Goal: Task Accomplishment & Management: Complete application form

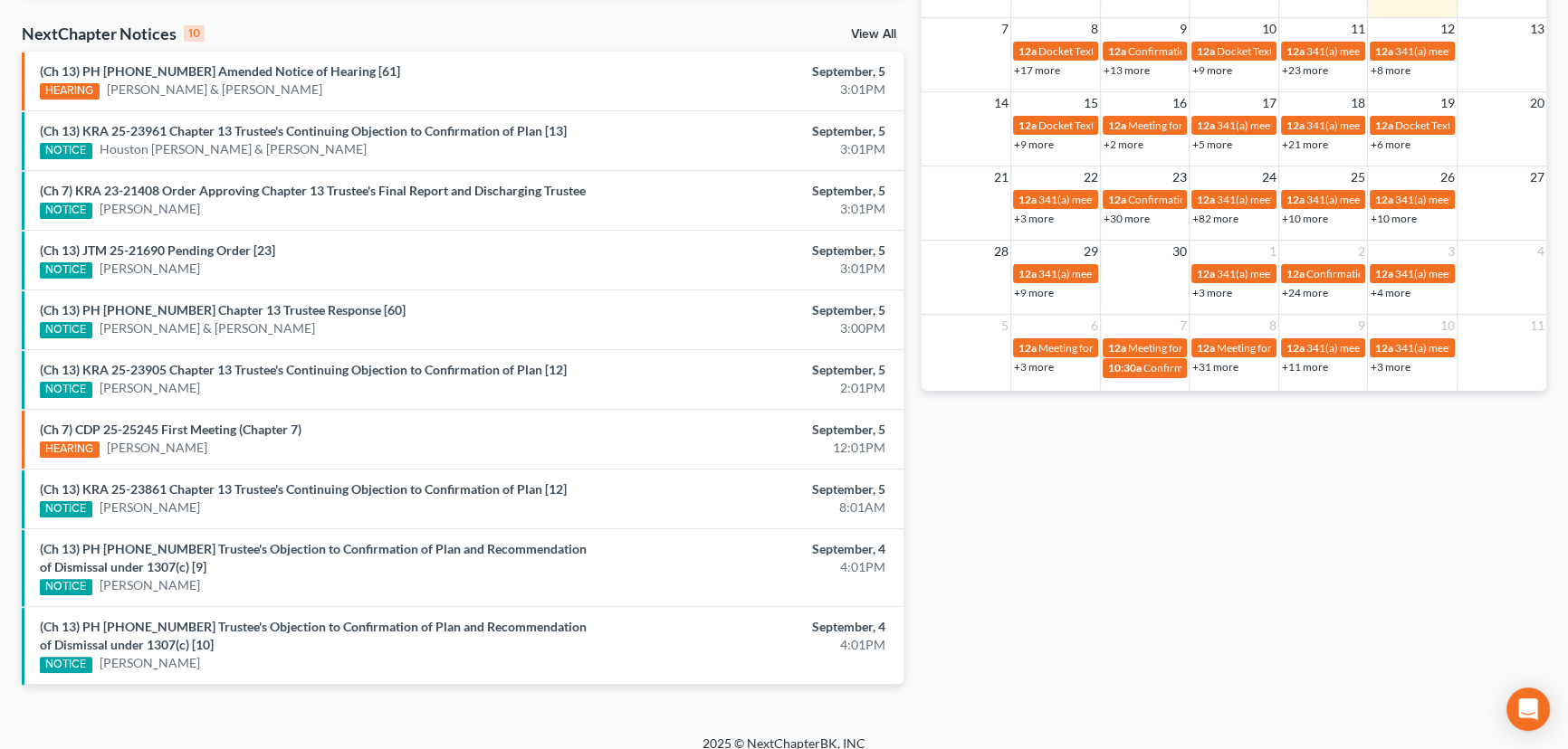
scroll to position [576, 0]
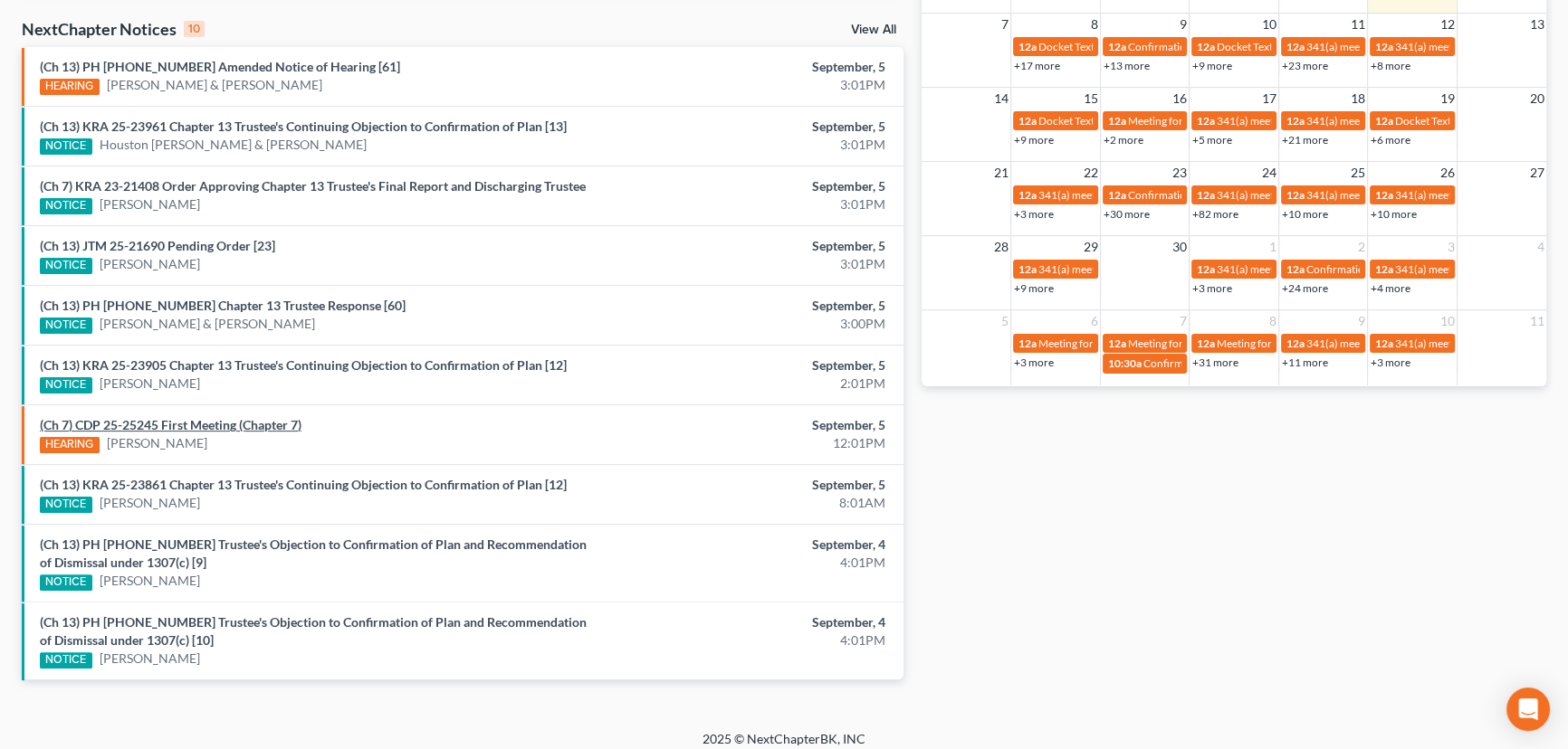
click at [217, 425] on link "(Ch 7) CDP 25-25245 First Meeting (Chapter 7)" at bounding box center [170, 425] width 262 height 15
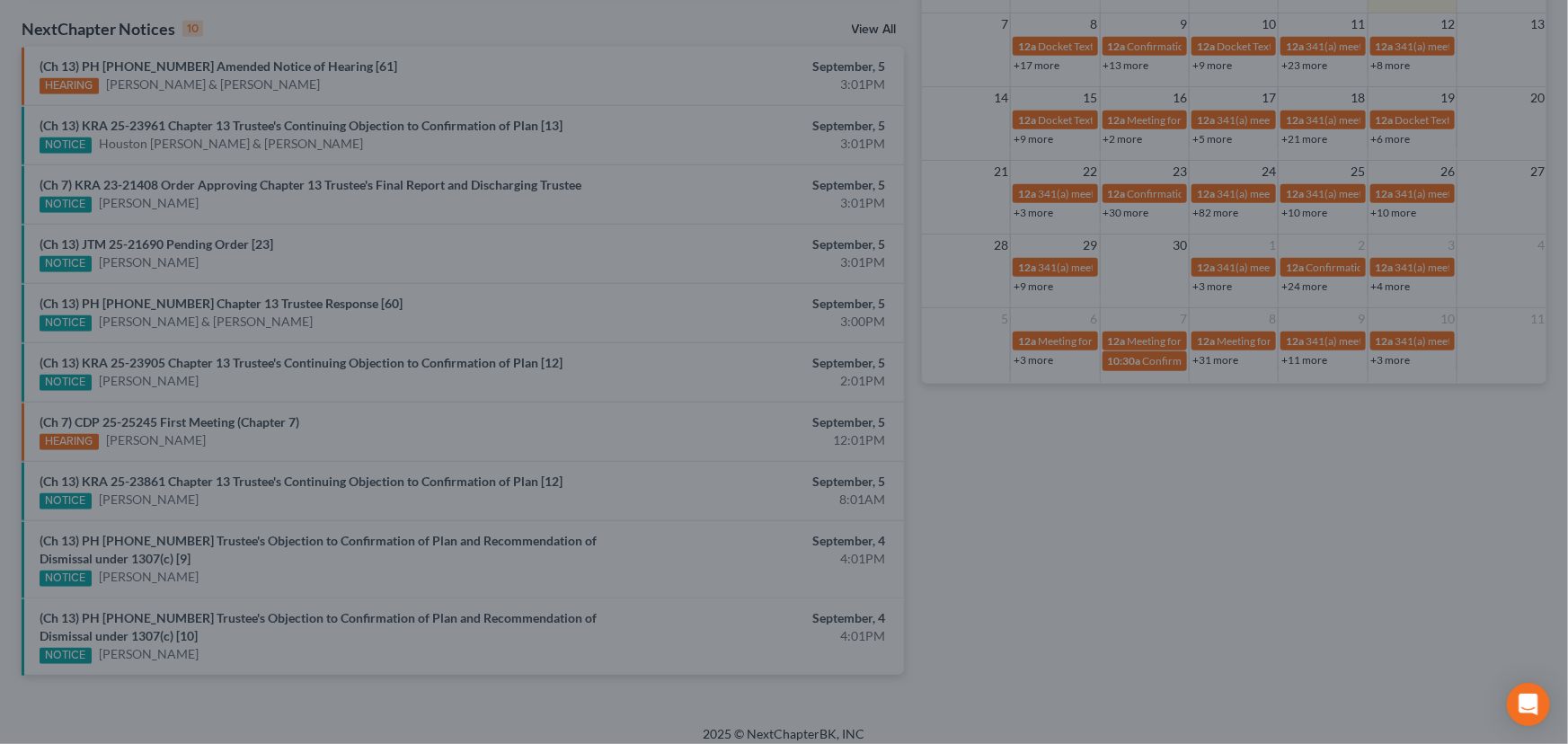
click at [319, 432] on div "Attachment Preview: (Ch 7) CDP 25-25245 First Meeting (Chapter 7) 09/05/2025 × …" at bounding box center [784, 372] width 1568 height 744
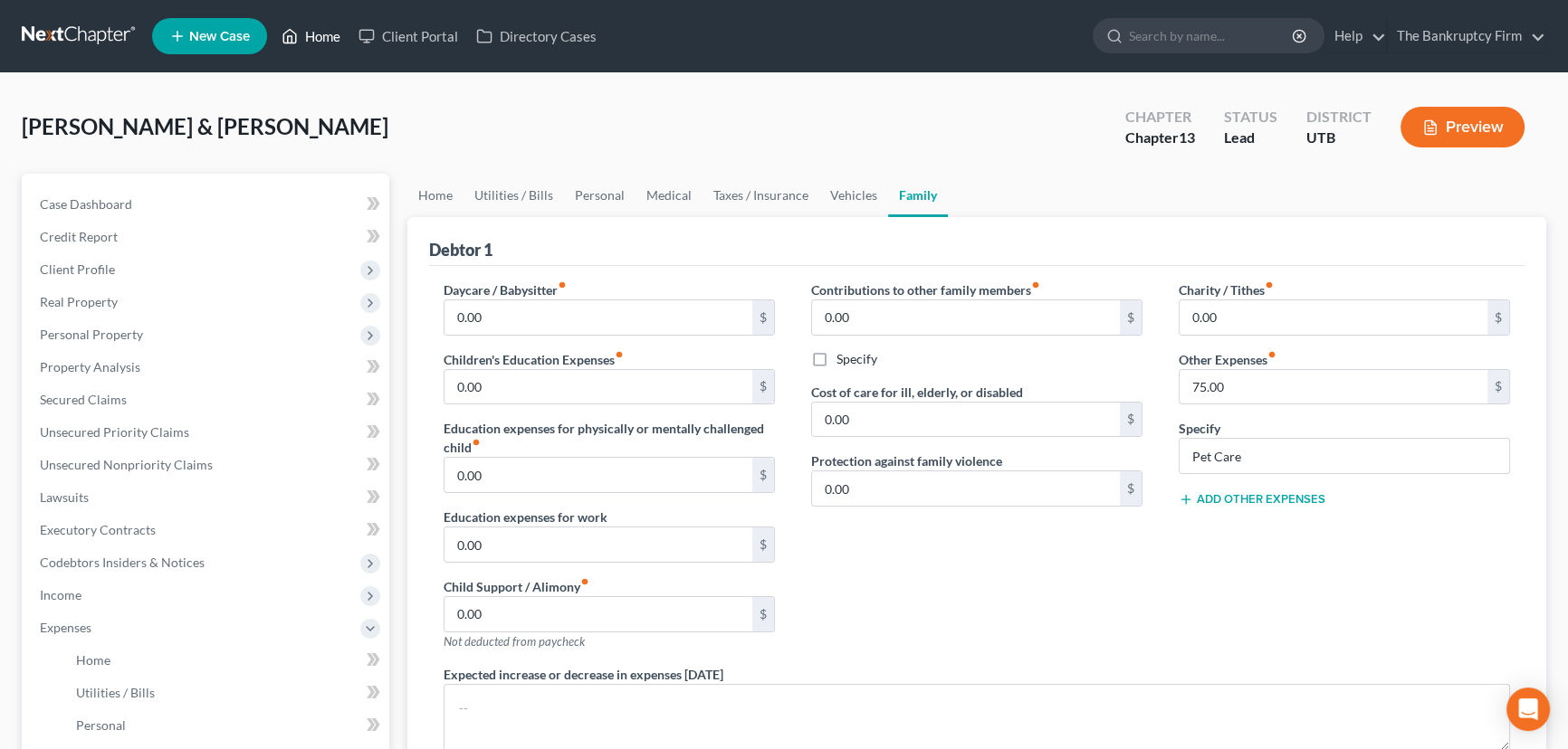
click at [317, 37] on link "Home" at bounding box center [311, 36] width 77 height 33
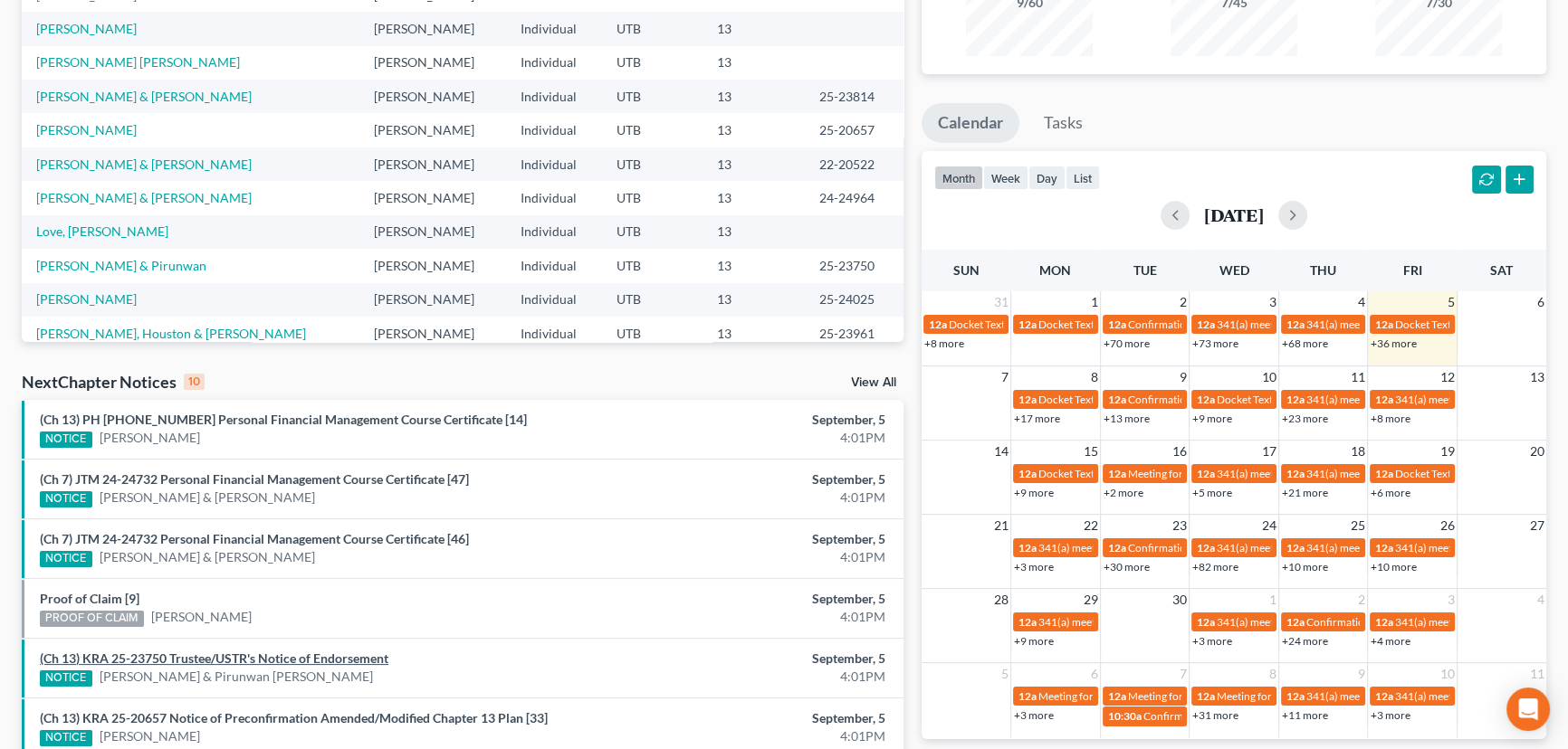
scroll to position [247, 0]
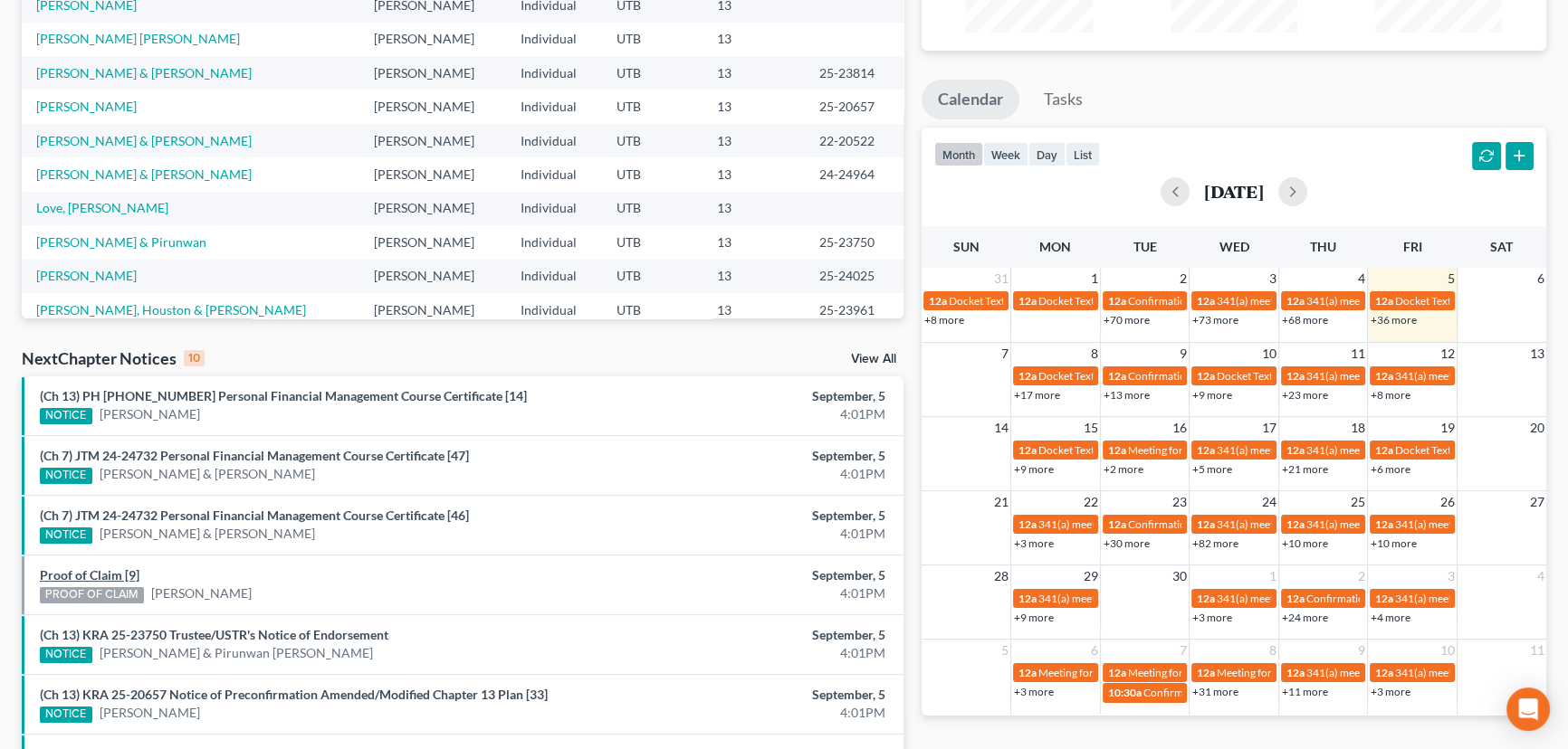
click at [104, 576] on link "Proof of Claim [9]" at bounding box center [89, 575] width 99 height 15
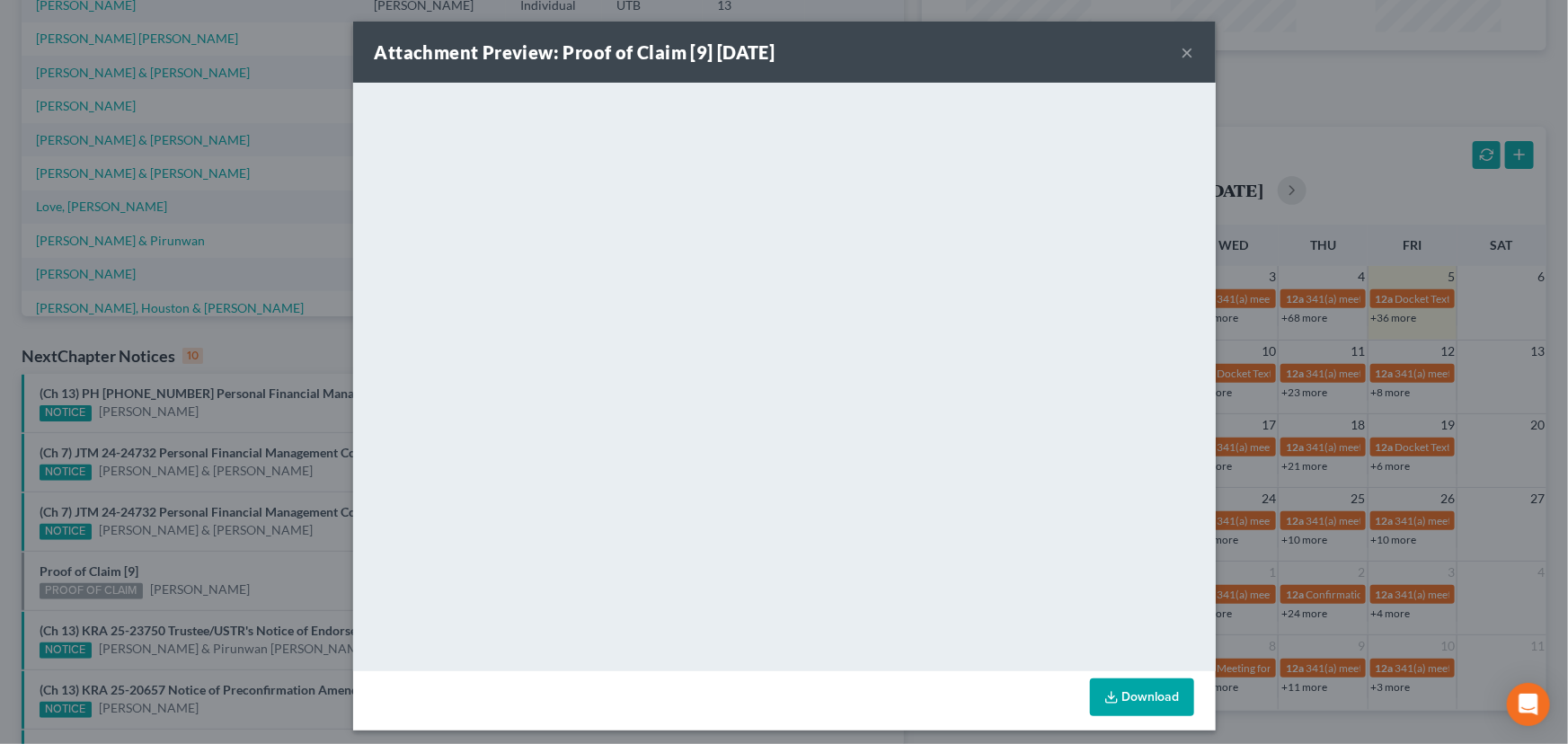
click at [206, 562] on div "Attachment Preview: Proof of Claim [9] 09/05/2025 × <object ng-attr-data='https…" at bounding box center [784, 372] width 1568 height 744
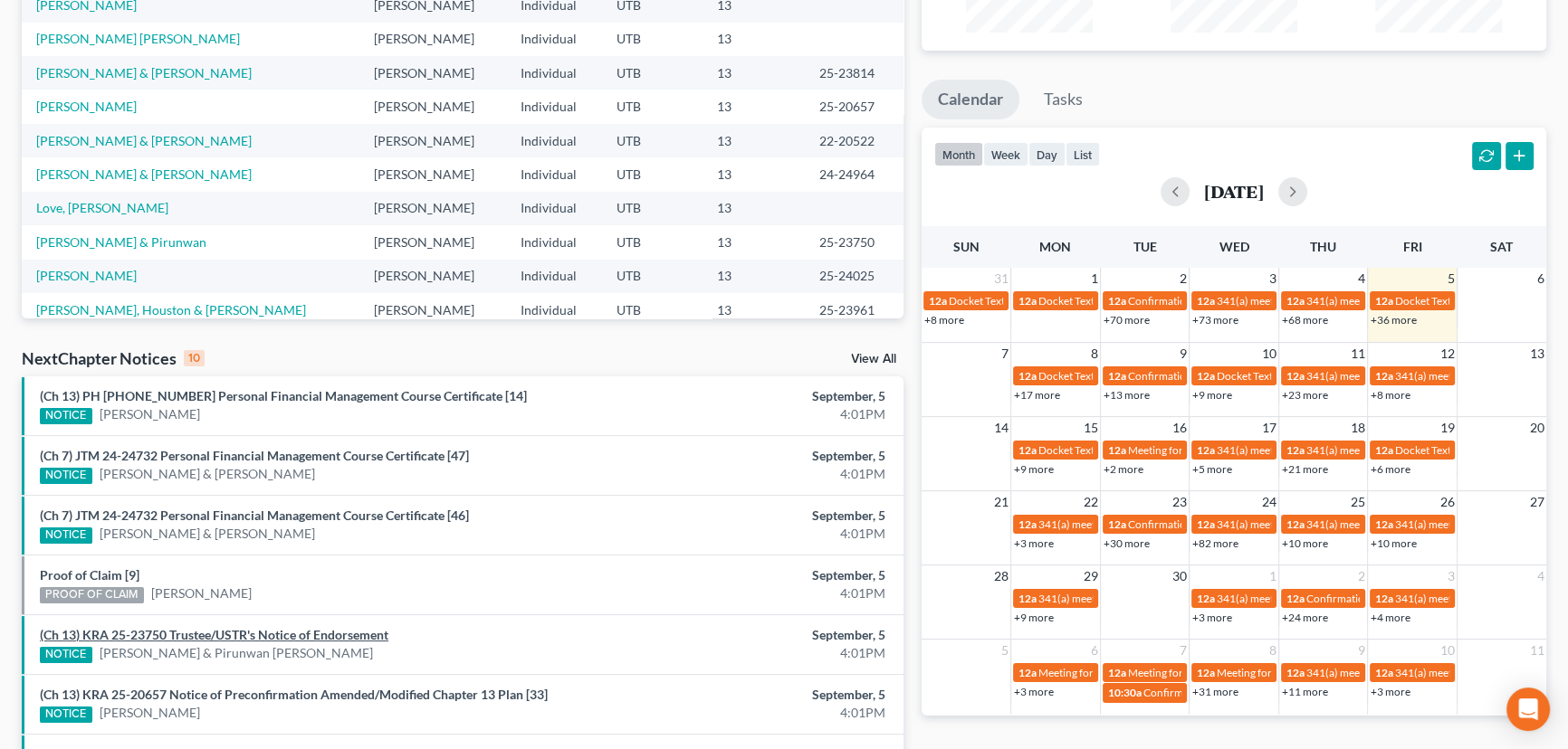
click at [216, 636] on link "(Ch 13) KRA 25-23750 Trustee/USTR's Notice of Endorsement" at bounding box center [214, 635] width 349 height 15
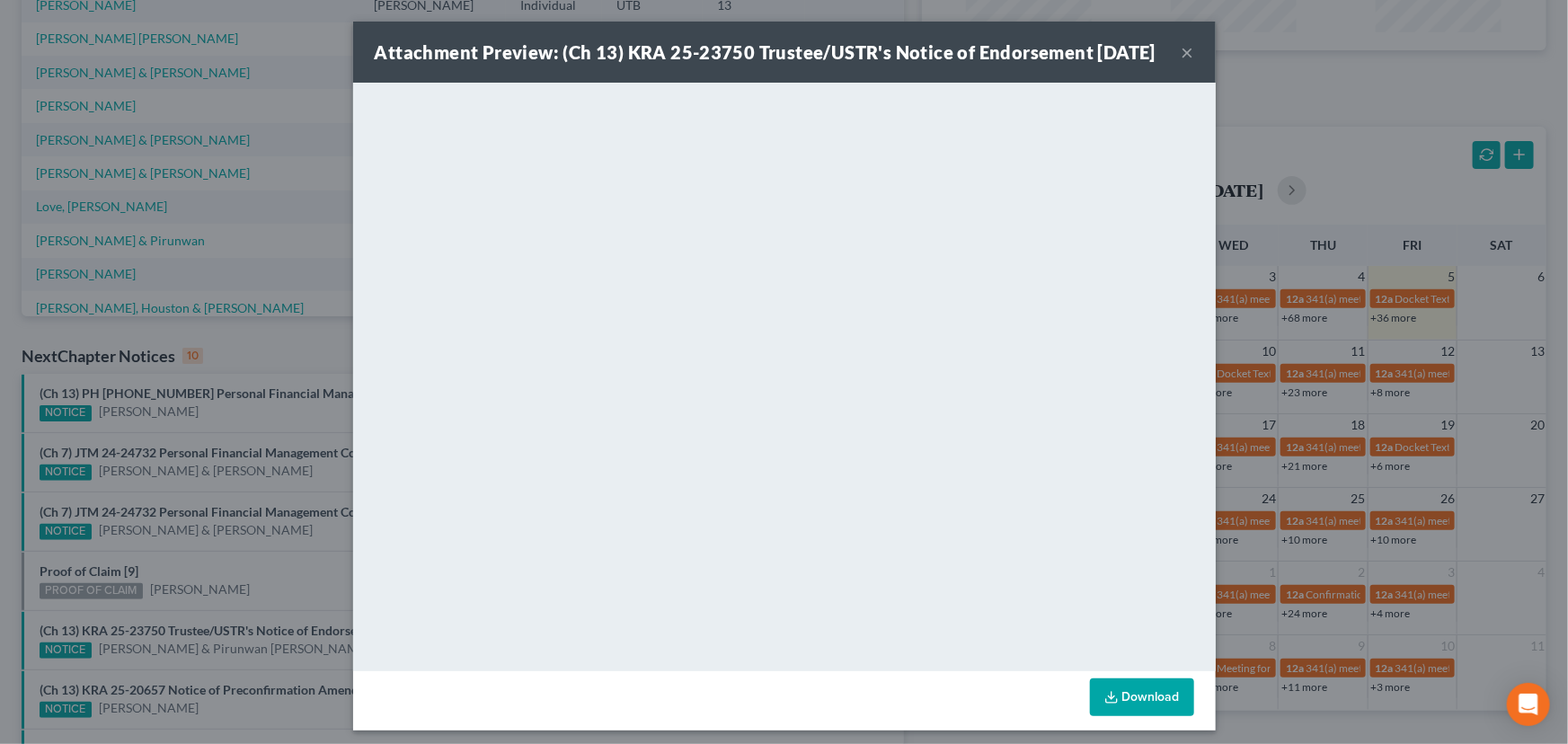
click at [234, 561] on div "Attachment Preview: (Ch 13) KRA 25-23750 Trustee/USTR's Notice of Endorsement 0…" at bounding box center [784, 372] width 1568 height 744
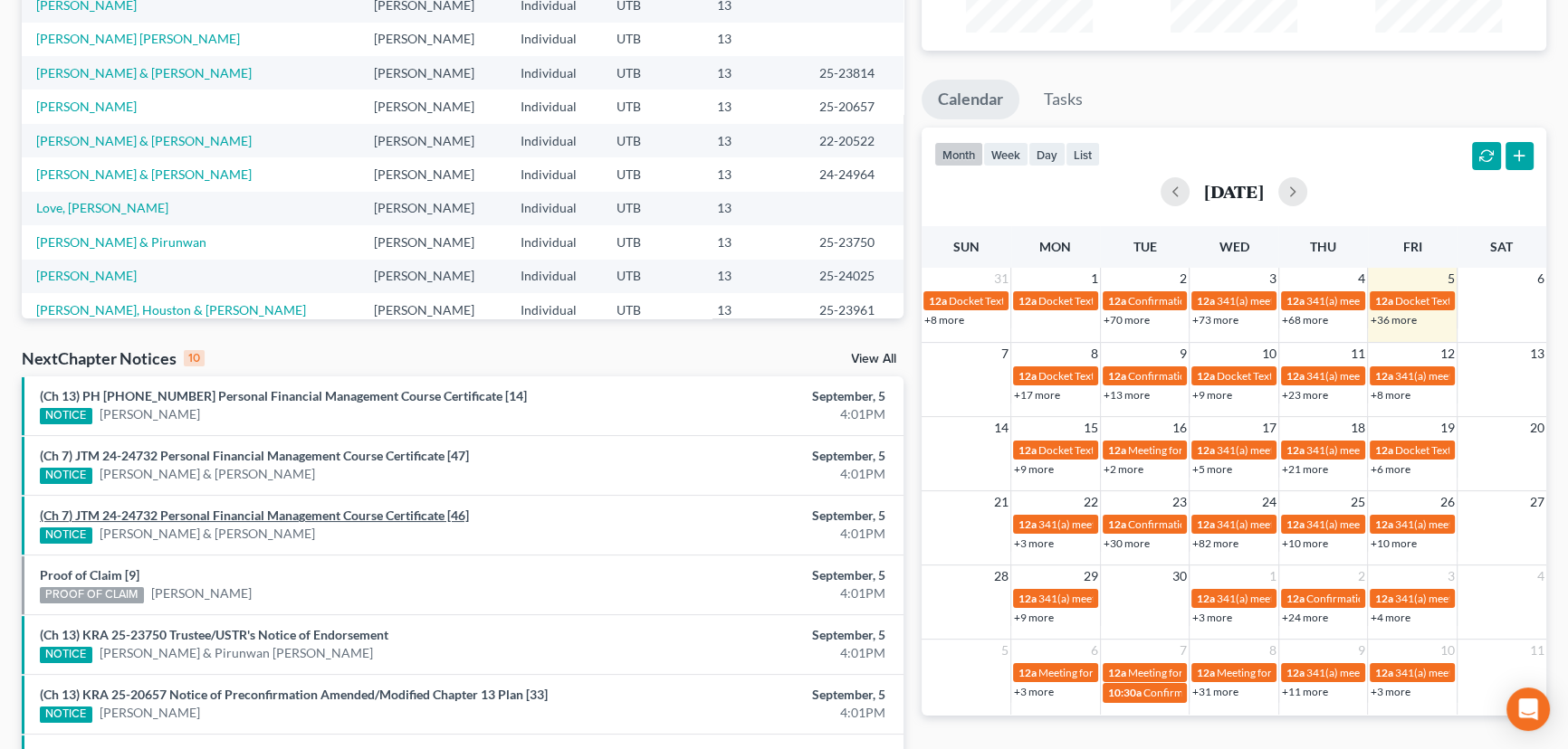
click at [240, 516] on link "(Ch 7) JTM 24-24732 Personal Financial Management Course Certificate [46]" at bounding box center [254, 516] width 430 height 15
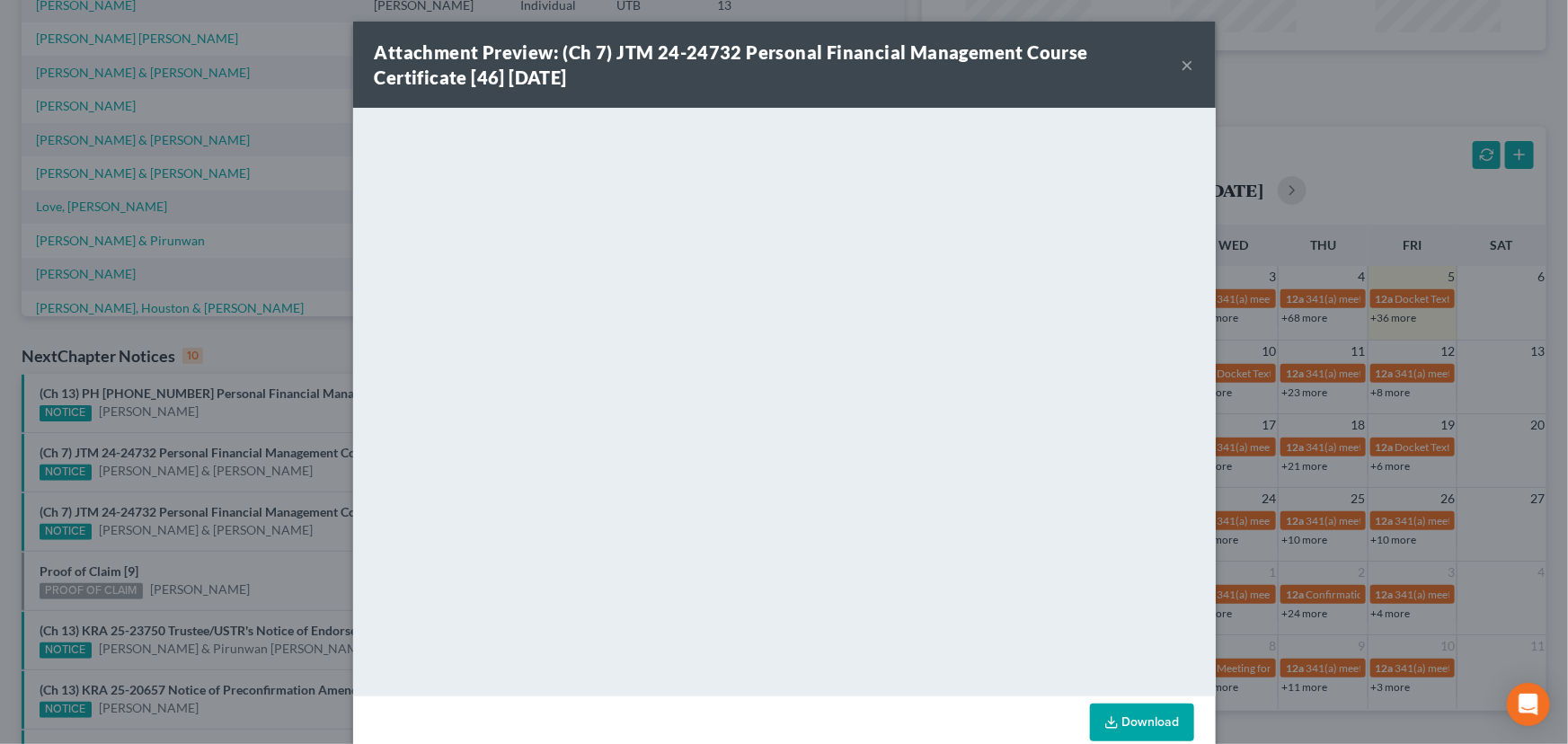
drag, startPoint x: 201, startPoint y: 505, endPoint x: 222, endPoint y: 487, distance: 27.7
click at [201, 505] on div "Attachment Preview: (Ch 7) JTM 24-24732 Personal Financial Management Course Ce…" at bounding box center [784, 372] width 1568 height 744
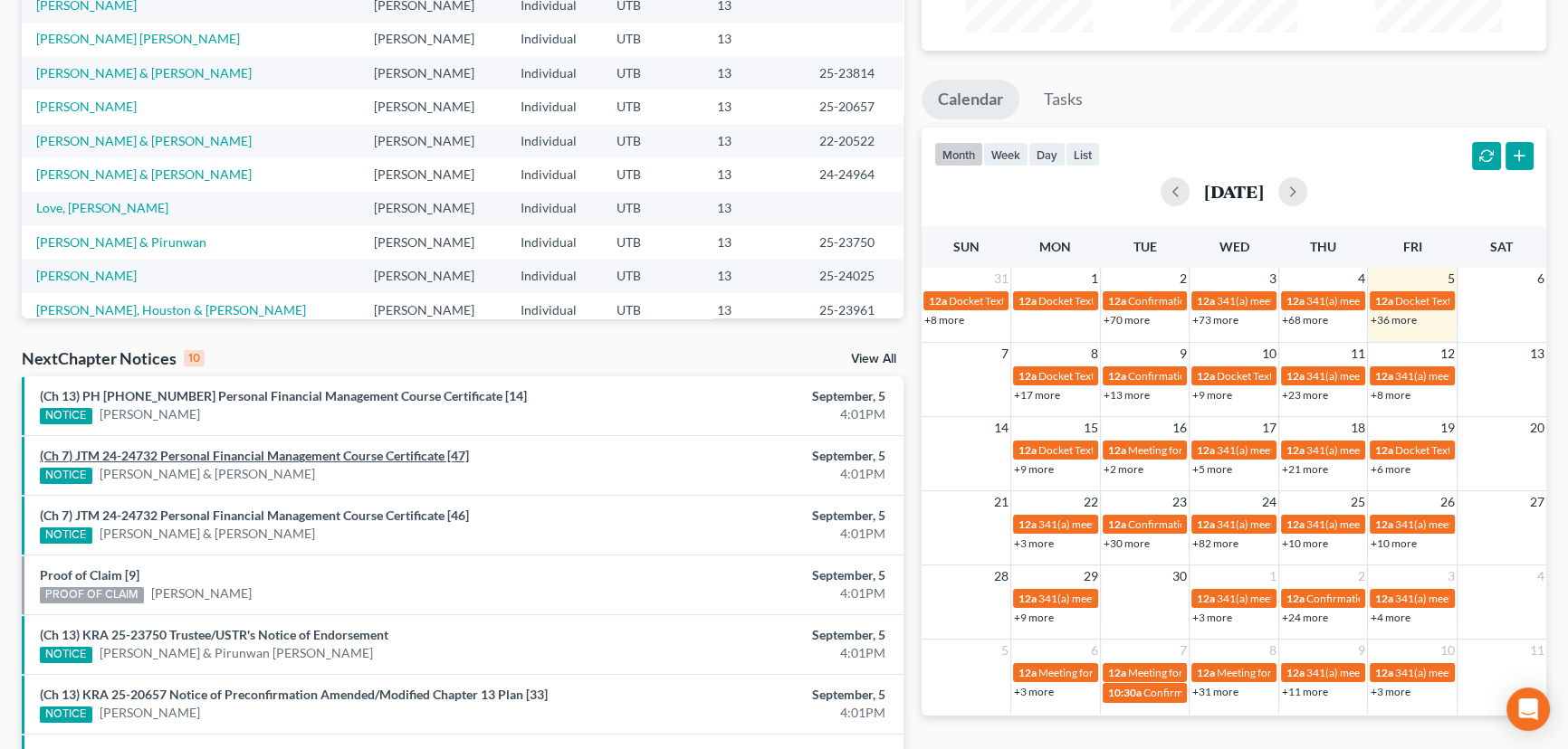
click at [249, 455] on link "(Ch 7) JTM 24-24732 Personal Financial Management Course Certificate [47]" at bounding box center [254, 456] width 430 height 15
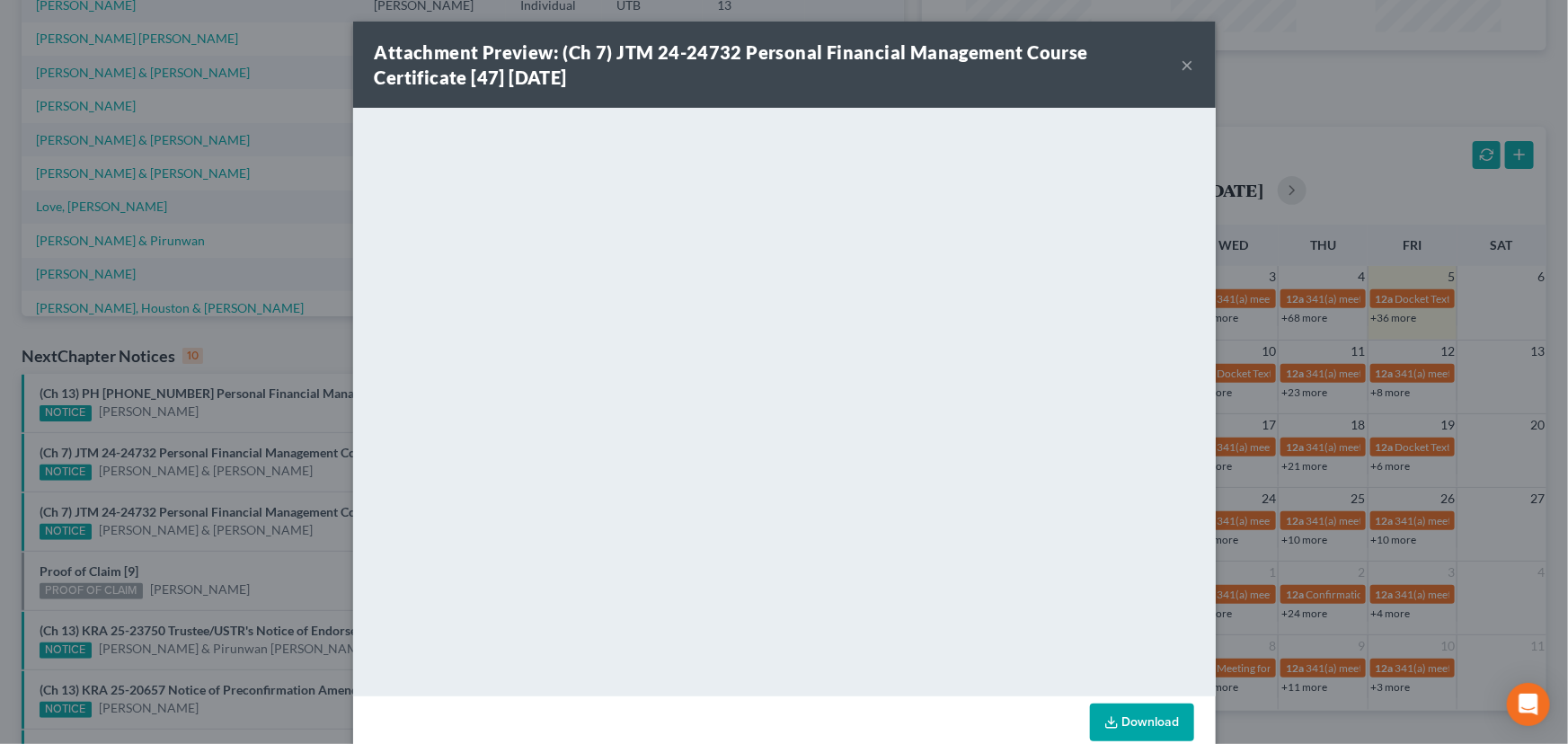
drag, startPoint x: 250, startPoint y: 440, endPoint x: 225, endPoint y: 400, distance: 47.2
click at [239, 426] on div "Attachment Preview: (Ch 7) JTM 24-24732 Personal Financial Management Course Ce…" at bounding box center [784, 372] width 1568 height 744
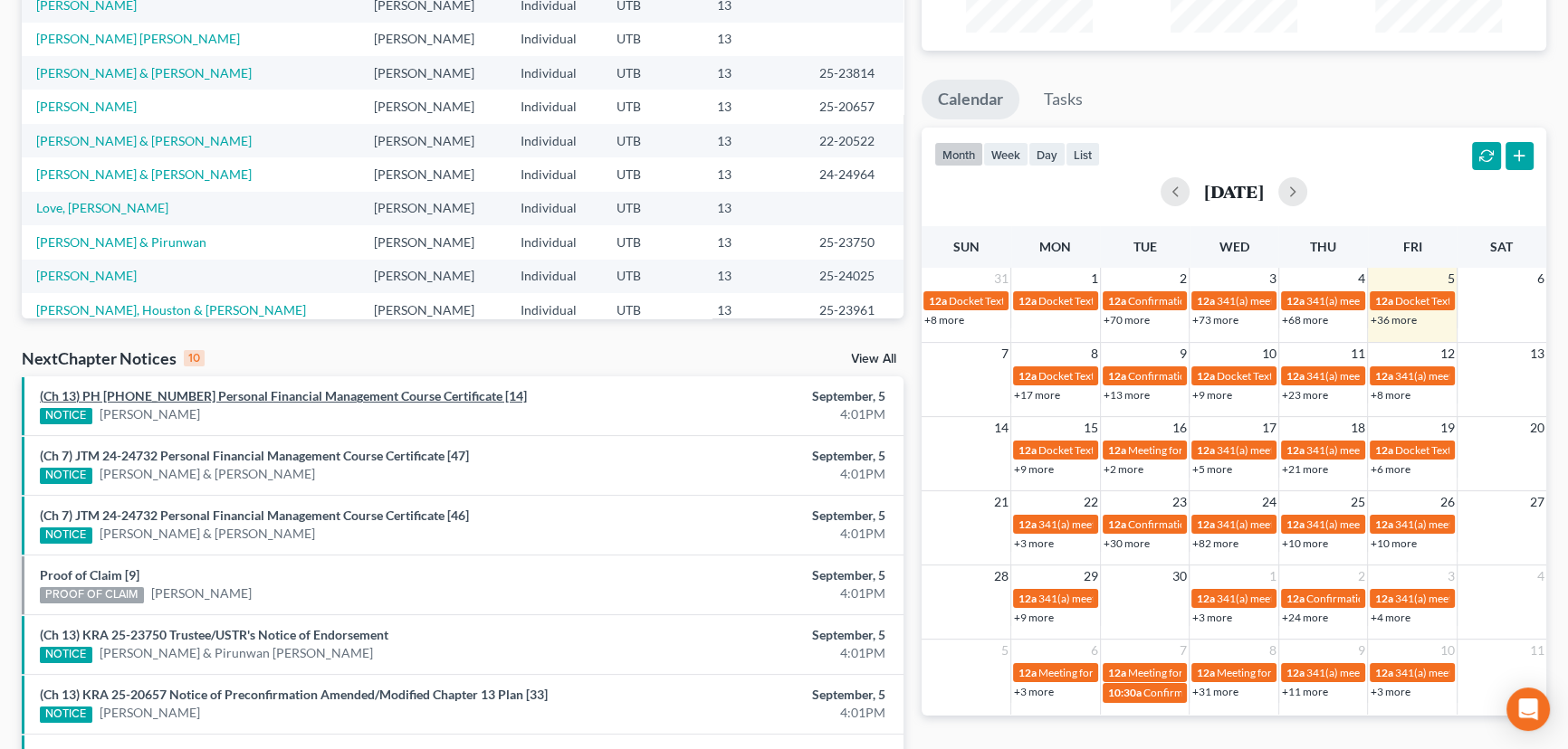
click at [223, 397] on link "(Ch 13) PH 25-24025 Personal Financial Management Course Certificate [14]" at bounding box center [282, 396] width 487 height 15
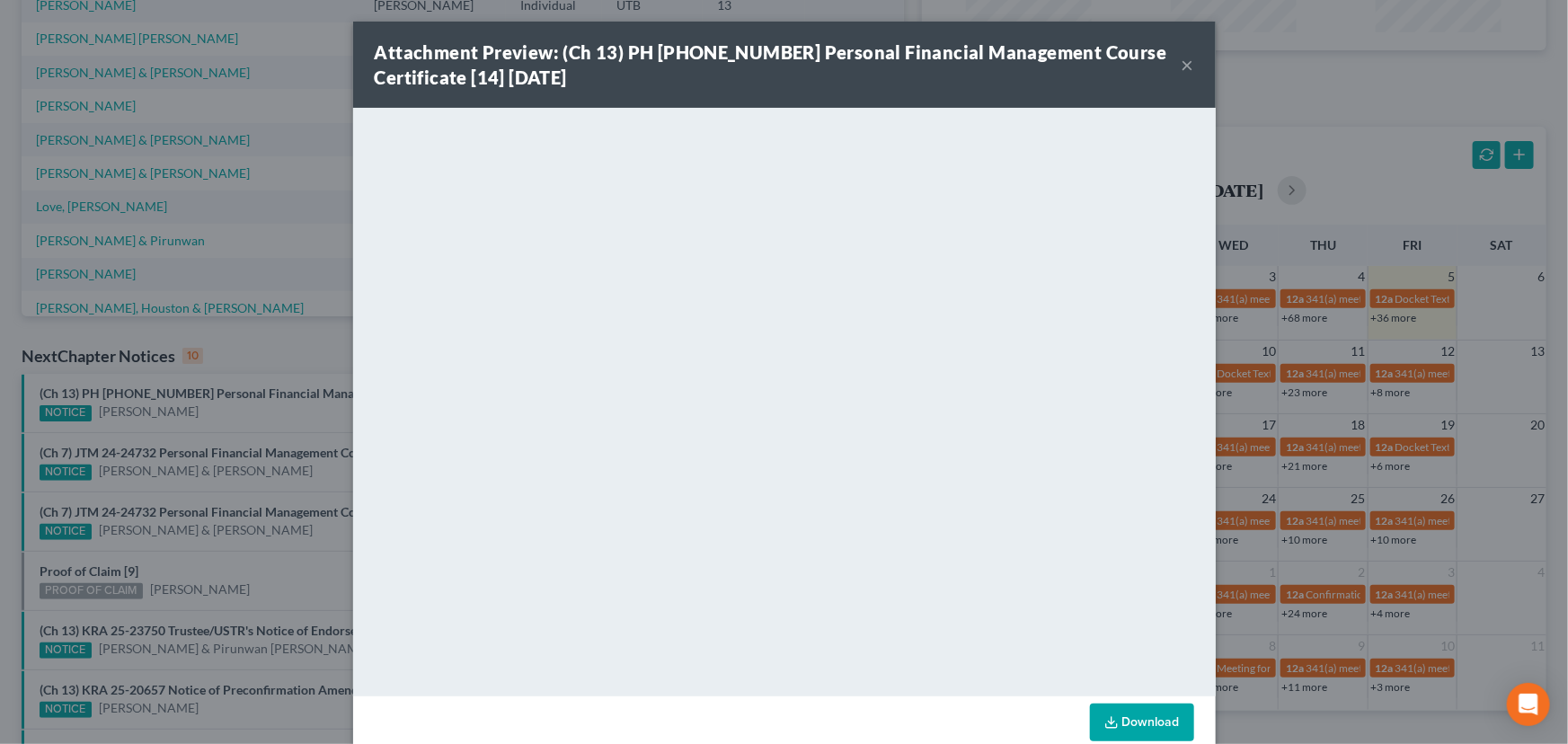
click at [251, 419] on div "Attachment Preview: (Ch 13) PH 25-24025 Personal Financial Management Course Ce…" at bounding box center [784, 372] width 1568 height 744
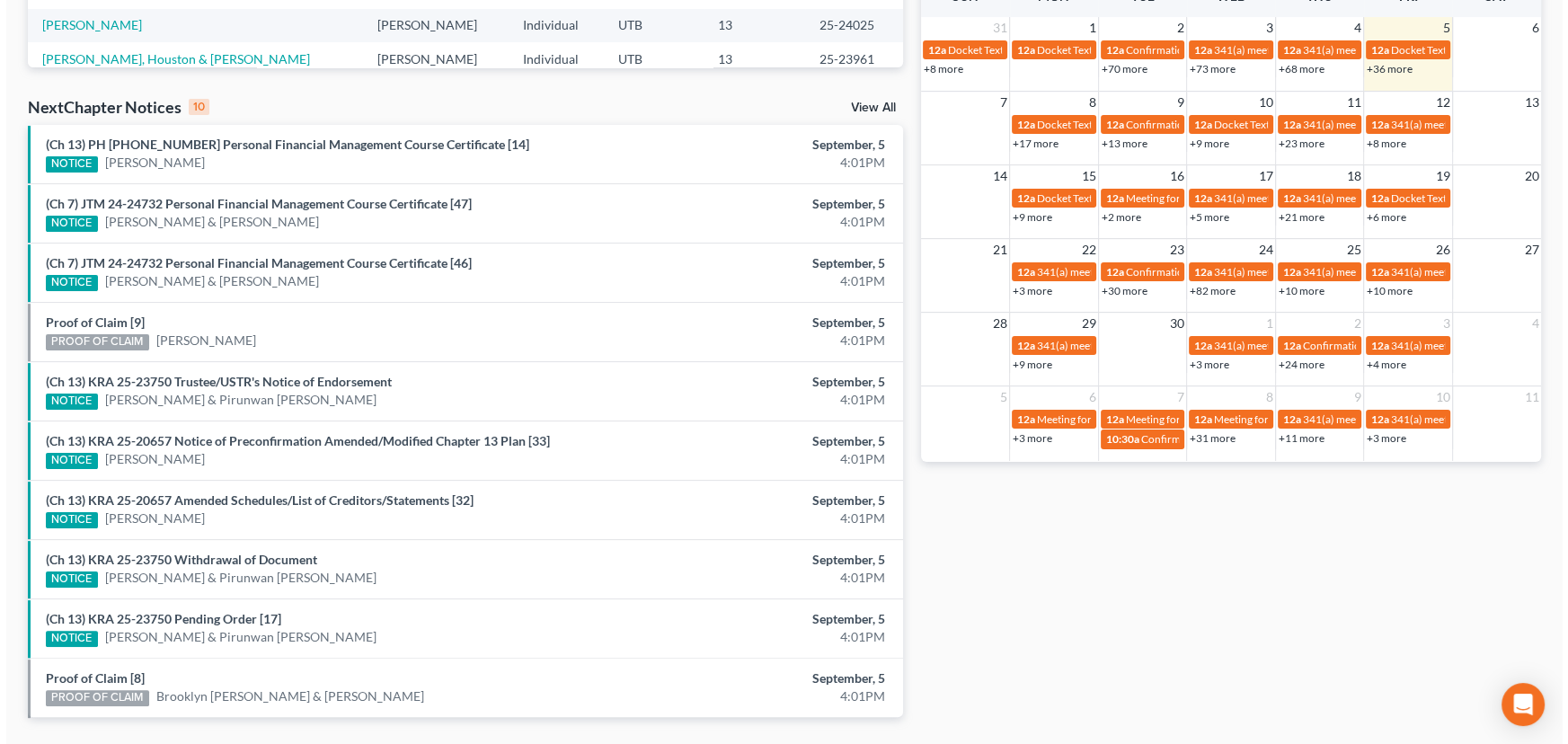
scroll to position [546, 0]
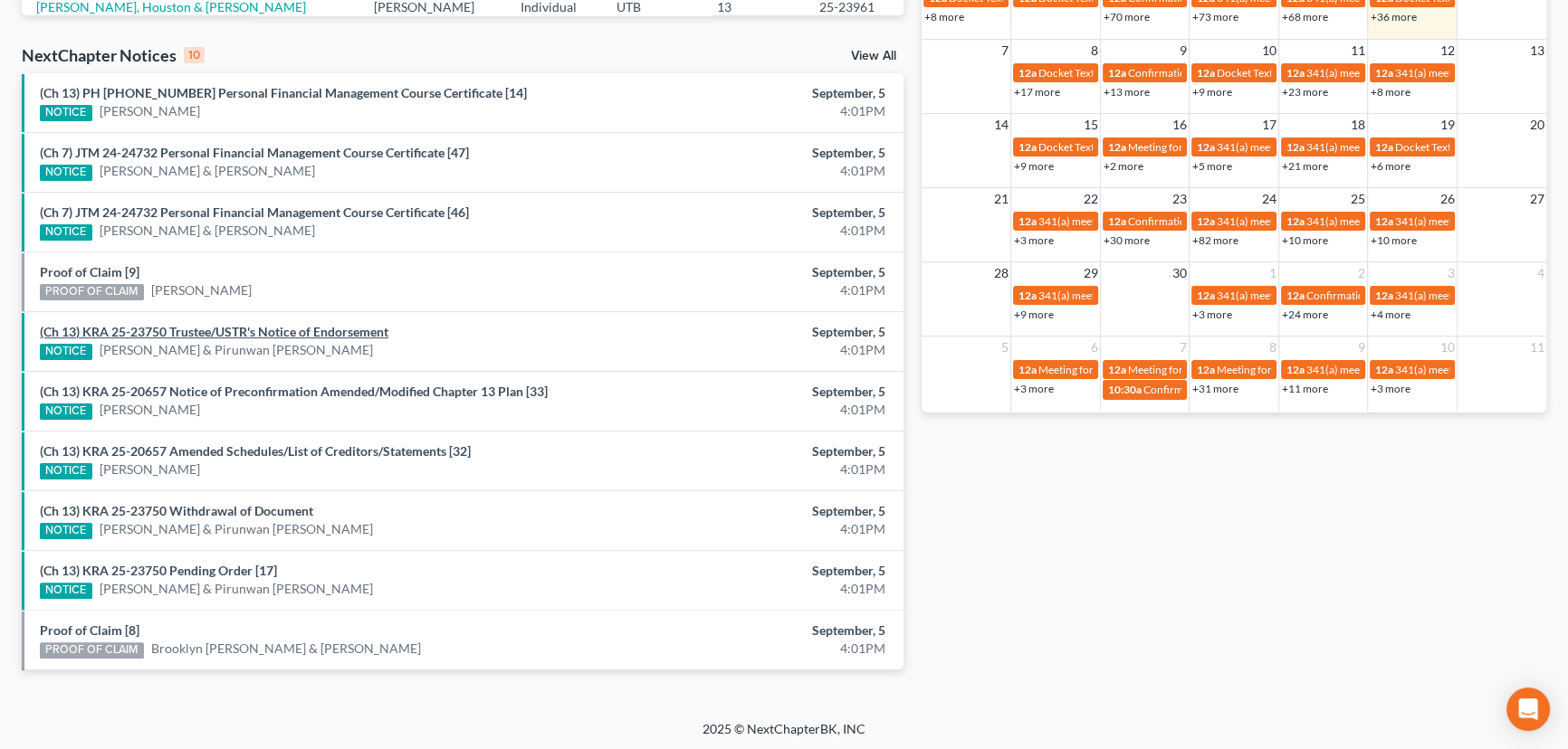
click at [240, 333] on link "(Ch 13) KRA 25-23750 Trustee/USTR's Notice of Endorsement" at bounding box center [214, 332] width 349 height 15
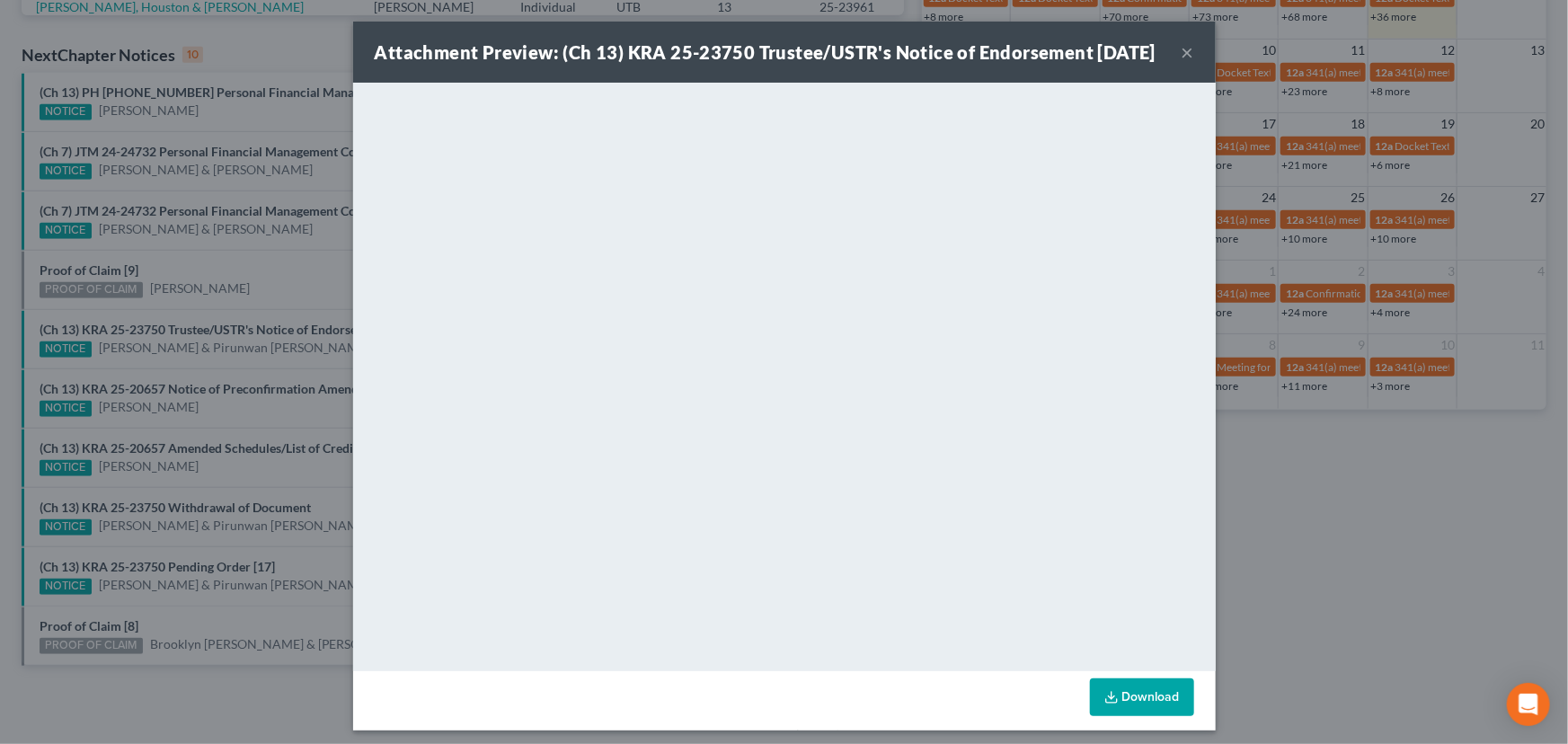
click at [214, 366] on div "Attachment Preview: (Ch 13) KRA 25-23750 Trustee/USTR's Notice of Endorsement 0…" at bounding box center [784, 372] width 1568 height 744
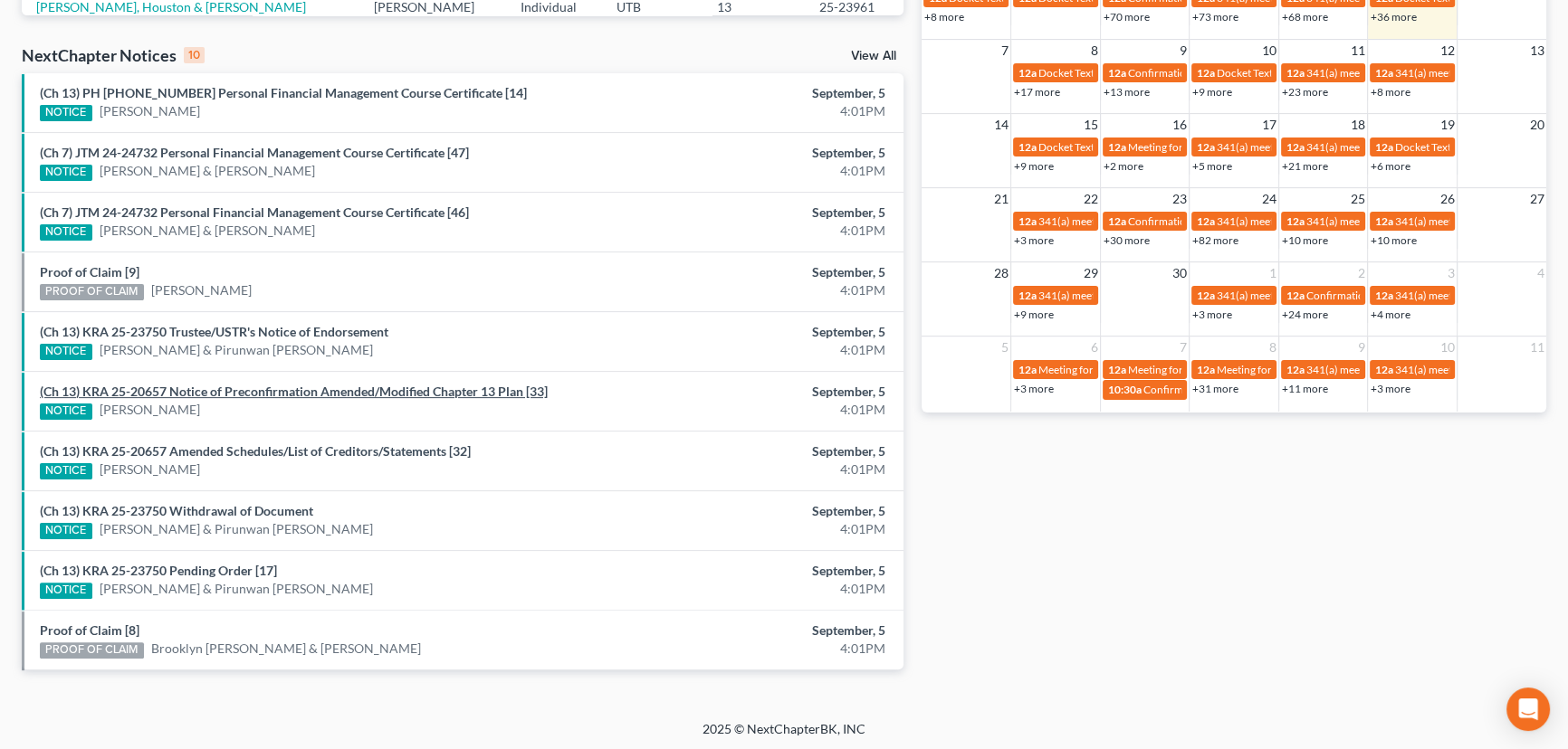
click at [223, 388] on link "(Ch 13) KRA 25-20657 Notice of Preconfirmation Amended/Modified Chapter 13 Plan…" at bounding box center [294, 391] width 508 height 15
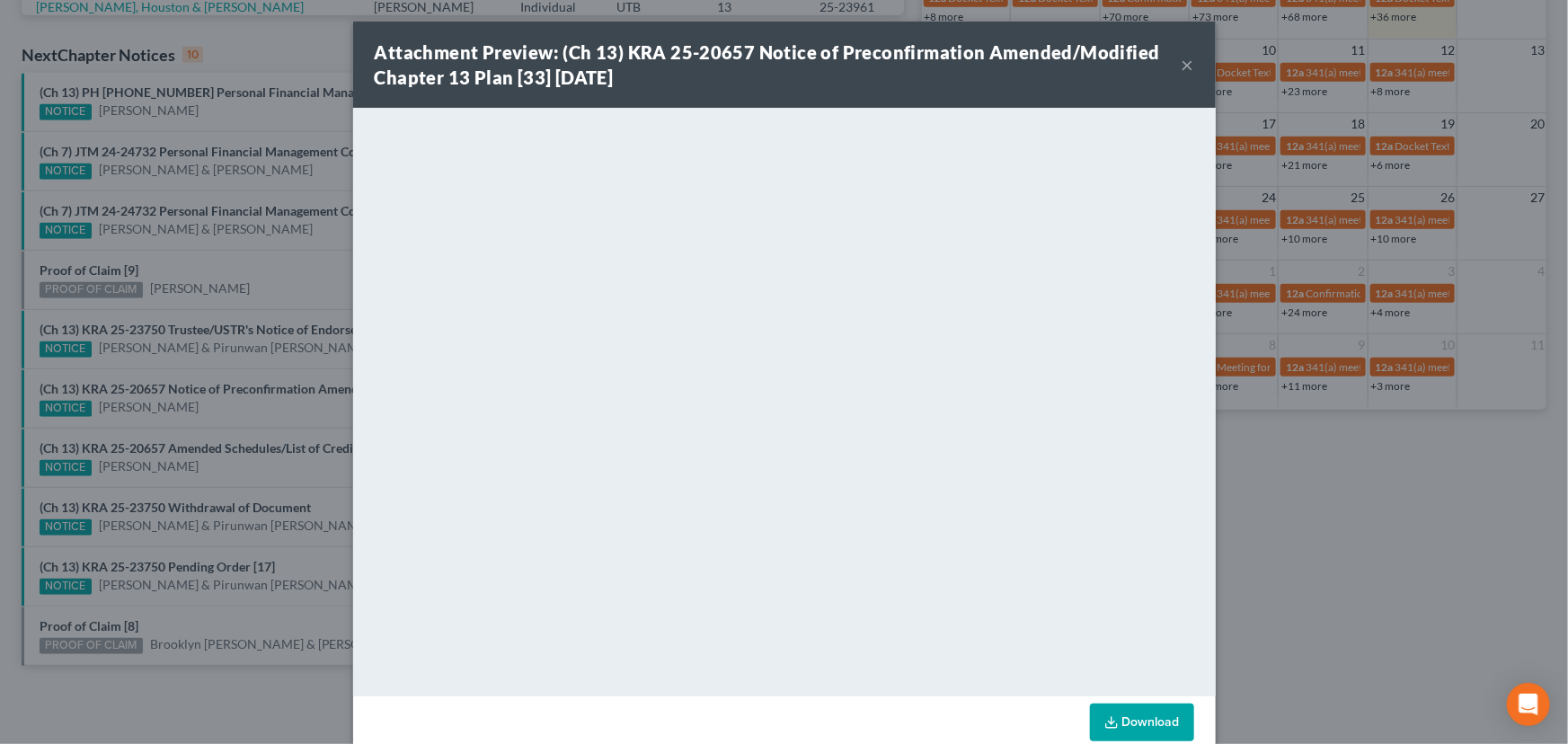
click at [215, 418] on div "Attachment Preview: (Ch 13) KRA 25-20657 Notice of Preconfirmation Amended/Modi…" at bounding box center [784, 372] width 1568 height 744
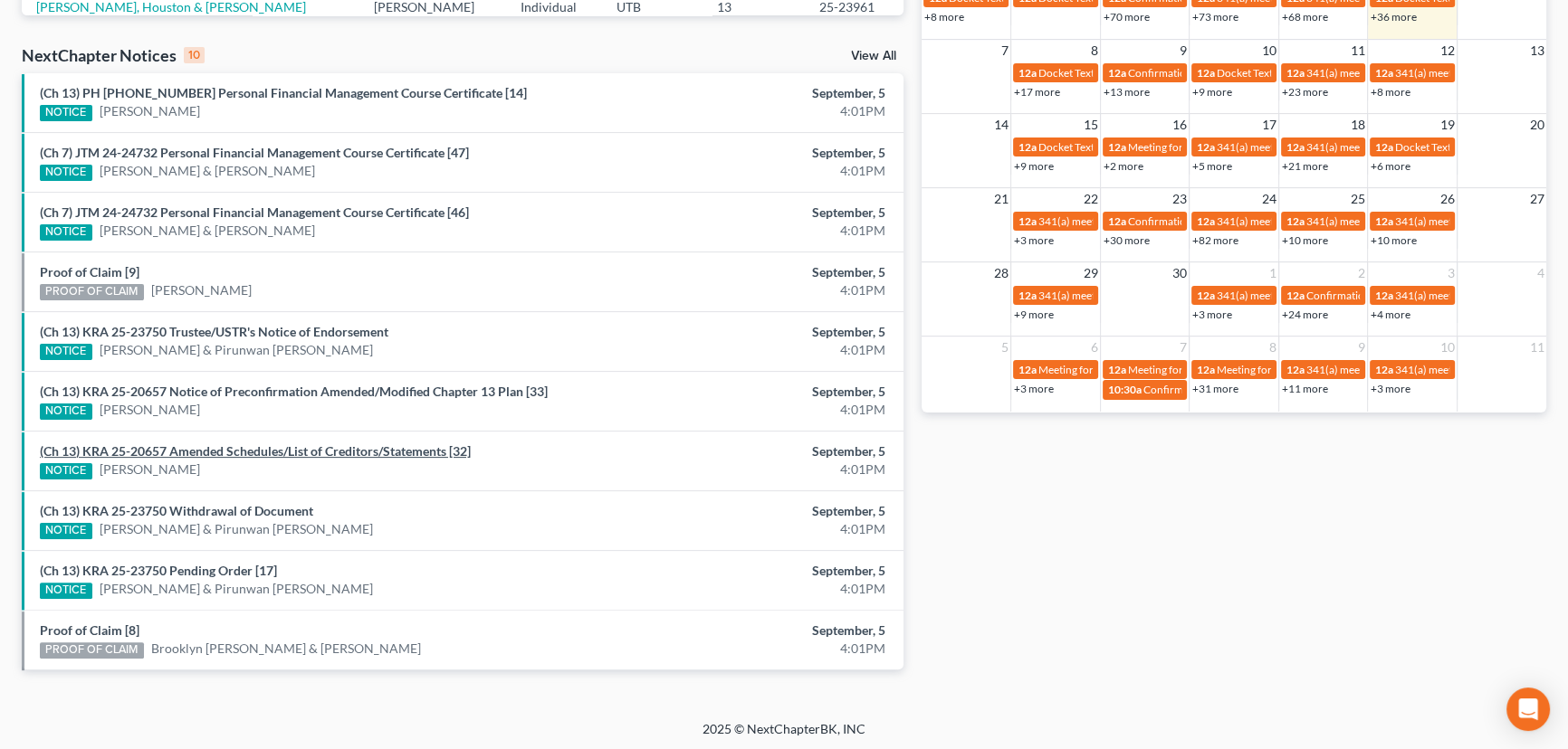
click at [207, 448] on link "(Ch 13) KRA 25-20657 Amended Schedules/List of Creditors/Statements [32]" at bounding box center [254, 451] width 430 height 15
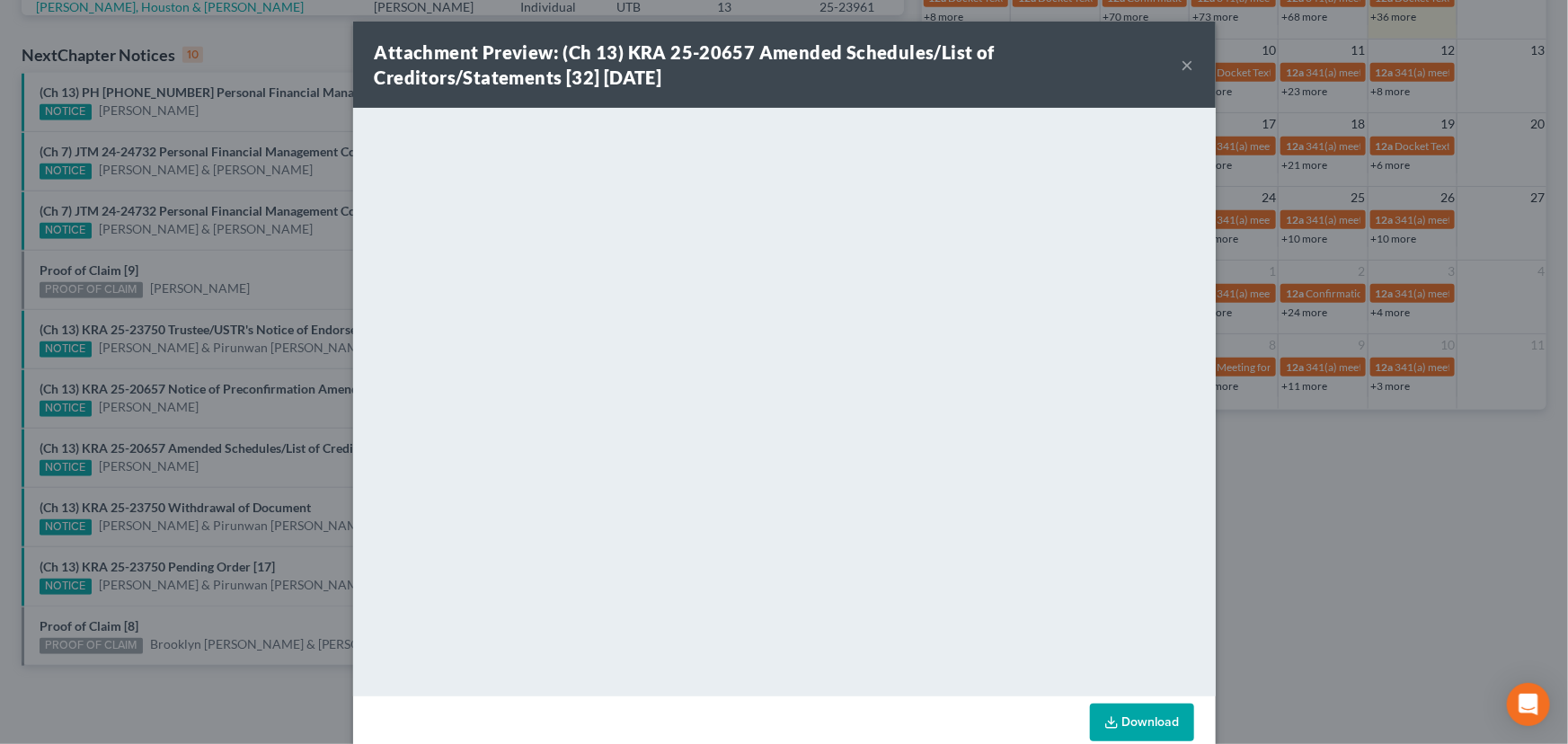
drag, startPoint x: 196, startPoint y: 467, endPoint x: 196, endPoint y: 491, distance: 24.0
click at [196, 467] on div "Attachment Preview: (Ch 13) KRA 25-20657 Amended Schedules/List of Creditors/St…" at bounding box center [784, 372] width 1568 height 744
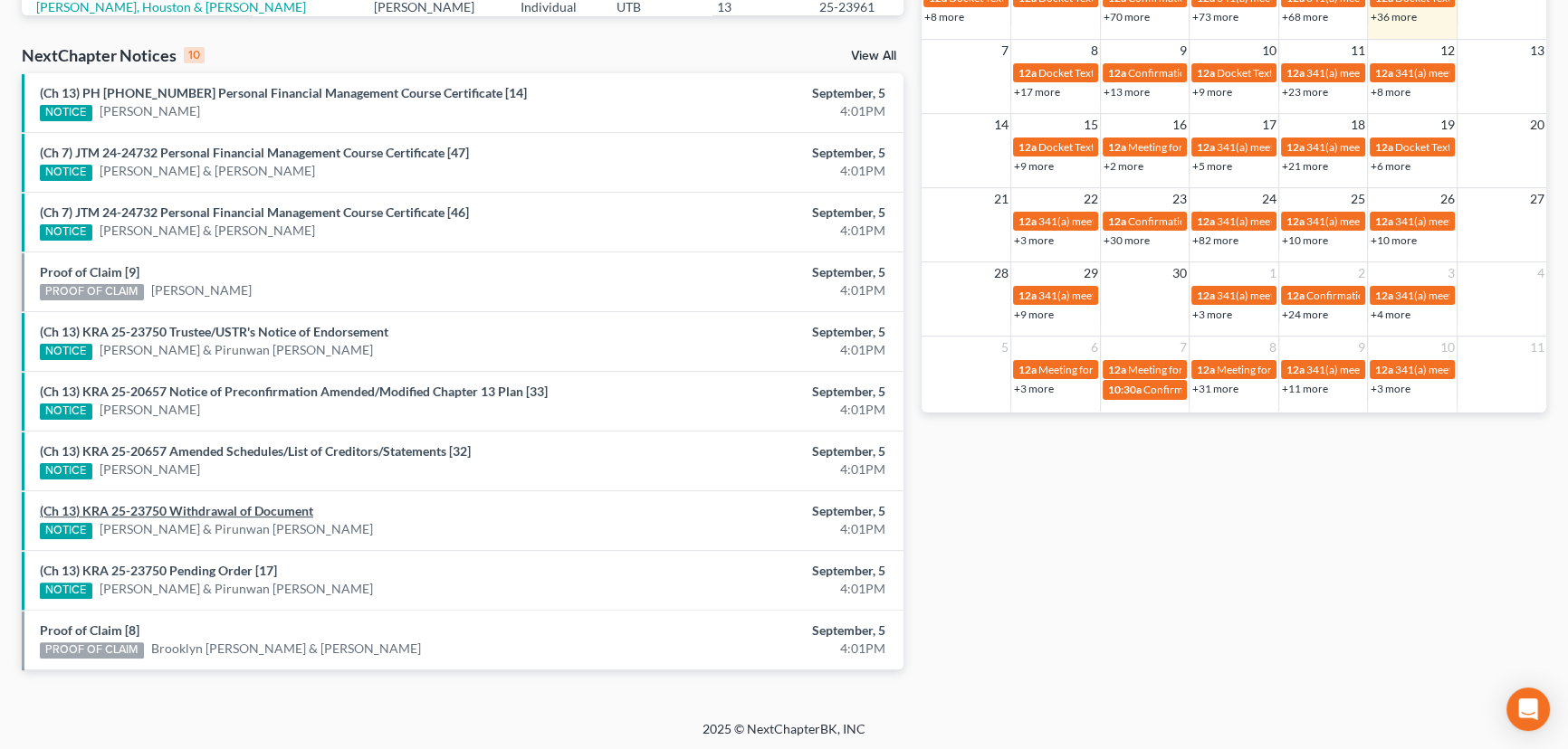
click at [192, 508] on link "(Ch 13) KRA 25-23750 Withdrawal of Document" at bounding box center [176, 511] width 274 height 15
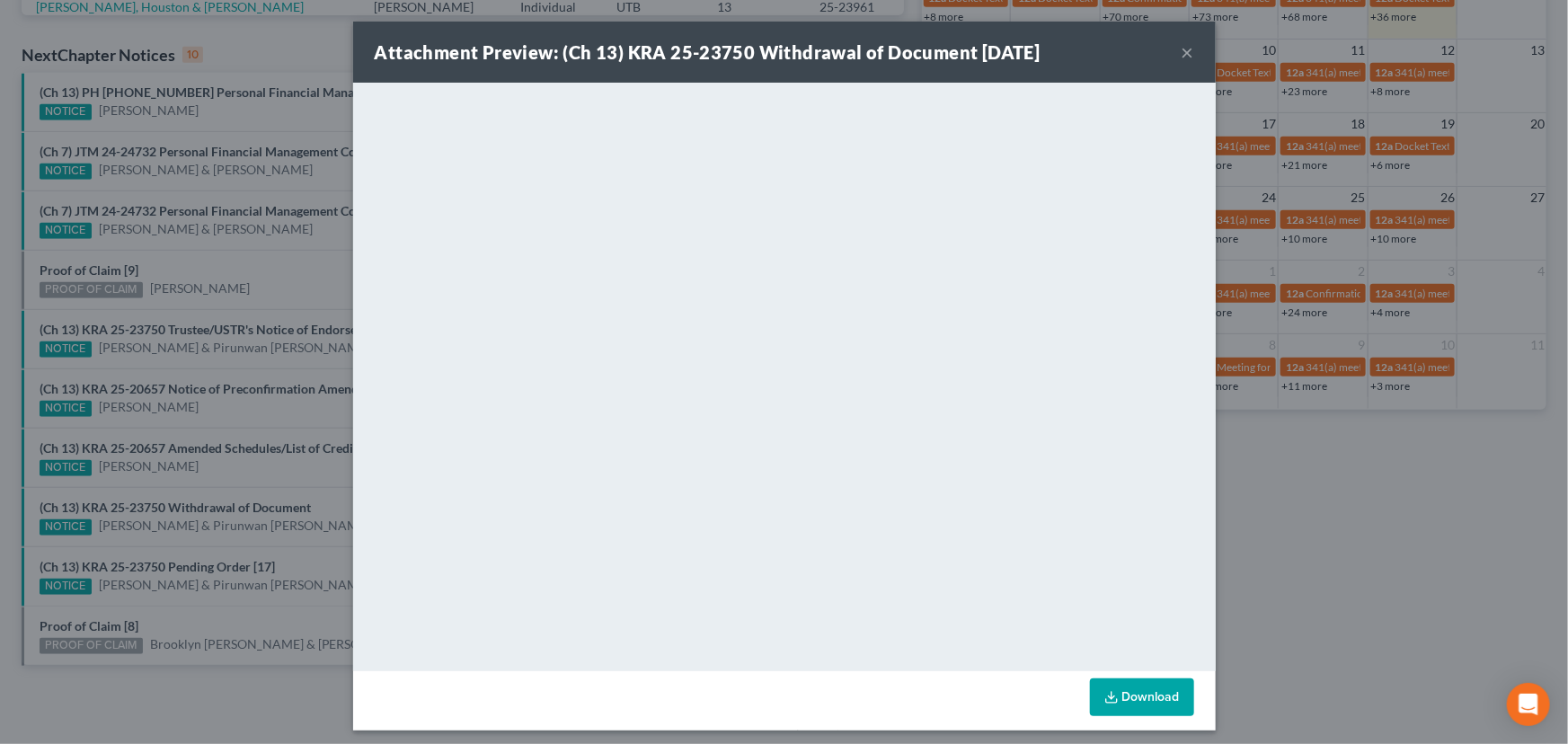
click at [205, 467] on div "Attachment Preview: (Ch 13) KRA 25-23750 Withdrawal of Document 09/05/2025 × <o…" at bounding box center [784, 372] width 1568 height 744
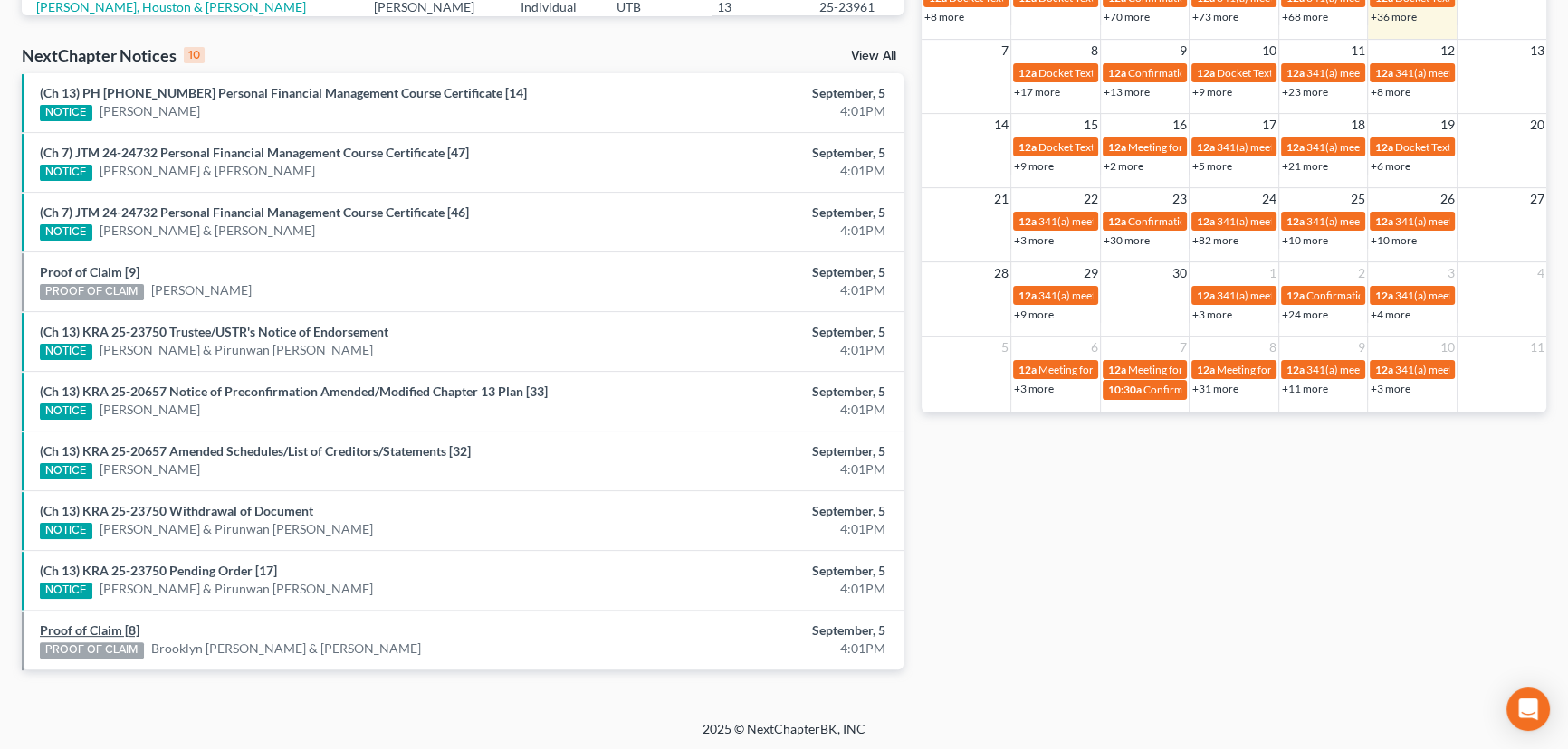
click at [100, 628] on link "Proof of Claim [8]" at bounding box center [89, 630] width 99 height 15
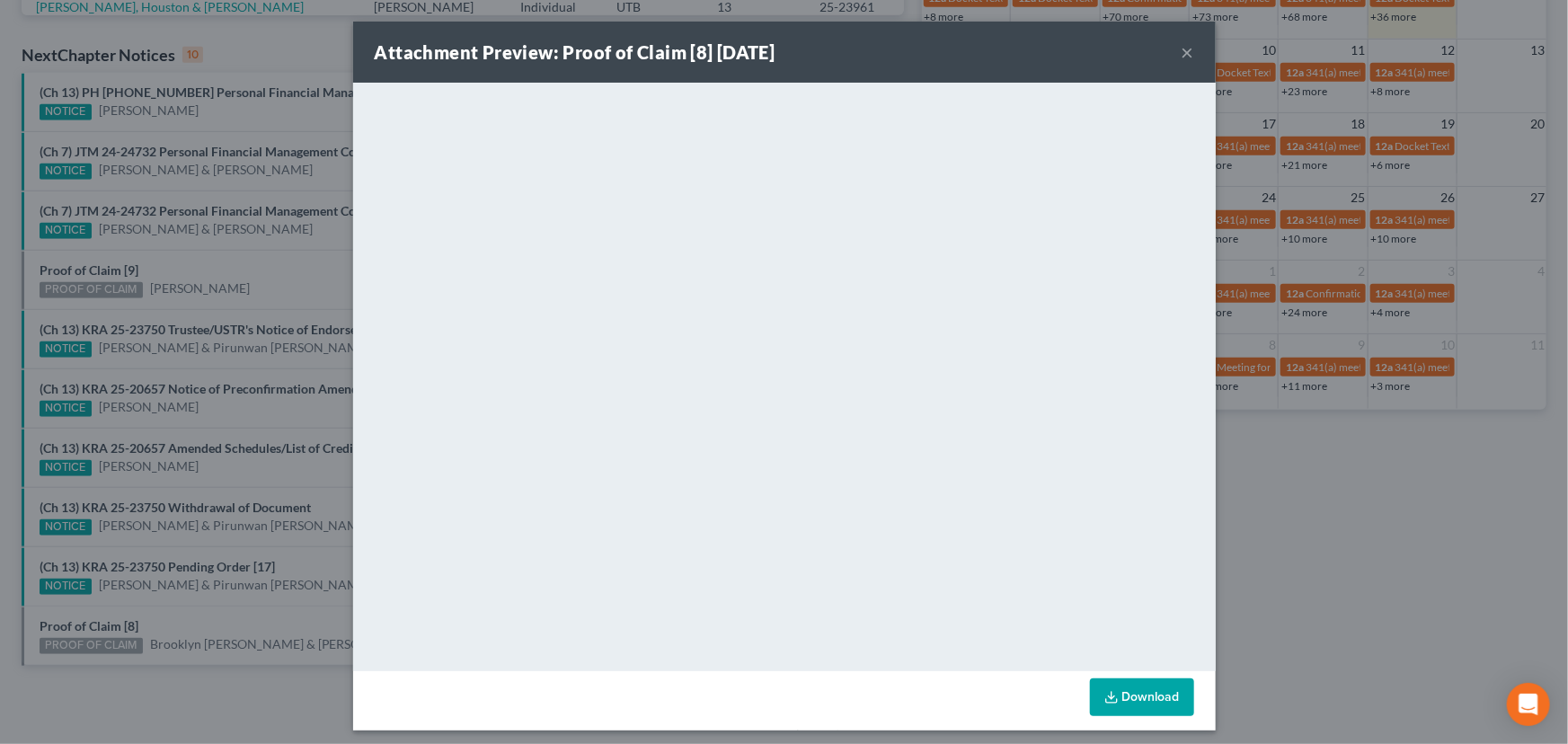
click at [214, 611] on div "Attachment Preview: Proof of Claim [8] 09/05/2025 × <object ng-attr-data='https…" at bounding box center [784, 372] width 1568 height 744
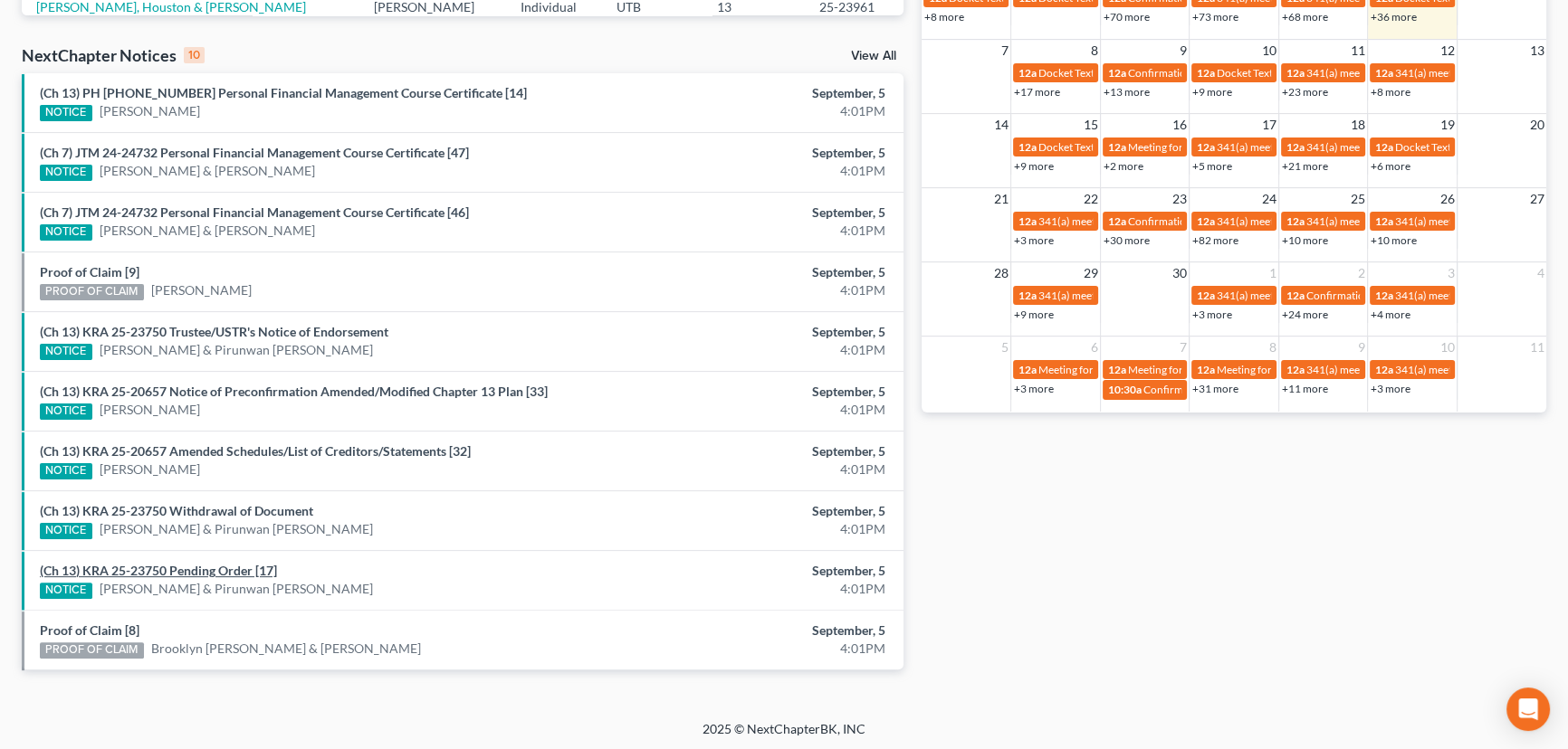
click at [202, 563] on link "(Ch 13) KRA 25-23750 Pending Order [17]" at bounding box center [158, 570] width 237 height 15
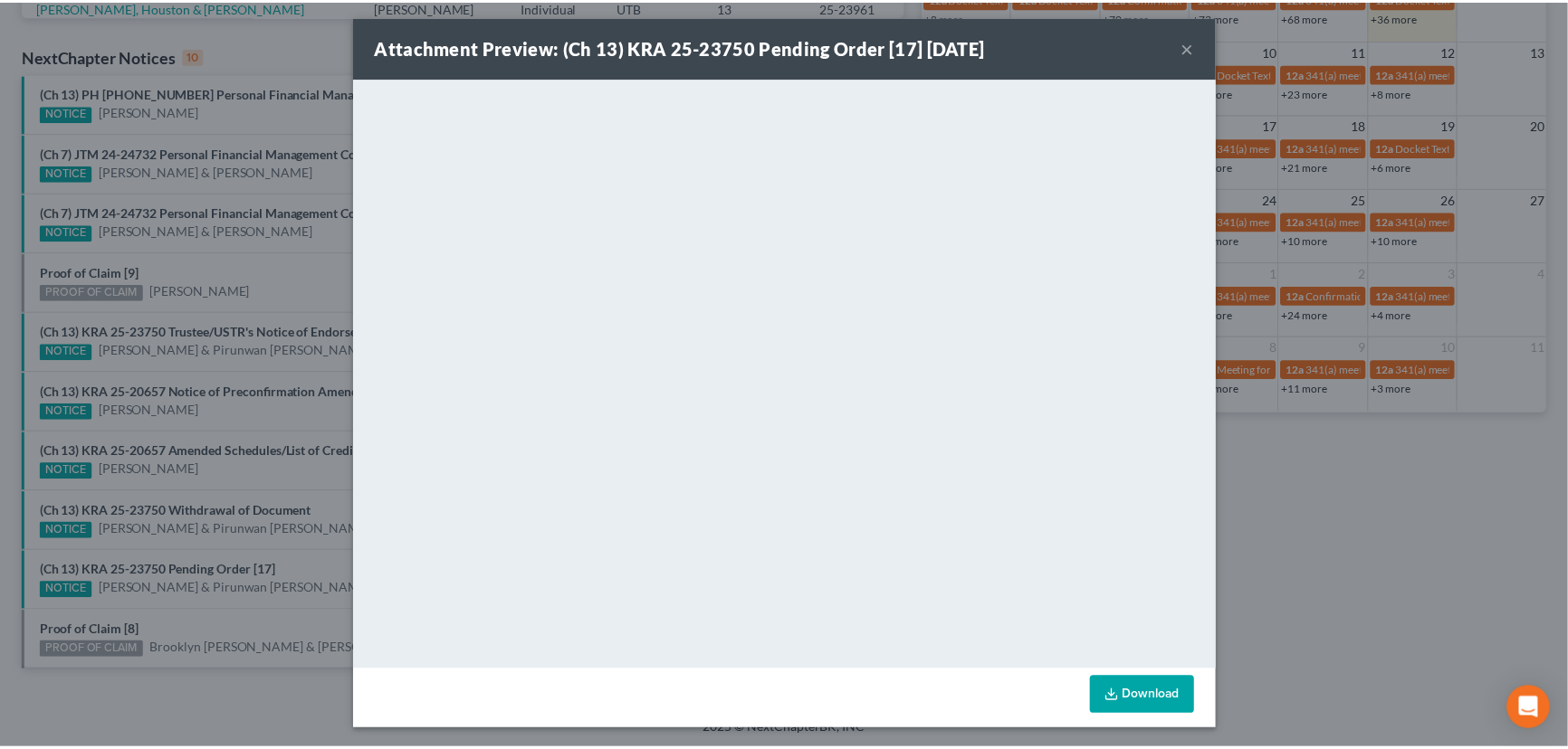
scroll to position [7, 0]
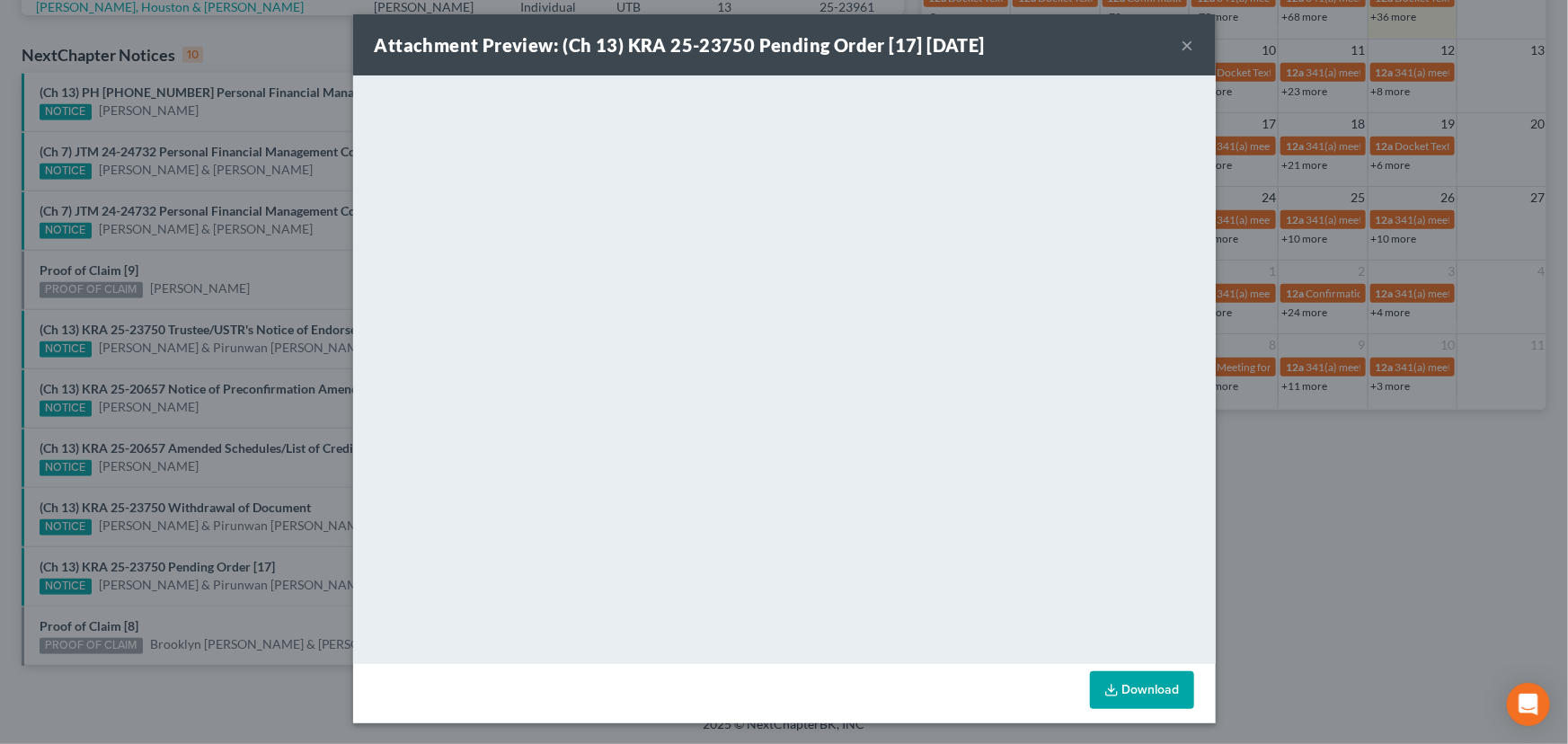
click at [281, 545] on div "Attachment Preview: (Ch 13) KRA 25-23750 Pending Order [17] 09/05/2025 × <objec…" at bounding box center [784, 372] width 1568 height 744
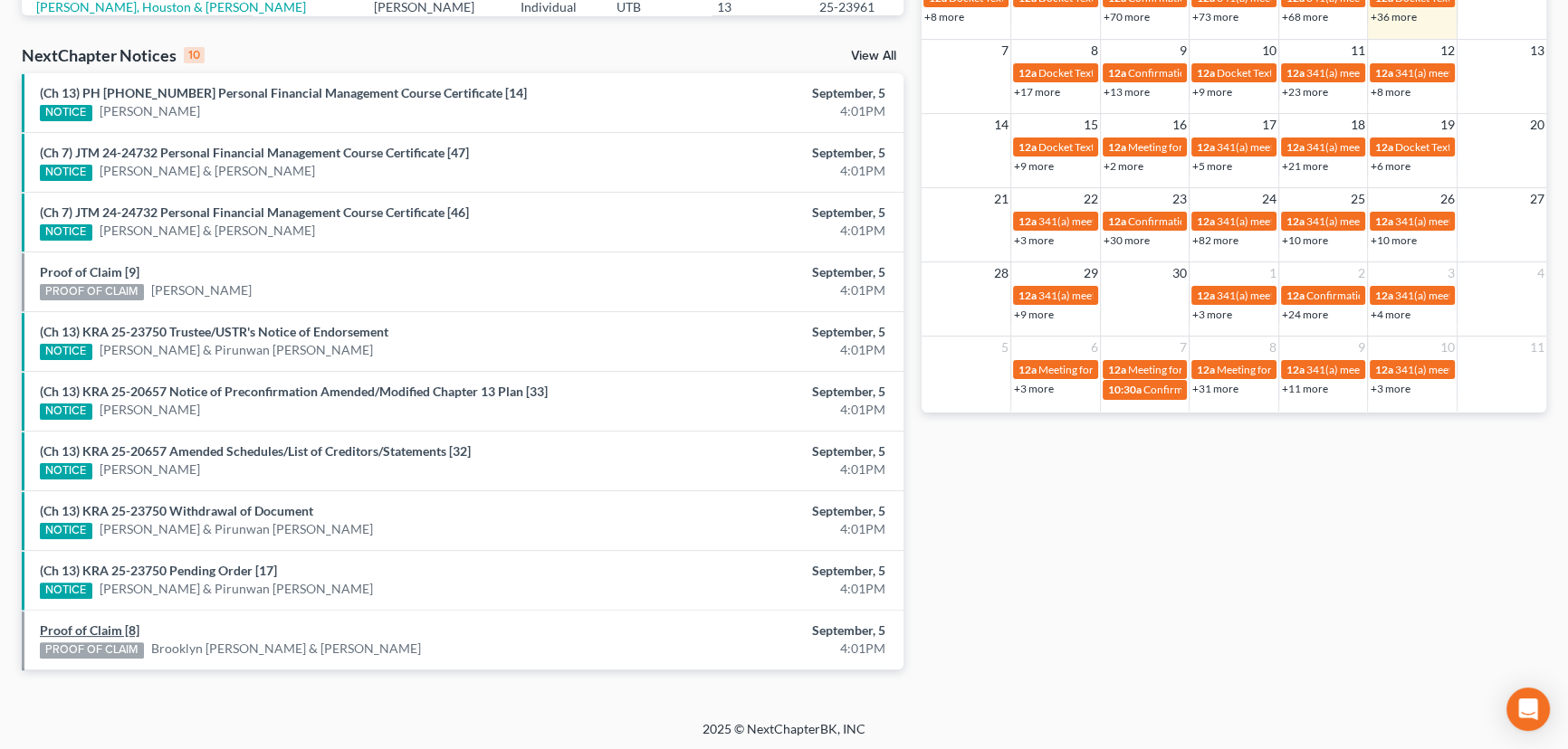
click at [91, 626] on link "Proof of Claim [8]" at bounding box center [89, 630] width 99 height 15
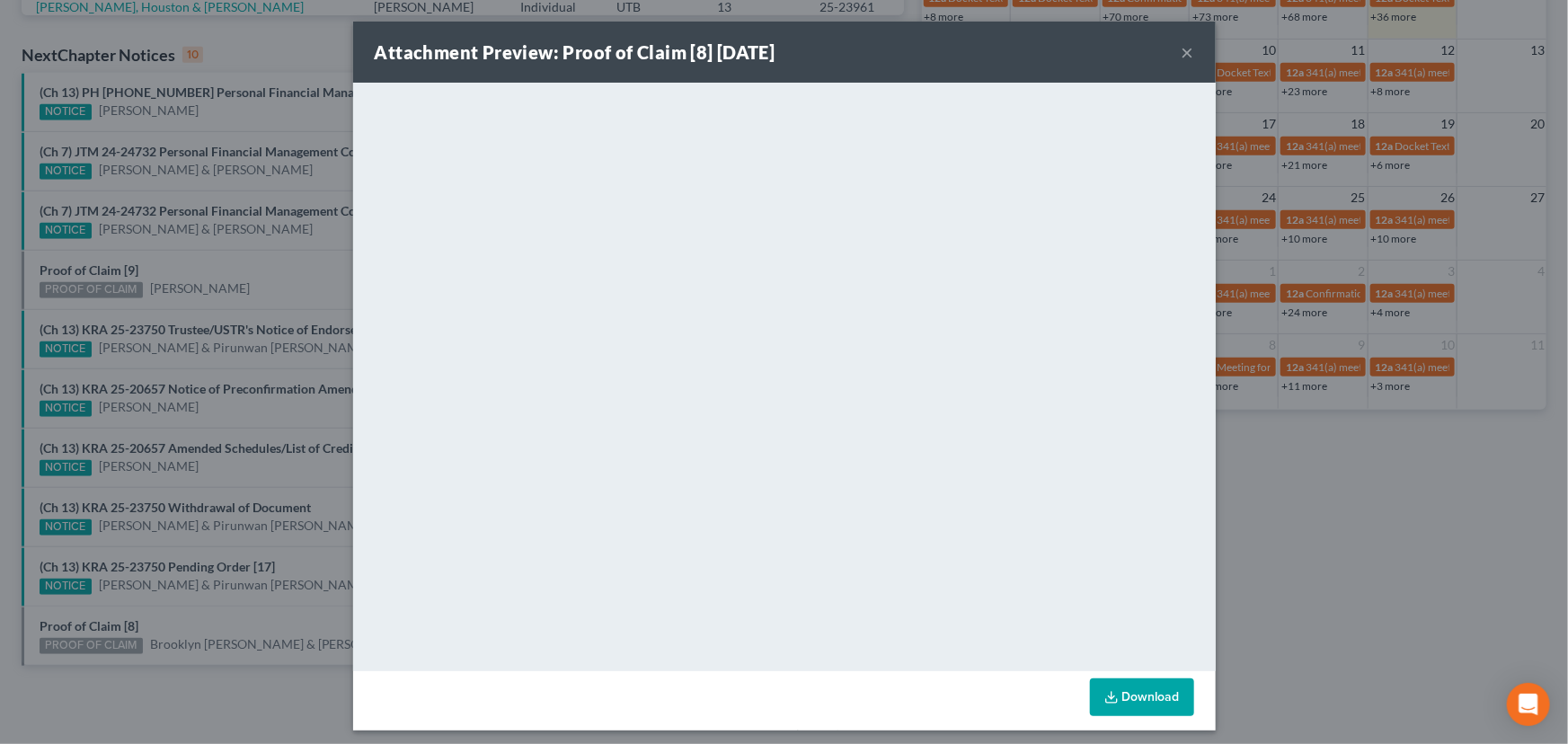
click at [198, 616] on div "Attachment Preview: Proof of Claim [8] 09/05/2025 × <object ng-attr-data='https…" at bounding box center [784, 372] width 1568 height 744
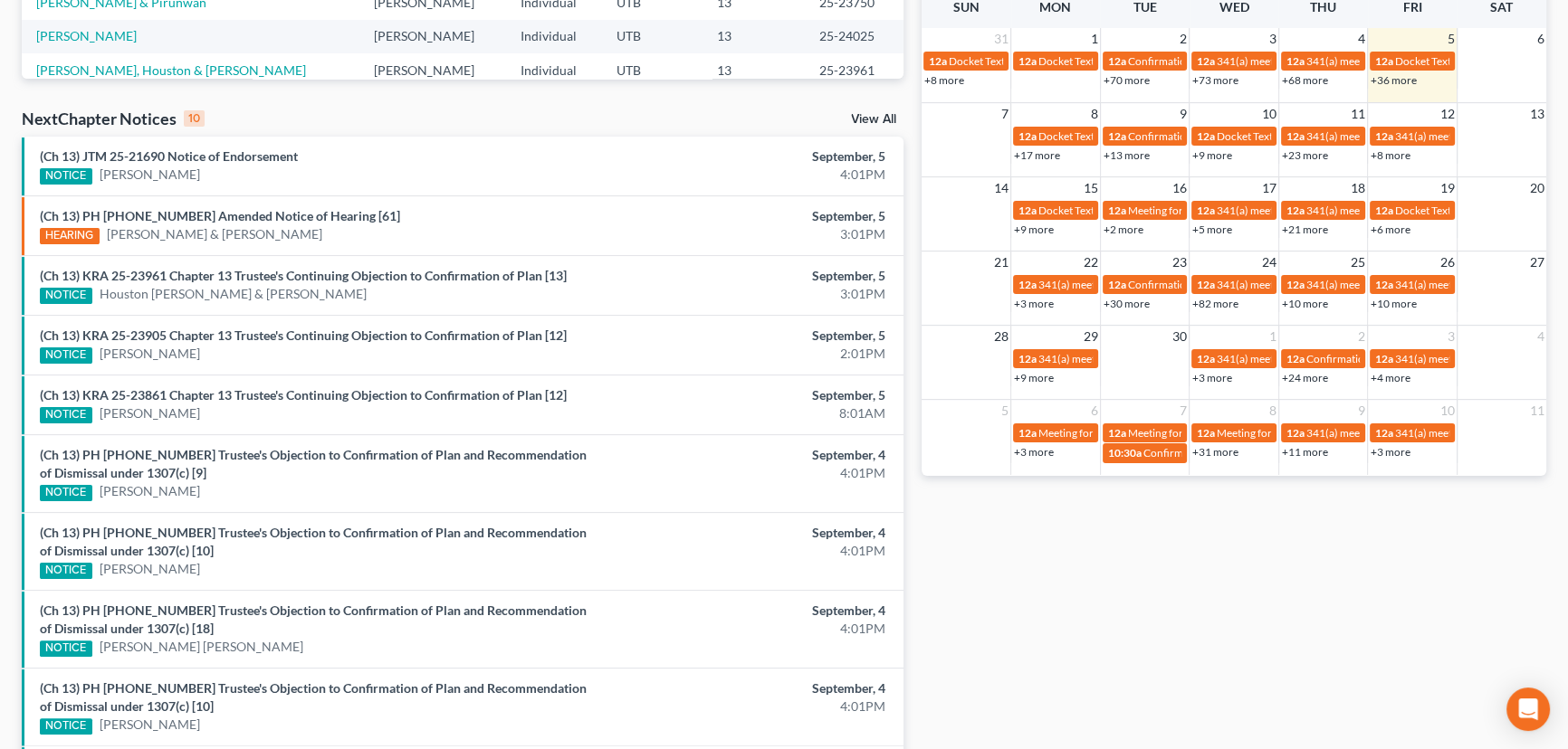
scroll to position [457, 0]
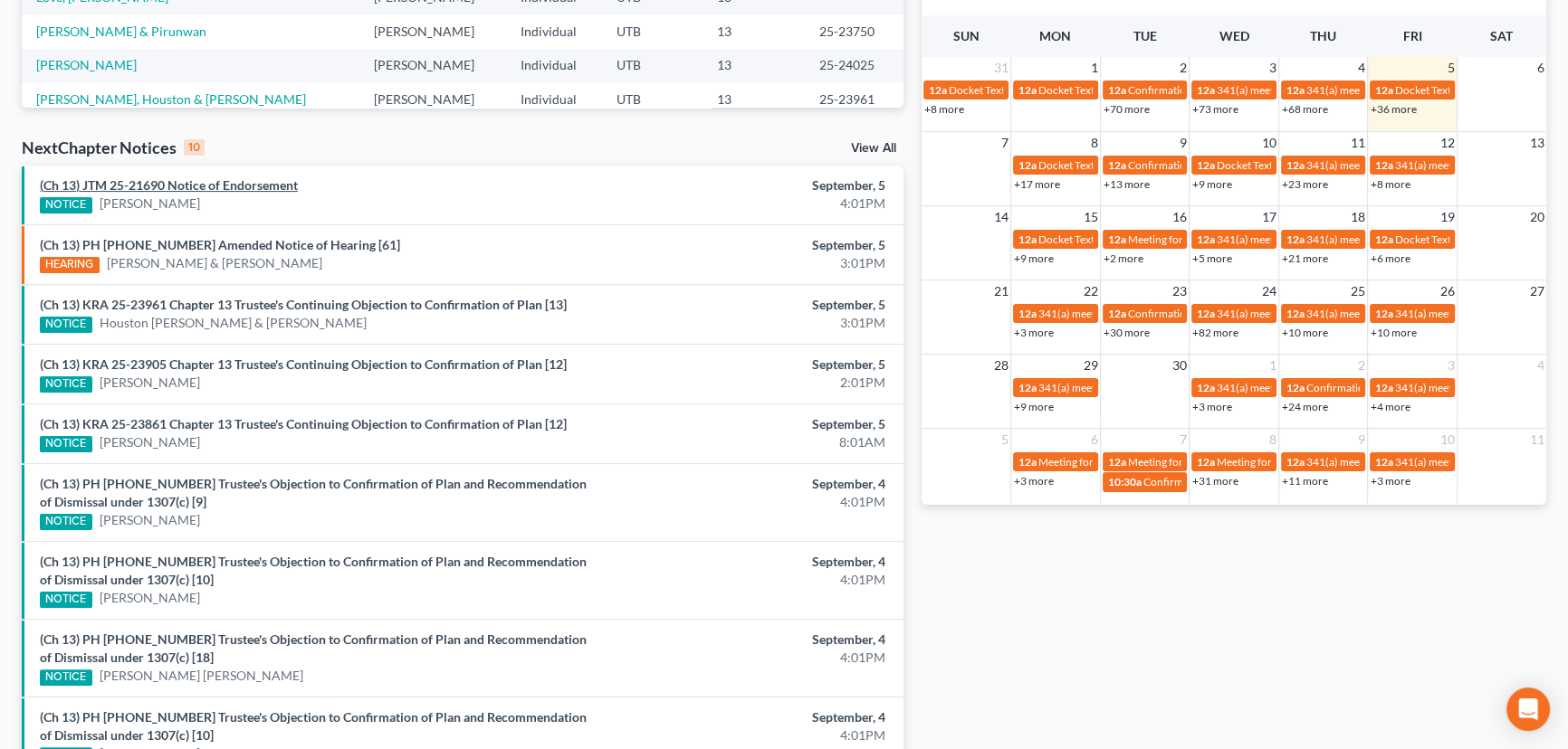
click at [209, 186] on link "(Ch 13) JTM 25-21690 Notice of Endorsement" at bounding box center [168, 185] width 258 height 15
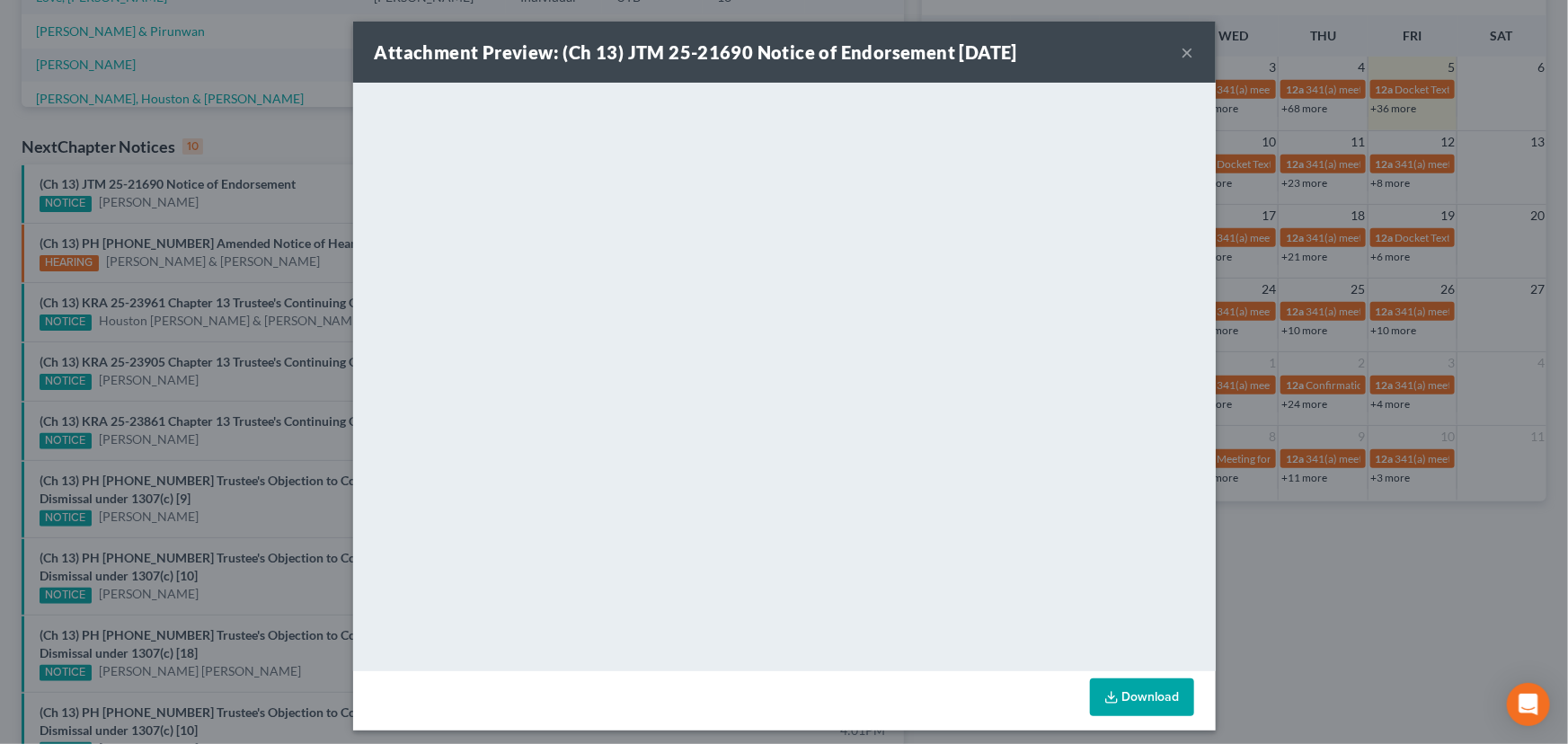
click at [210, 198] on div "Attachment Preview: (Ch 13) JTM 25-21690 Notice of Endorsement 09/05/2025 × <ob…" at bounding box center [784, 372] width 1568 height 744
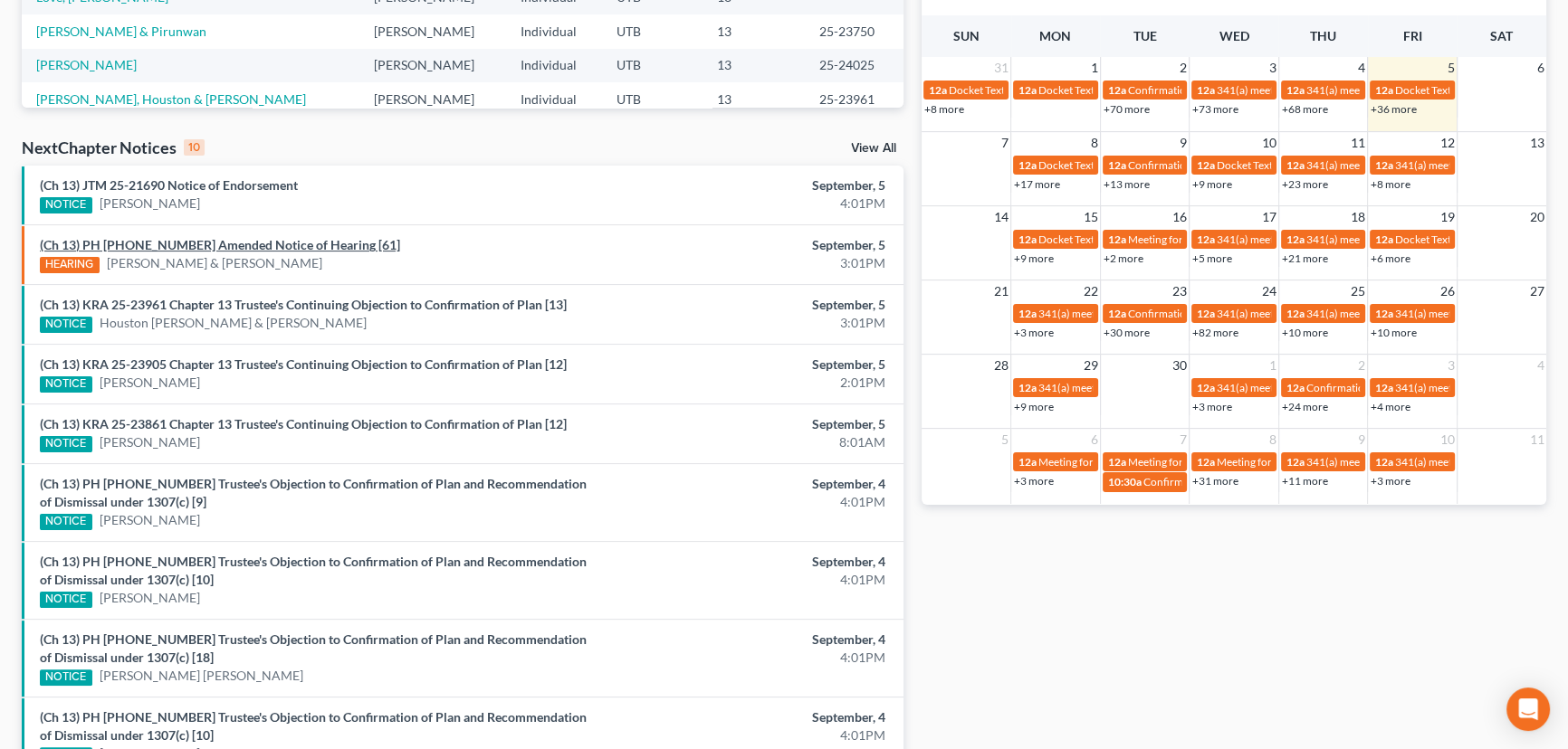
click at [260, 245] on link "(Ch 13) PH 23-23698 Amended Notice of Hearing [61]" at bounding box center [219, 245] width 360 height 15
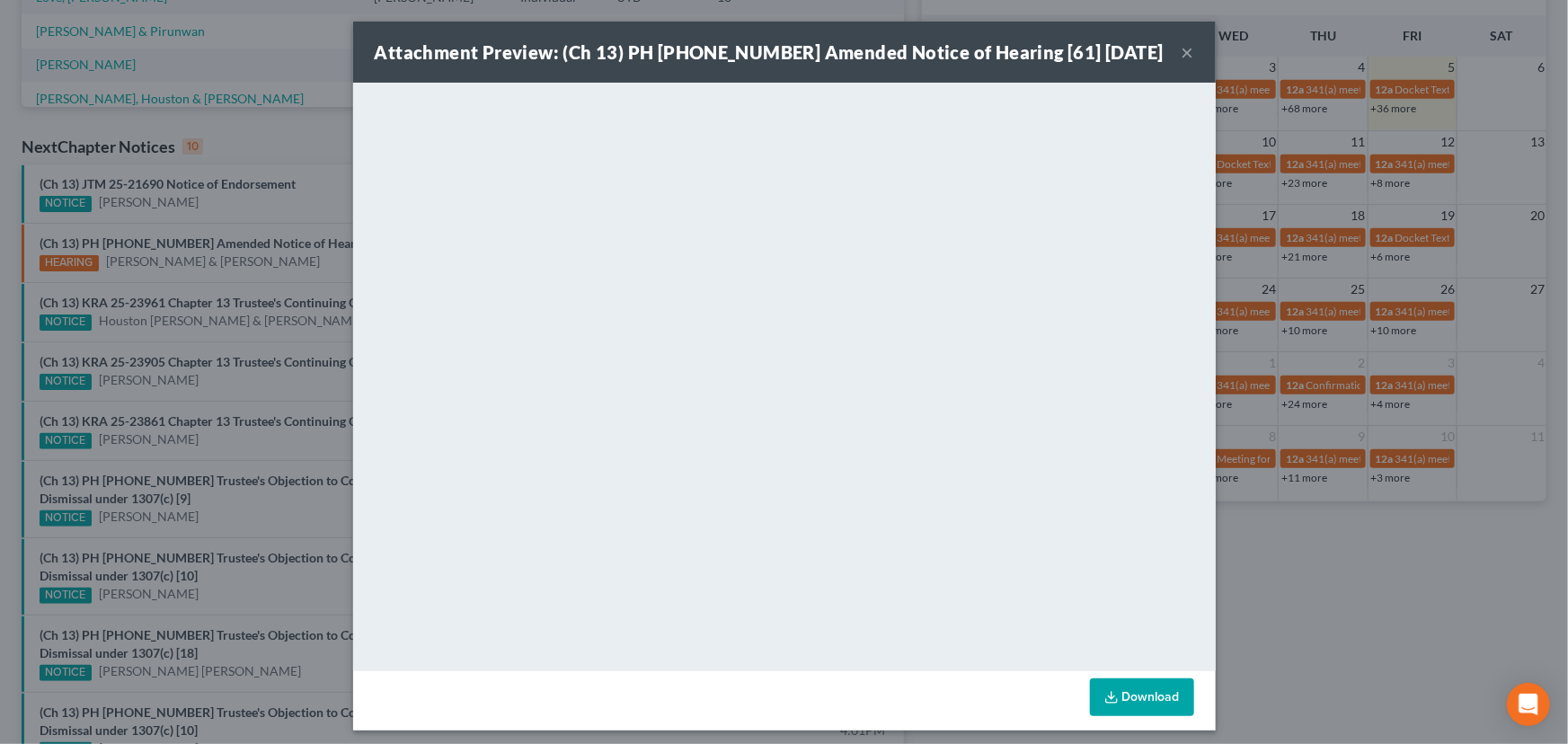
click at [1182, 49] on button "×" at bounding box center [1188, 51] width 13 height 21
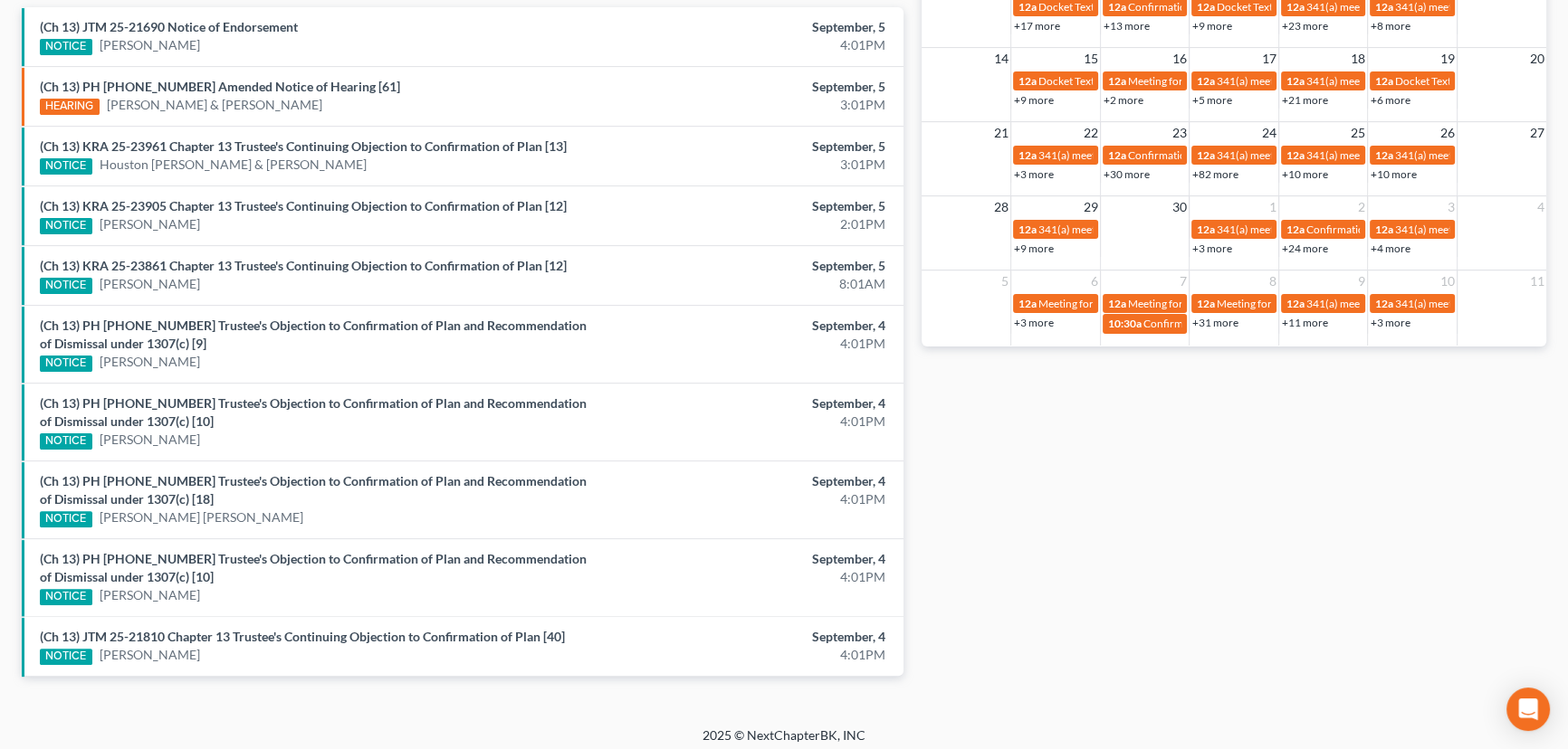
scroll to position [622, 0]
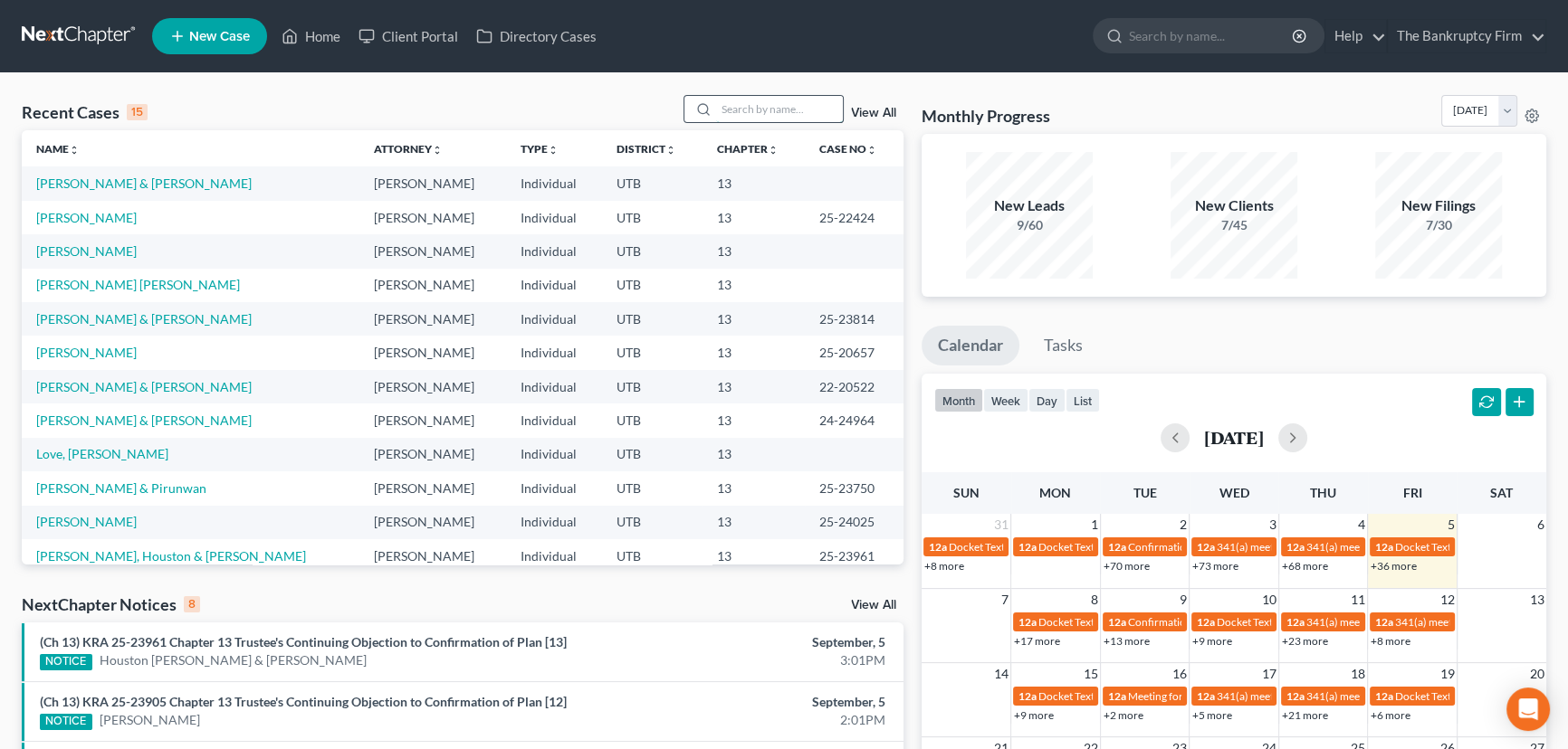
click at [751, 108] on input "search" at bounding box center [779, 109] width 127 height 26
type input "Arave"
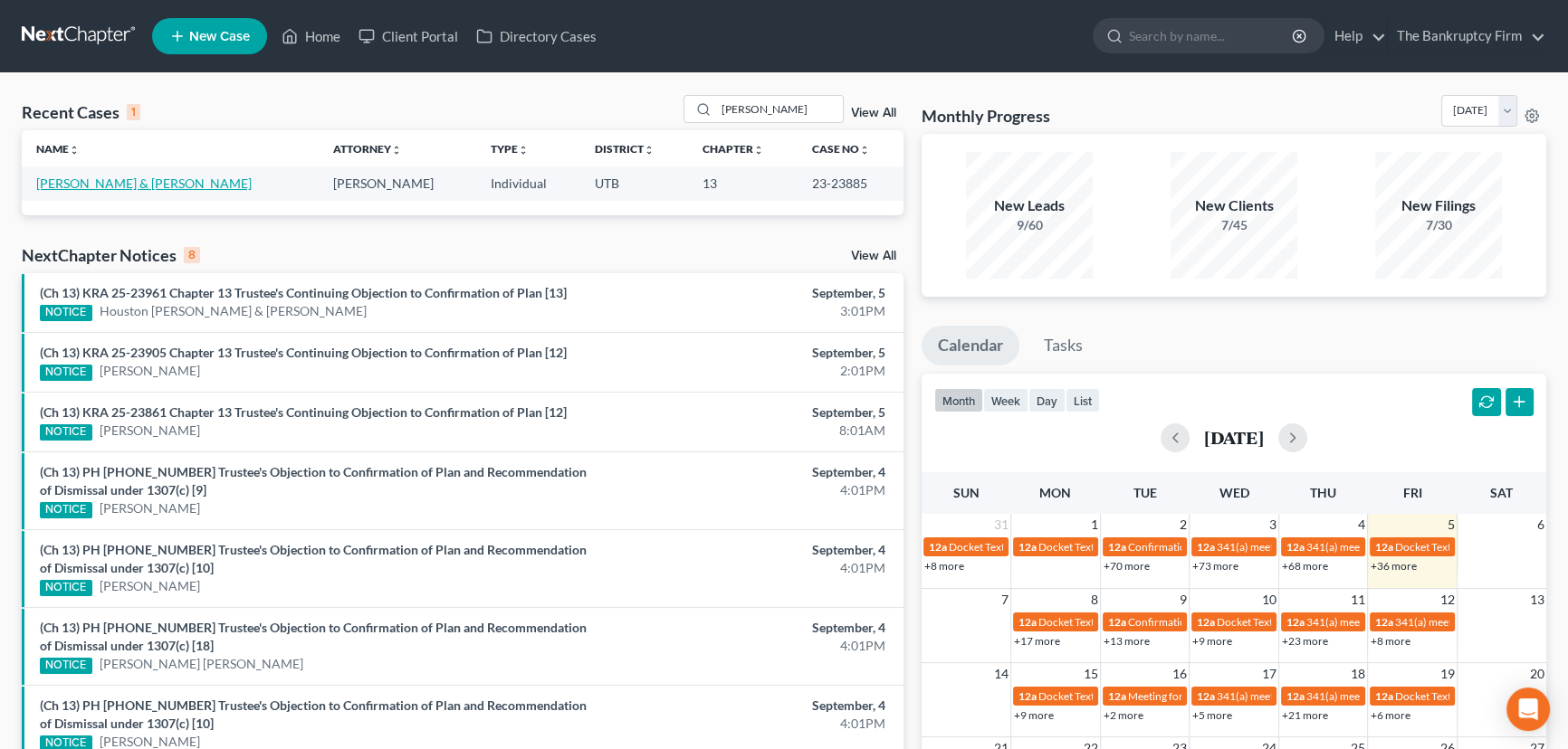
click at [68, 181] on link "[PERSON_NAME] & [PERSON_NAME]" at bounding box center [144, 183] width 216 height 15
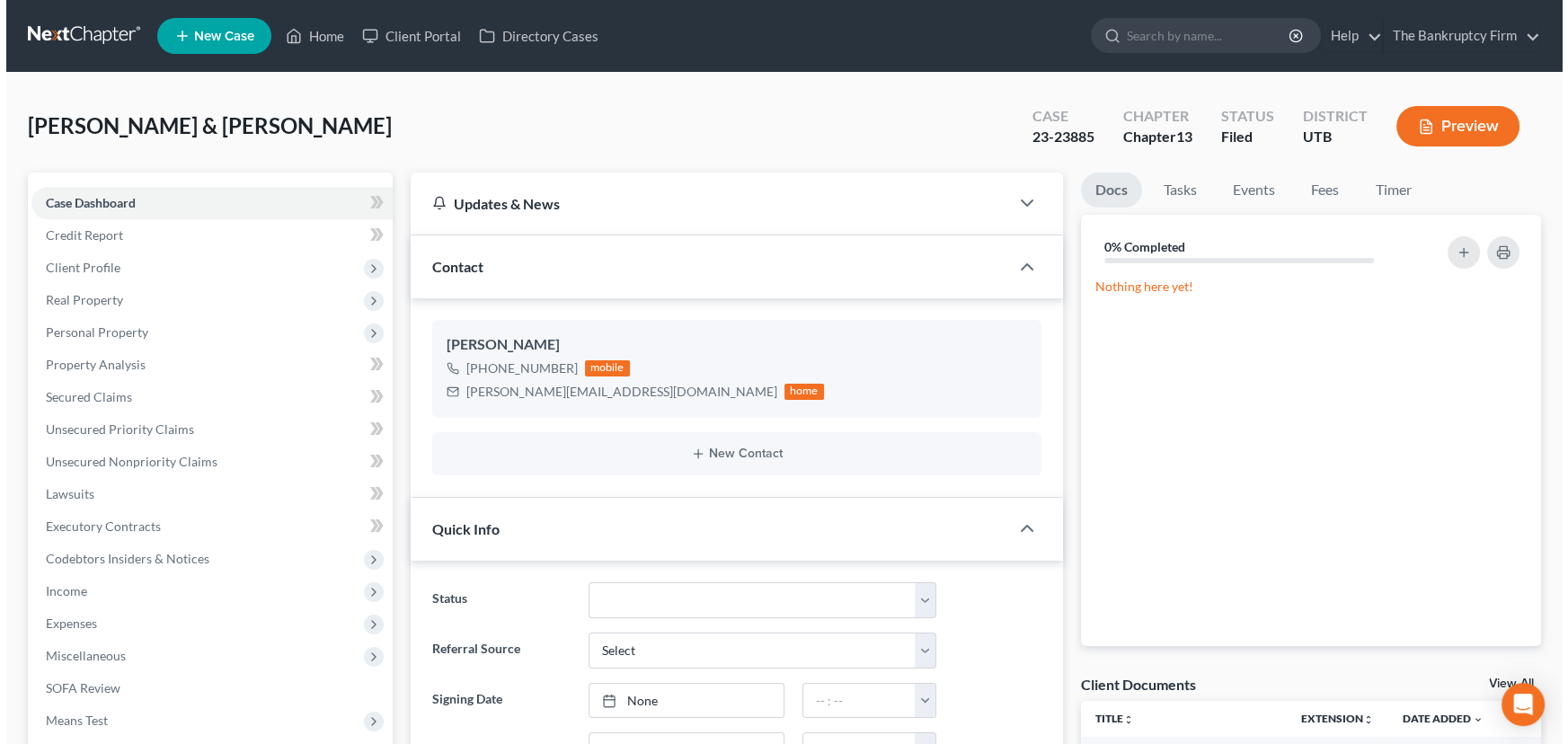
scroll to position [124, 0]
click at [1484, 680] on link "View All" at bounding box center [1506, 684] width 45 height 13
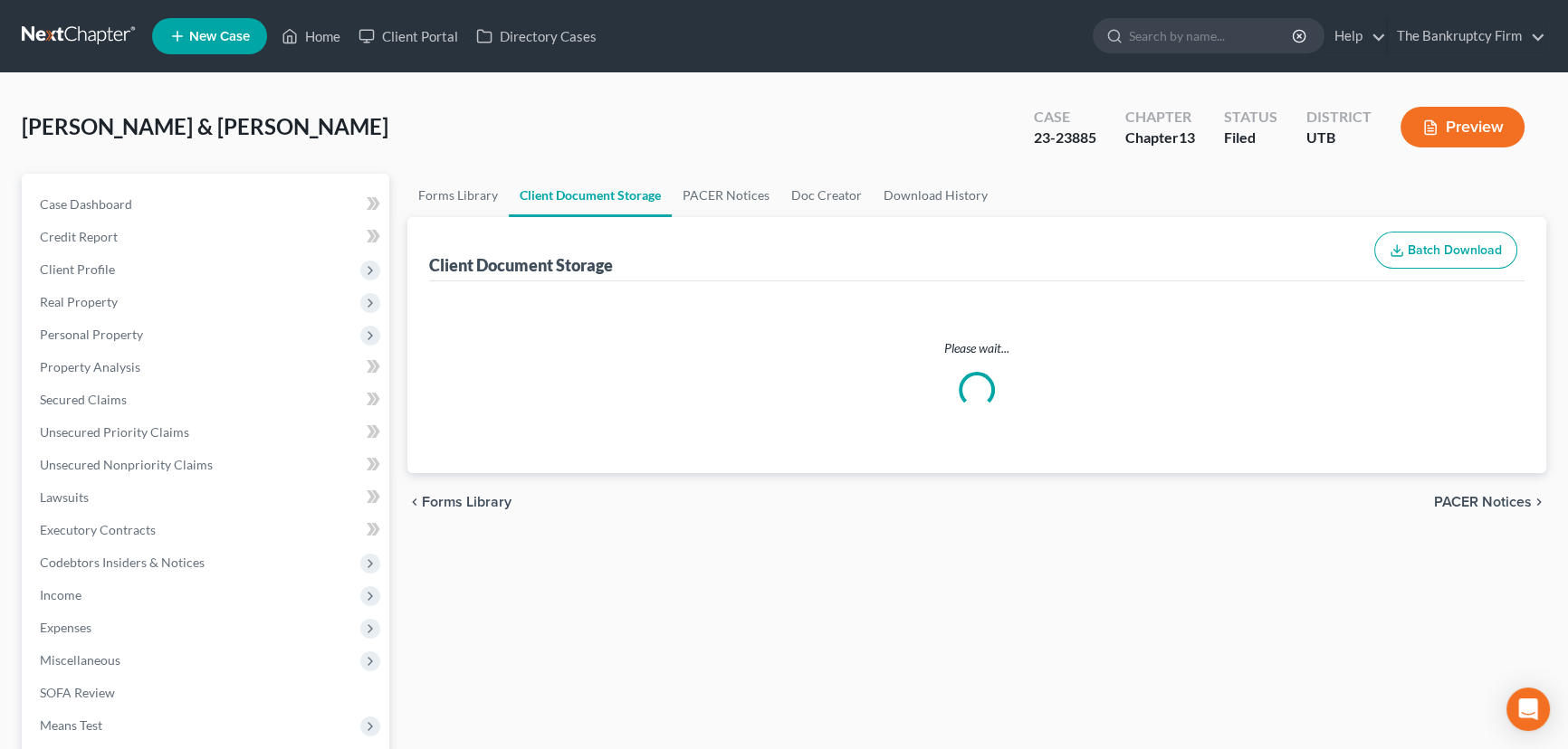
select select "30"
select select "26"
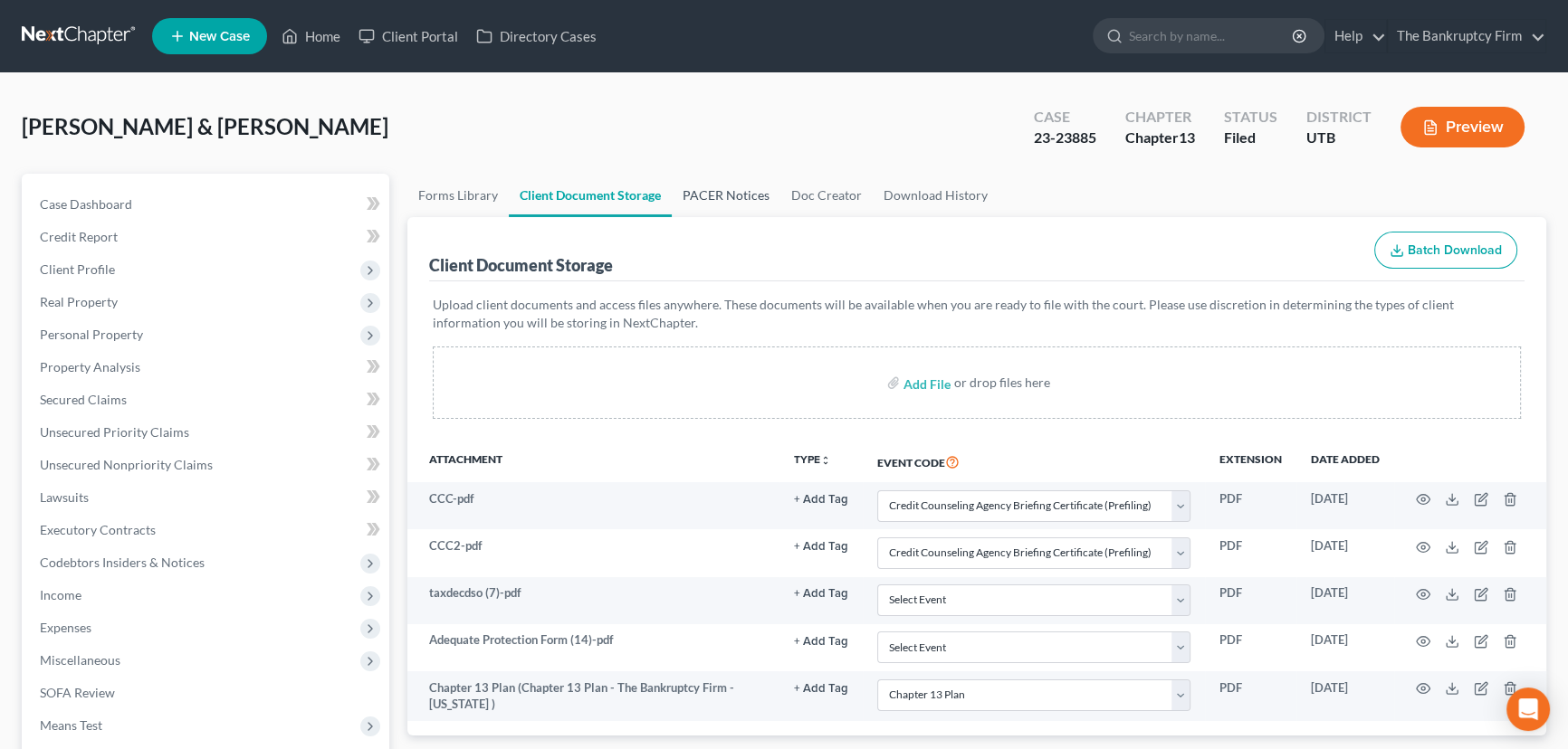
click at [712, 193] on link "PACER Notices" at bounding box center [726, 195] width 109 height 43
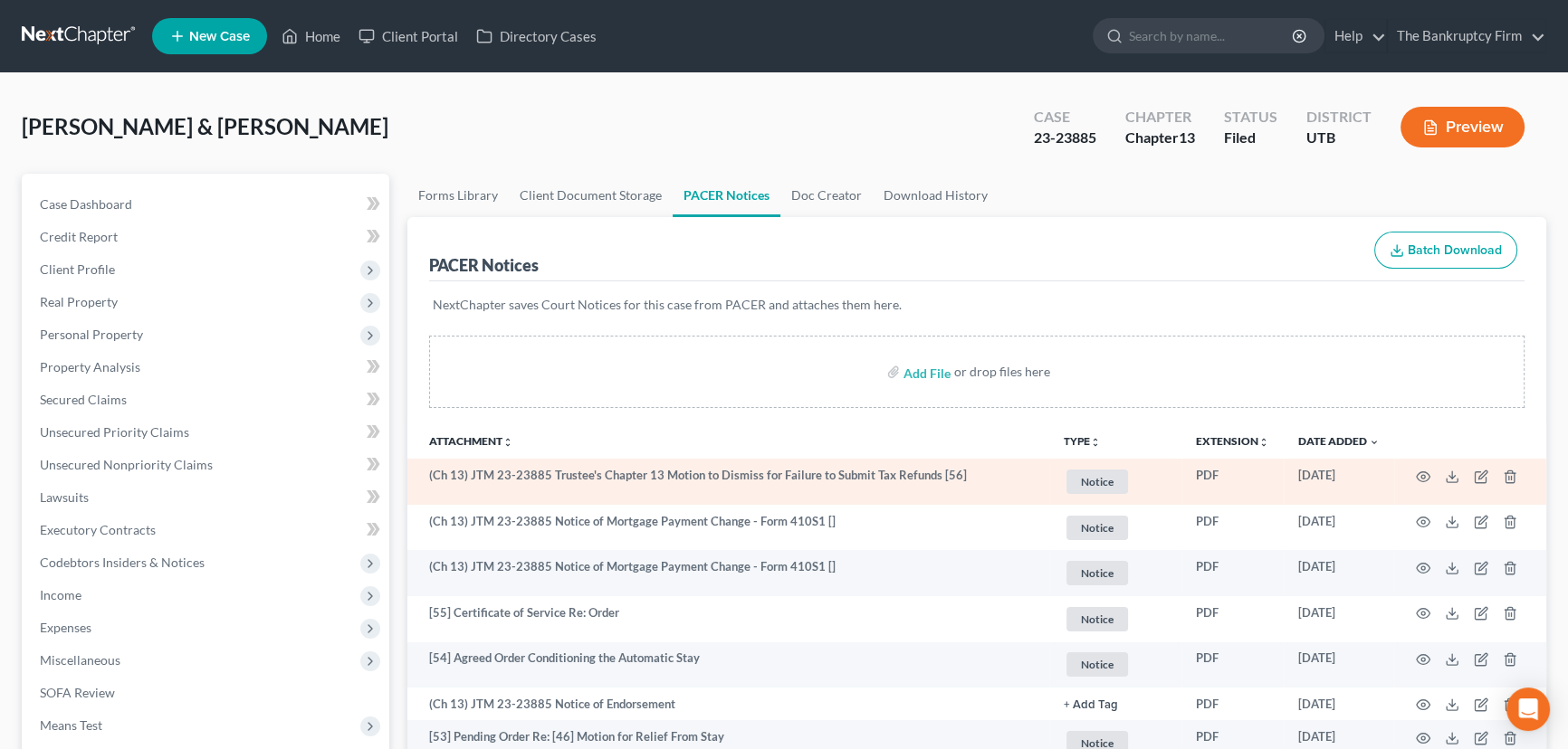
click at [1414, 472] on td at bounding box center [1470, 481] width 152 height 46
click at [1423, 473] on icon "button" at bounding box center [1423, 476] width 14 height 14
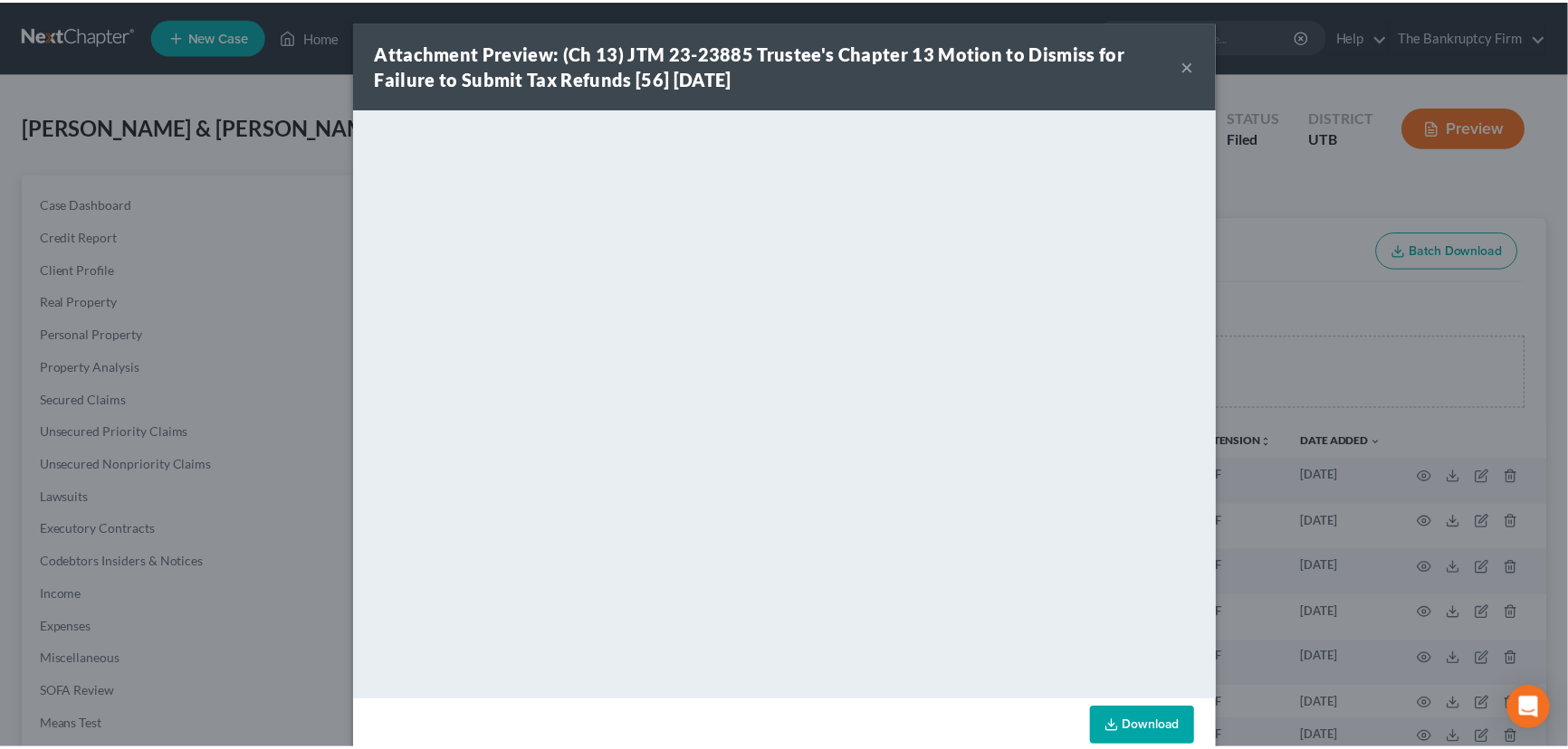
scroll to position [33, 0]
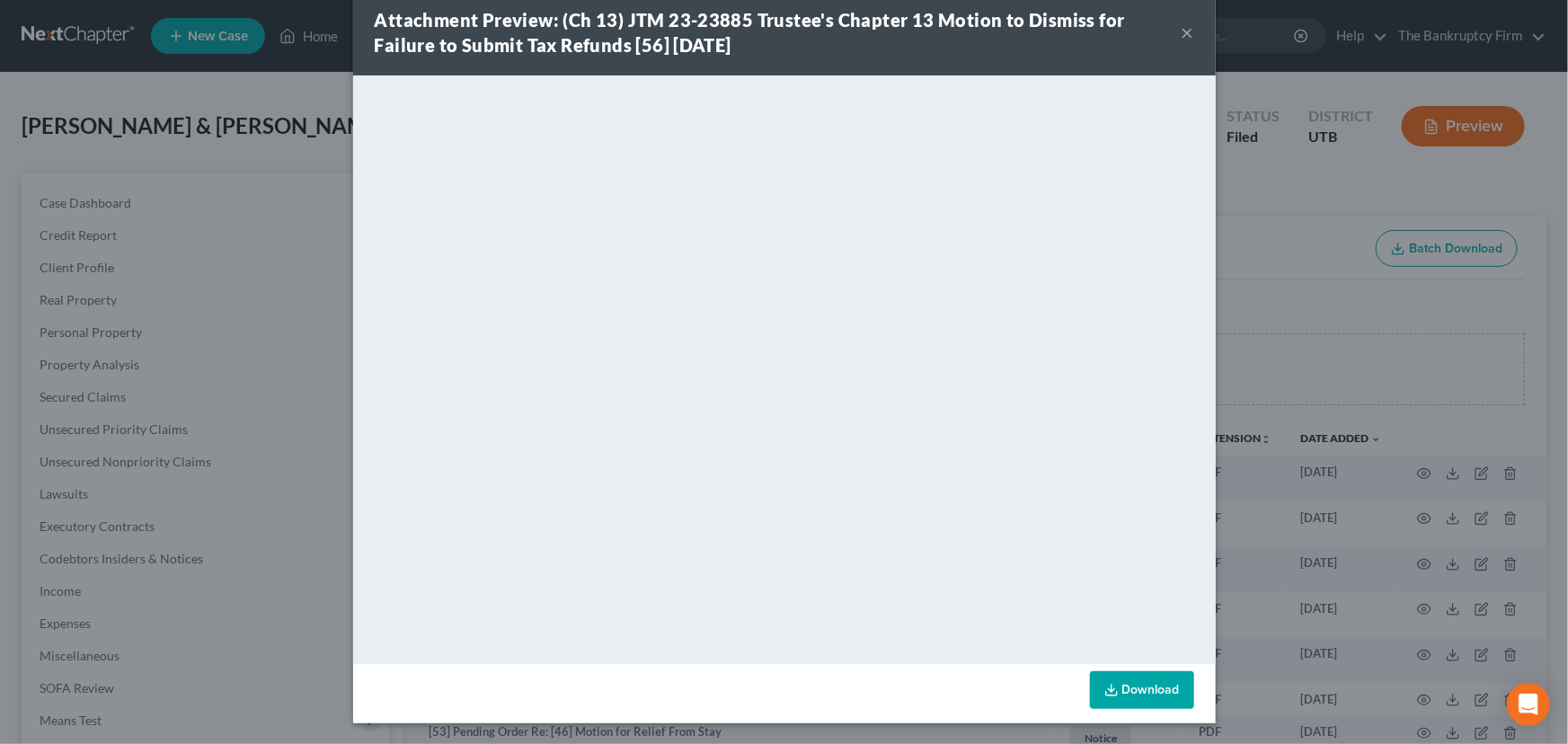
click at [1182, 34] on button "×" at bounding box center [1188, 32] width 13 height 21
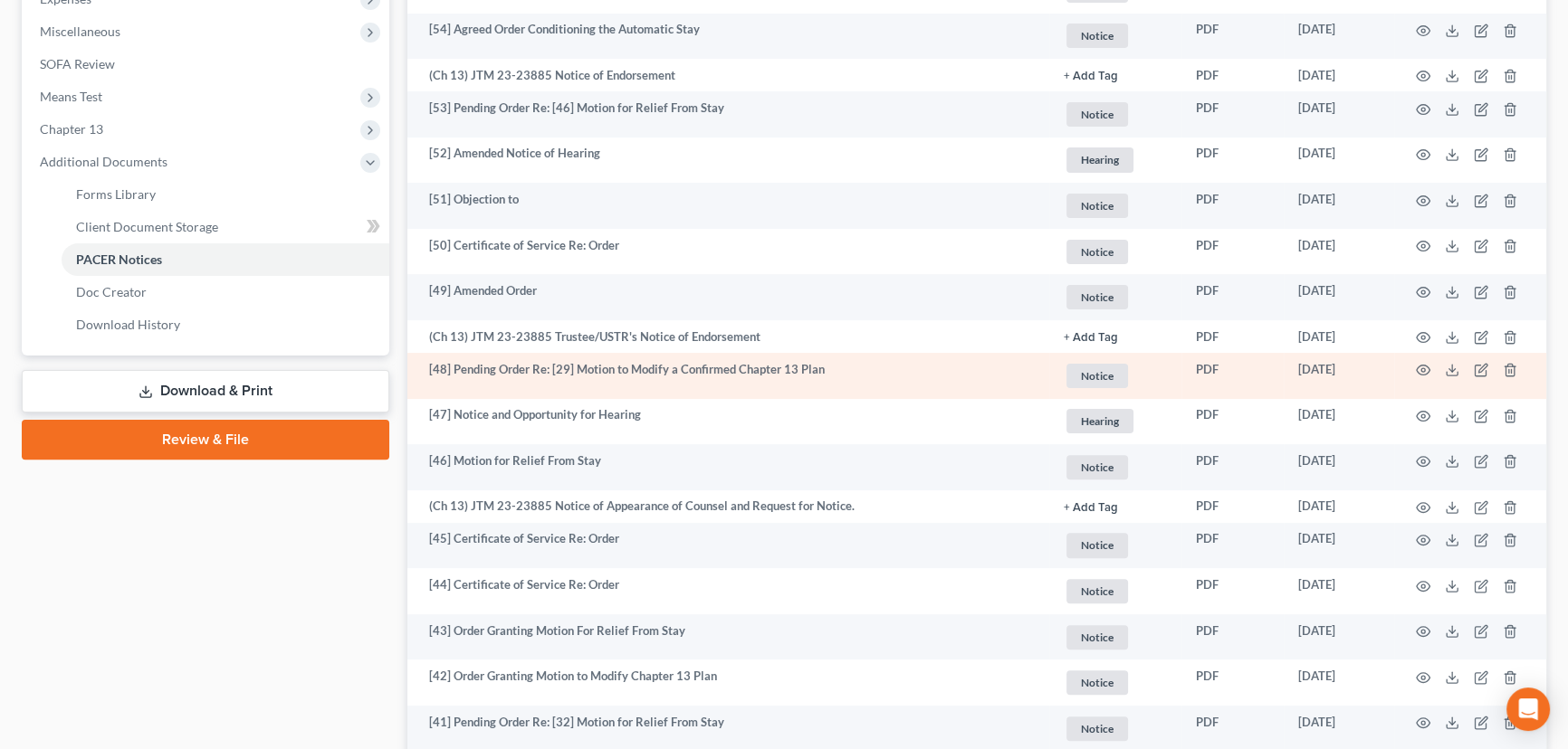
scroll to position [658, 0]
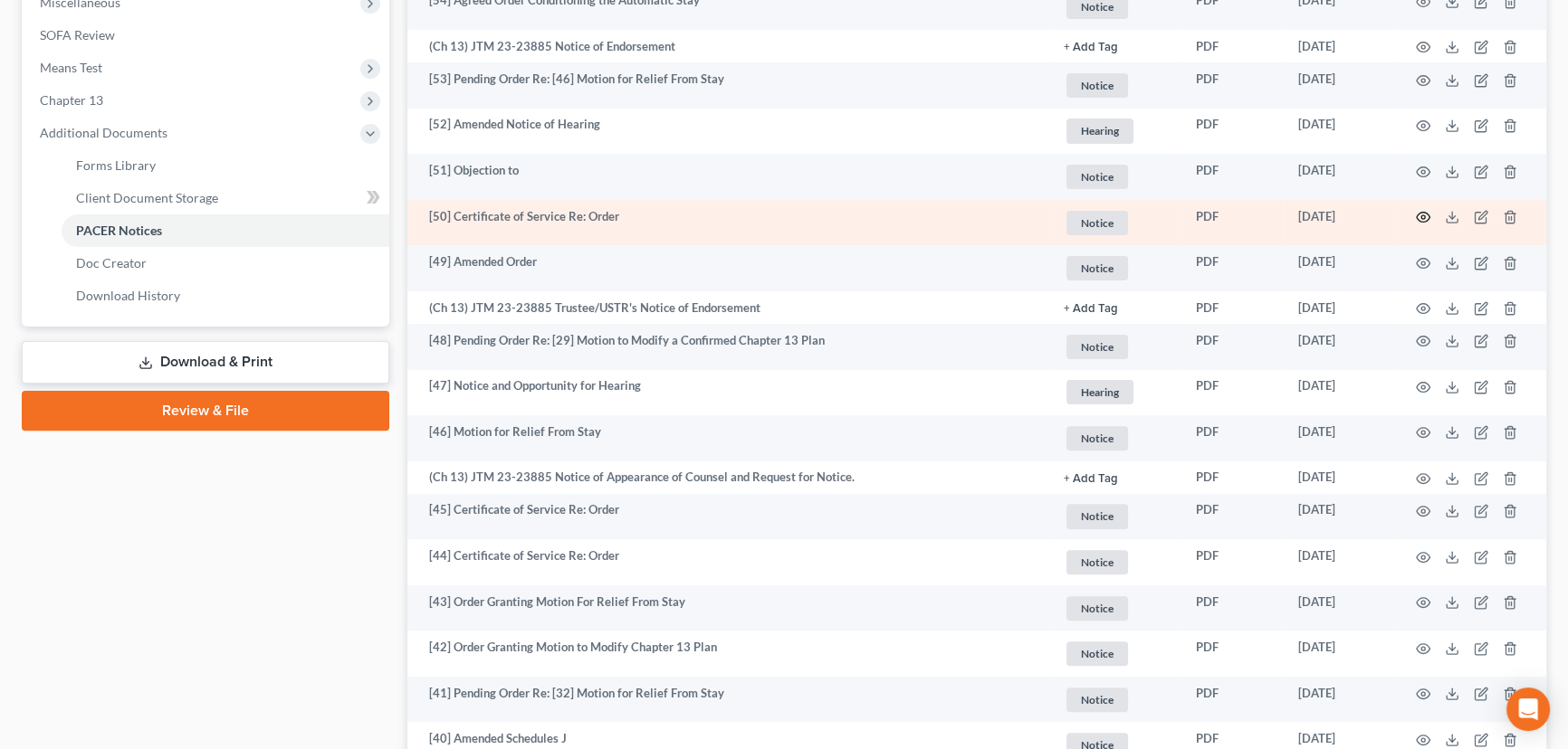
click at [1424, 213] on icon "button" at bounding box center [1423, 217] width 14 height 14
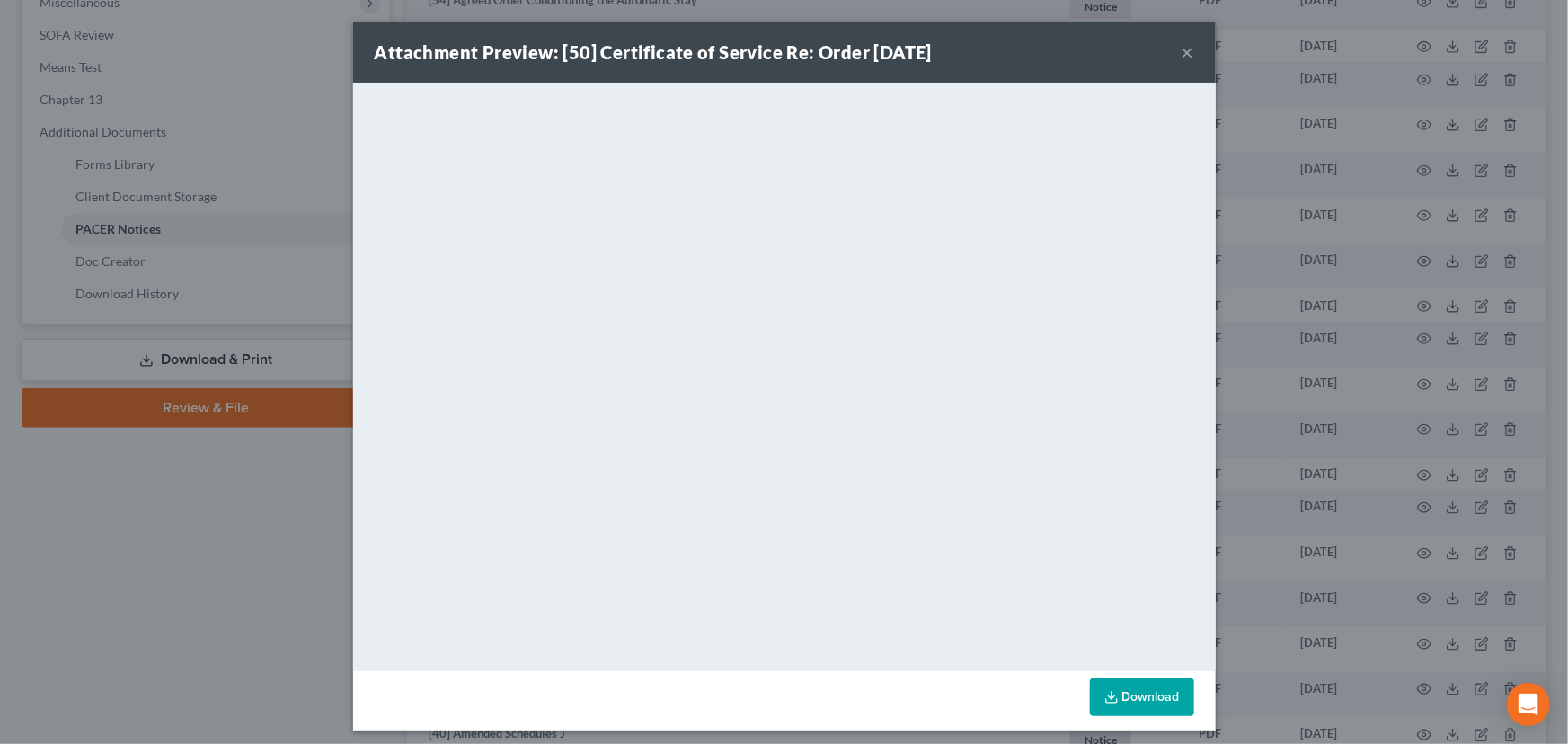
click at [1182, 50] on button "×" at bounding box center [1188, 51] width 13 height 21
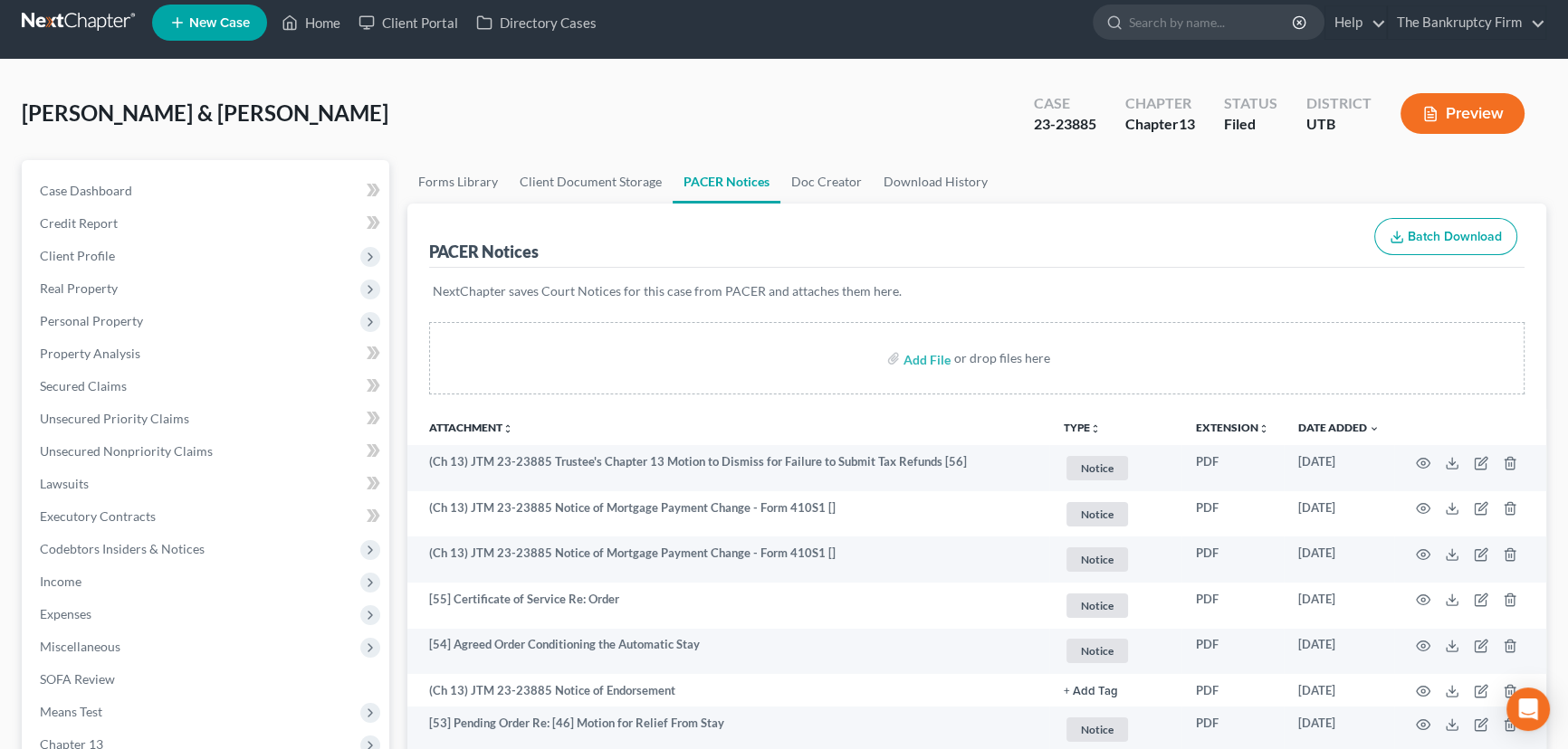
scroll to position [0, 0]
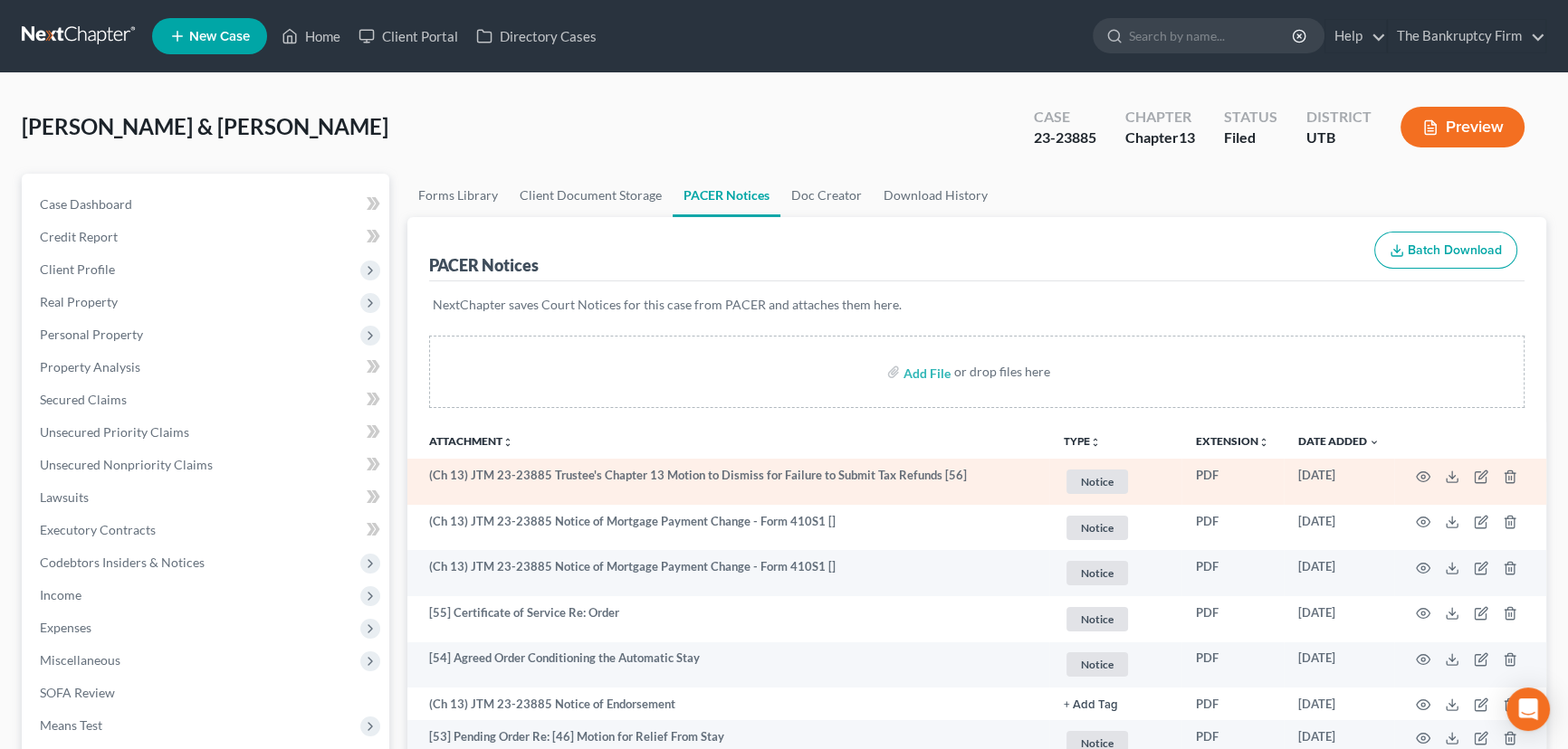
click at [1430, 473] on td at bounding box center [1470, 481] width 152 height 46
click at [1422, 475] on icon "button" at bounding box center [1423, 476] width 14 height 14
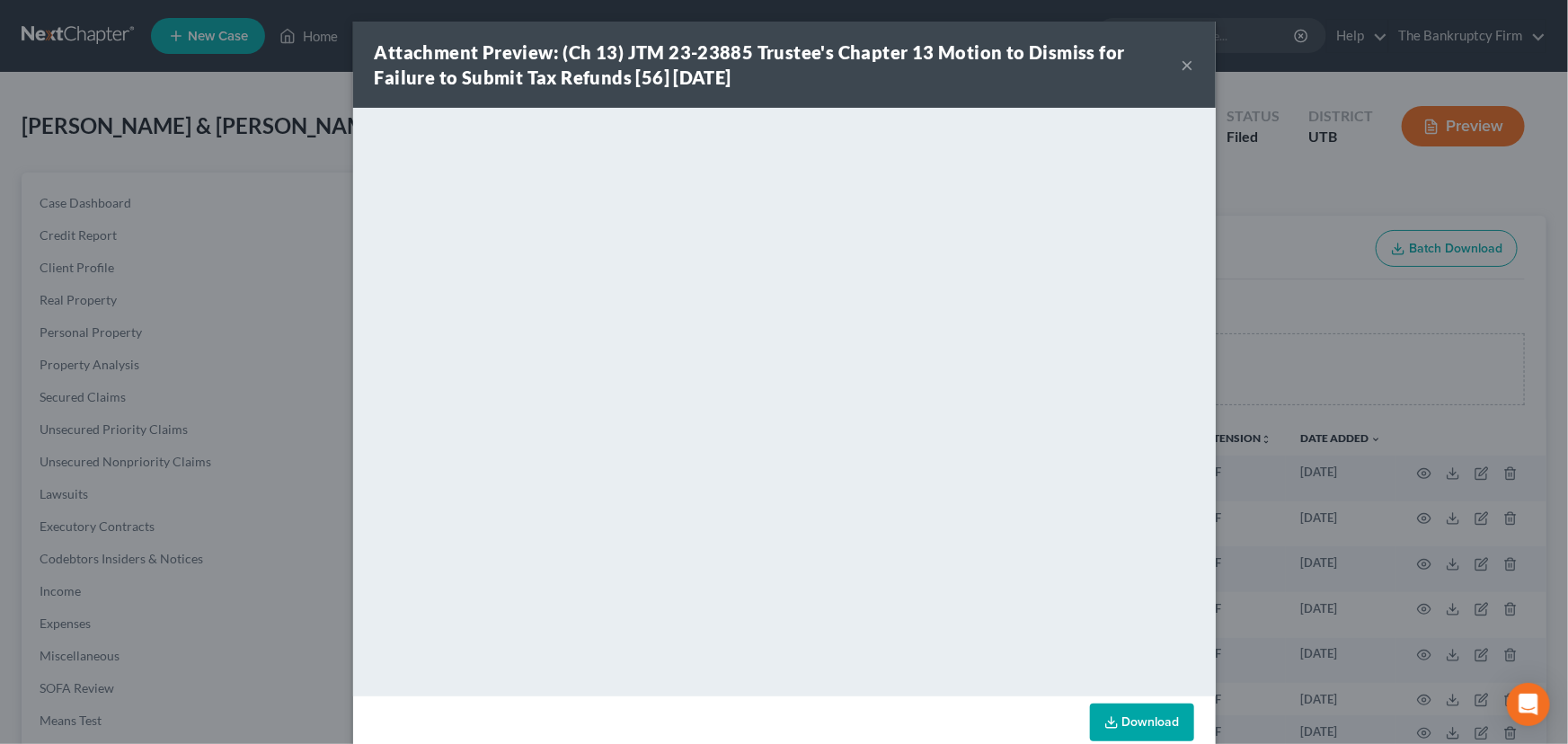
click at [1182, 69] on button "×" at bounding box center [1188, 64] width 13 height 21
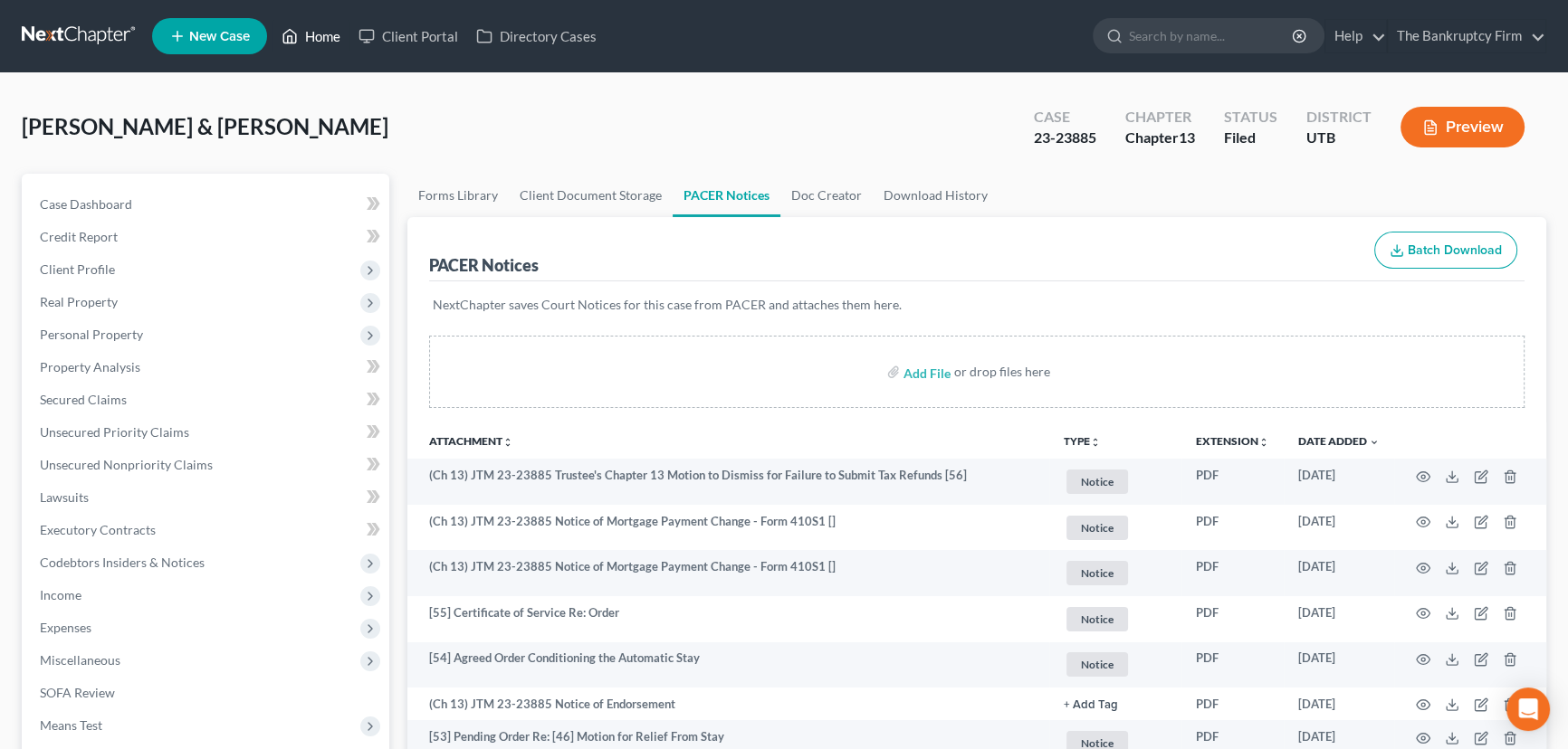
click at [323, 40] on link "Home" at bounding box center [311, 36] width 77 height 33
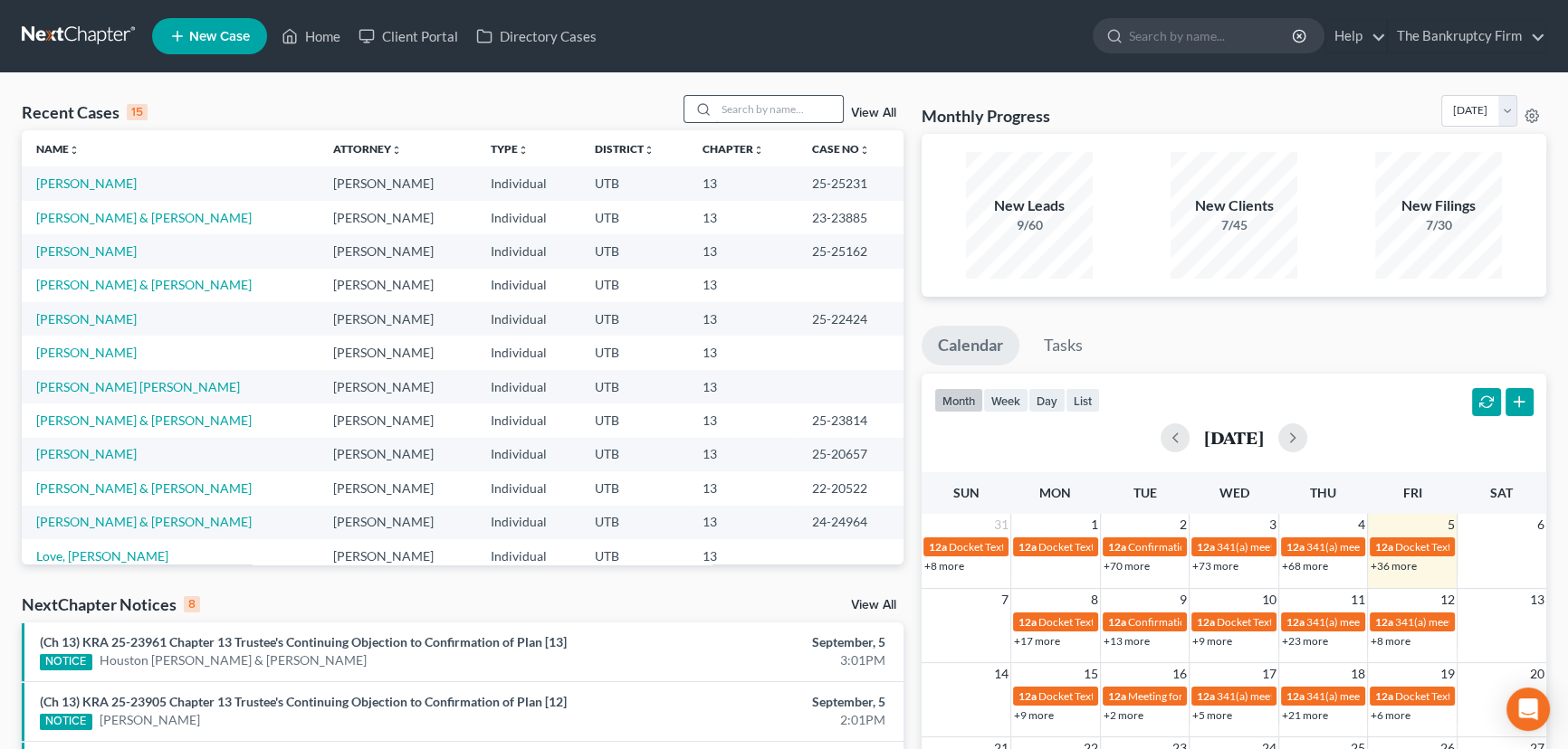
click at [769, 116] on input "search" at bounding box center [779, 109] width 127 height 26
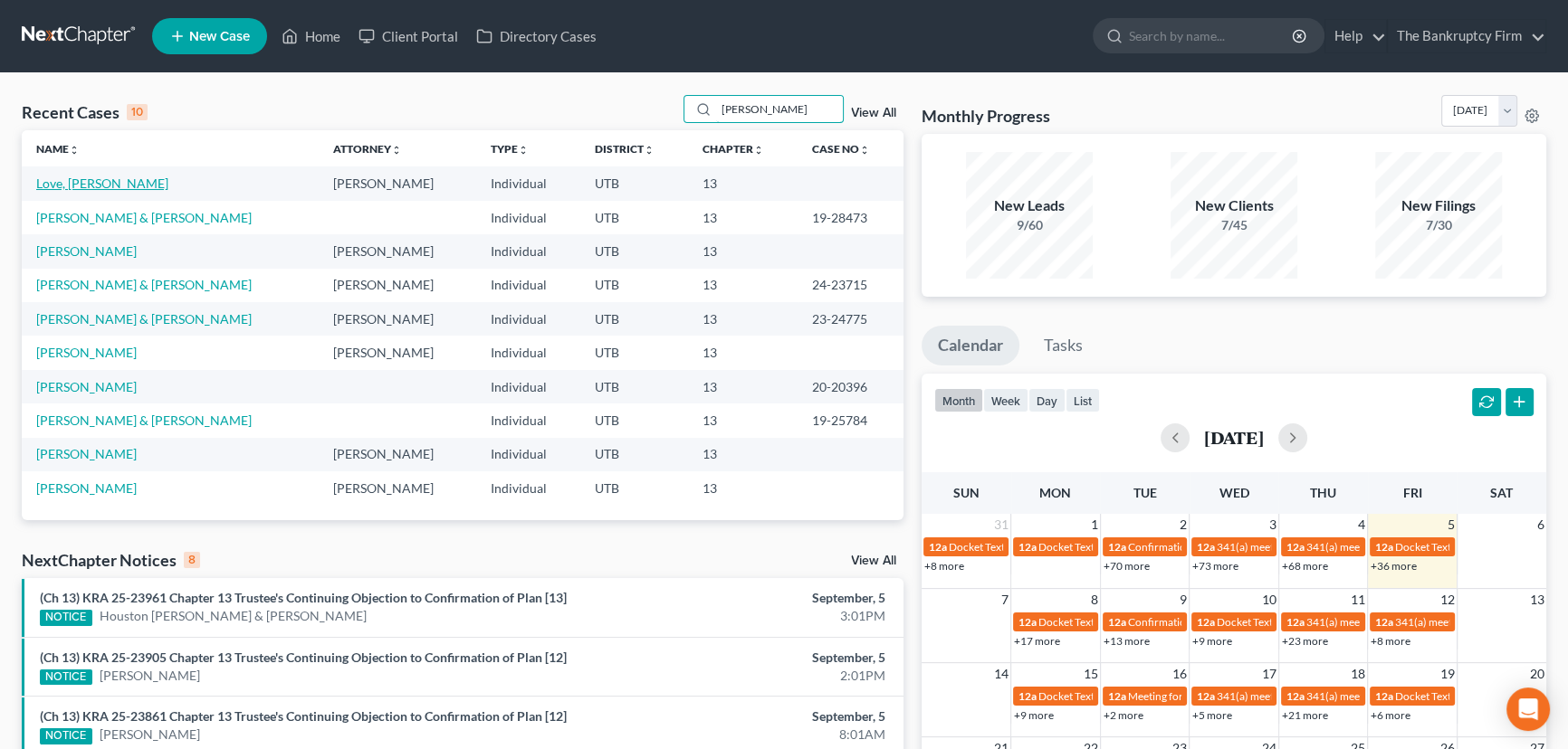
type input "Shane"
click at [59, 185] on link "Love, [PERSON_NAME]" at bounding box center [102, 183] width 132 height 15
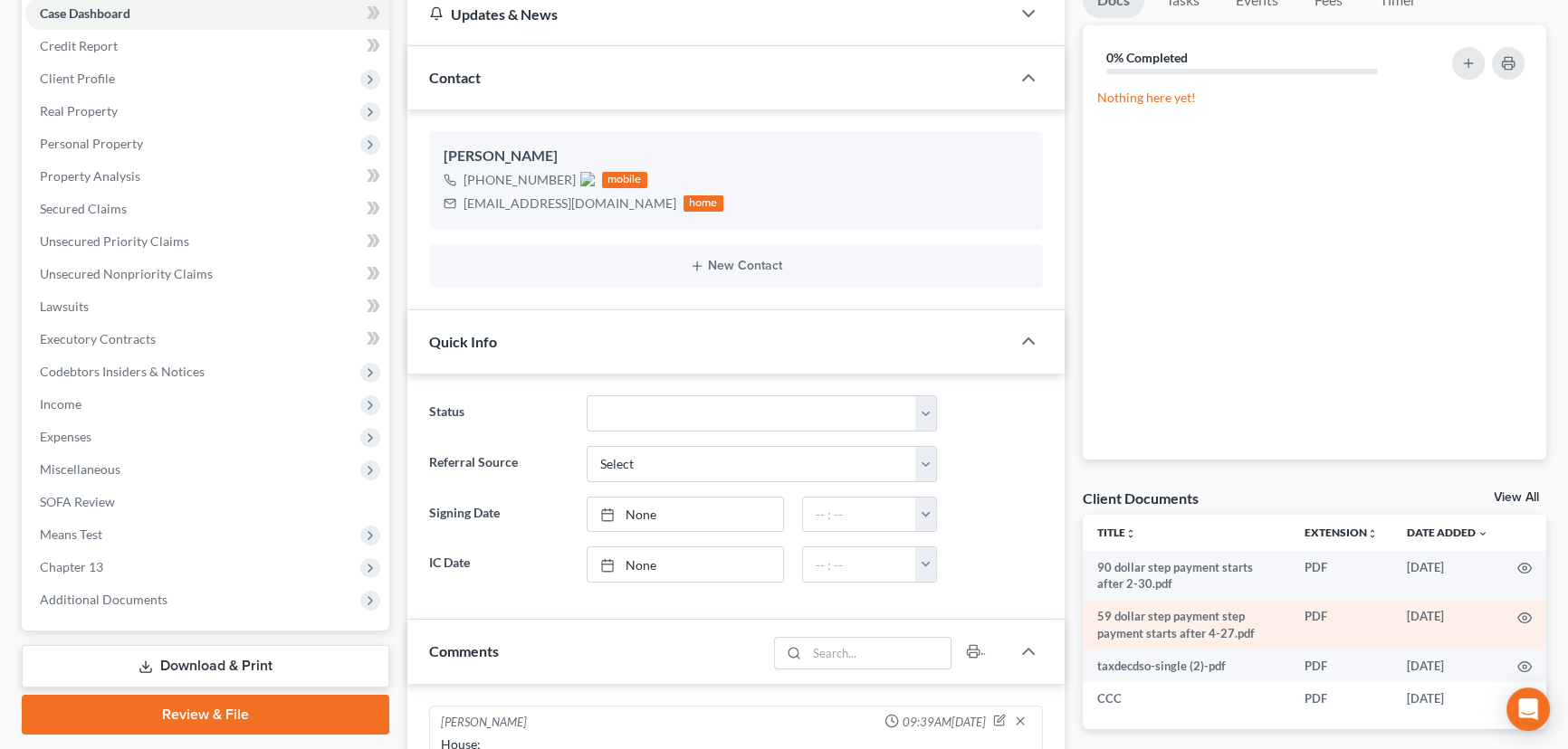
scroll to position [247, 0]
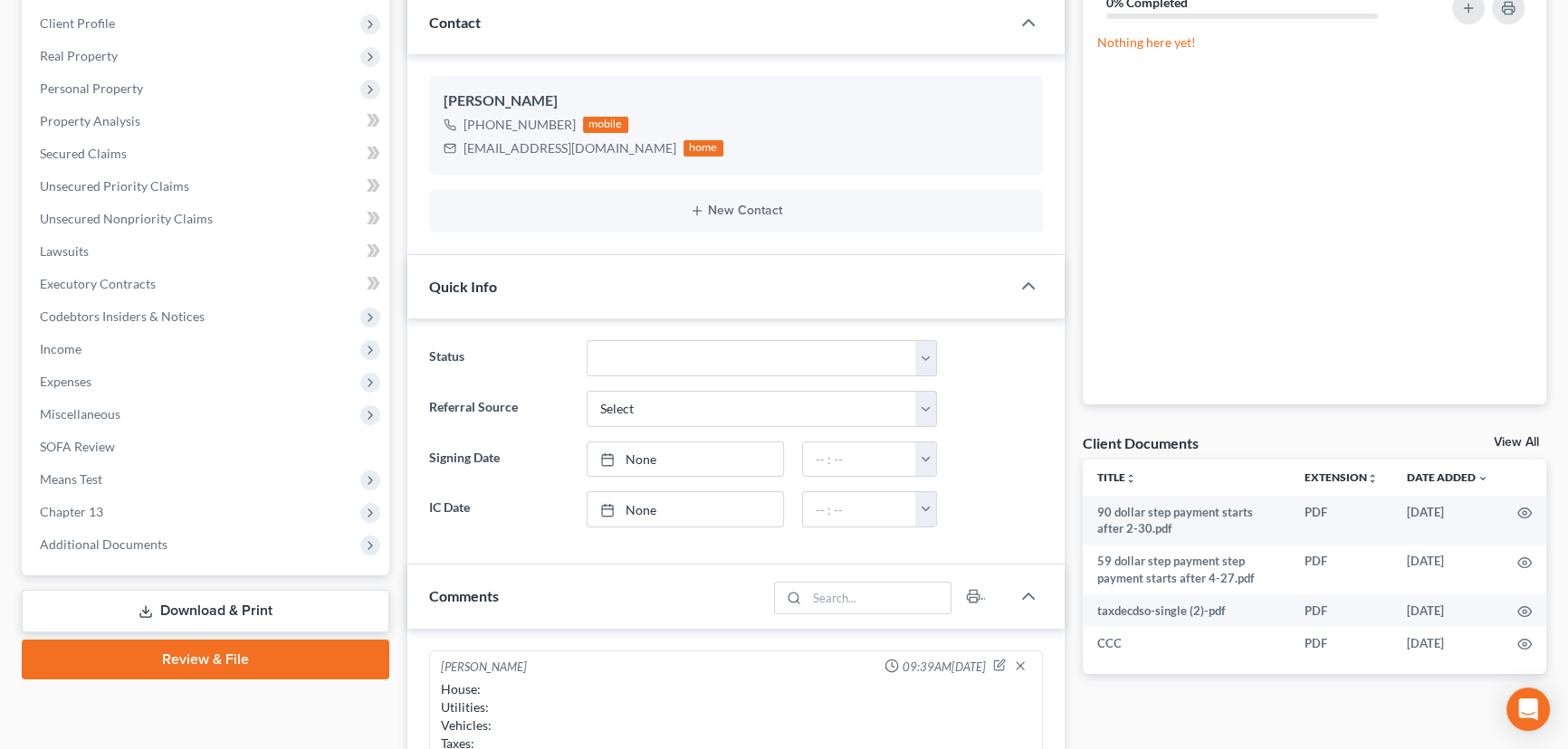
click at [1511, 436] on link "View All" at bounding box center [1516, 442] width 45 height 13
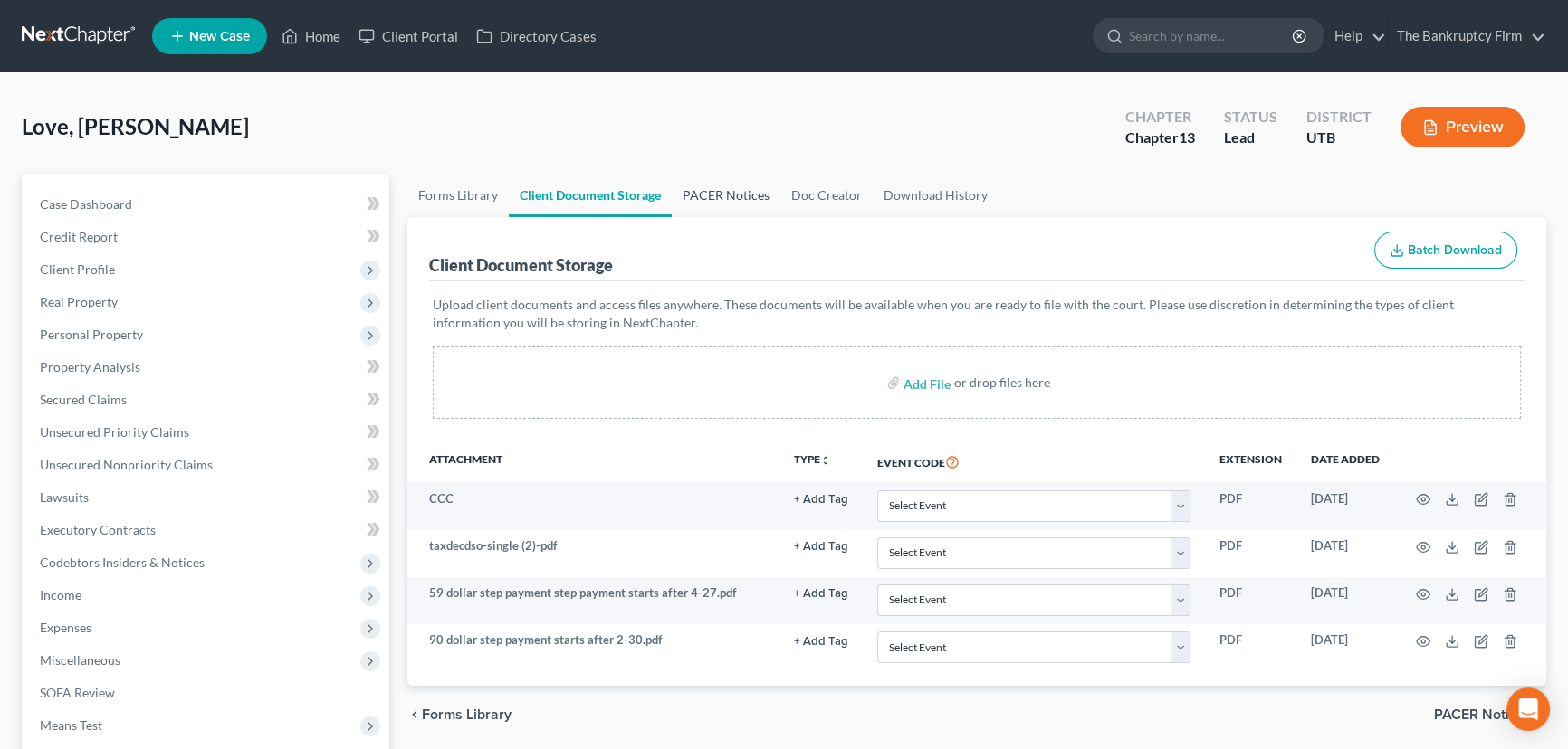
click at [701, 194] on link "PACER Notices" at bounding box center [726, 195] width 109 height 43
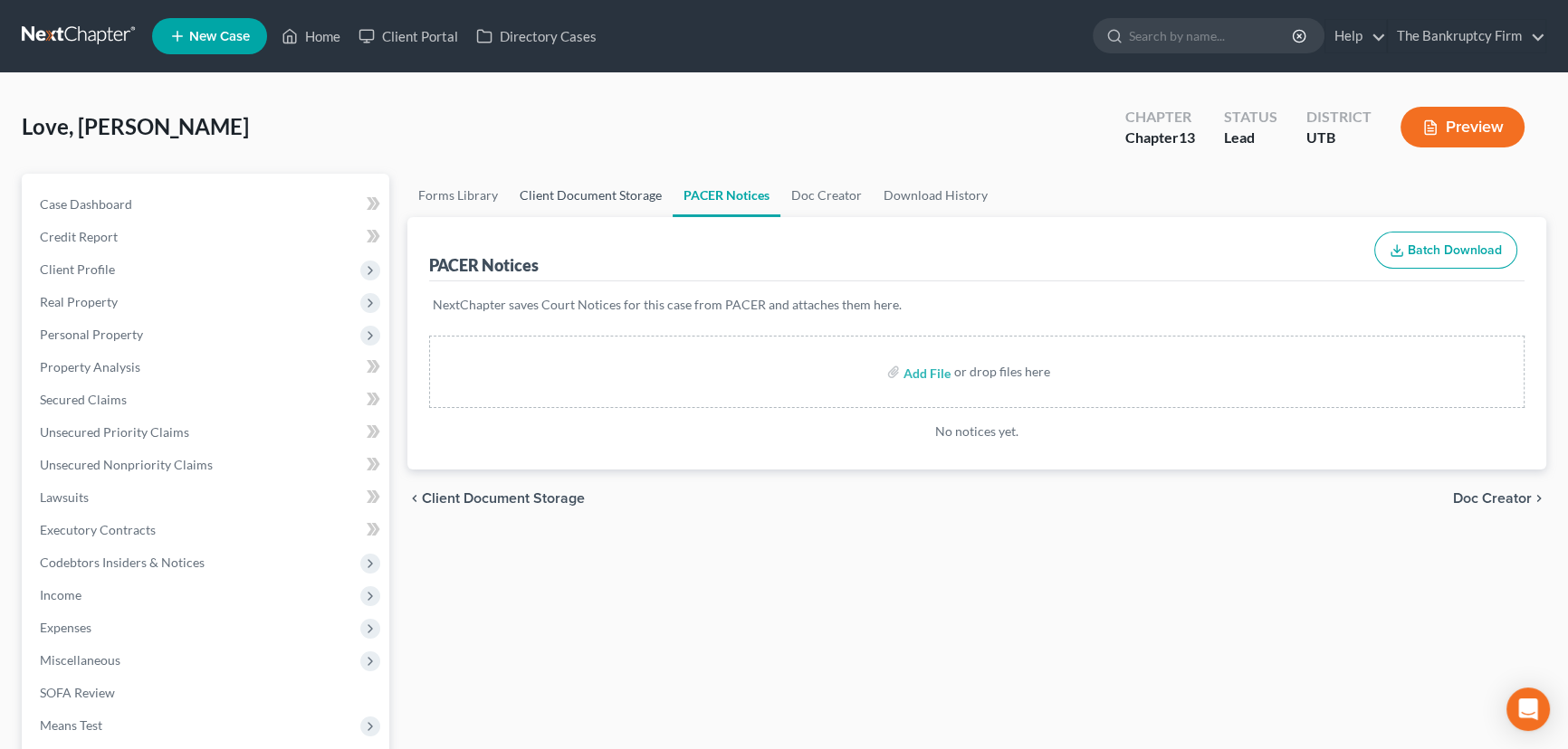
click at [556, 189] on link "Client Document Storage" at bounding box center [590, 195] width 164 height 43
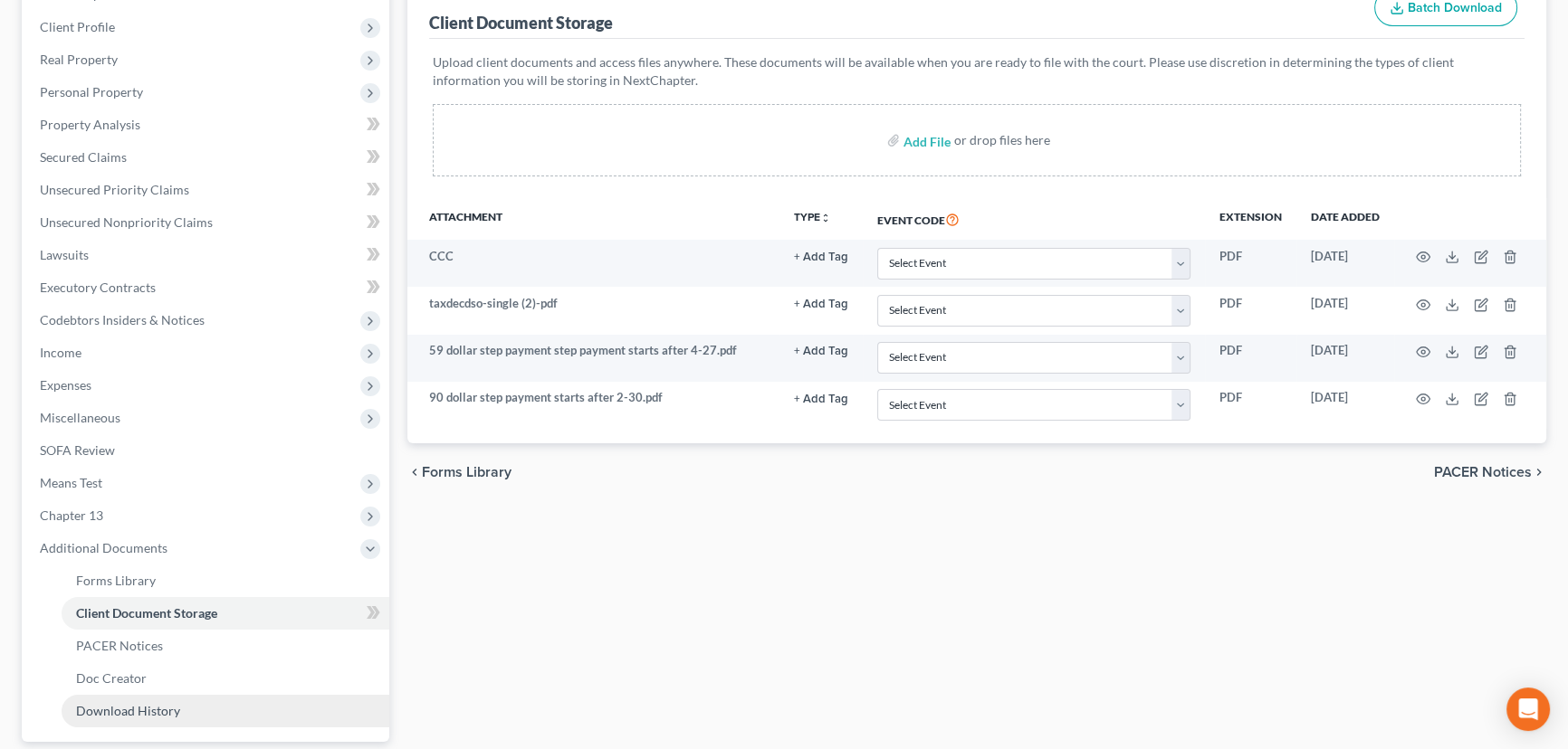
scroll to position [328, 0]
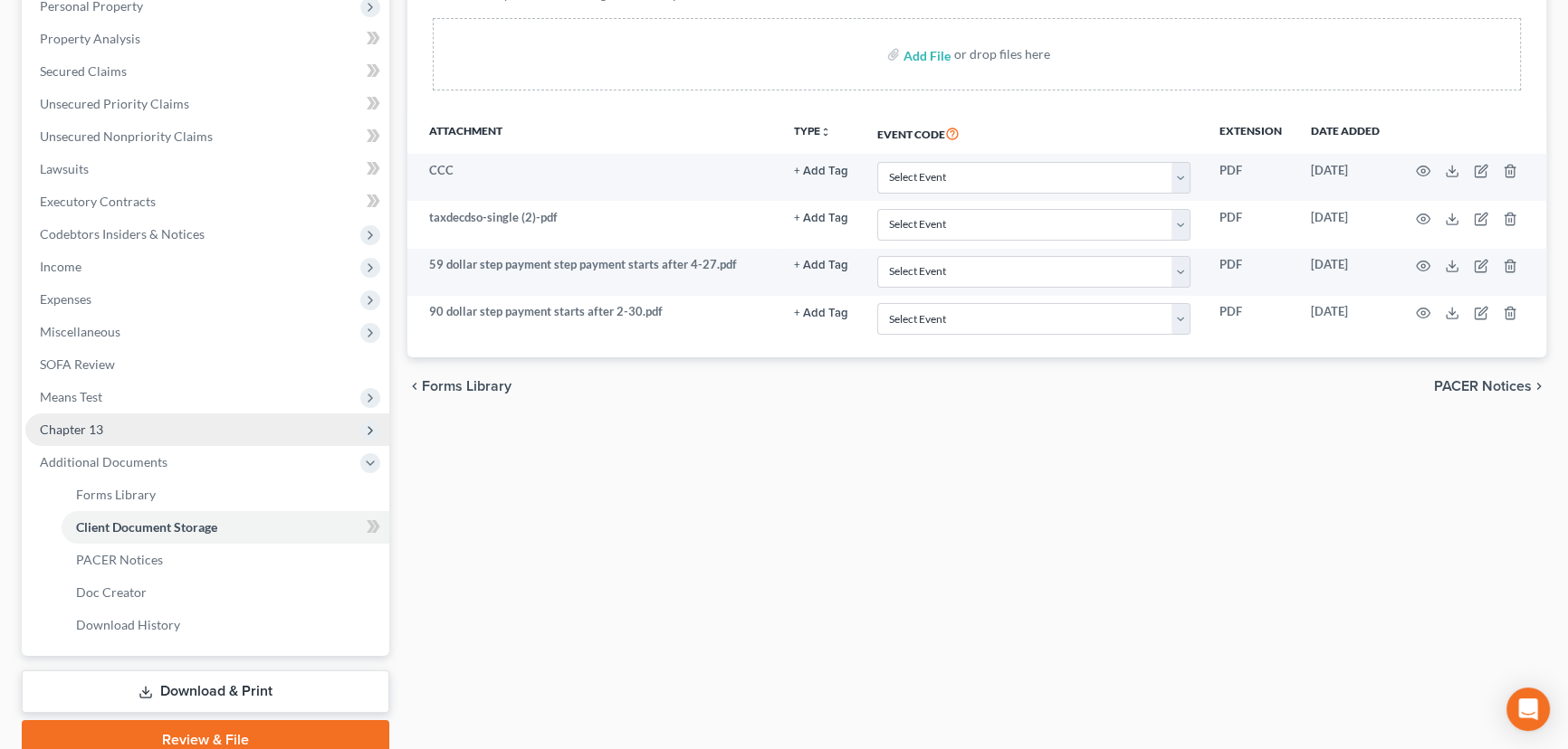
click at [97, 428] on span "Chapter 13" at bounding box center [71, 429] width 64 height 15
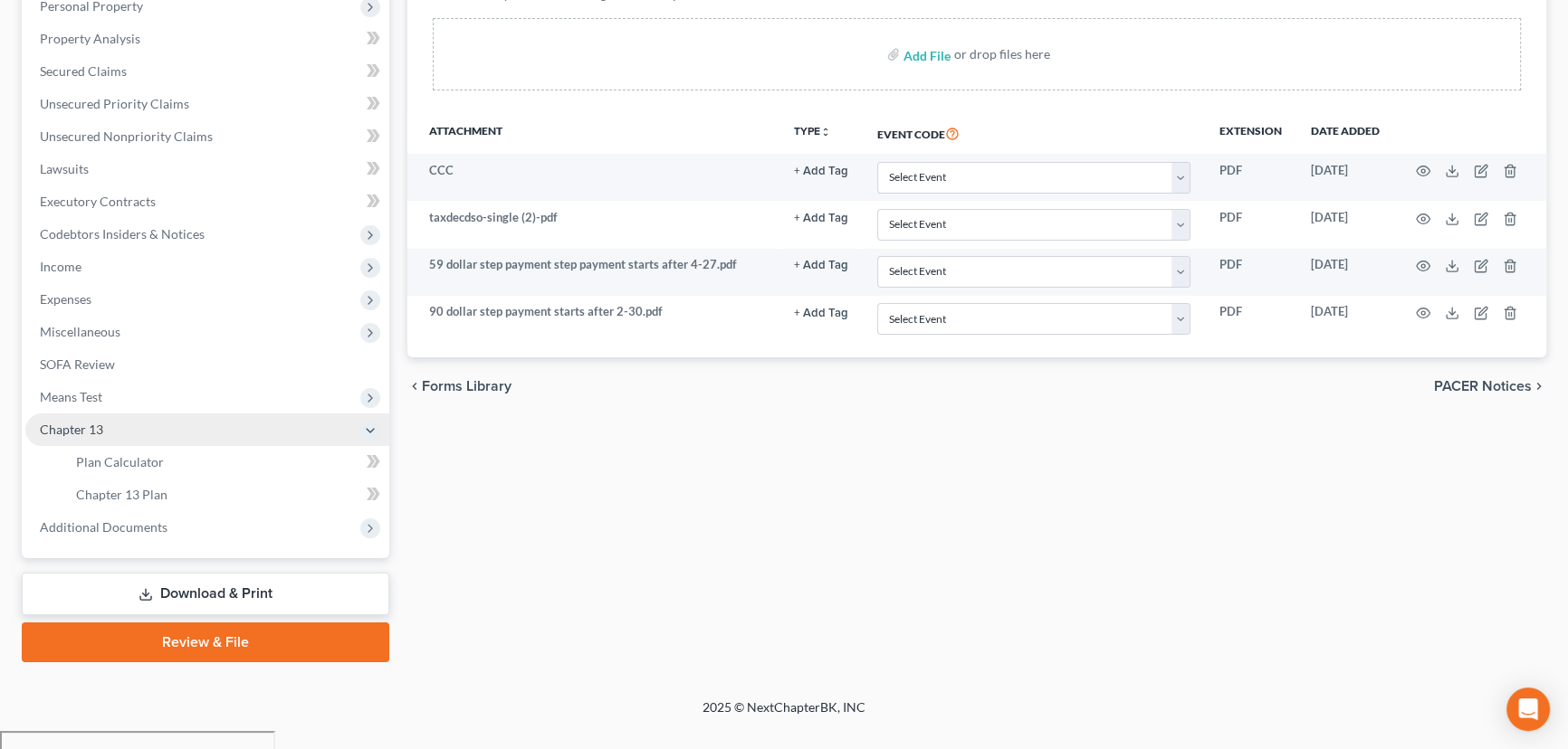
scroll to position [307, 0]
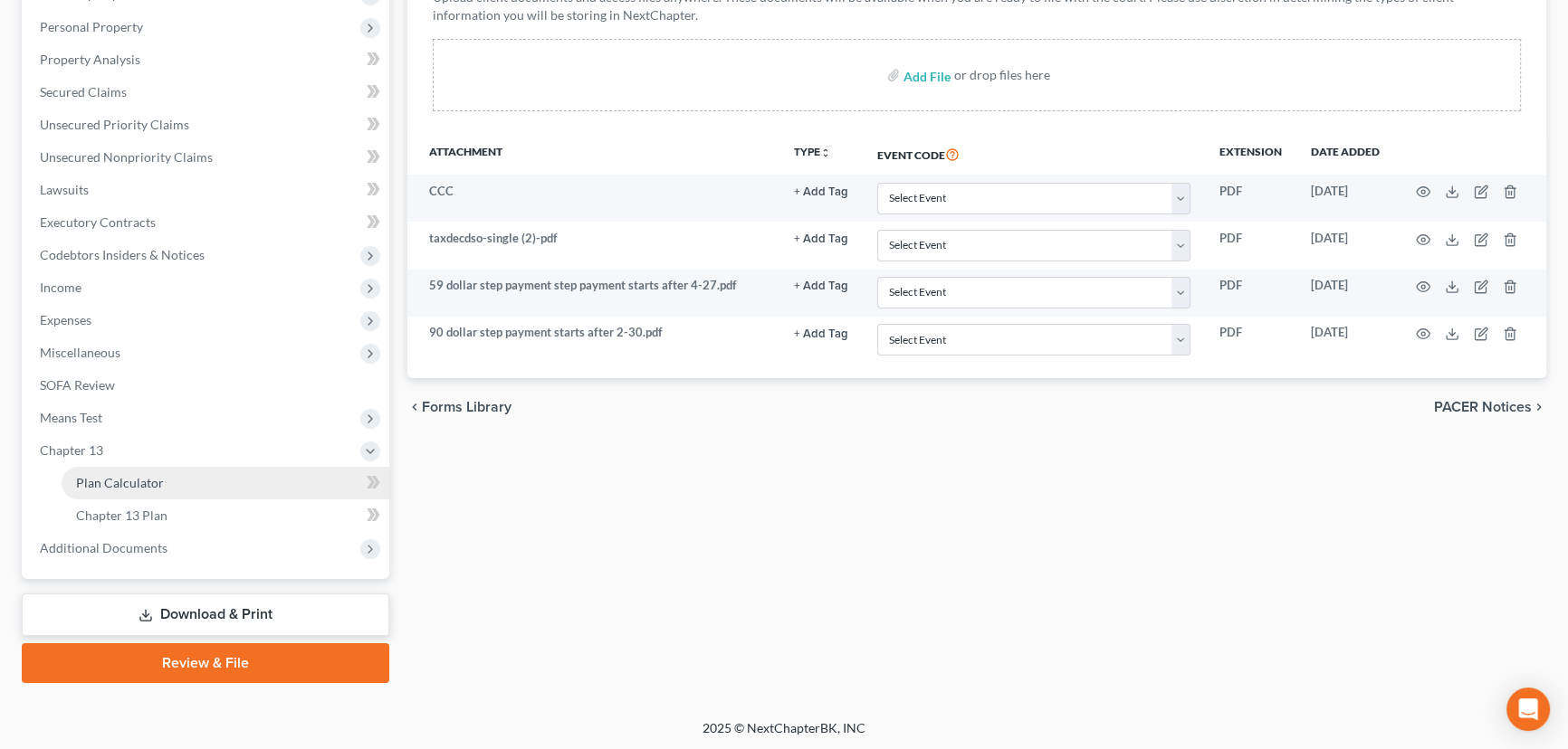
click at [158, 479] on span "Plan Calculator" at bounding box center [120, 483] width 88 height 15
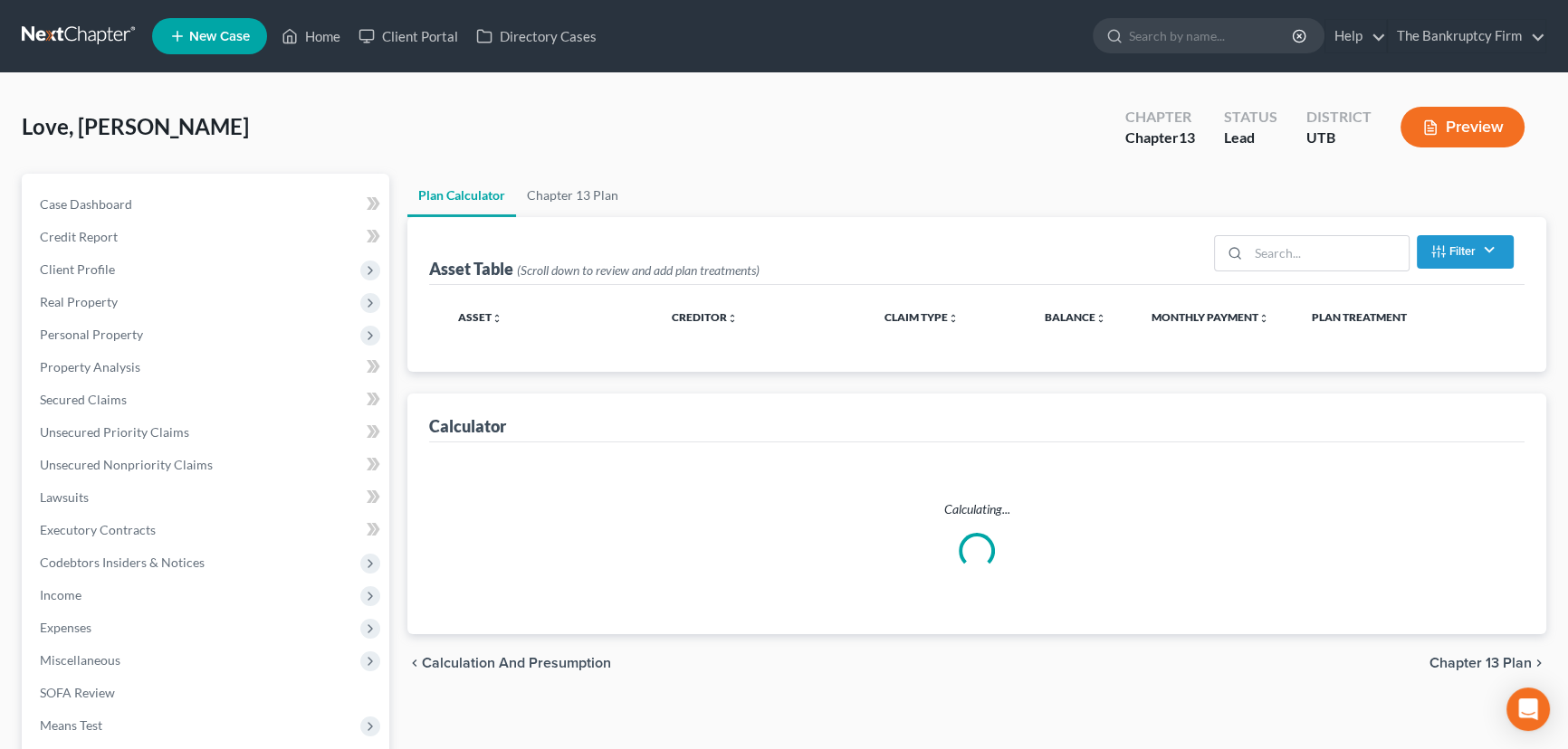
select select "59"
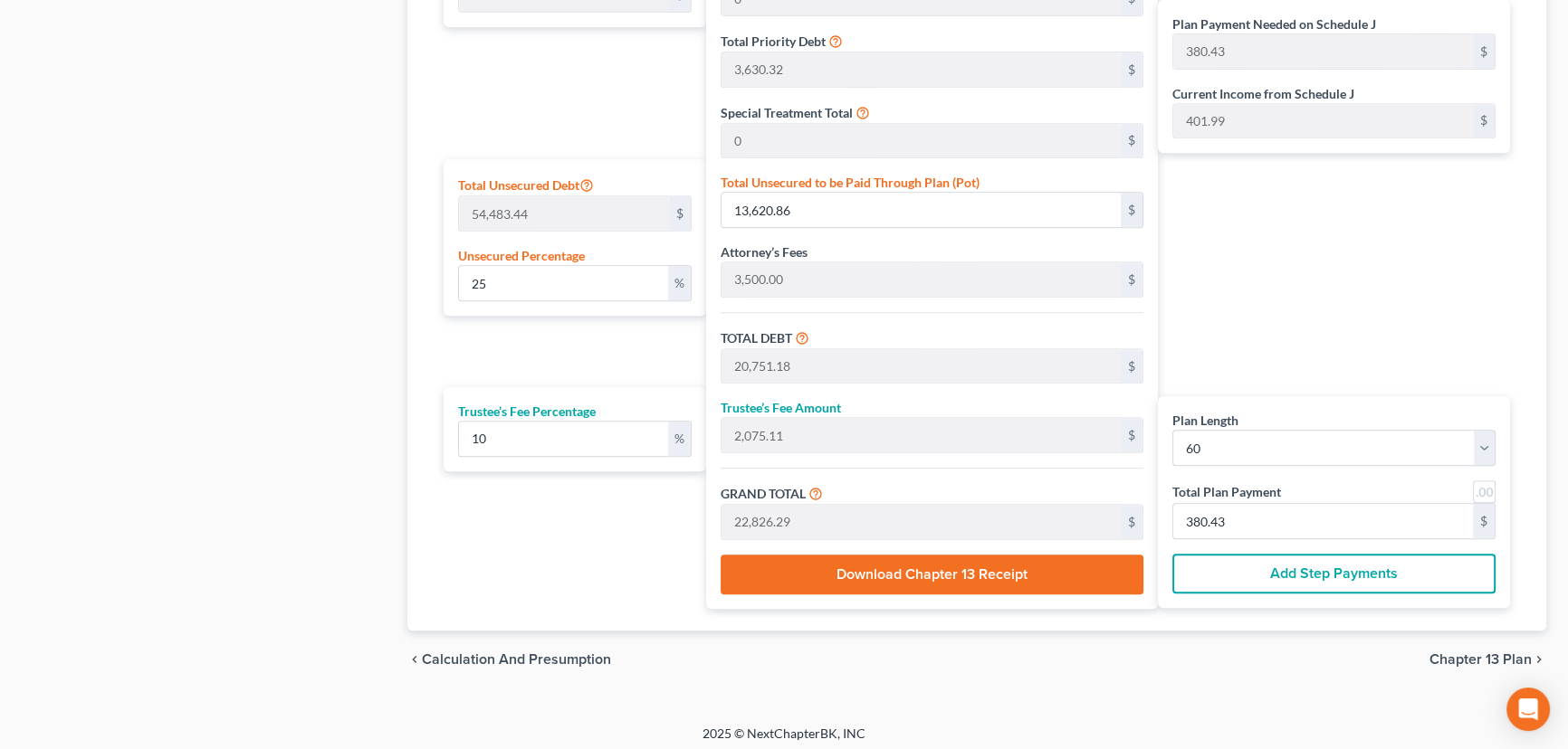
scroll to position [1006, 0]
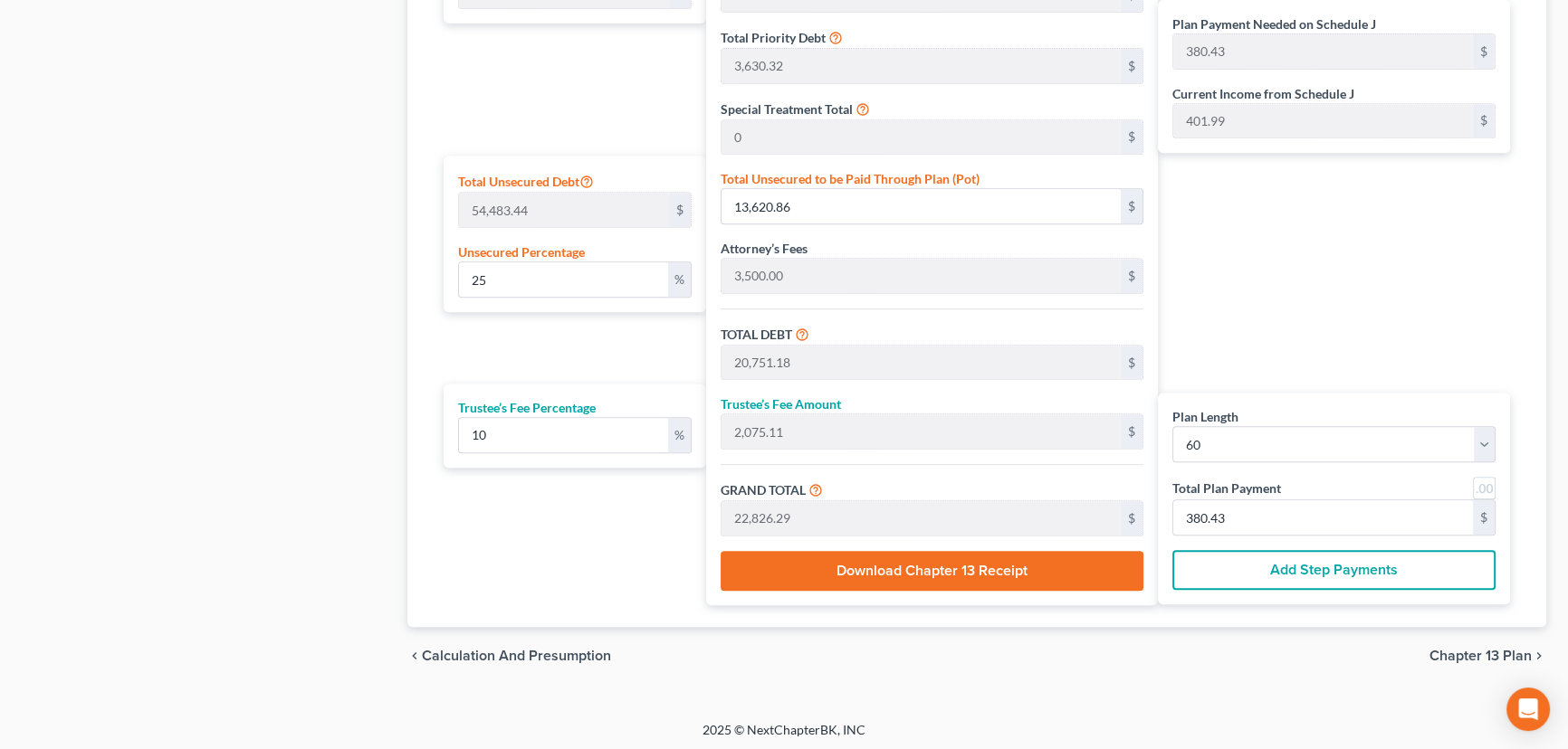
click at [1348, 565] on button "Add Step Payments" at bounding box center [1334, 570] width 324 height 39
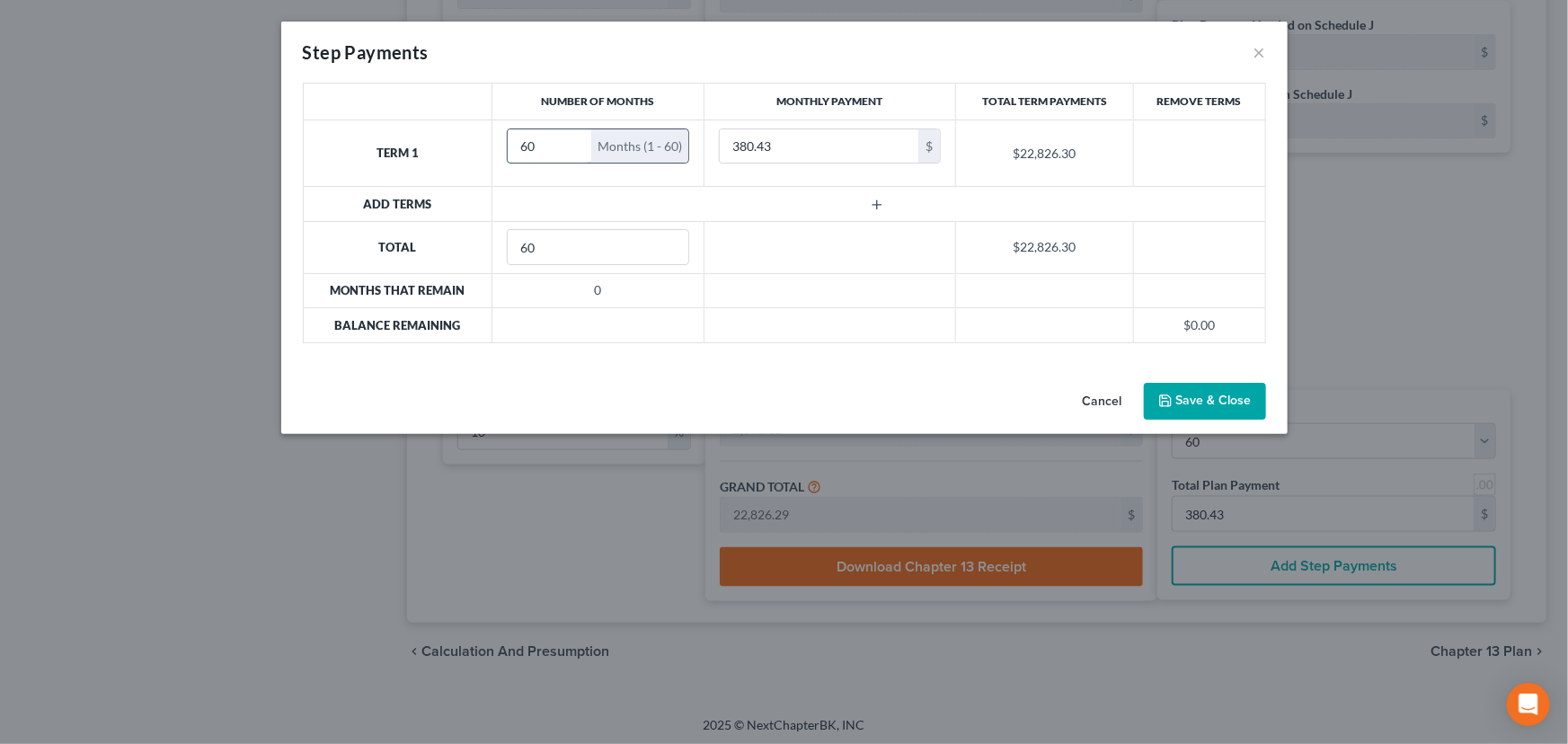
drag, startPoint x: 535, startPoint y: 142, endPoint x: 507, endPoint y: 144, distance: 28.1
click at [507, 144] on input "60" at bounding box center [549, 146] width 84 height 34
type input "18"
type input "50"
click at [878, 206] on icon "button" at bounding box center [876, 204] width 14 height 14
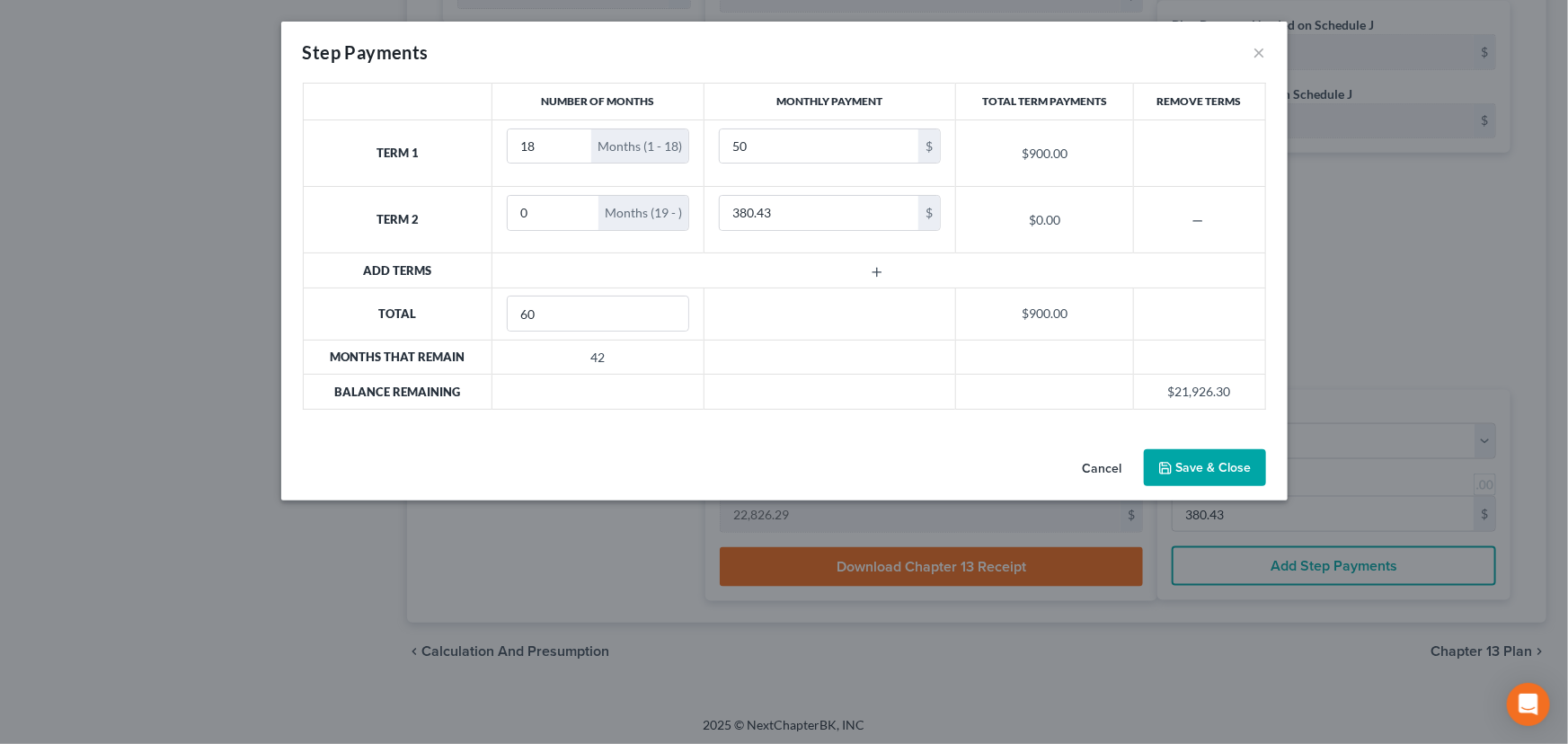
click at [943, 264] on td at bounding box center [879, 270] width 773 height 34
type input "110"
drag, startPoint x: 534, startPoint y: 209, endPoint x: 503, endPoint y: 206, distance: 31.1
click at [503, 206] on td "0 Months (19 - )" at bounding box center [599, 220] width 212 height 66
type input "34"
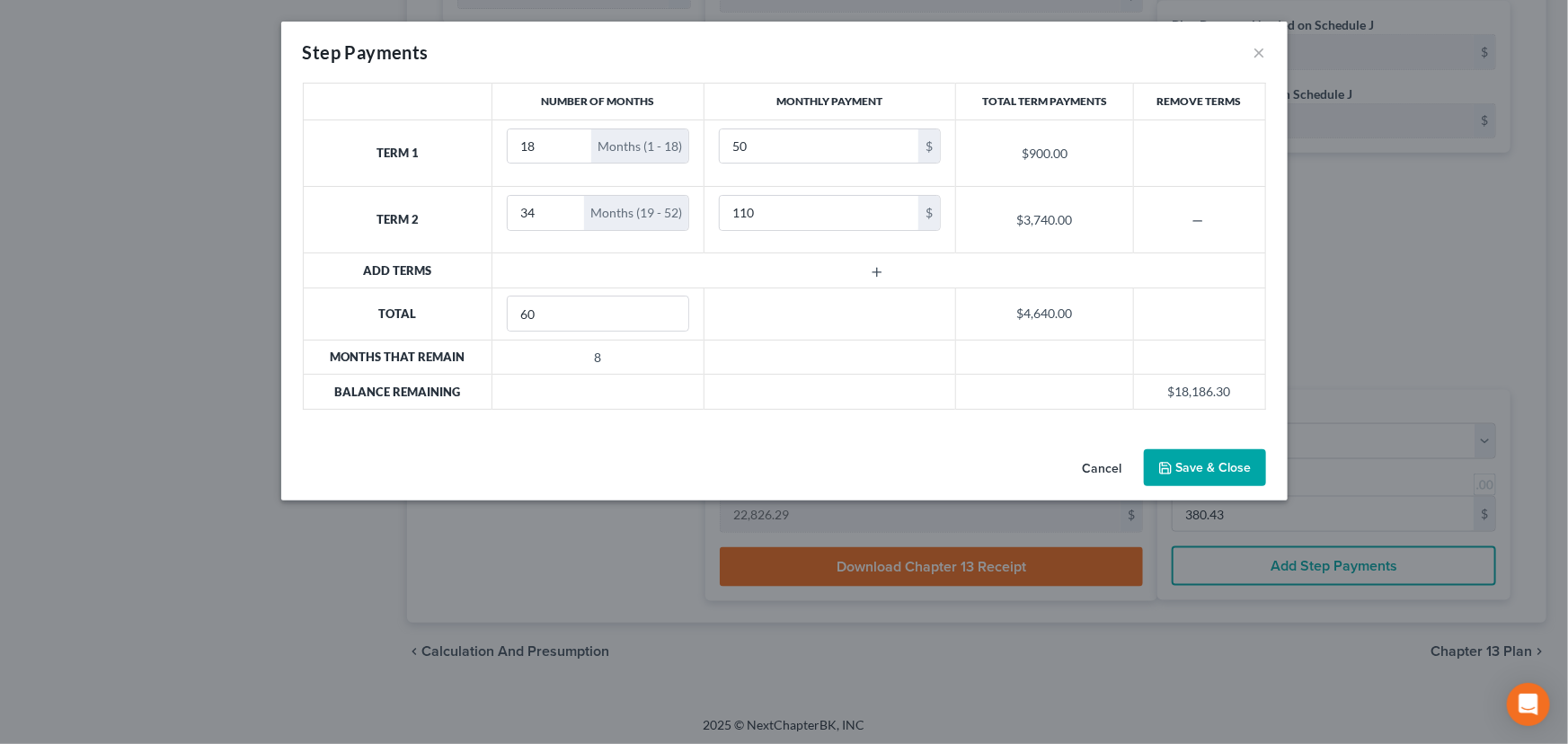
click at [877, 272] on line "button" at bounding box center [876, 272] width 8 height 0
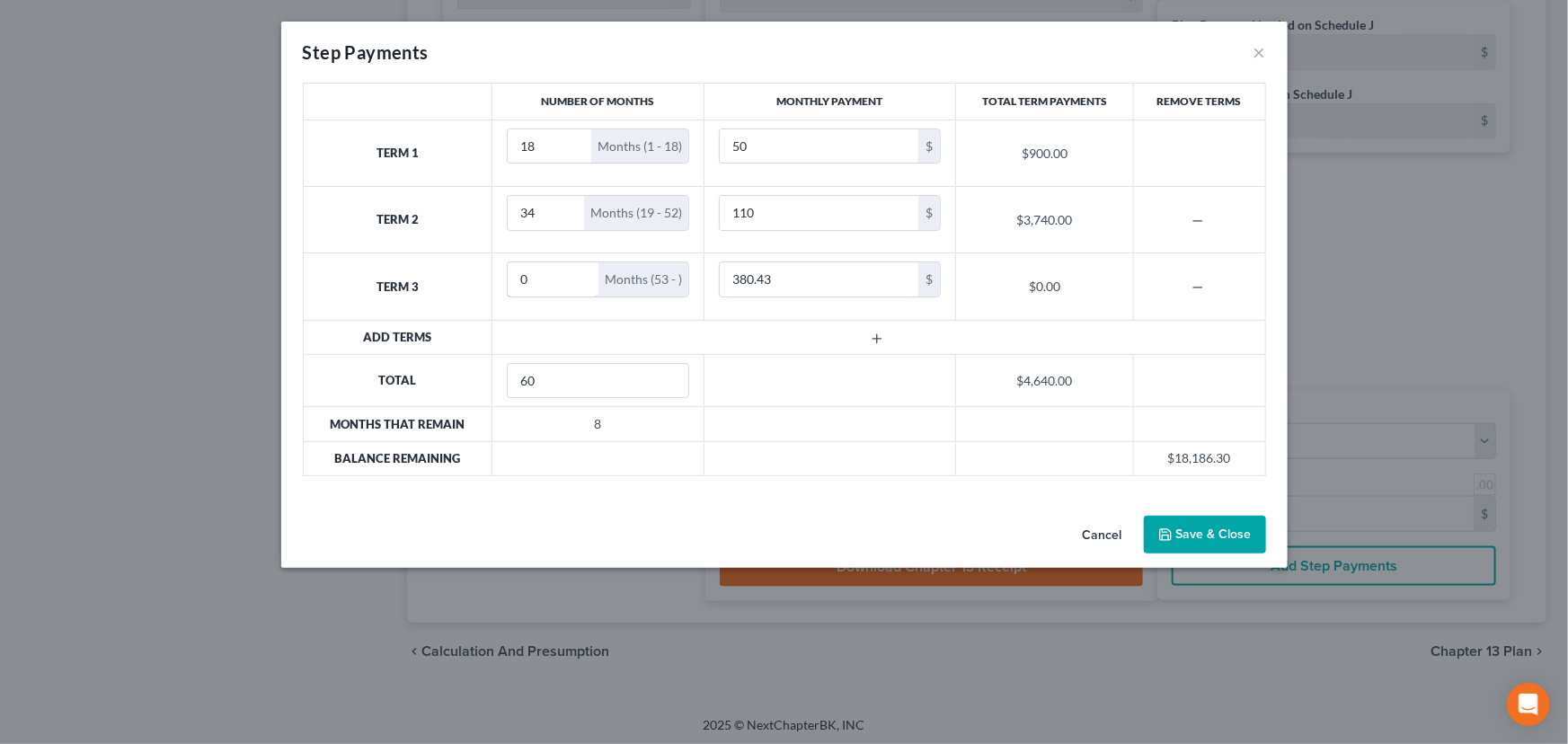
drag, startPoint x: 550, startPoint y: 277, endPoint x: 489, endPoint y: 276, distance: 61.0
click at [489, 277] on tr "Term 3 0 Months (53 - ) 380.43 $ $0.00" at bounding box center [784, 286] width 963 height 66
type input "8"
click at [944, 403] on td at bounding box center [830, 380] width 251 height 52
click at [795, 276] on input "380.43" at bounding box center [818, 279] width 198 height 34
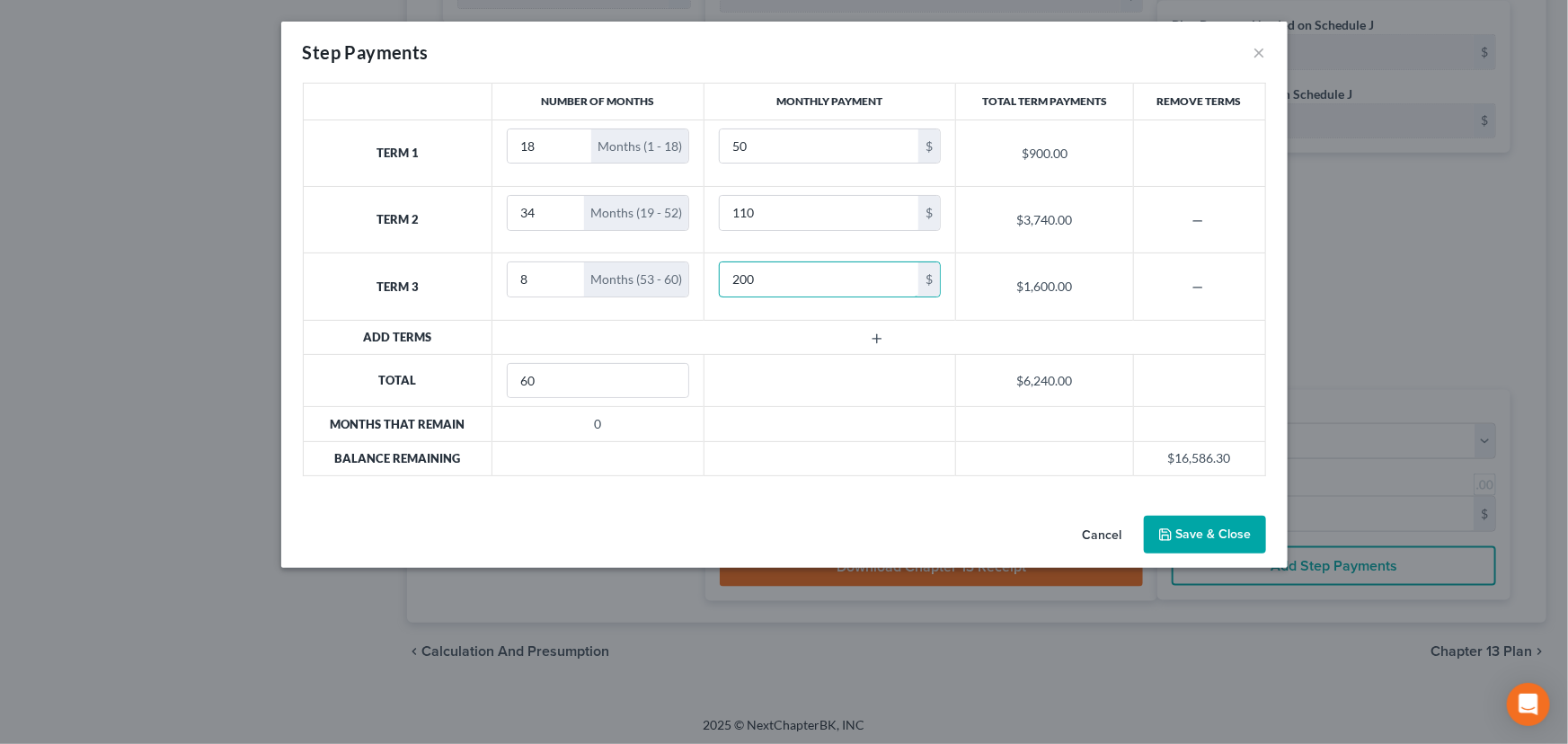
type input "200"
click at [1214, 534] on button "Save & Close" at bounding box center [1205, 534] width 122 height 38
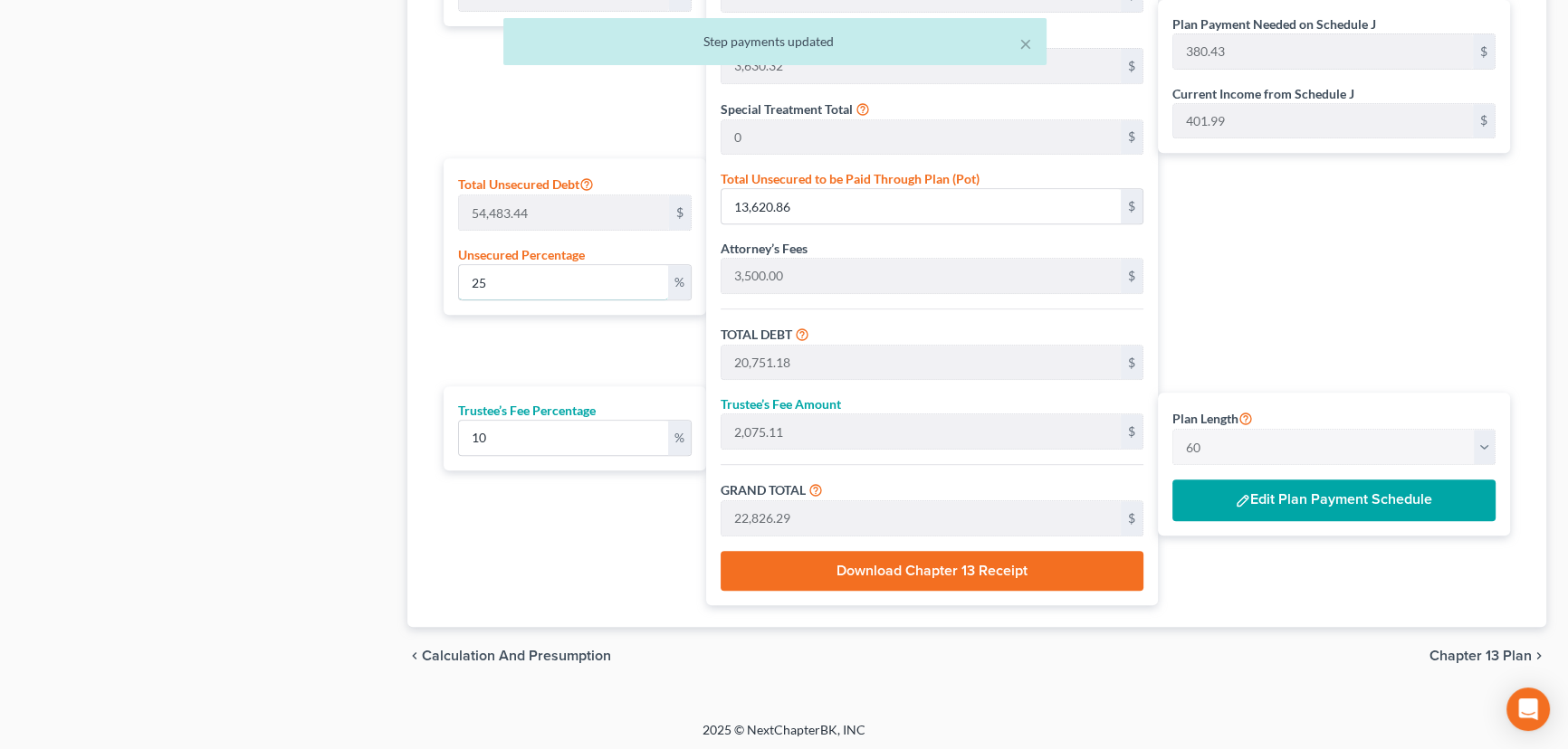
drag, startPoint x: 490, startPoint y: 278, endPoint x: 452, endPoint y: 280, distance: 38.1
click at [452, 280] on div "Total Unsecured Debt 54,483.44 $ Unsecured Percentage 25 %" at bounding box center [575, 236] width 263 height 157
type input "0"
type input "7,130.32"
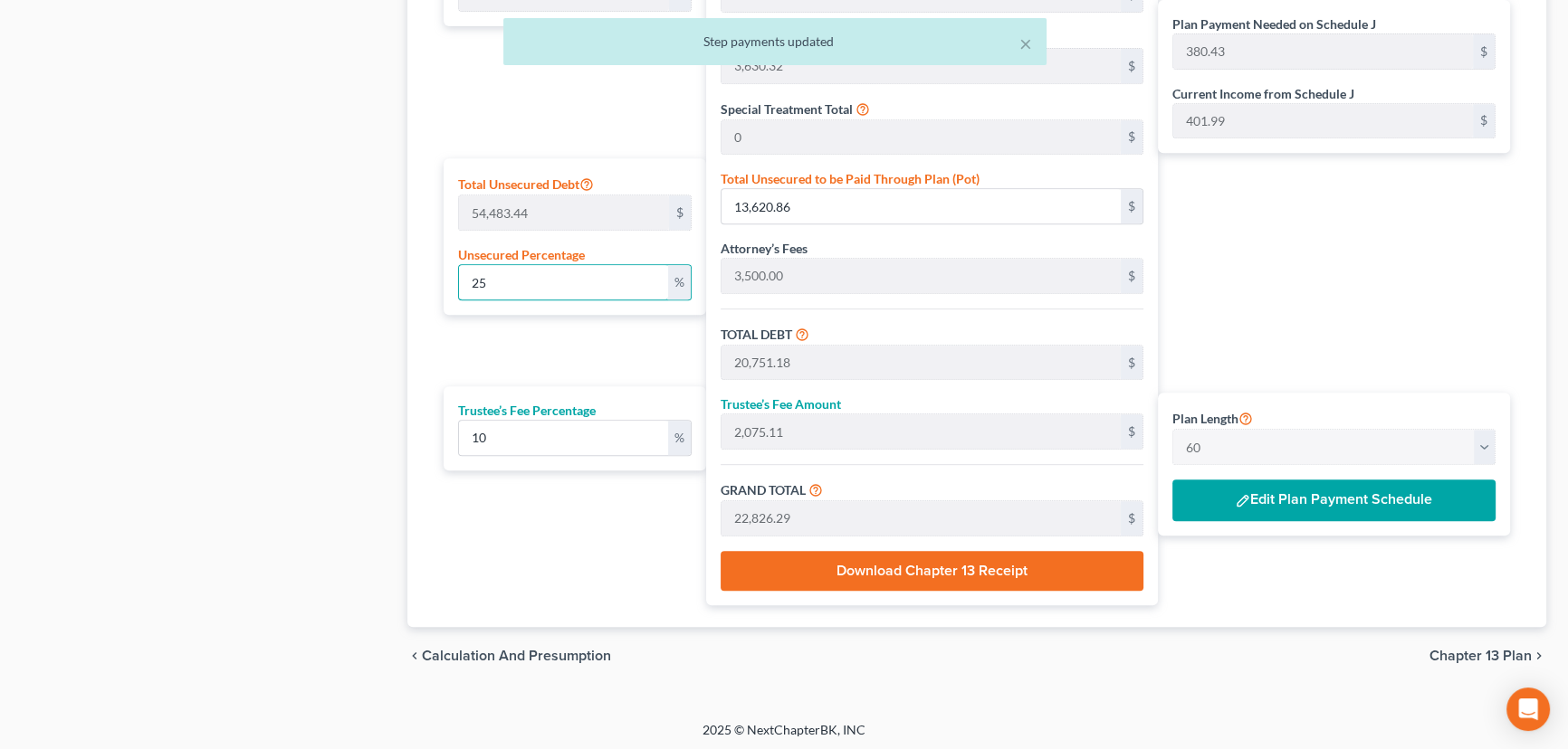
type input "713.03"
type input "7,843.35"
type input "130.72"
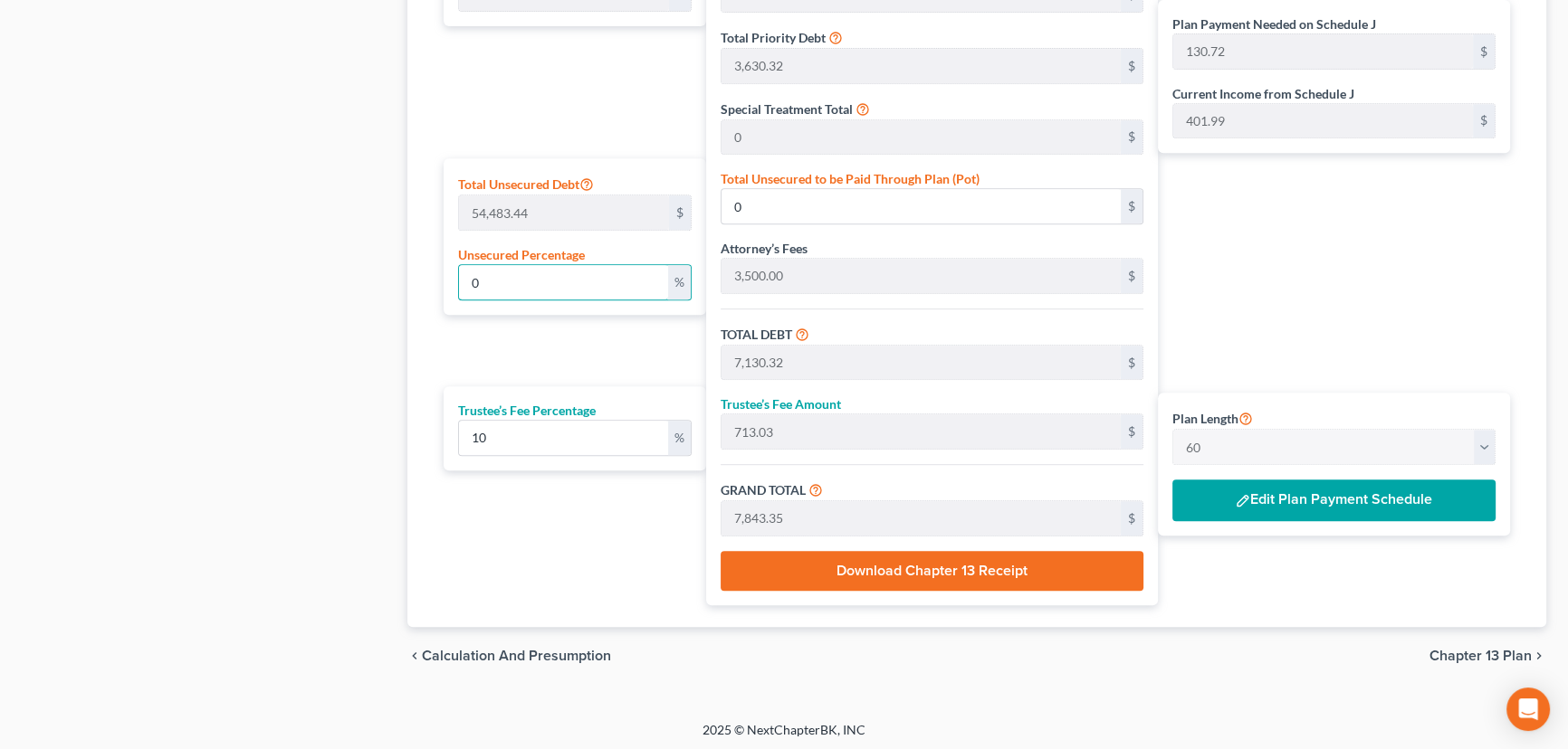
type input "0"
click at [1300, 491] on button "Edit Plan Payment Schedule" at bounding box center [1334, 501] width 324 height 41
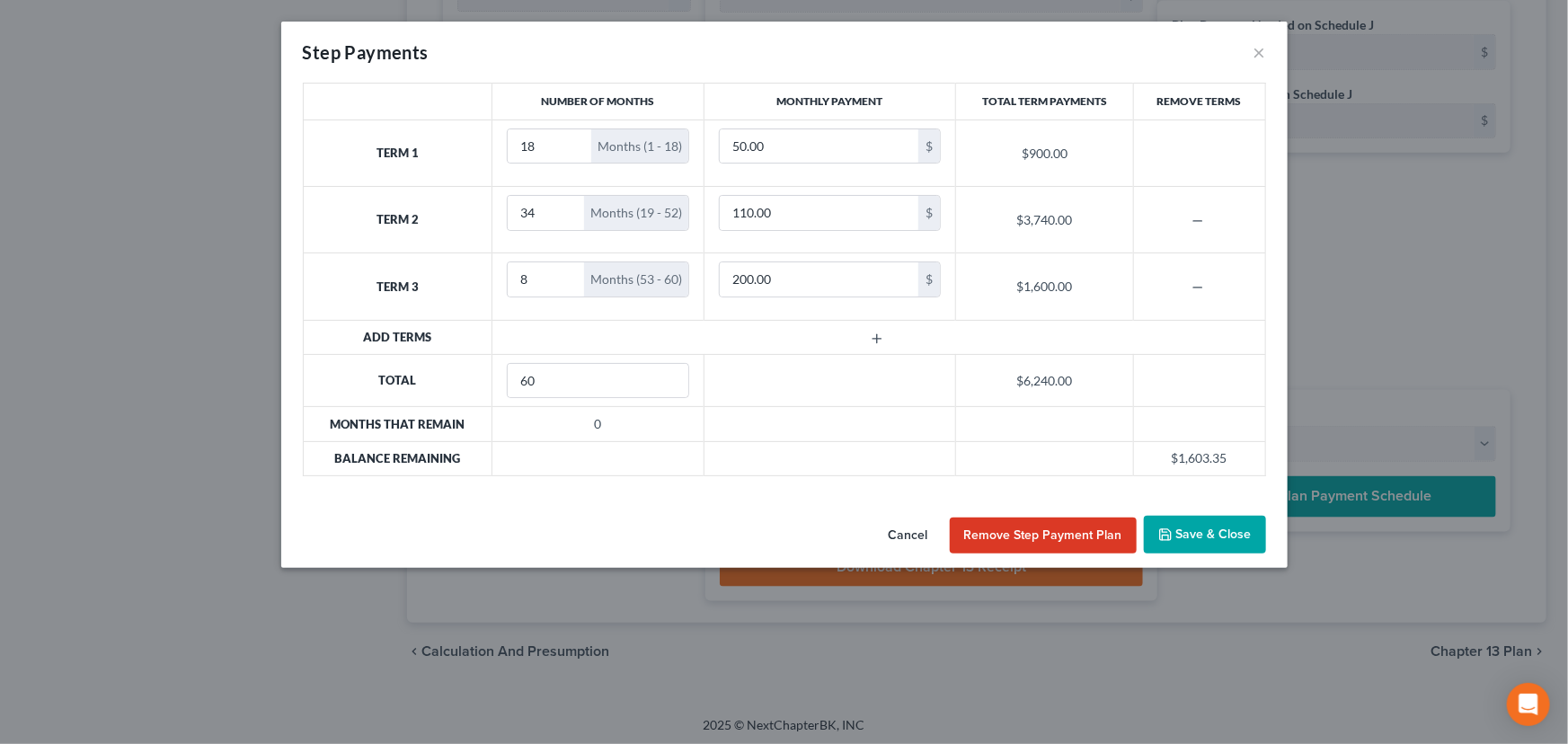
click at [1213, 532] on button "Save & Close" at bounding box center [1205, 534] width 122 height 38
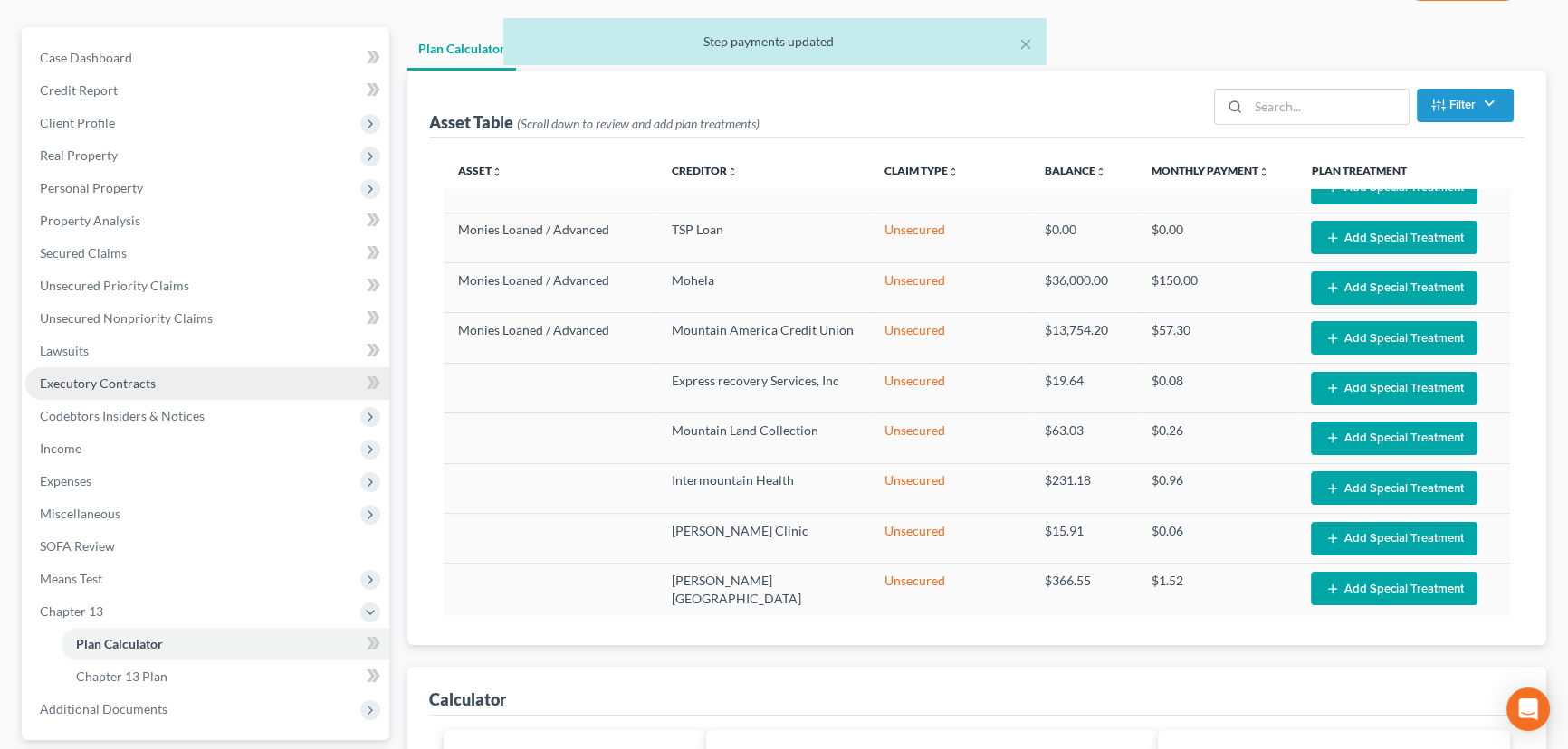
scroll to position [101, 0]
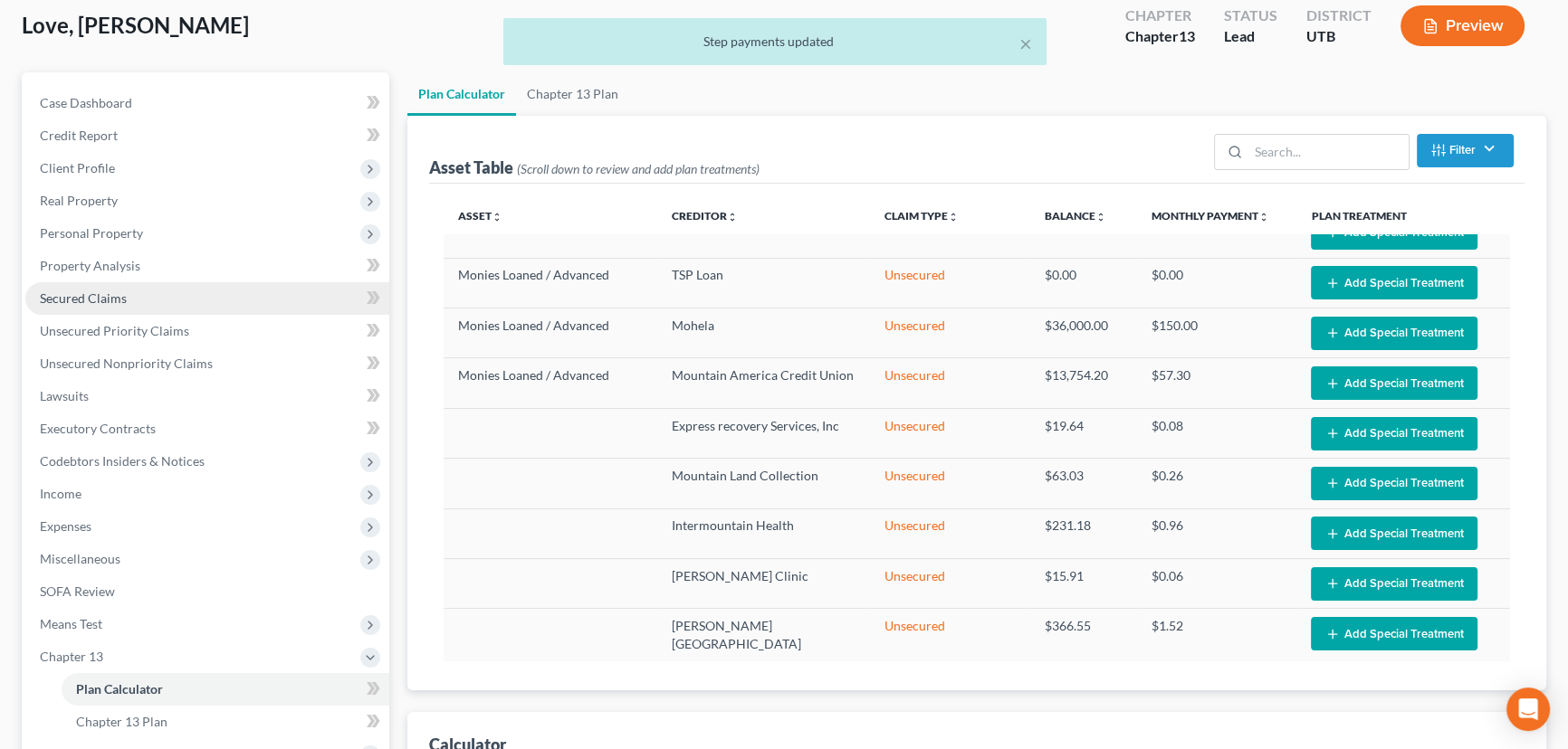
click at [72, 295] on span "Secured Claims" at bounding box center [83, 298] width 87 height 15
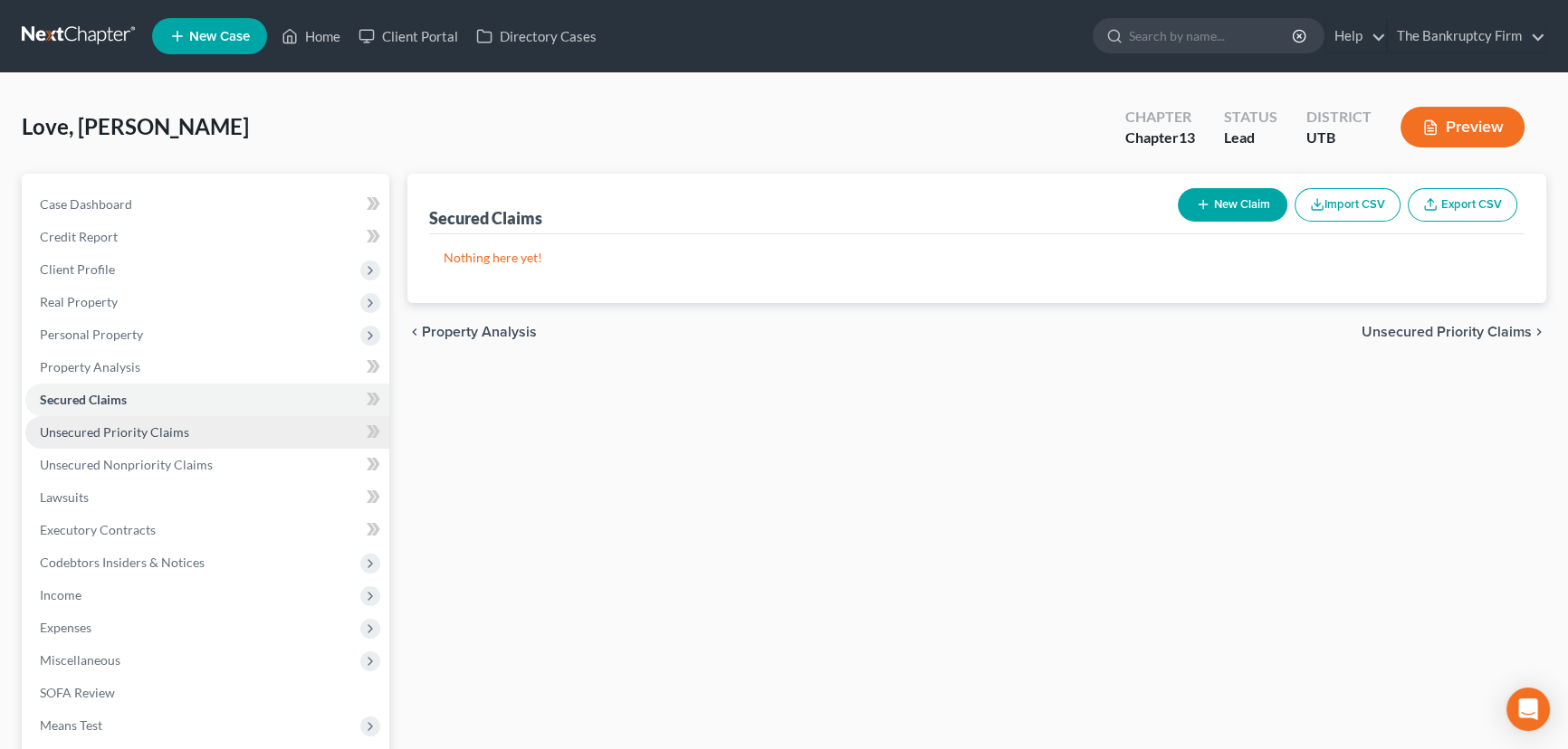
click at [113, 437] on span "Unsecured Priority Claims" at bounding box center [113, 432] width 149 height 15
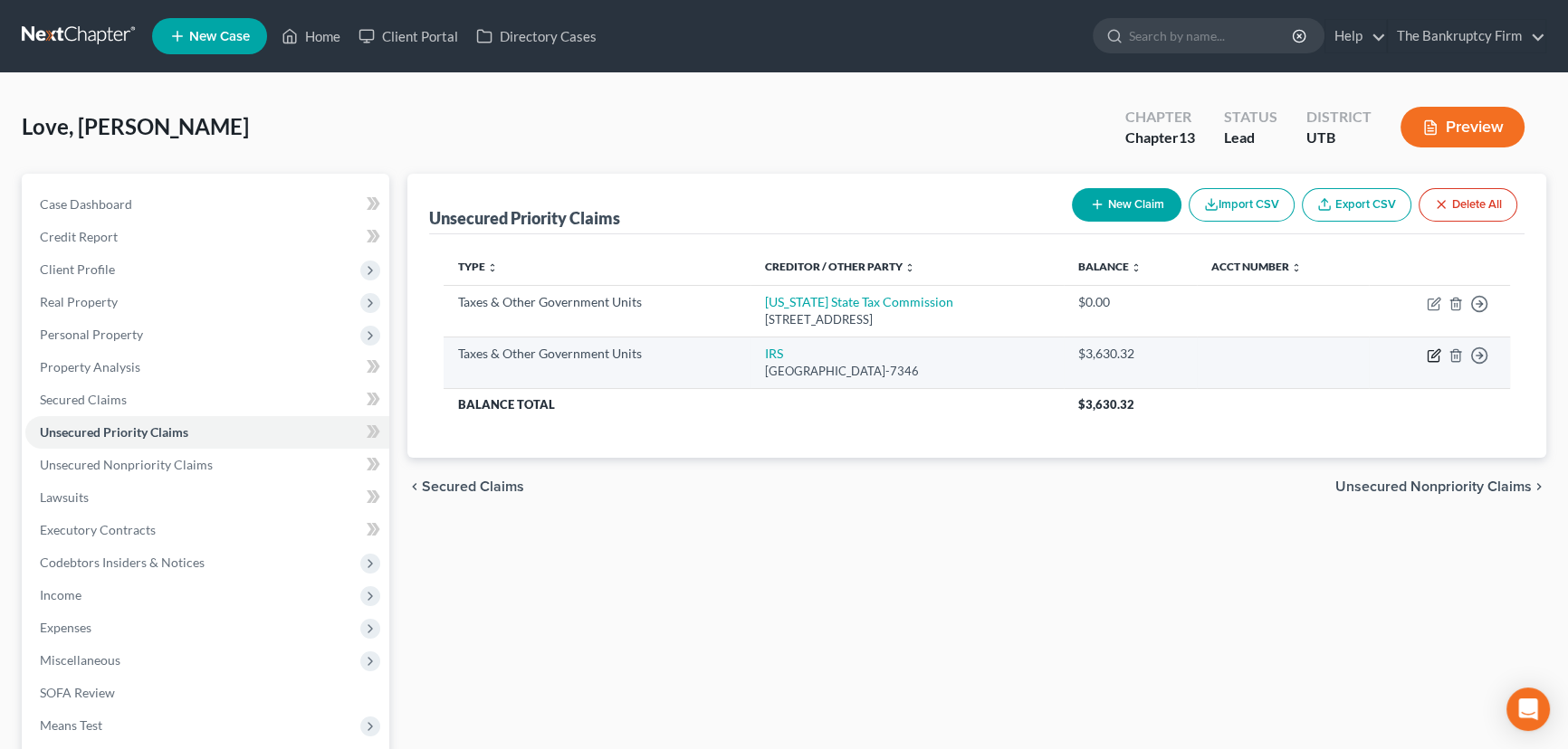
click at [1437, 351] on icon "button" at bounding box center [1433, 355] width 14 height 14
select select "0"
select select "39"
select select "0"
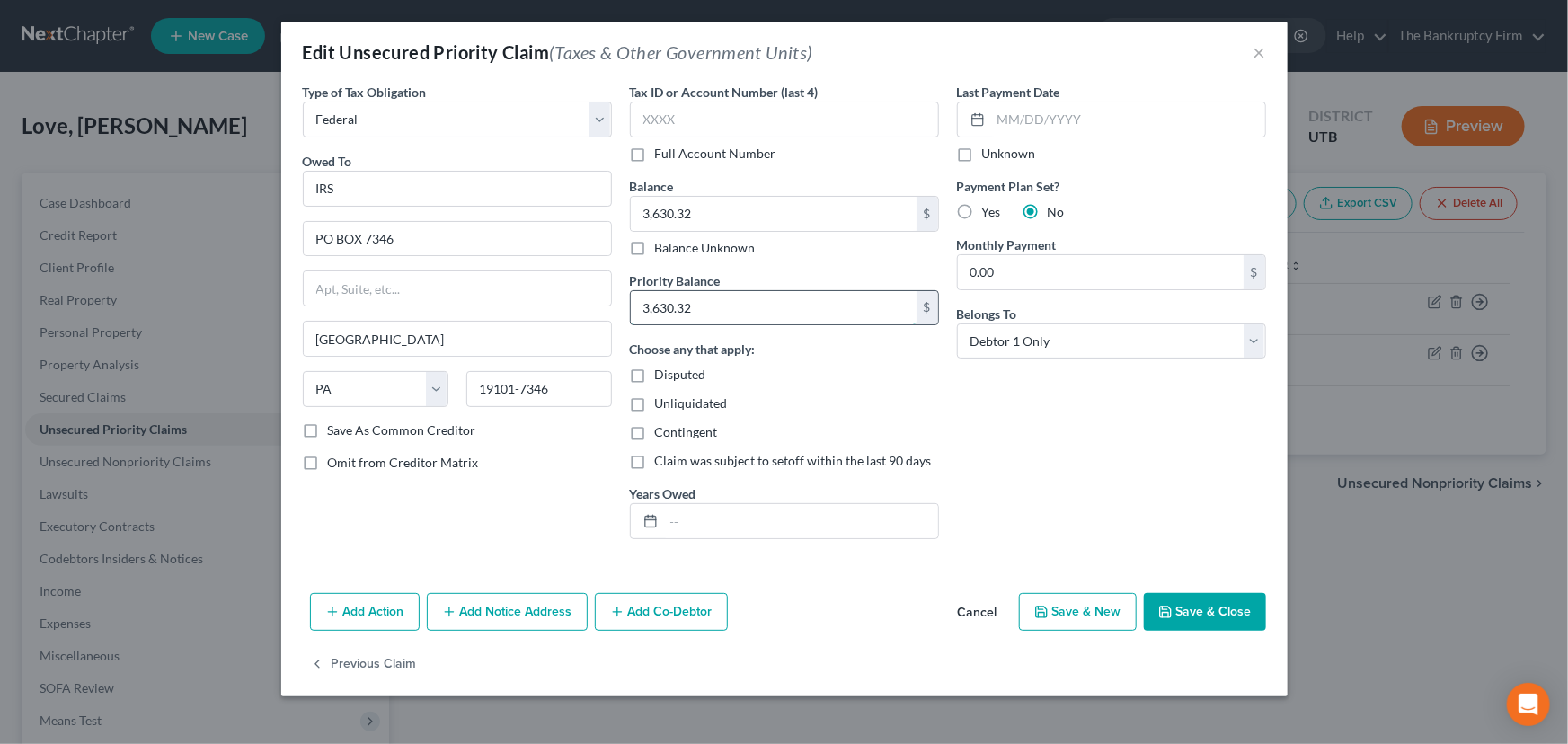
click at [649, 307] on input "3,630.32" at bounding box center [774, 308] width 286 height 34
drag, startPoint x: 649, startPoint y: 307, endPoint x: 637, endPoint y: 313, distance: 13.4
click at [637, 313] on input "3,630.32" at bounding box center [774, 308] width 286 height 34
type input "1,630.32"
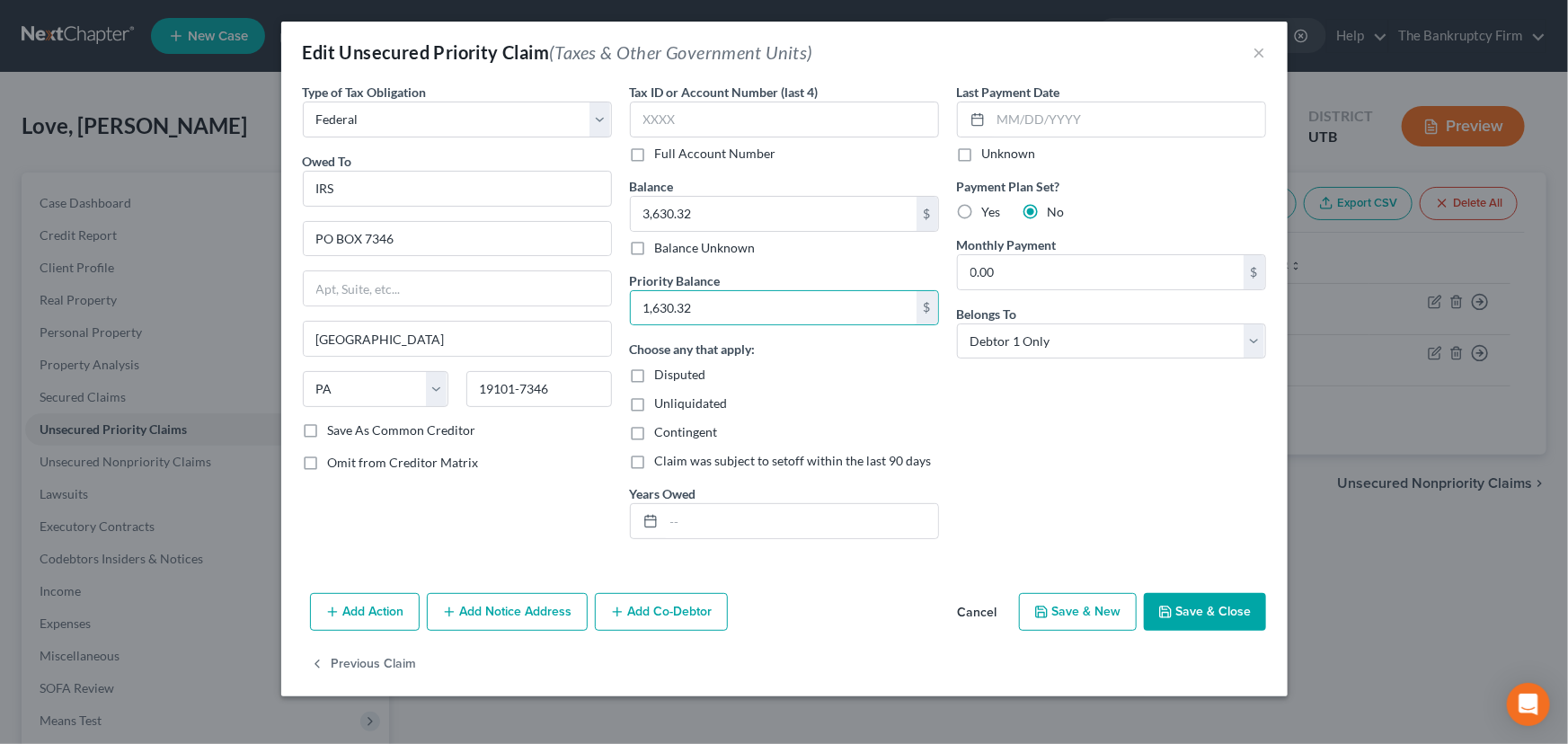
click at [1213, 612] on button "Save & Close" at bounding box center [1205, 612] width 122 height 38
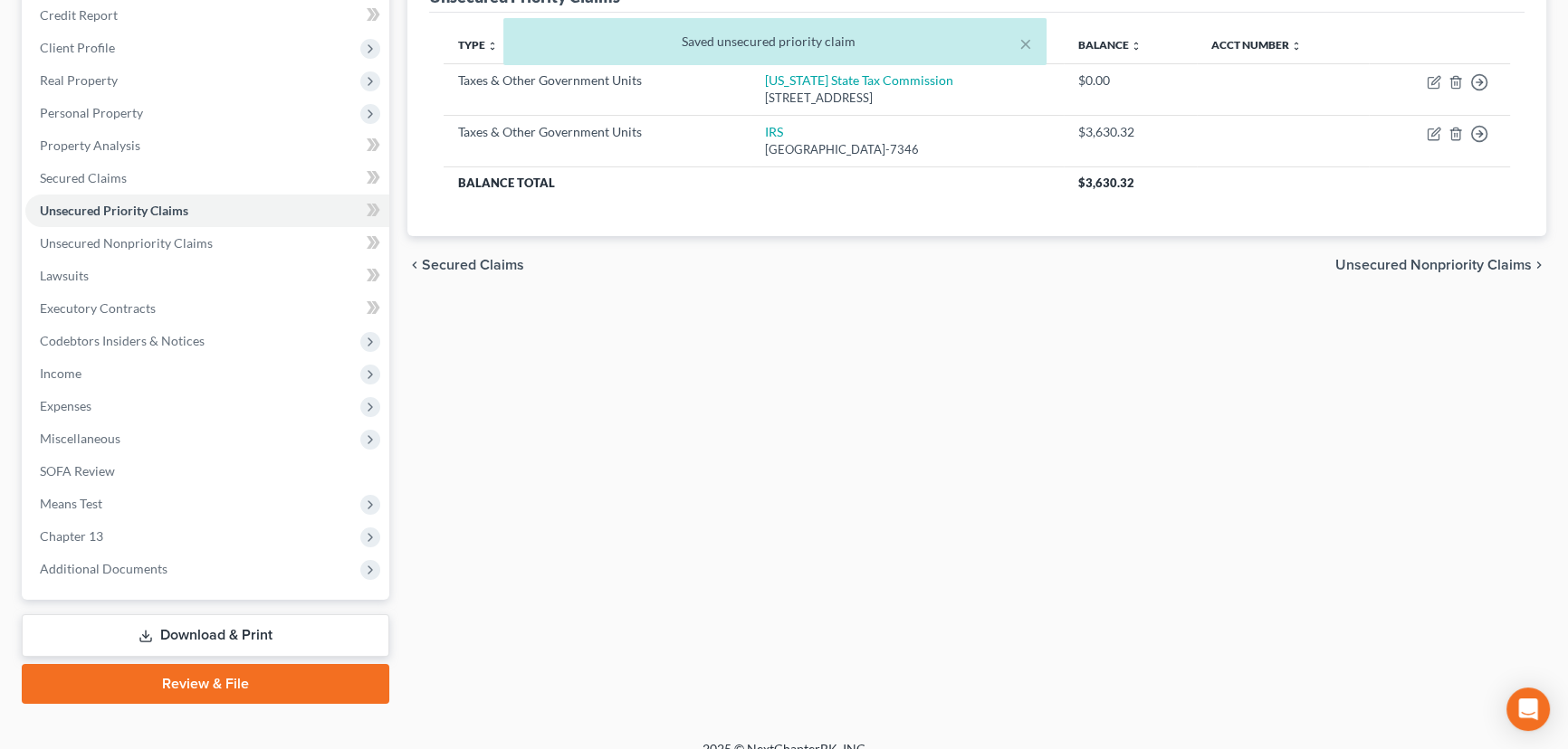
scroll to position [243, 0]
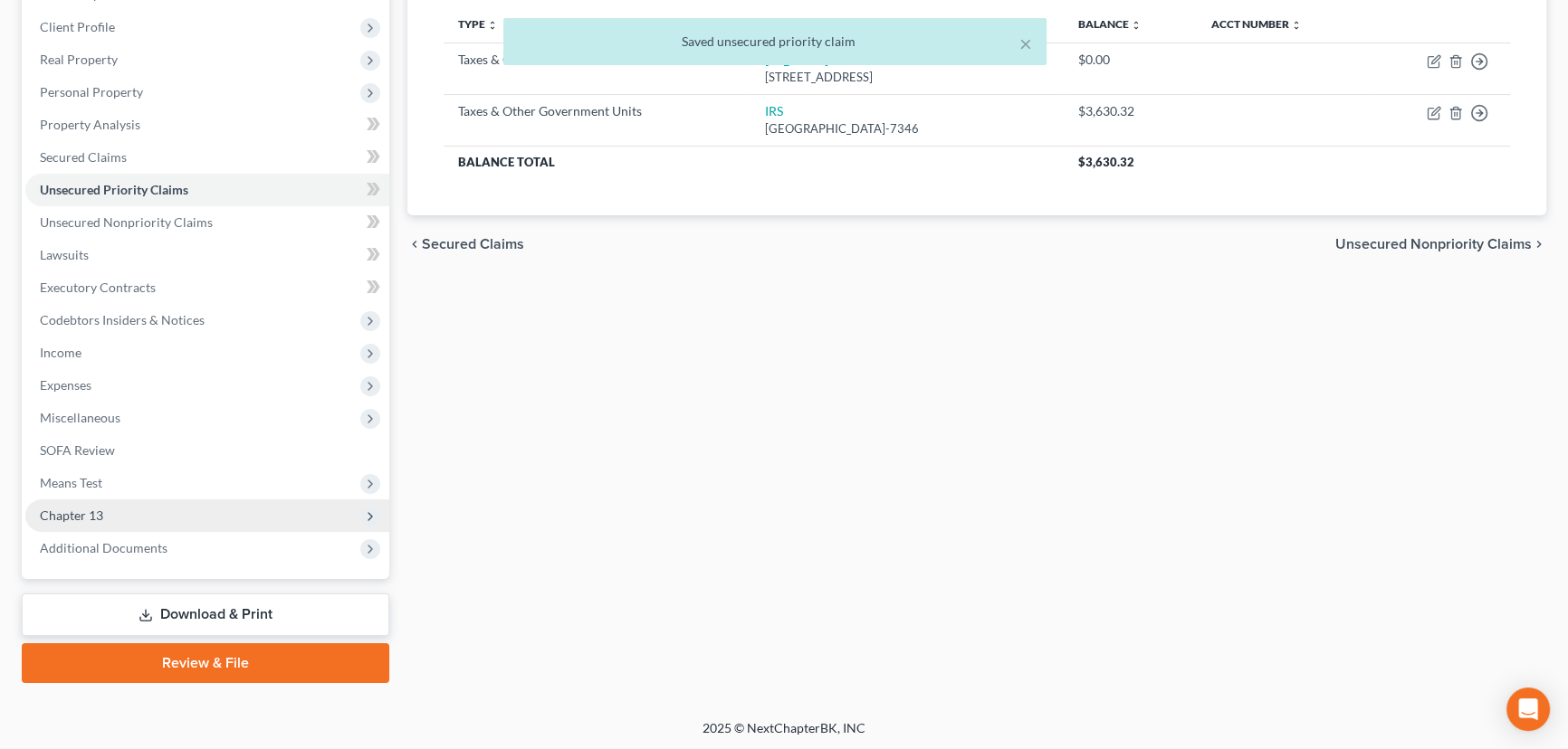
click at [128, 513] on span "Chapter 13" at bounding box center [207, 516] width 364 height 33
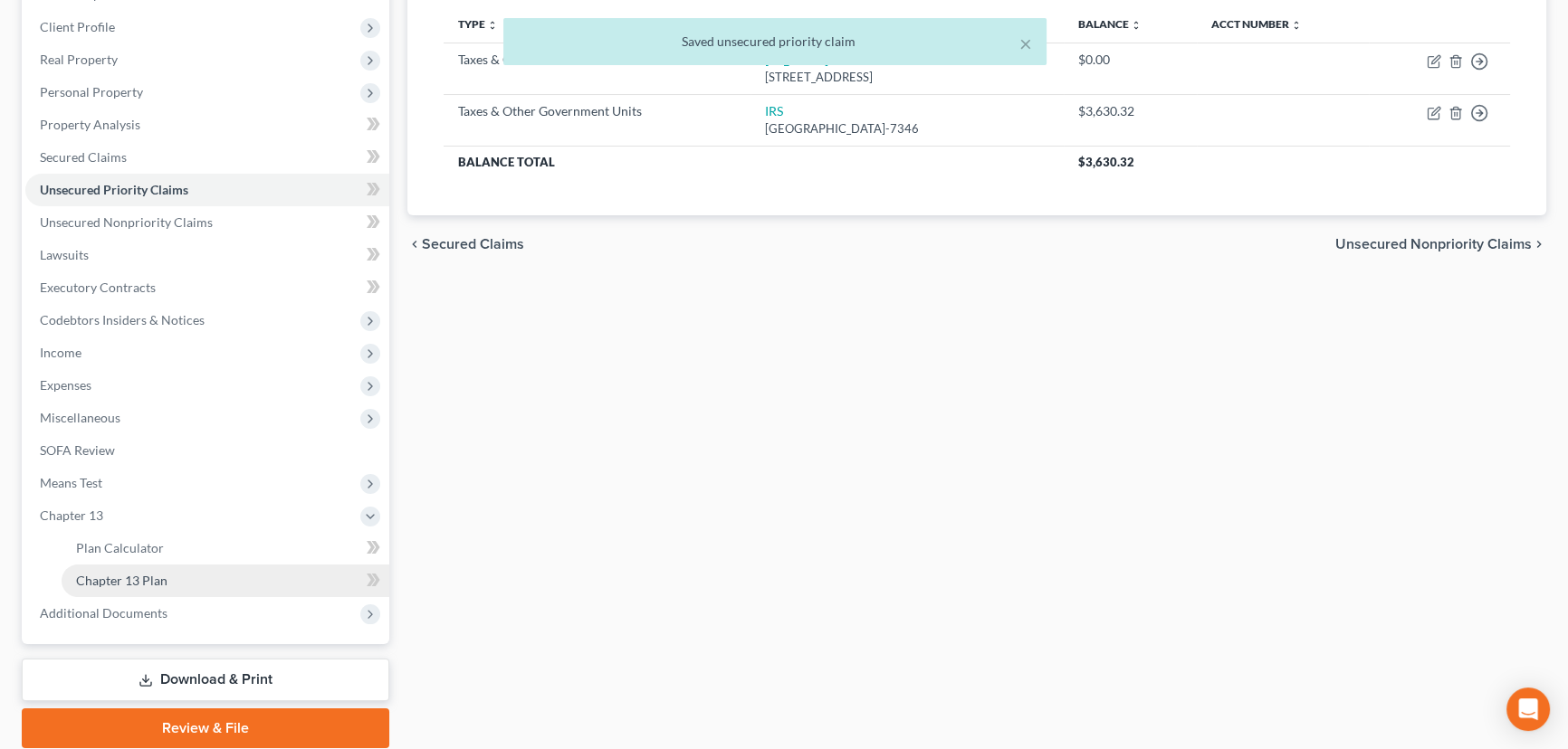
click at [138, 575] on span "Chapter 13 Plan" at bounding box center [121, 580] width 91 height 15
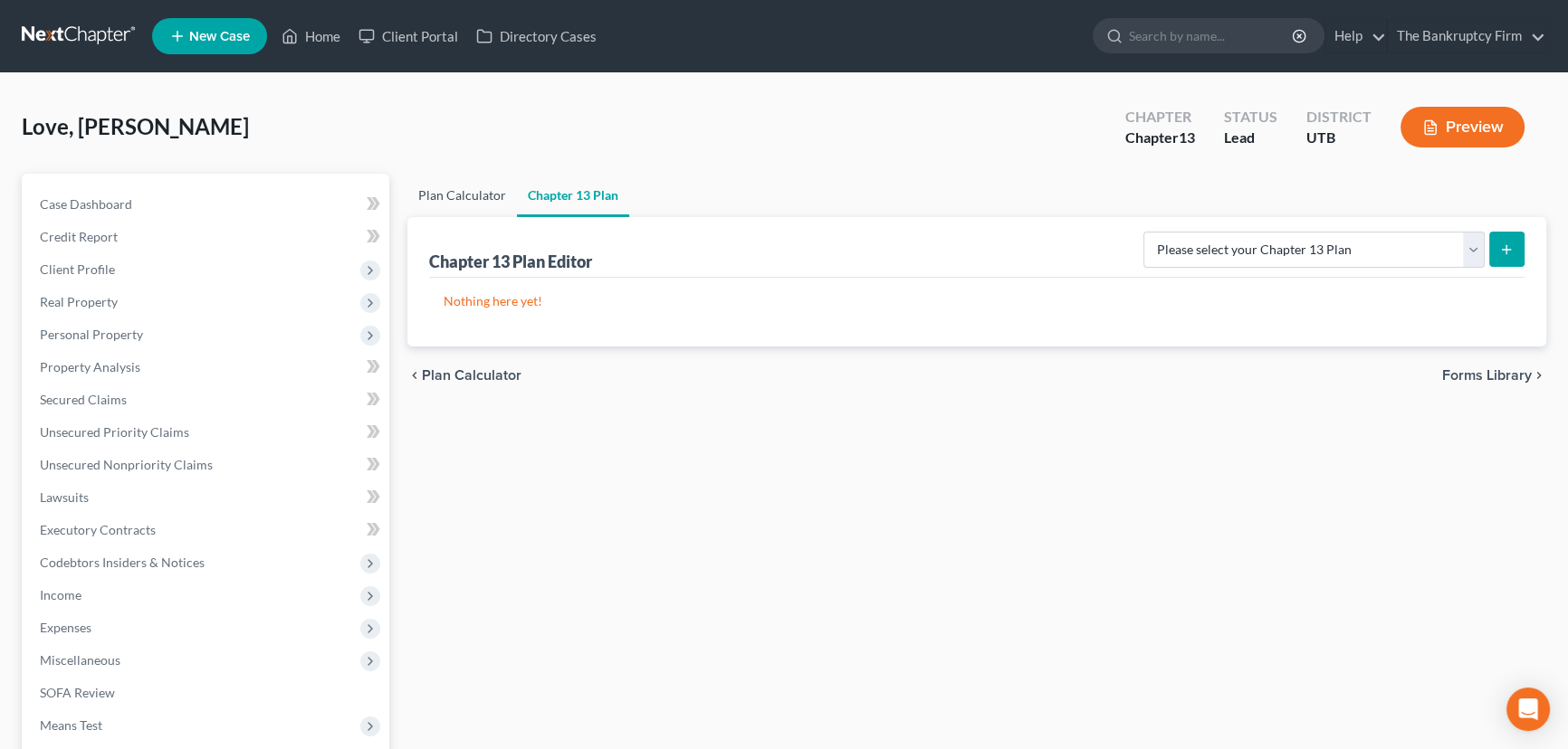
click at [448, 192] on link "Plan Calculator" at bounding box center [461, 195] width 110 height 43
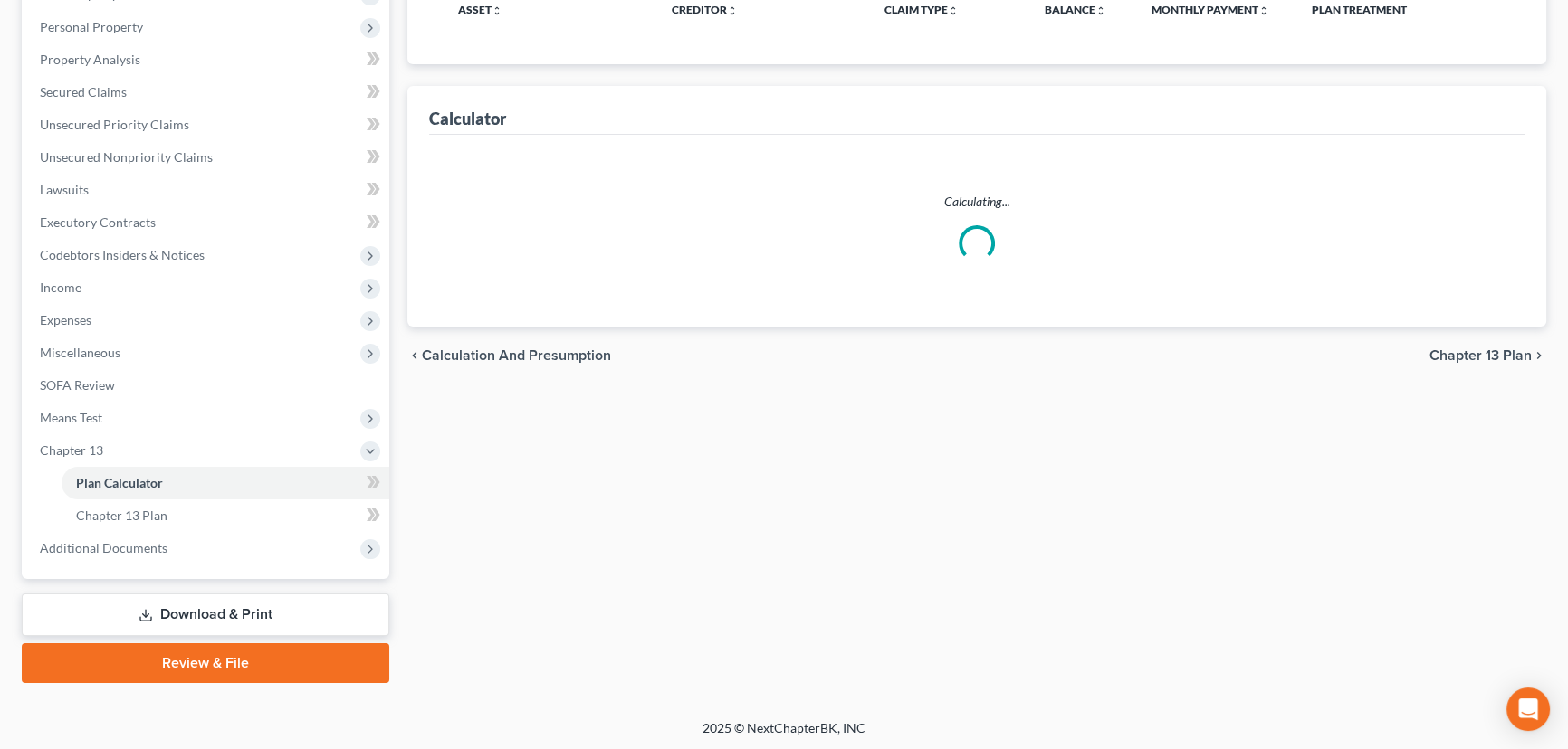
select select "59"
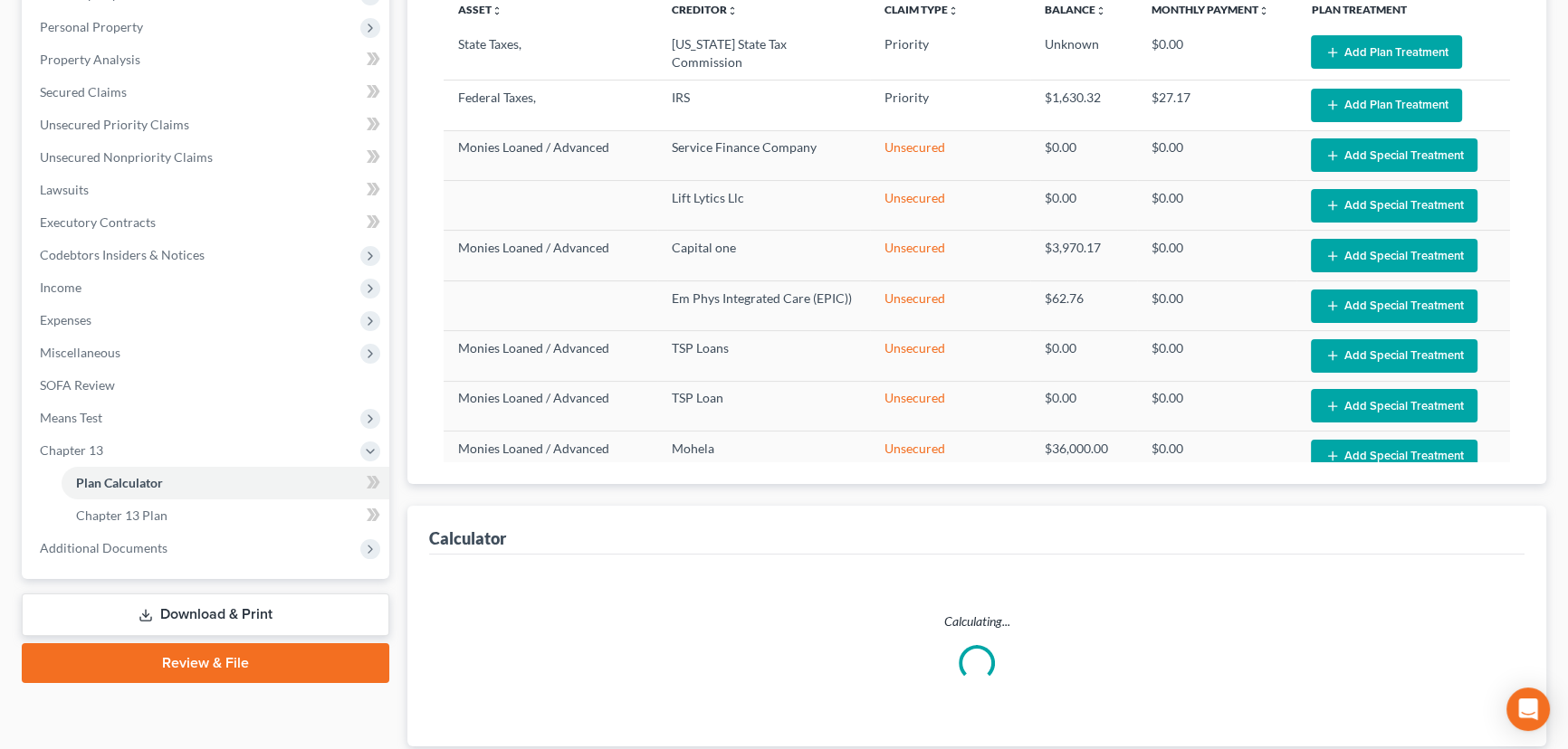
select select "59"
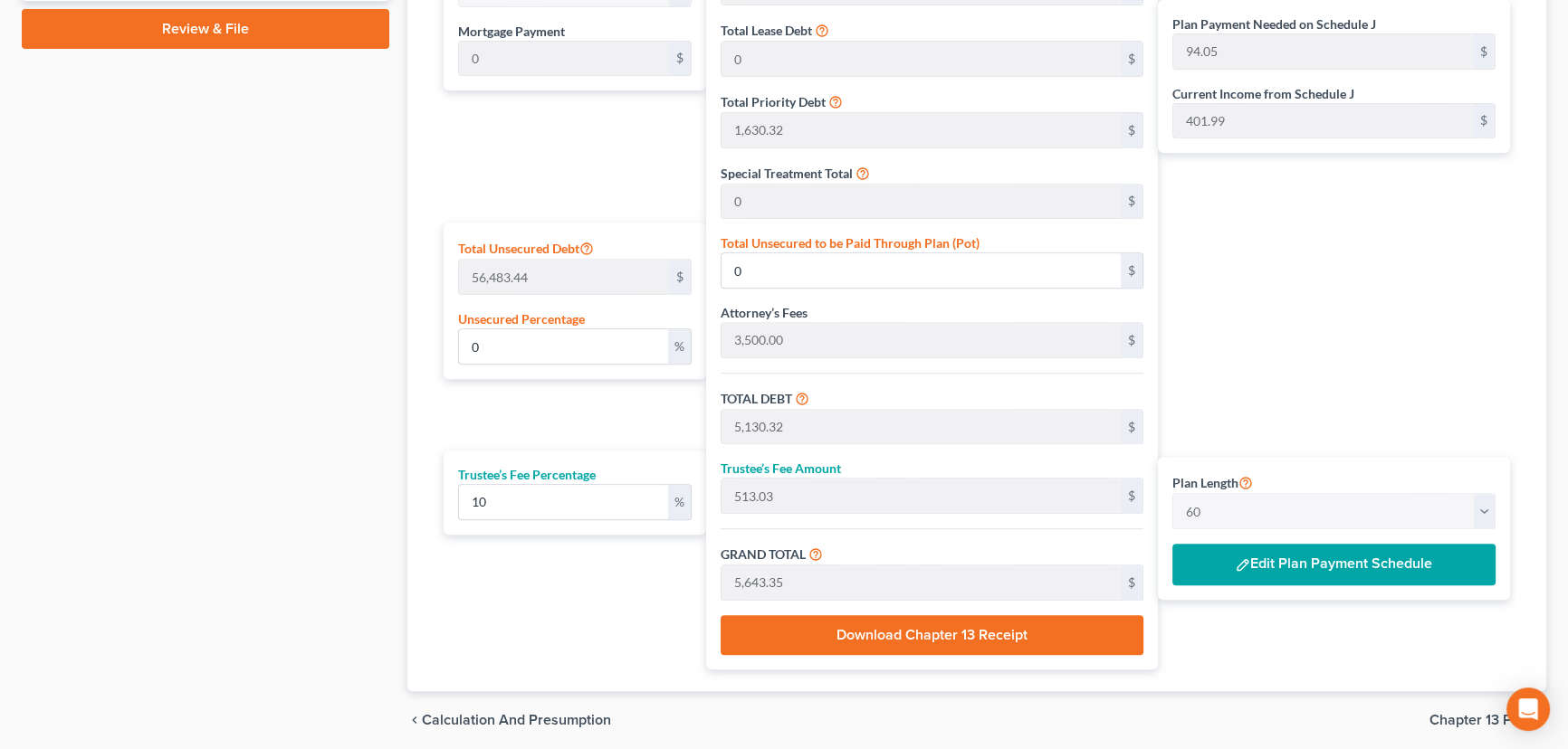
scroll to position [1006, 0]
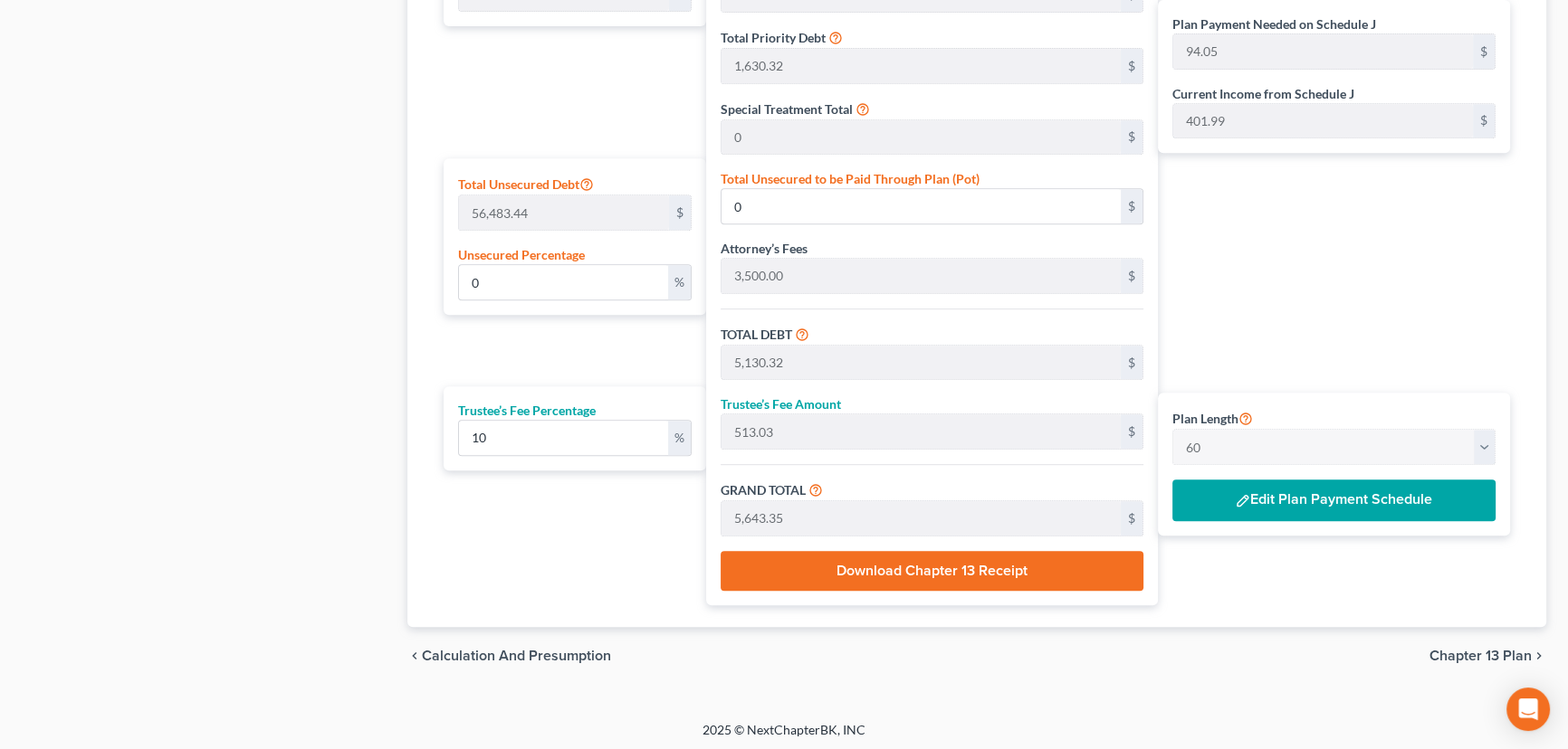
click at [1362, 498] on button "Edit Plan Payment Schedule" at bounding box center [1334, 501] width 324 height 41
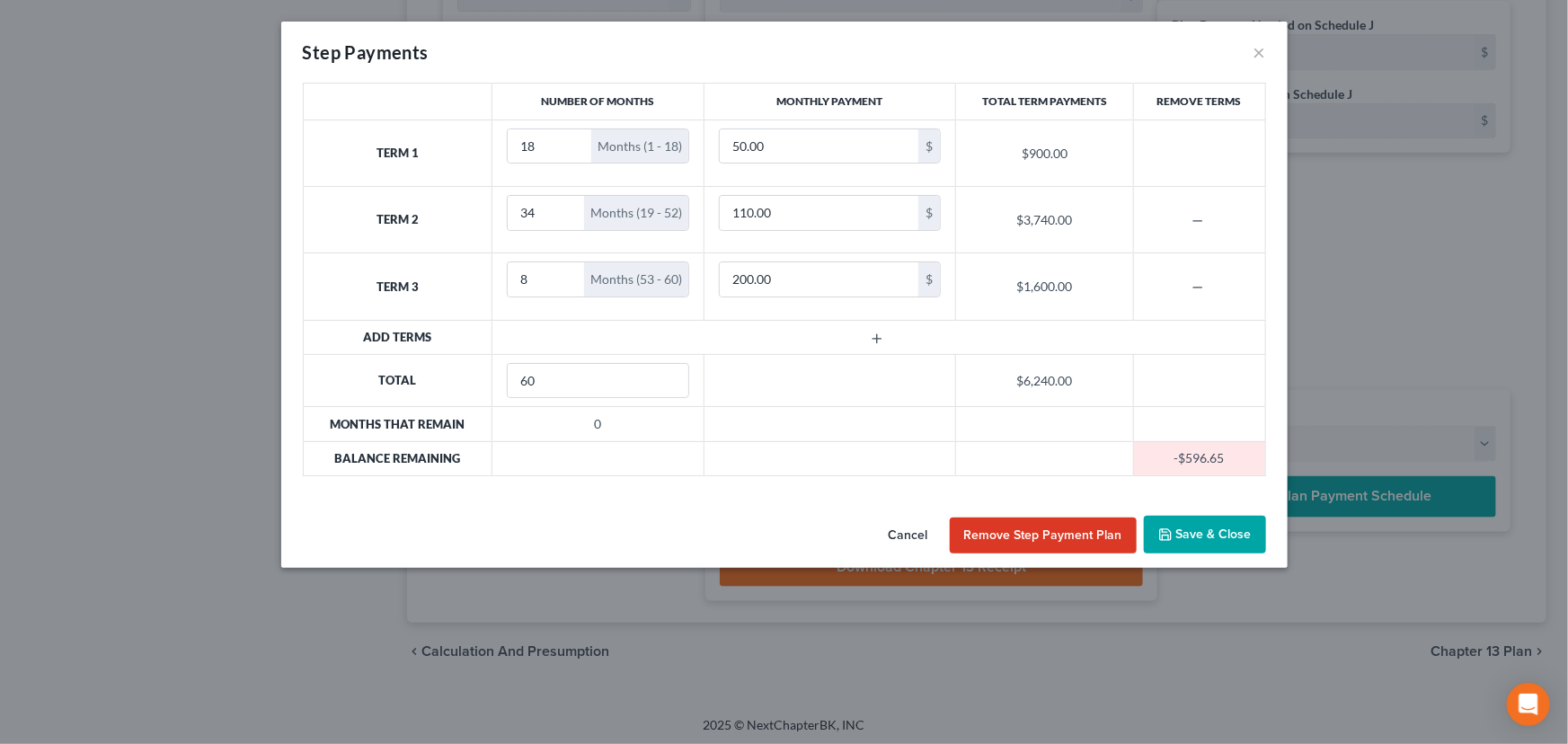
click at [1224, 532] on button "Save & Close" at bounding box center [1205, 534] width 122 height 38
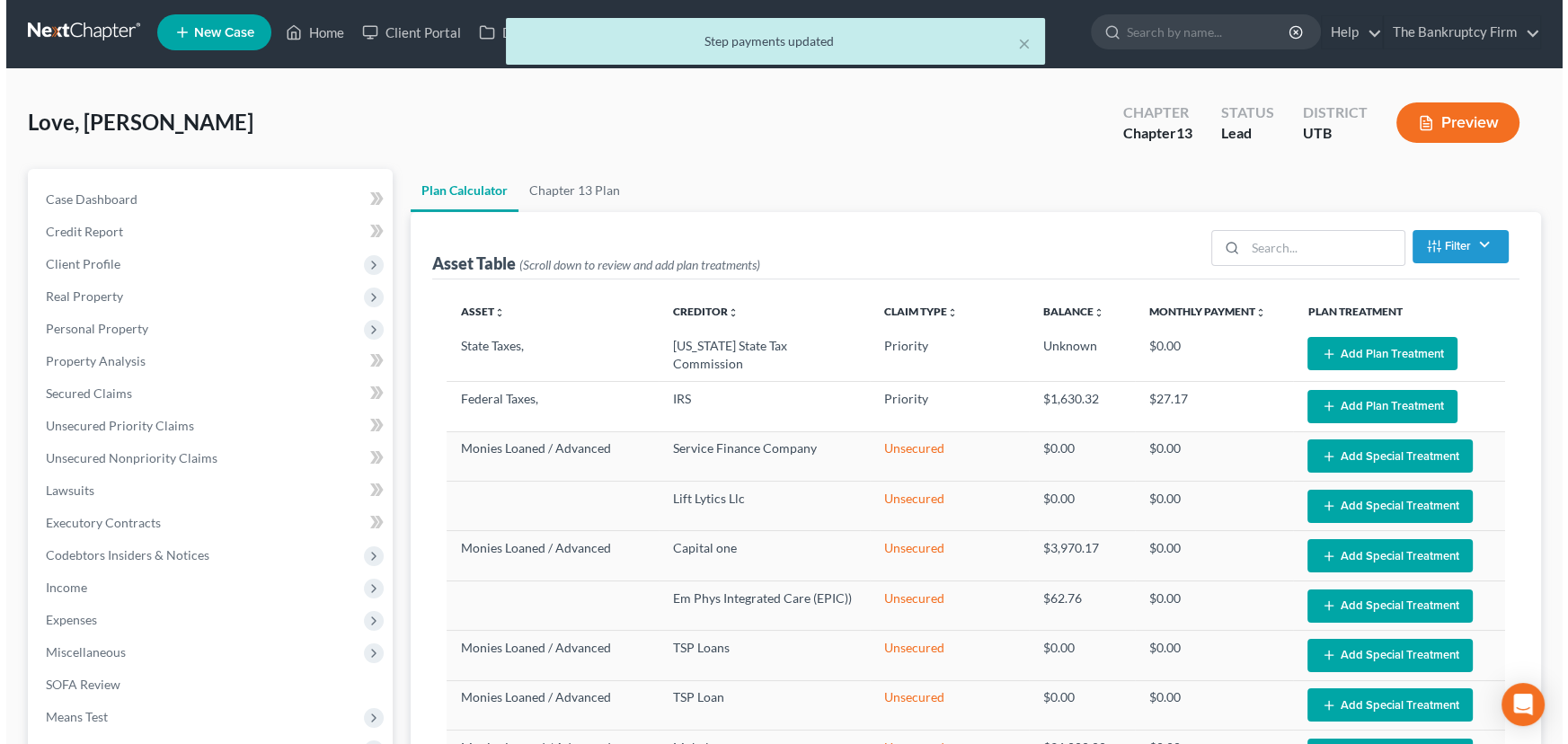
scroll to position [0, 0]
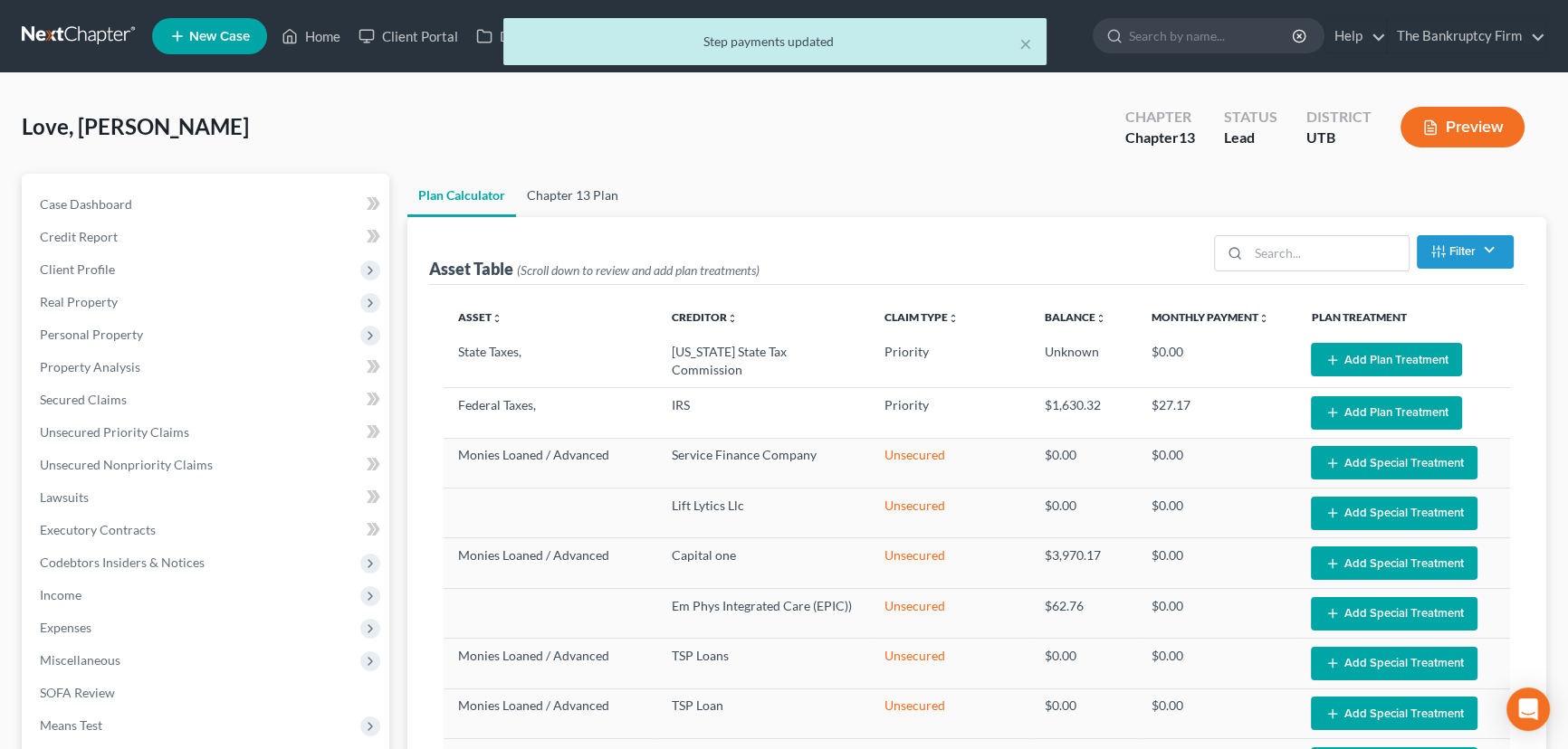
click at [572, 192] on link "Chapter 13 Plan" at bounding box center [572, 195] width 113 height 43
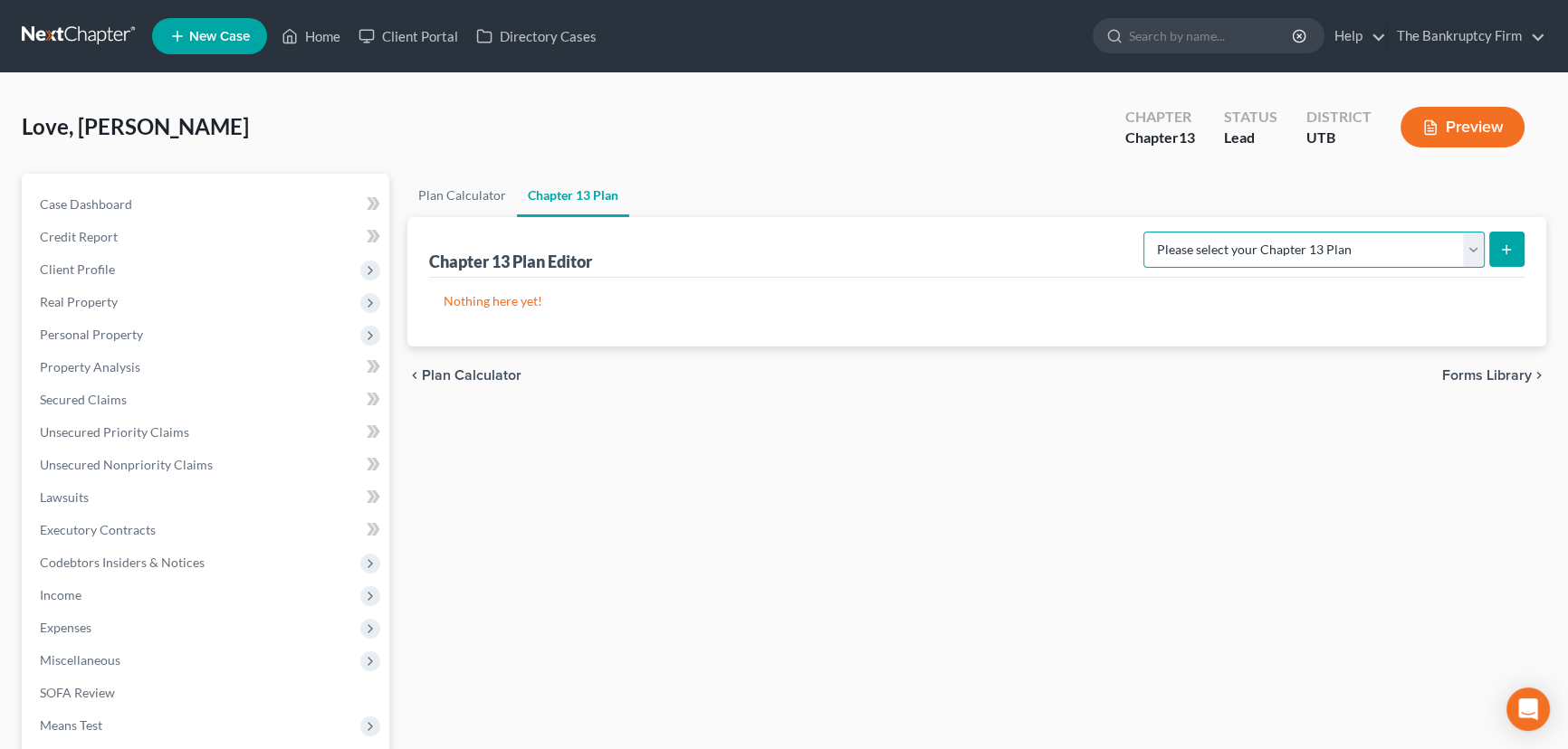
click at [1382, 245] on select "Please select your Chapter 13 Plan Chapter 13 Plan - The Bankruptcy Firm - [US_…" at bounding box center [1314, 249] width 341 height 37
select select "0"
click at [1184, 232] on select "Please select your Chapter 13 Plan Chapter 13 Plan - The Bankruptcy Firm - [US_…" at bounding box center [1314, 249] width 341 height 37
click at [1514, 246] on button "submit" at bounding box center [1507, 249] width 36 height 36
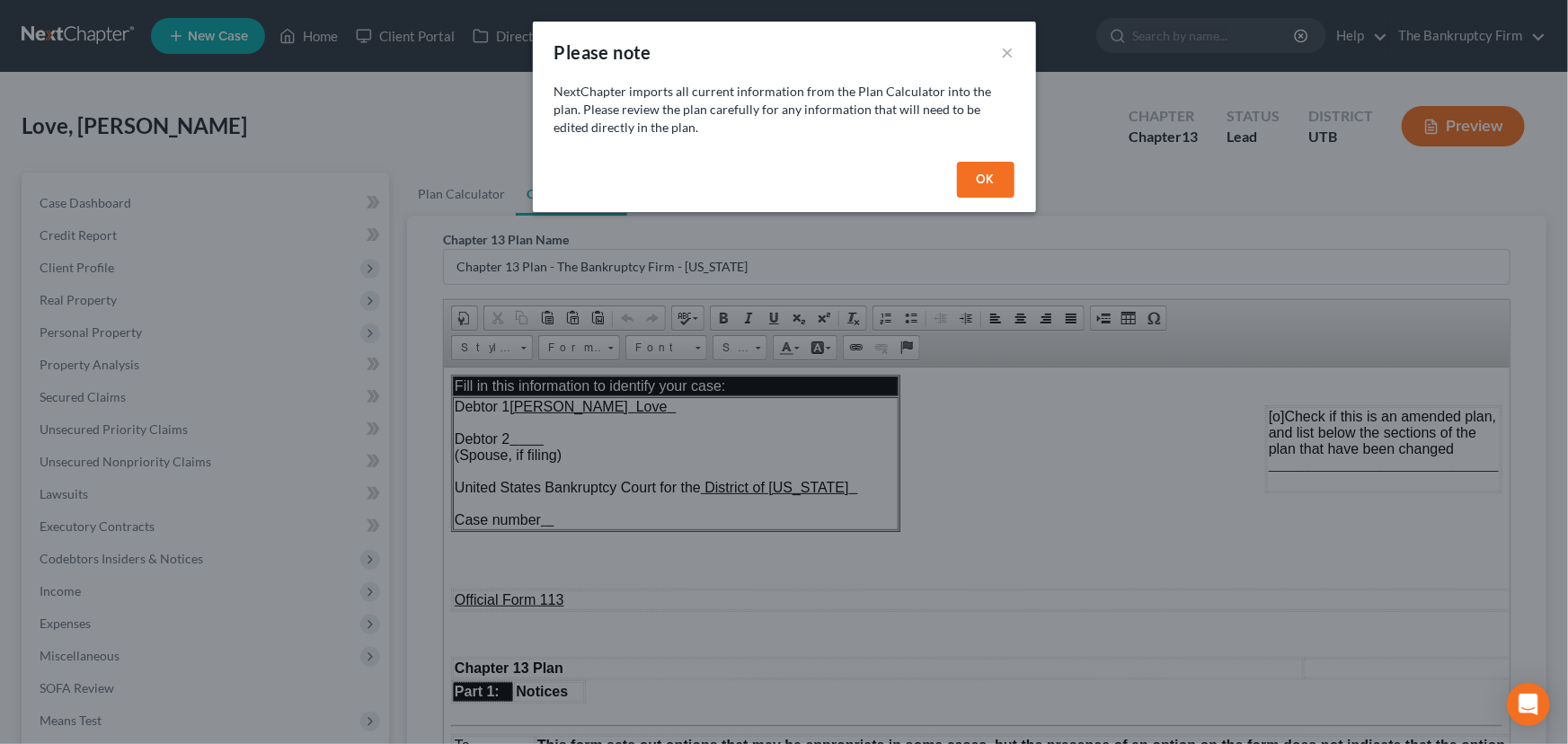
click at [989, 176] on button "OK" at bounding box center [986, 180] width 58 height 36
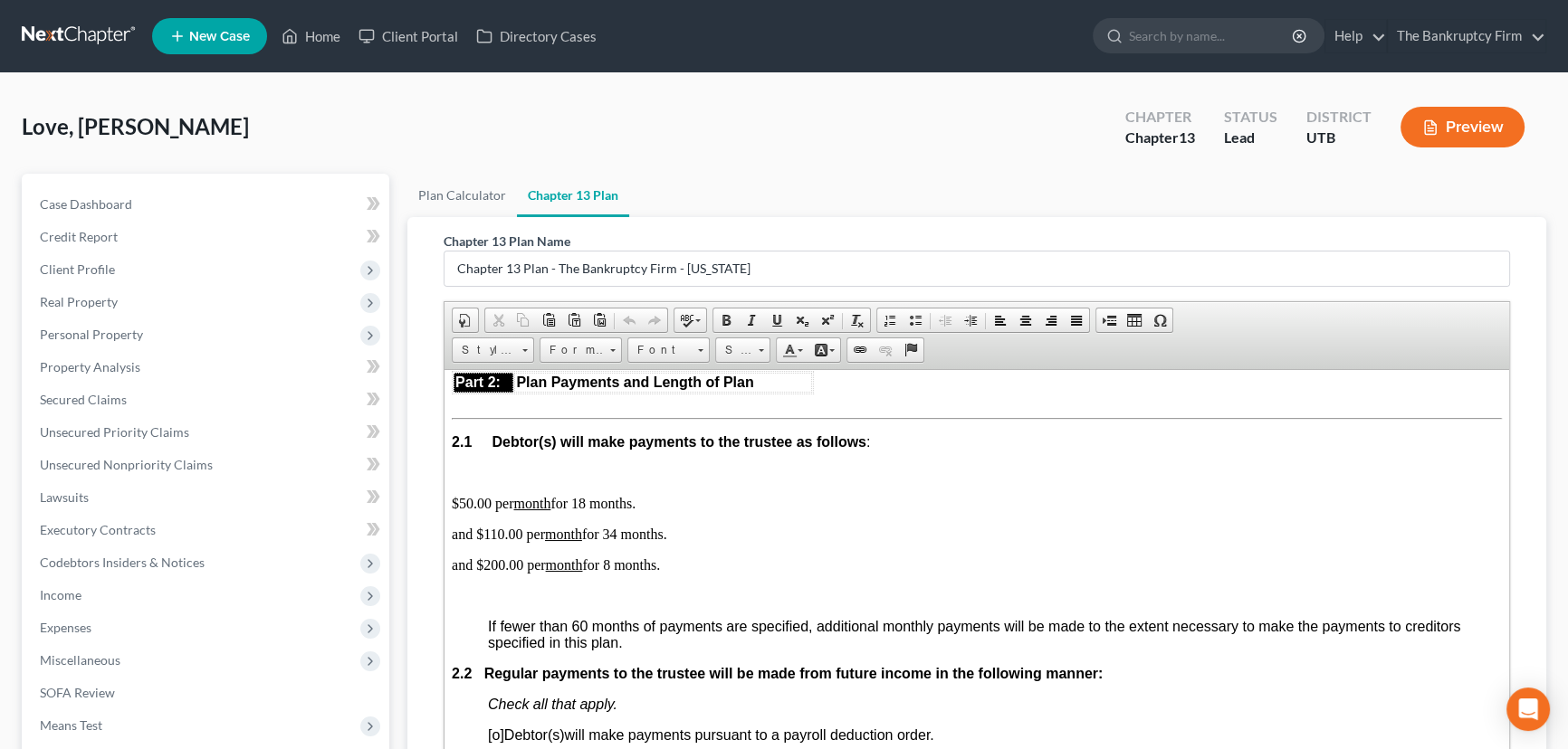
scroll to position [1069, 0]
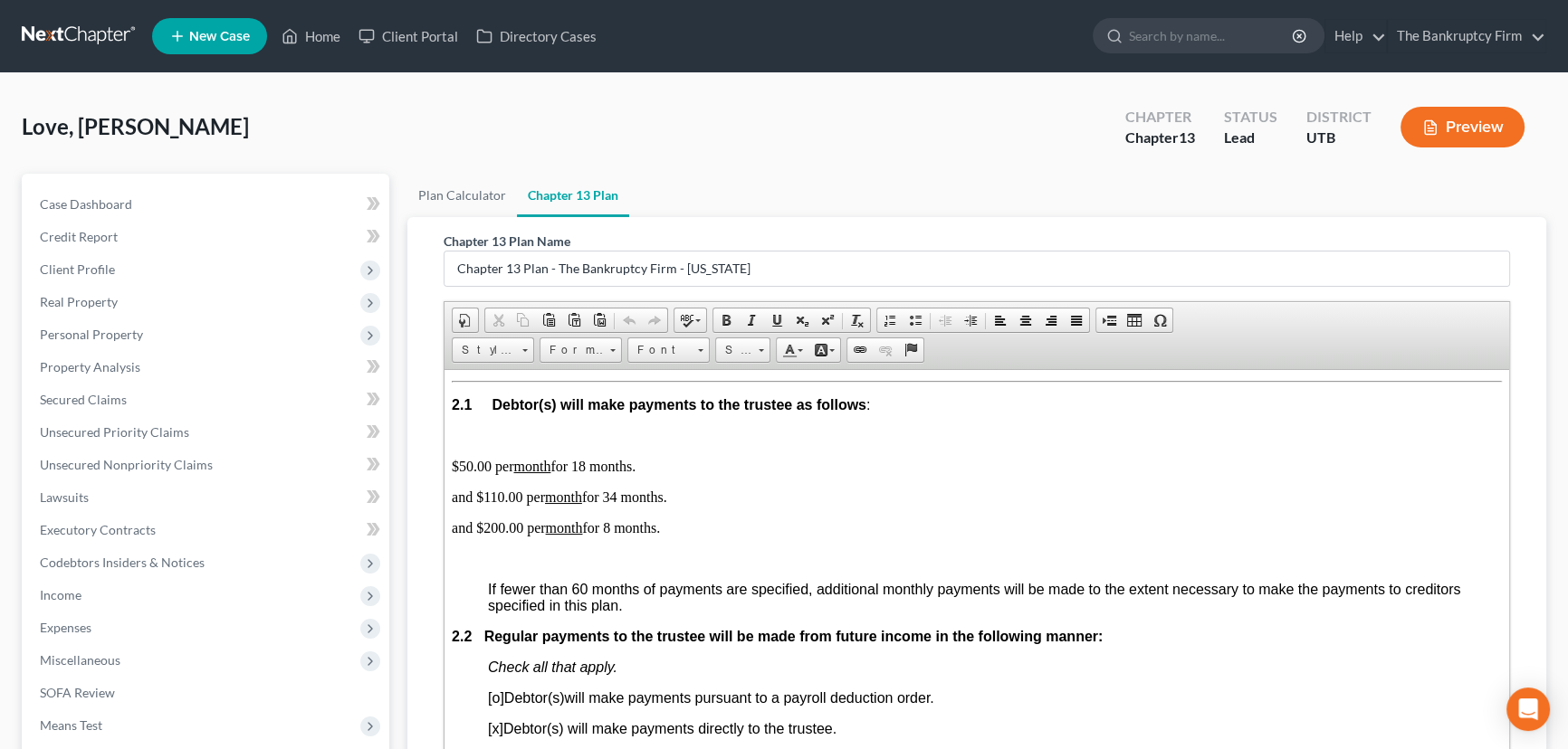
click at [686, 505] on p "and $110.00 per month for 34 months." at bounding box center [977, 496] width 1050 height 16
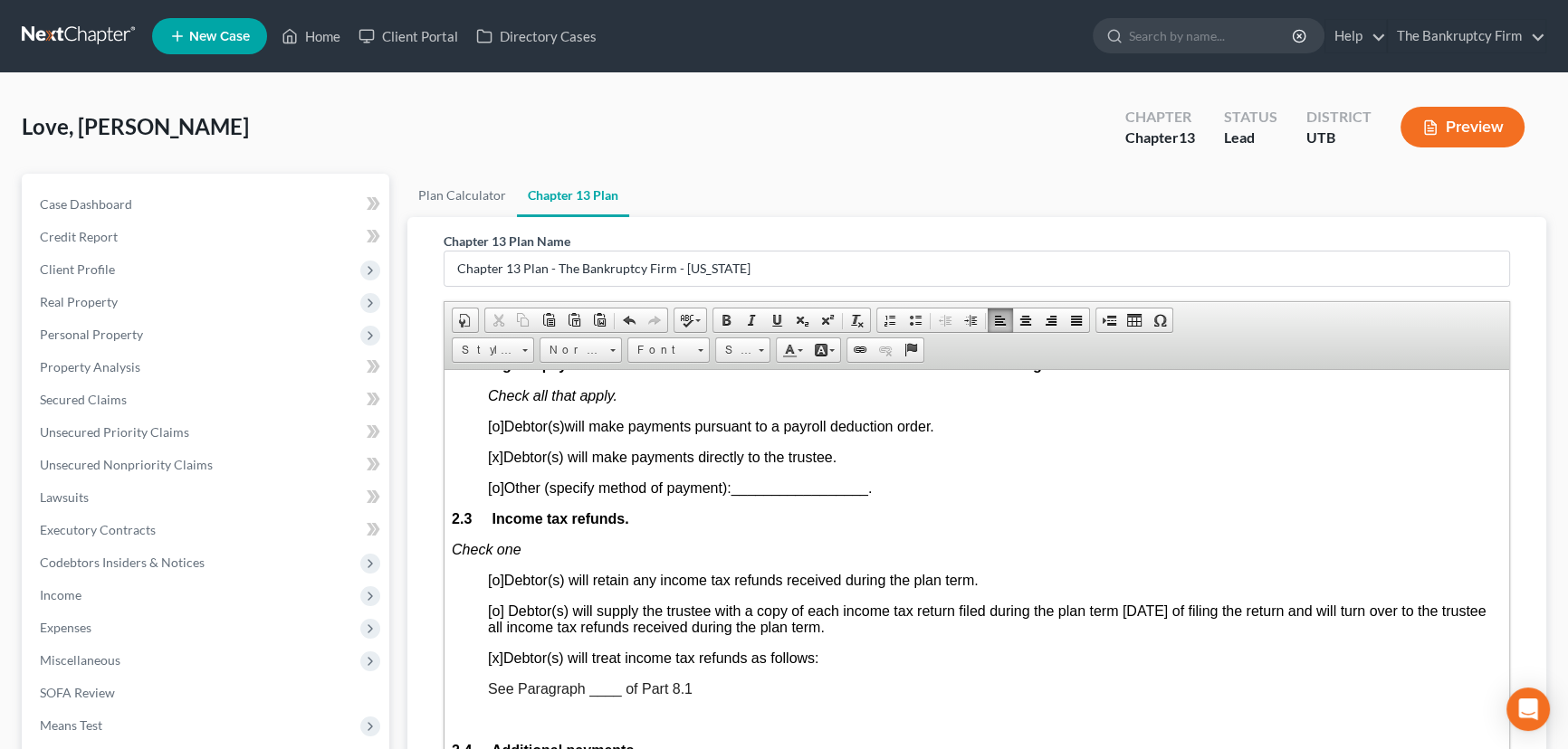
scroll to position [1398, 0]
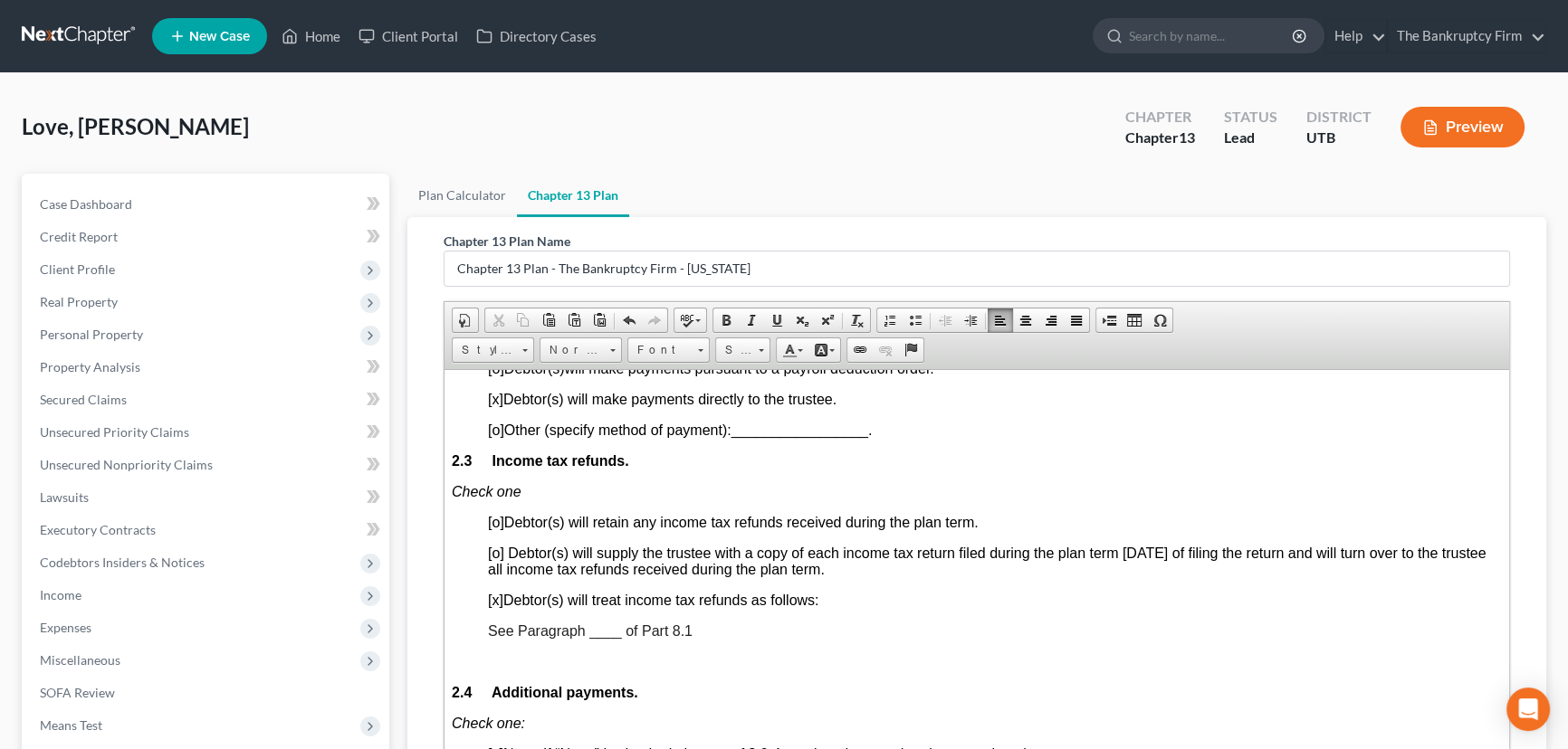
click at [604, 637] on span "See Paragraph ____ of Part 8.1" at bounding box center [590, 630] width 204 height 15
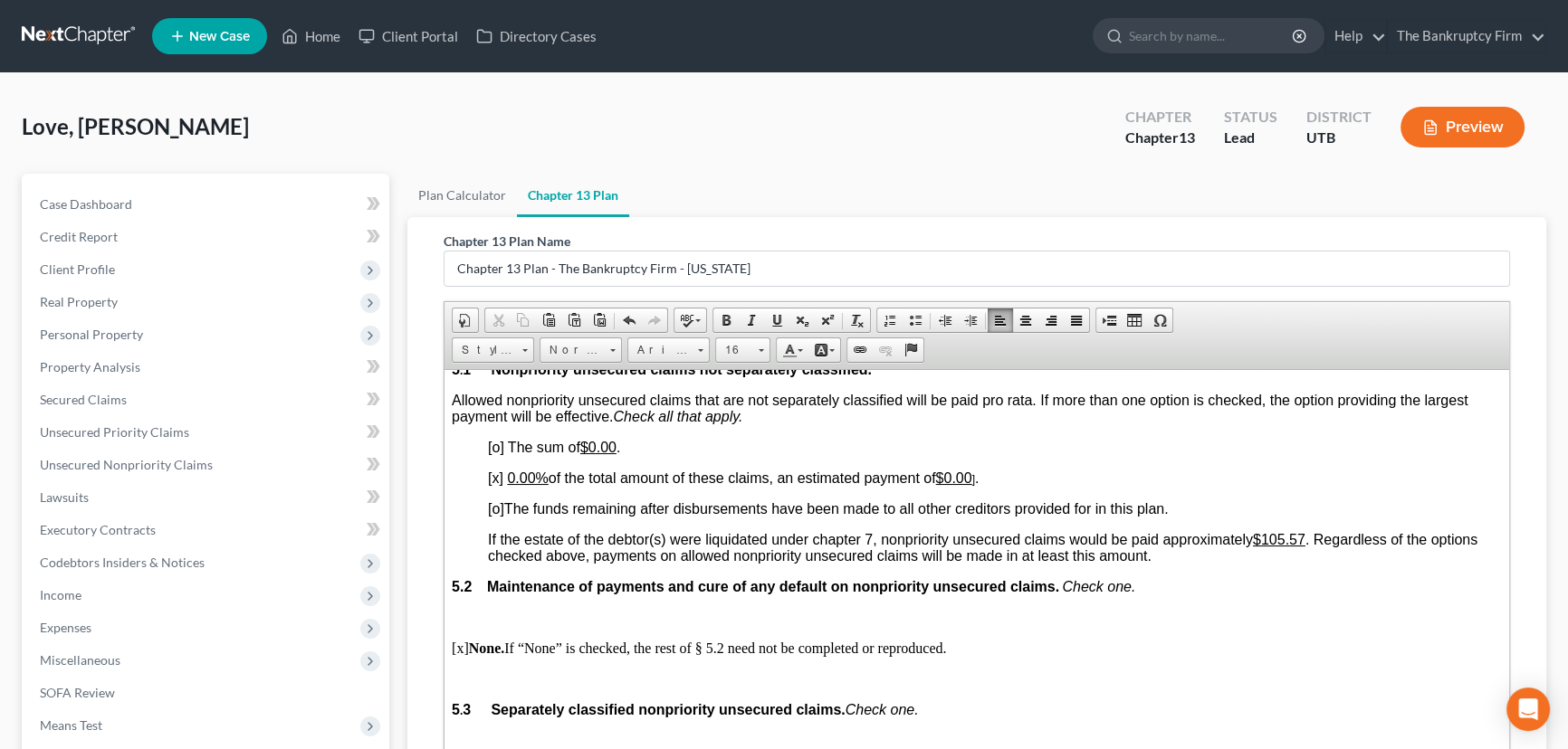
scroll to position [3619, 0]
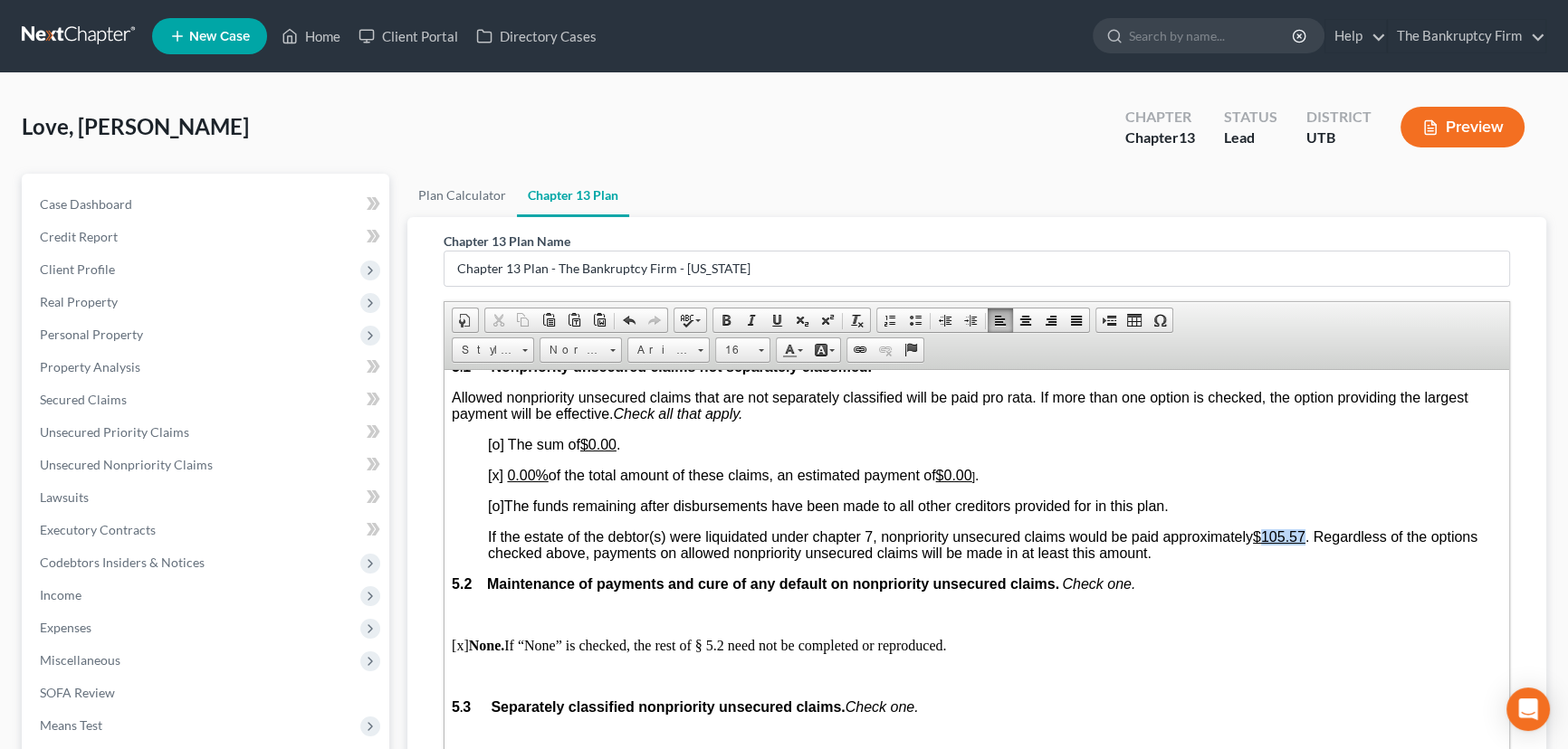
drag, startPoint x: 1270, startPoint y: 662, endPoint x: 1313, endPoint y: 652, distance: 44.1
click at [1313, 560] on span "If the estate of the debtor(s) were liquidated under chapter 7, nonpriority uns…" at bounding box center [982, 545] width 989 height 32
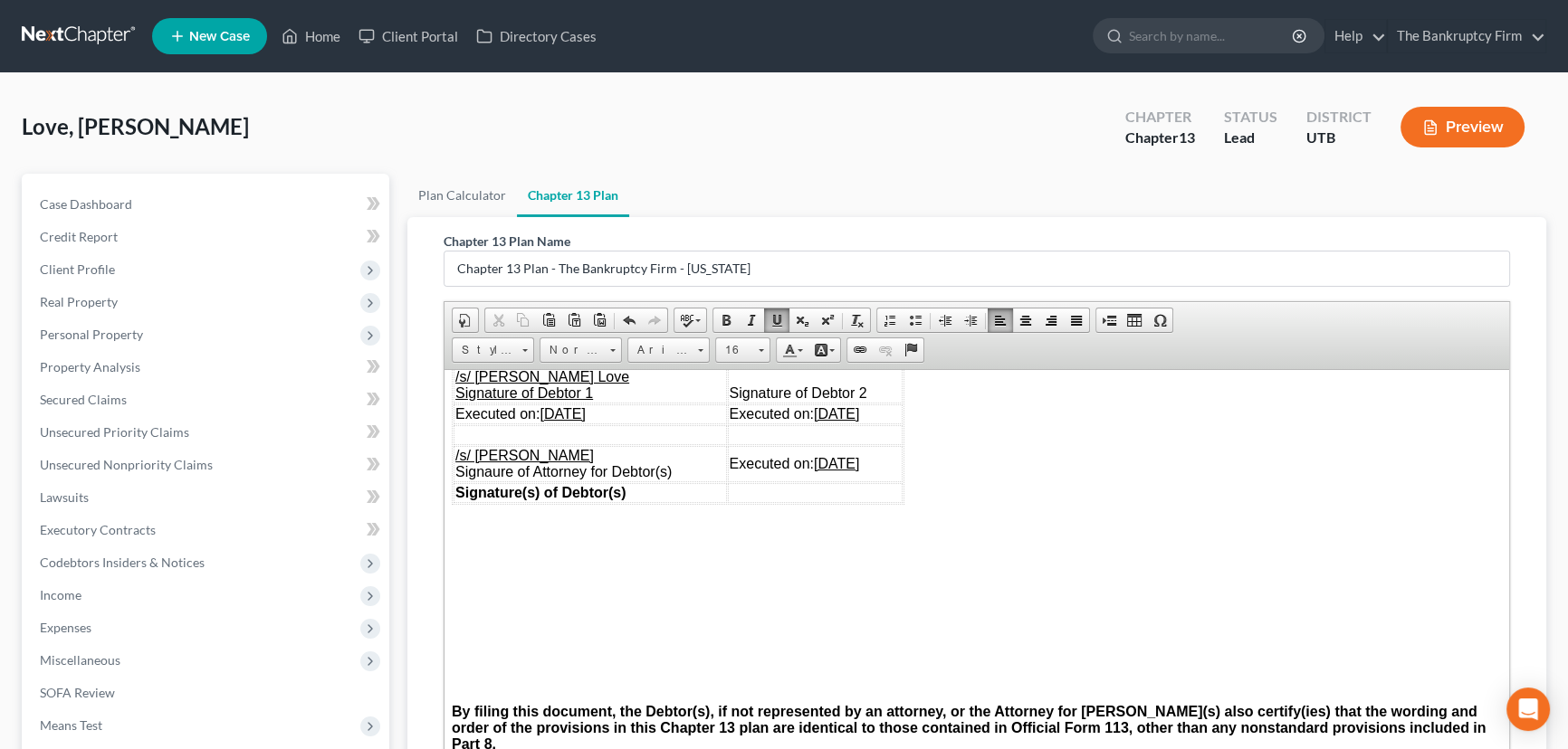
scroll to position [6544, 0]
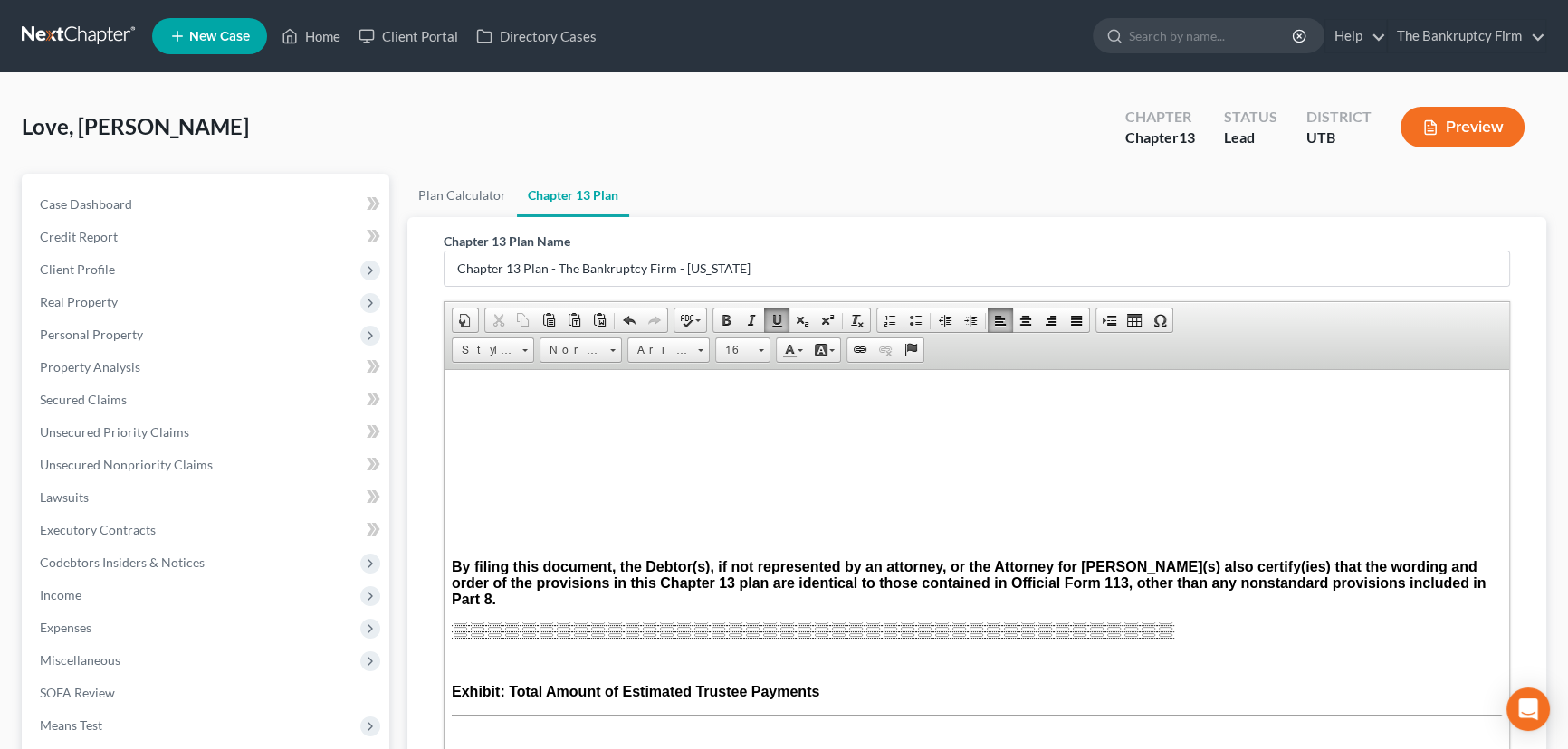
drag, startPoint x: 714, startPoint y: 429, endPoint x: 861, endPoint y: 431, distance: 147.0
click at [861, 258] on td "Signature of Debtor 2" at bounding box center [815, 239] width 175 height 37
drag, startPoint x: 891, startPoint y: 454, endPoint x: 691, endPoint y: 449, distance: 200.1
click at [691, 278] on tr "Executed on: 09/05/2025 Executed on: 09/05/2025" at bounding box center [678, 268] width 449 height 20
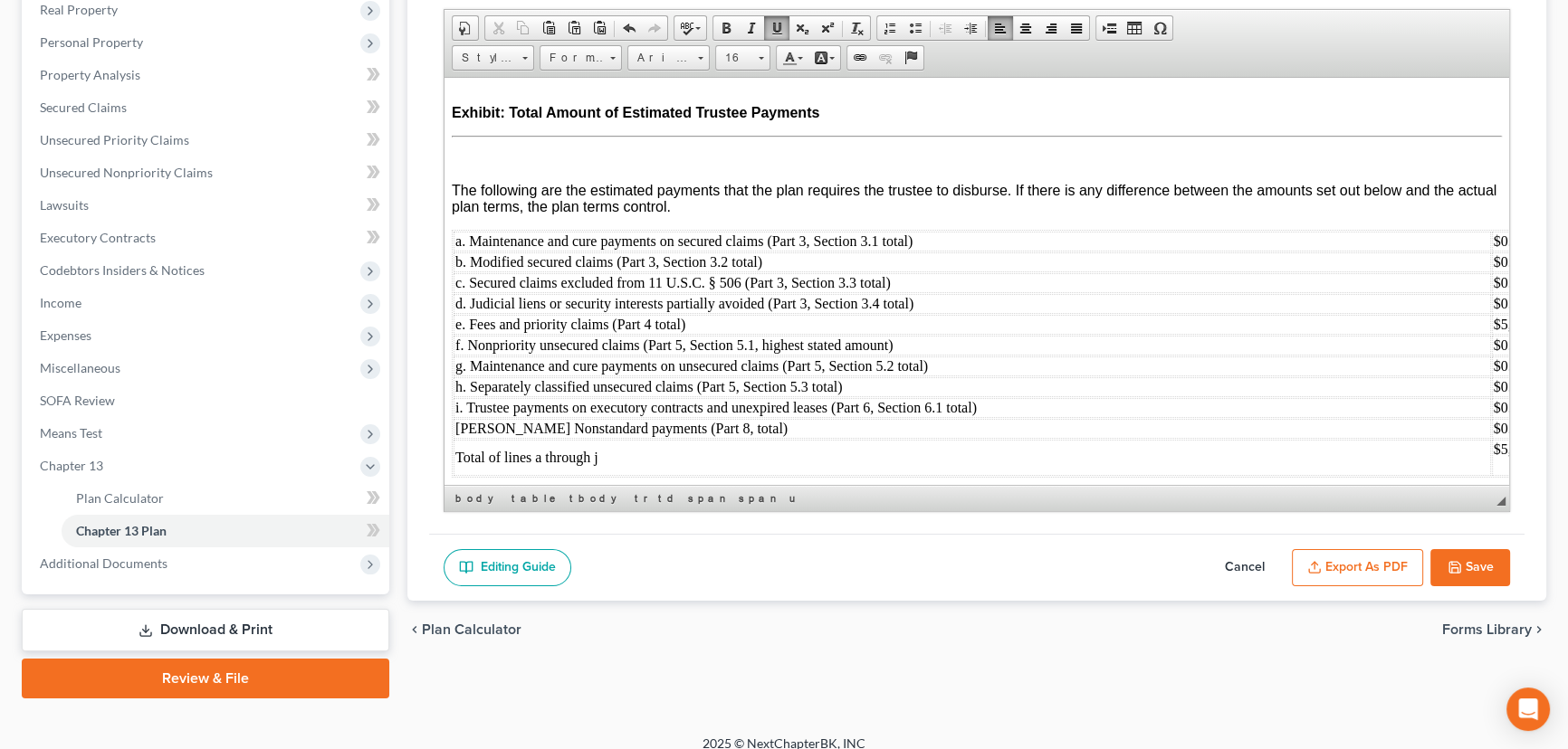
scroll to position [307, 0]
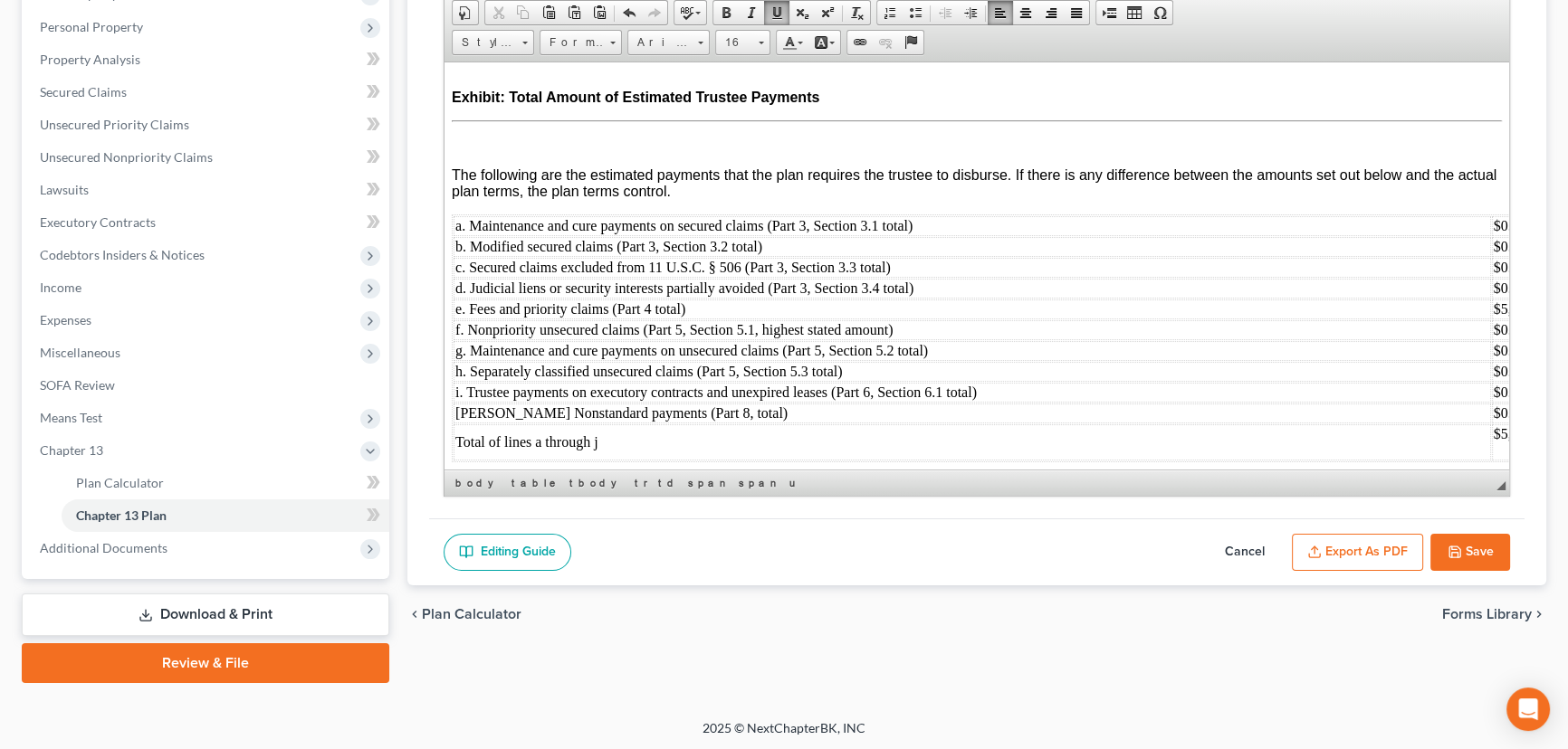
click at [1364, 549] on button "Export as PDF" at bounding box center [1357, 552] width 131 height 38
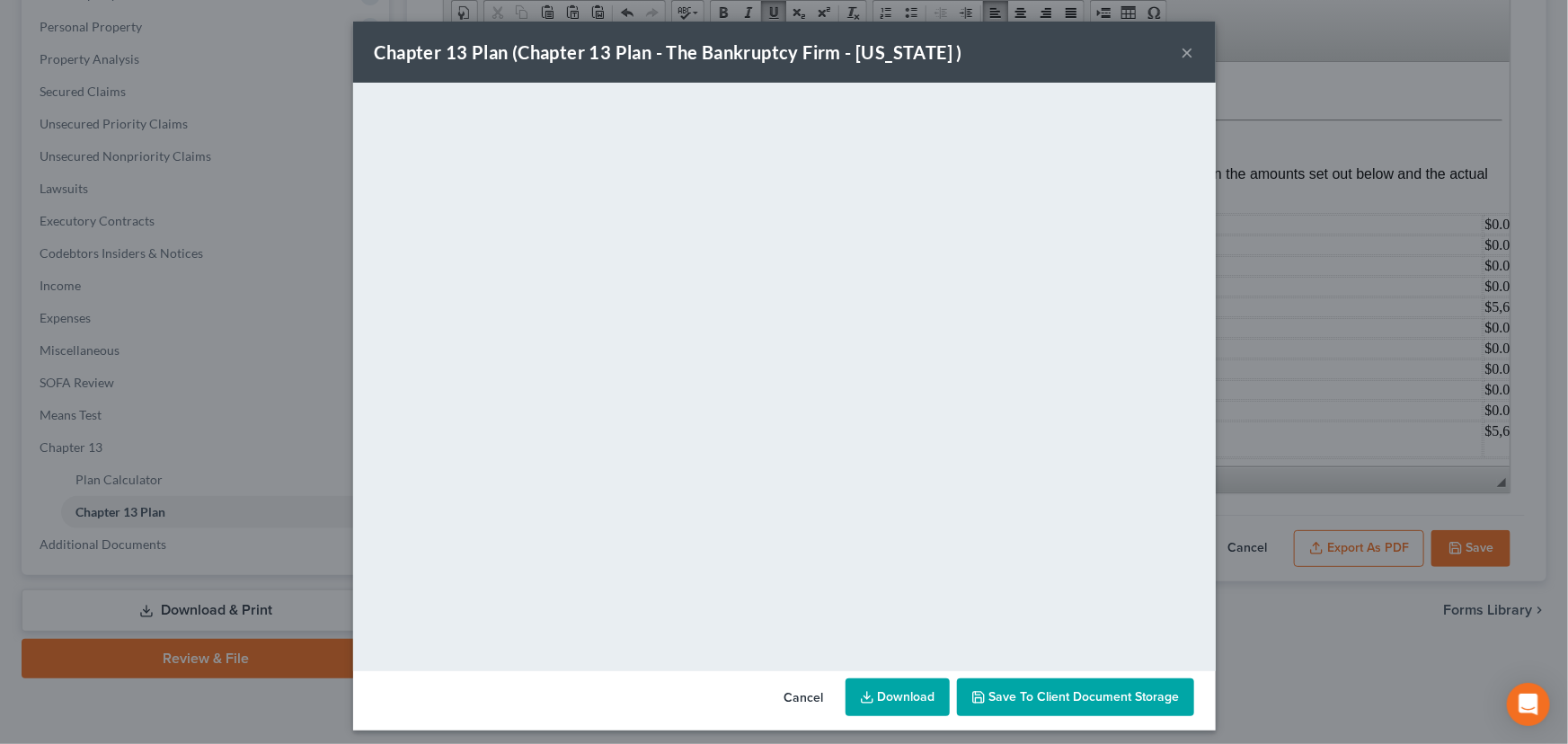
click at [1053, 698] on span "Save to Client Document Storage" at bounding box center [1085, 697] width 191 height 15
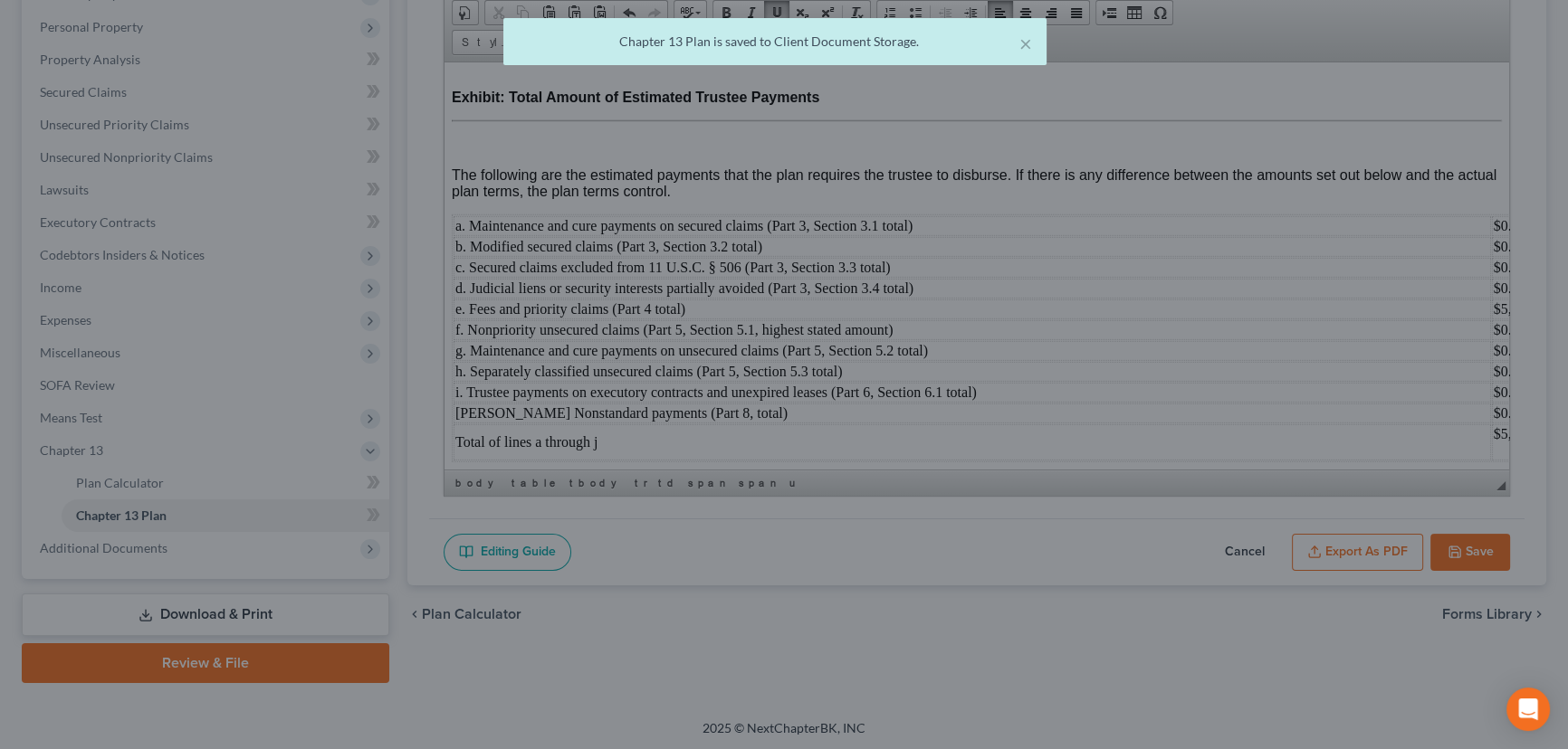
scroll to position [7038, 0]
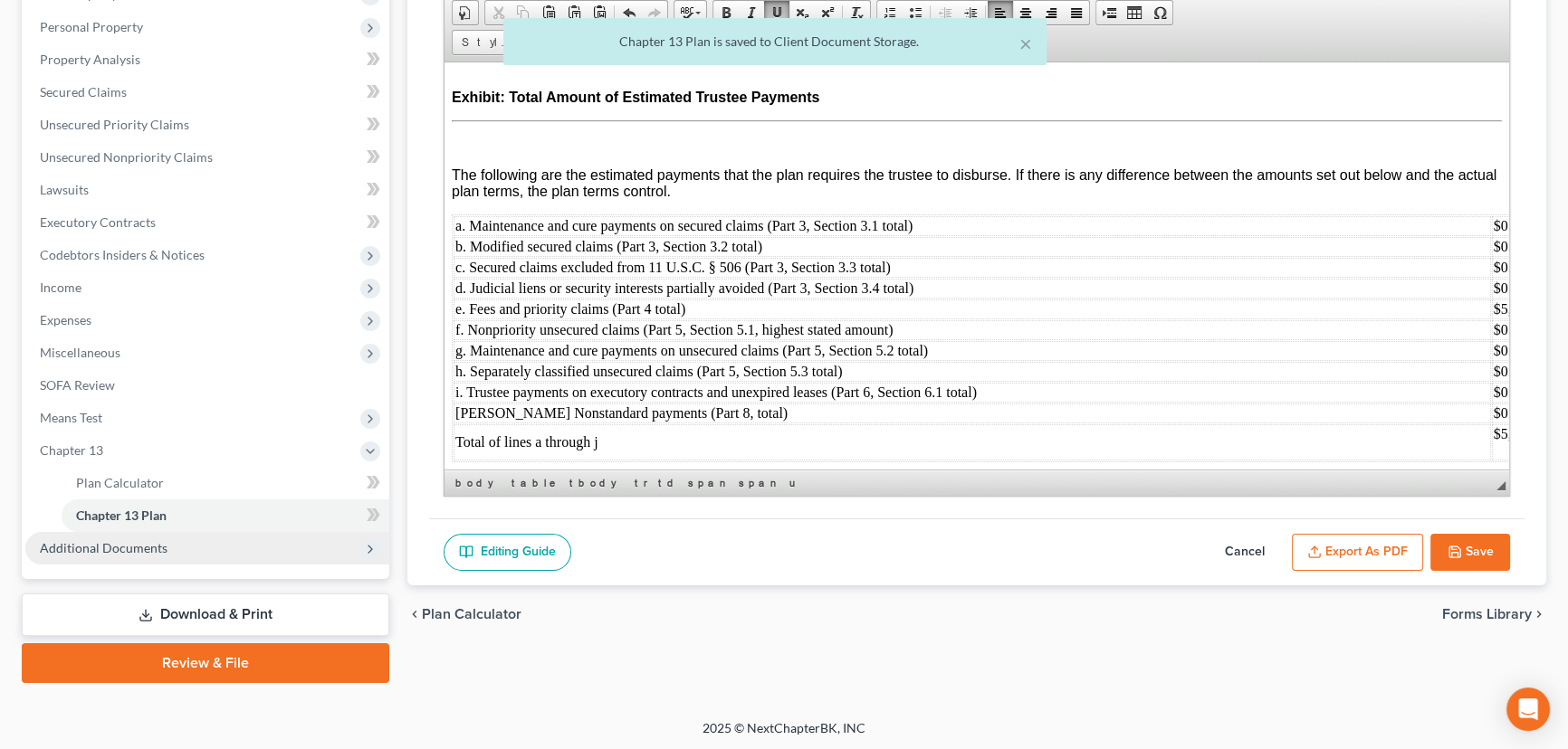
drag, startPoint x: 145, startPoint y: 540, endPoint x: 170, endPoint y: 549, distance: 26.6
click at [145, 540] on span "Additional Documents" at bounding box center [103, 547] width 128 height 15
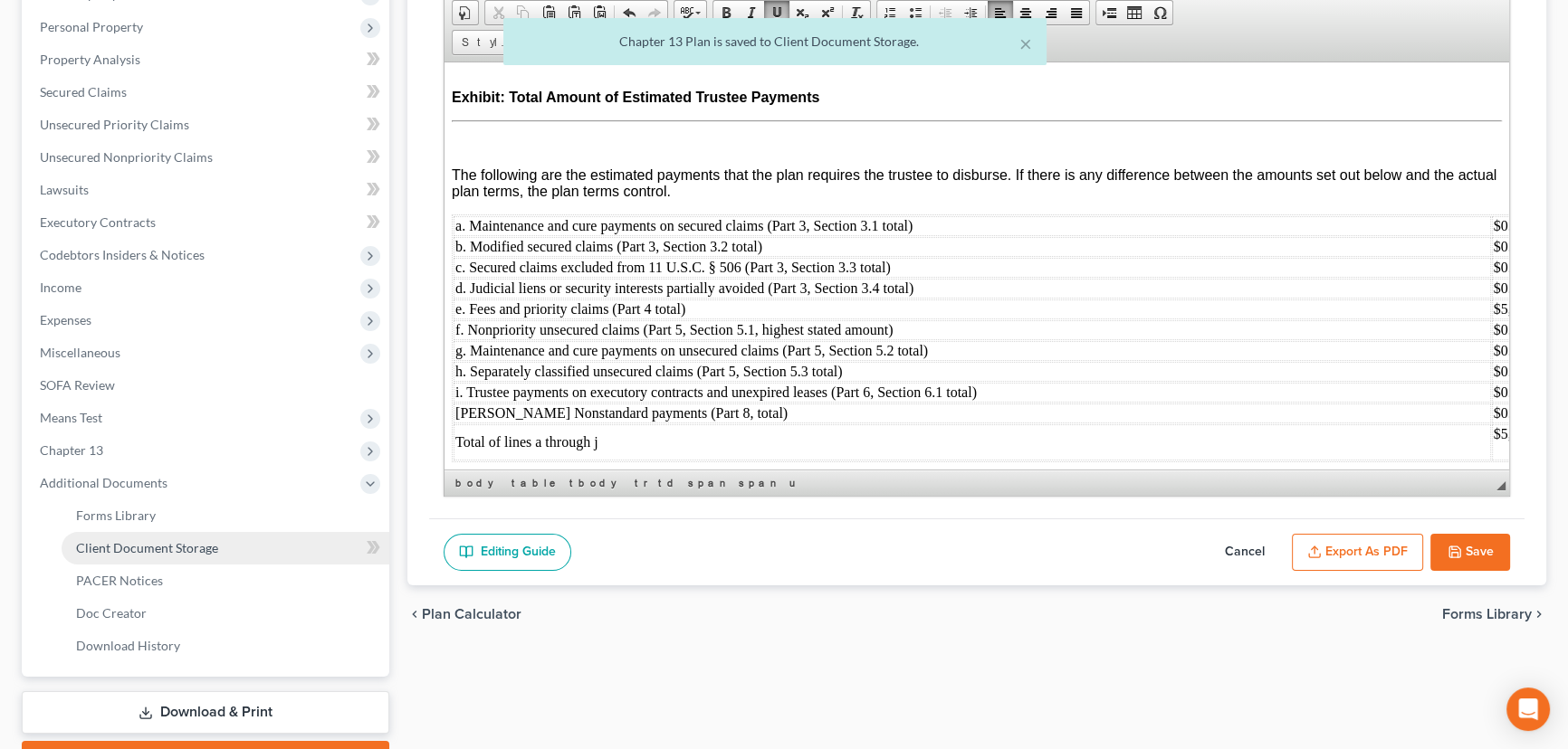
click at [185, 549] on span "Client Document Storage" at bounding box center [147, 547] width 143 height 15
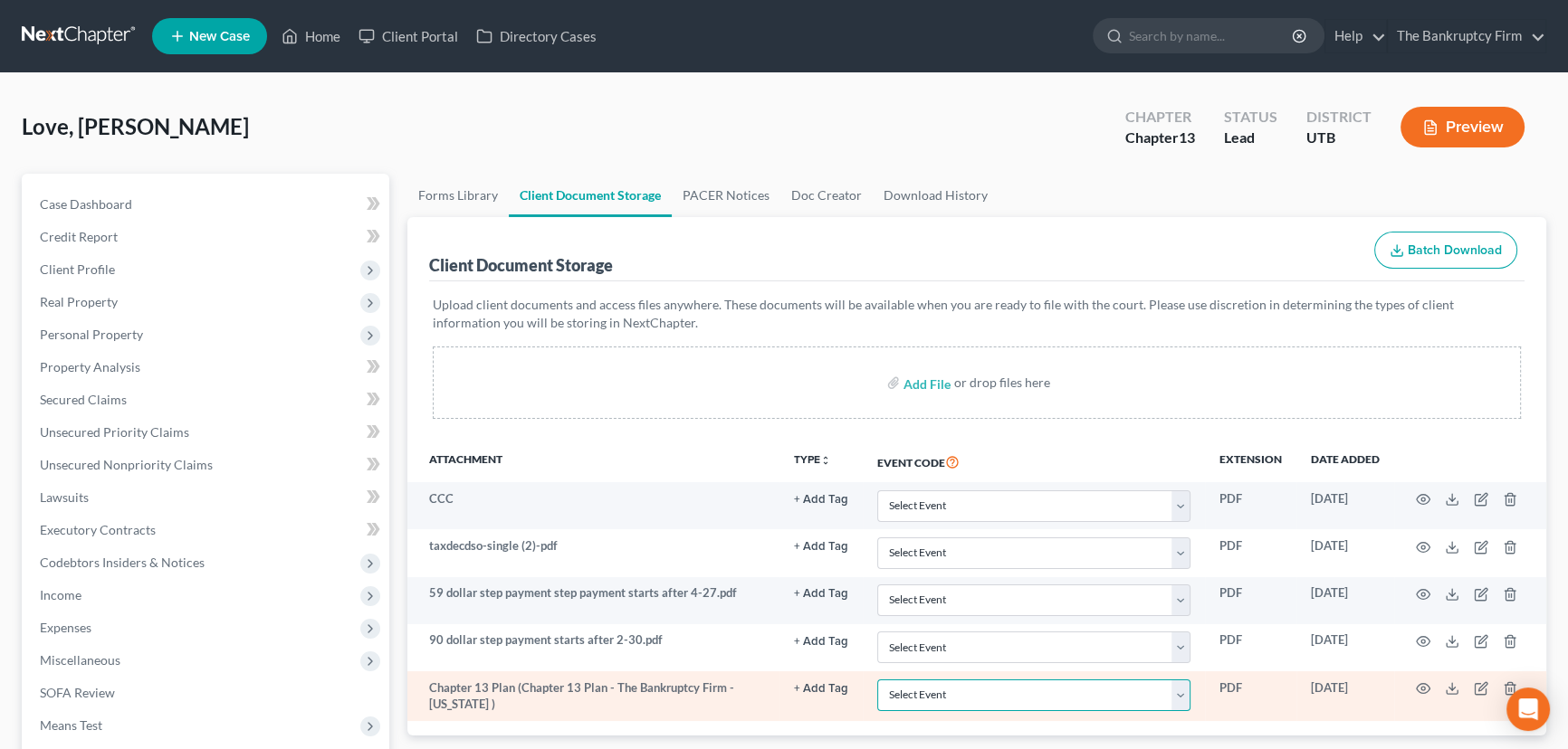
click at [931, 697] on select "Select Event Affidavit/Declaration Amended Chapter 11 Plan Amended Disclosure S…" at bounding box center [1033, 696] width 313 height 32
select select "26"
click at [877, 680] on select "Select Event Affidavit/Declaration Amended Chapter 11 Plan Amended Disclosure S…" at bounding box center [1033, 696] width 313 height 32
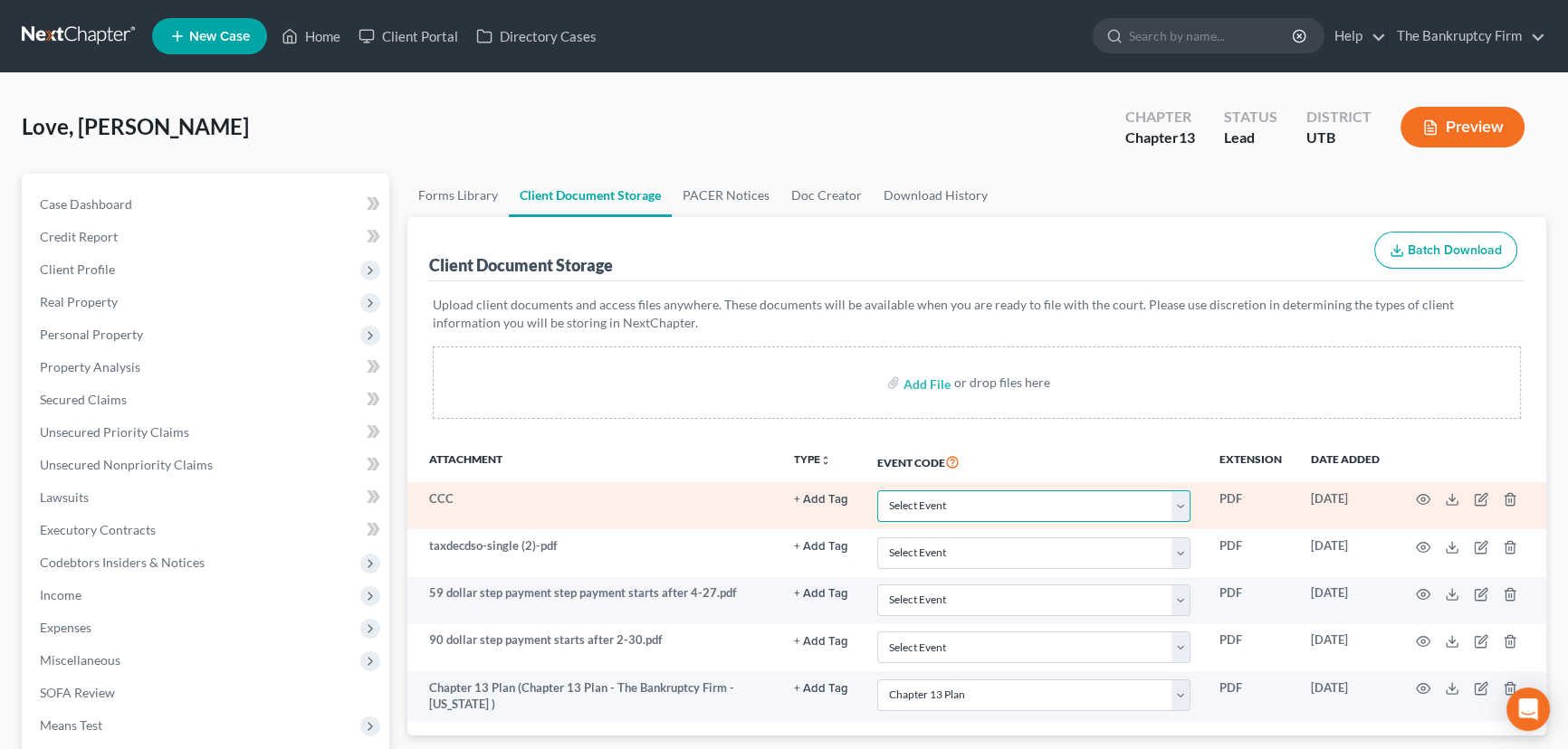
click at [957, 504] on select "Select Event Affidavit/Declaration Amended Chapter 11 Plan Amended Disclosure S…" at bounding box center [1033, 506] width 313 height 32
select select "30"
click at [877, 490] on select "Select Event Affidavit/Declaration Amended Chapter 11 Plan Amended Disclosure S…" at bounding box center [1033, 506] width 313 height 32
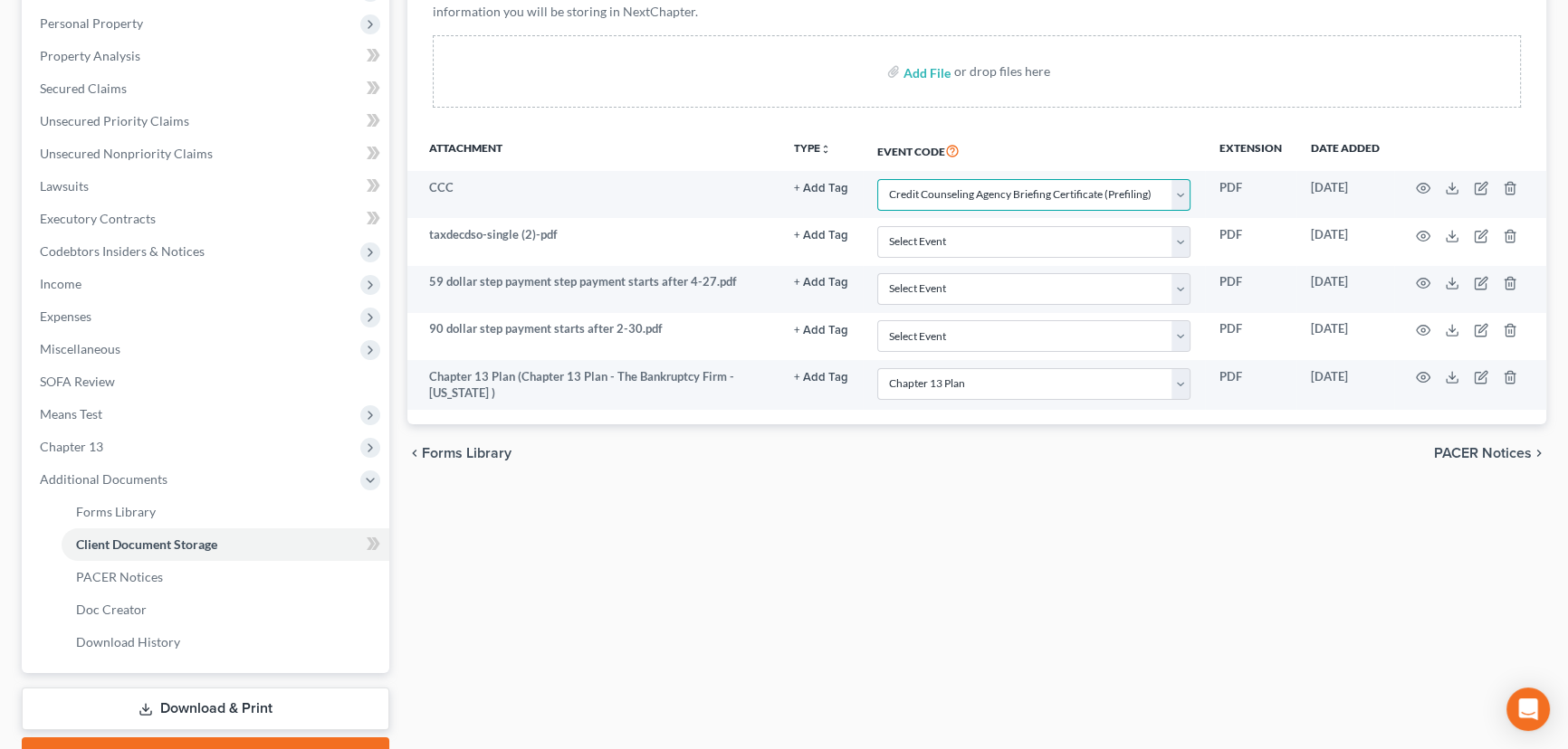
scroll to position [405, 0]
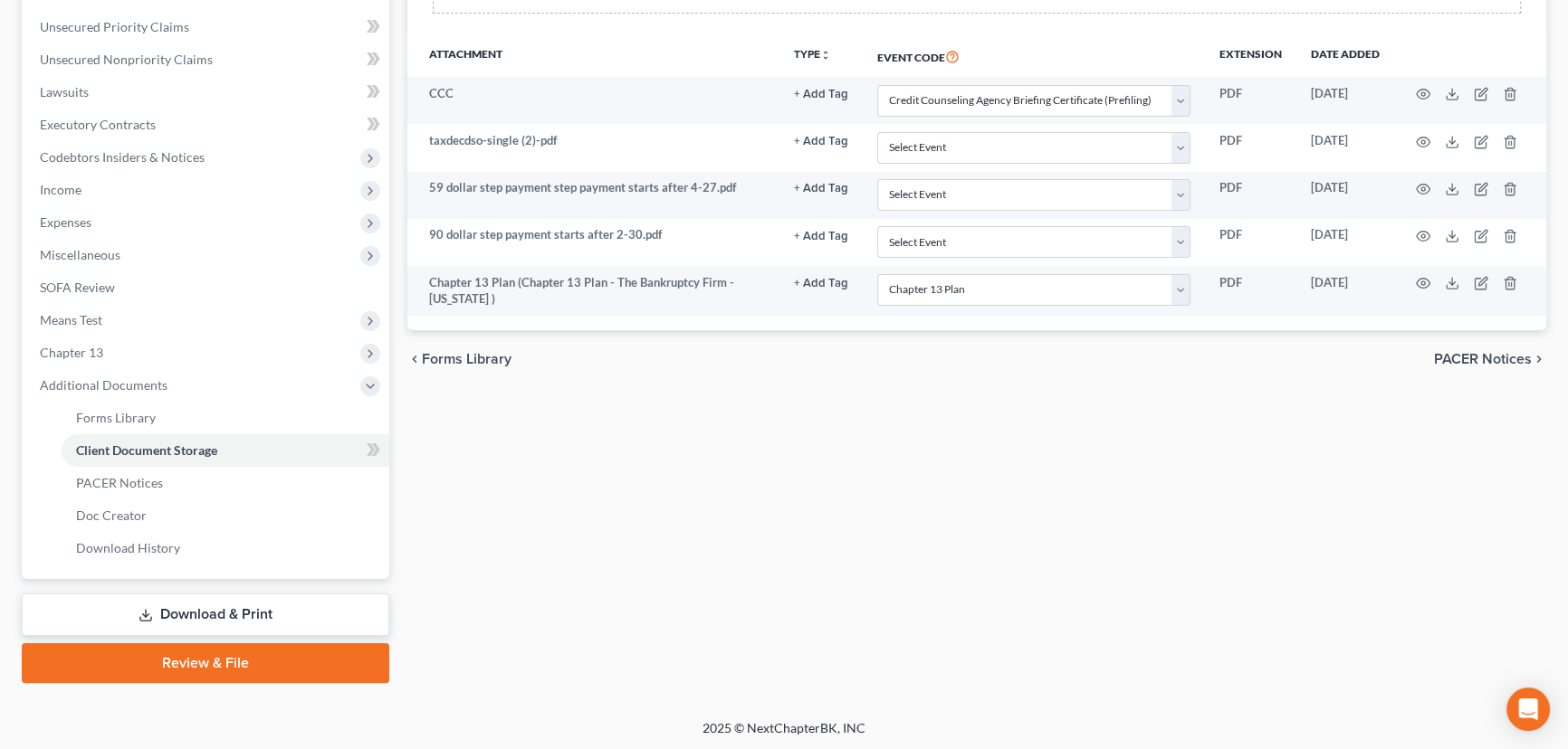
click at [208, 611] on link "Download & Print" at bounding box center [205, 614] width 368 height 42
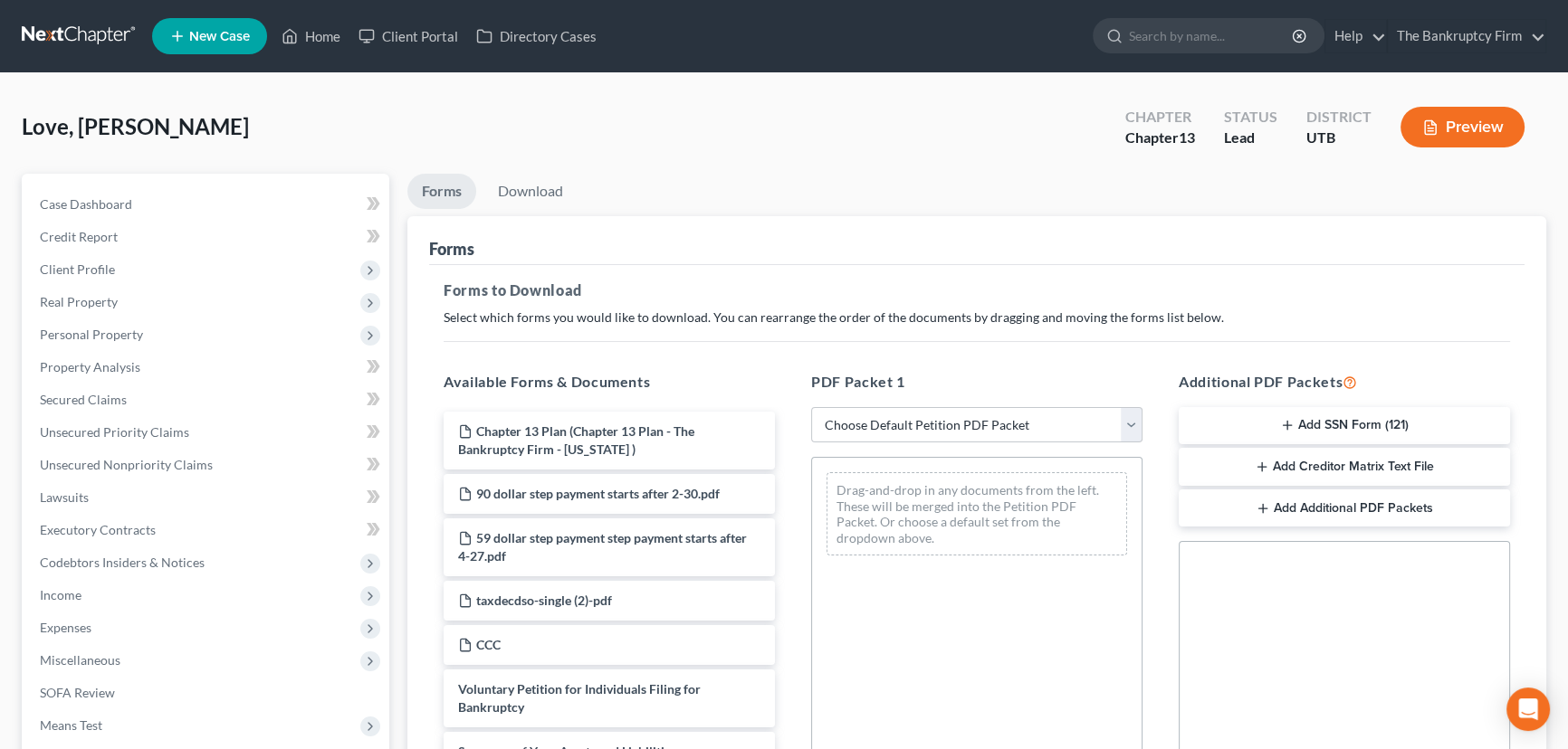
click at [1310, 410] on button "Add SSN Form (121)" at bounding box center [1344, 426] width 331 height 38
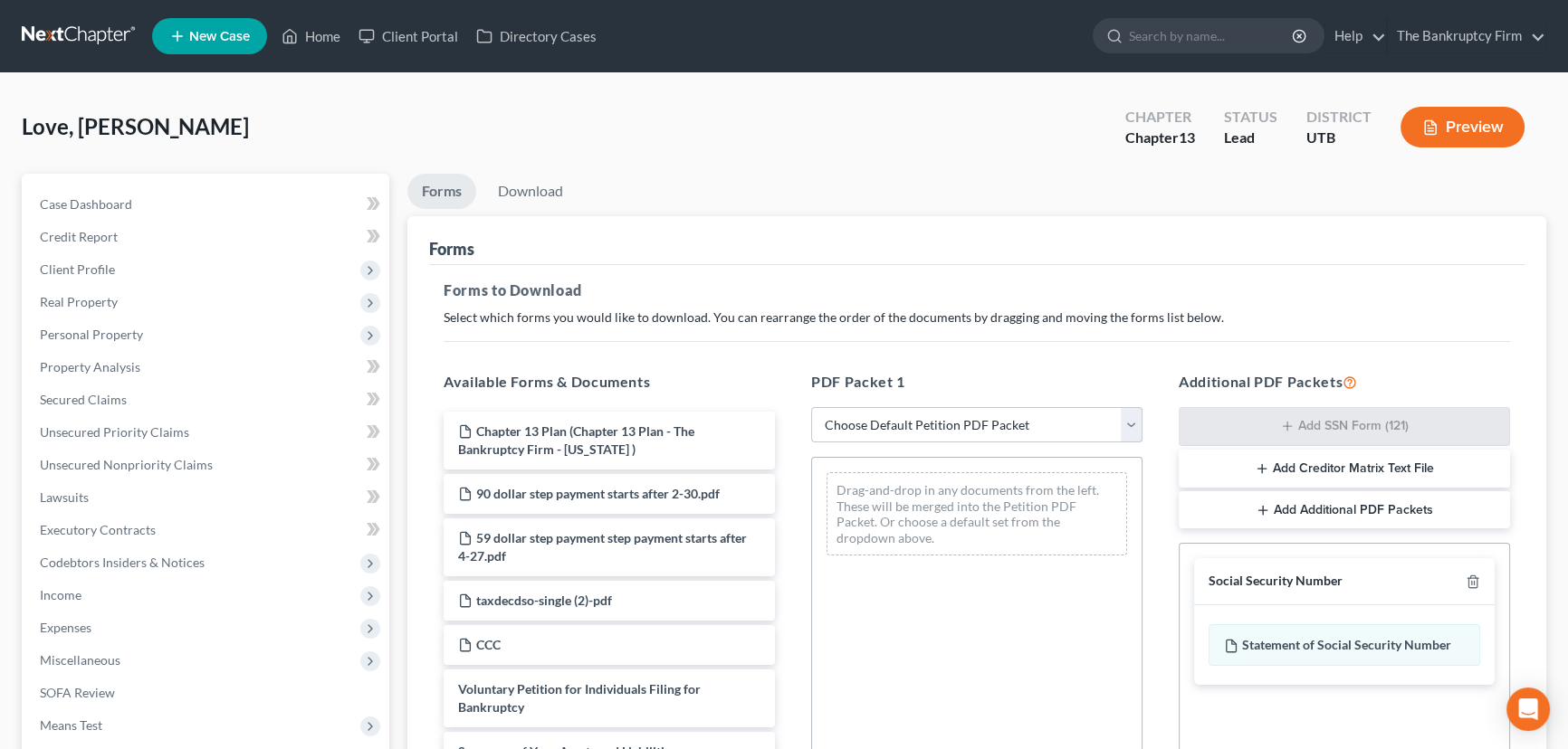
scroll to position [328, 0]
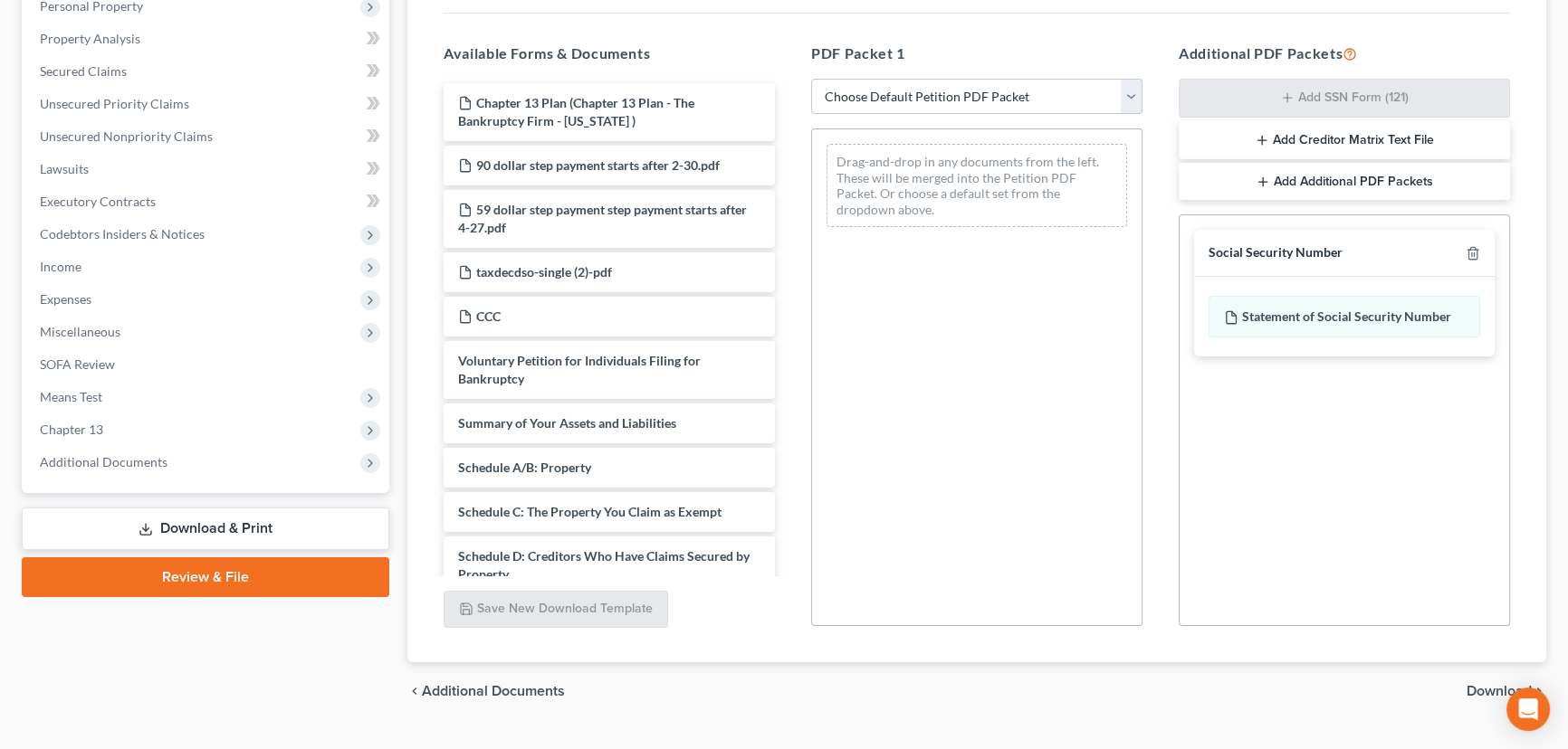
click at [1488, 688] on span "Download" at bounding box center [1499, 691] width 65 height 14
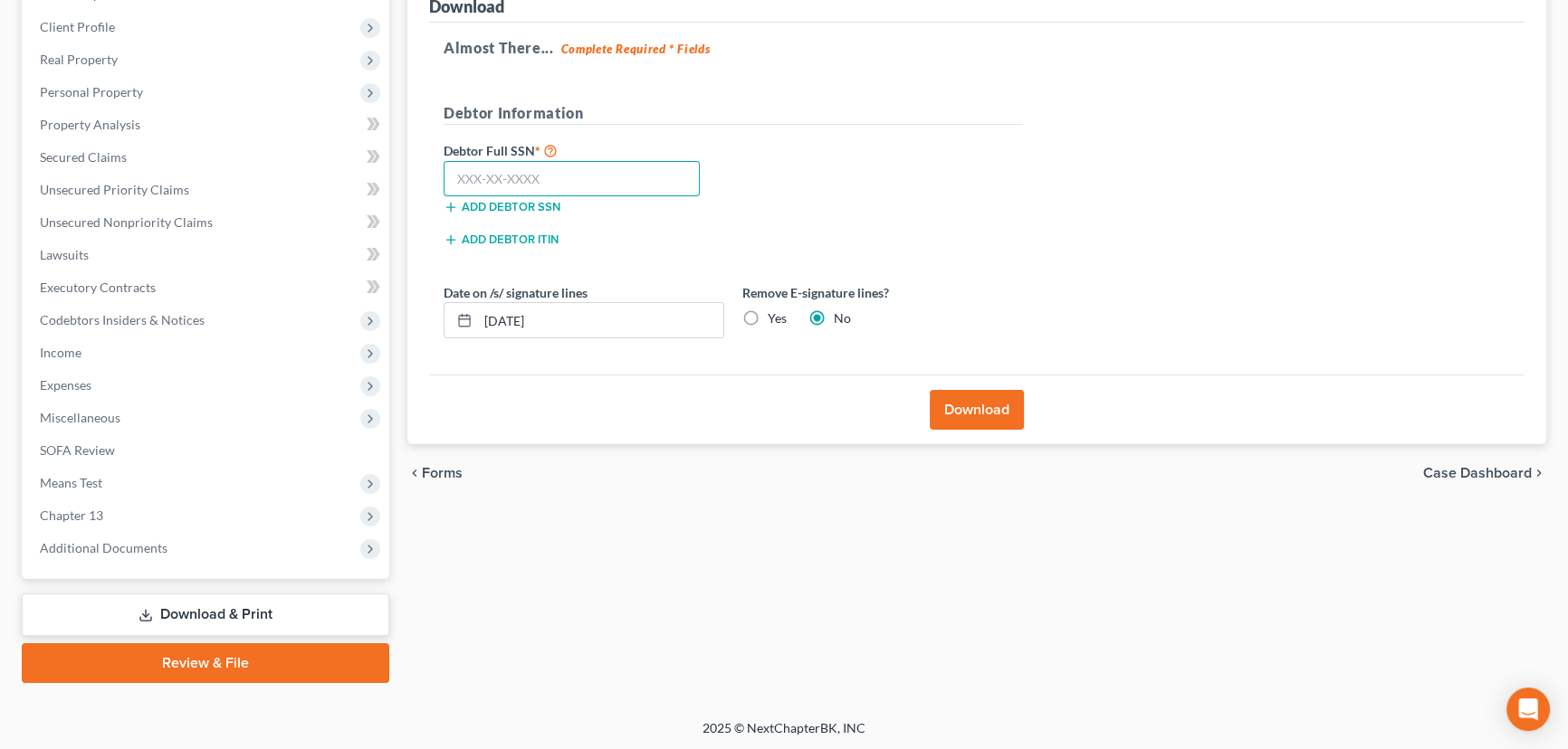
click at [507, 181] on input "text" at bounding box center [571, 179] width 256 height 37
paste input "520-13-4517"
type input "520-13-4517"
click at [972, 407] on button "Download" at bounding box center [976, 410] width 94 height 39
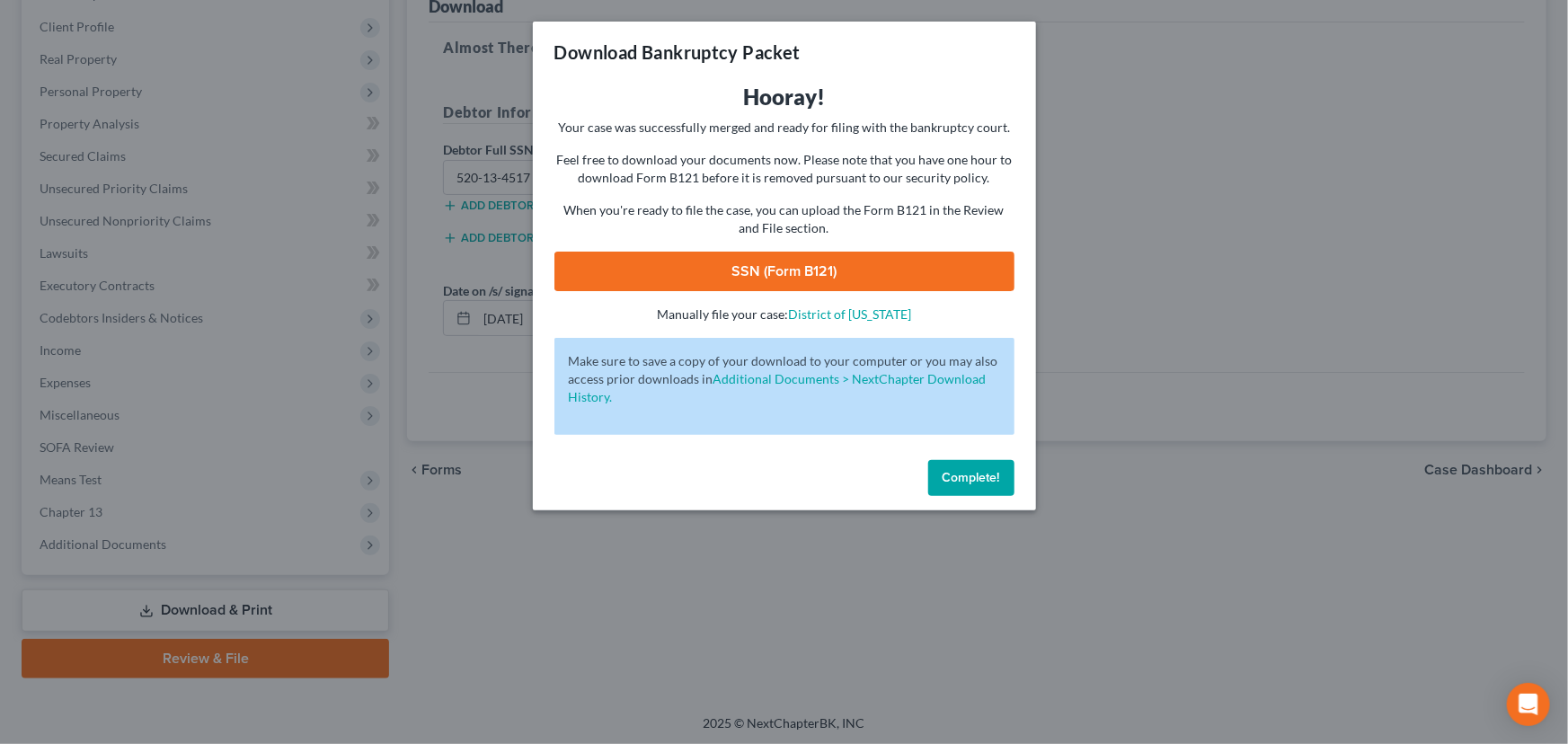
click at [754, 275] on link "SSN (Form B121)" at bounding box center [785, 271] width 460 height 39
drag, startPoint x: 974, startPoint y: 481, endPoint x: 980, endPoint y: 463, distance: 19.0
click at [974, 481] on span "Complete!" at bounding box center [972, 478] width 58 height 15
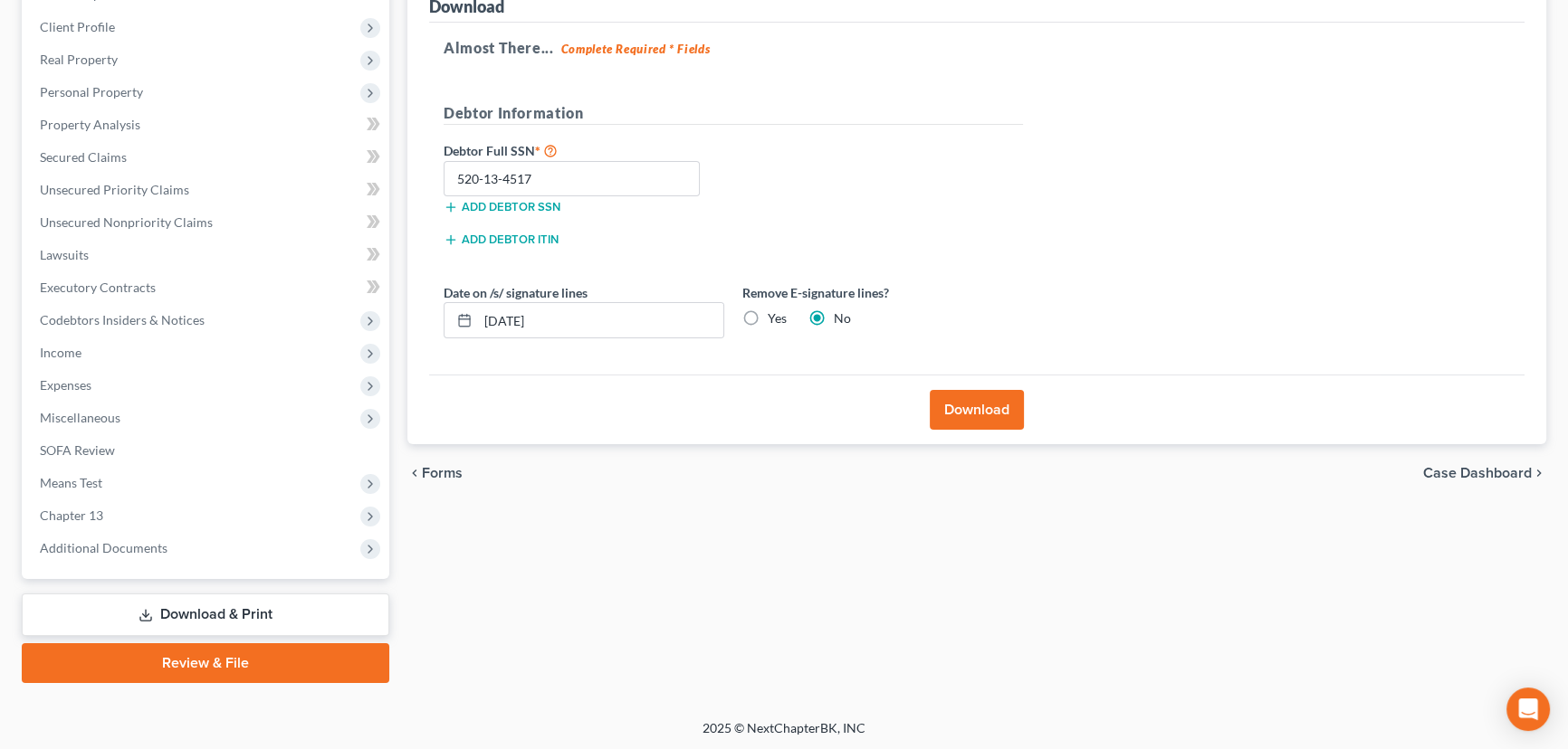
click at [217, 664] on link "Review & File" at bounding box center [205, 663] width 368 height 39
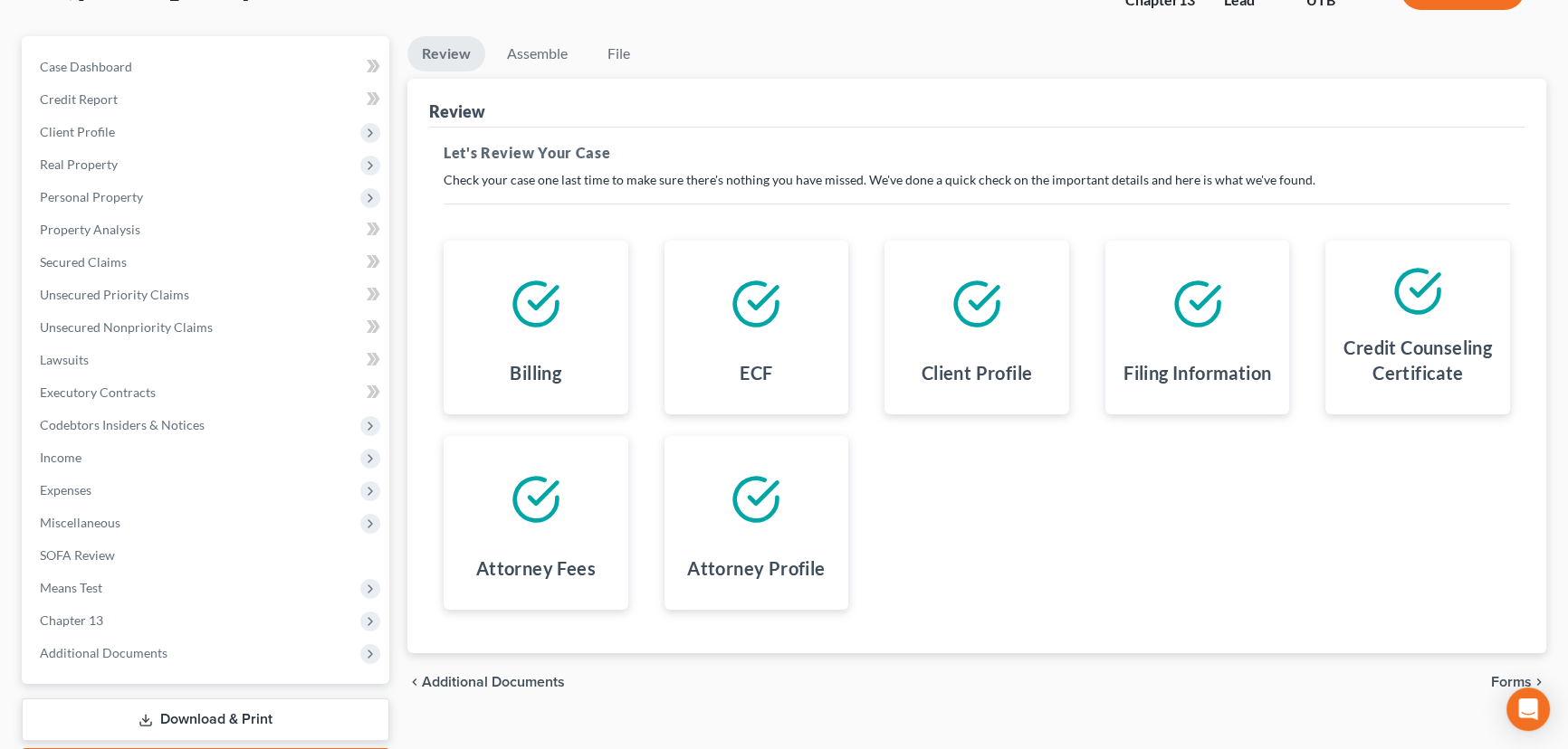
scroll to position [243, 0]
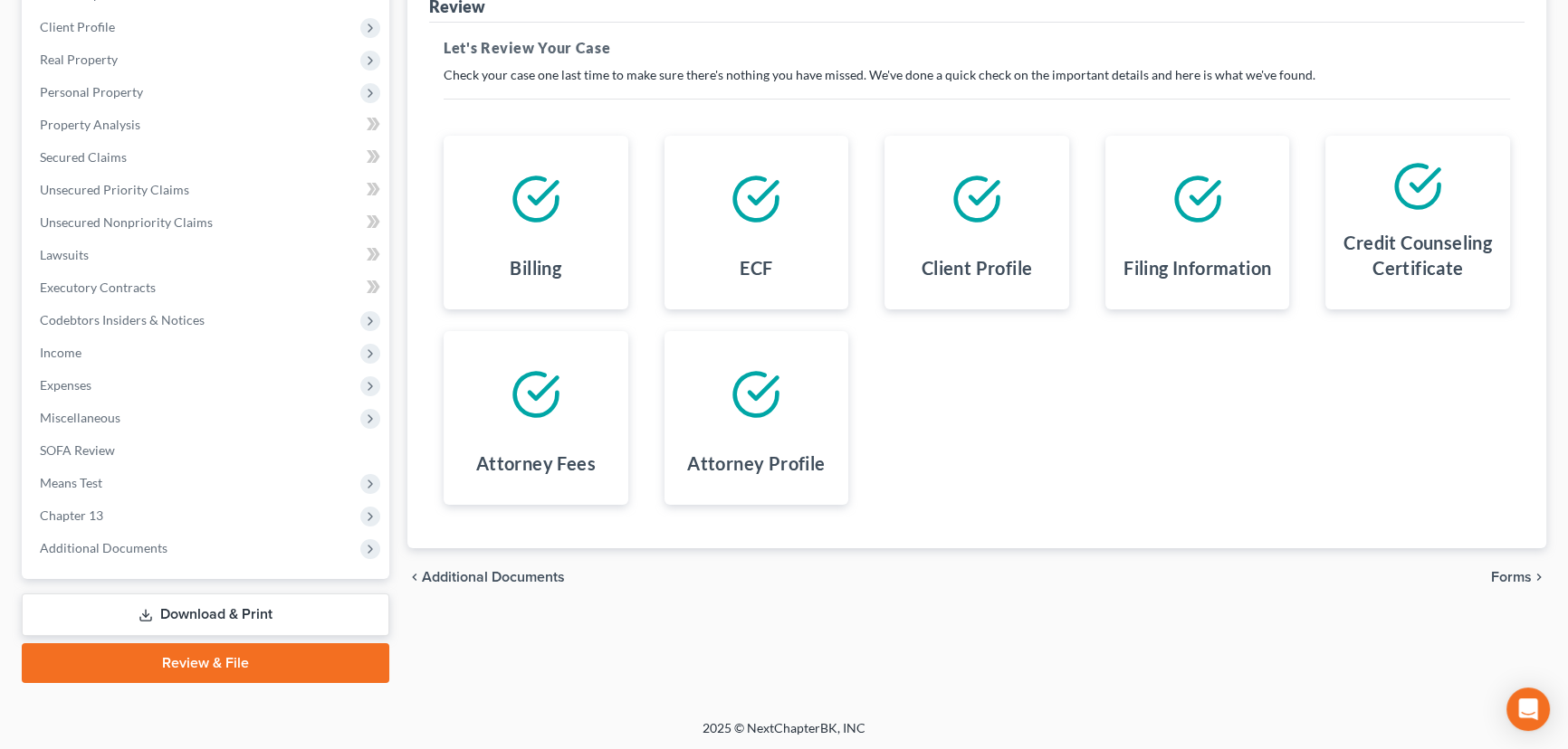
click at [1509, 570] on span "Forms" at bounding box center [1511, 577] width 40 height 14
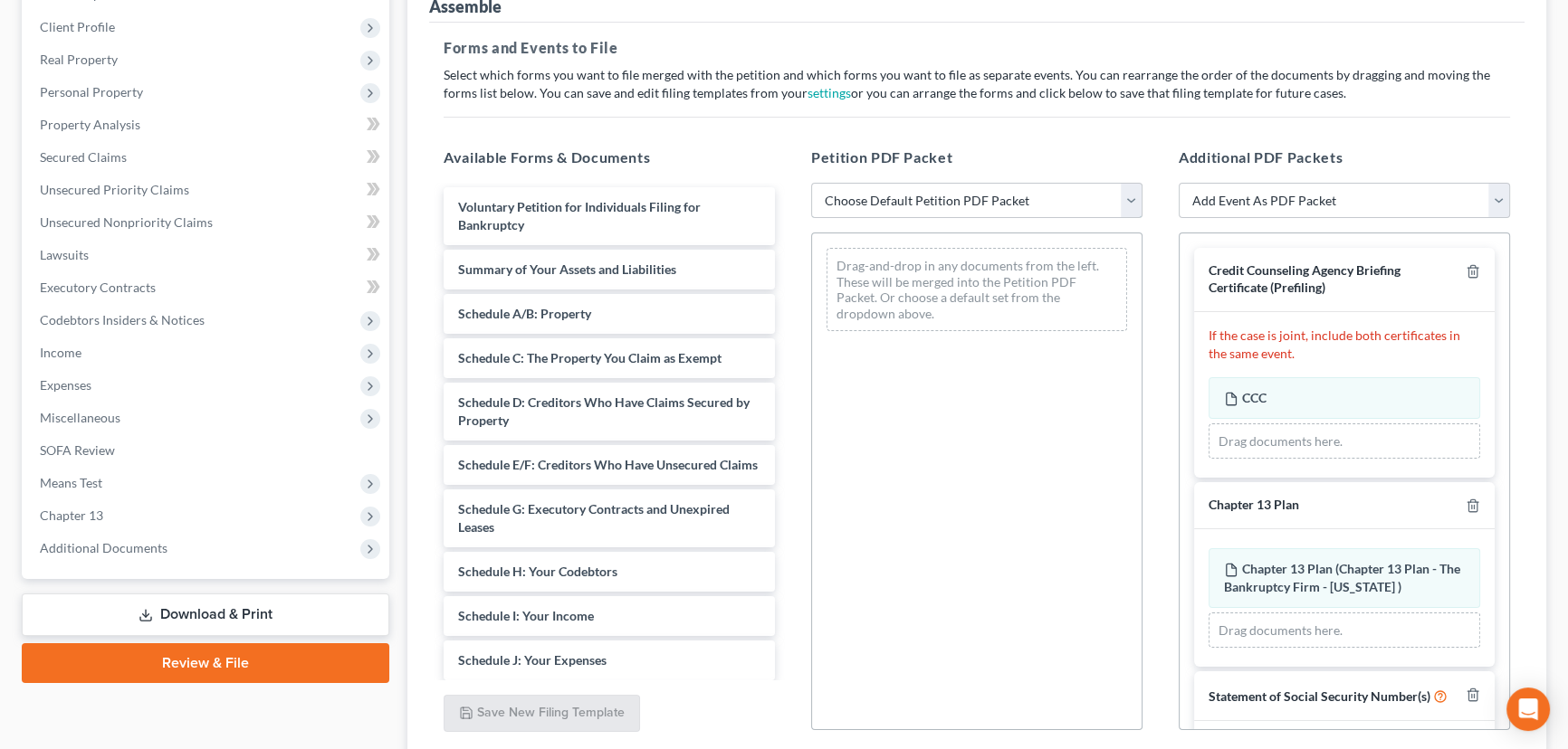
click at [1129, 198] on select "Choose Default Petition PDF Packet Emergency Filing (Voluntary Petition and Cre…" at bounding box center [976, 201] width 331 height 37
select select "6"
click at [811, 183] on select "Choose Default Petition PDF Packet Emergency Filing (Voluntary Petition and Cre…" at bounding box center [976, 201] width 331 height 37
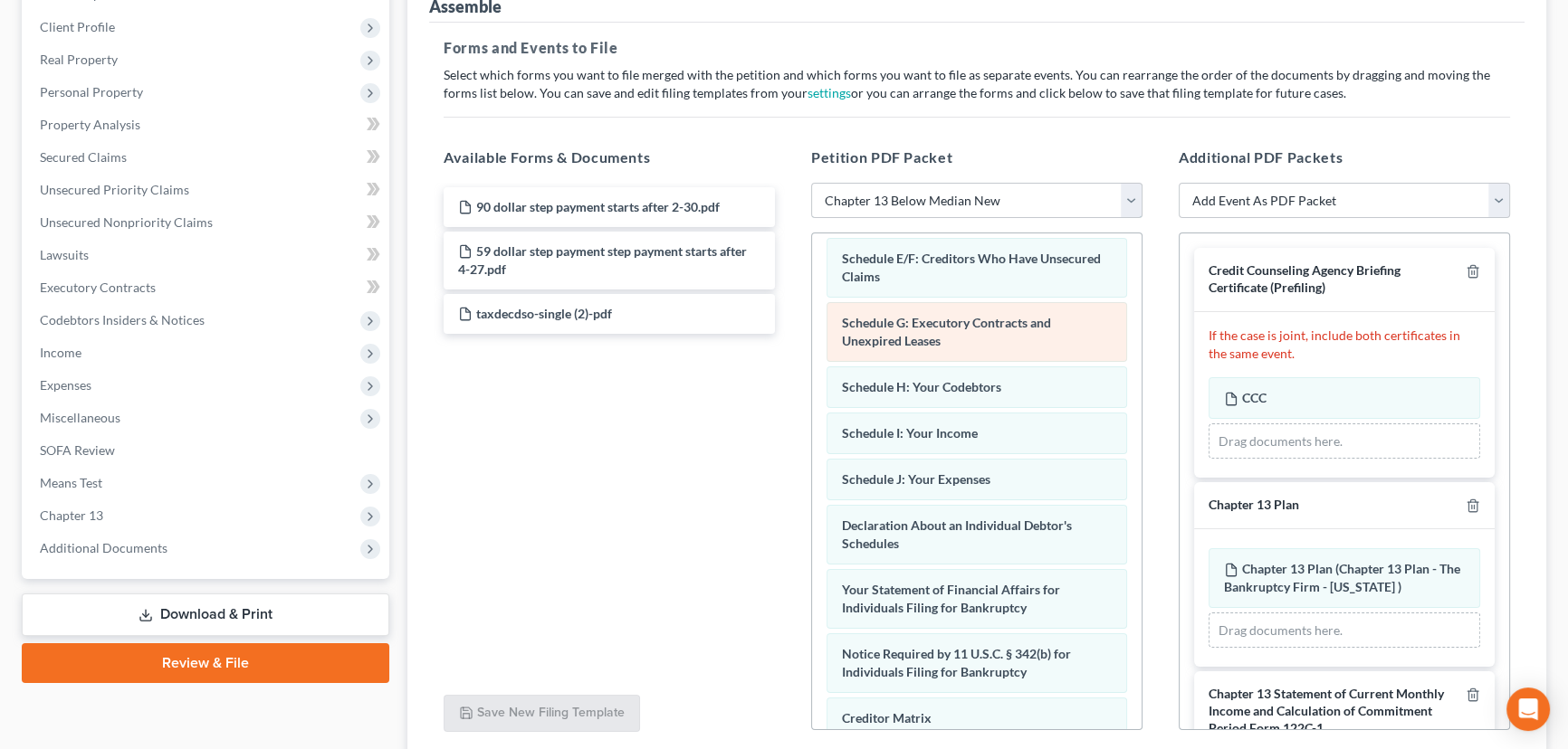
scroll to position [328, 0]
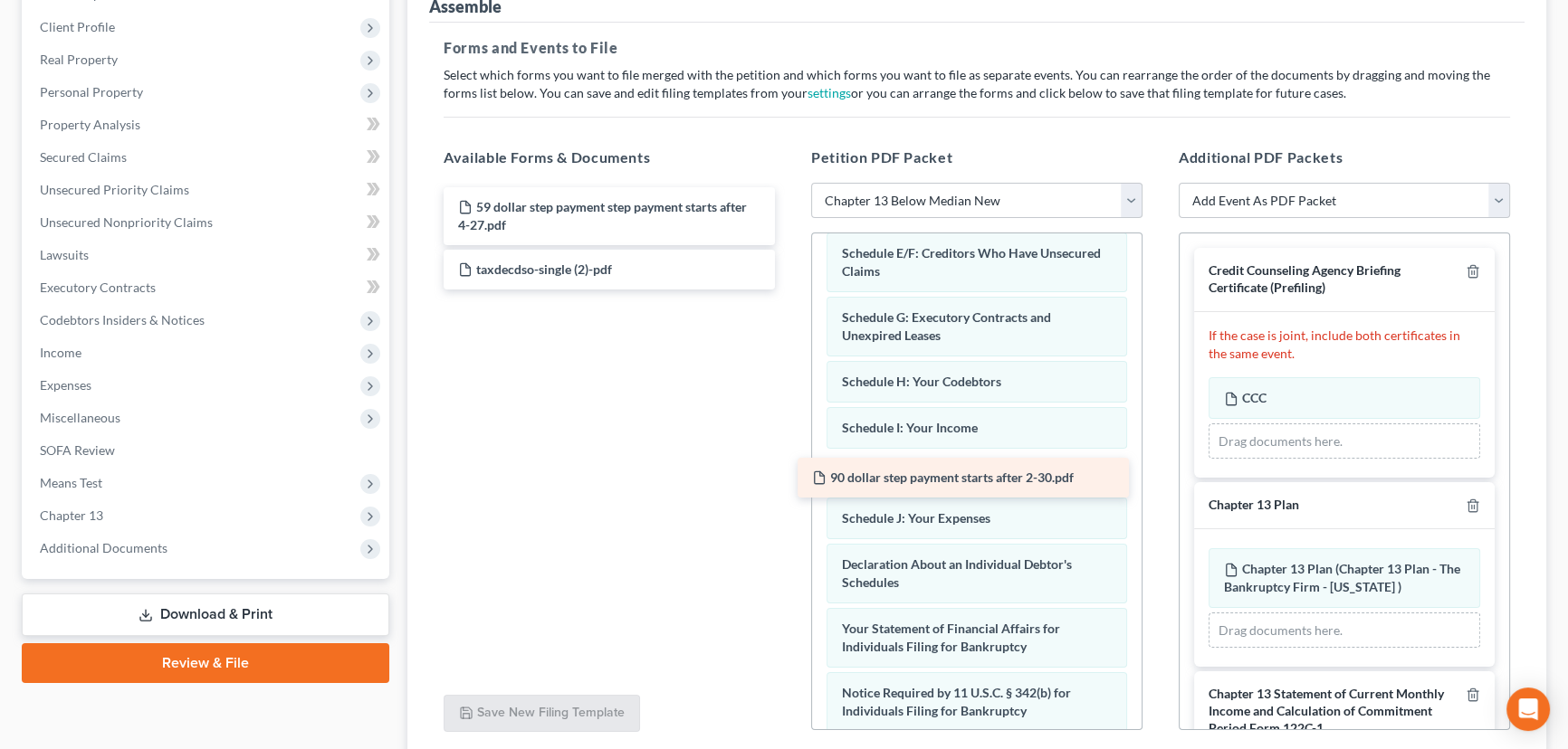
drag, startPoint x: 547, startPoint y: 199, endPoint x: 900, endPoint y: 472, distance: 446.2
click at [790, 290] on div "90 dollar step payment starts after 2-30.pdf 90 dollar step payment starts afte…" at bounding box center [610, 238] width 360 height 102
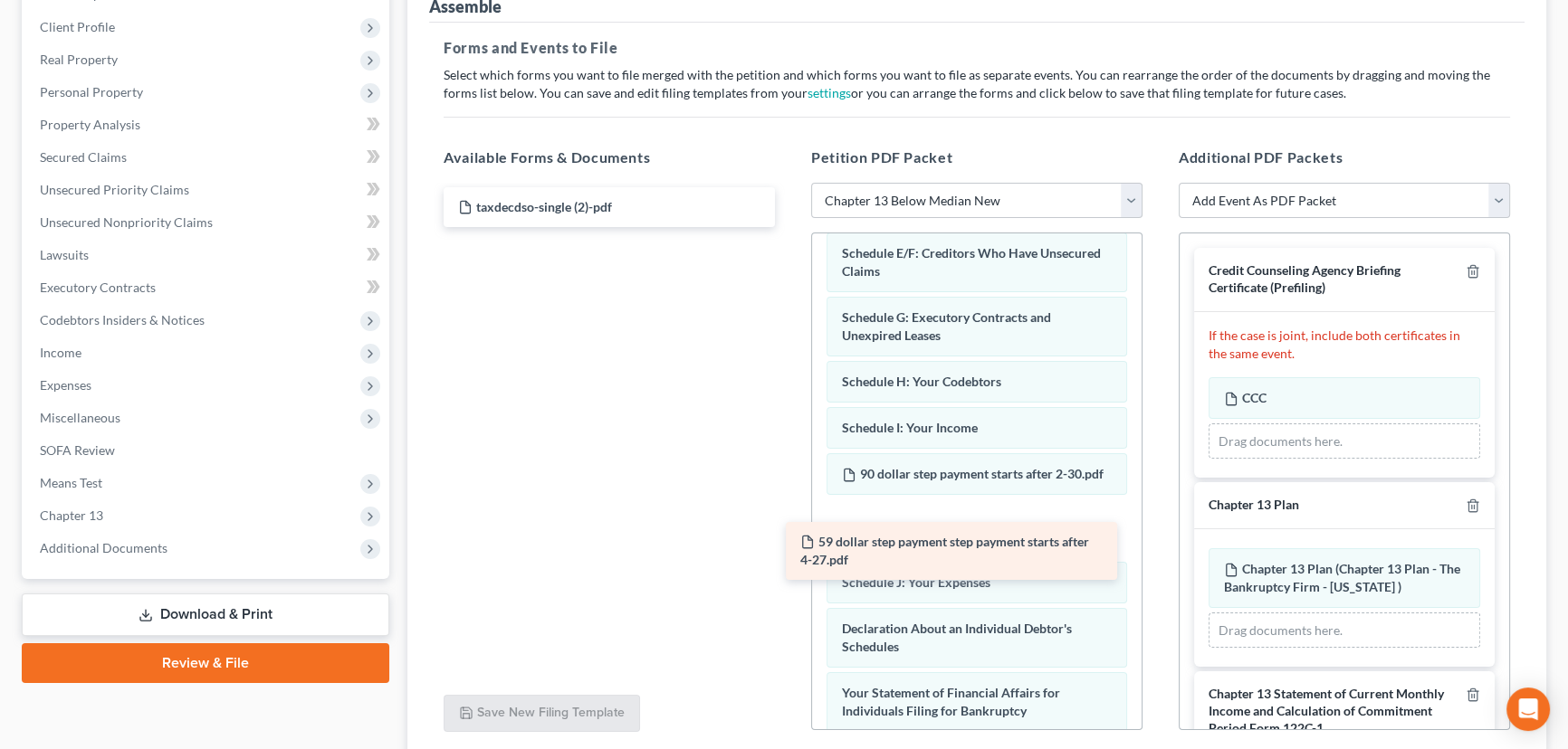
drag, startPoint x: 575, startPoint y: 216, endPoint x: 930, endPoint y: 548, distance: 486.1
click at [790, 227] on div "59 dollar step payment step payment starts after 4-27.pdf 59 dollar step paymen…" at bounding box center [610, 207] width 360 height 39
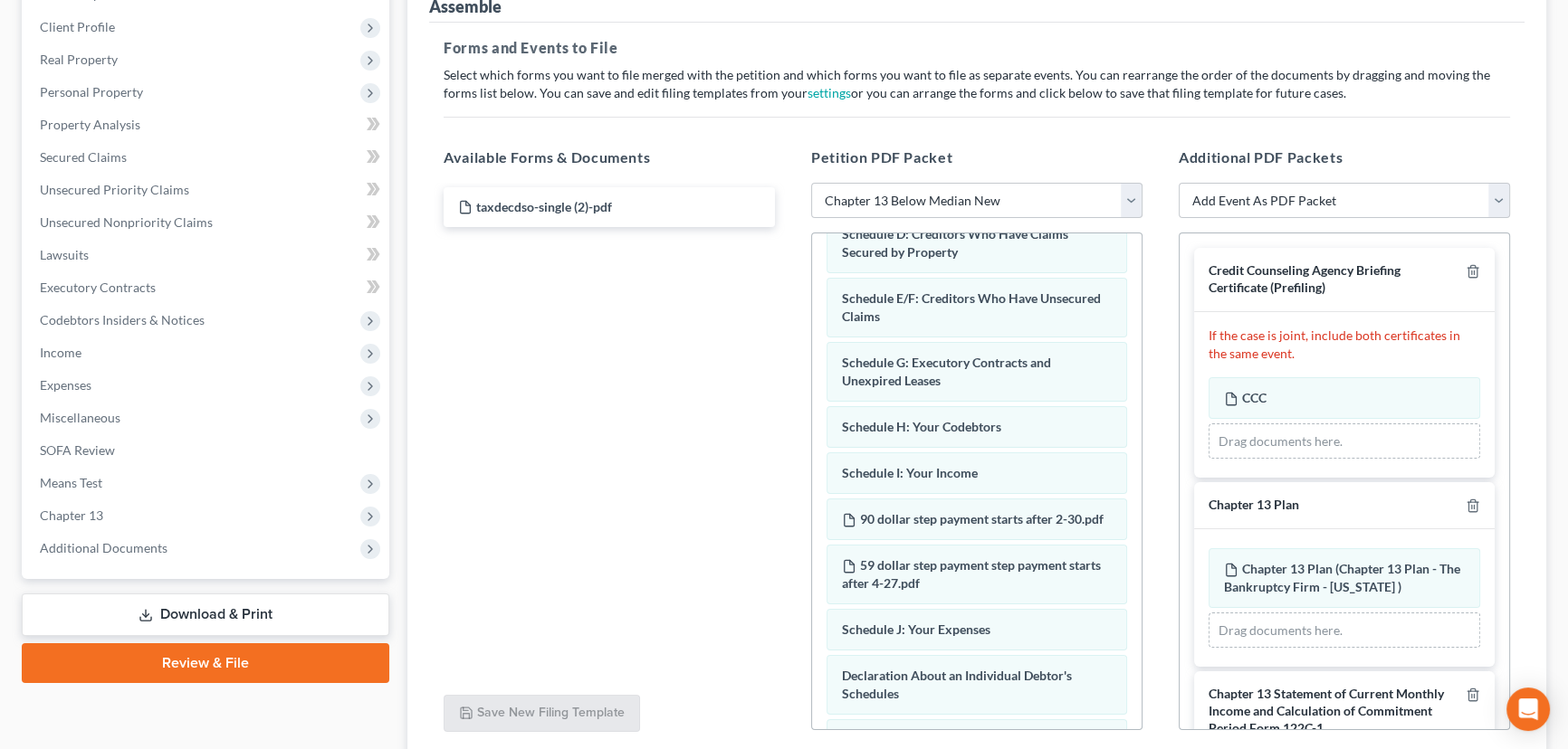
scroll to position [247, 0]
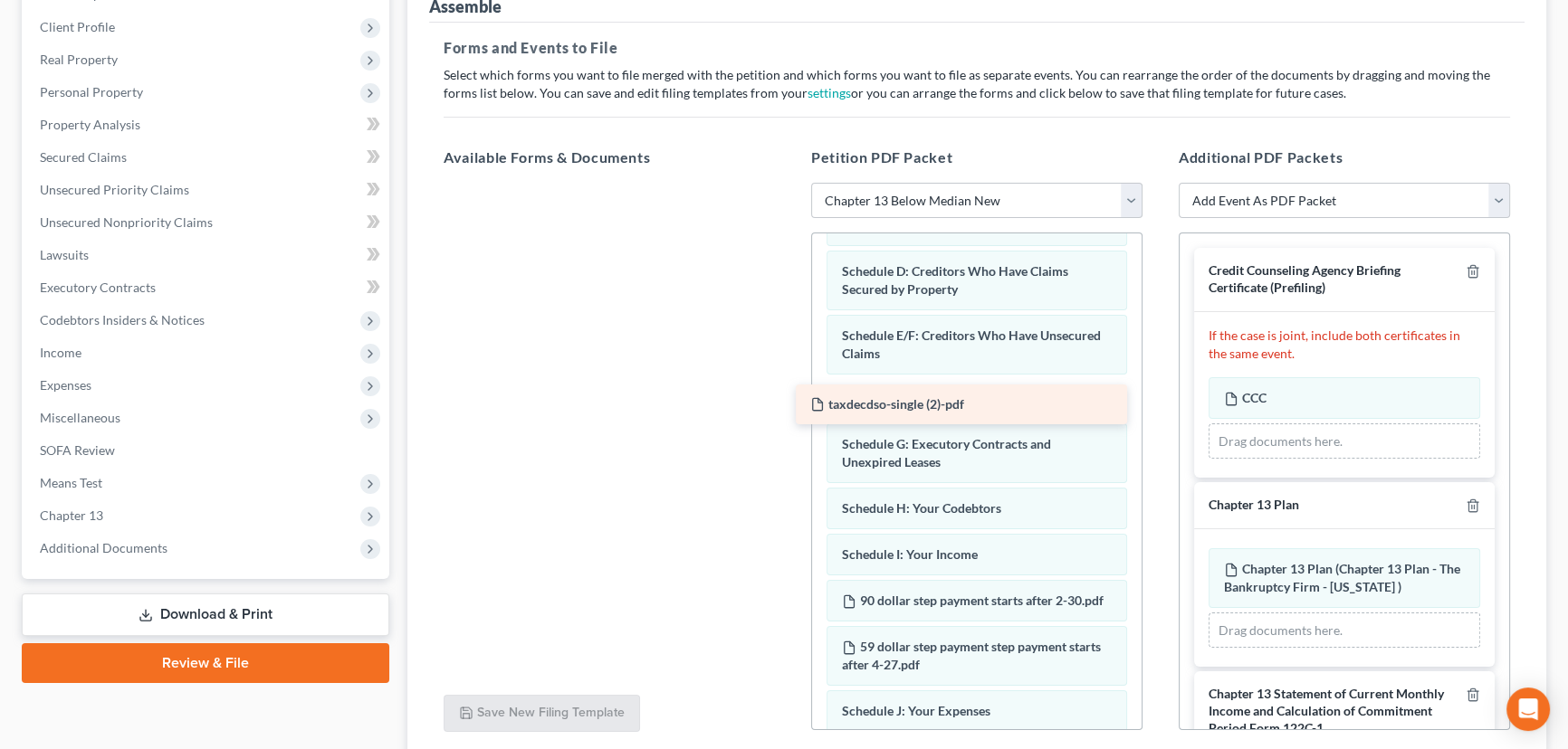
drag, startPoint x: 569, startPoint y: 204, endPoint x: 922, endPoint y: 403, distance: 405.2
click at [790, 183] on div "taxdecdso-single (2)-pdf taxdecdso-single (2)-pdf" at bounding box center [610, 183] width 360 height 0
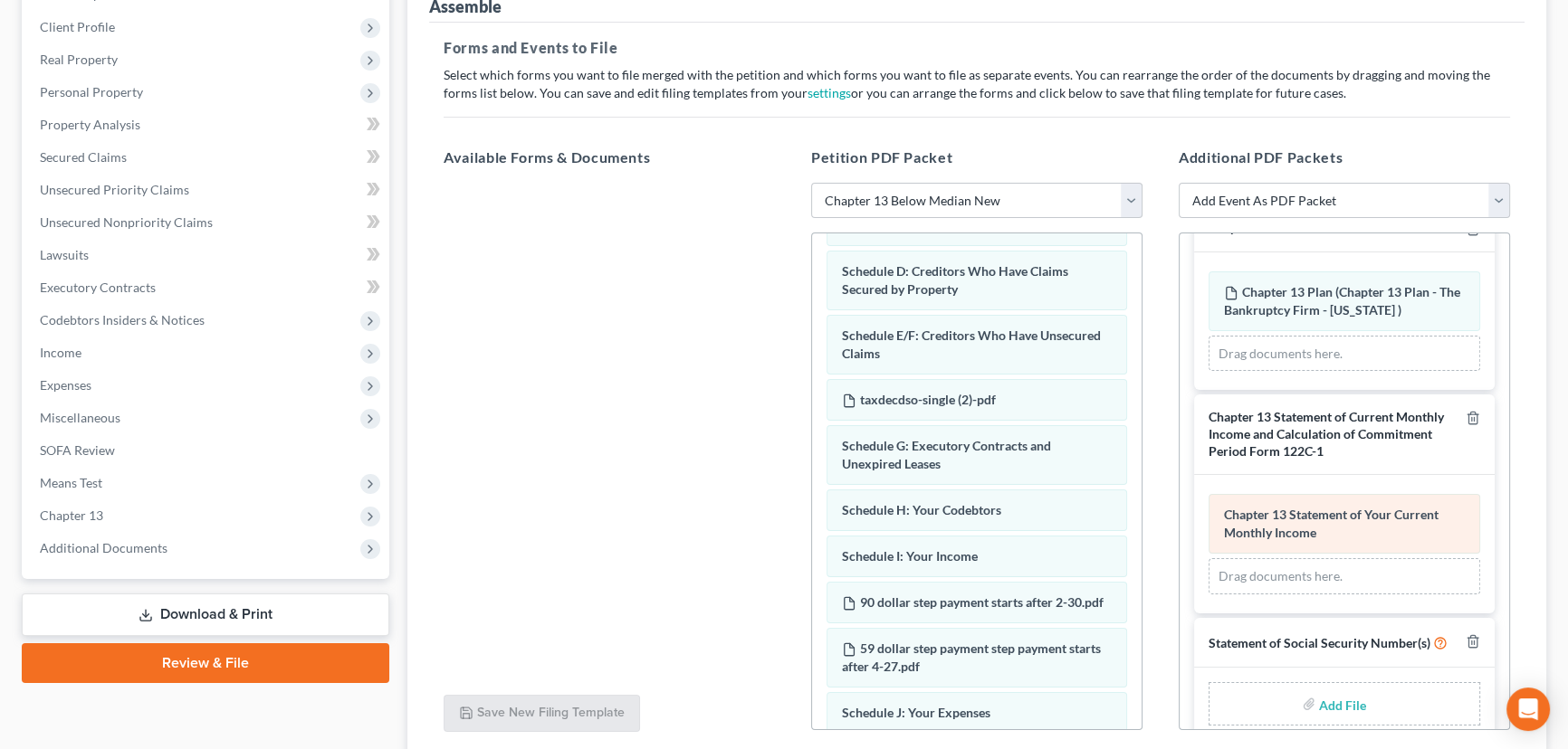
scroll to position [316, 0]
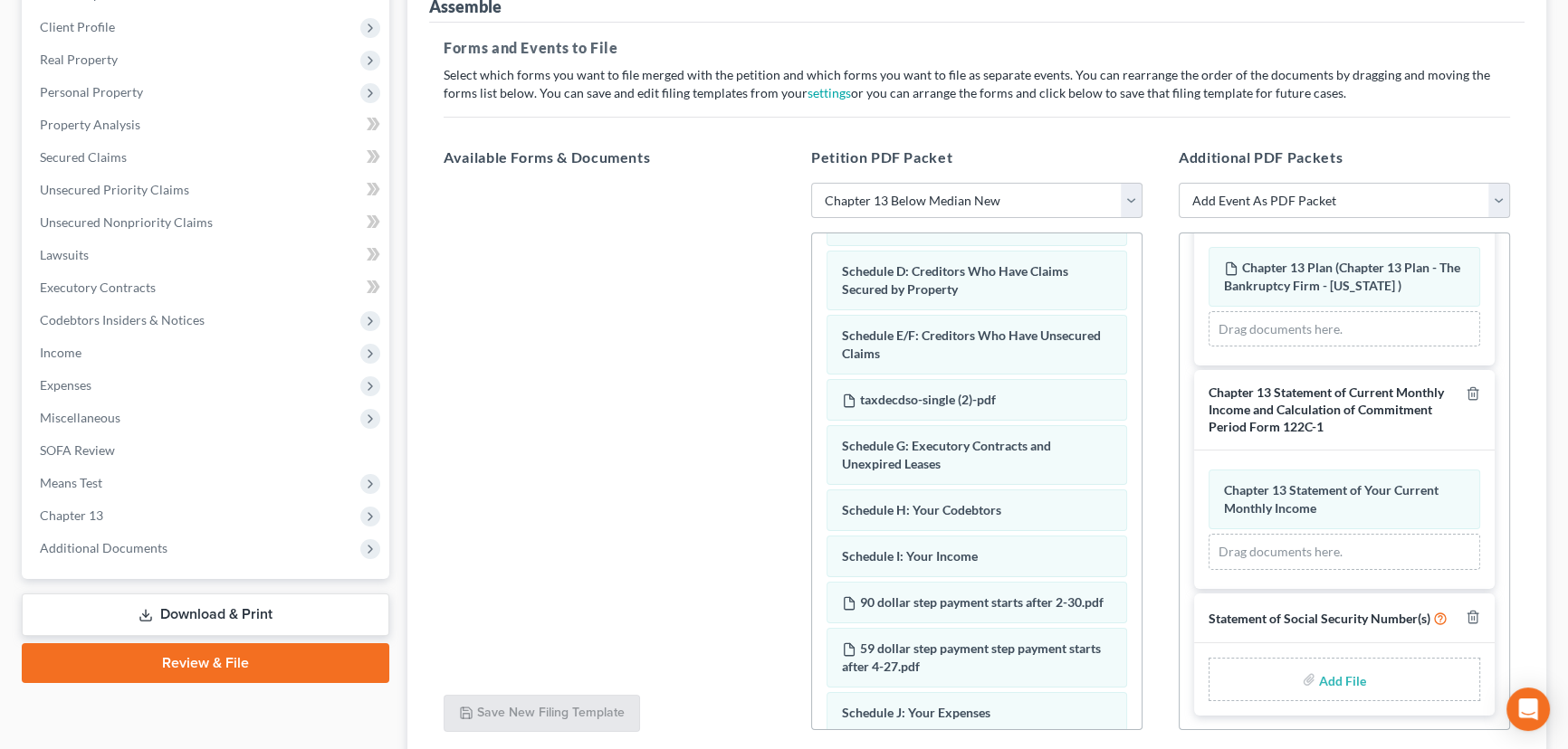
type input "C:\fakepath\Form 121 Love.pdf"
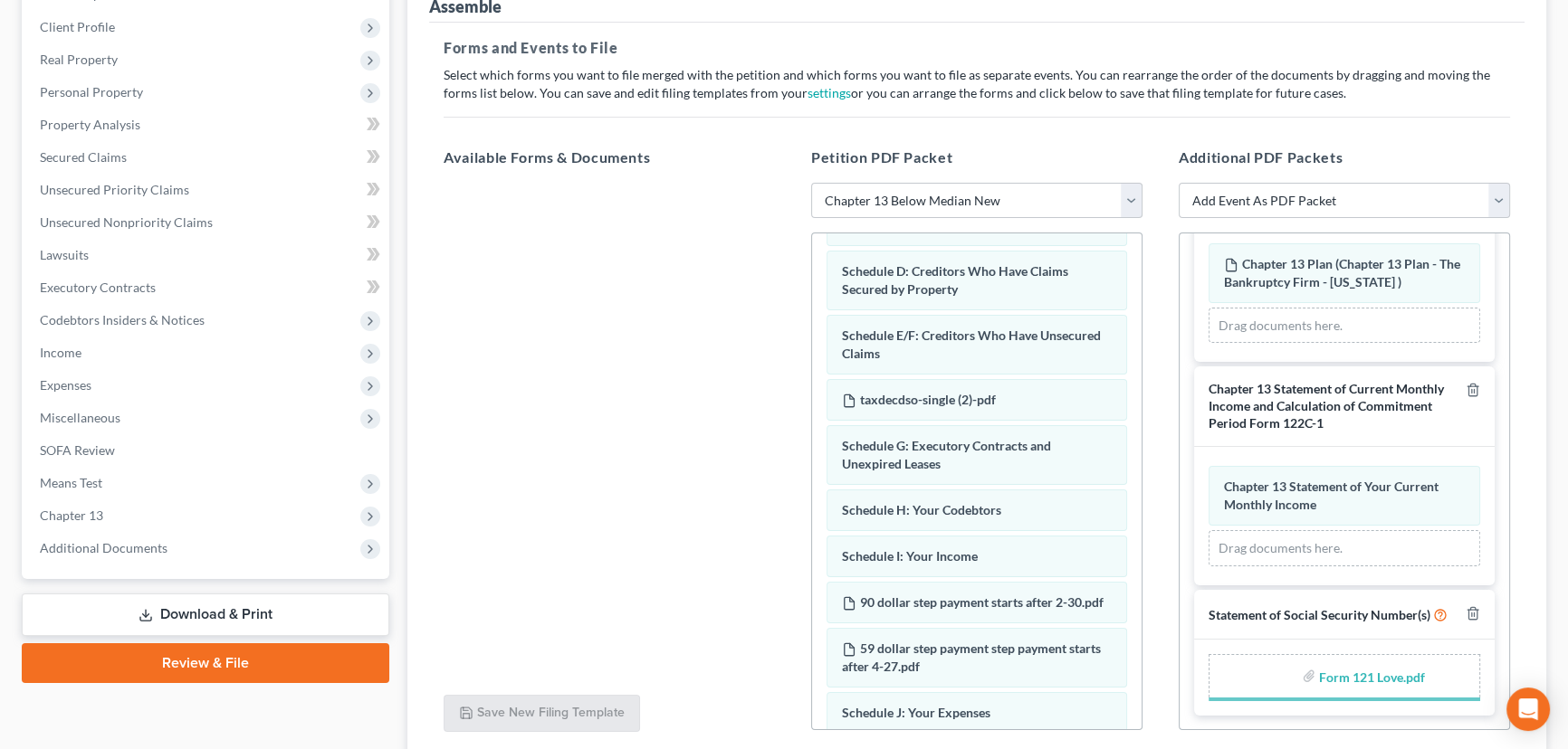
scroll to position [291, 0]
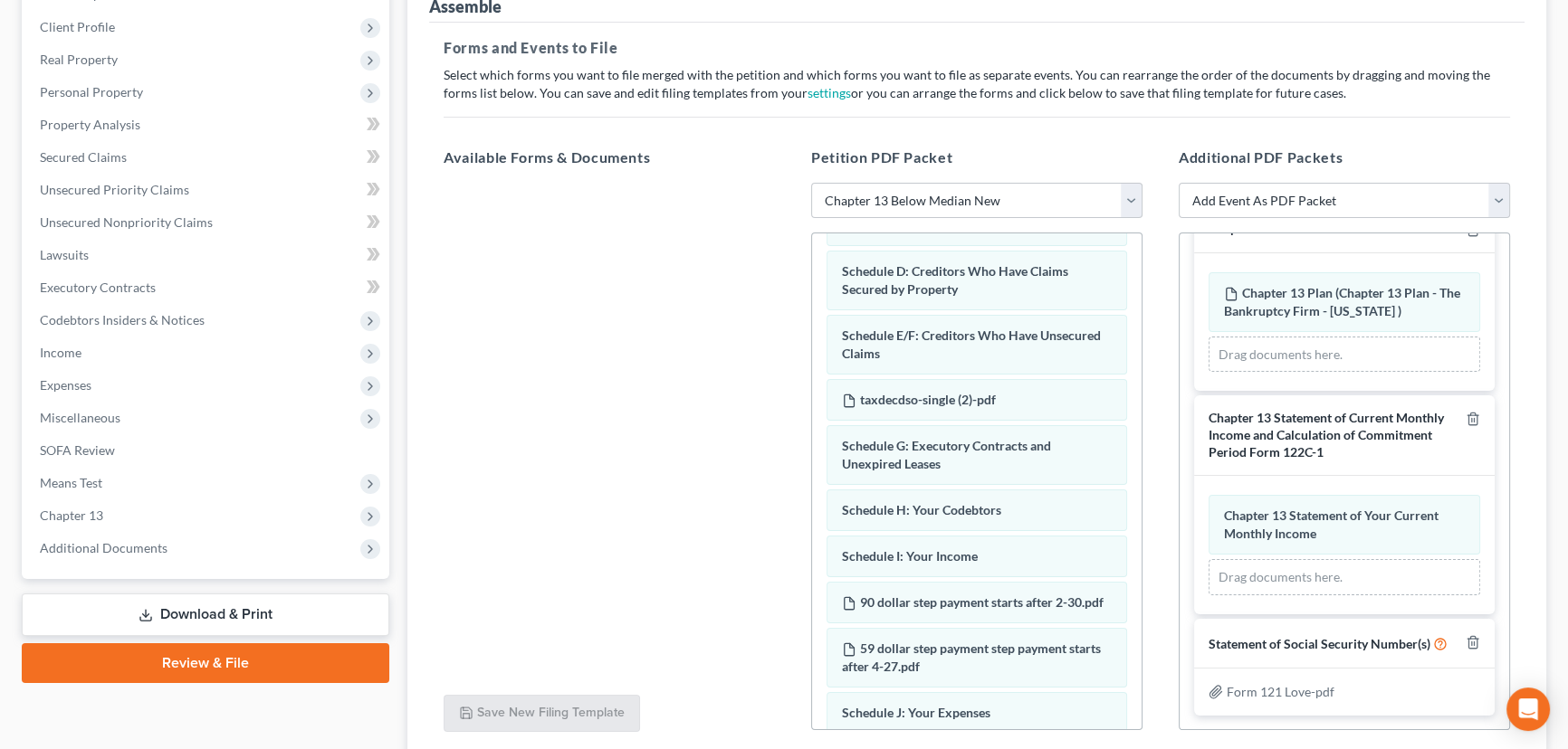
click at [580, 421] on div at bounding box center [610, 431] width 360 height 498
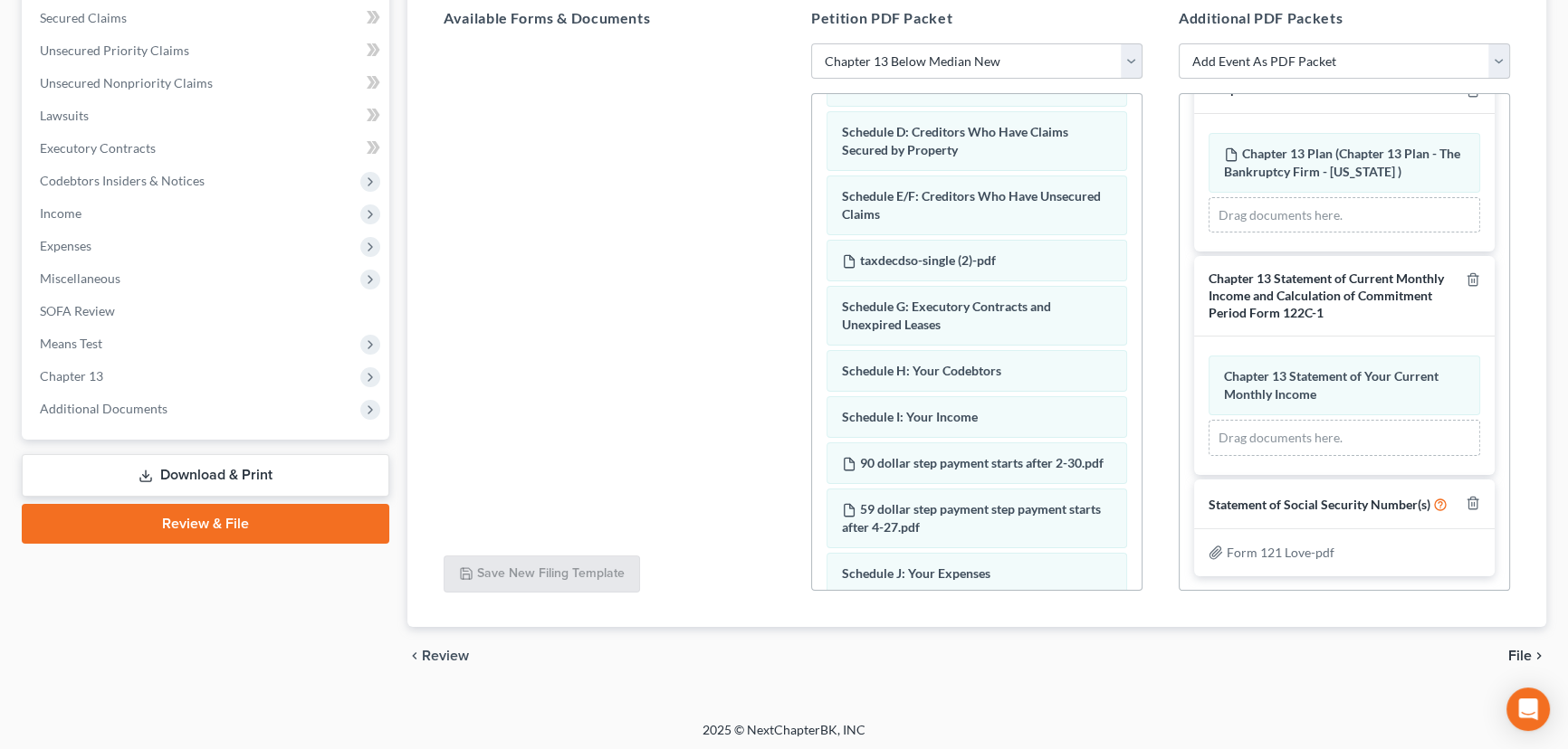
scroll to position [384, 0]
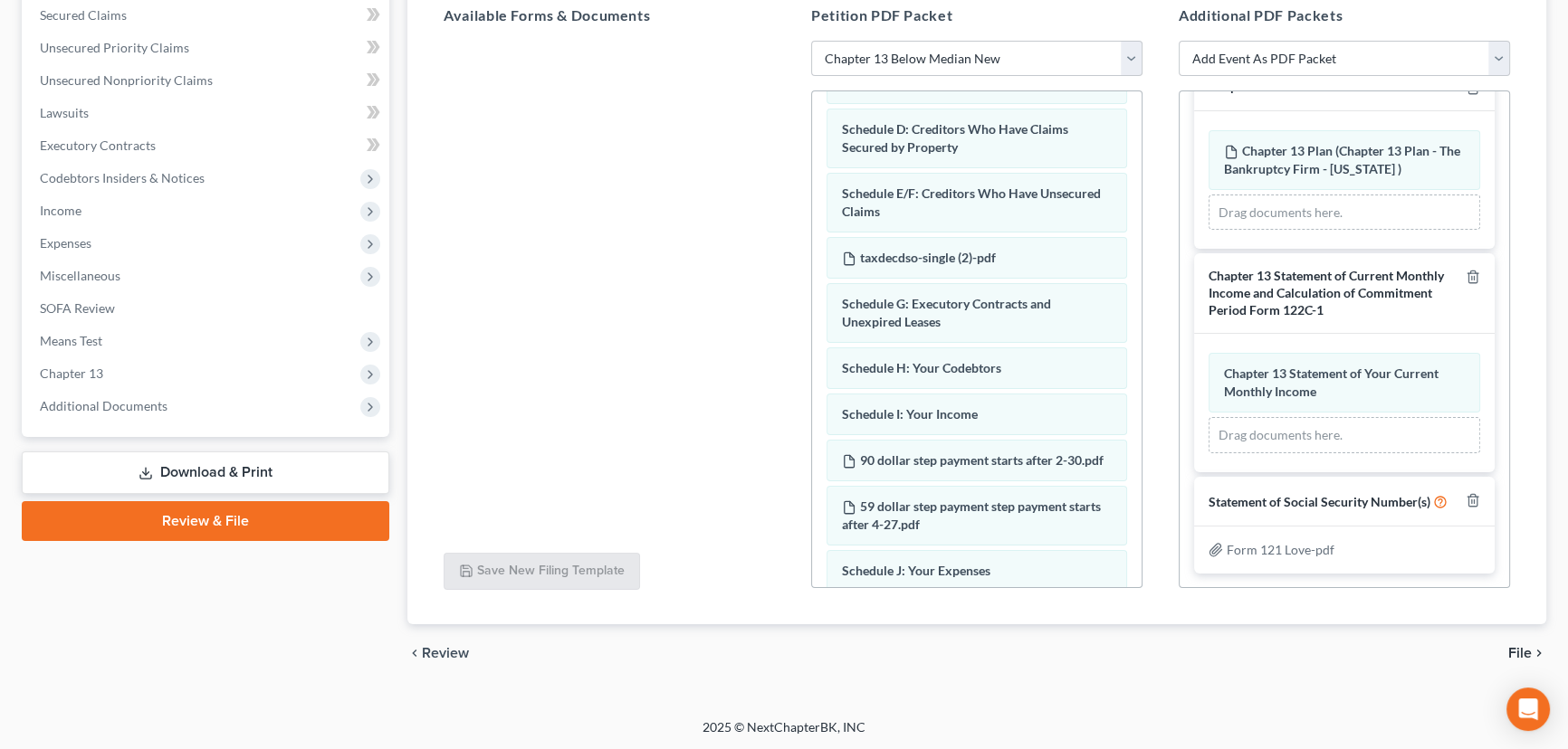
click at [1519, 651] on span "File" at bounding box center [1519, 652] width 23 height 14
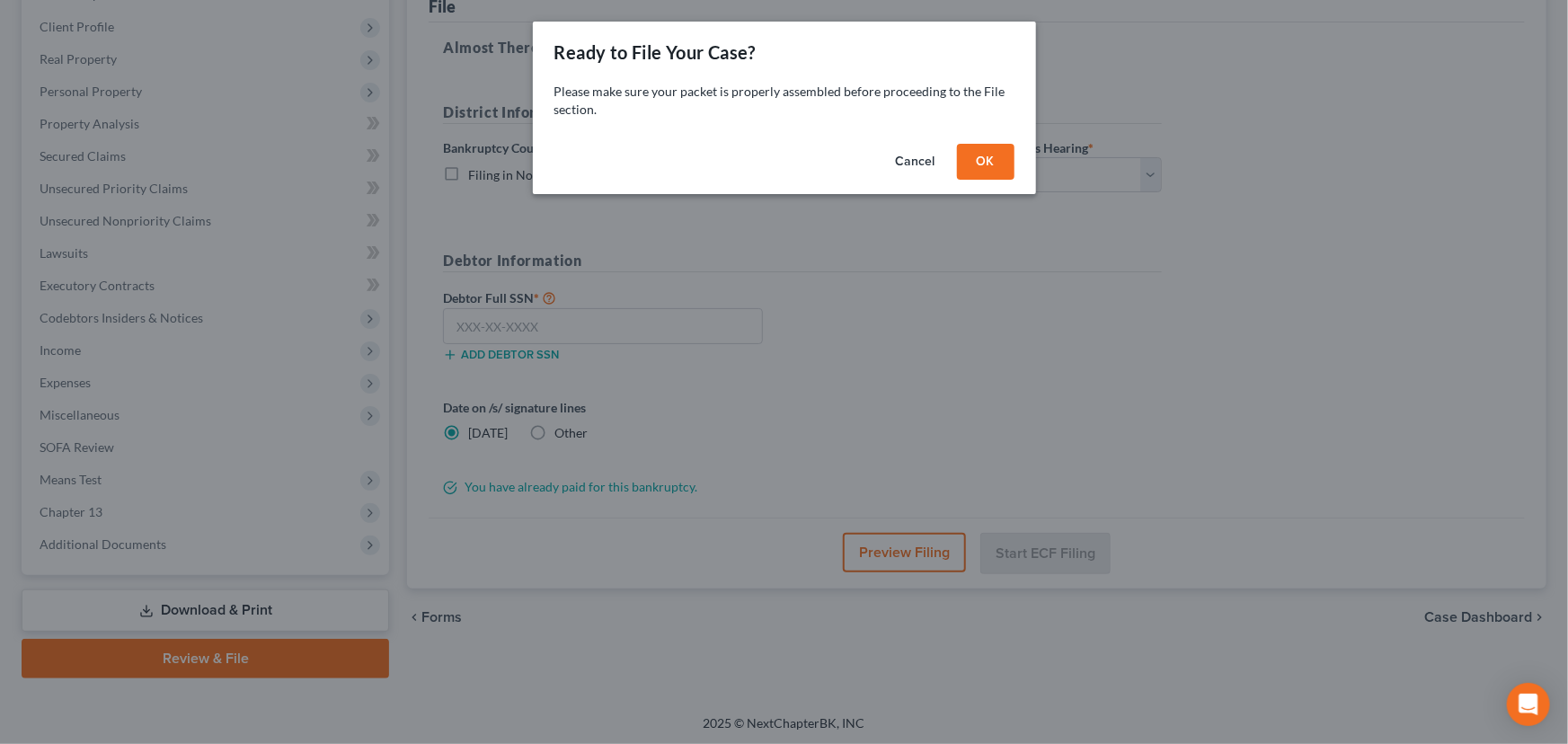
click at [986, 153] on button "OK" at bounding box center [986, 161] width 58 height 36
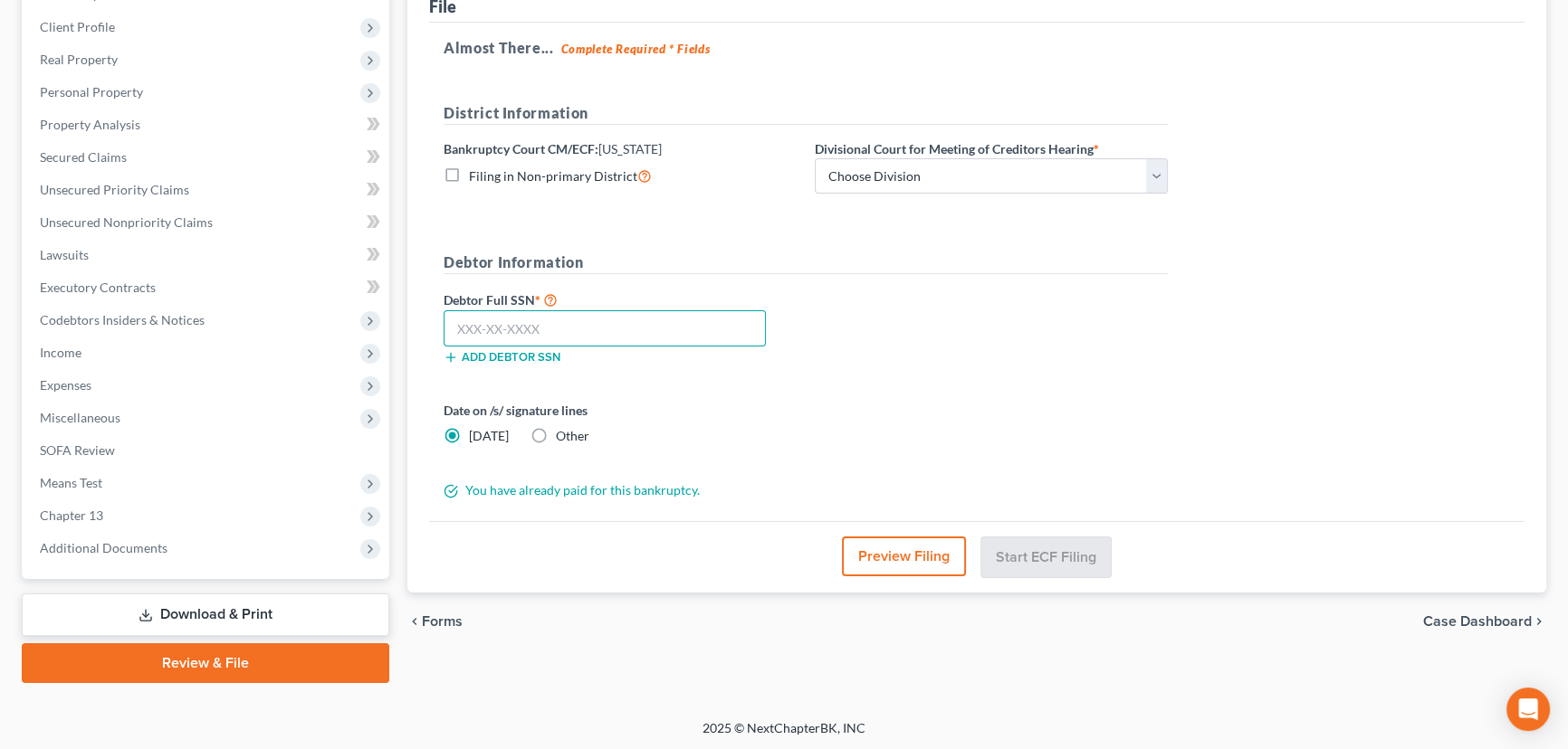
click at [465, 325] on input "text" at bounding box center [605, 328] width 323 height 37
paste input "520-13-4517"
type input "520-13-4517"
click at [869, 172] on select "Choose Division [GEOGRAPHIC_DATA]" at bounding box center [991, 176] width 353 height 37
select select "0"
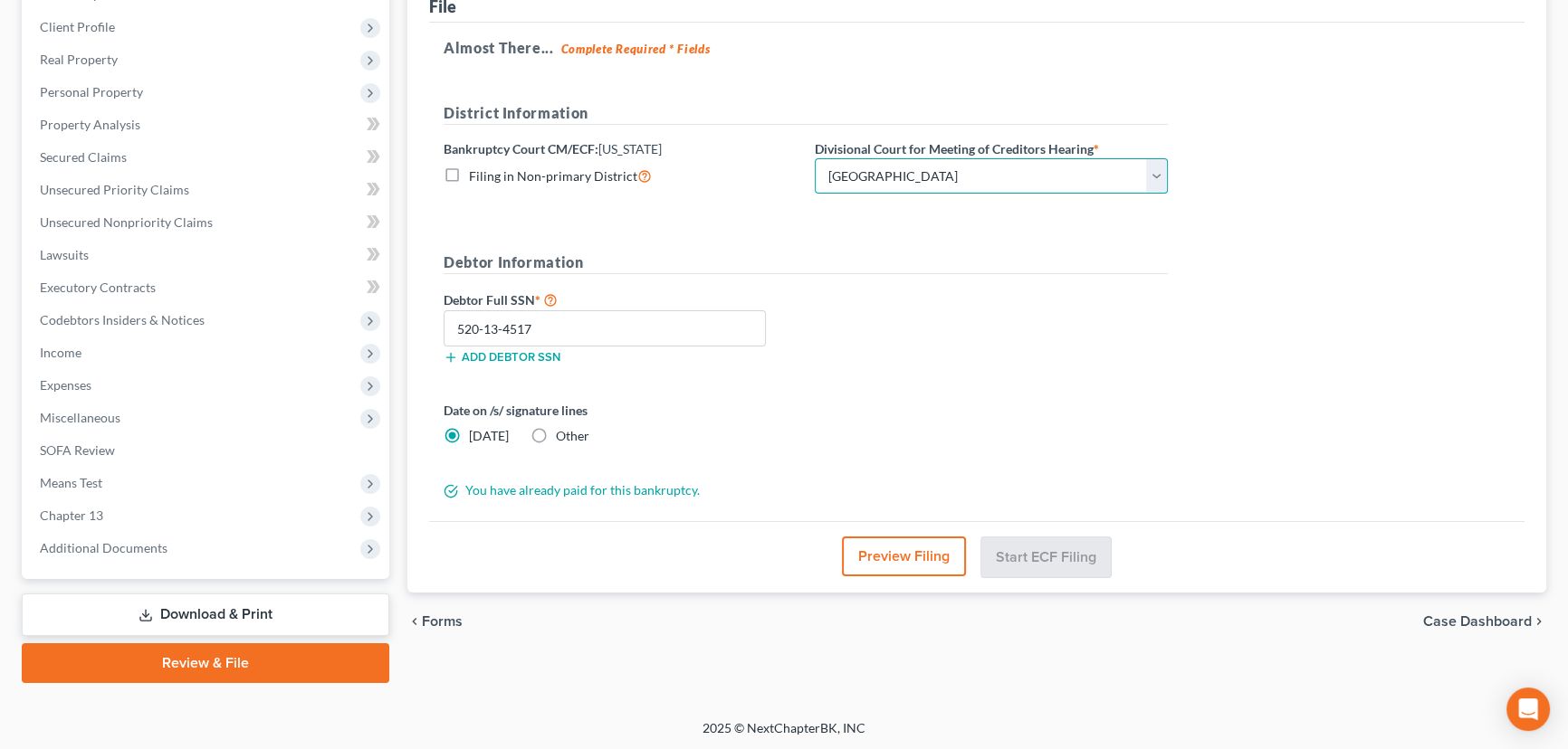
click at [815, 158] on select "Choose Division [GEOGRAPHIC_DATA]" at bounding box center [991, 176] width 353 height 37
click at [1042, 555] on button "Start ECF Filing" at bounding box center [1046, 556] width 129 height 39
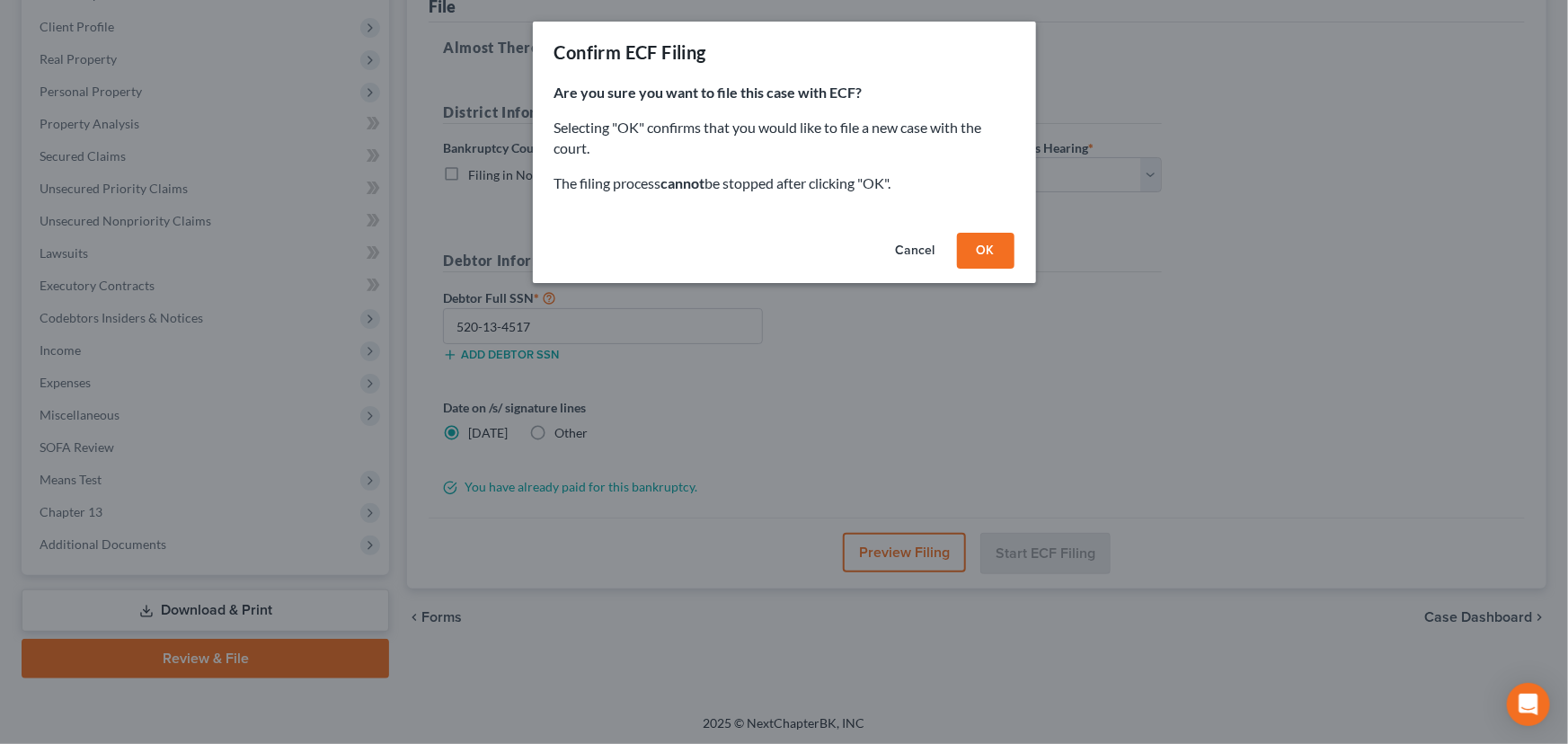
click at [985, 253] on button "OK" at bounding box center [986, 250] width 58 height 36
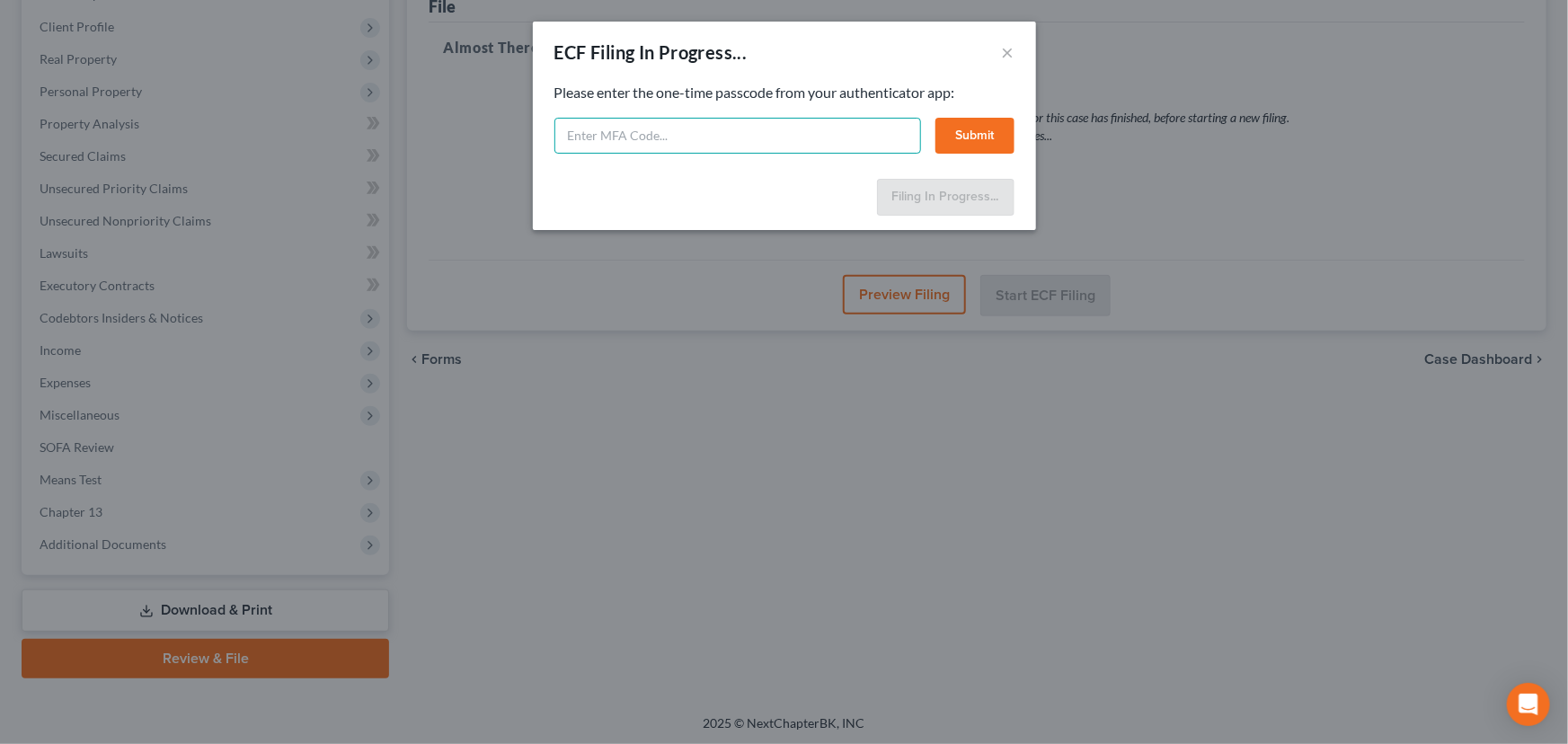
click at [680, 131] on input "text" at bounding box center [738, 135] width 367 height 36
type input "325125"
click at [980, 135] on button "Submit" at bounding box center [975, 135] width 79 height 36
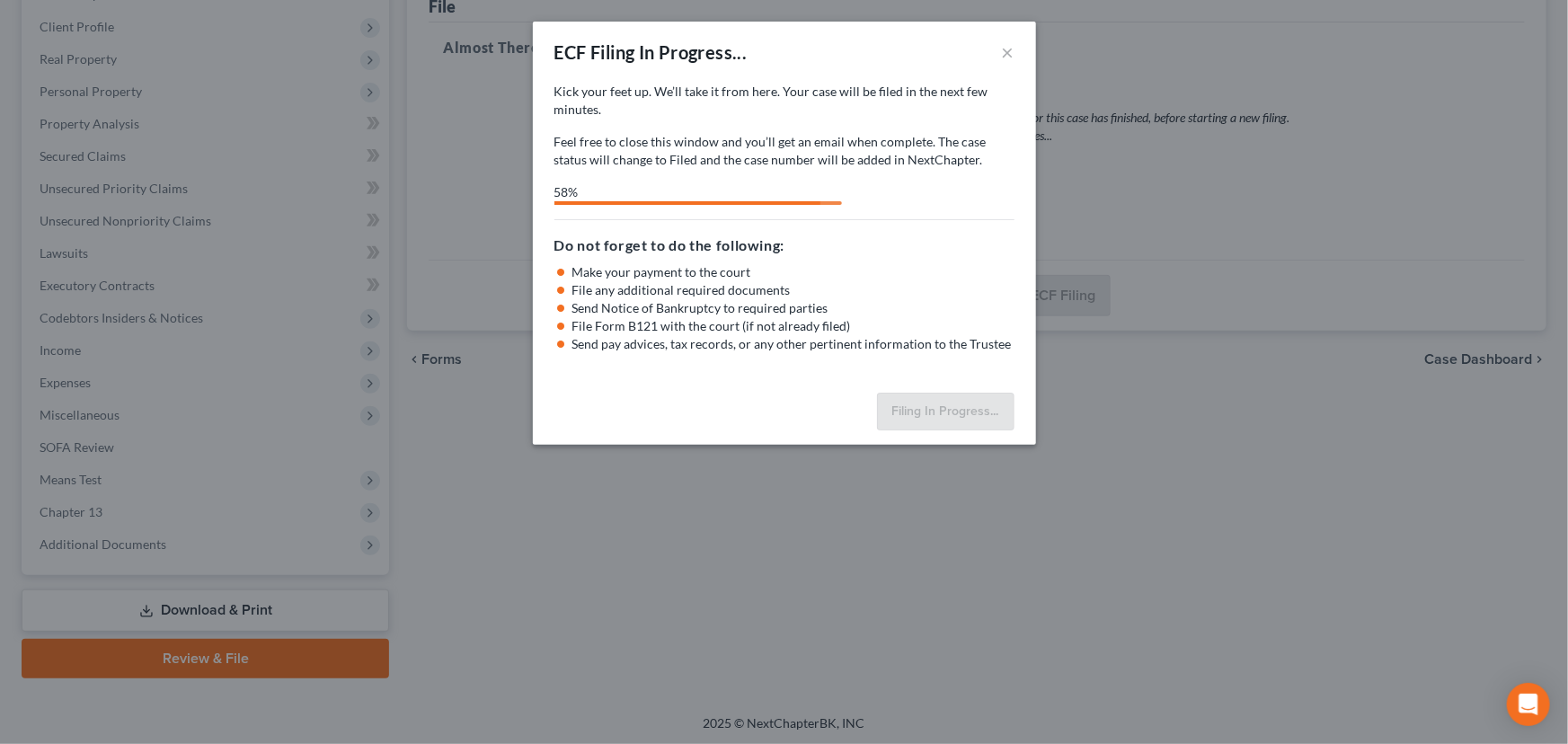
select select "0"
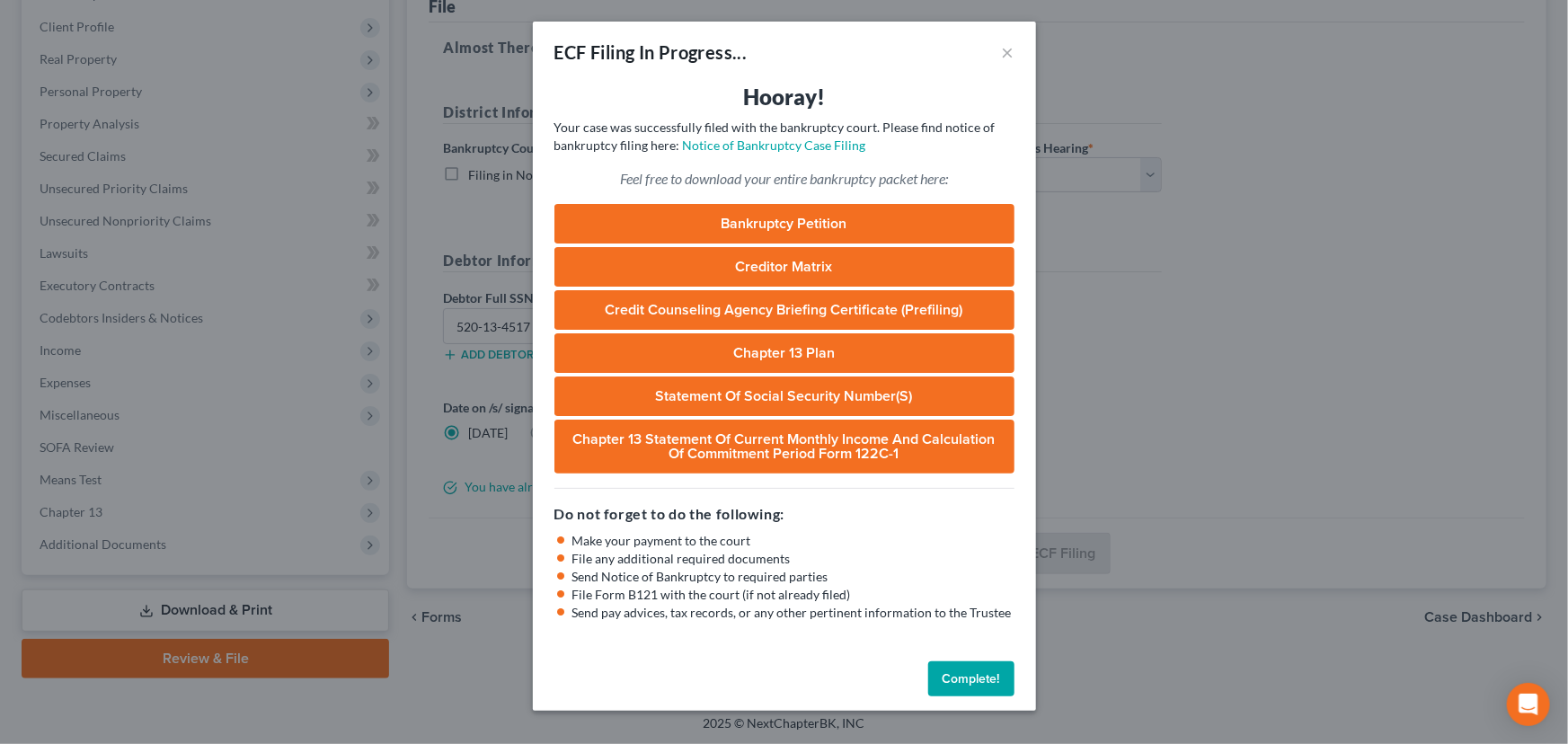
click at [969, 675] on button "Complete!" at bounding box center [971, 679] width 87 height 36
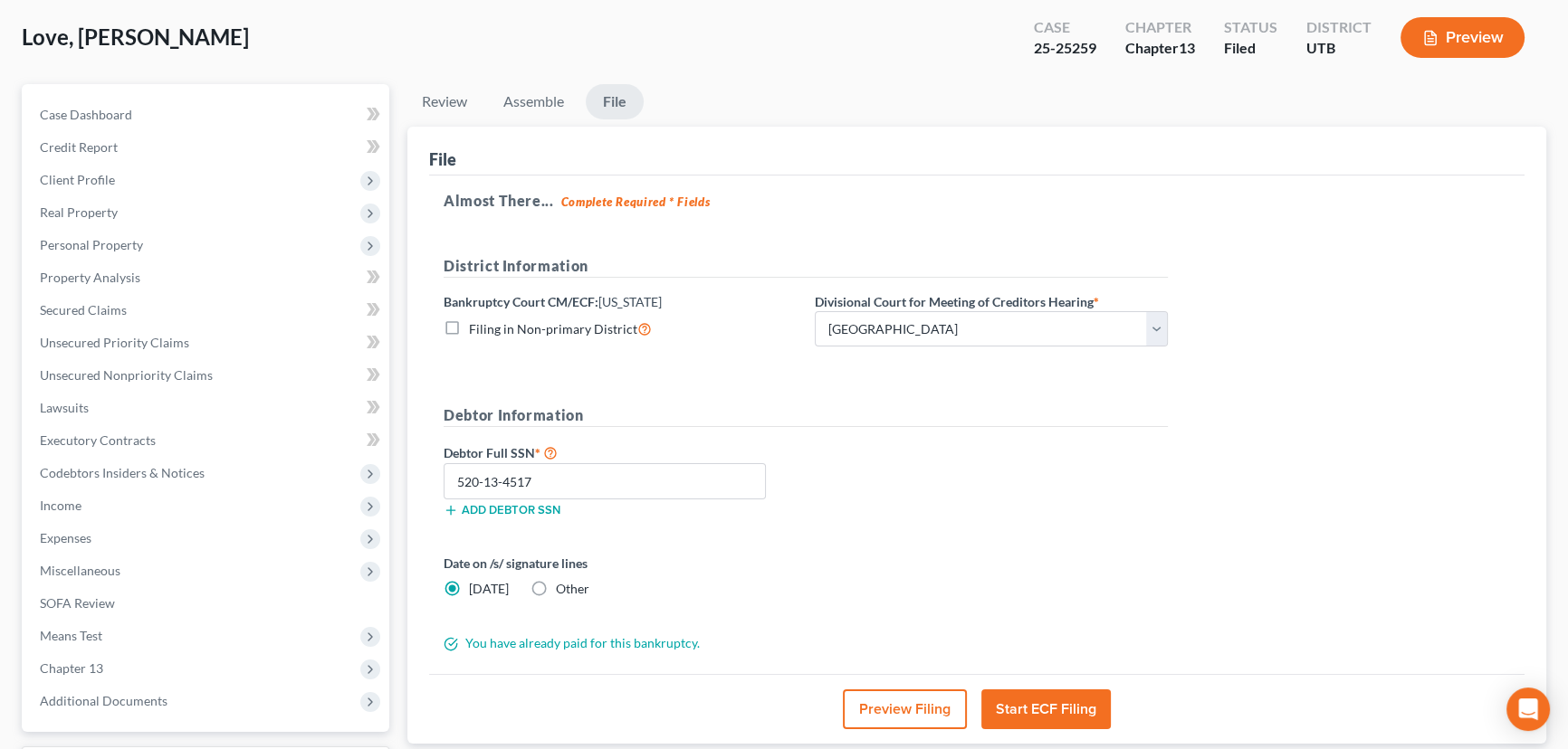
scroll to position [0, 0]
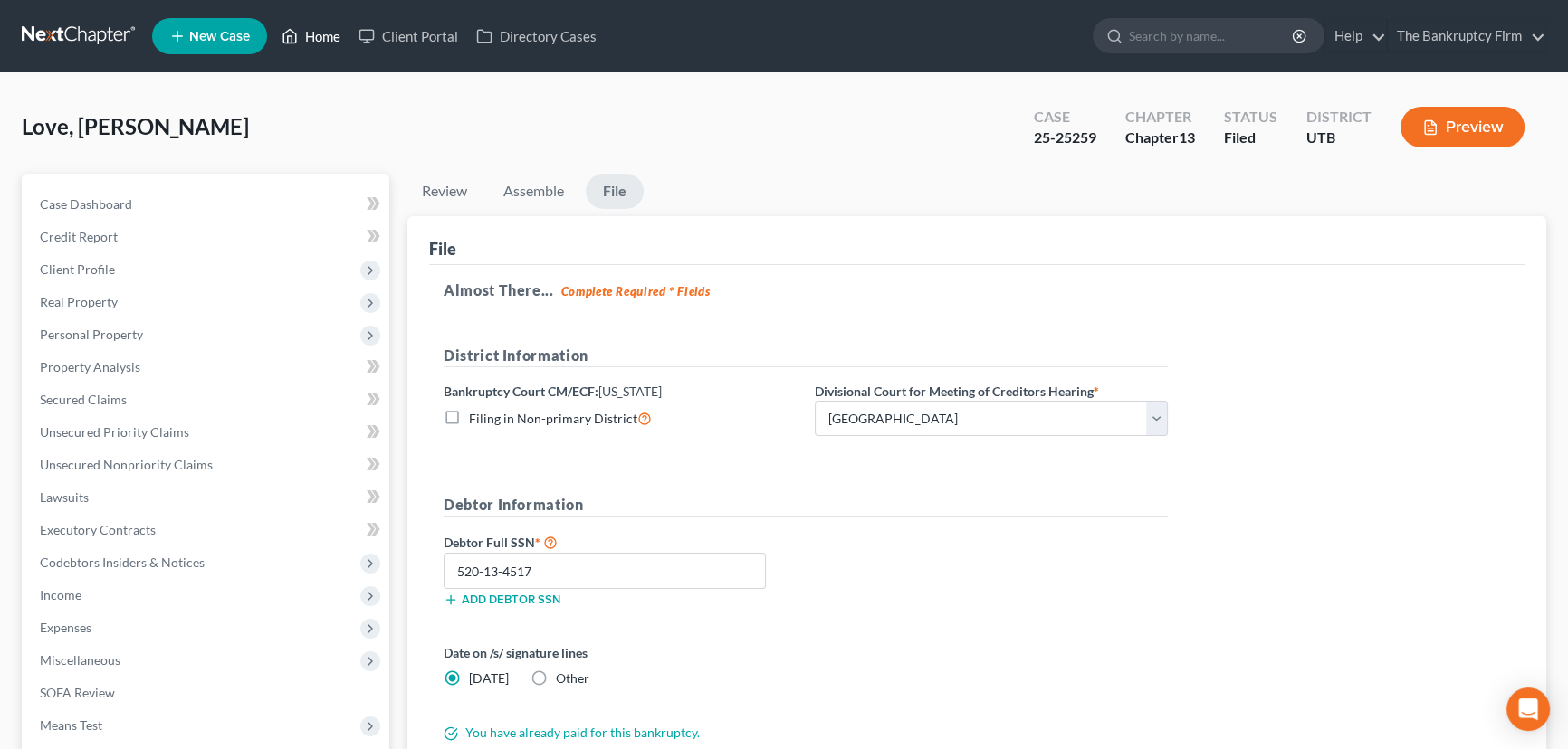
click at [320, 38] on link "Home" at bounding box center [311, 36] width 77 height 33
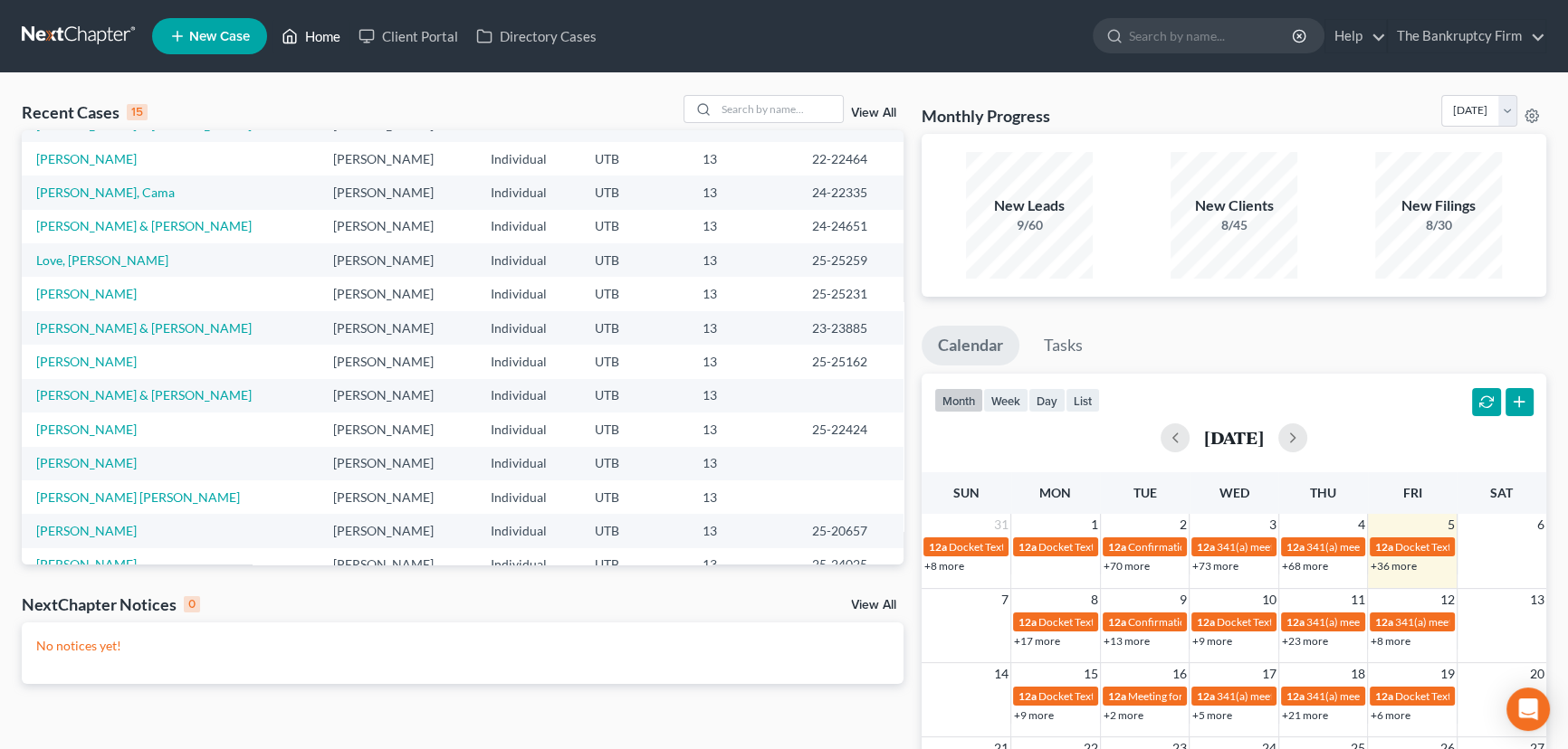
scroll to position [82, 0]
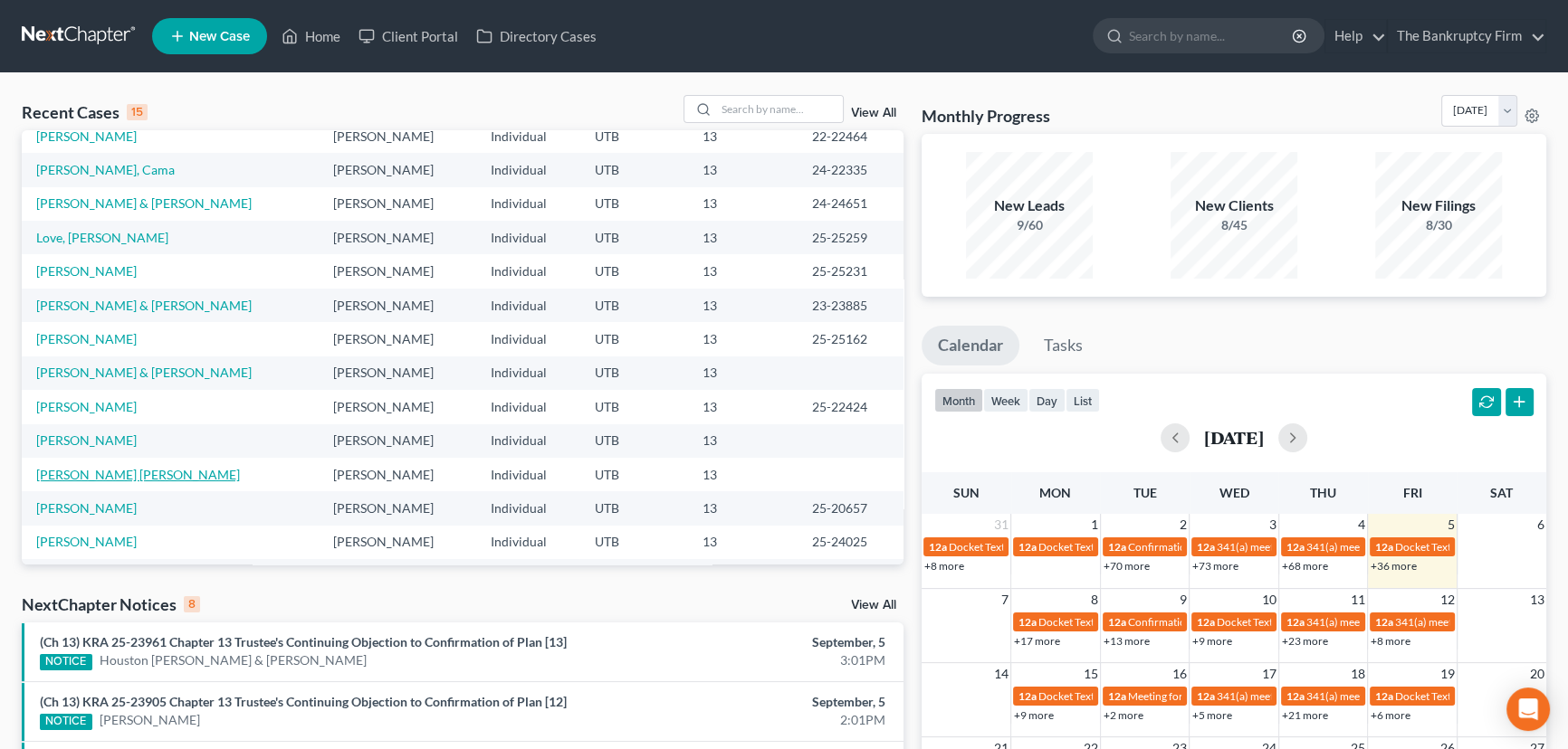
click at [112, 474] on link "[PERSON_NAME] [PERSON_NAME]" at bounding box center [138, 474] width 204 height 15
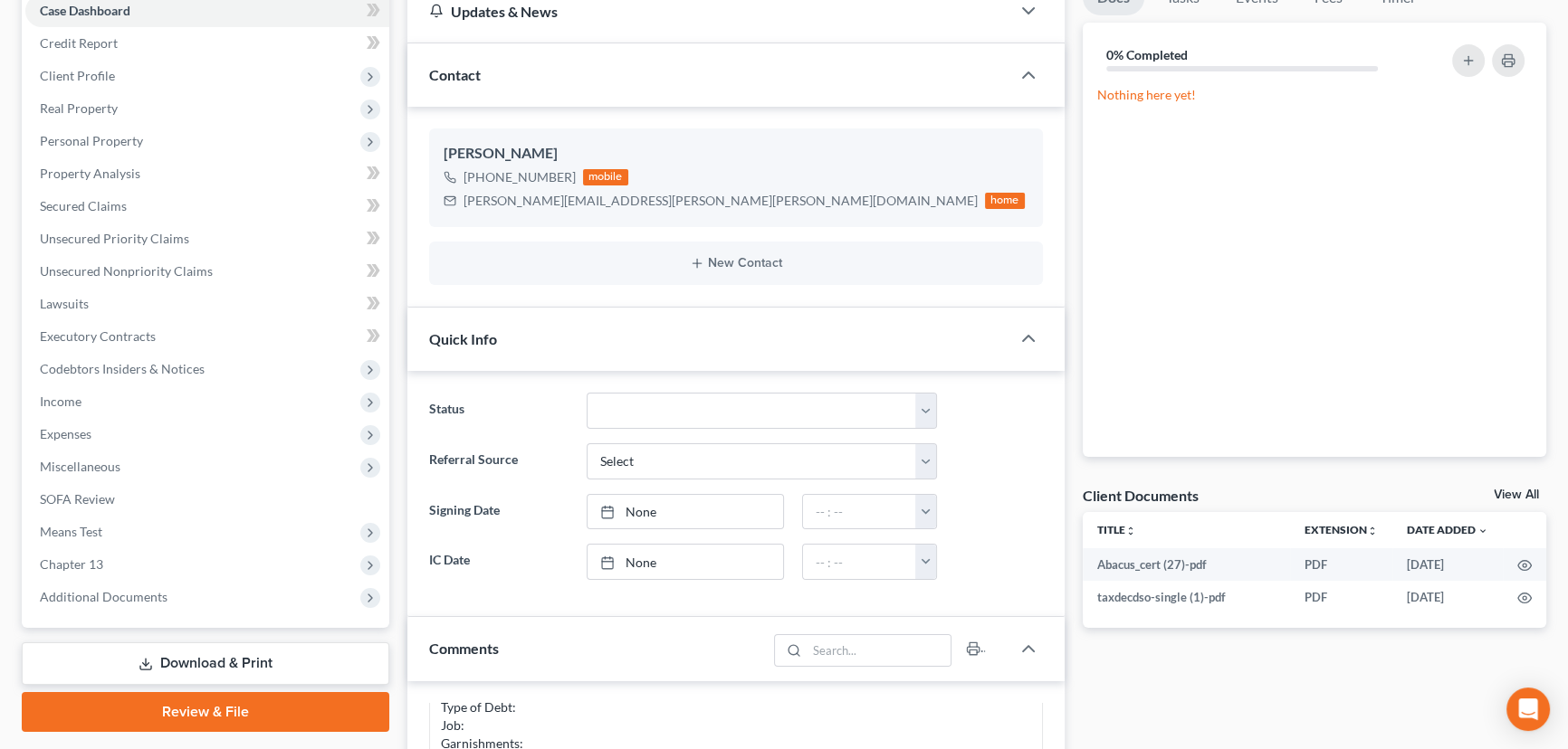
scroll to position [247, 0]
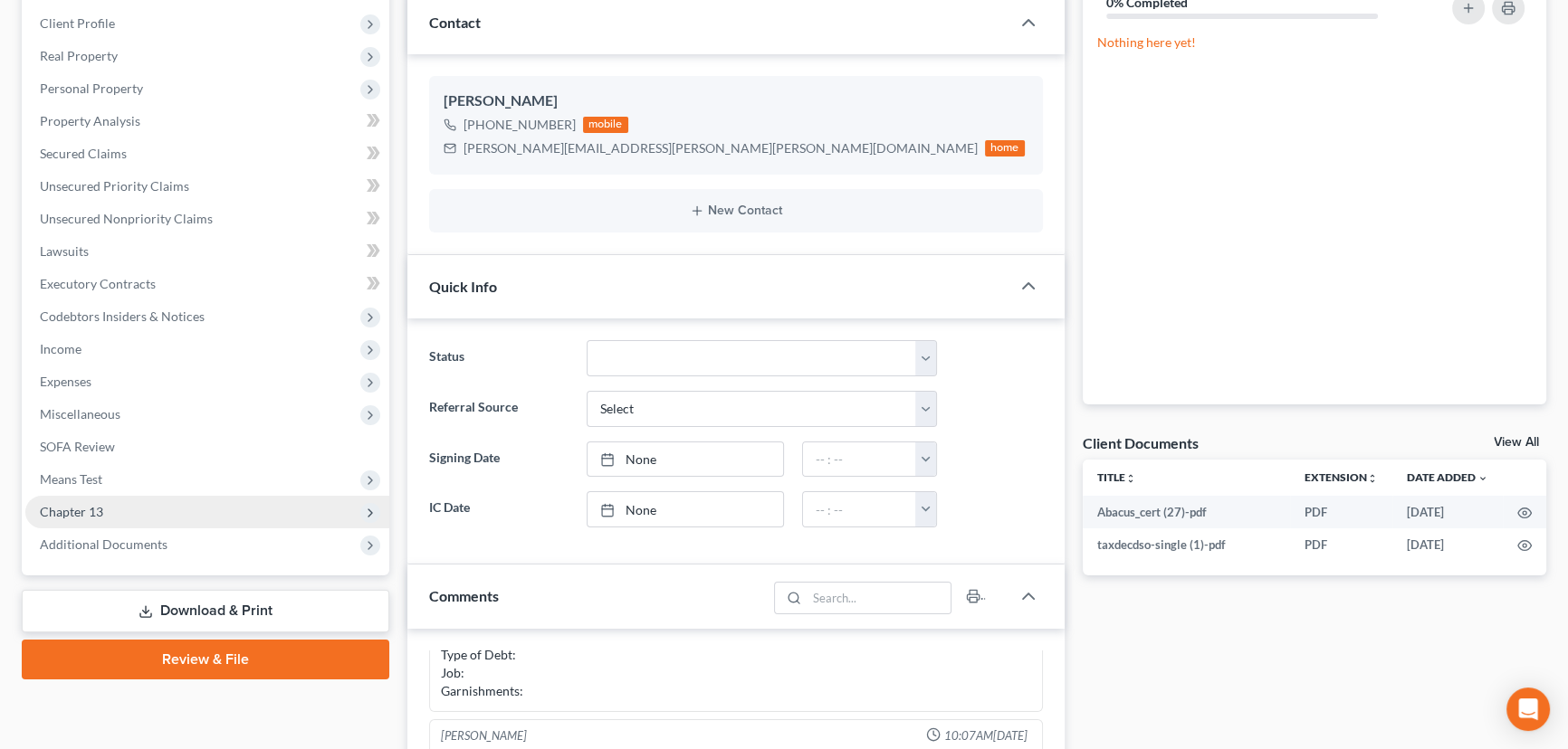
click at [89, 511] on span "Chapter 13" at bounding box center [71, 512] width 64 height 15
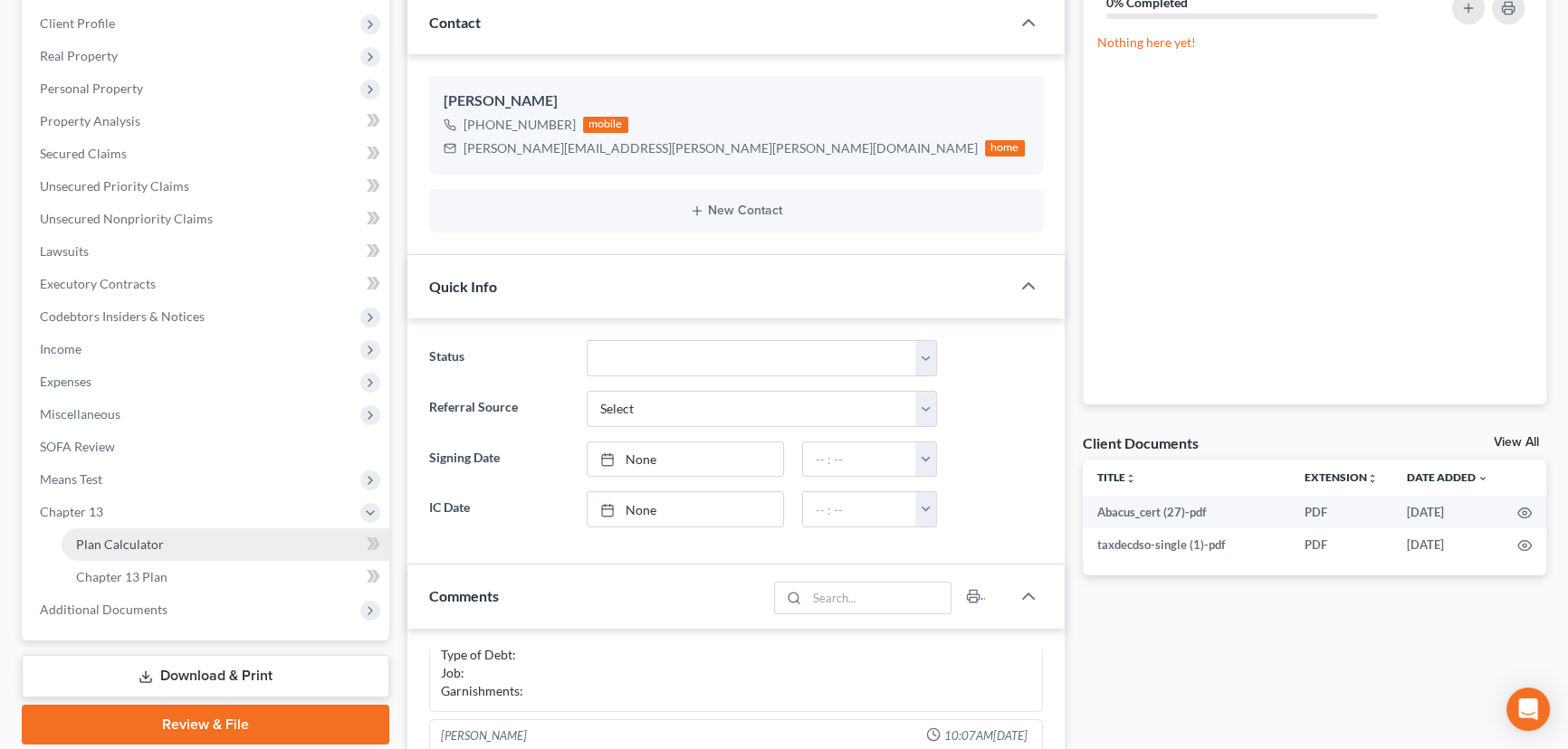
click at [146, 539] on span "Plan Calculator" at bounding box center [120, 544] width 88 height 15
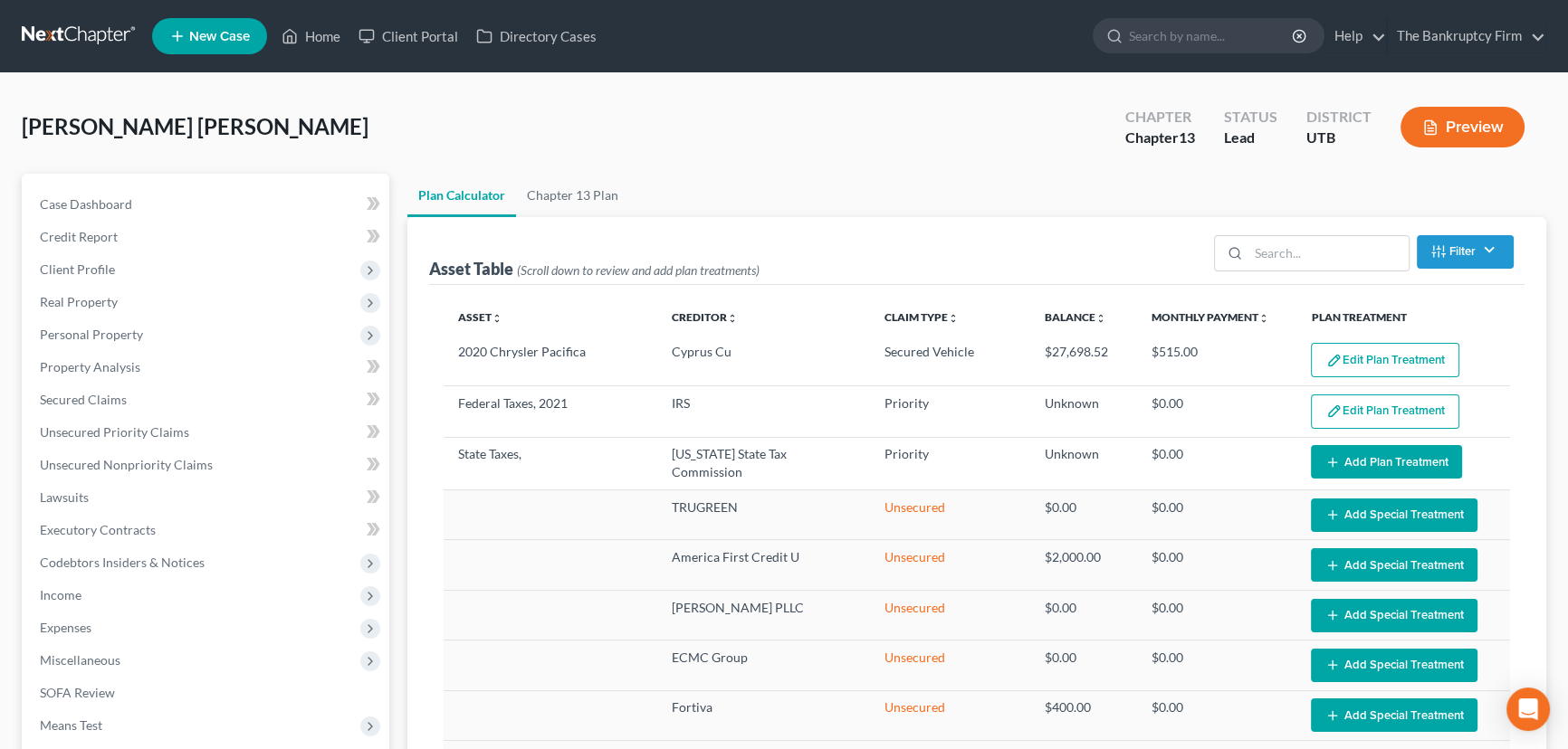
select select "59"
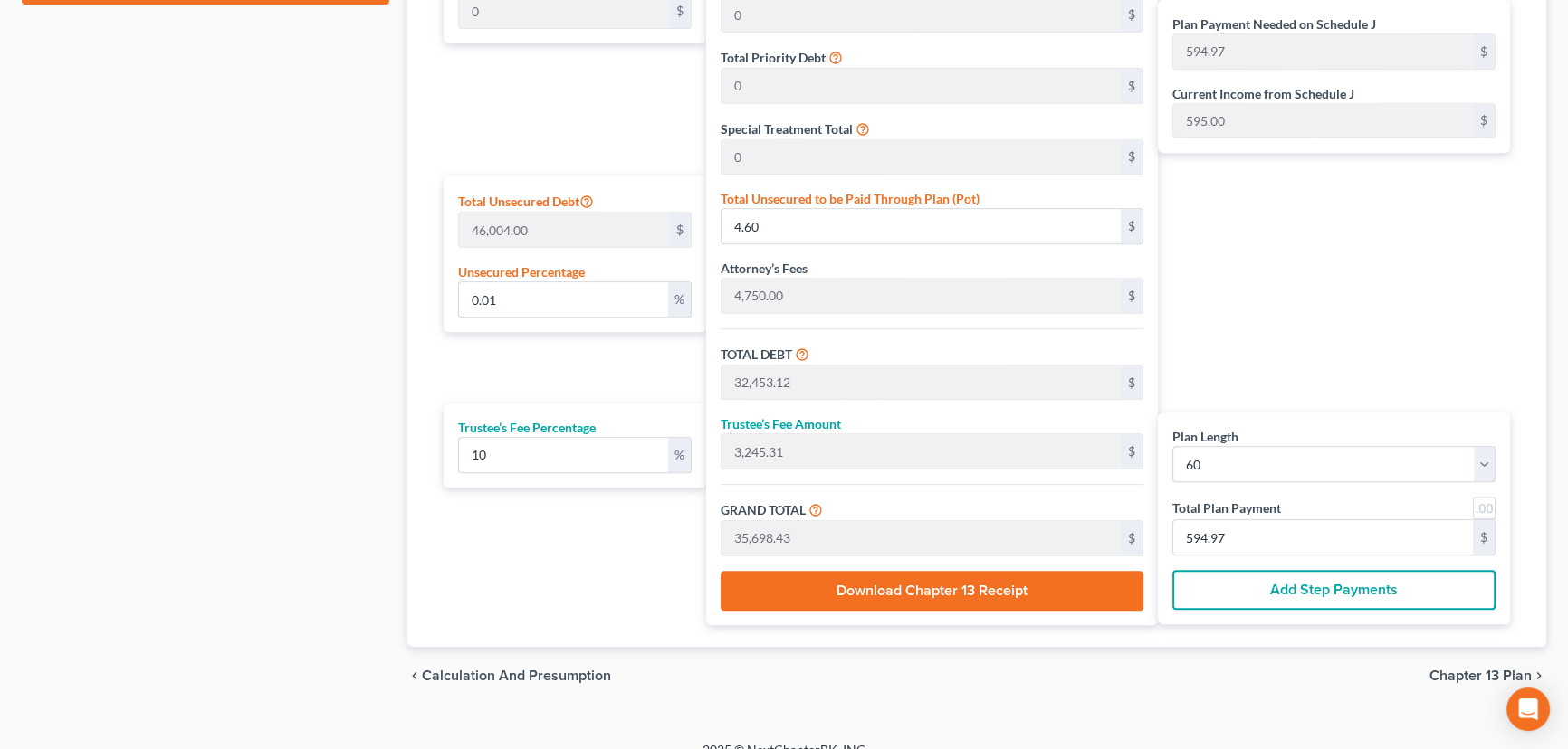
scroll to position [986, 0]
click at [1261, 533] on input "594.97" at bounding box center [1322, 537] width 299 height 35
type input "0"
type input "272.72"
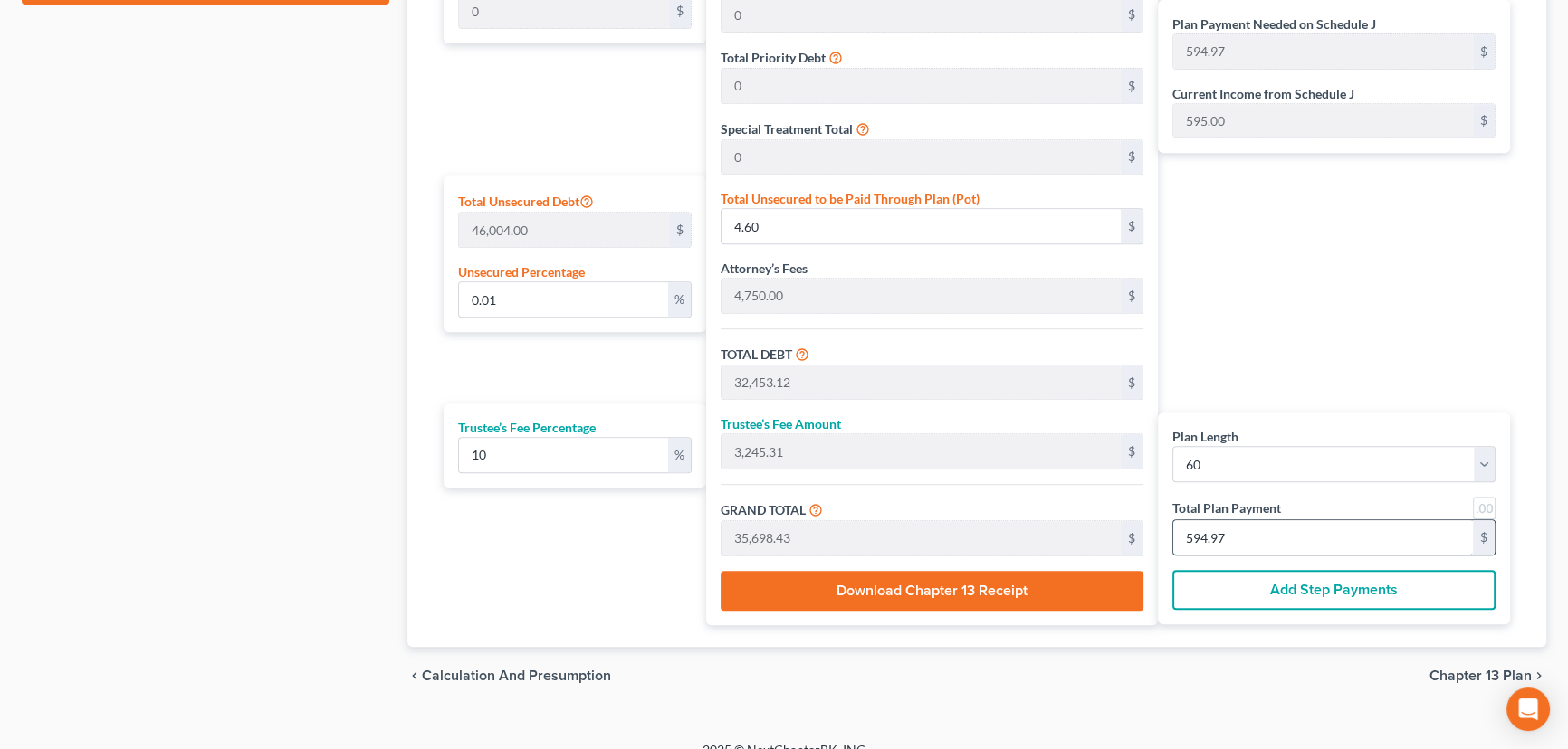
type input "27.27"
type input "300.00"
type input "5"
type input "3,218.18"
type input "321.81"
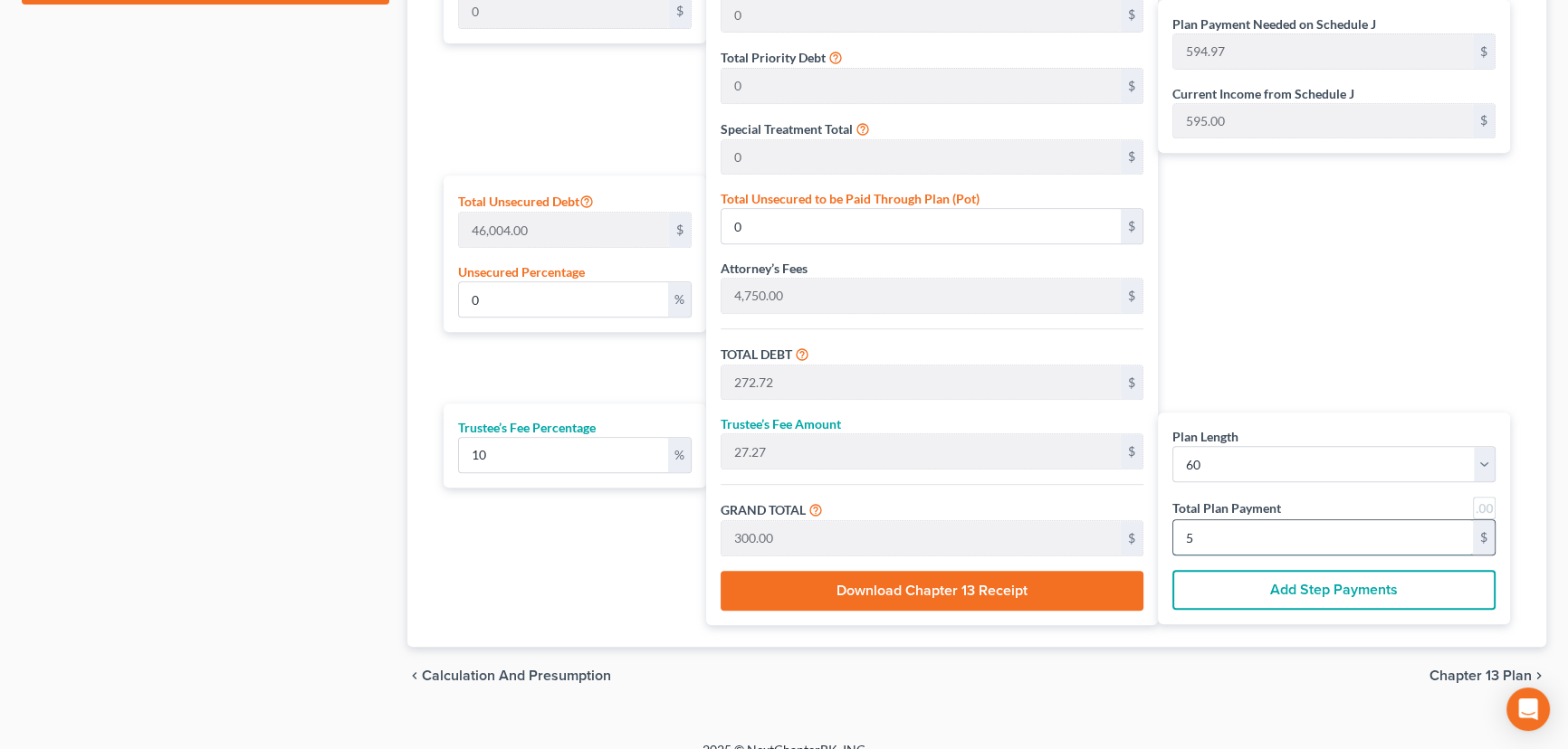
type input "3,540.00"
type input "59"
type input "0.01"
type input "6.02"
type input "32,454.54"
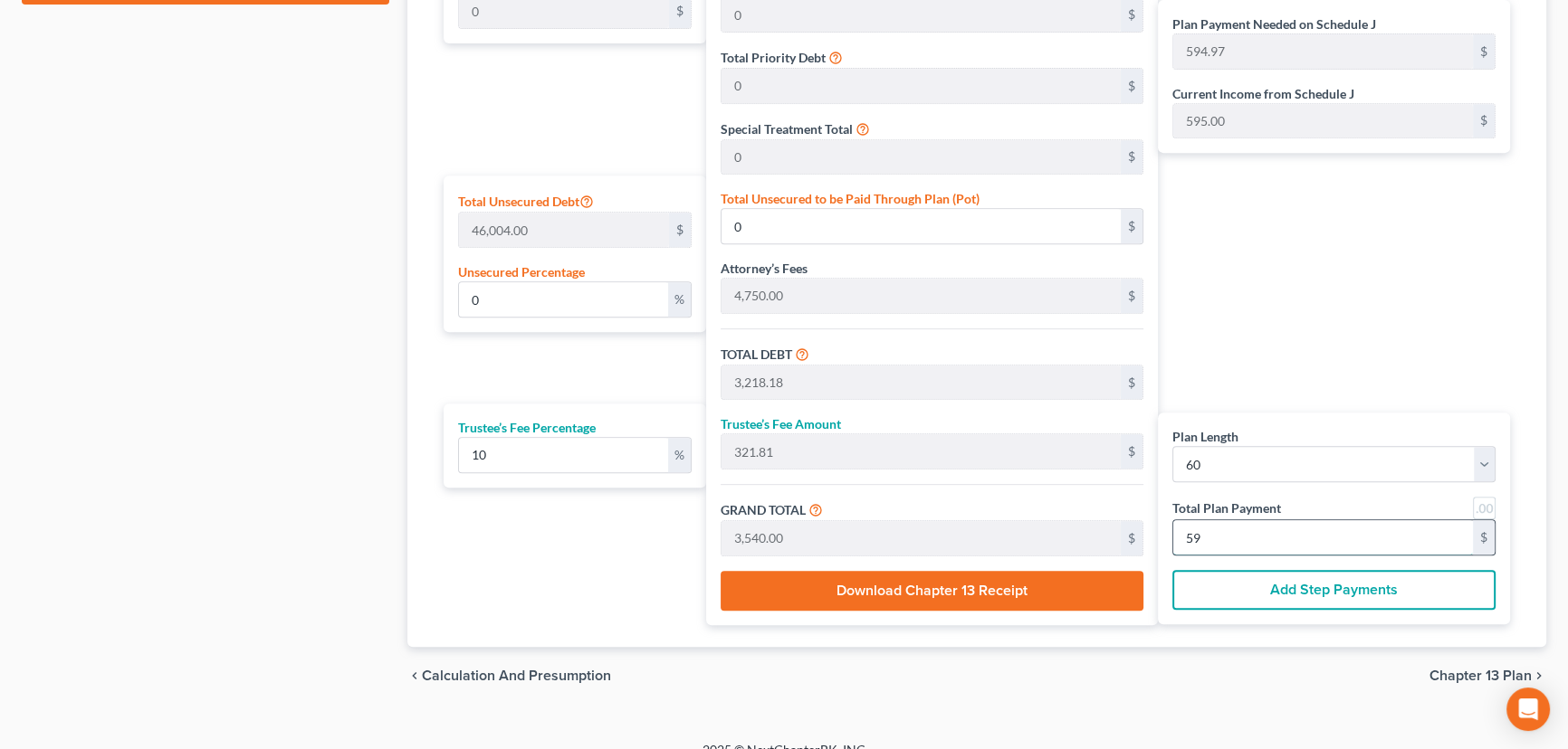
type input "3,245.45"
type input "35,700.00"
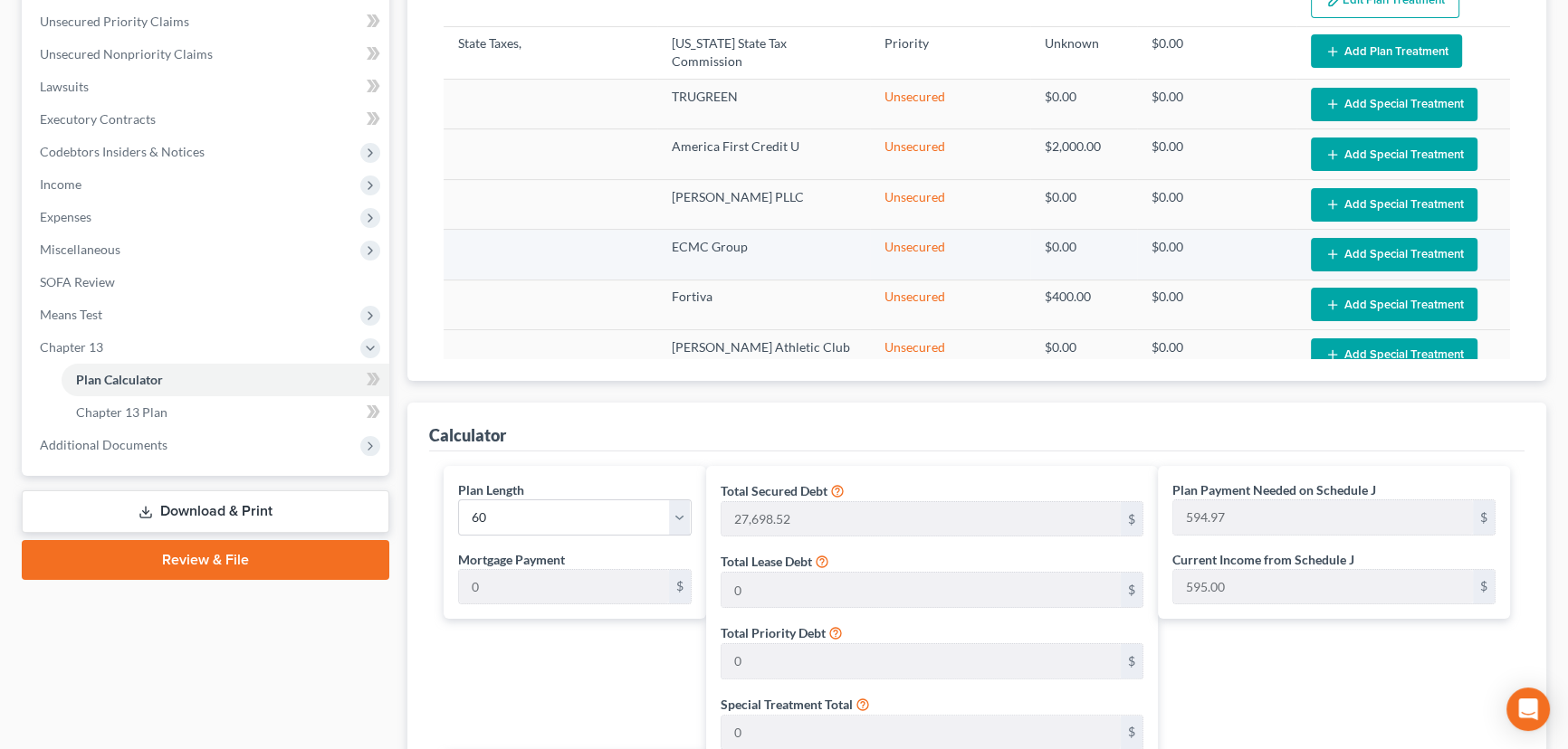
scroll to position [82, 0]
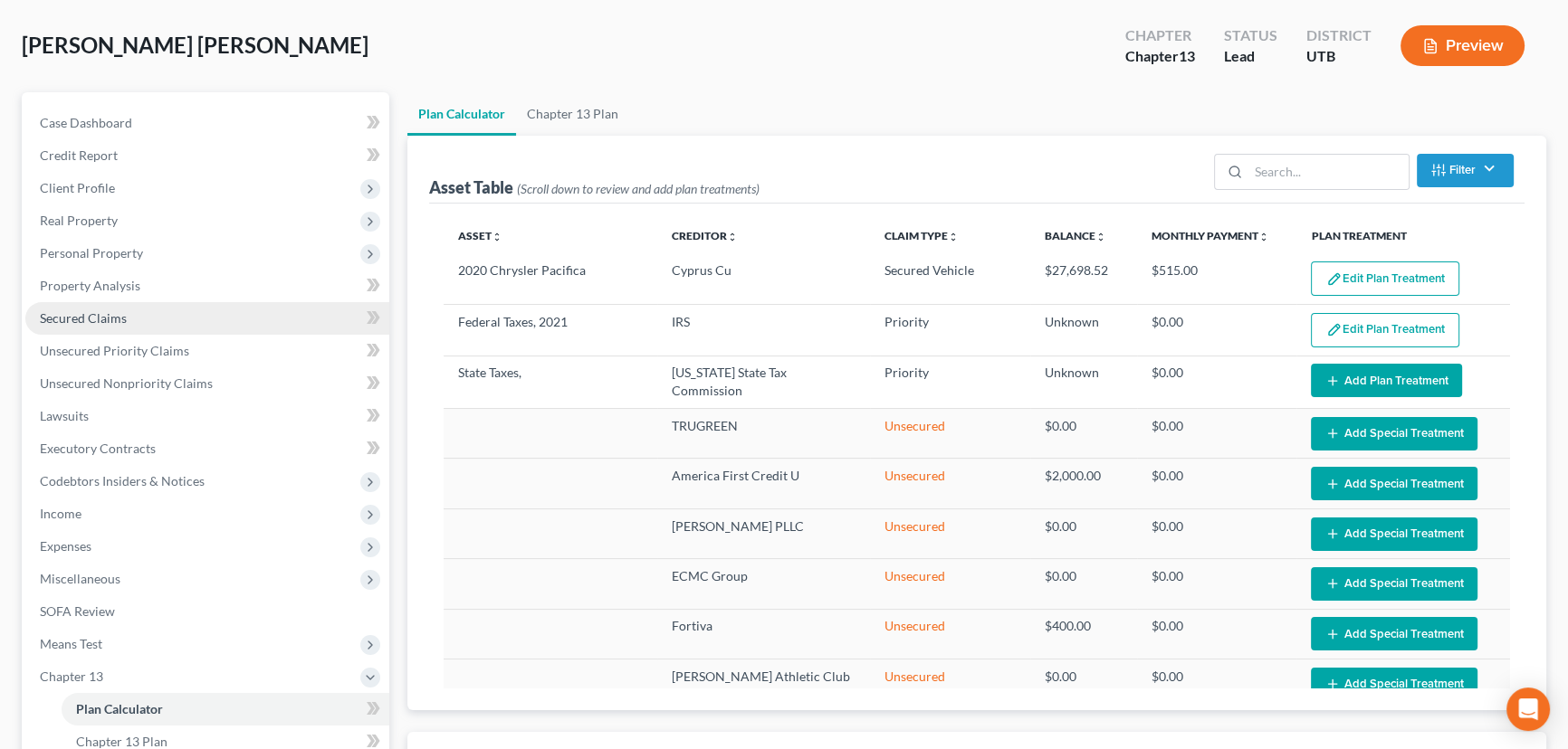
type input "595"
click at [72, 313] on span "Secured Claims" at bounding box center [83, 318] width 87 height 15
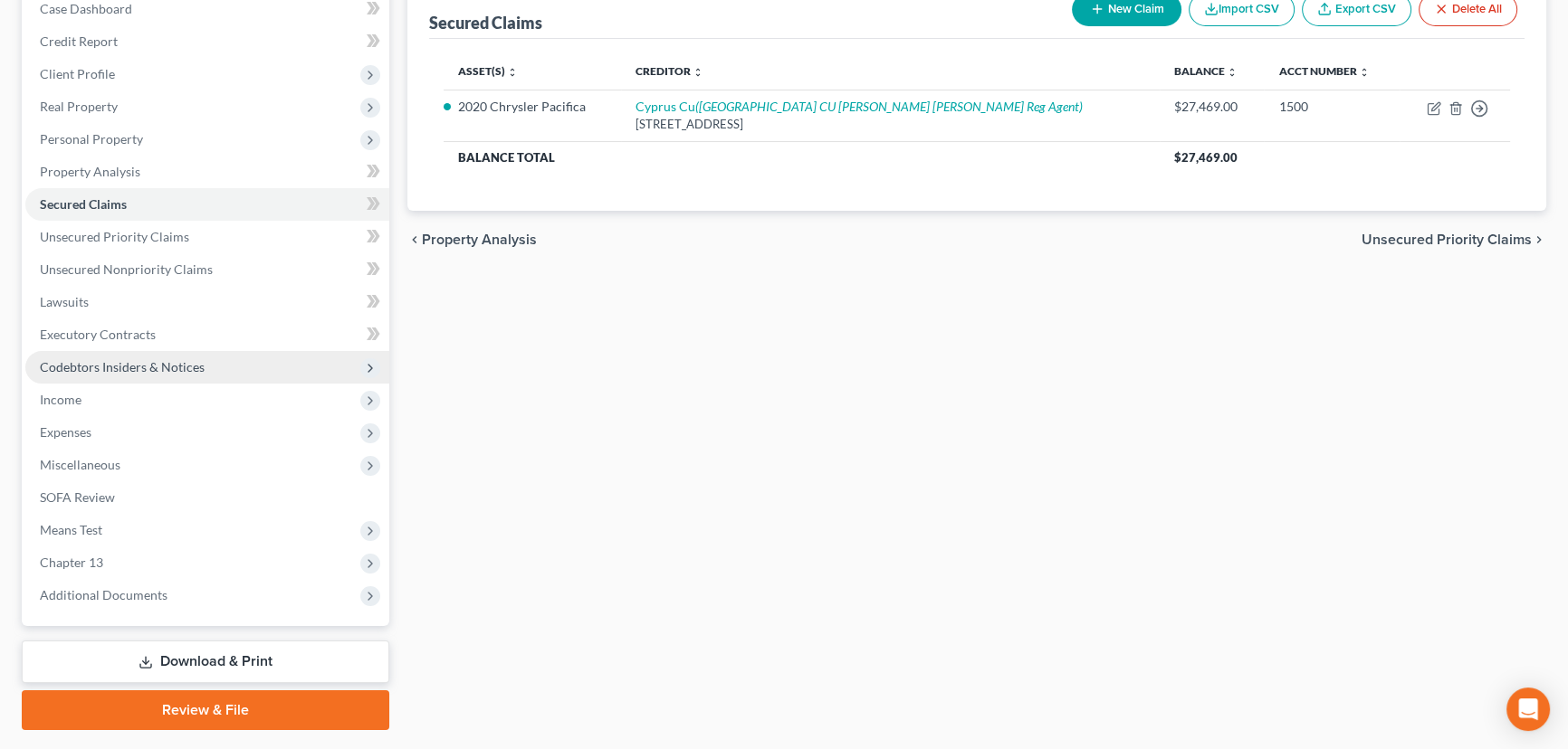
scroll to position [243, 0]
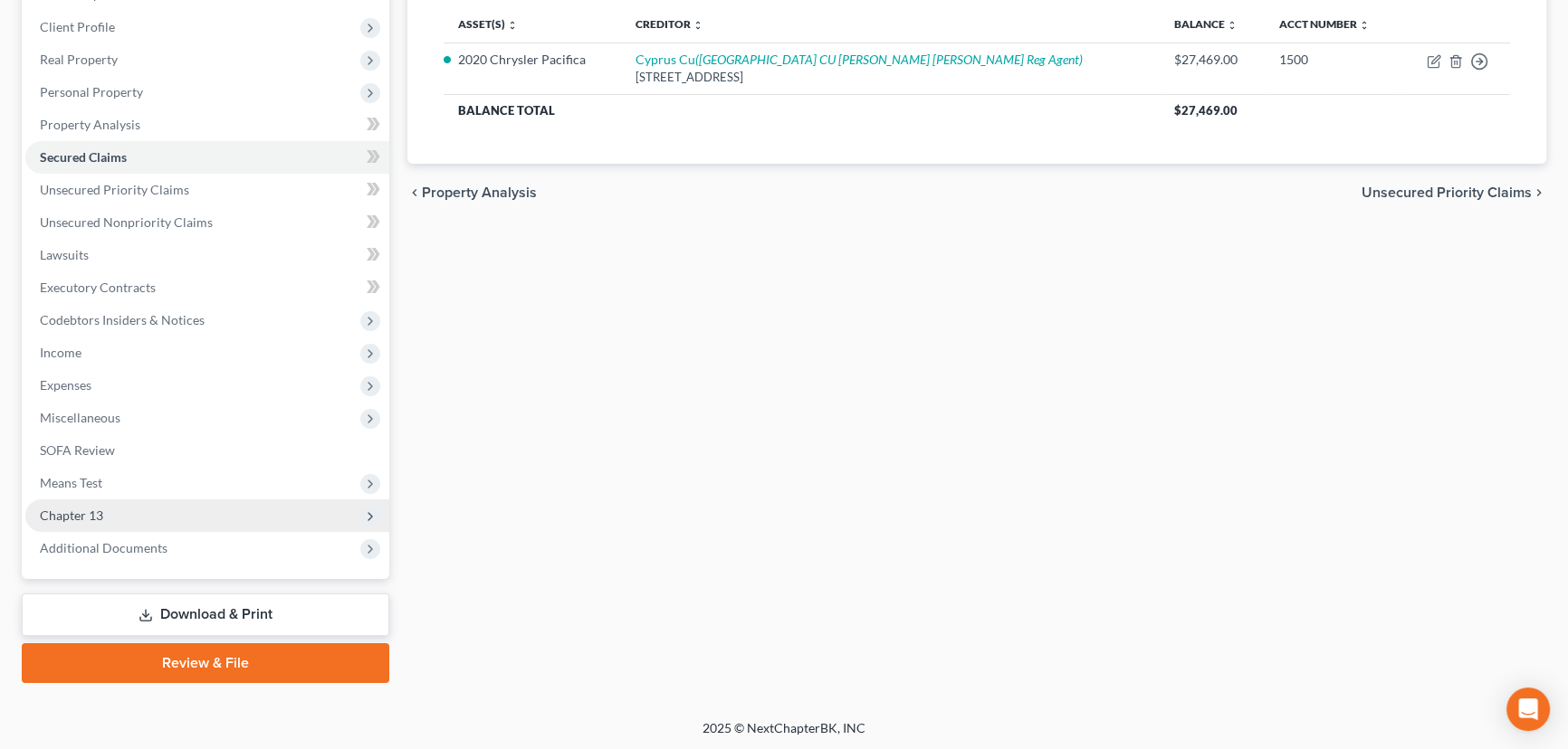
click at [91, 512] on span "Chapter 13" at bounding box center [71, 516] width 64 height 15
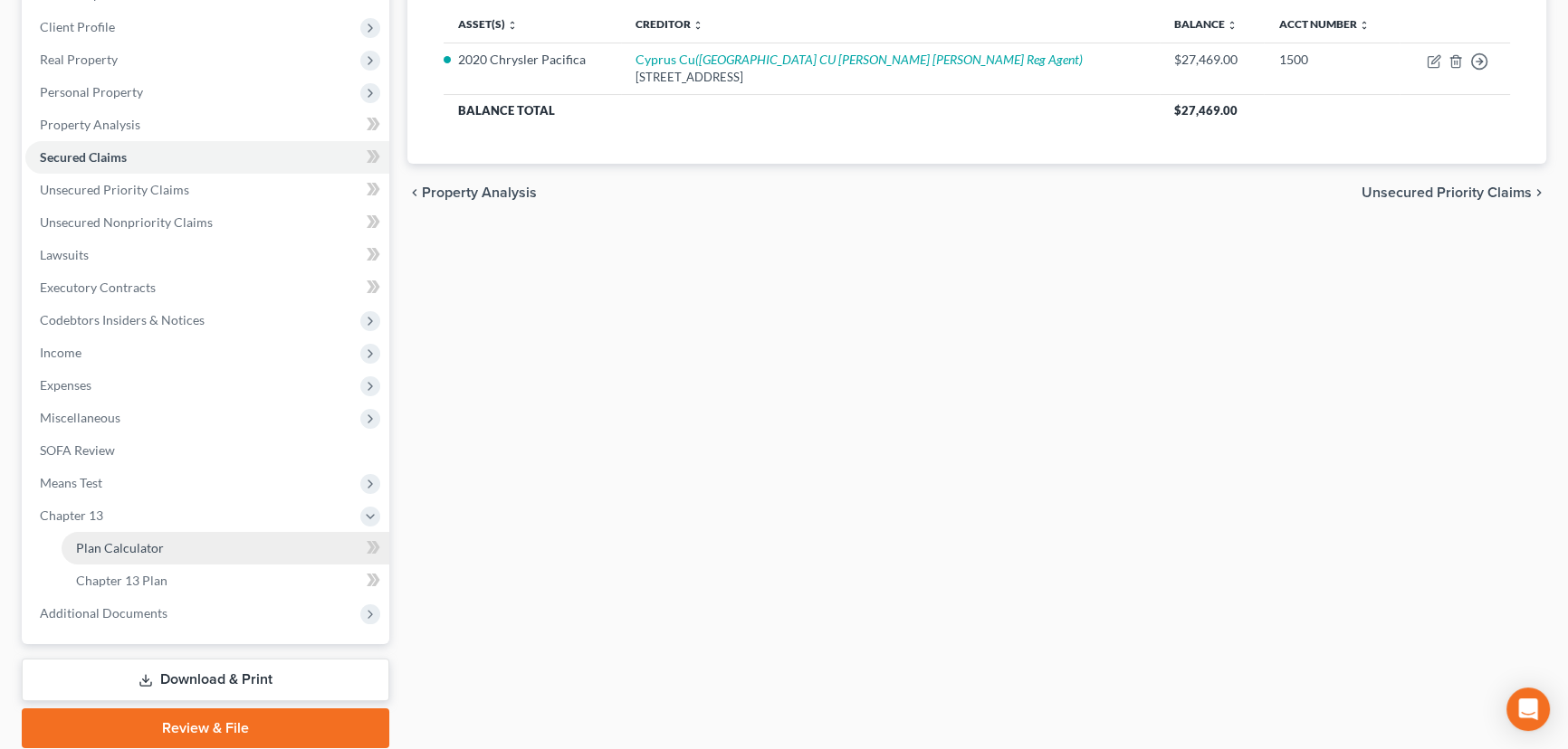
click at [156, 543] on span "Plan Calculator" at bounding box center [120, 547] width 88 height 15
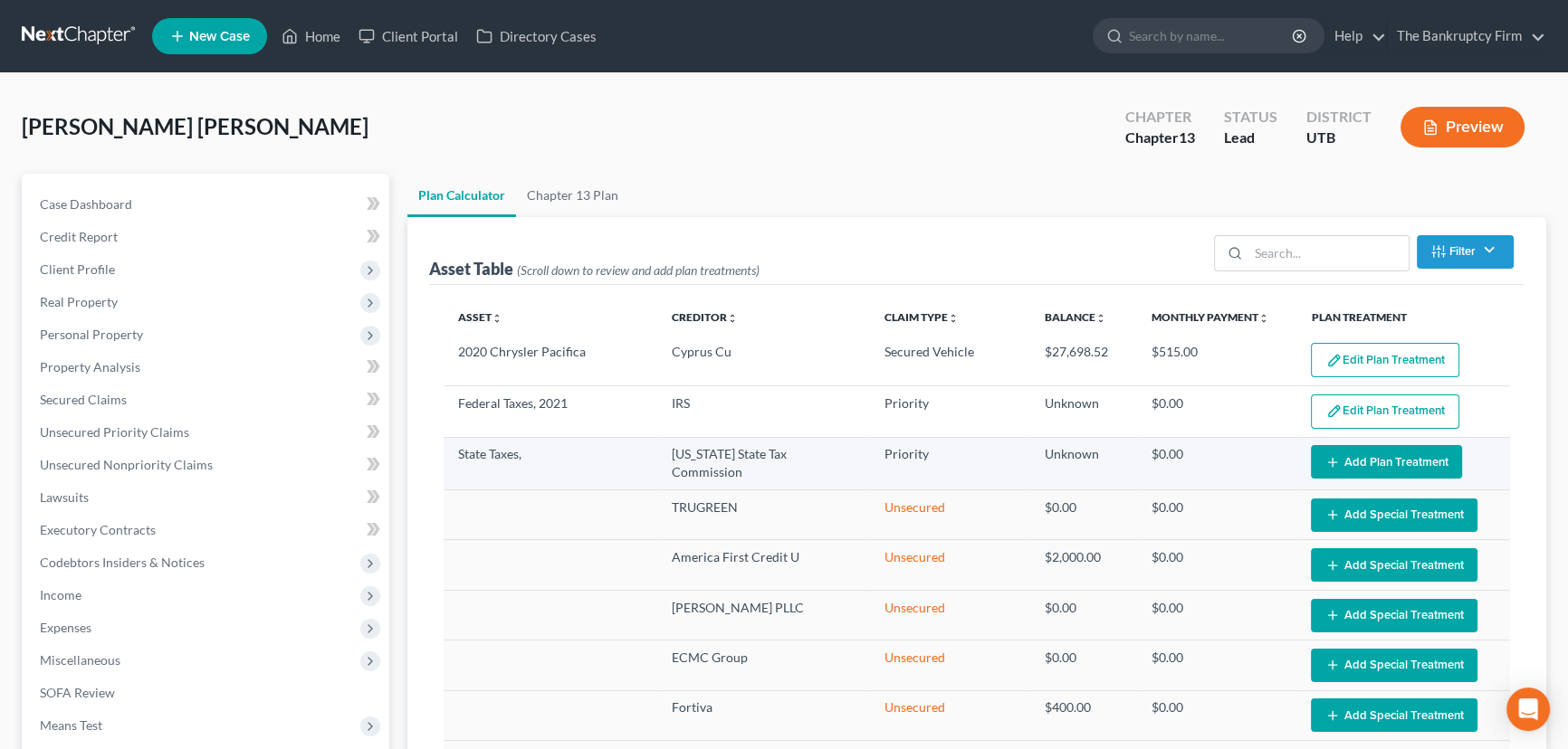
select select "59"
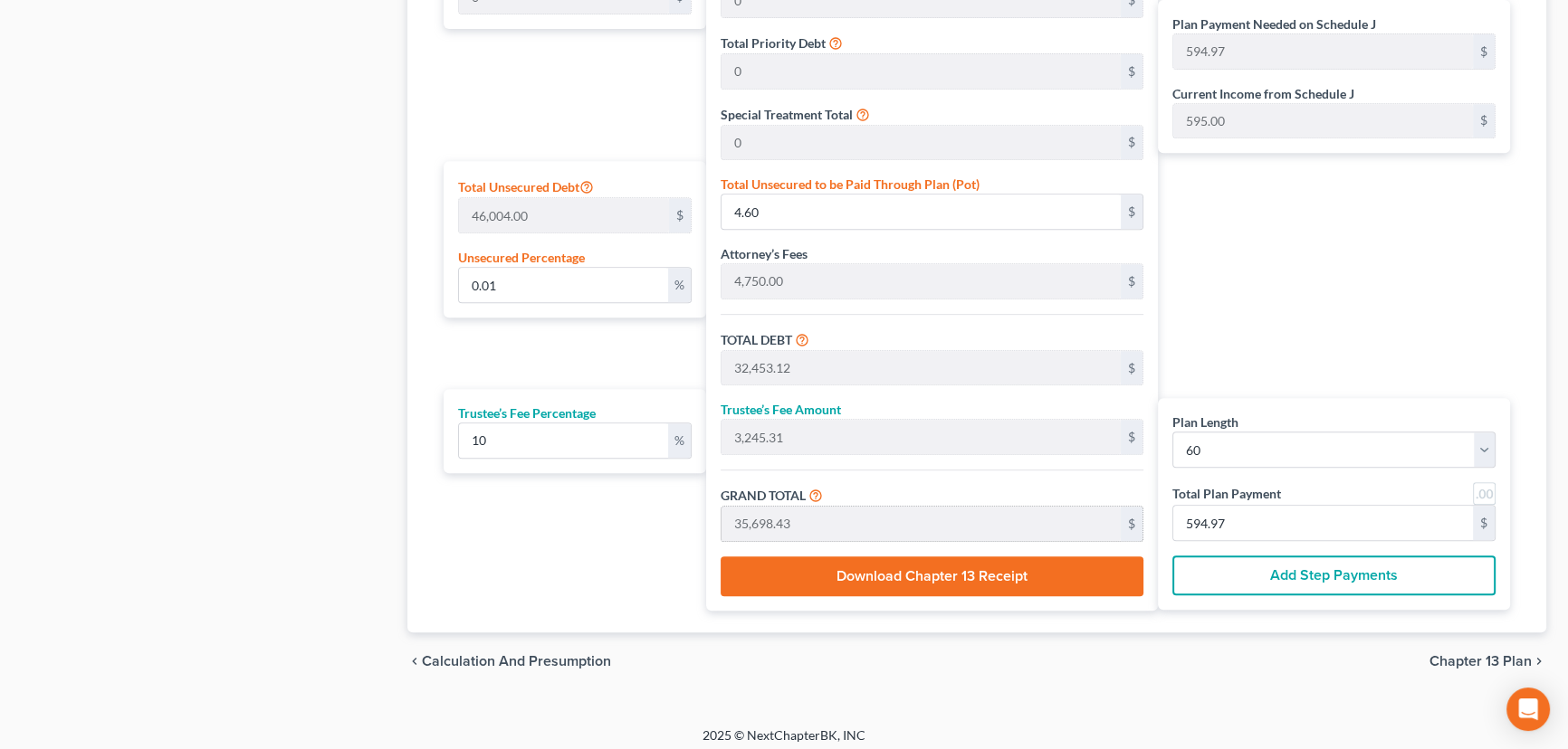
scroll to position [1006, 0]
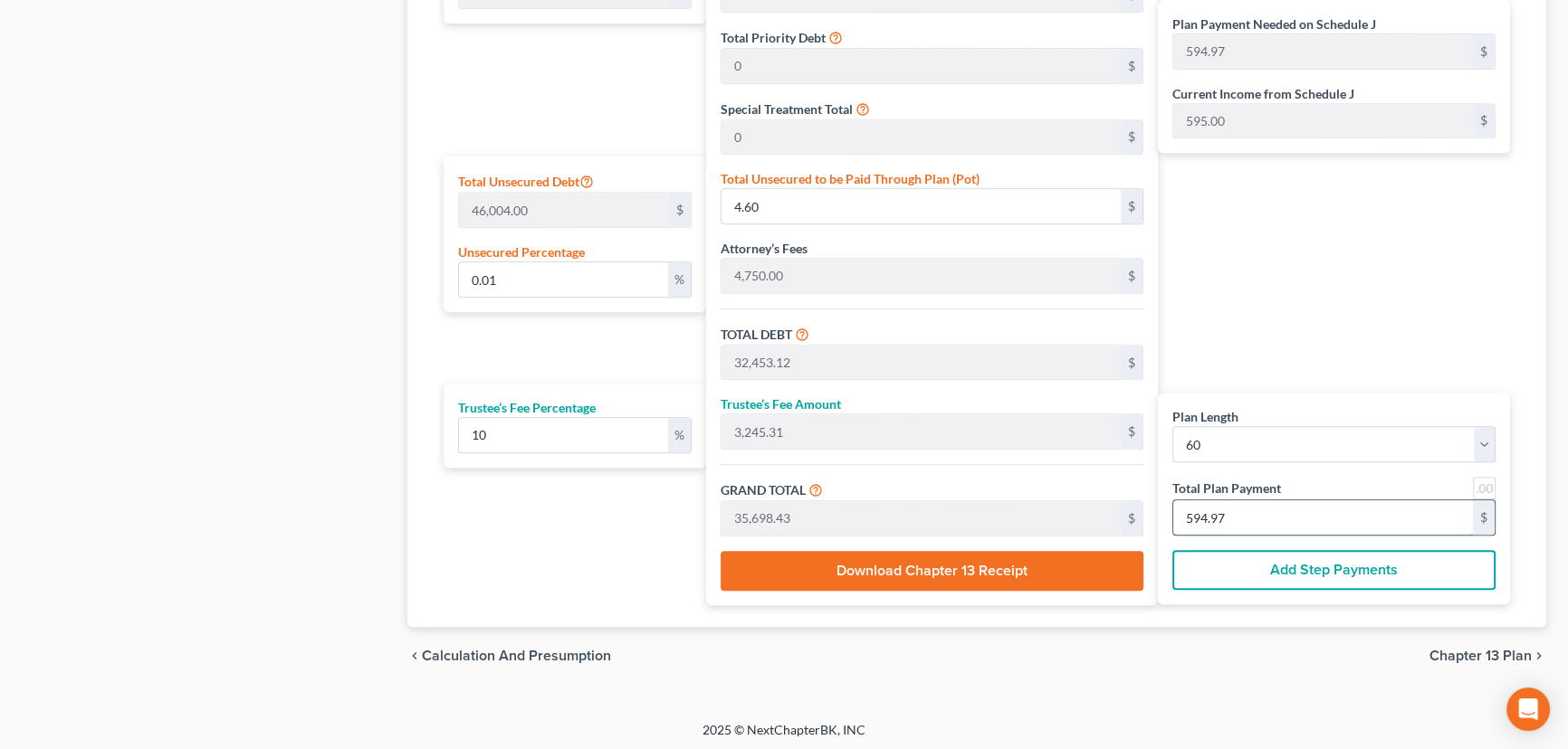
click at [1271, 522] on input "594.97" at bounding box center [1322, 517] width 299 height 35
click at [1265, 514] on input "594.97" at bounding box center [1322, 517] width 299 height 35
drag, startPoint x: 1265, startPoint y: 514, endPoint x: 1163, endPoint y: 521, distance: 102.2
click at [1163, 521] on div "Plan Length 1 2 3 4 5 6 7 8 9 10 11 12 13 14 15 16 17 18 19 20 21 22 23 24 25 2…" at bounding box center [1334, 499] width 352 height 212
type input "0"
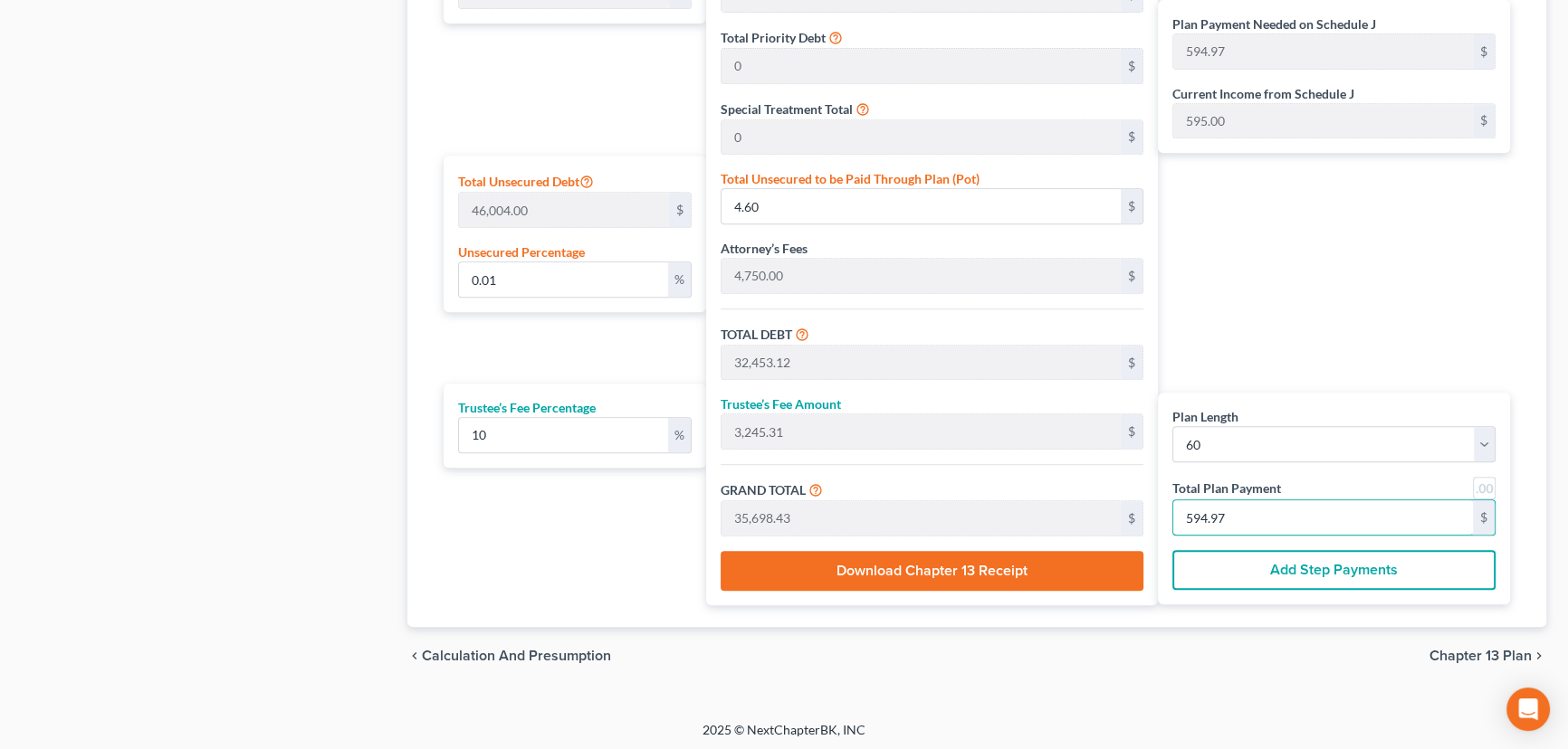
type input "0"
type input "272.72"
type input "27.27"
type input "300.00"
type input "5"
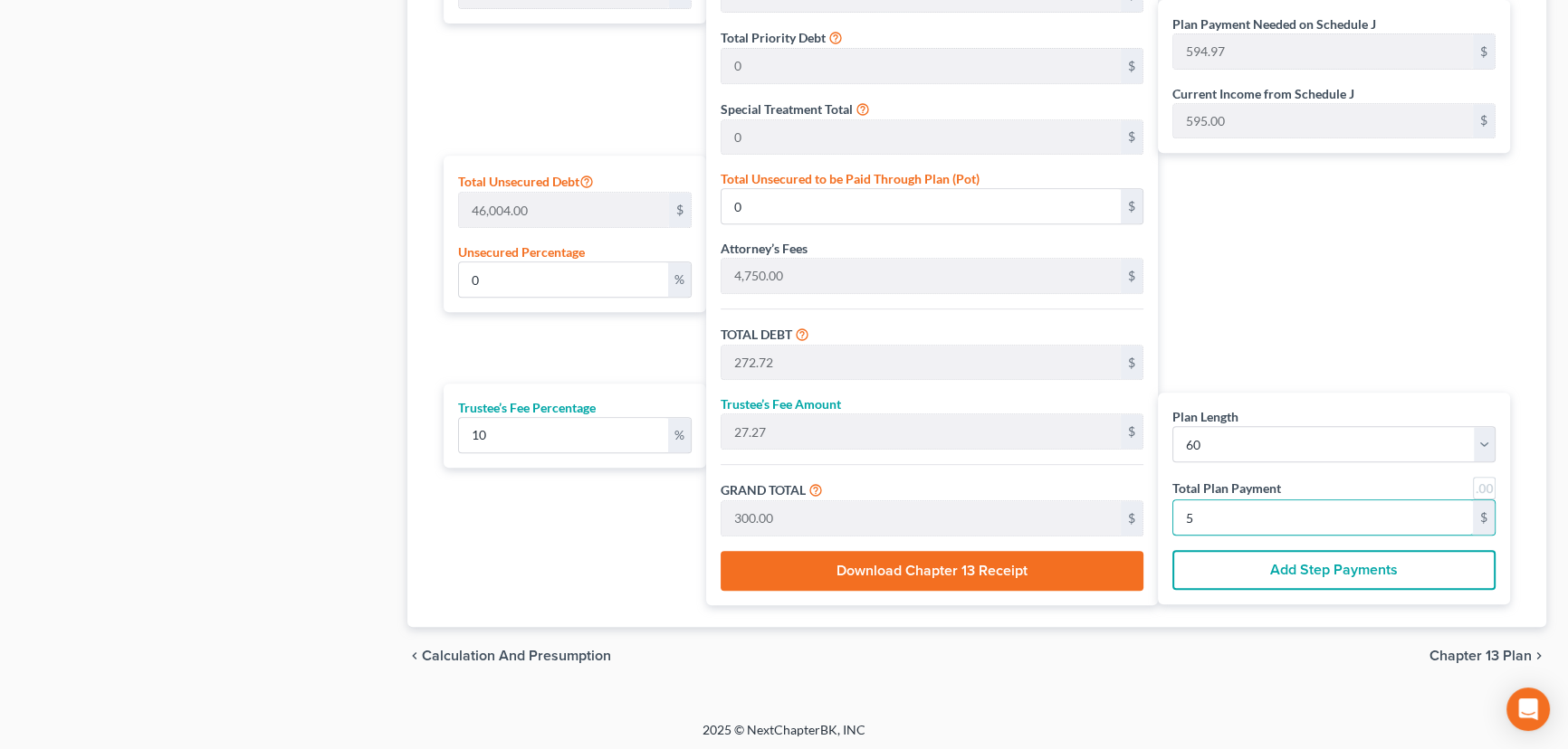
type input "3,218.18"
type input "321.81"
type input "3,540.00"
type input "595"
type input "0.01"
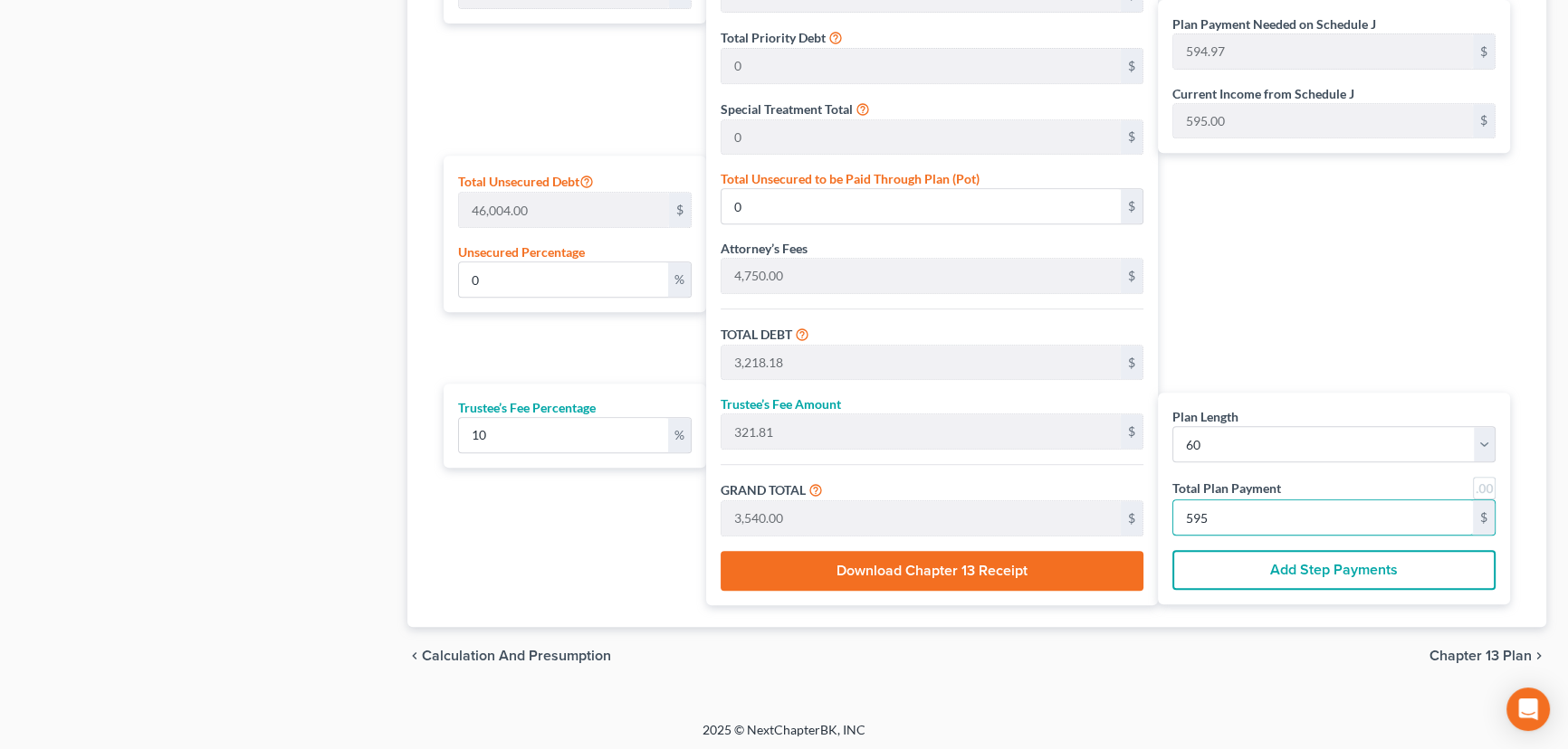
type input "6.02"
type input "32,454.54"
type input "3,245.45"
type input "35,700.00"
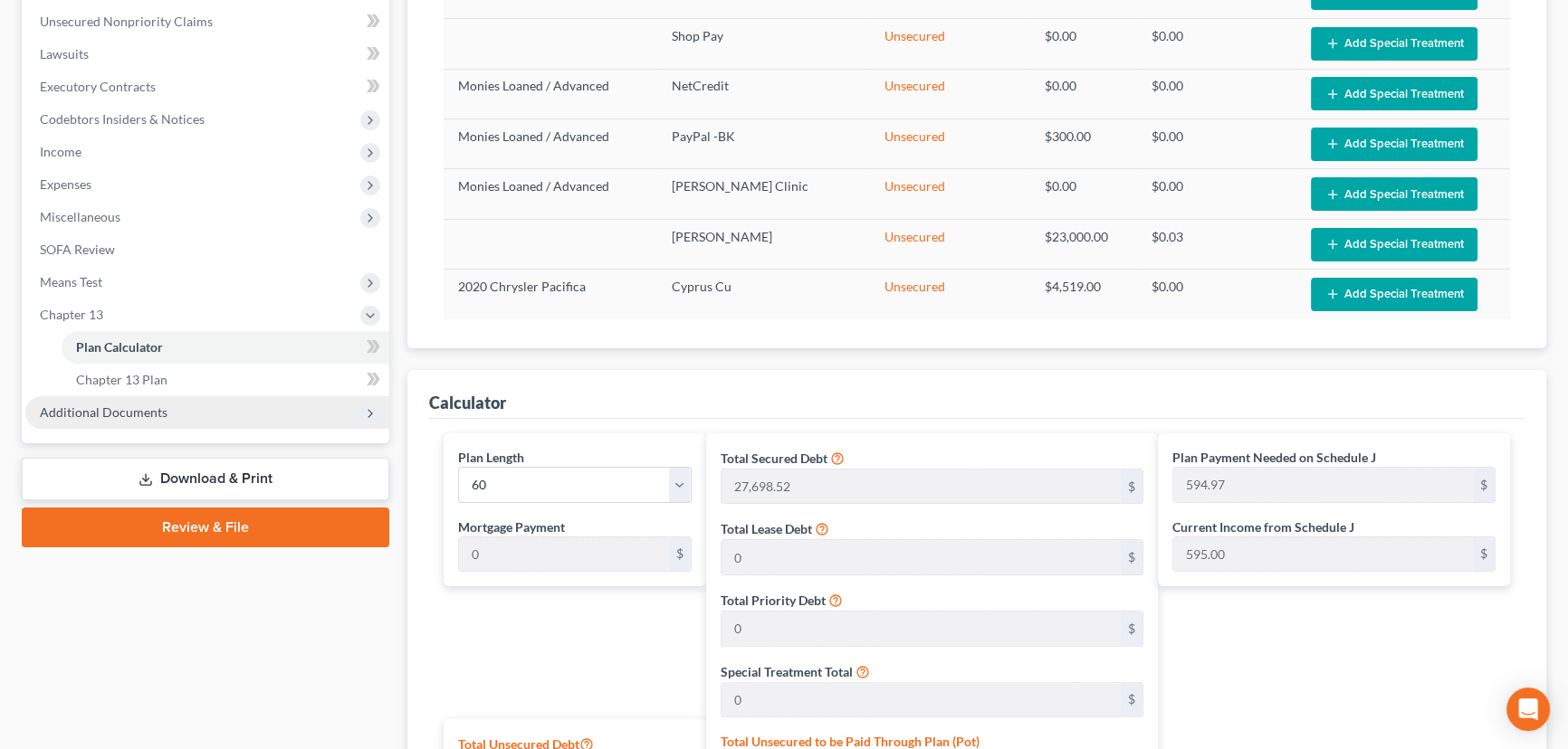
scroll to position [430, 0]
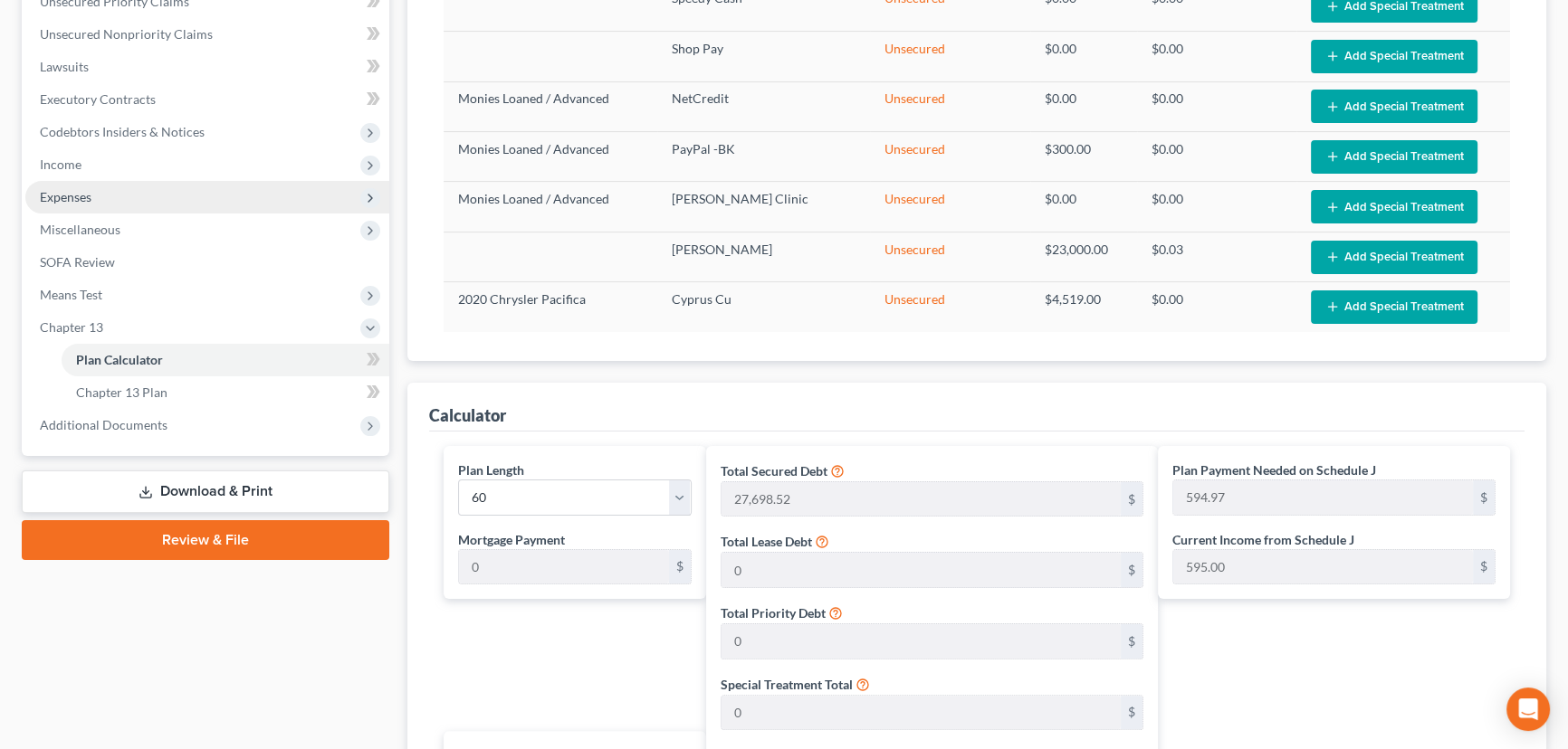
type input "595"
click at [81, 195] on span "Expenses" at bounding box center [65, 197] width 52 height 15
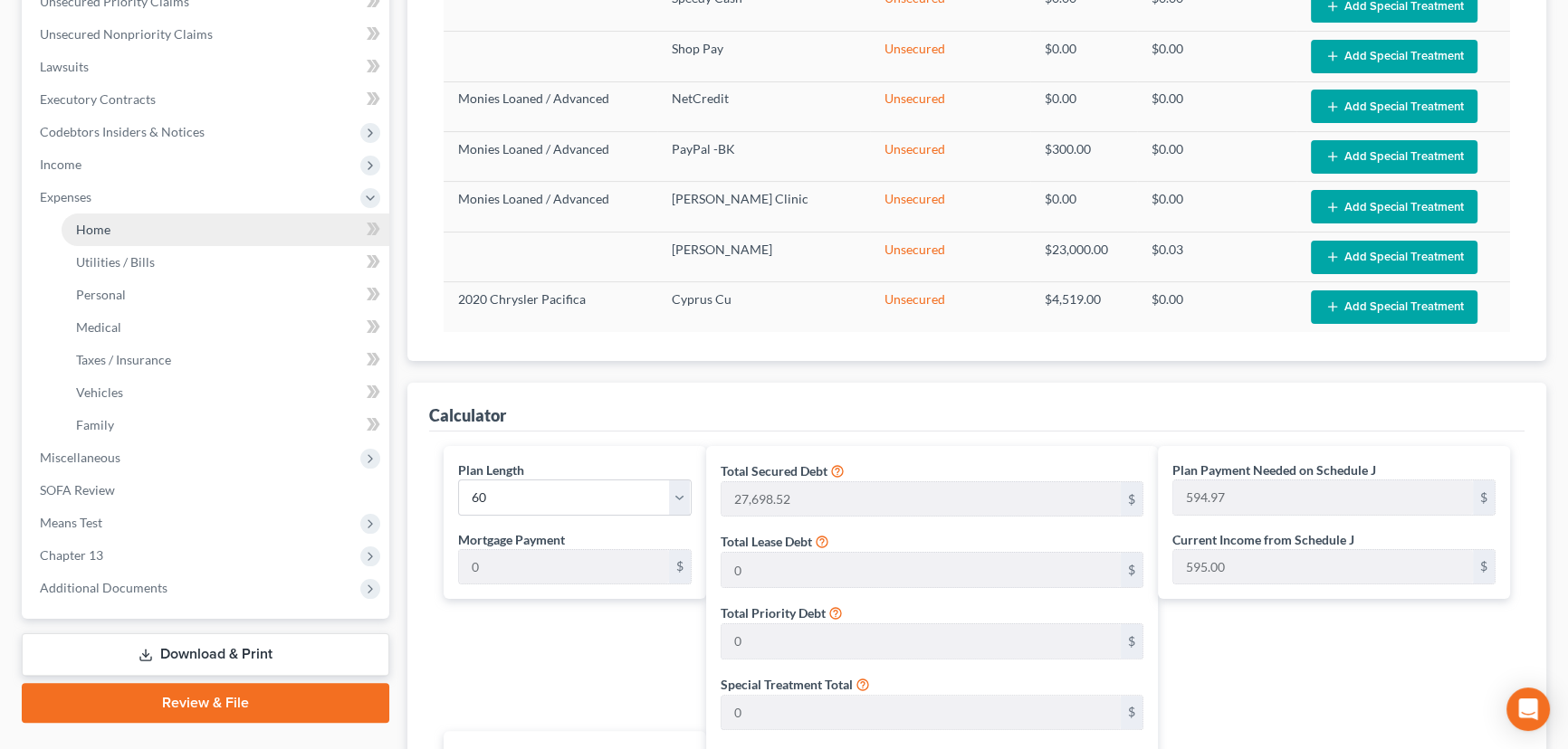
click at [91, 225] on span "Home" at bounding box center [93, 229] width 35 height 15
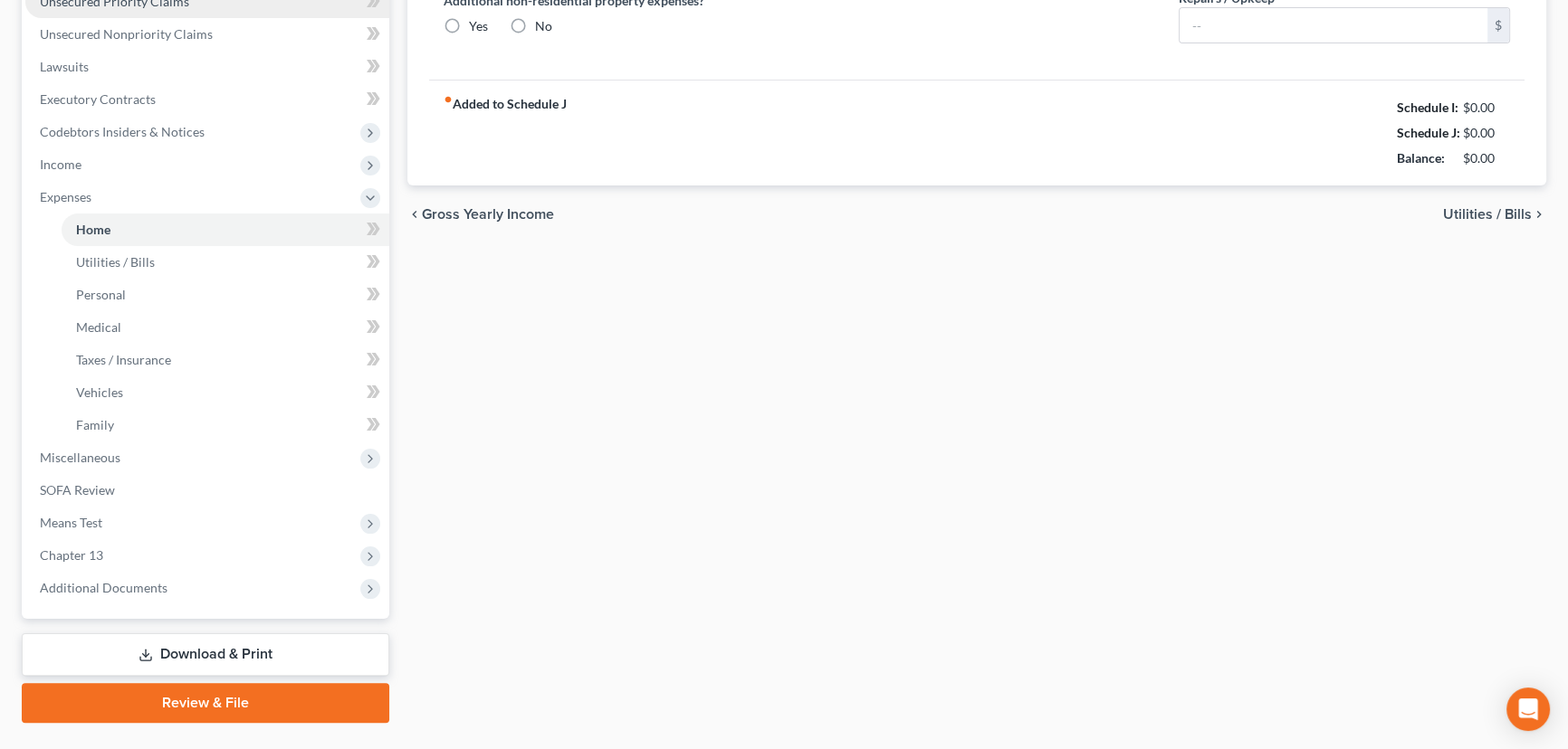
type input "3,200.00"
type input "0.00"
radio input "true"
type input "100.00"
type input "0.00"
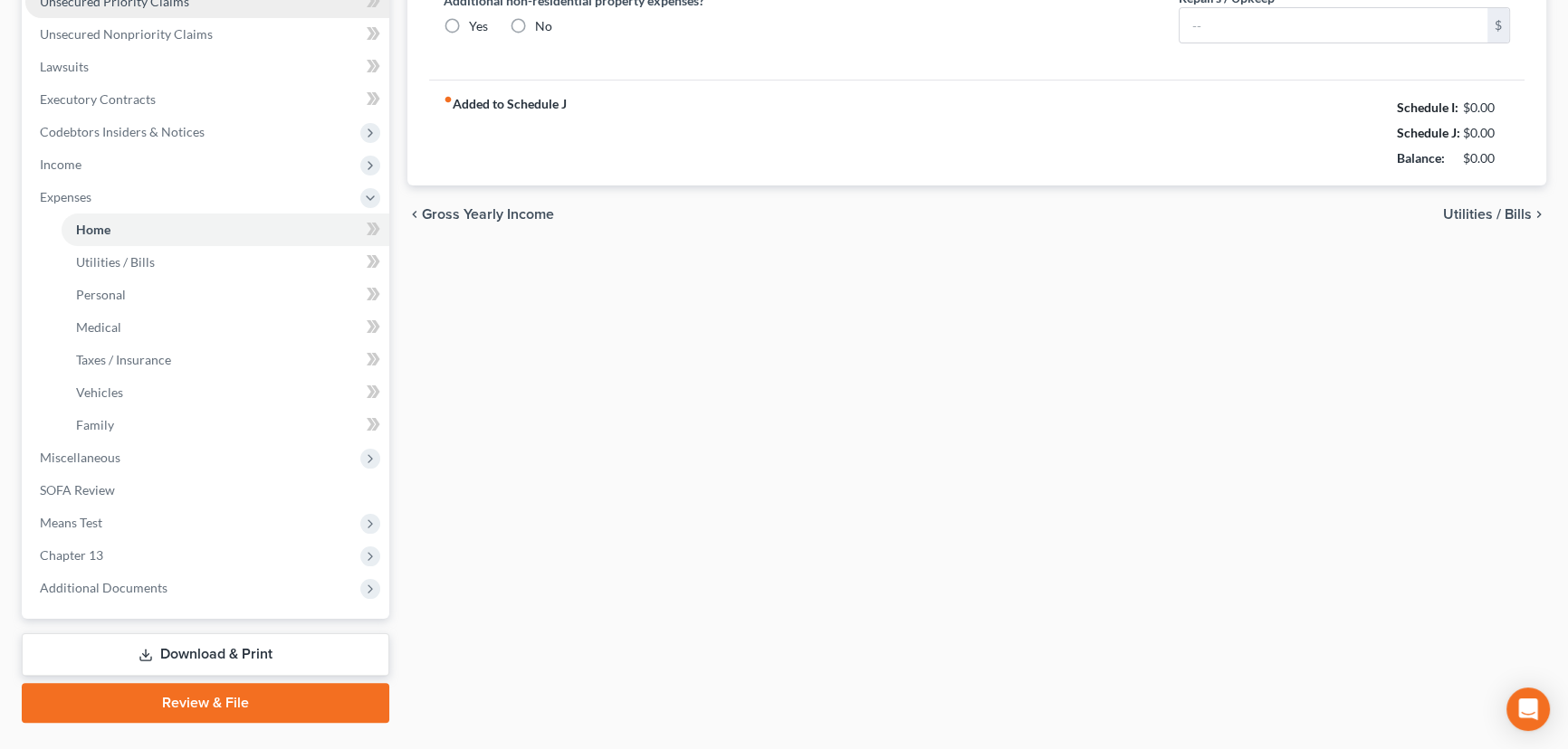
type input "0.00"
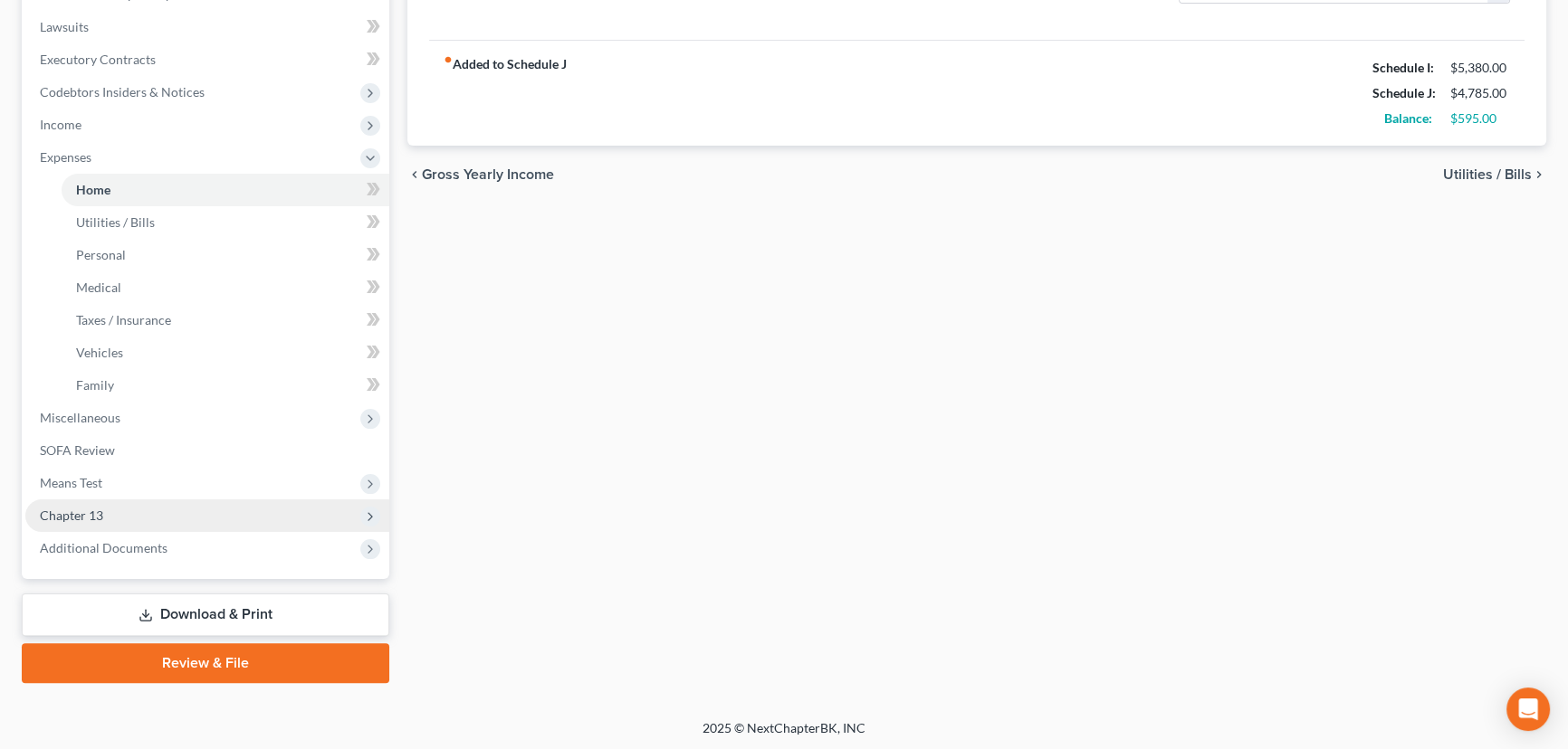
click at [82, 510] on span "Chapter 13" at bounding box center [71, 516] width 64 height 15
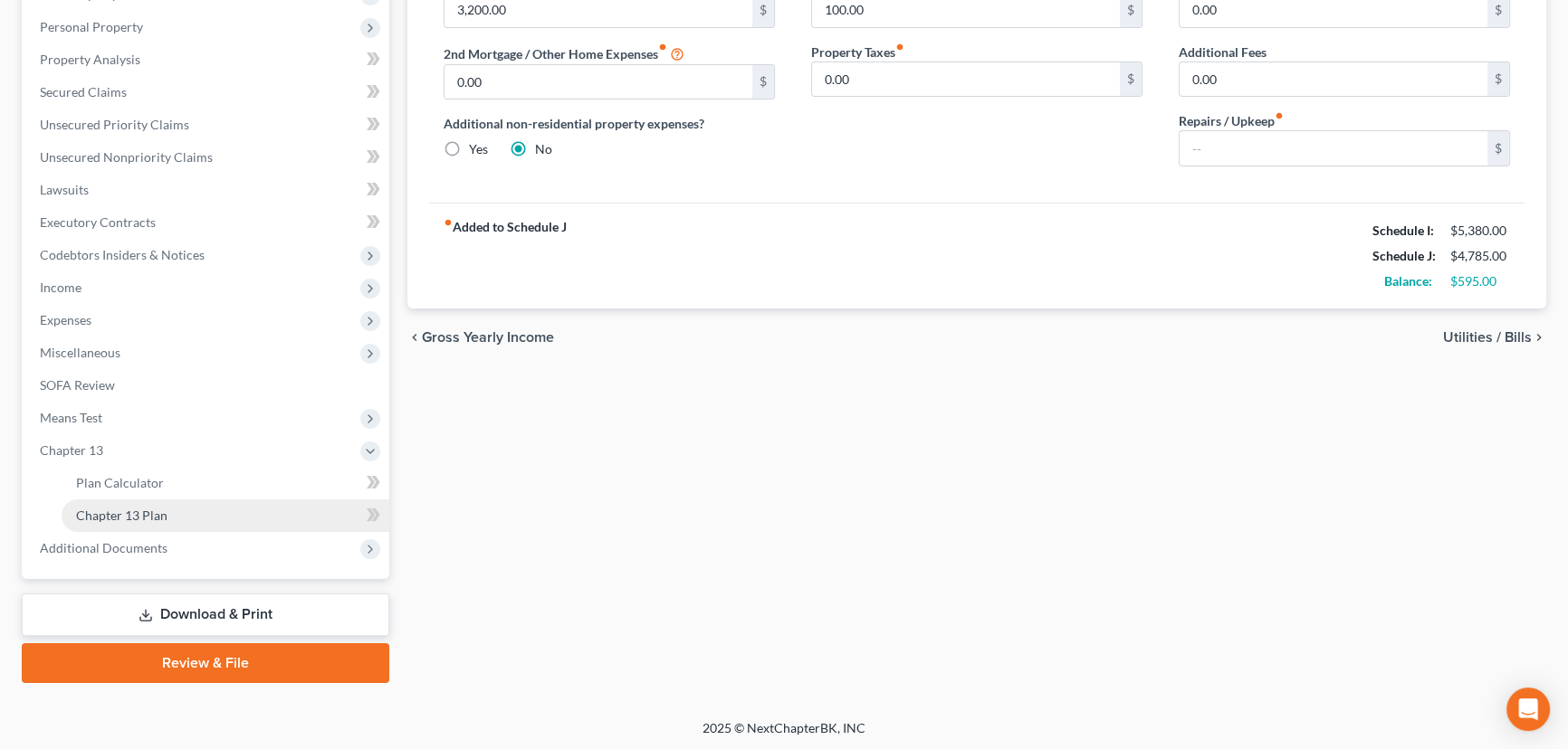
click at [144, 508] on span "Chapter 13 Plan" at bounding box center [121, 516] width 91 height 15
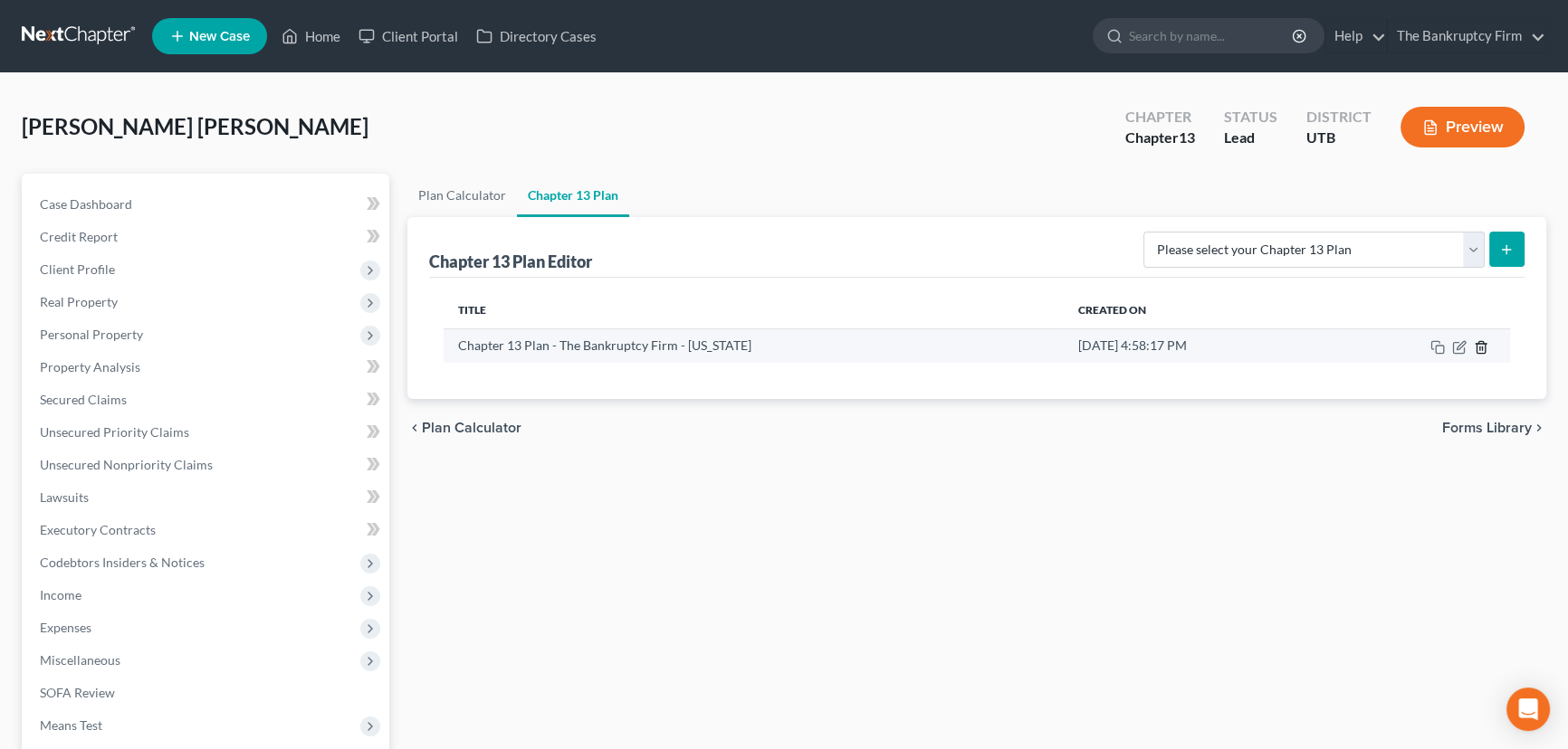
click at [1482, 347] on line "button" at bounding box center [1482, 349] width 0 height 4
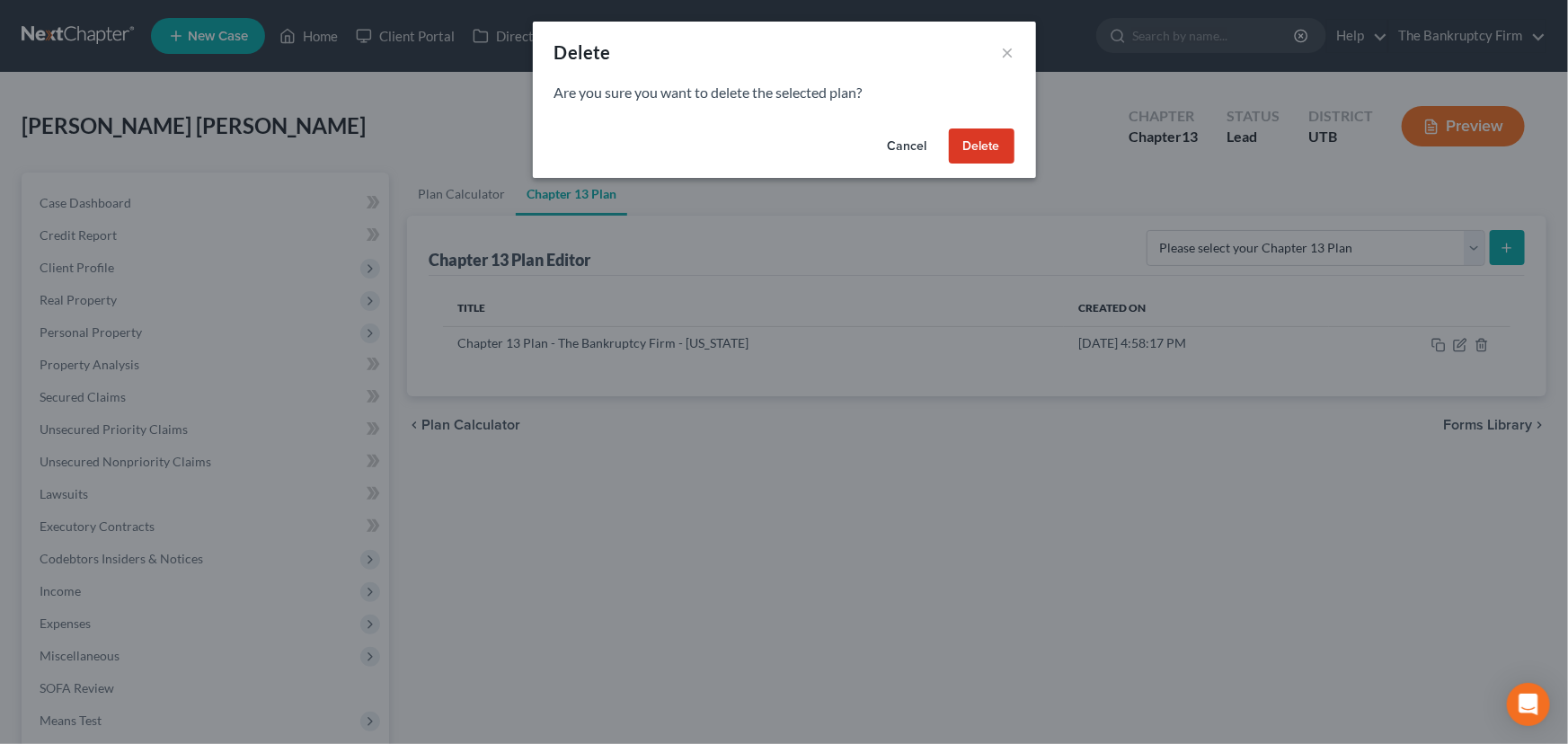
click at [995, 144] on button "Delete" at bounding box center [981, 146] width 65 height 36
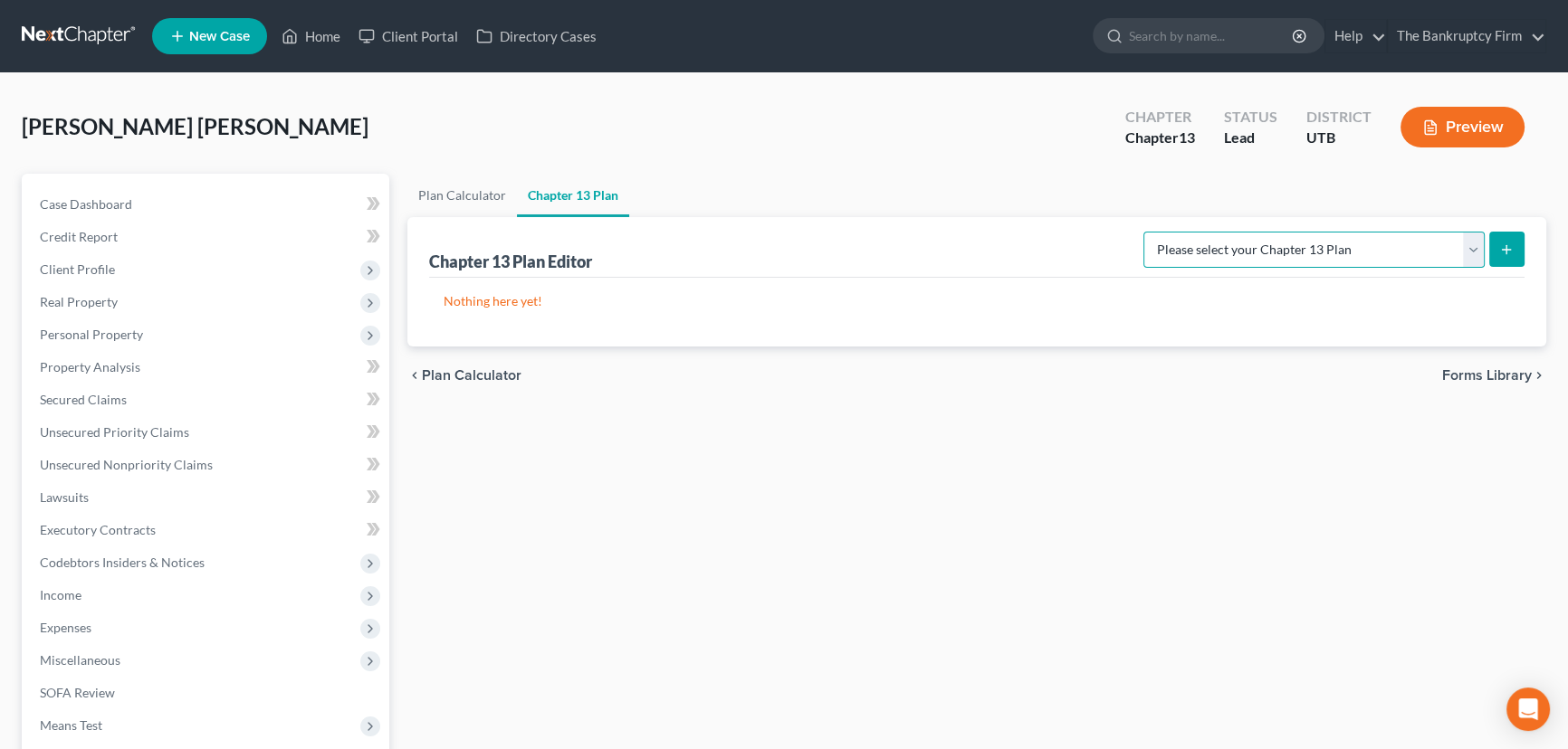
click at [1468, 243] on select "Please select your Chapter 13 Plan Chapter 13 Plan - The Bankruptcy Firm - [US_…" at bounding box center [1314, 249] width 341 height 37
select select "0"
click at [1184, 232] on select "Please select your Chapter 13 Plan Chapter 13 Plan - The Bankruptcy Firm - [US_…" at bounding box center [1314, 249] width 341 height 37
click at [1511, 248] on icon "submit" at bounding box center [1505, 249] width 14 height 14
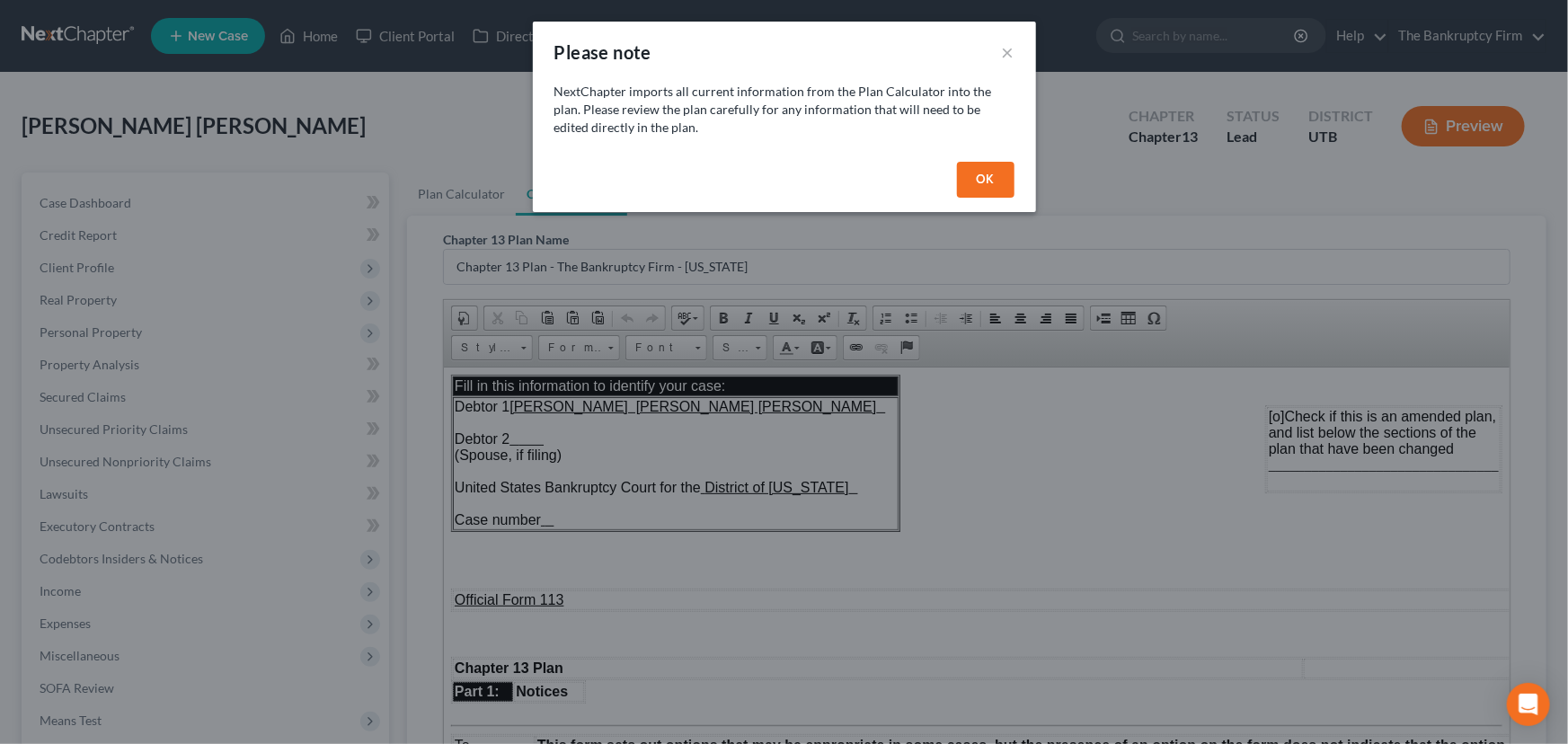
click at [983, 179] on button "OK" at bounding box center [986, 180] width 58 height 36
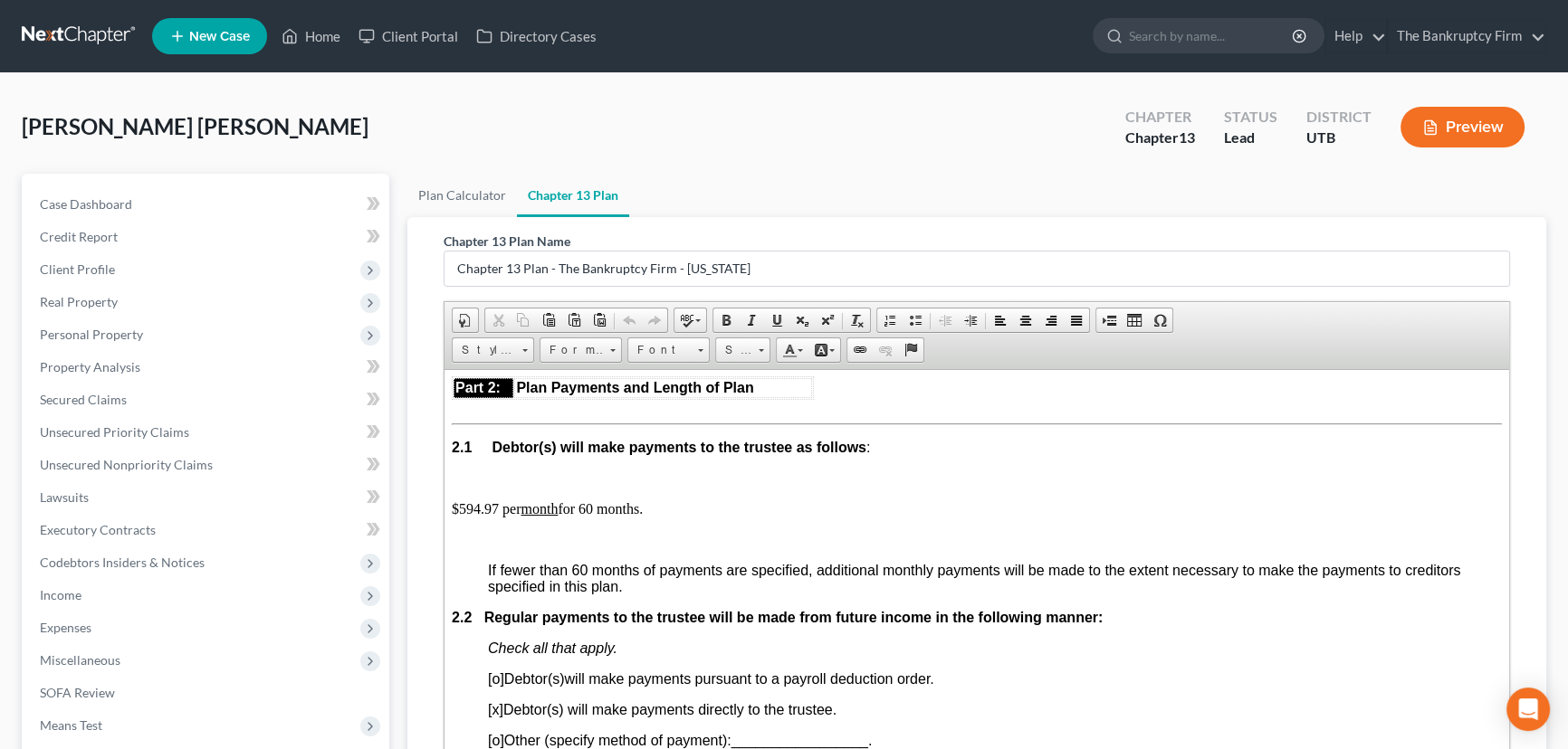
scroll to position [1069, 0]
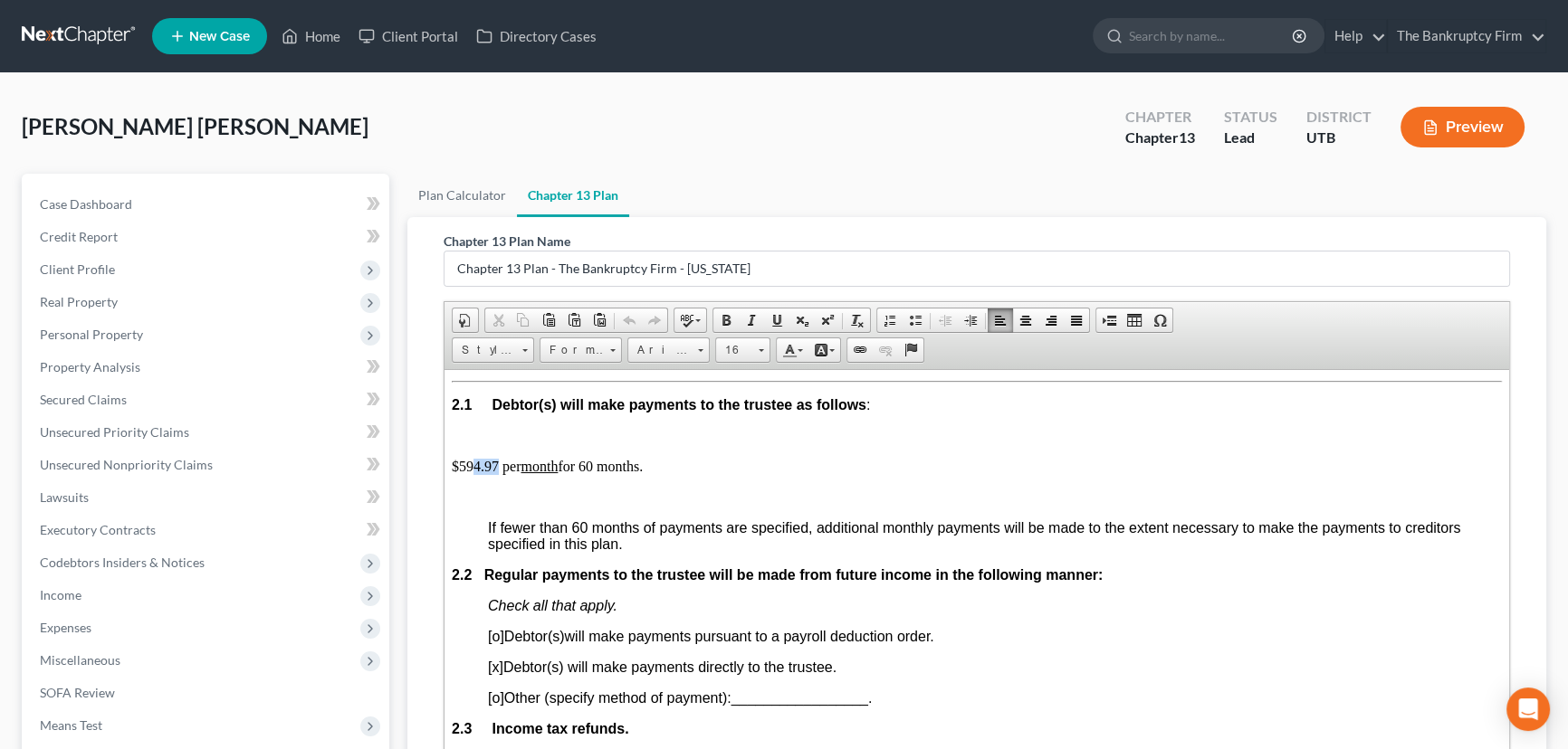
drag, startPoint x: 474, startPoint y: 501, endPoint x: 497, endPoint y: 501, distance: 23.0
click at [497, 474] on p "$594.97 per month for 60 months." at bounding box center [977, 465] width 1050 height 16
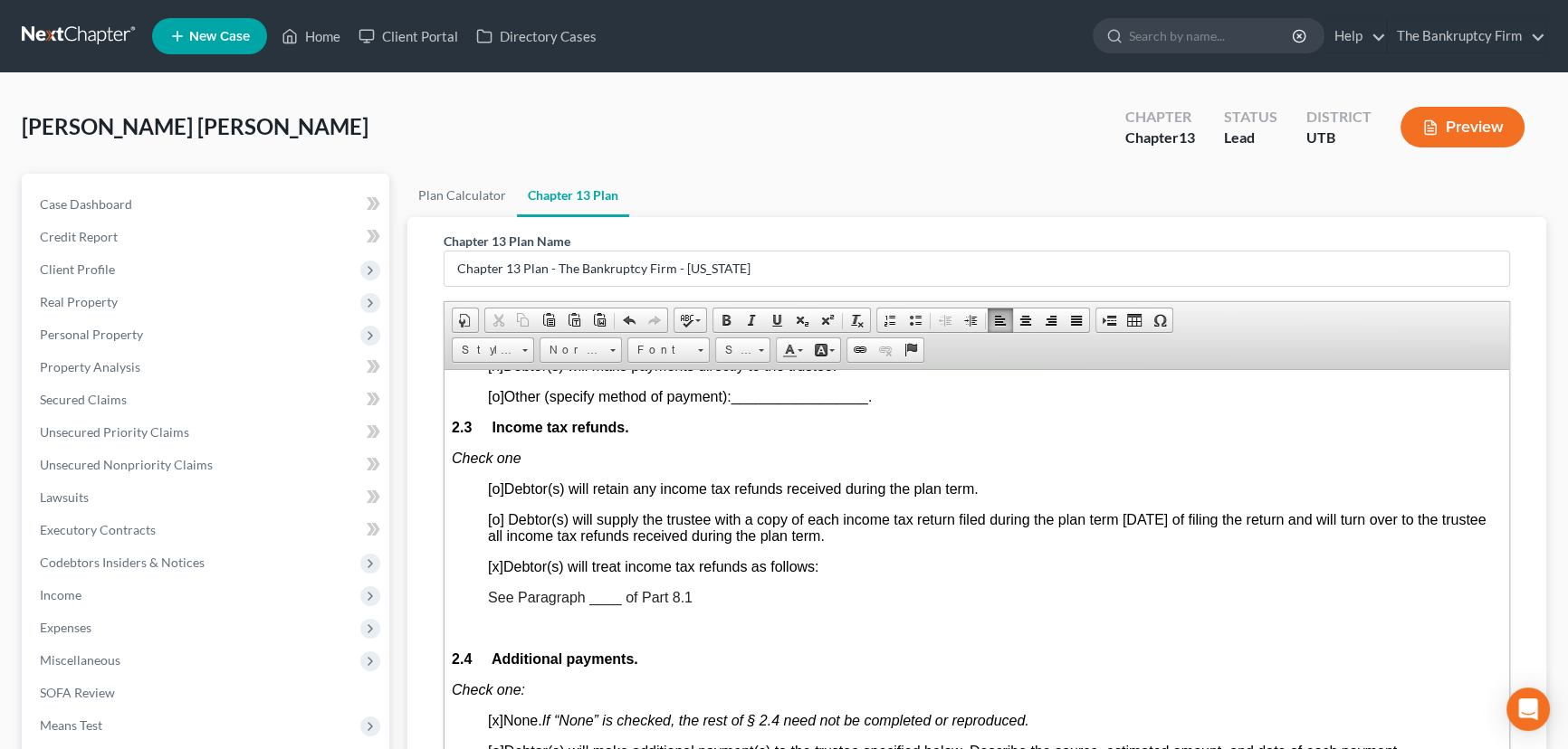
scroll to position [1398, 0]
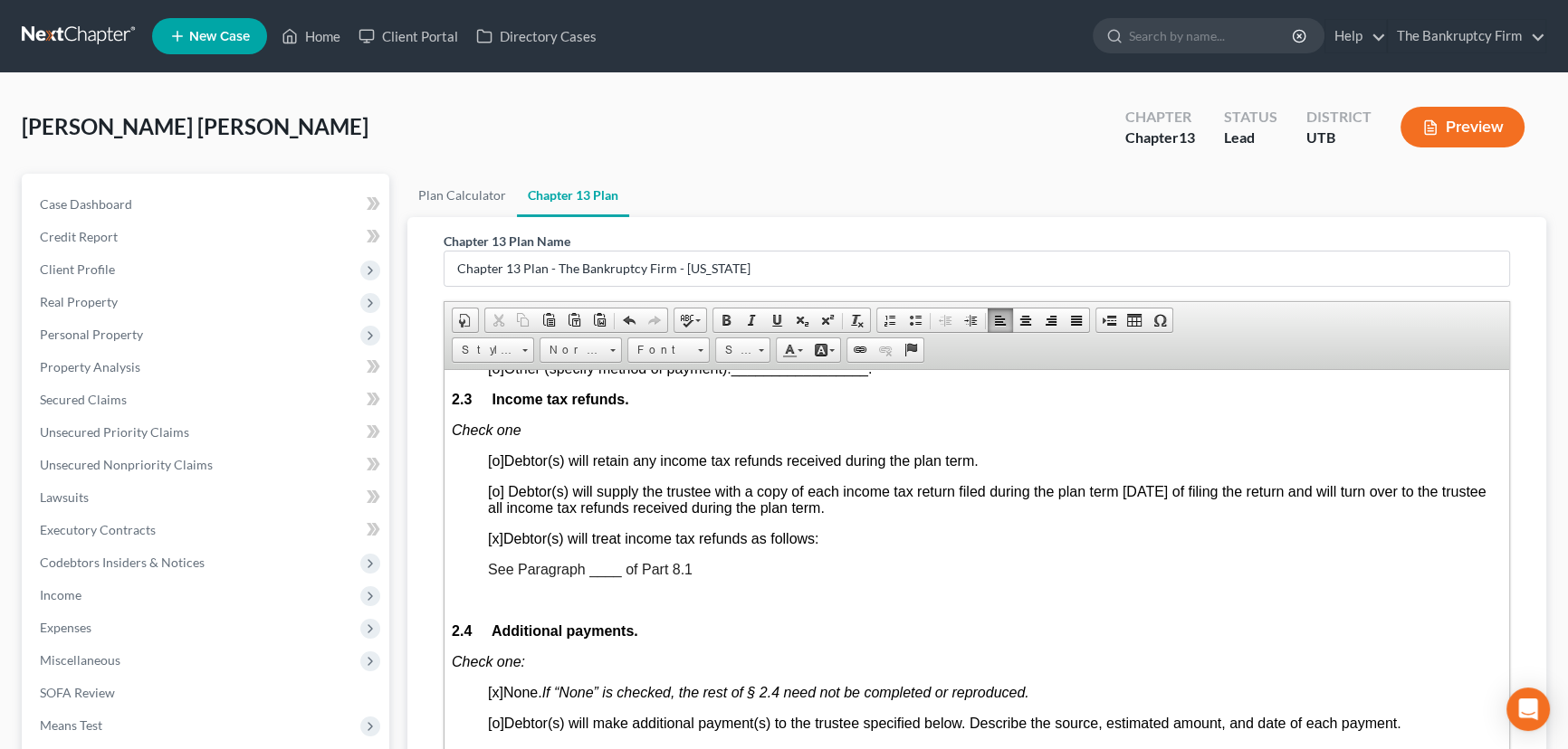
click at [597, 577] on span "See Paragraph ____ of Part 8.1" at bounding box center [590, 568] width 204 height 15
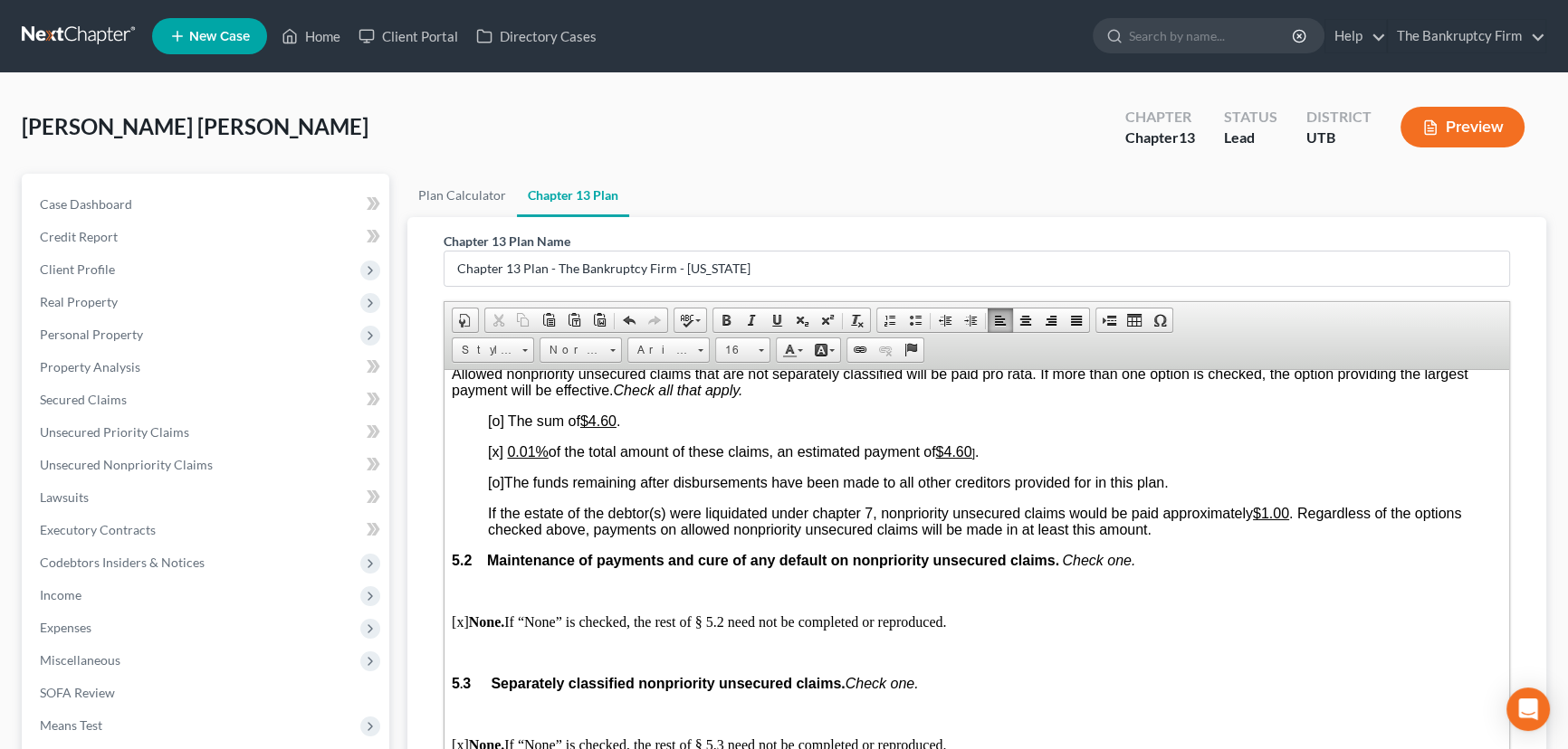
scroll to position [3947, 0]
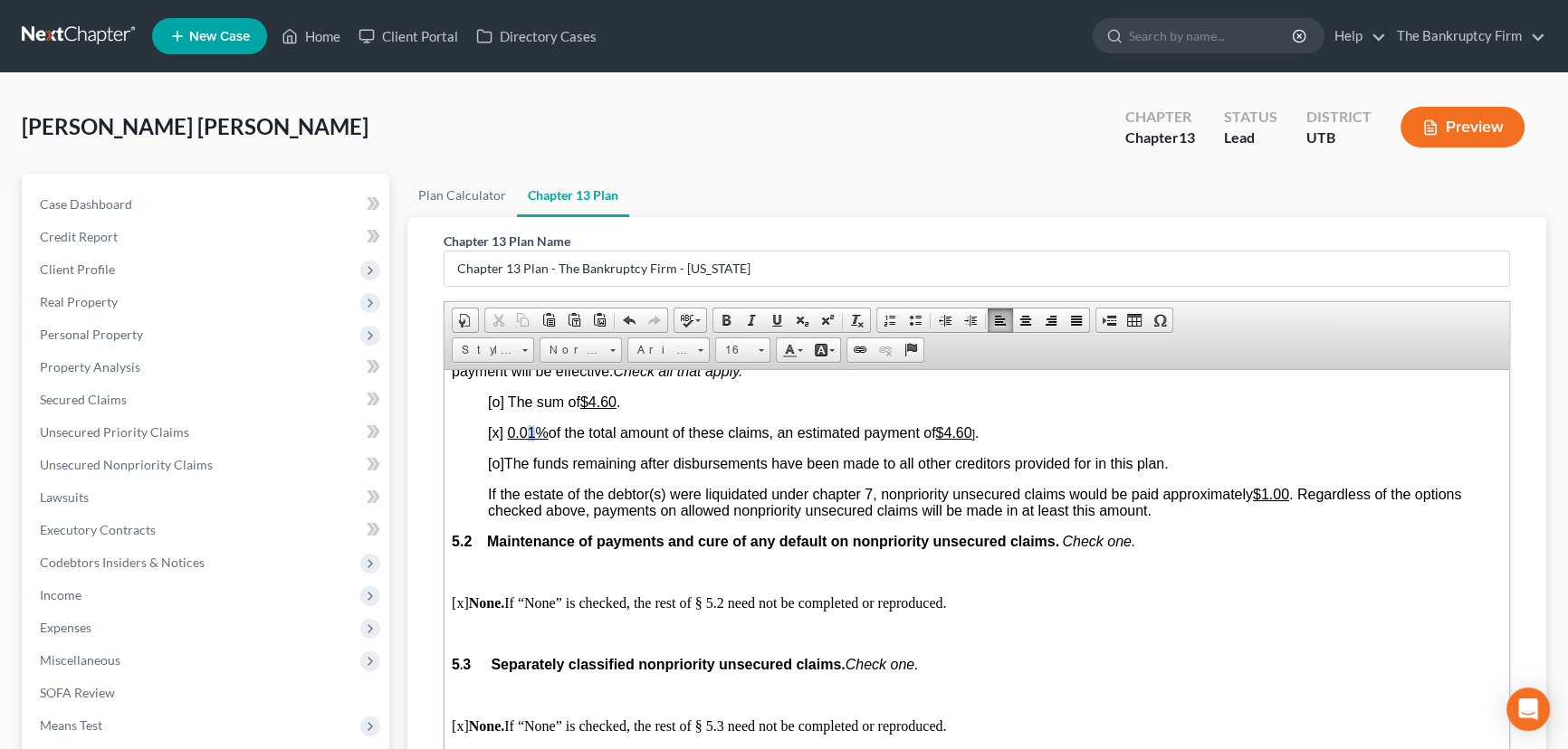
click at [530, 440] on u "0.01%" at bounding box center [527, 432] width 40 height 15
drag, startPoint x: 589, startPoint y: 532, endPoint x: 627, endPoint y: 532, distance: 38.0
click at [627, 410] on p "[o] The sum of $4.60 ." at bounding box center [994, 401] width 1014 height 16
drag, startPoint x: 956, startPoint y: 563, endPoint x: 1005, endPoint y: 561, distance: 49.0
click at [1003, 441] on p "[x] 0.00% of the total amount of these claims, an estimated payment of $4.60 ] ." at bounding box center [994, 432] width 1014 height 16
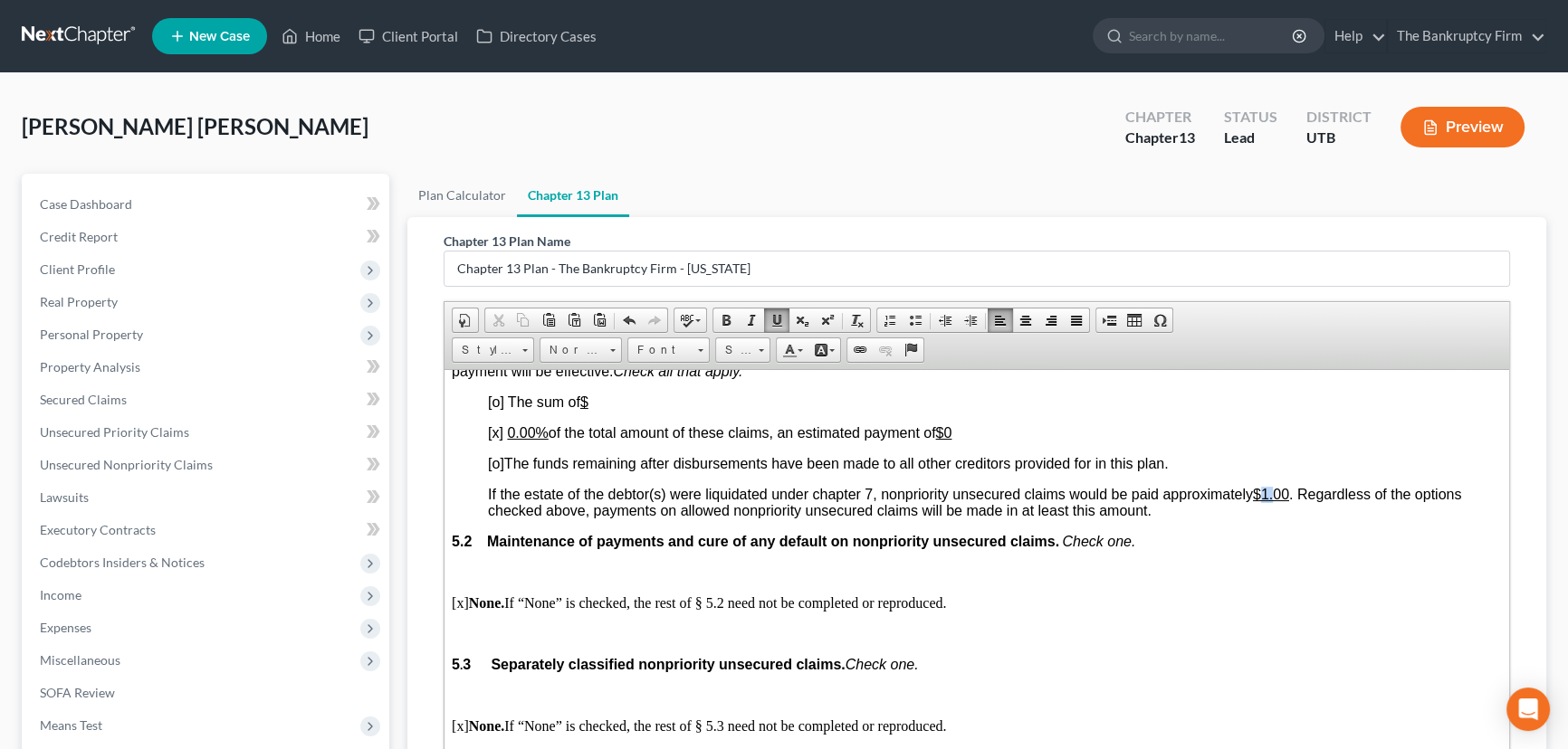
drag, startPoint x: 1271, startPoint y: 631, endPoint x: 1283, endPoint y: 624, distance: 13.9
click at [1283, 502] on u "$1.00" at bounding box center [1271, 493] width 37 height 15
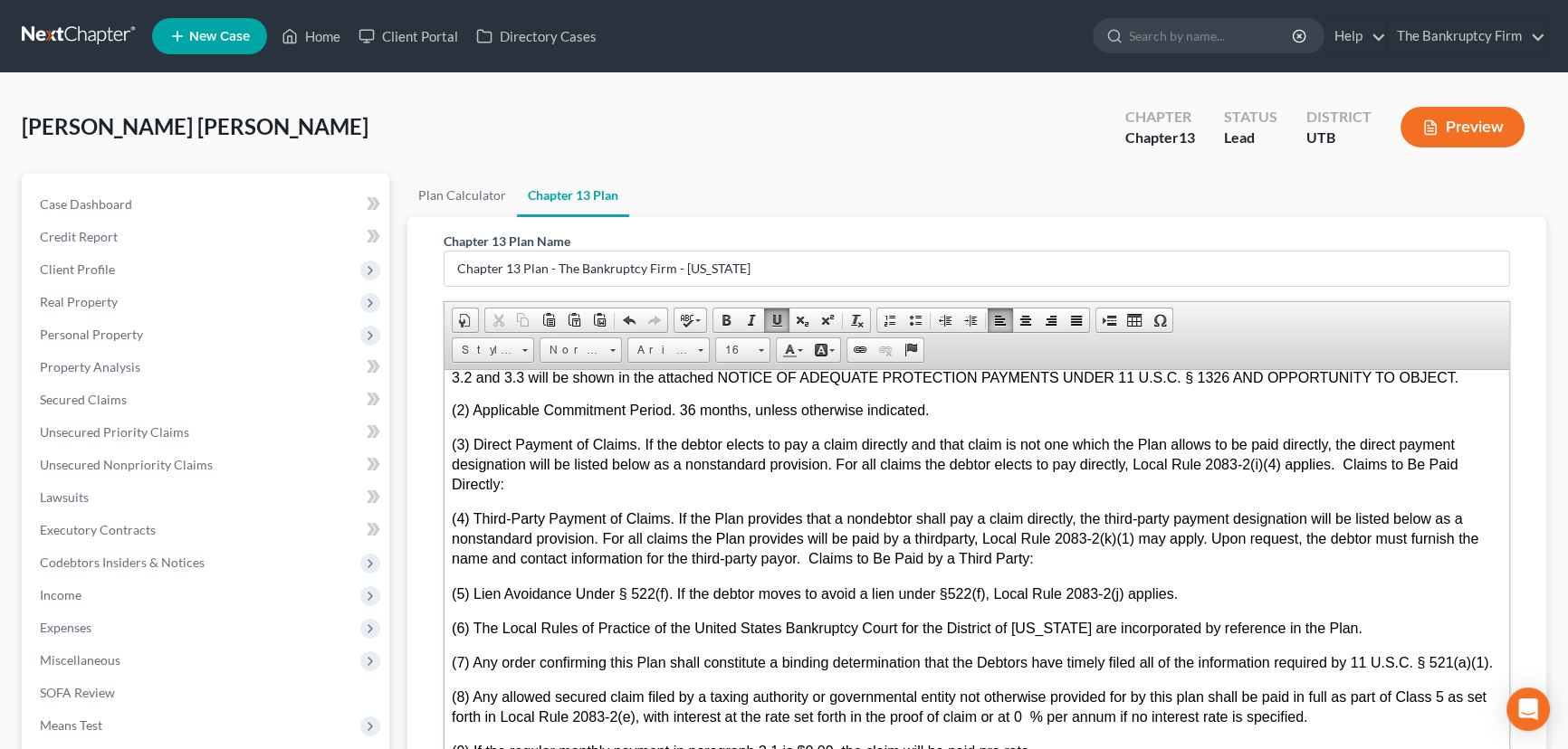
scroll to position [5182, 0]
click at [1463, 384] on p "(1) Adequate Protection Payments. If the debtor seeks to pay Adequate Protectio…" at bounding box center [977, 360] width 1050 height 49
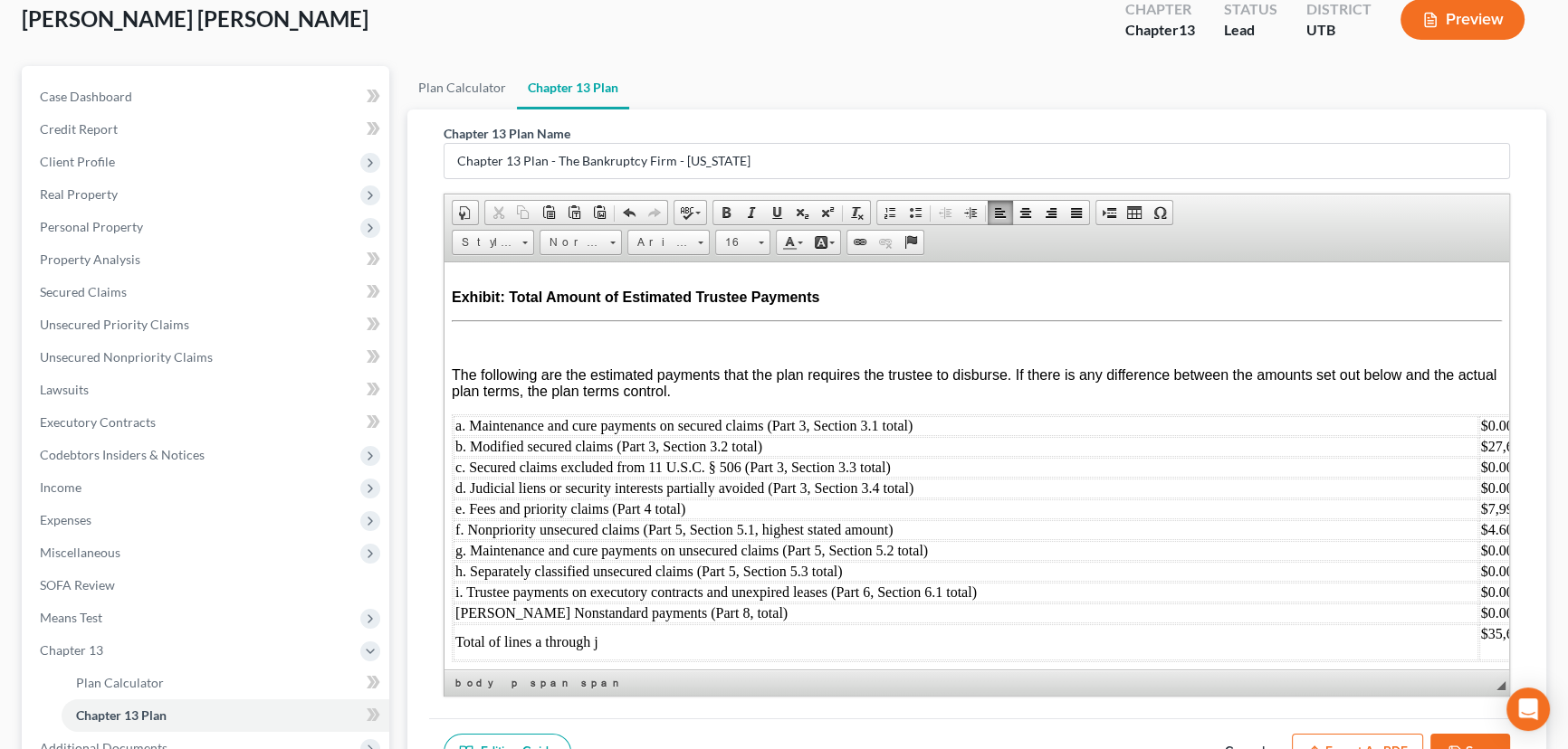
scroll to position [307, 0]
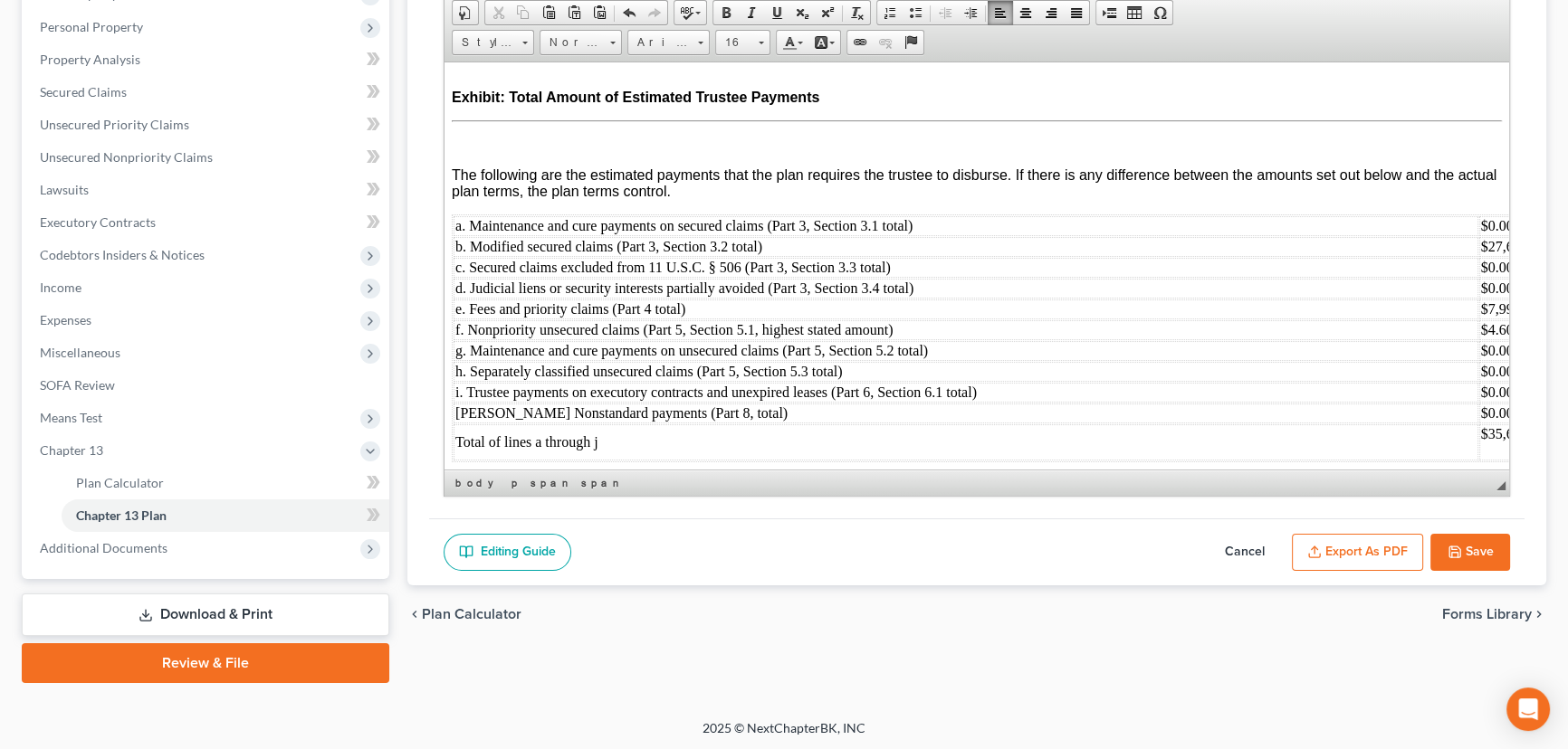
click at [1367, 546] on button "Export as PDF" at bounding box center [1357, 552] width 131 height 38
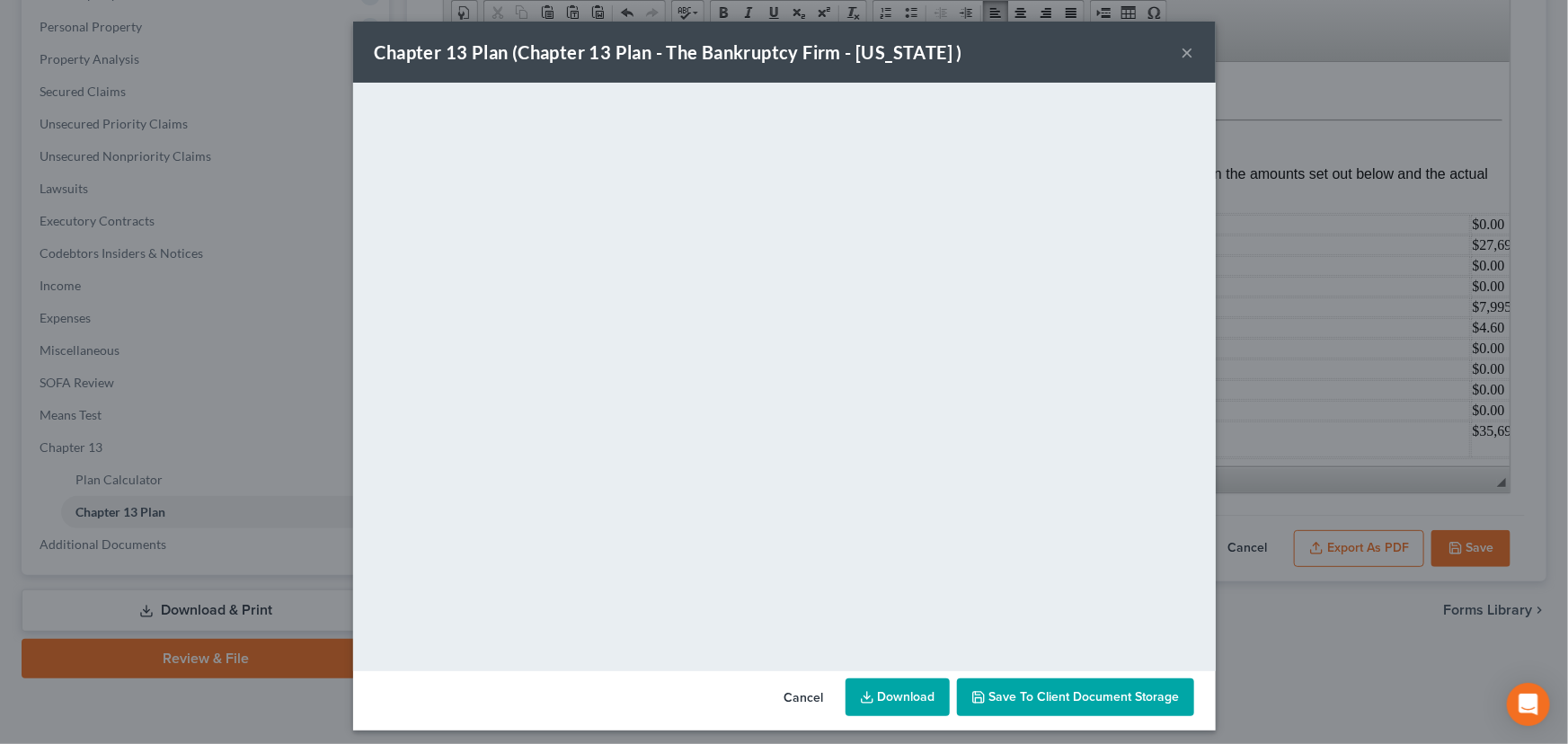
click at [1050, 692] on span "Save to Client Document Storage" at bounding box center [1085, 697] width 191 height 15
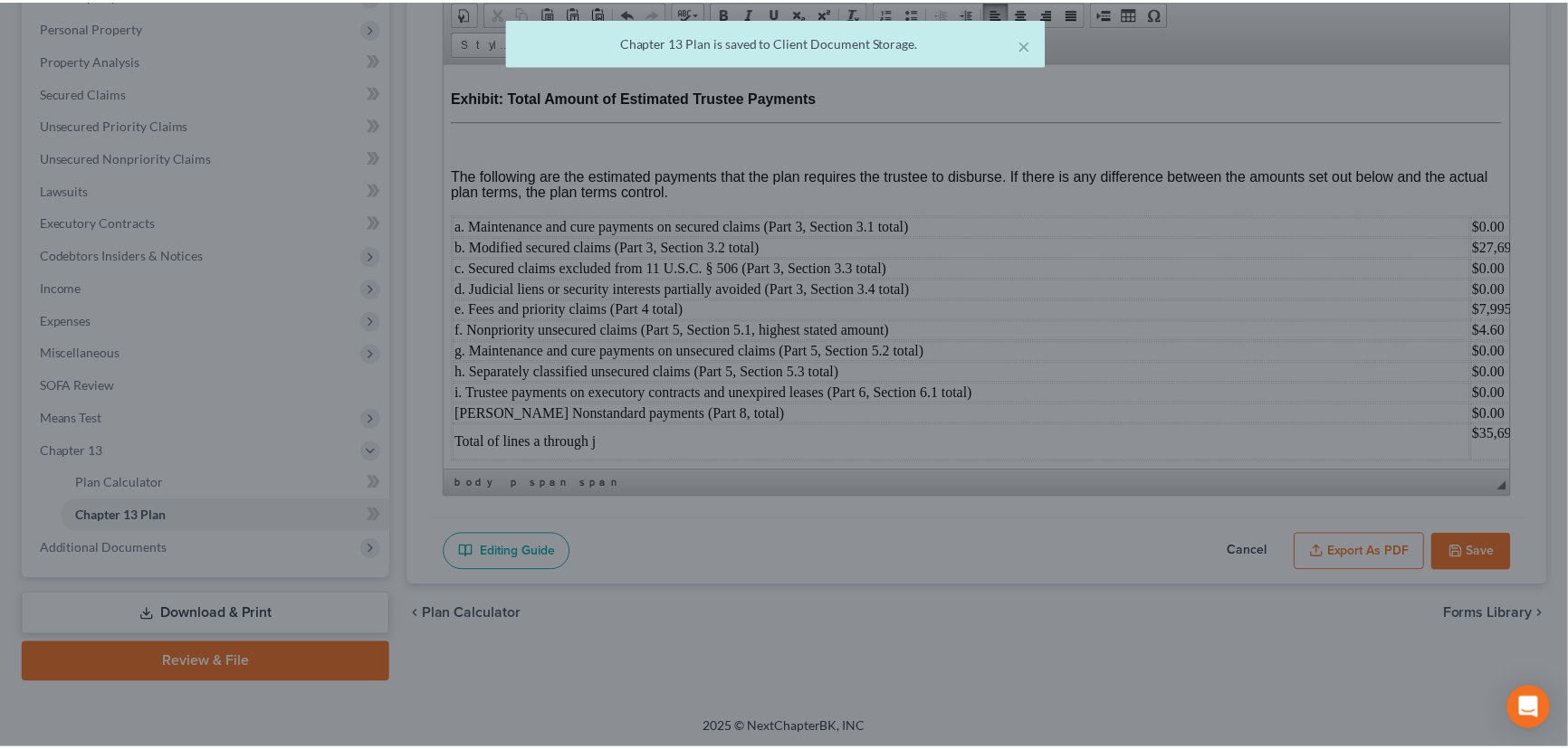
scroll to position [7354, 0]
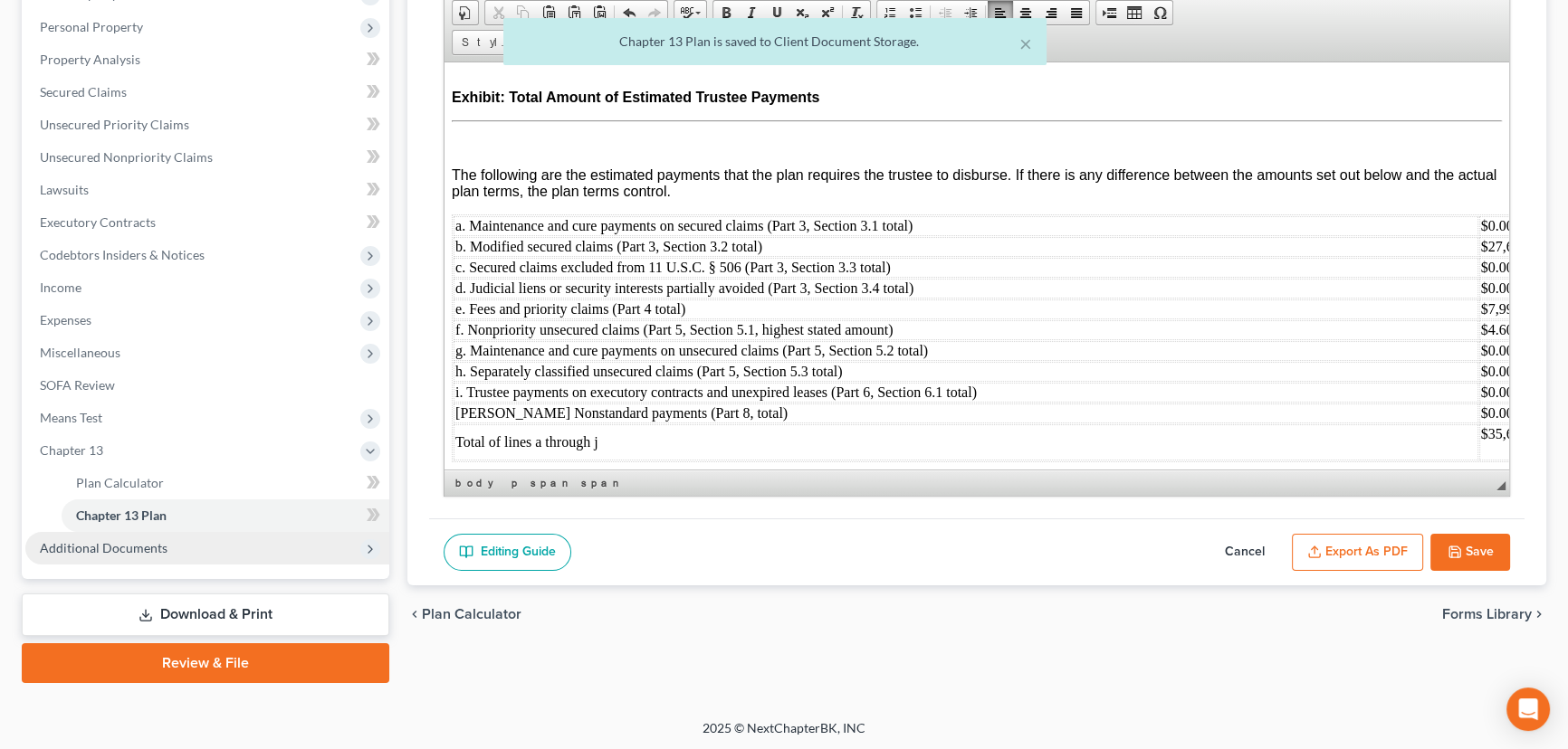
click at [144, 548] on span "Additional Documents" at bounding box center [103, 547] width 128 height 15
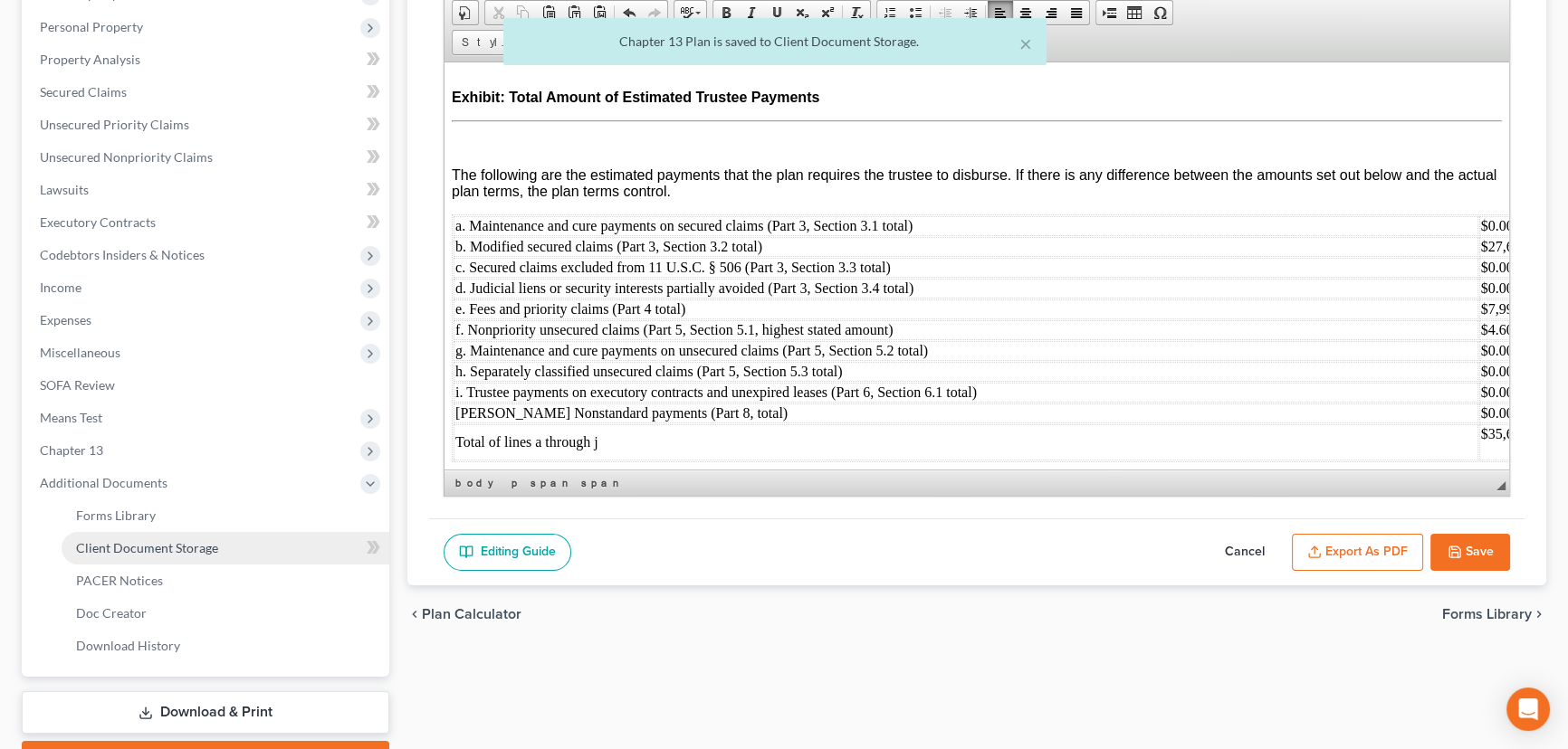
click at [158, 544] on span "Client Document Storage" at bounding box center [147, 547] width 143 height 15
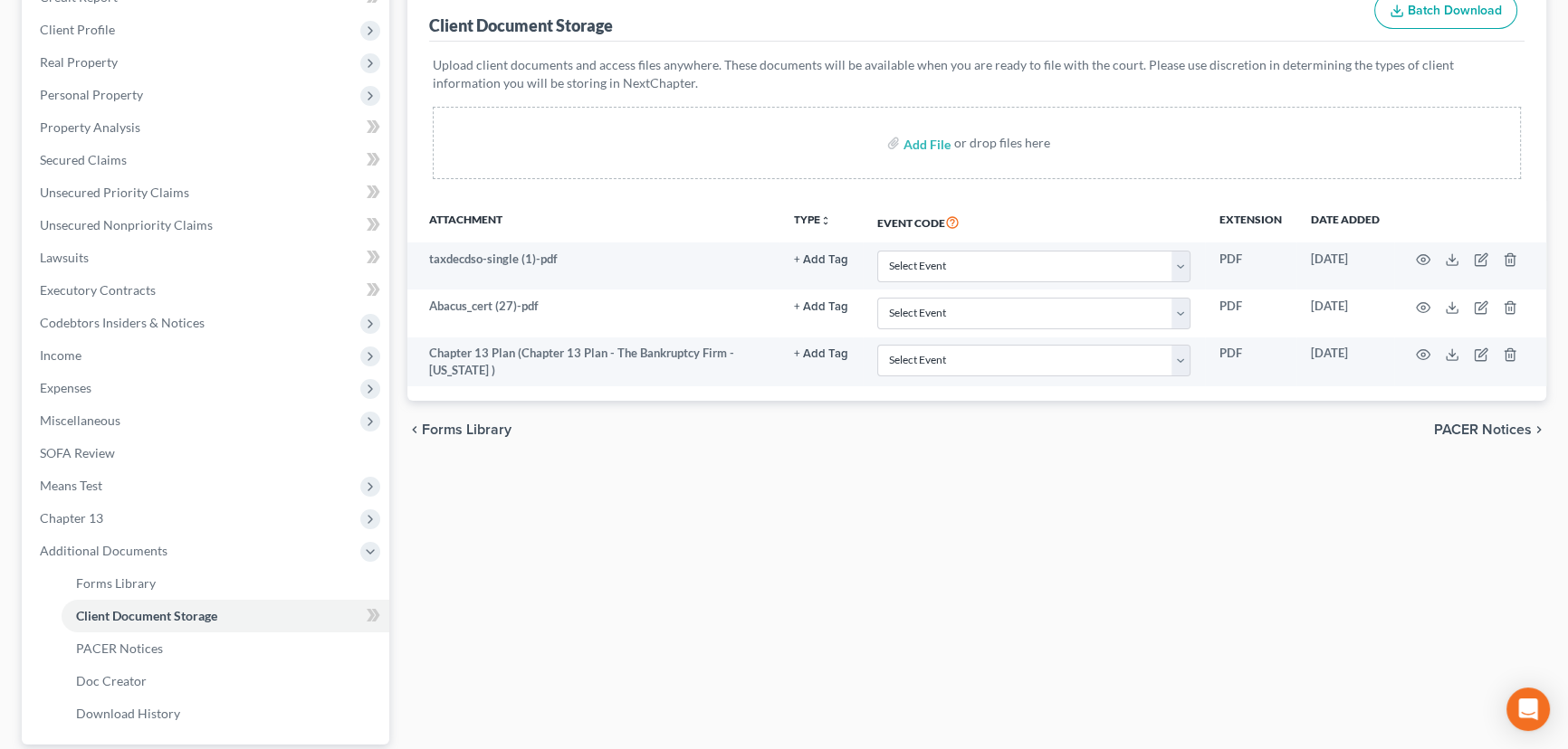
scroll to position [247, 0]
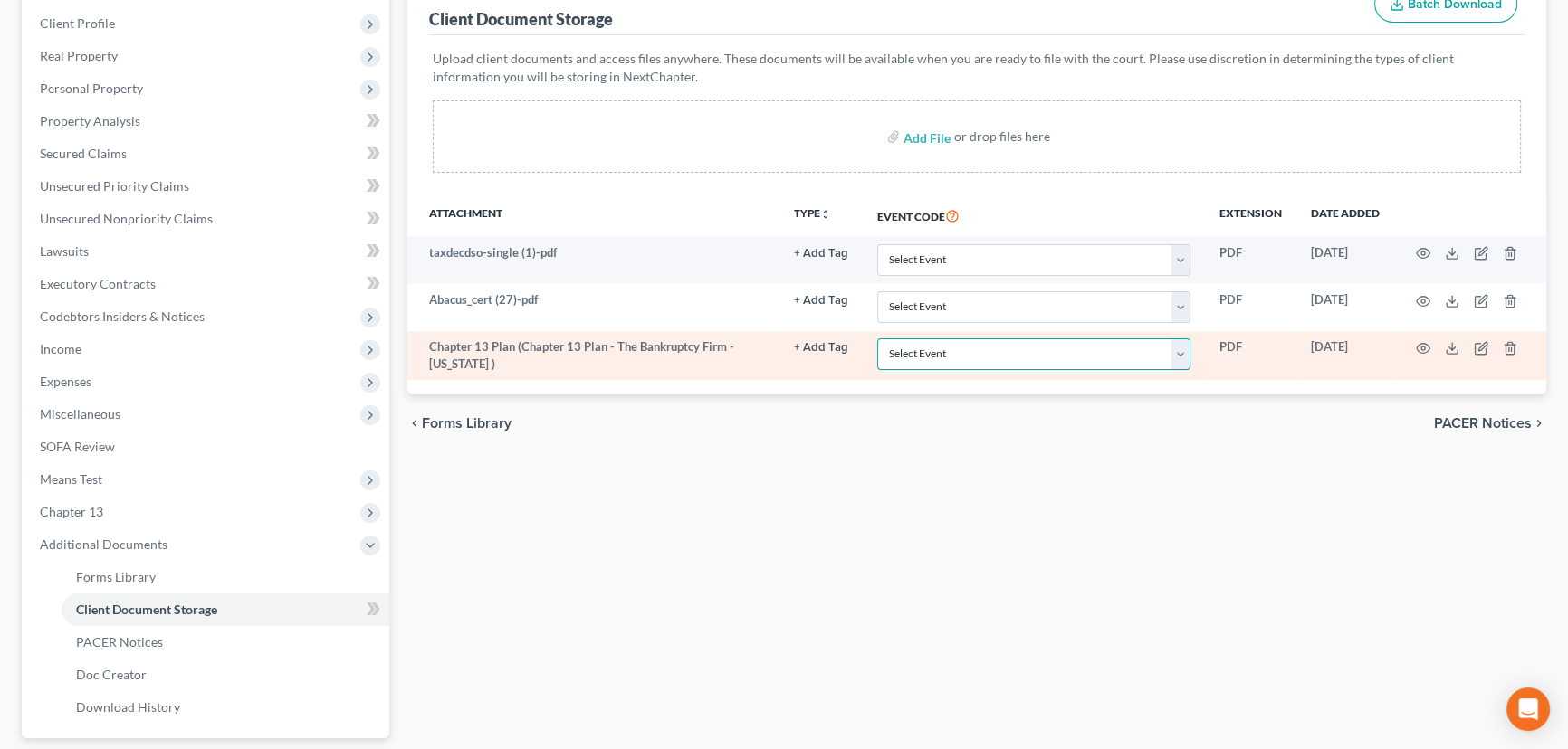
click at [1015, 353] on select "Select Event Affidavit/Declaration Amended Chapter 11 Plan Amended Disclosure S…" at bounding box center [1033, 354] width 313 height 32
select select "26"
click at [877, 338] on select "Select Event Affidavit/Declaration Amended Chapter 11 Plan Amended Disclosure S…" at bounding box center [1033, 354] width 313 height 32
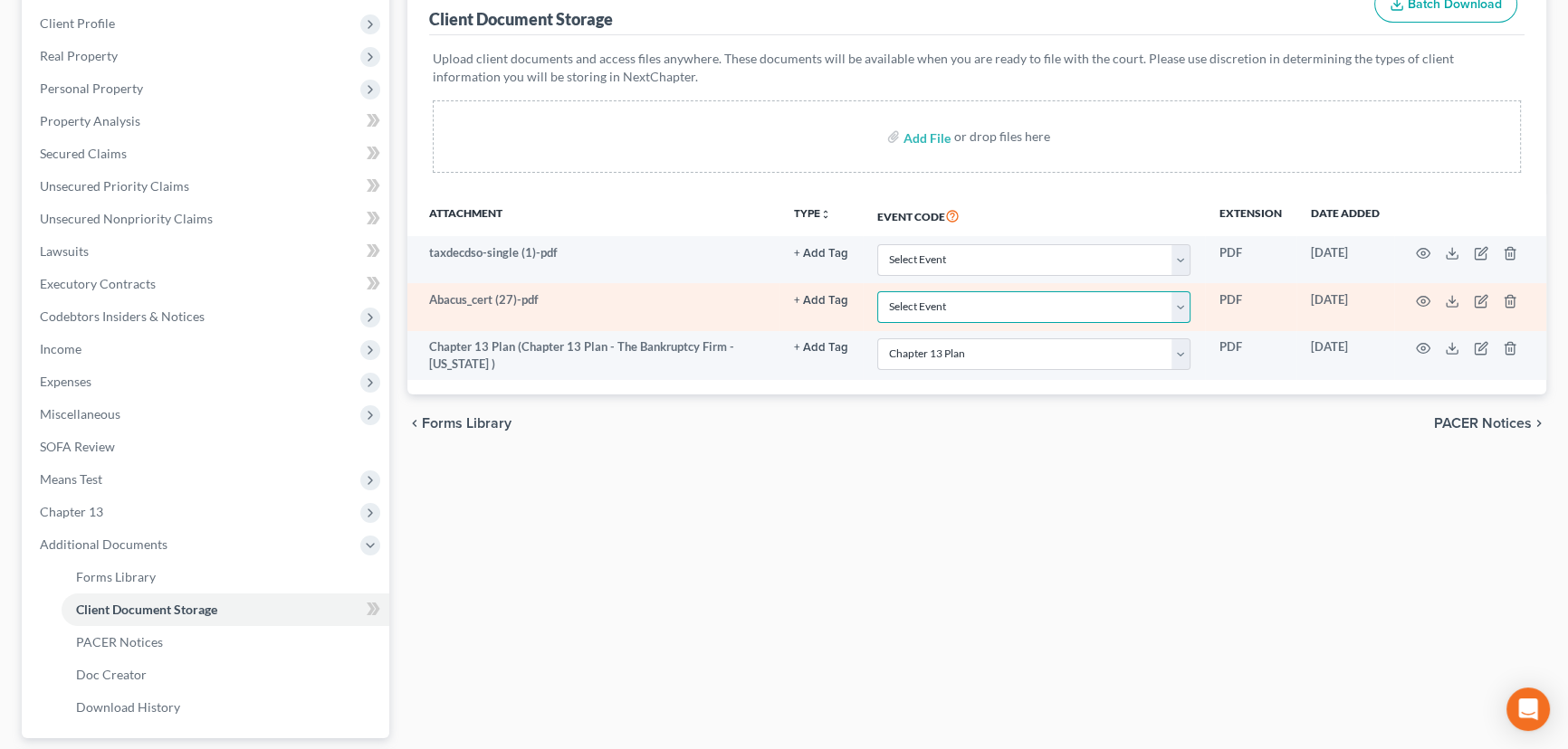
click at [952, 297] on select "Select Event Affidavit/Declaration Amended Chapter 11 Plan Amended Disclosure S…" at bounding box center [1033, 307] width 313 height 32
select select "30"
click at [877, 292] on select "Select Event Affidavit/Declaration Amended Chapter 11 Plan Amended Disclosure S…" at bounding box center [1033, 307] width 313 height 32
click at [1425, 296] on icon "button" at bounding box center [1424, 301] width 13 height 10
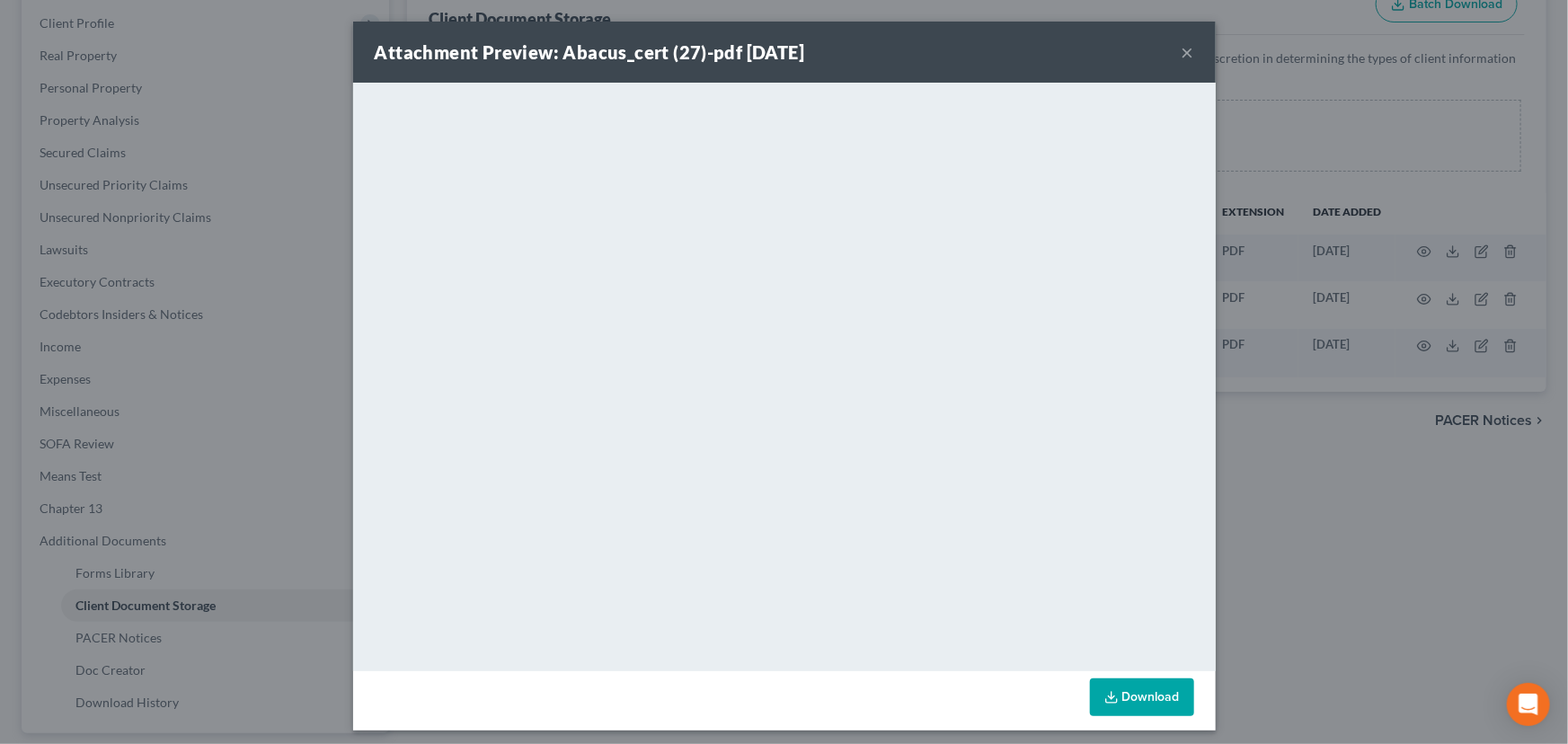
click at [1184, 50] on button "×" at bounding box center [1188, 51] width 13 height 21
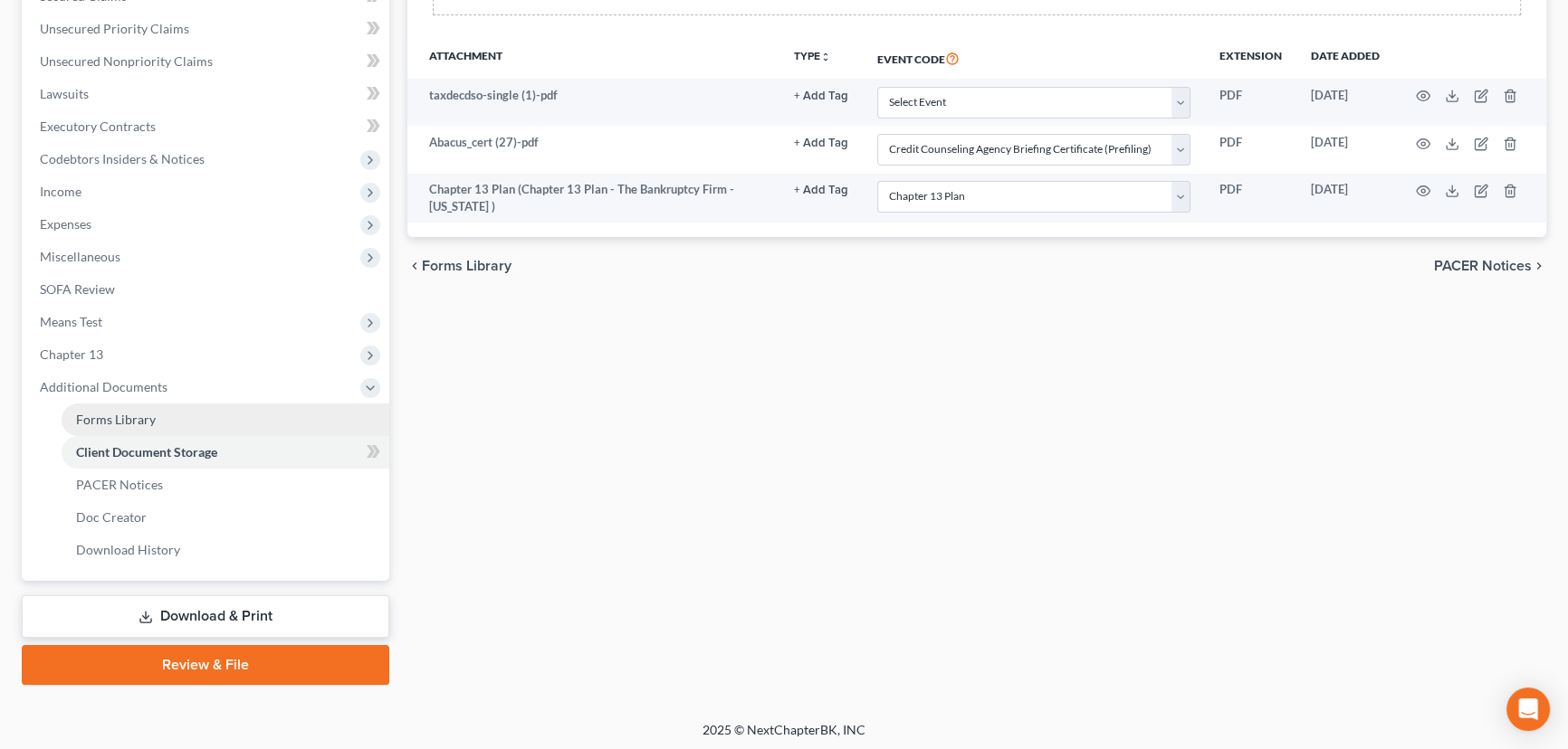
scroll to position [405, 0]
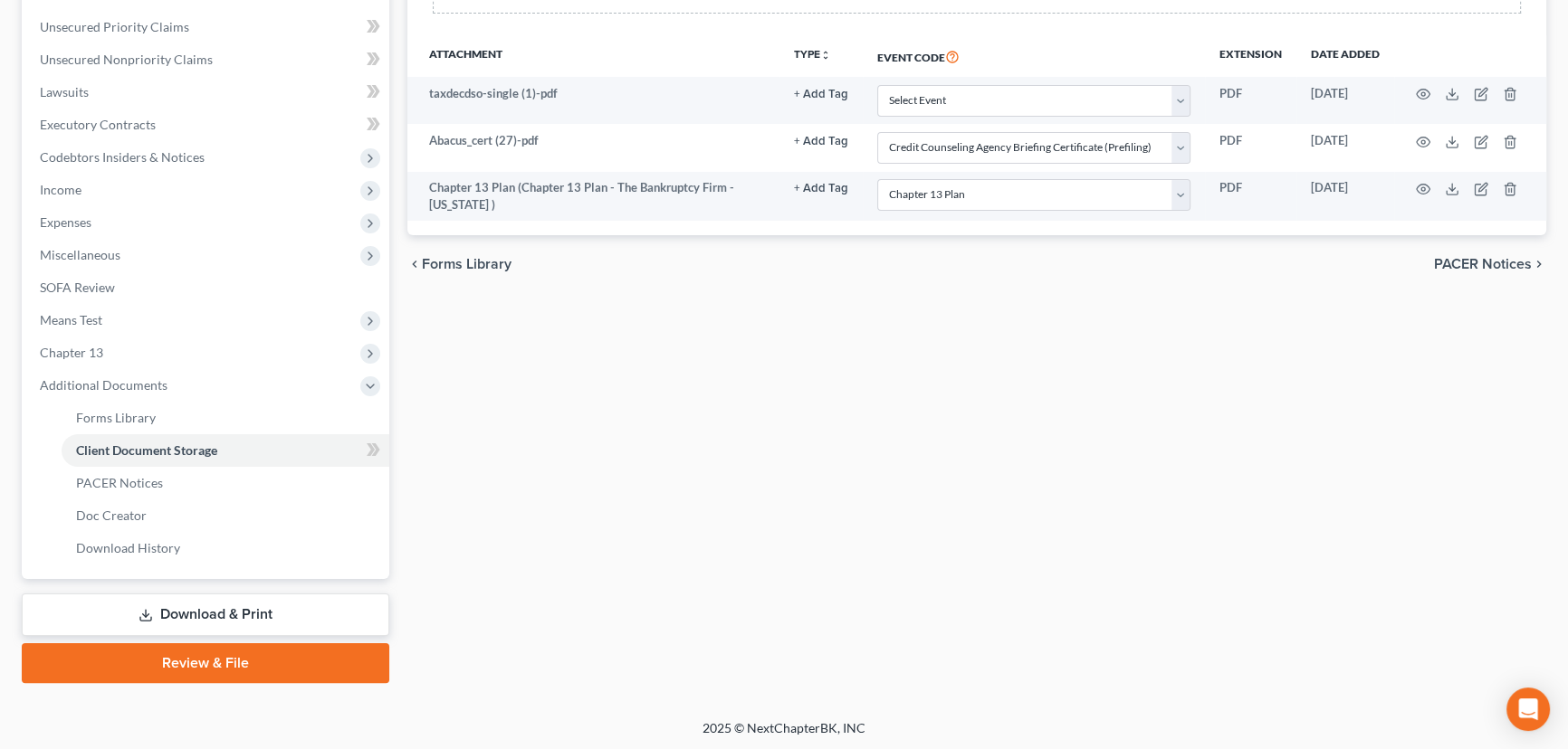
drag, startPoint x: 211, startPoint y: 612, endPoint x: 245, endPoint y: 607, distance: 34.4
click at [211, 612] on link "Download & Print" at bounding box center [205, 614] width 368 height 42
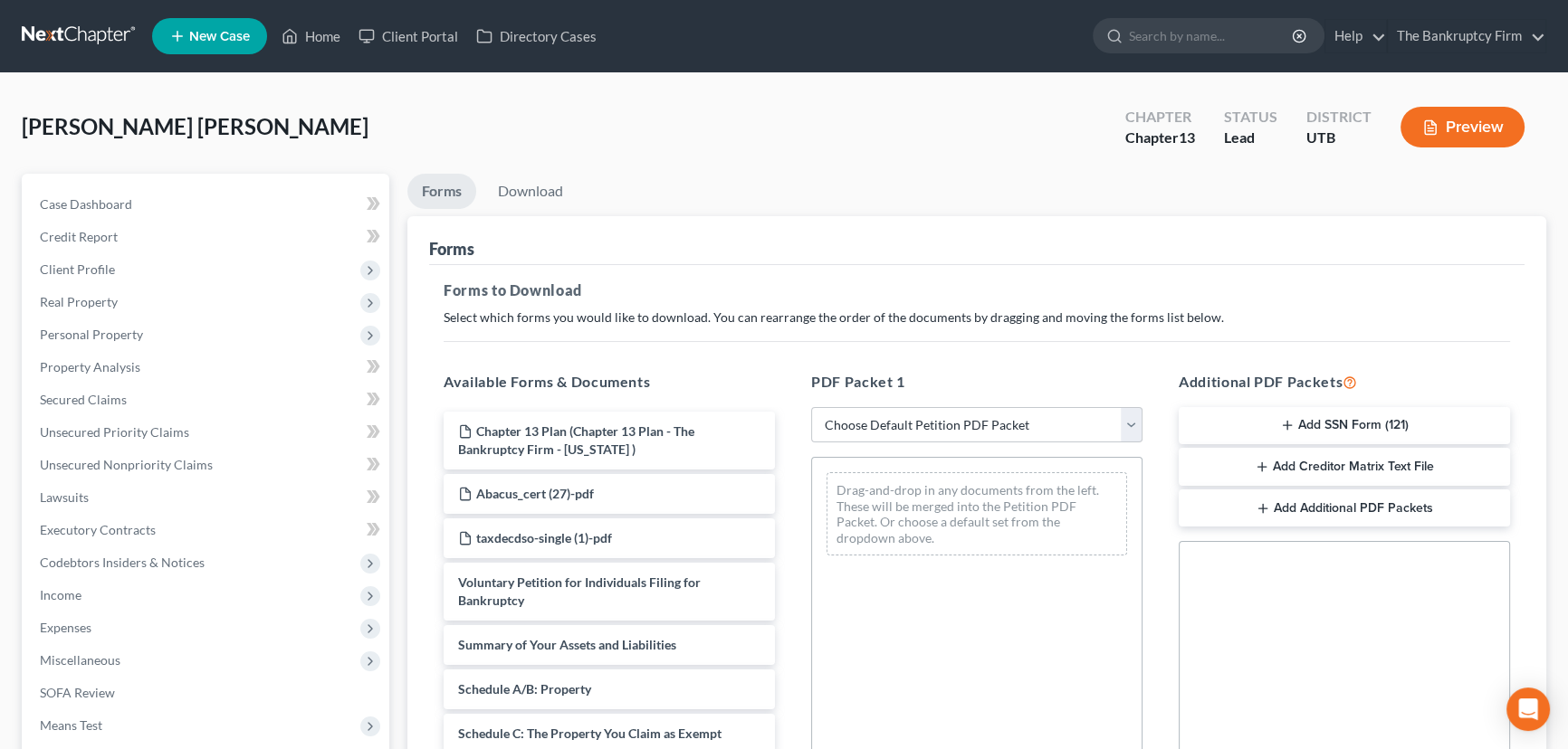
click at [1318, 417] on button "Add SSN Form (121)" at bounding box center [1344, 426] width 331 height 38
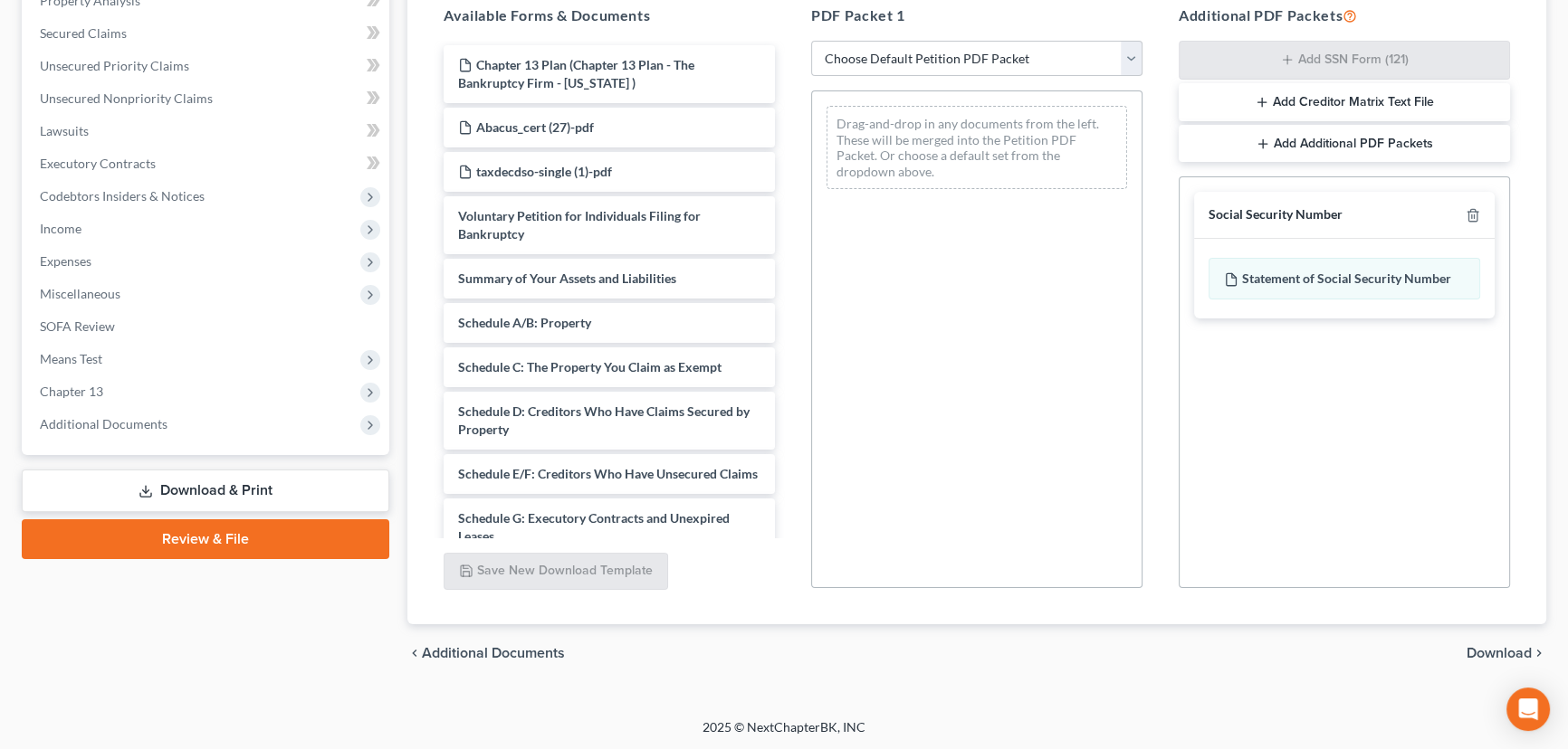
click at [1496, 646] on span "Download" at bounding box center [1499, 652] width 65 height 14
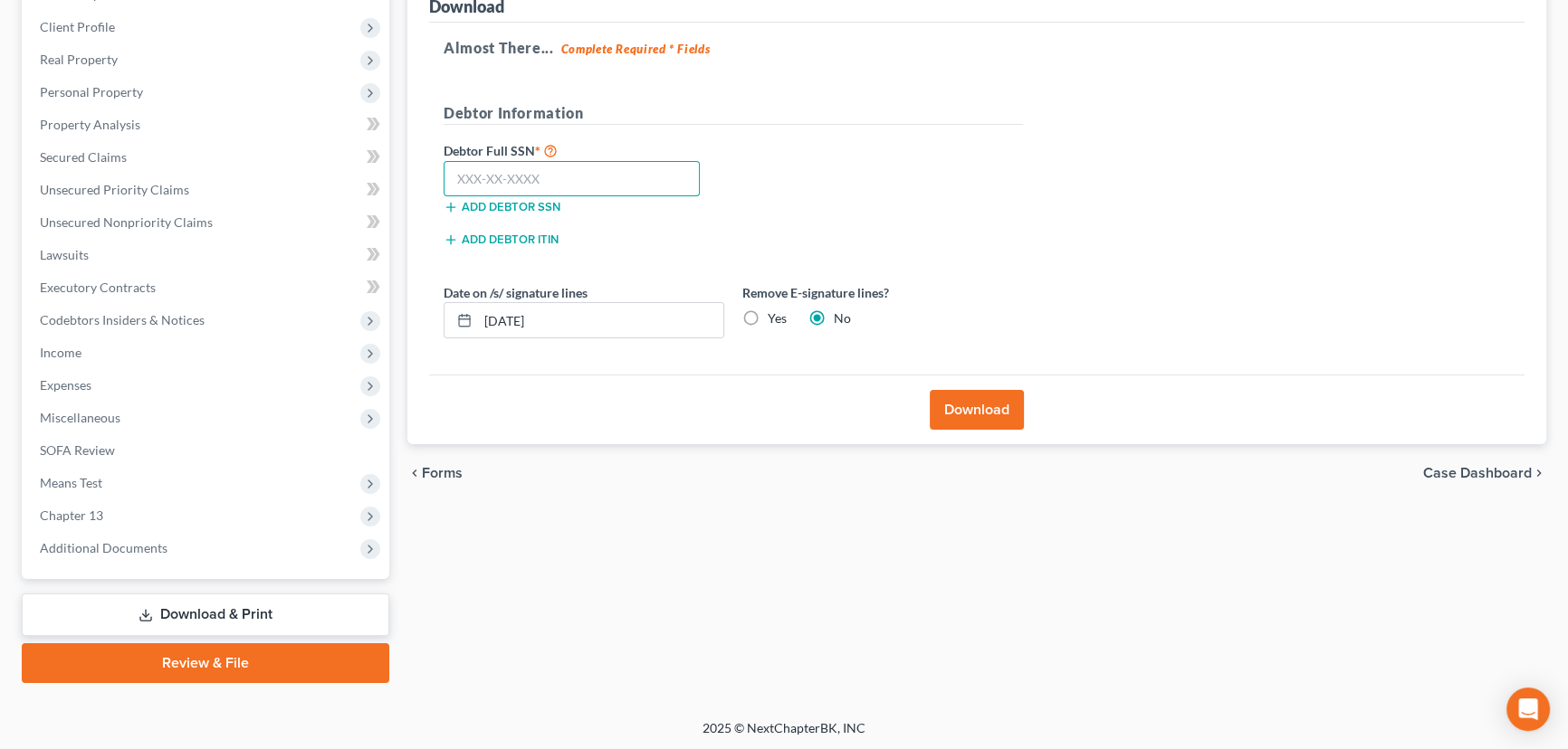
click at [490, 174] on input "text" at bounding box center [571, 179] width 256 height 37
paste input "564-45-6678"
type input "564-45-6678"
click at [971, 402] on button "Download" at bounding box center [976, 410] width 94 height 39
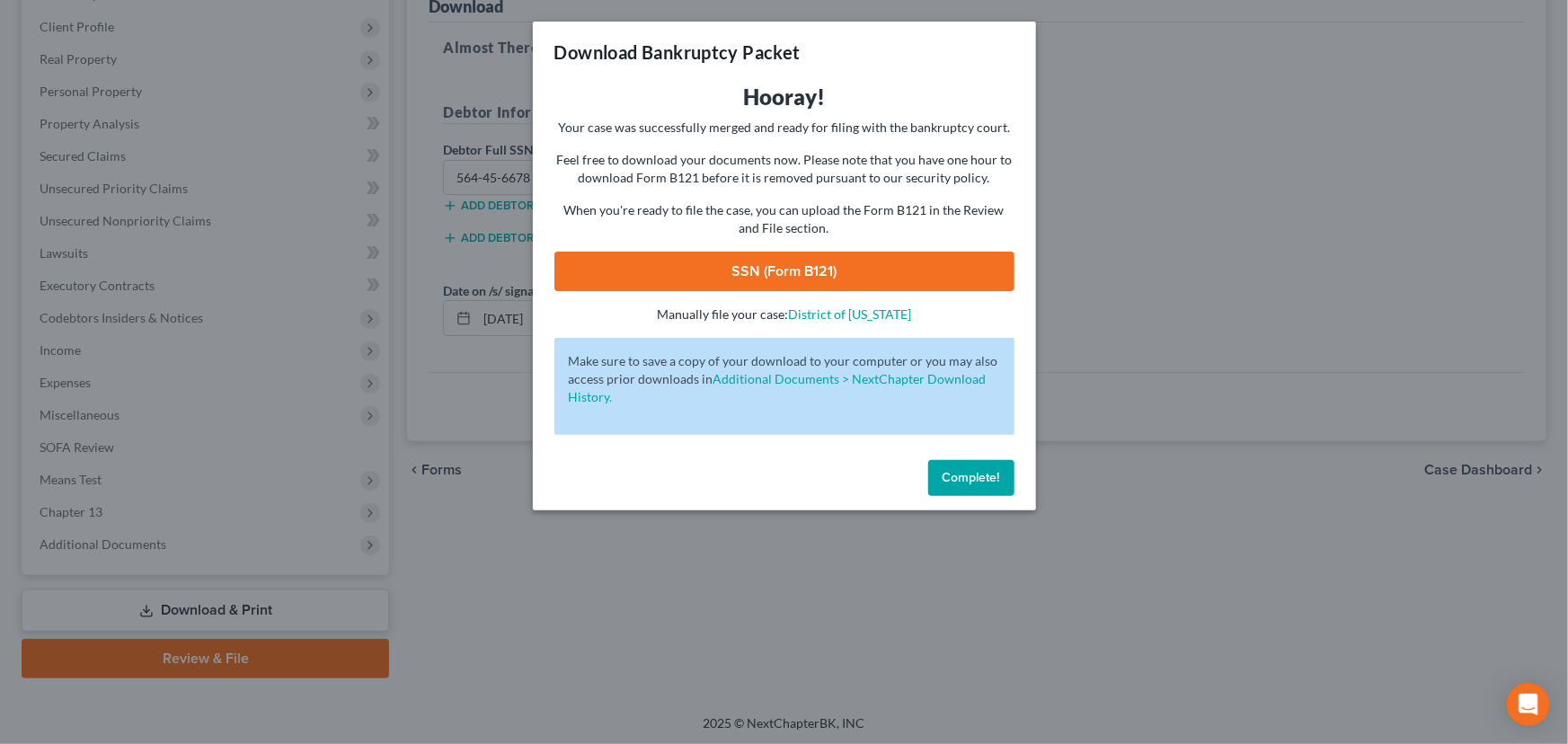
click at [815, 270] on link "SSN (Form B121)" at bounding box center [785, 271] width 460 height 39
click at [970, 480] on span "Complete!" at bounding box center [972, 478] width 58 height 15
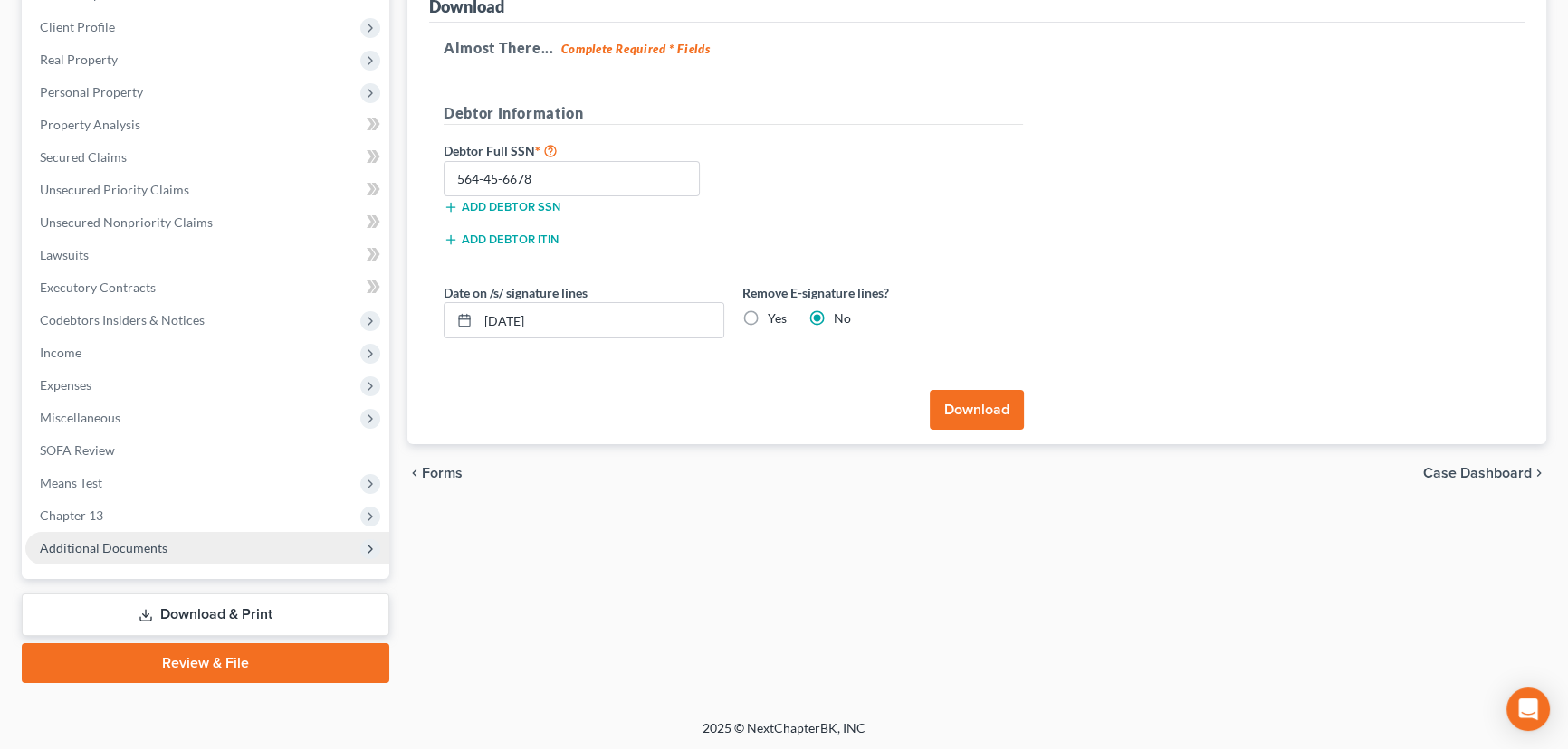
click at [98, 541] on span "Additional Documents" at bounding box center [103, 547] width 128 height 15
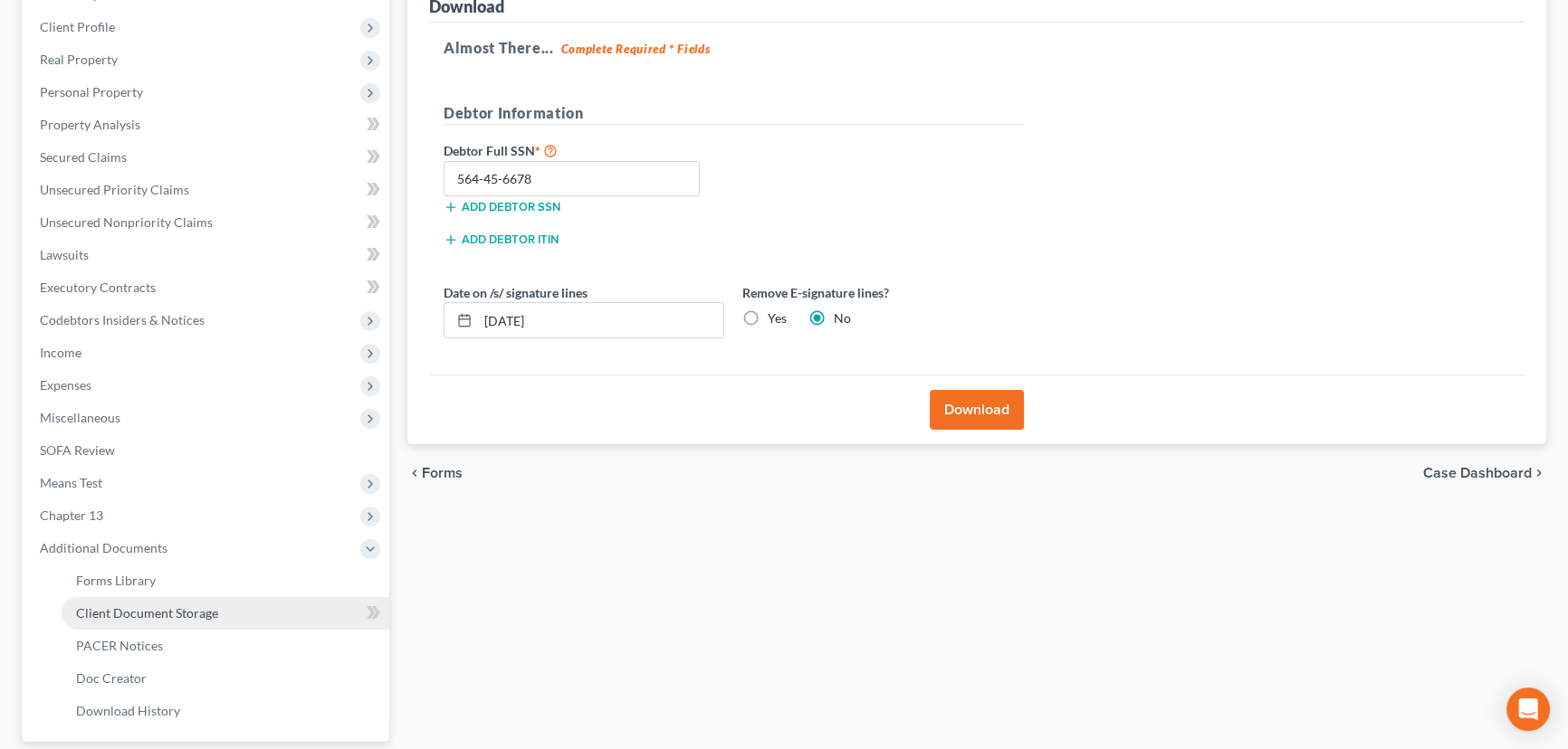
click at [136, 611] on span "Client Document Storage" at bounding box center [147, 613] width 143 height 15
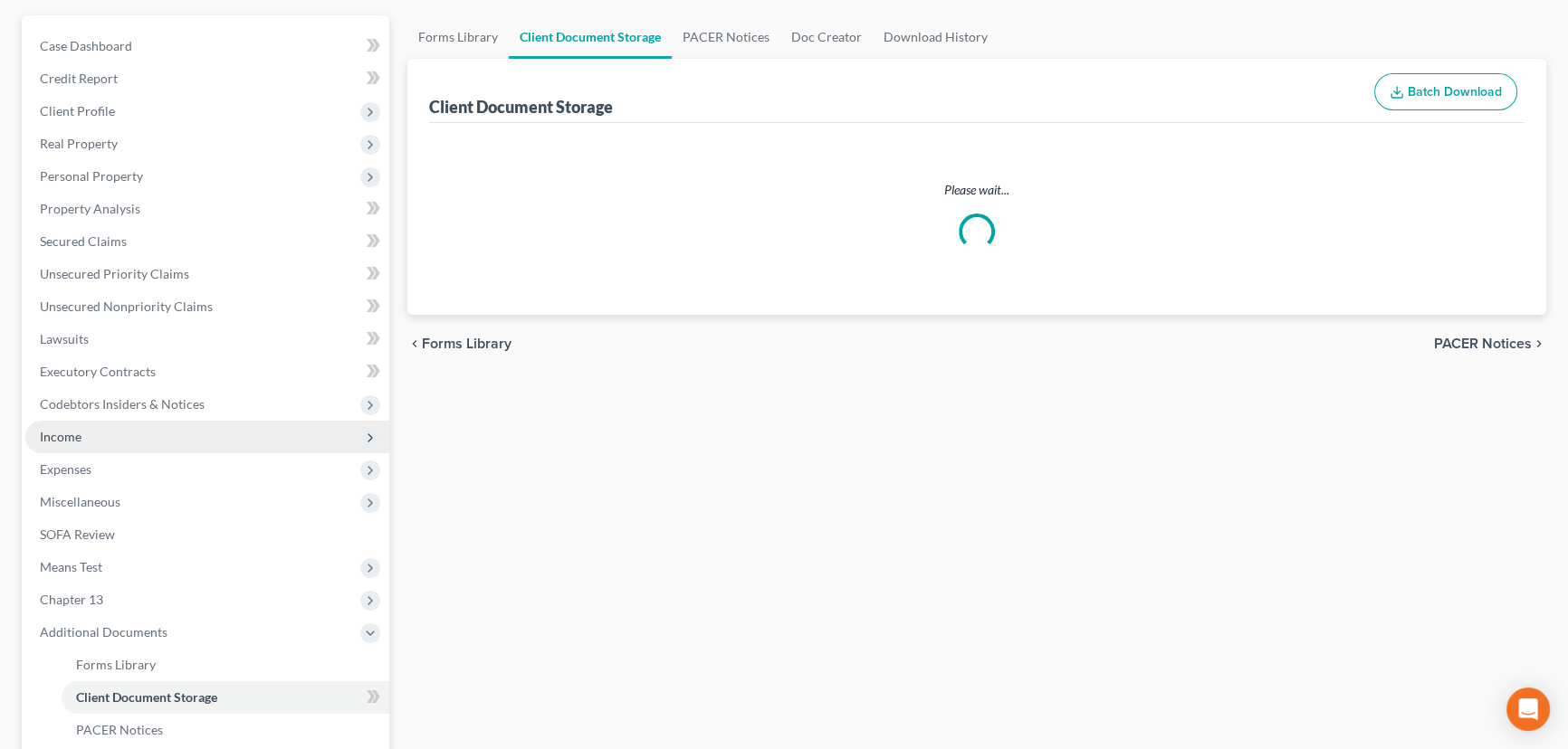
scroll to position [16, 0]
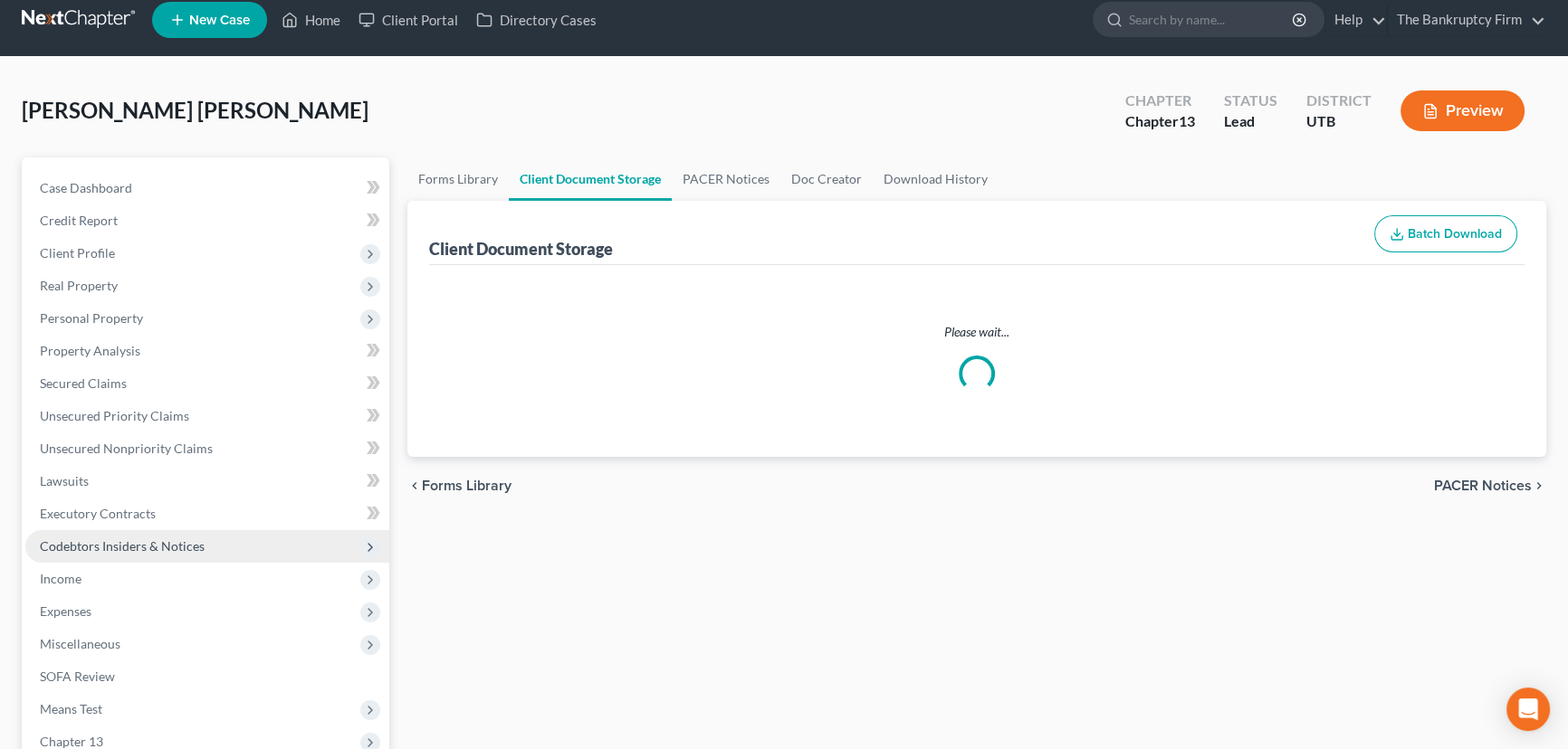
select select "30"
select select "26"
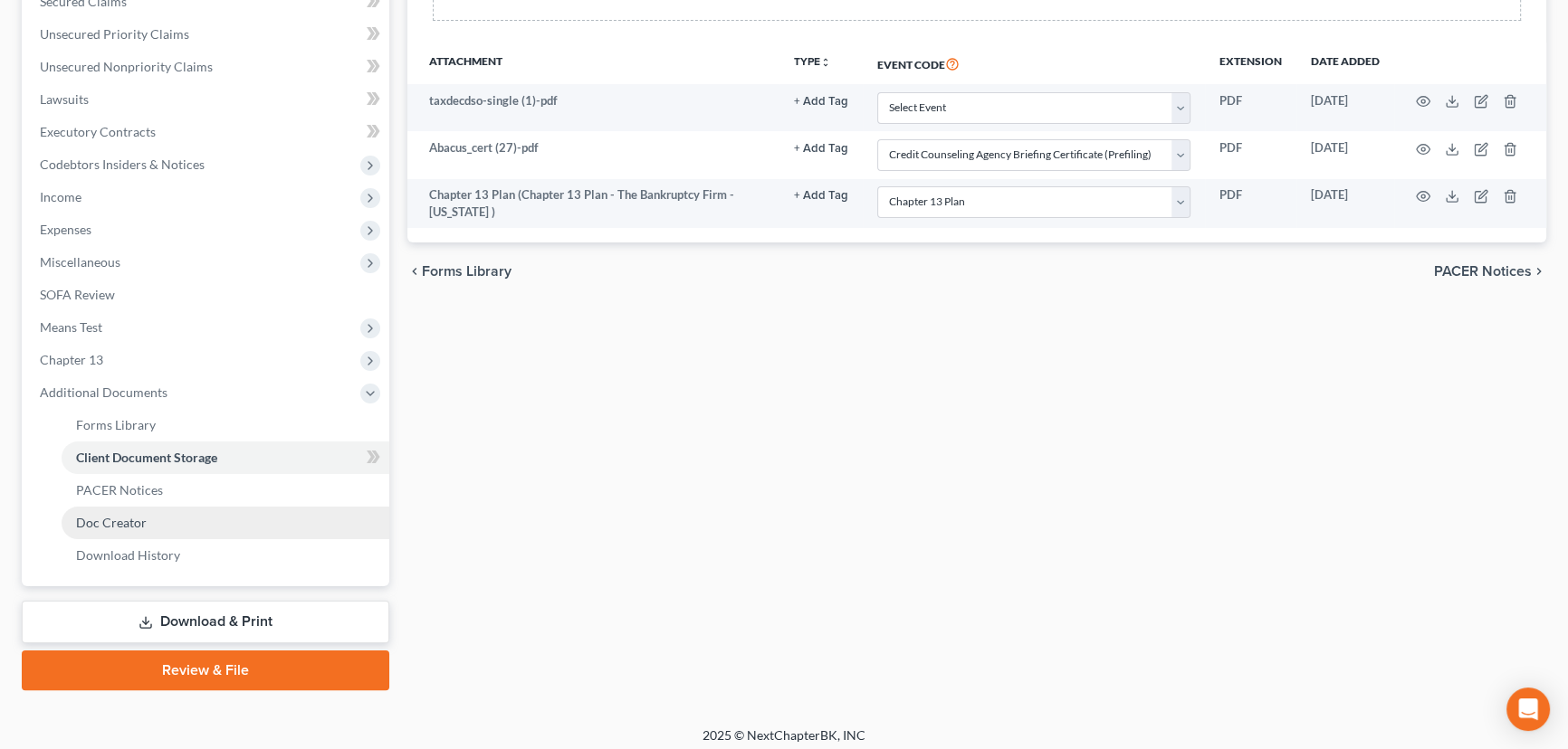
scroll to position [405, 0]
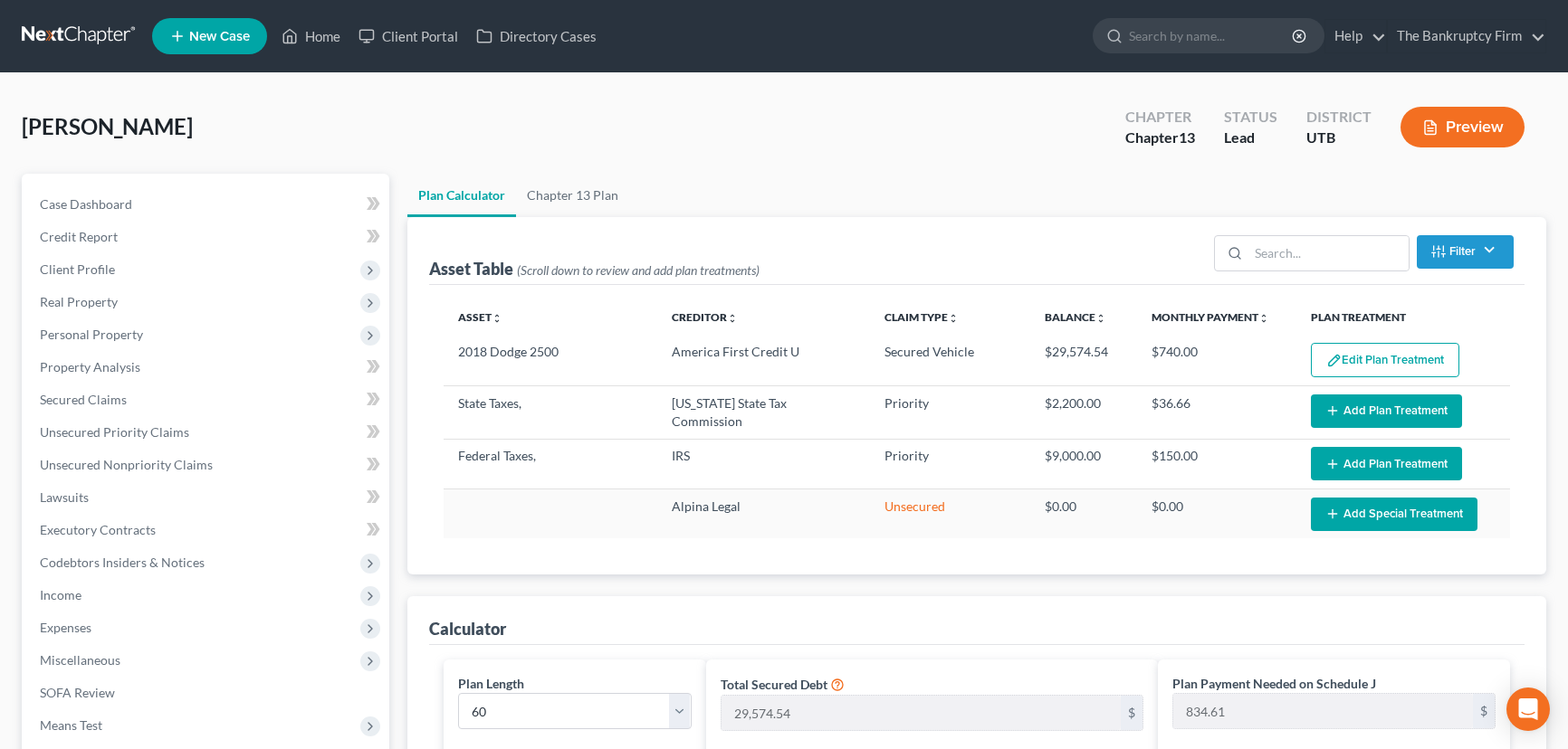
select select "59"
click at [328, 36] on link "Home" at bounding box center [311, 36] width 77 height 33
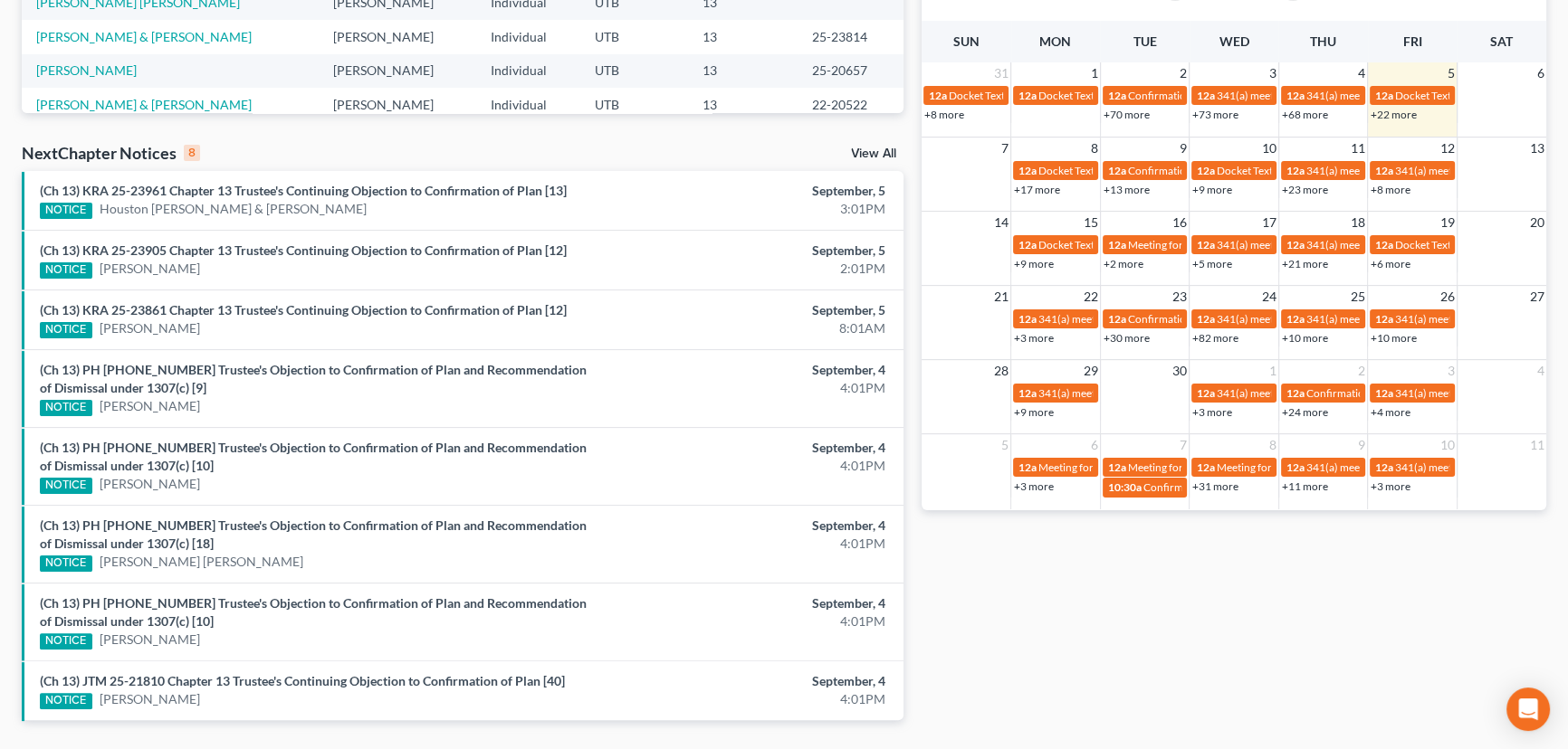
scroll to position [493, 0]
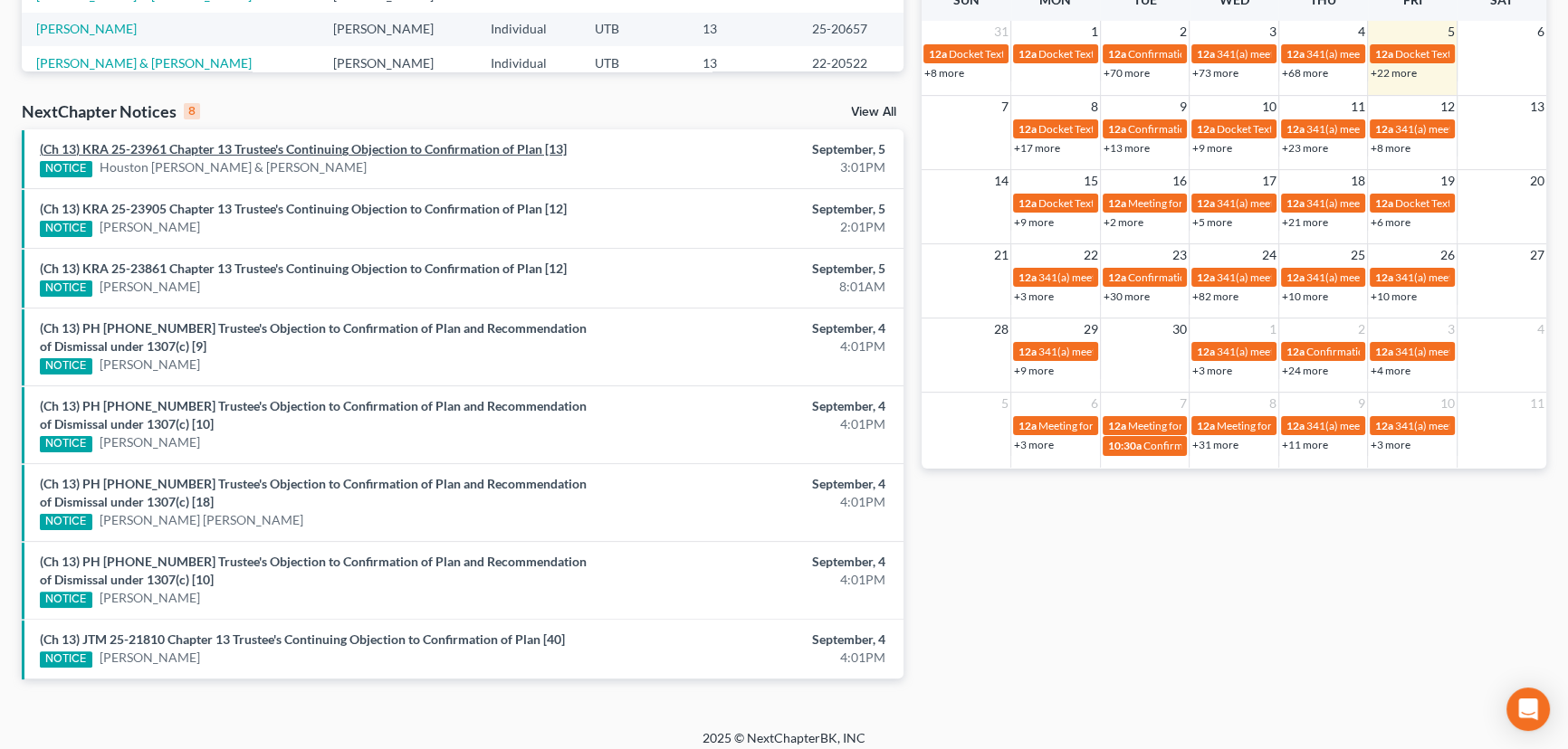
click at [305, 150] on link "(Ch 13) KRA 25-23961 Chapter 13 Trustee's Continuing Objection to Confirmation …" at bounding box center [303, 149] width 527 height 15
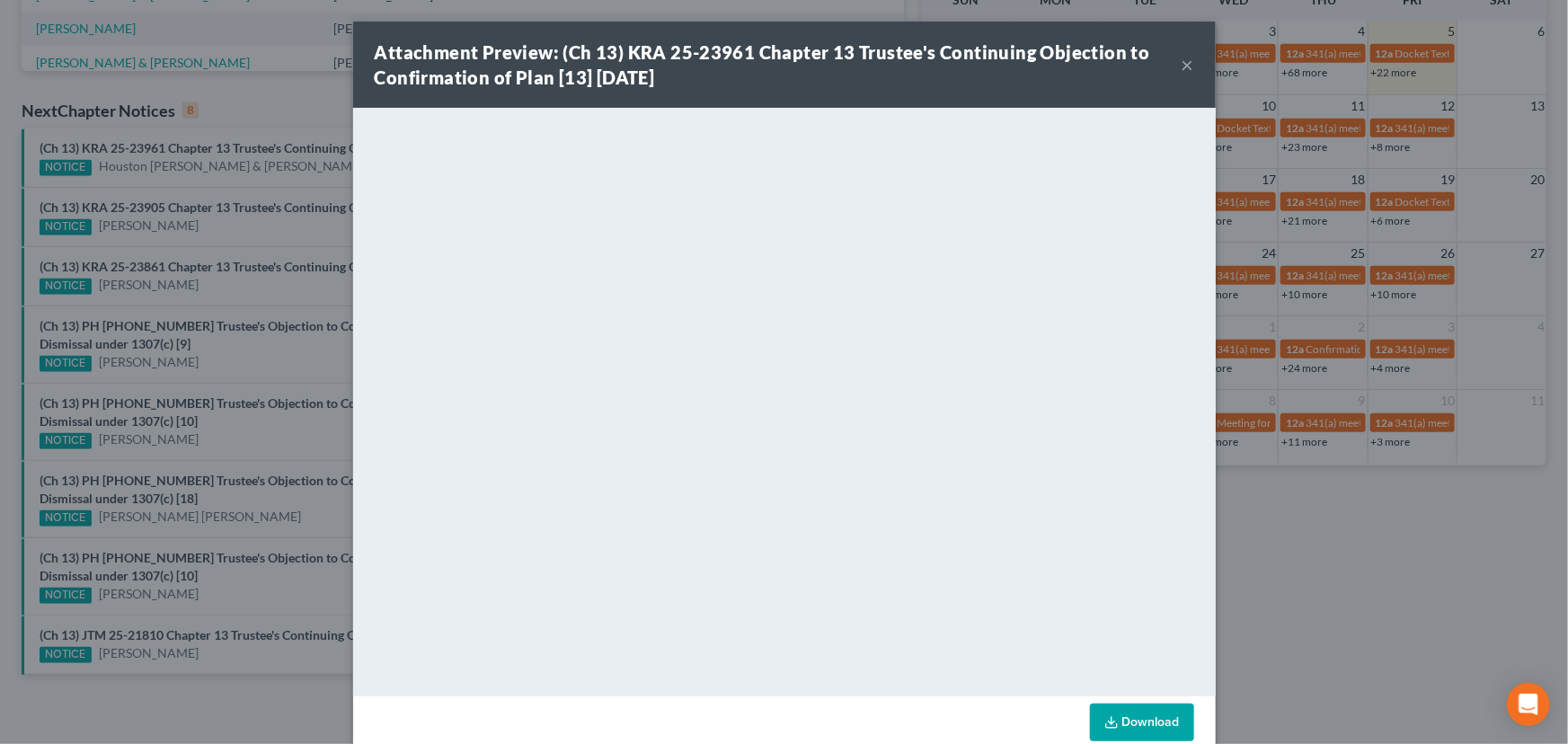
click at [232, 228] on div "Attachment Preview: (Ch 13) KRA 25-23961 Chapter 13 Trustee's Continuing Object…" at bounding box center [784, 372] width 1568 height 744
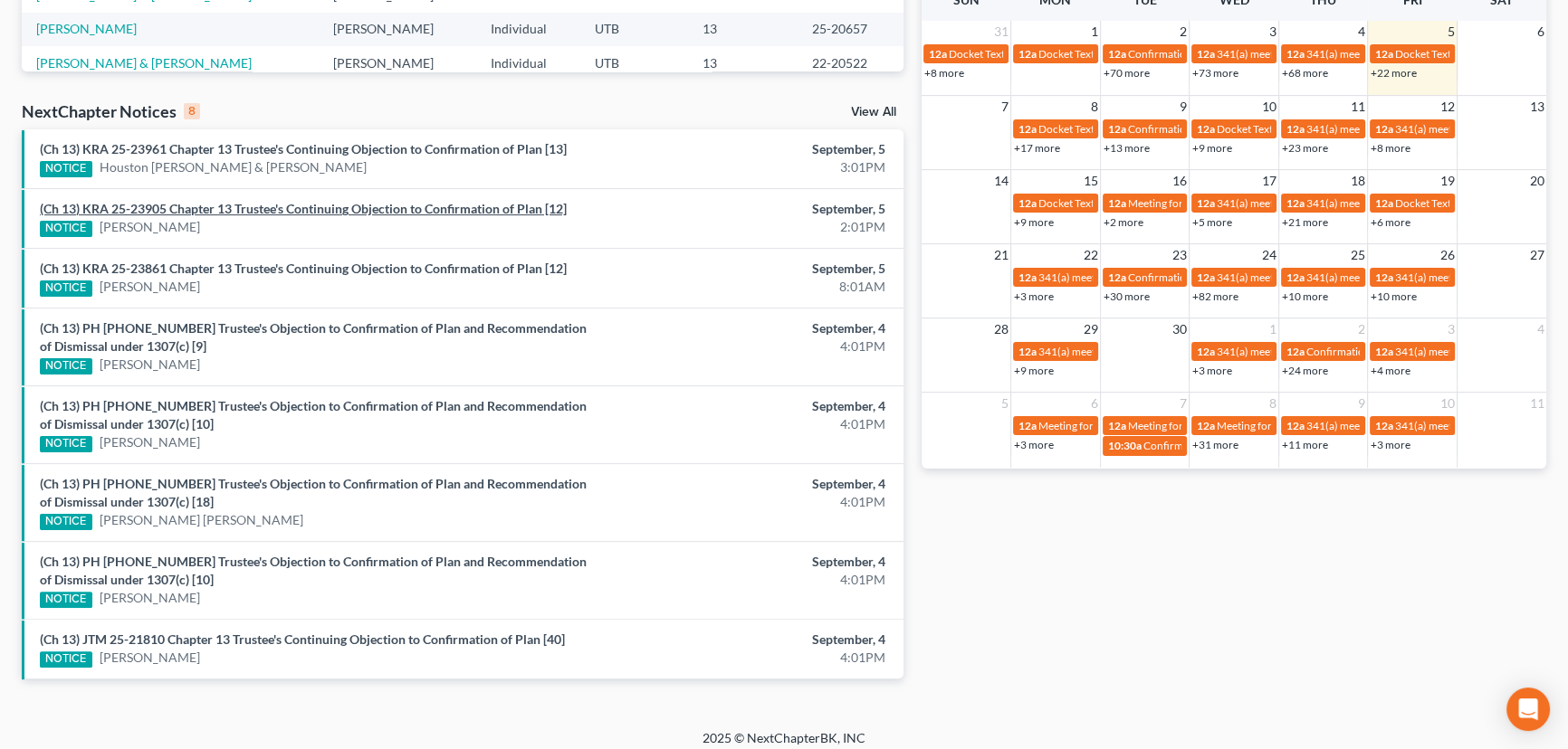
click at [246, 206] on link "(Ch 13) KRA 25-23905 Chapter 13 Trustee's Continuing Objection to Confirmation …" at bounding box center [303, 208] width 527 height 15
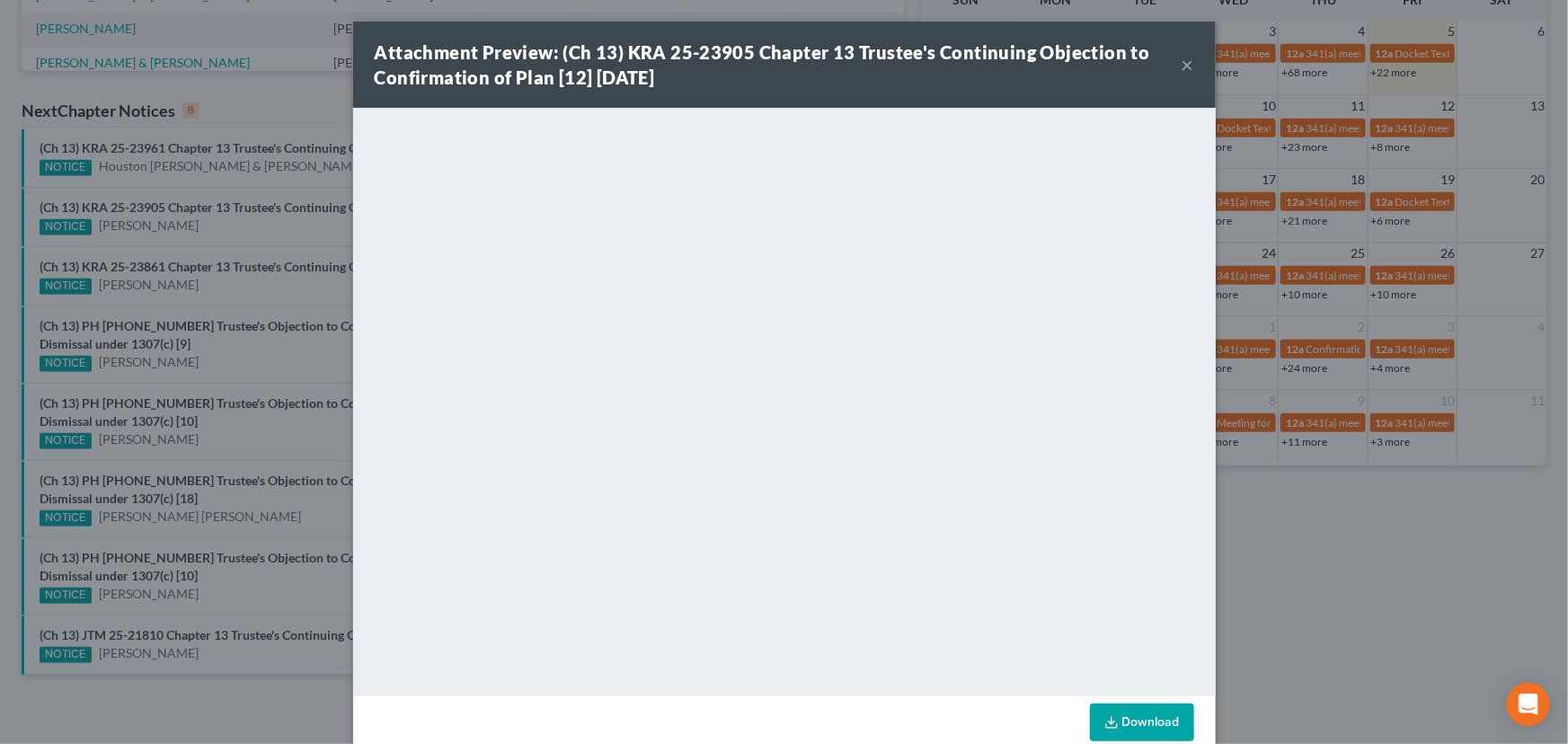
click at [293, 271] on div "Attachment Preview: (Ch 13) KRA 25-23905 Chapter 13 Trustee's Continuing Object…" at bounding box center [784, 372] width 1568 height 744
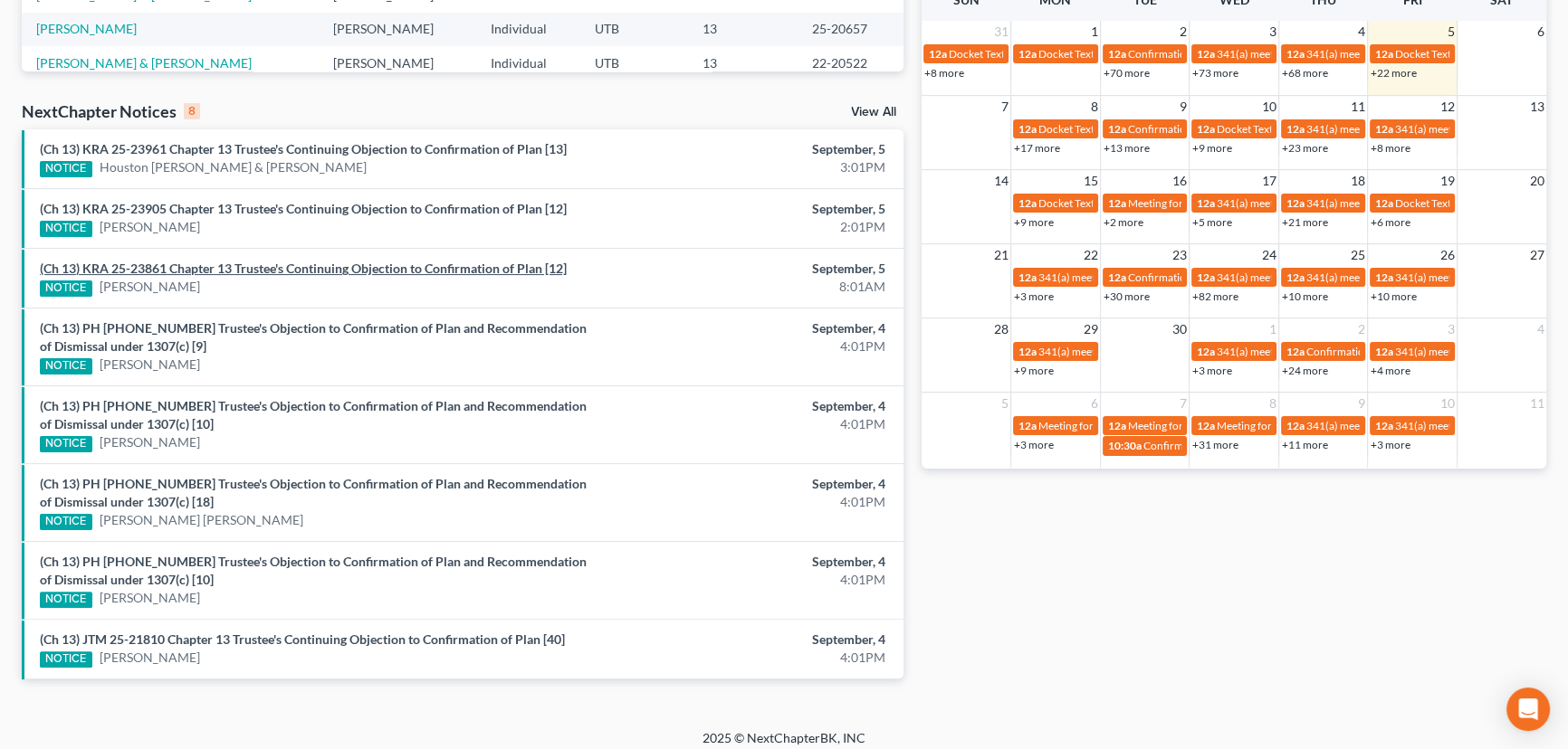
click at [295, 273] on link "(Ch 13) KRA 25-23861 Chapter 13 Trustee's Continuing Objection to Confirmation …" at bounding box center [303, 268] width 527 height 15
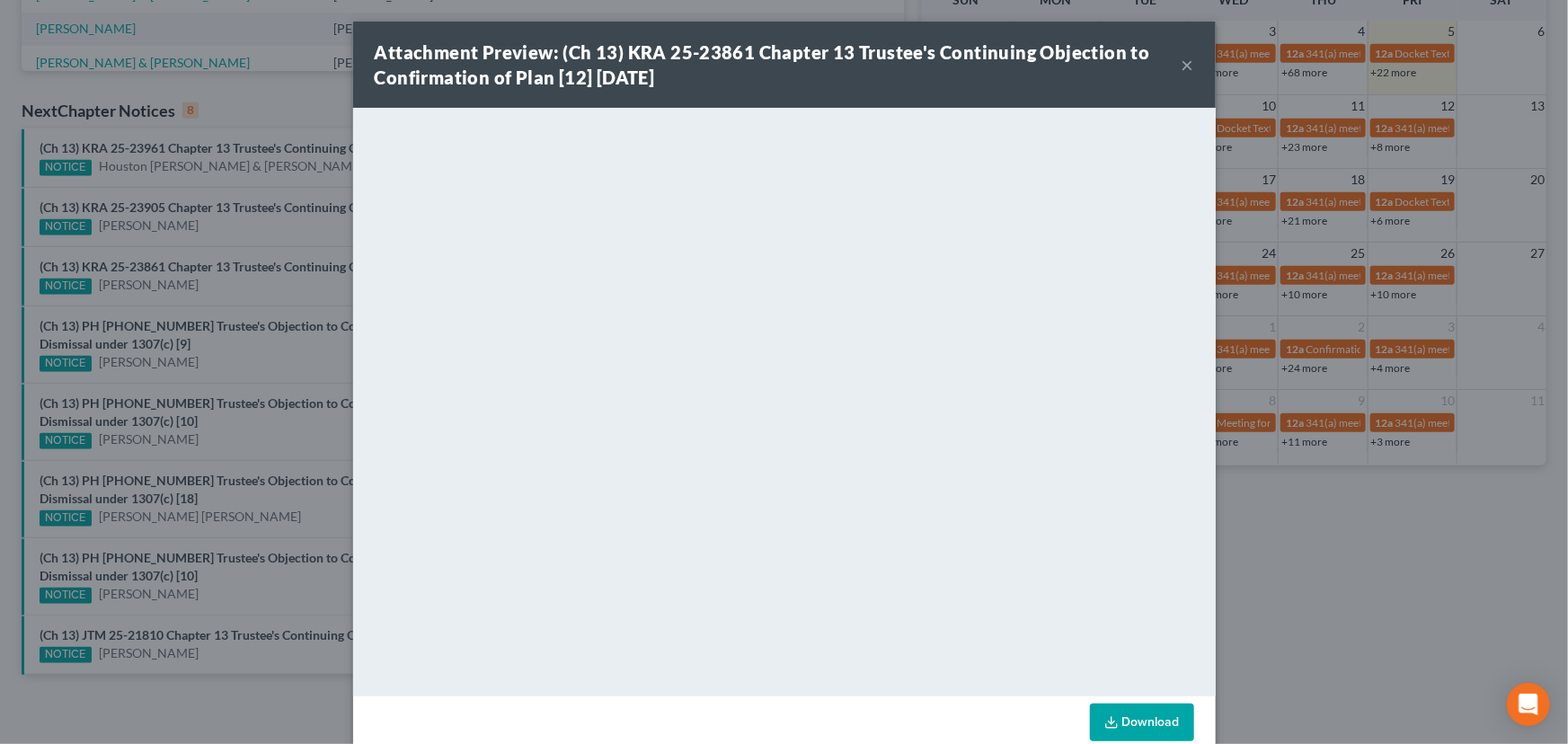
click at [221, 345] on div "Attachment Preview: (Ch 13) KRA 25-23861 Chapter 13 Trustee's Continuing Object…" at bounding box center [784, 372] width 1568 height 744
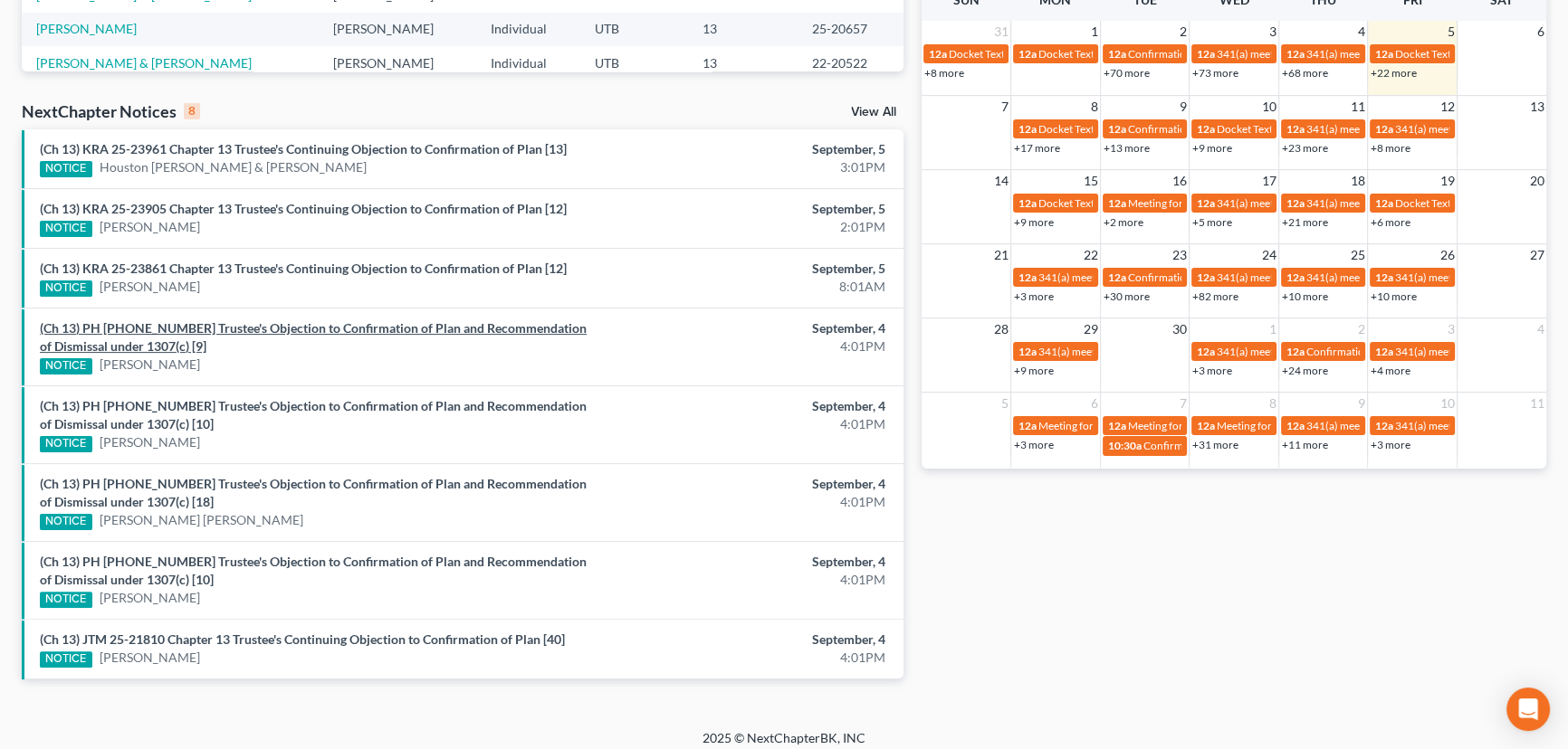
click at [245, 326] on link "(Ch 13) PH [PHONE_NUMBER] Trustee's Objection to Confirmation of Plan and Recom…" at bounding box center [312, 337] width 547 height 34
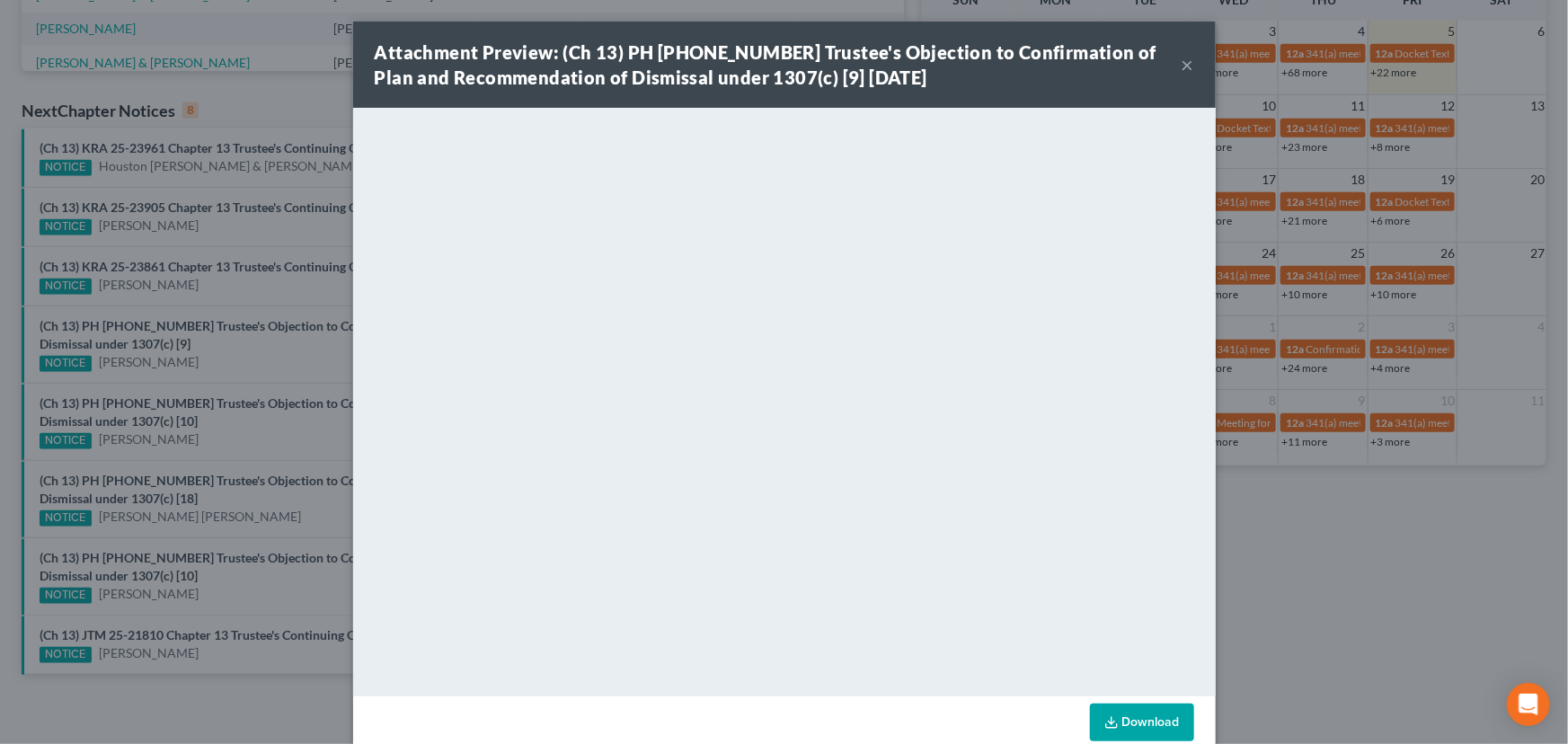
click at [234, 358] on div "Attachment Preview: (Ch 13) PH [PHONE_NUMBER] Trustee's Objection to Confirmati…" at bounding box center [784, 372] width 1568 height 744
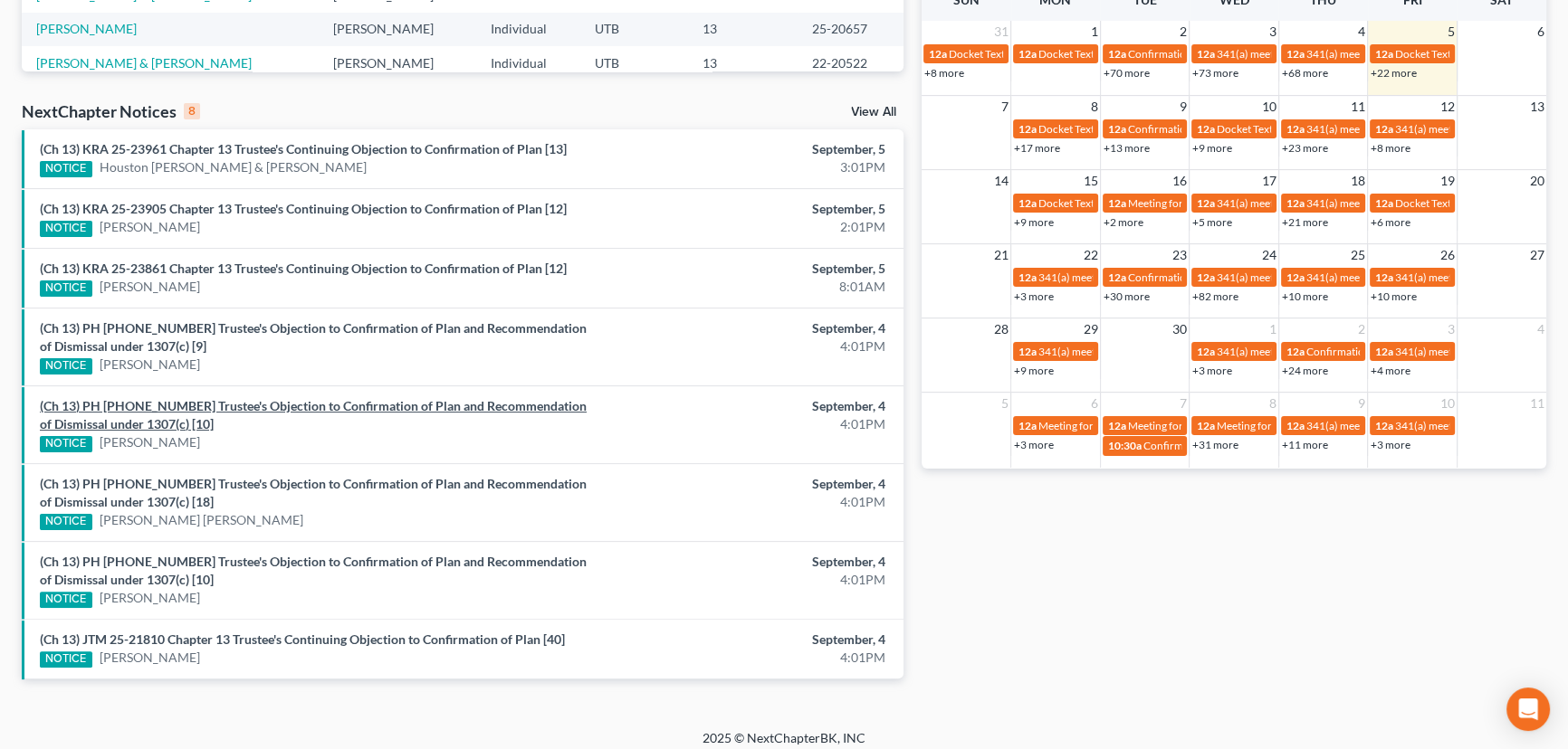
click at [263, 406] on link "(Ch 13) PH [PHONE_NUMBER] Trustee's Objection to Confirmation of Plan and Recom…" at bounding box center [312, 415] width 547 height 34
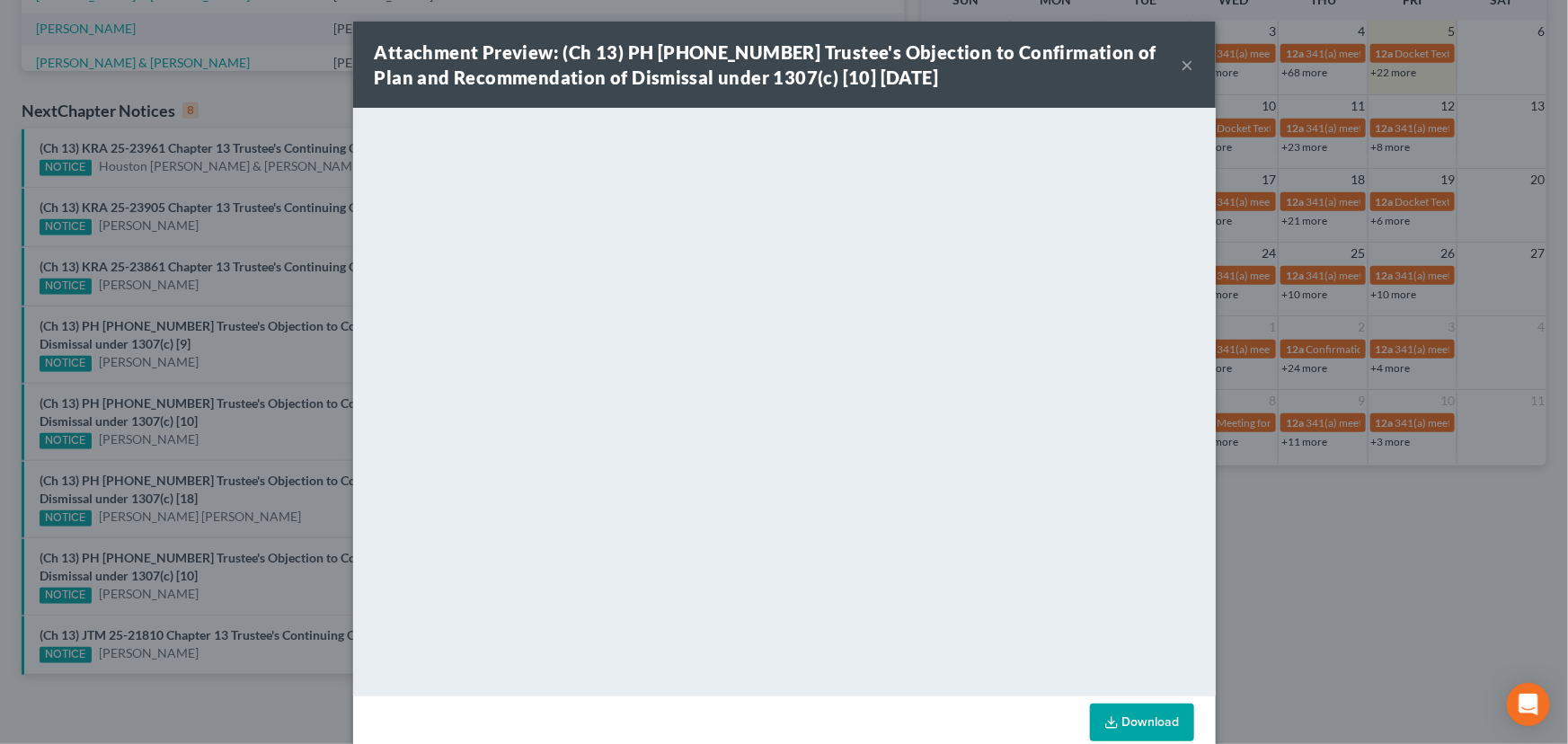
click at [228, 477] on div "Attachment Preview: (Ch 13) PH [PHONE_NUMBER] Trustee's Objection to Confirmati…" at bounding box center [784, 372] width 1568 height 744
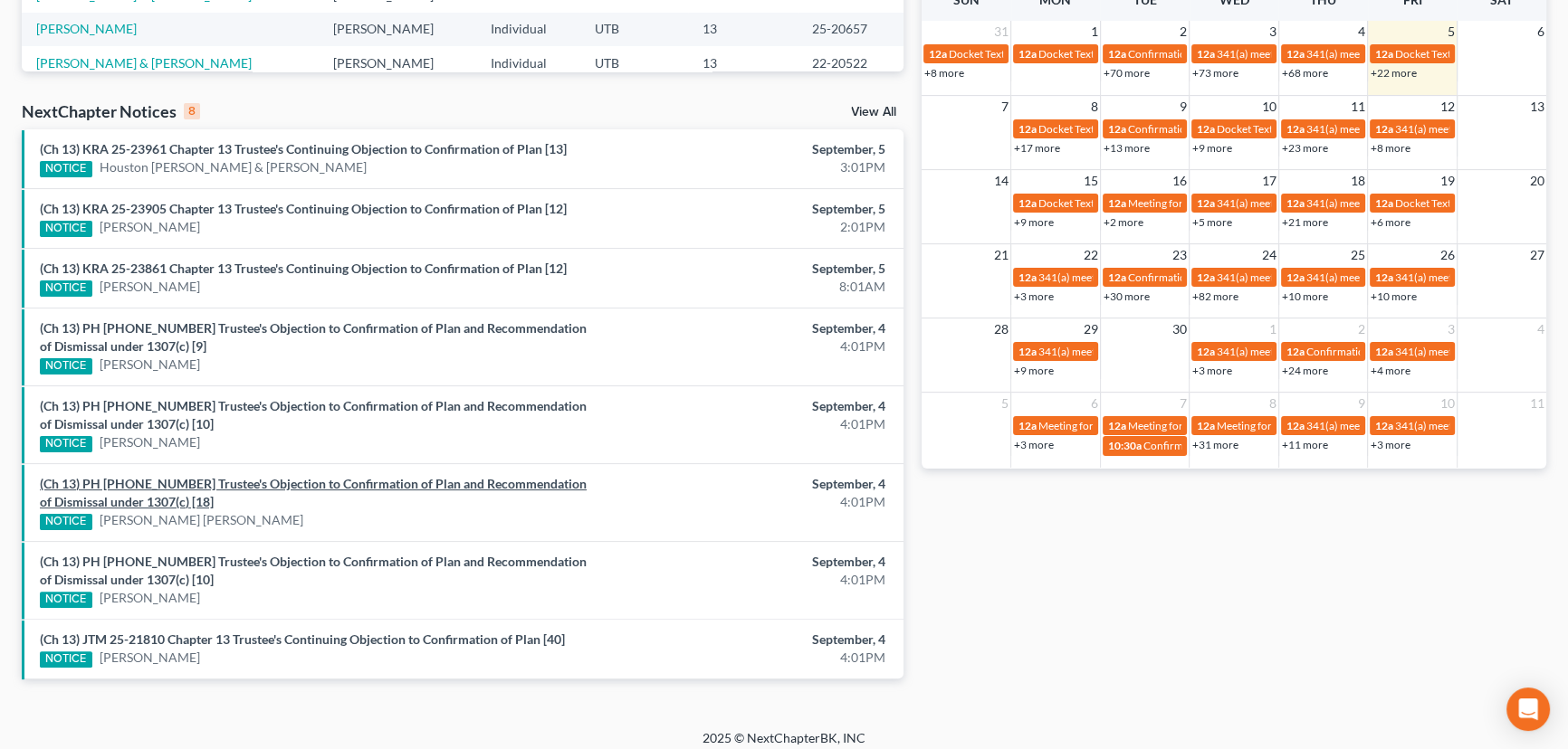
click at [230, 480] on link "(Ch 13) PH [PHONE_NUMBER] Trustee's Objection to Confirmation of Plan and Recom…" at bounding box center [312, 493] width 547 height 34
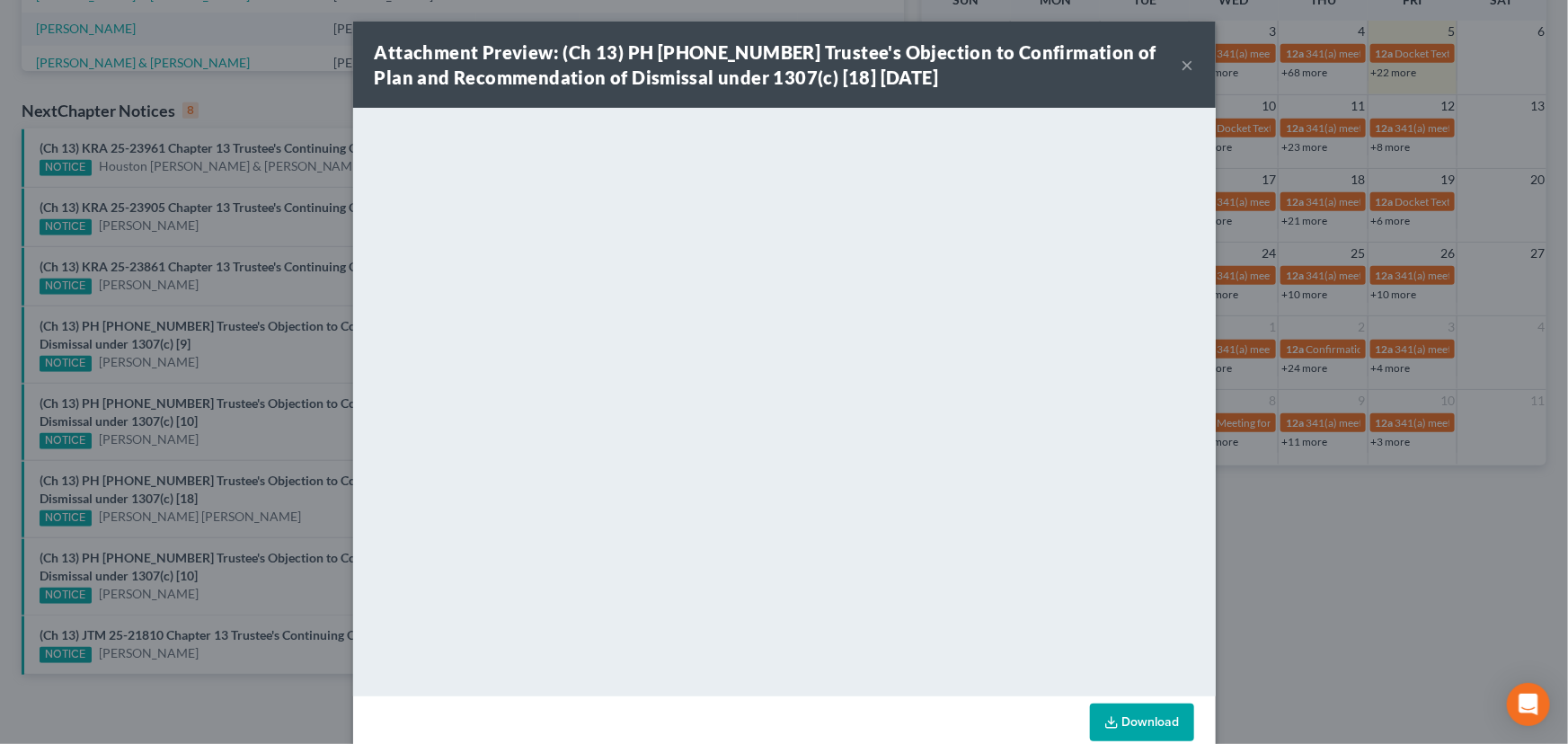
click at [193, 559] on div "Attachment Preview: (Ch 13) PH [PHONE_NUMBER] Trustee's Objection to Confirmati…" at bounding box center [784, 372] width 1568 height 744
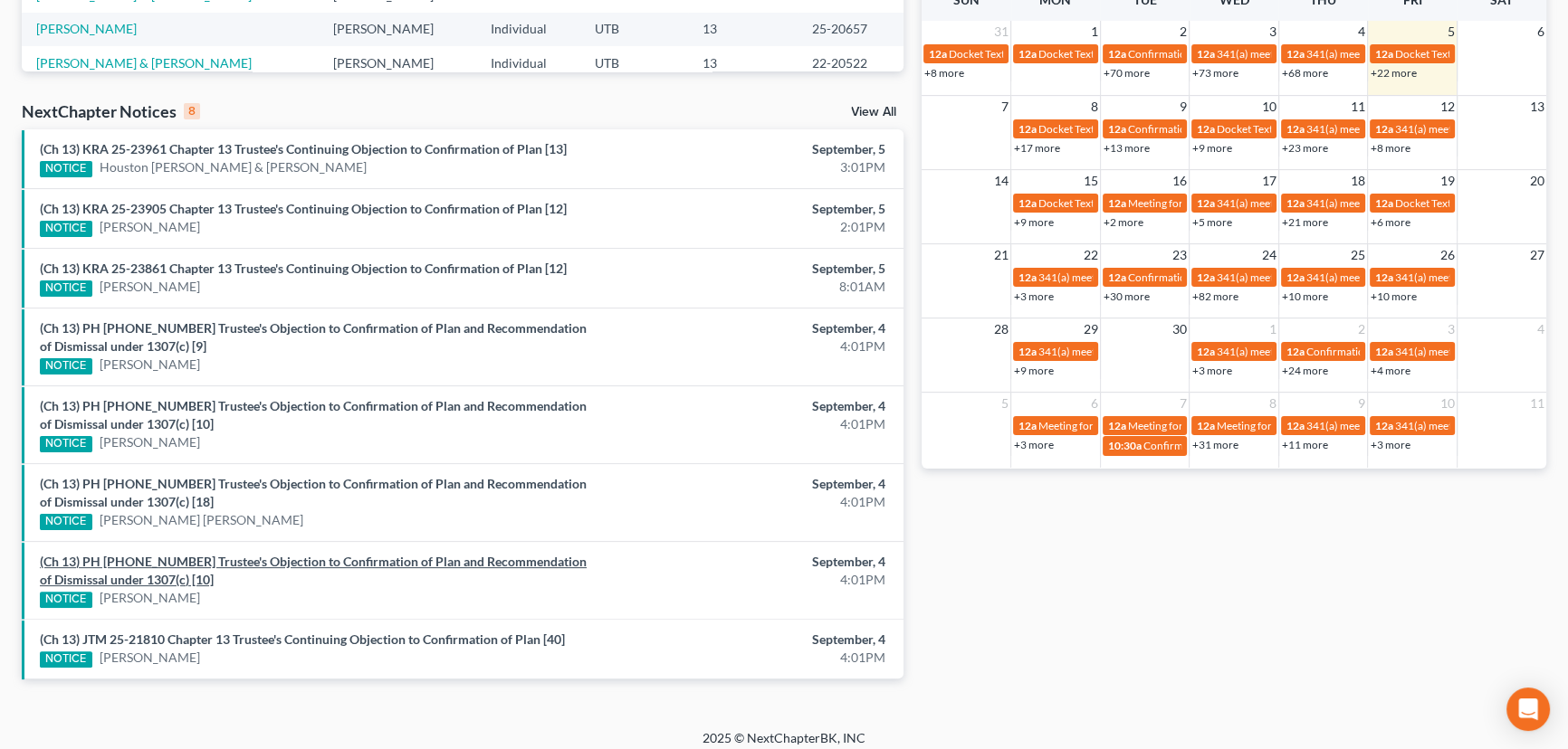
click at [194, 562] on link "(Ch 13) PH [PHONE_NUMBER] Trustee's Objection to Confirmation of Plan and Recom…" at bounding box center [312, 571] width 547 height 34
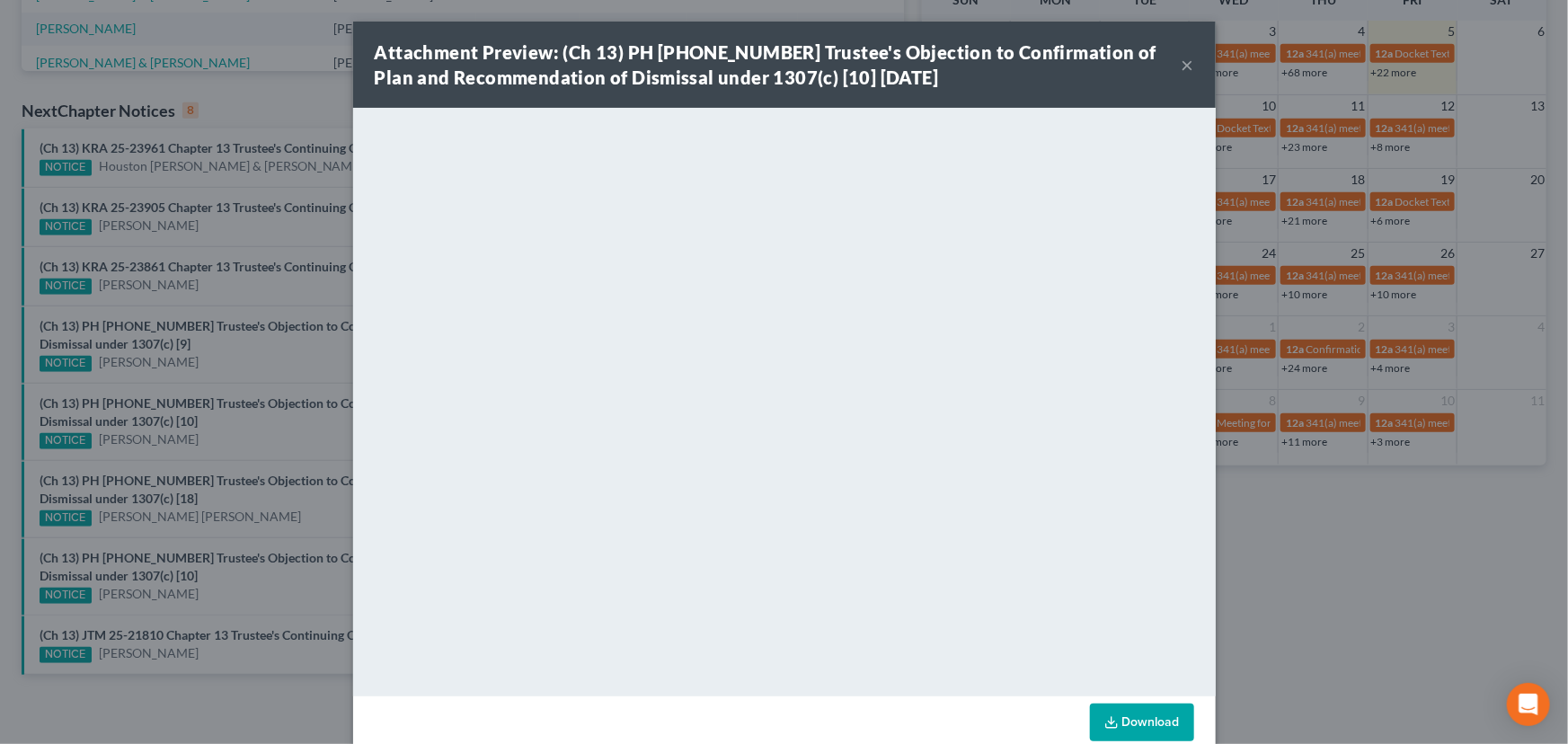
click at [215, 588] on div "Attachment Preview: (Ch 13) PH [PHONE_NUMBER] Trustee's Objection to Confirmati…" at bounding box center [784, 372] width 1568 height 744
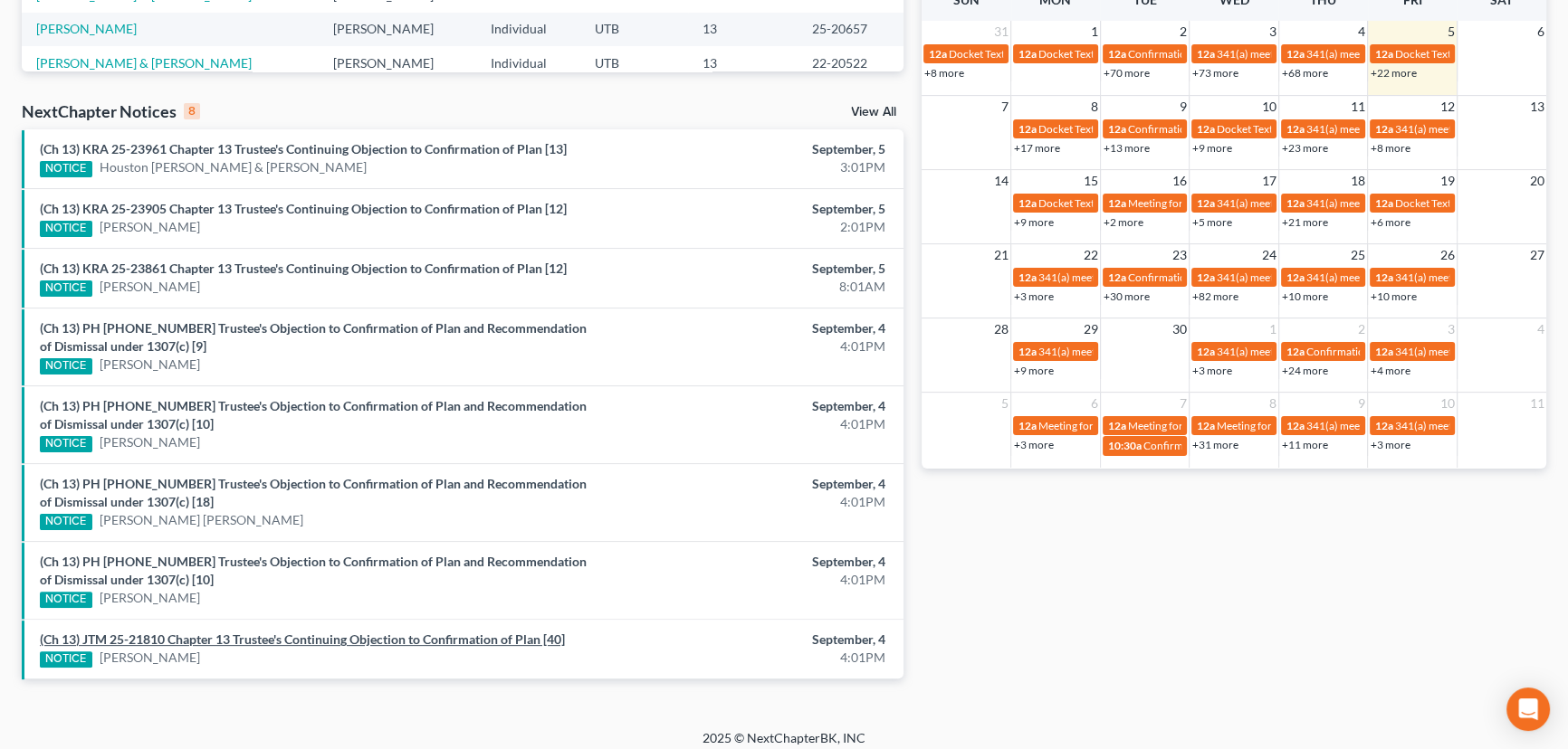
click at [270, 634] on link "(Ch 13) JTM 25-21810 Chapter 13 Trustee's Continuing Objection to Confirmation …" at bounding box center [302, 639] width 525 height 15
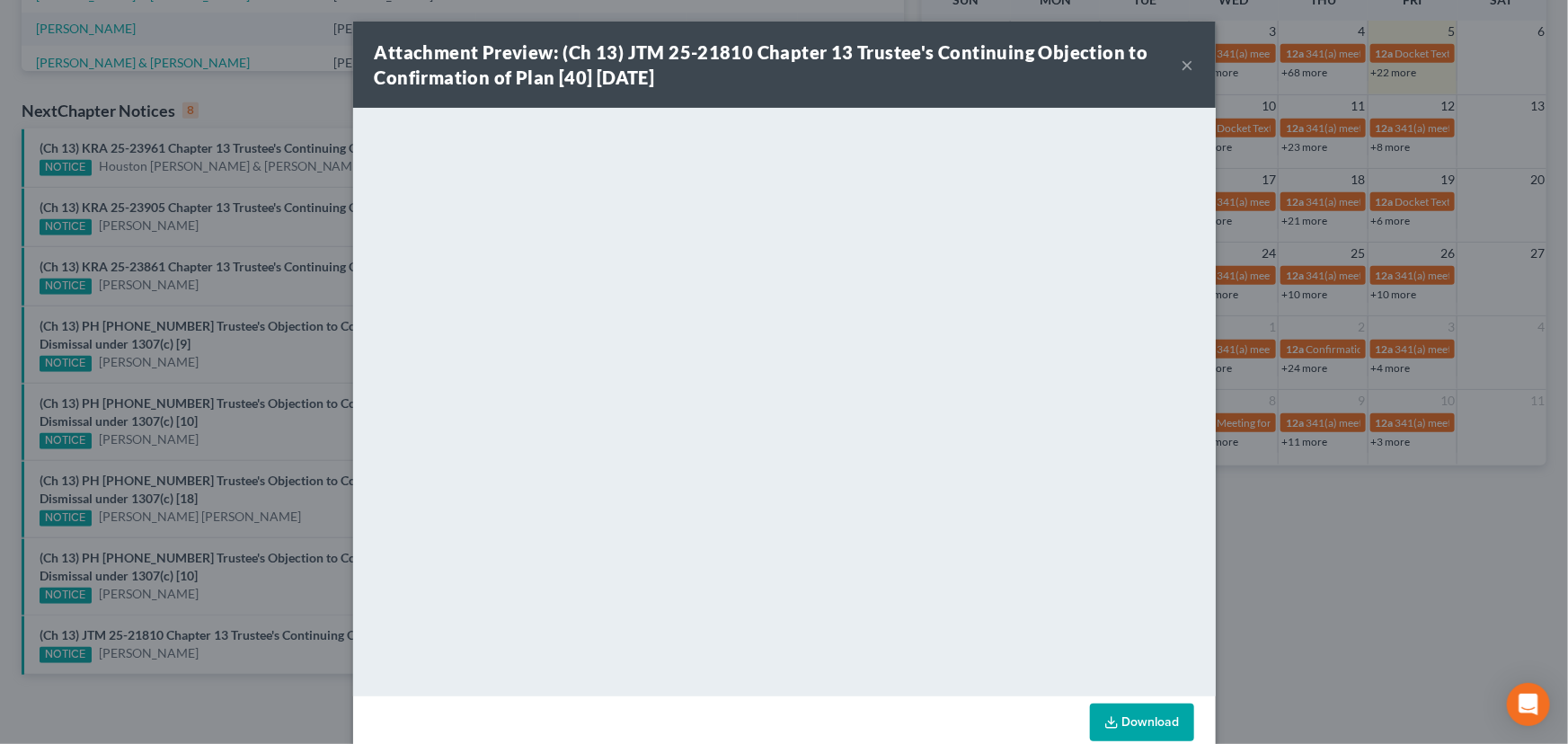
click at [332, 174] on div "Attachment Preview: (Ch 13) JTM 25-21810 Chapter 13 Trustee's Continuing Object…" at bounding box center [784, 372] width 1568 height 744
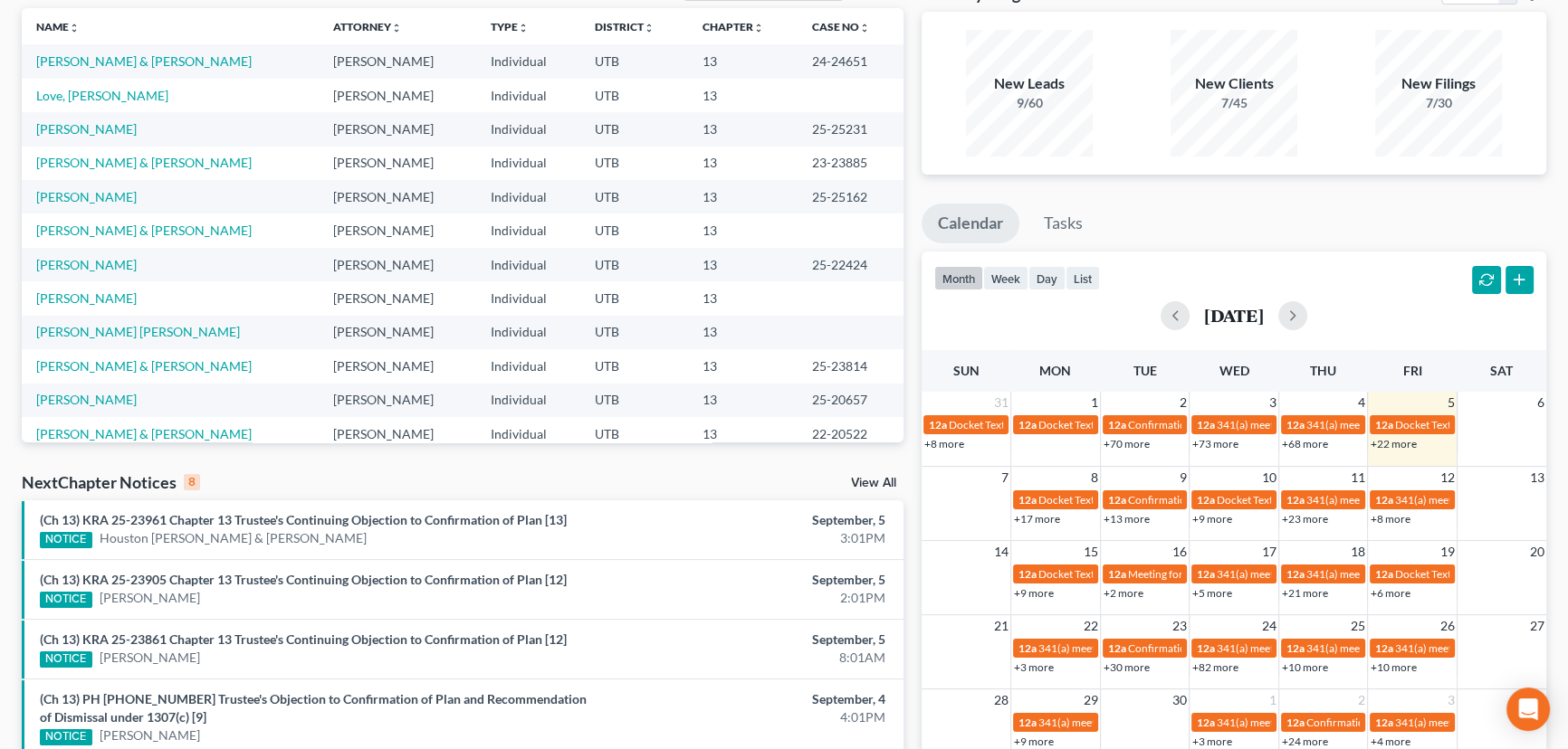
scroll to position [82, 0]
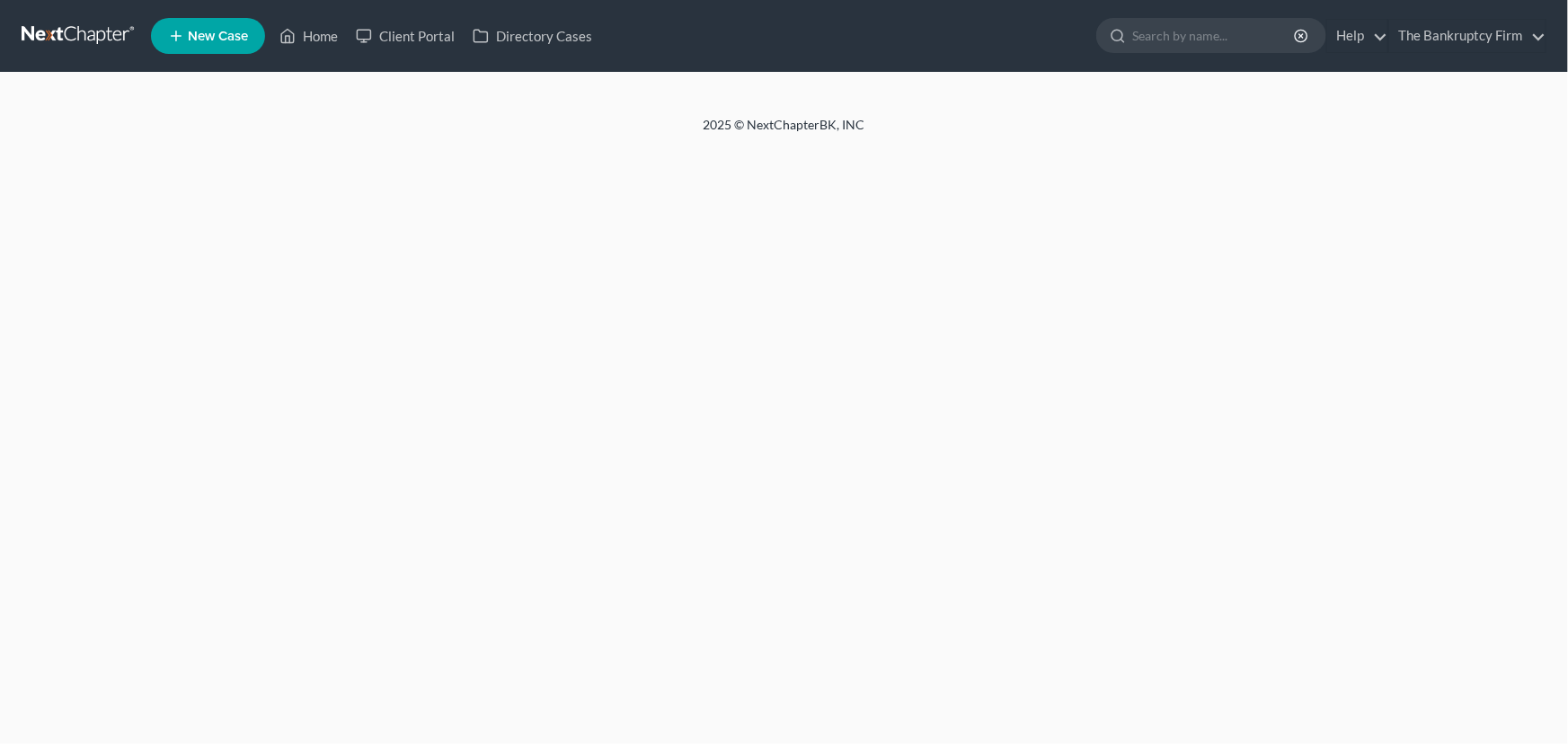
select select "30"
select select "26"
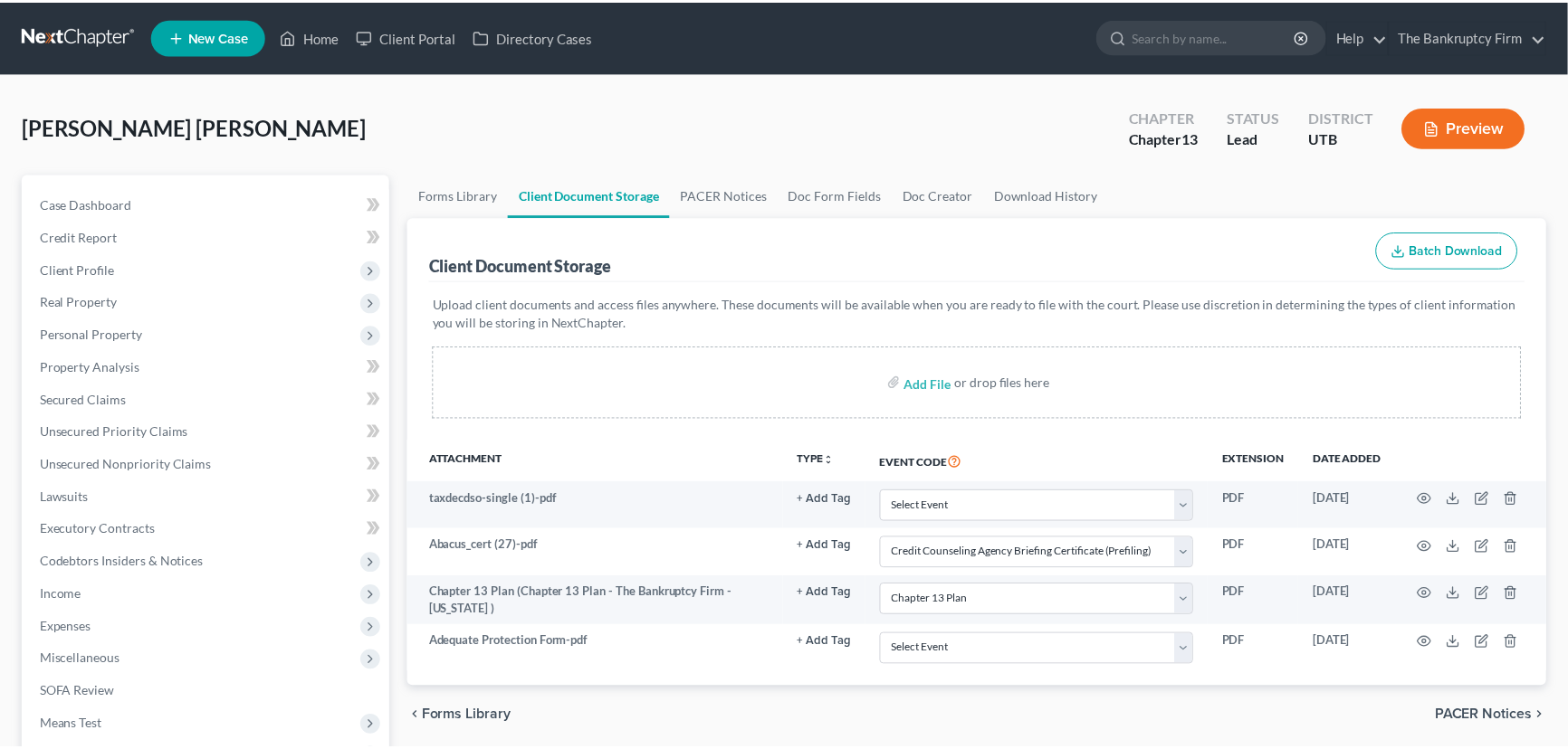
scroll to position [405, 0]
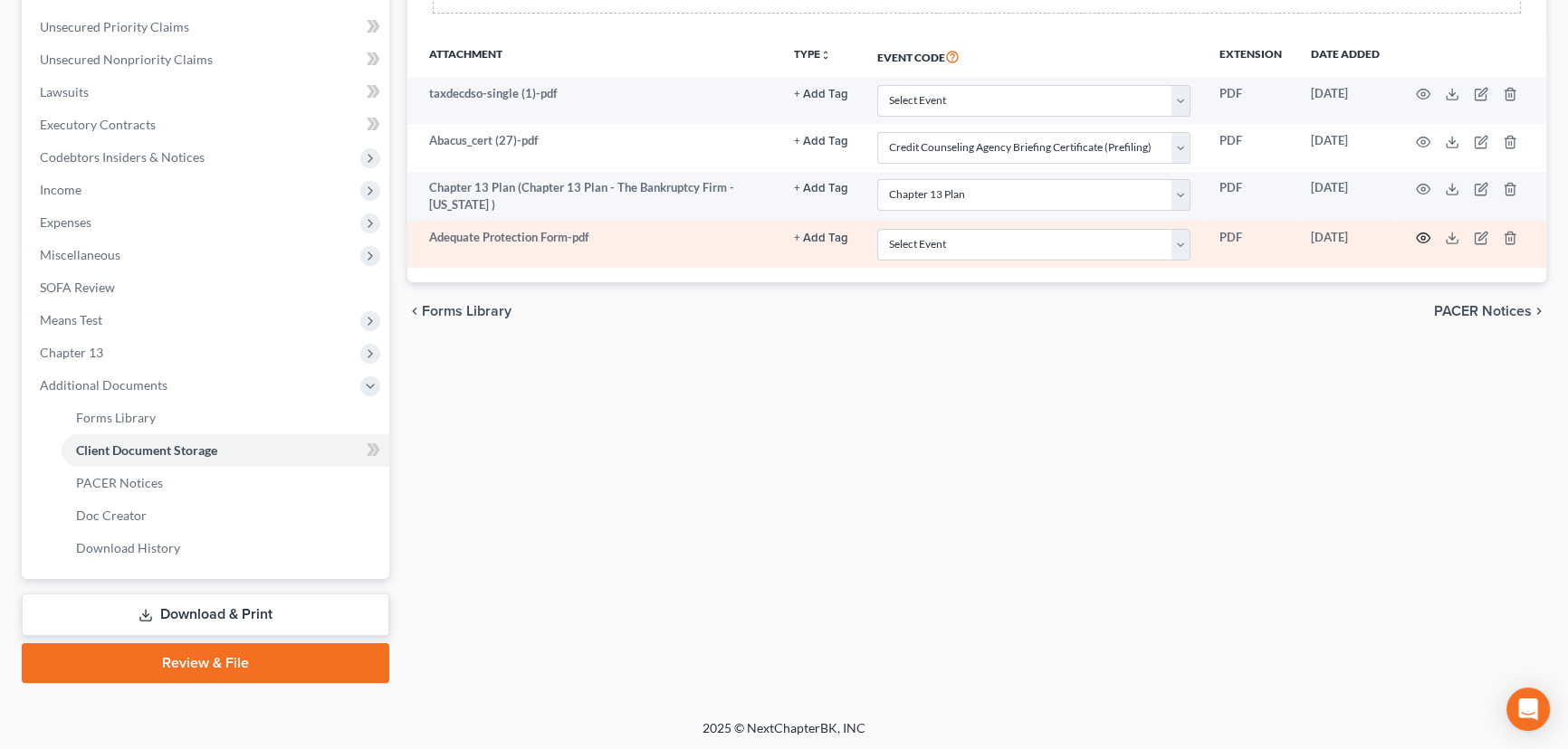
click at [1420, 232] on icon "button" at bounding box center [1423, 237] width 14 height 14
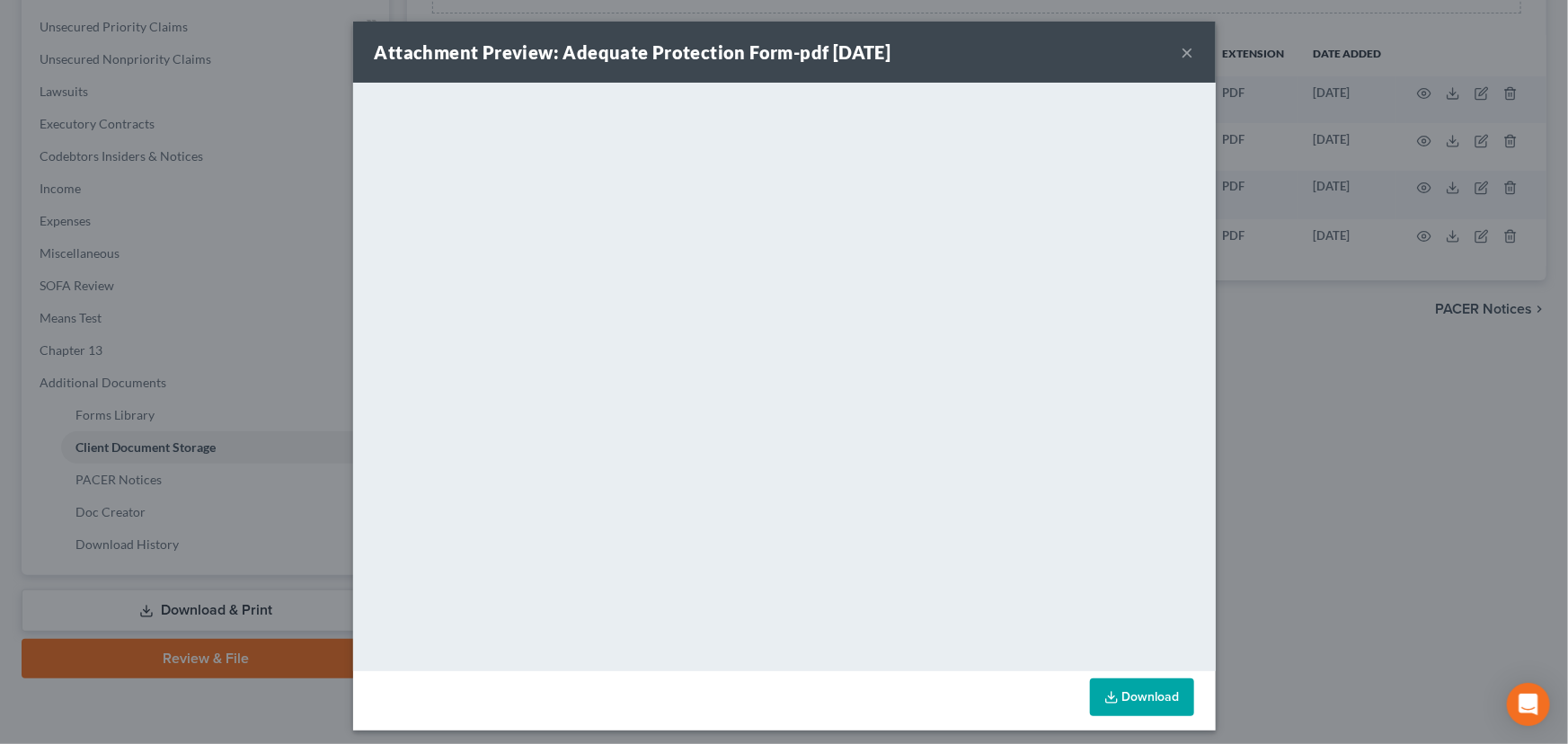
click at [266, 530] on div "Attachment Preview: Adequate Protection Form-pdf 09/05/2025 × <object ng-attr-d…" at bounding box center [784, 372] width 1568 height 744
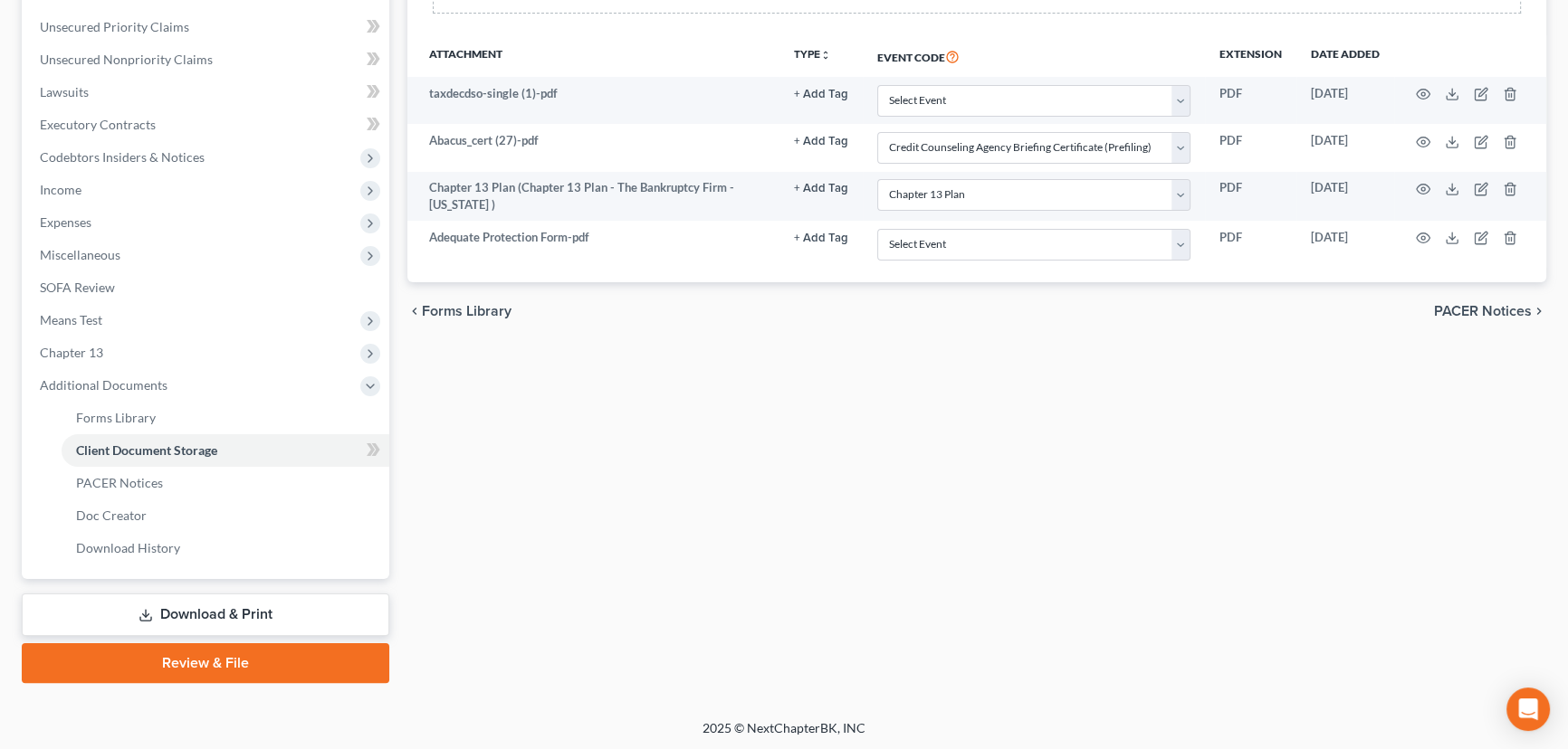
click at [242, 656] on link "Review & File" at bounding box center [205, 663] width 368 height 39
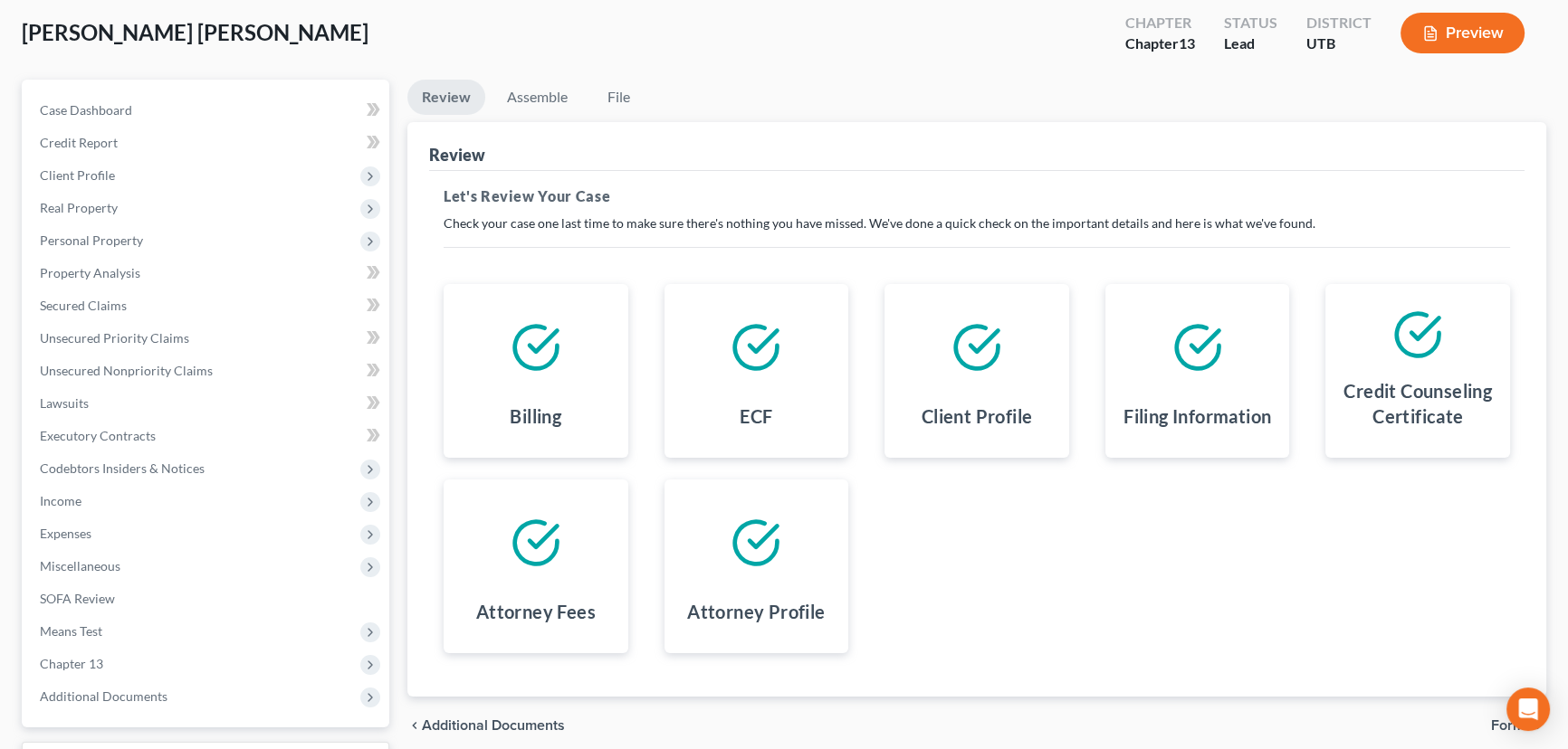
scroll to position [243, 0]
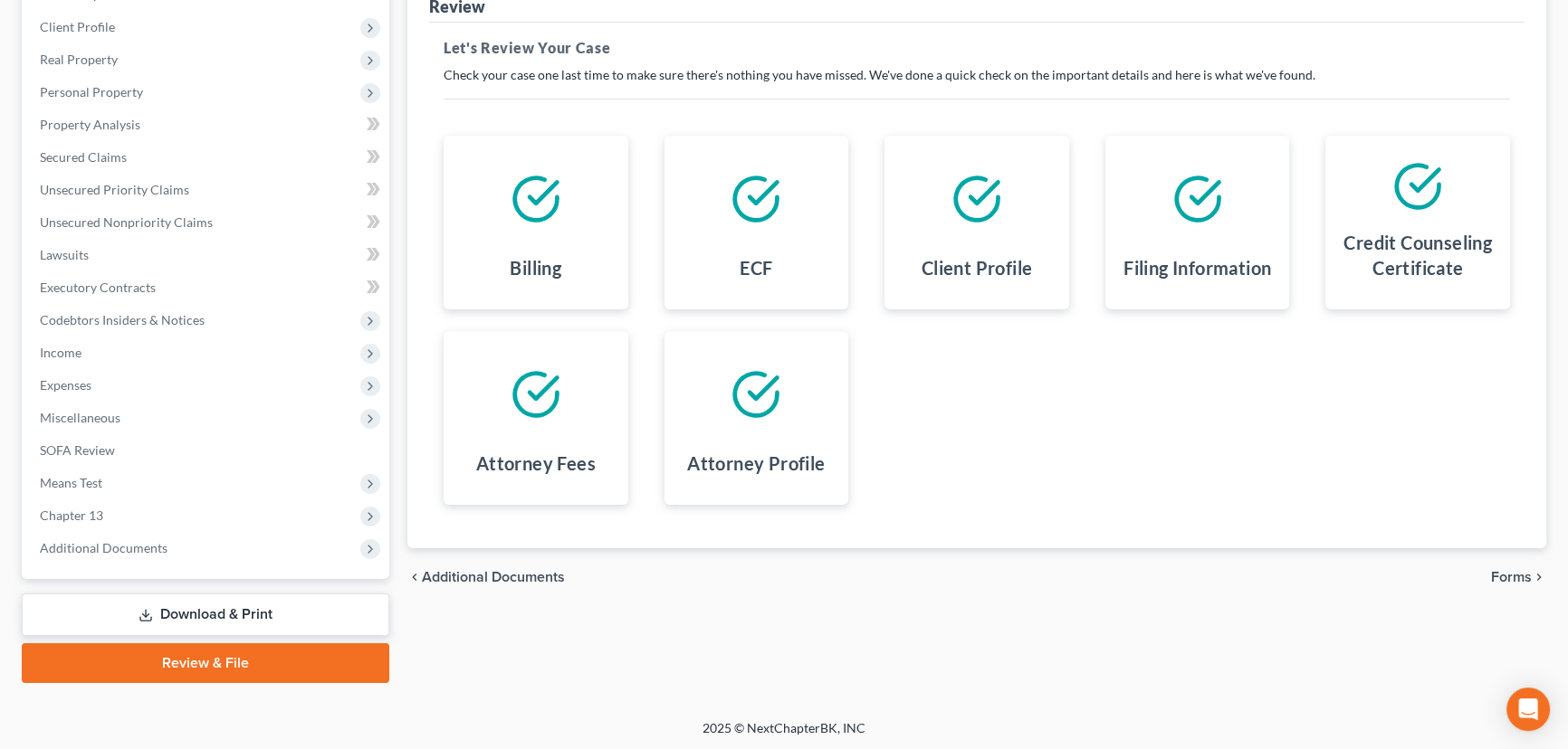
click at [1521, 578] on span "Forms" at bounding box center [1511, 577] width 40 height 14
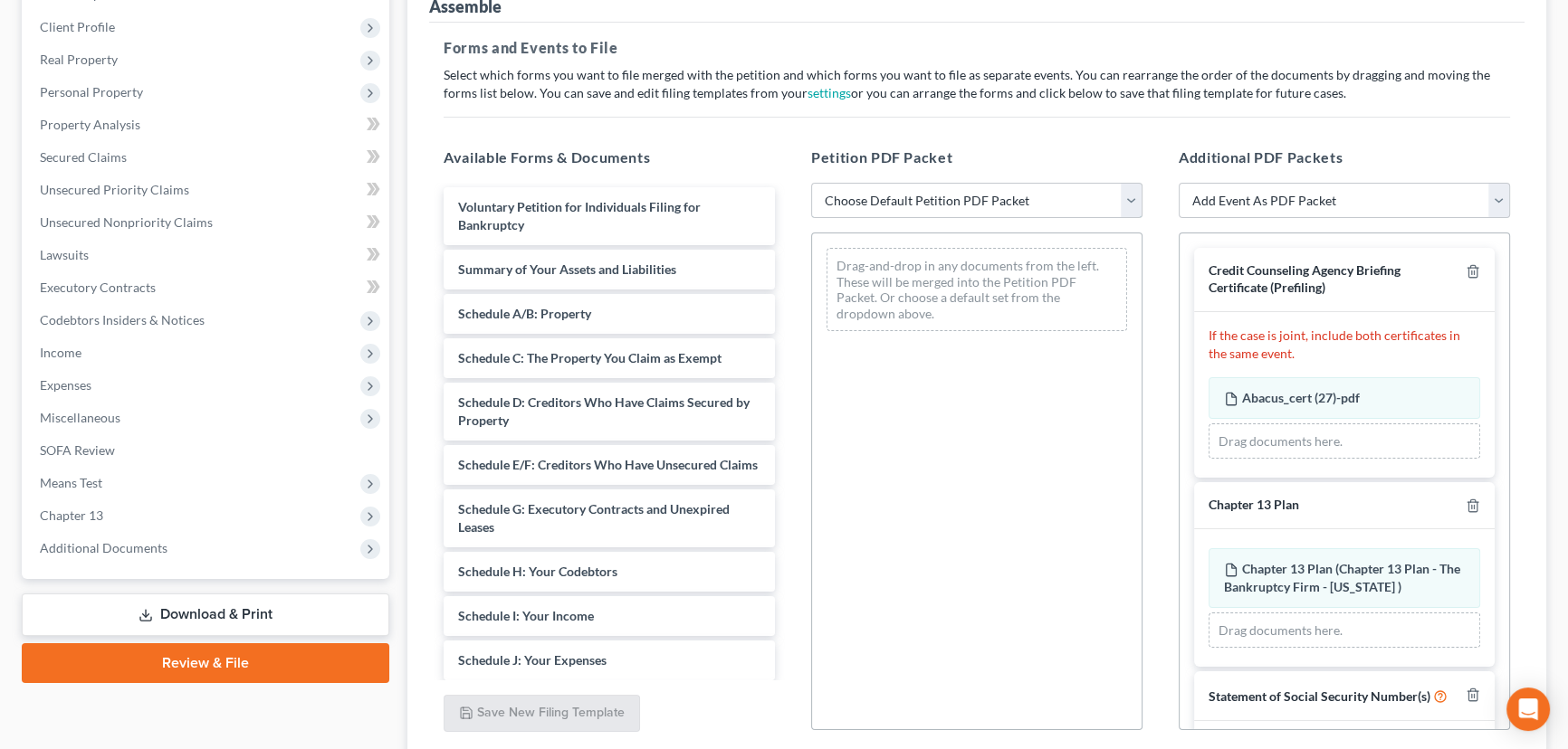
click at [929, 191] on select "Choose Default Petition PDF Packet Emergency Filing (Voluntary Petition and Cre…" at bounding box center [976, 201] width 331 height 37
select select "6"
click at [811, 183] on select "Choose Default Petition PDF Packet Emergency Filing (Voluntary Petition and Cre…" at bounding box center [976, 201] width 331 height 37
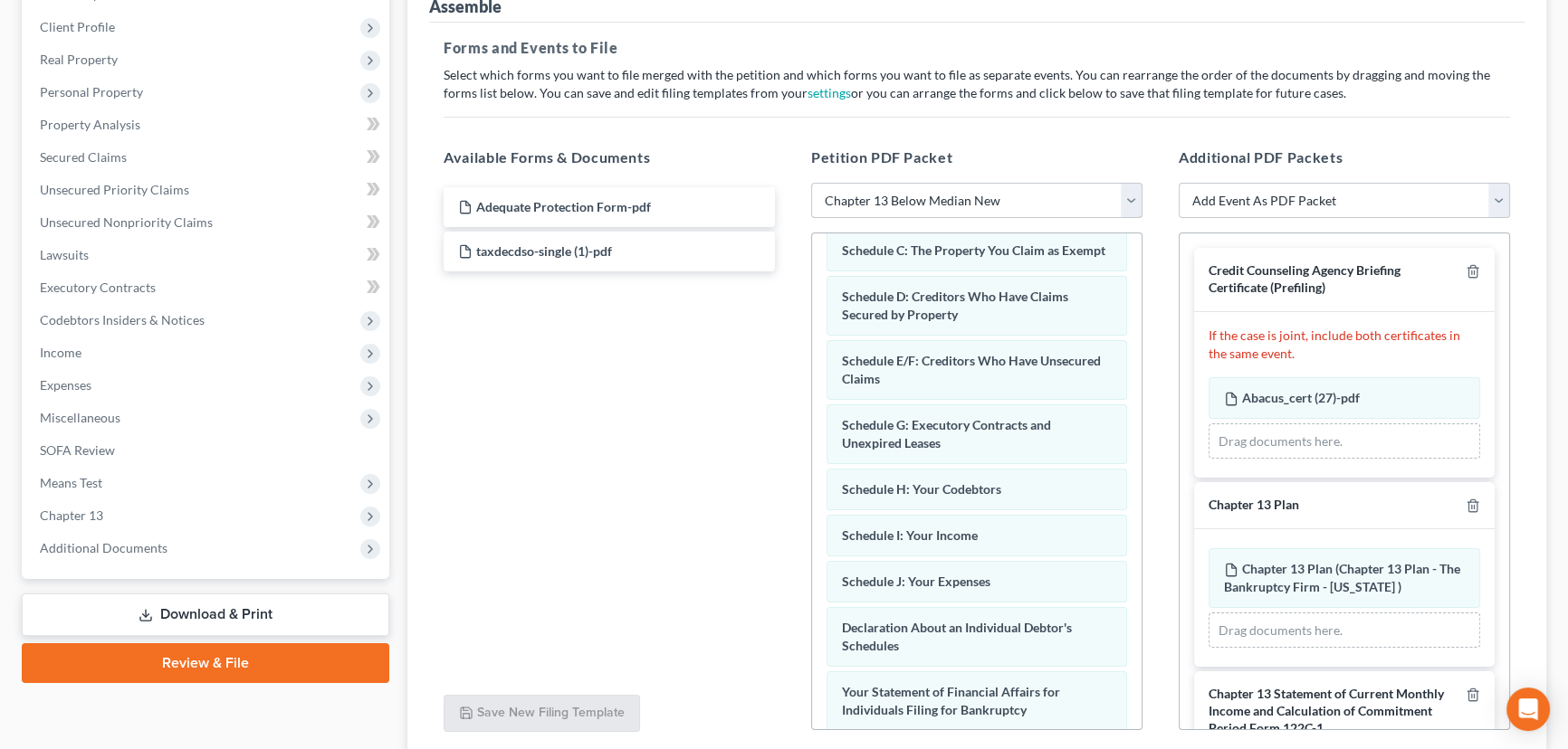
scroll to position [247, 0]
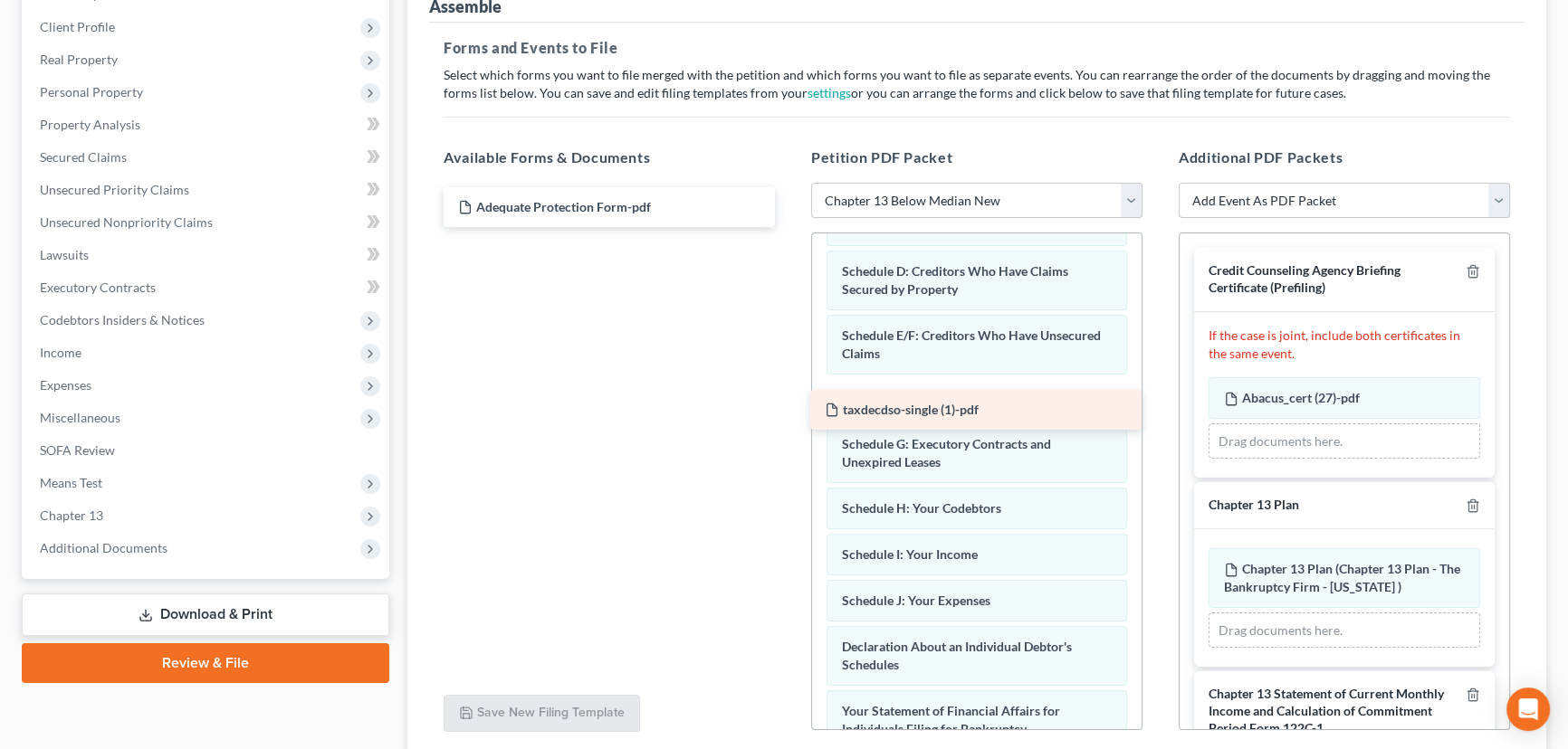
drag, startPoint x: 571, startPoint y: 248, endPoint x: 938, endPoint y: 409, distance: 400.8
click at [790, 227] on div "taxdecdso-single (1)-pdf Adequate Protection Form-pdf taxdecdso-single (1)-pdf" at bounding box center [610, 207] width 360 height 39
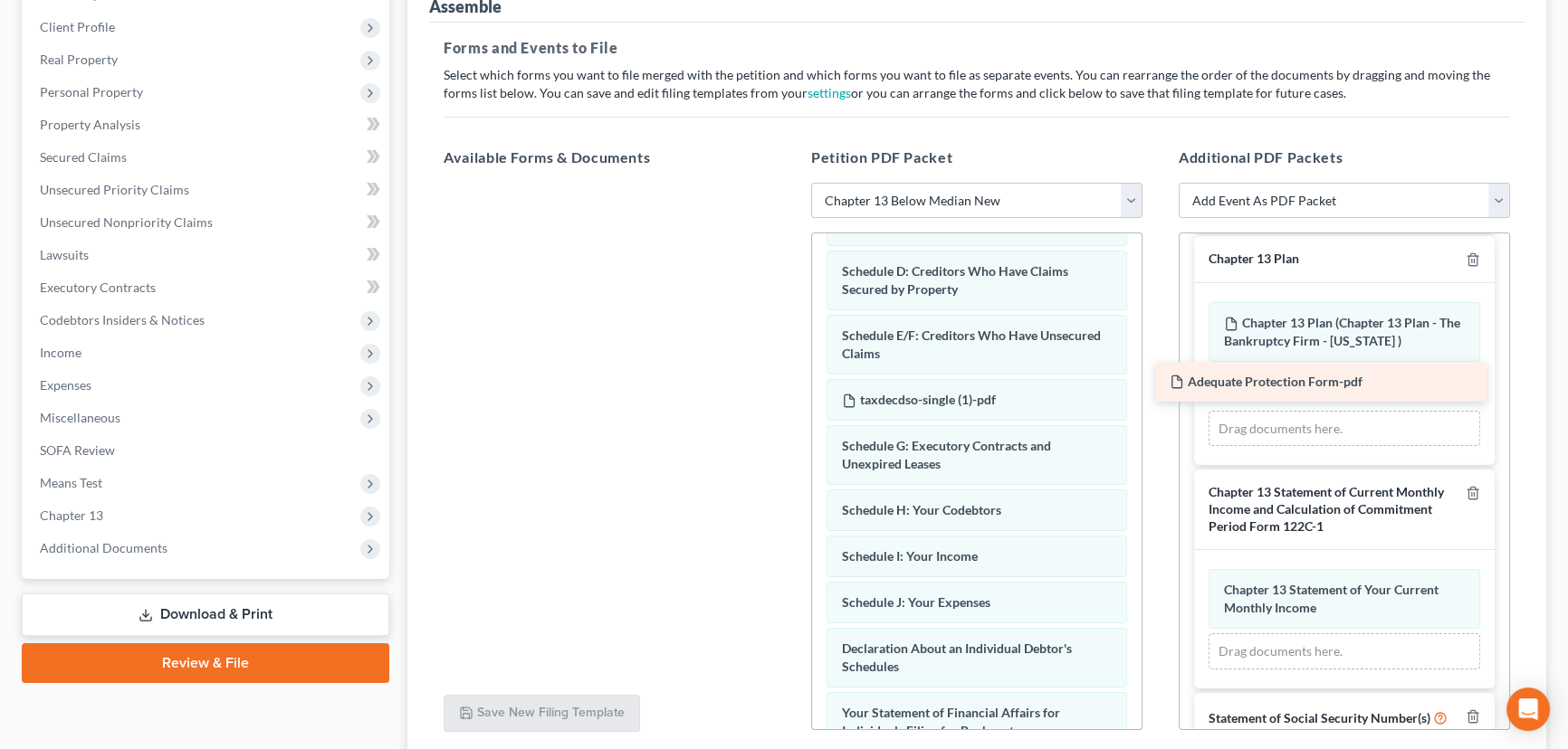
drag, startPoint x: 534, startPoint y: 197, endPoint x: 1248, endPoint y: 371, distance: 734.9
click at [790, 183] on div "Adequate Protection Form-pdf Adequate Protection Form-pdf" at bounding box center [610, 183] width 360 height 0
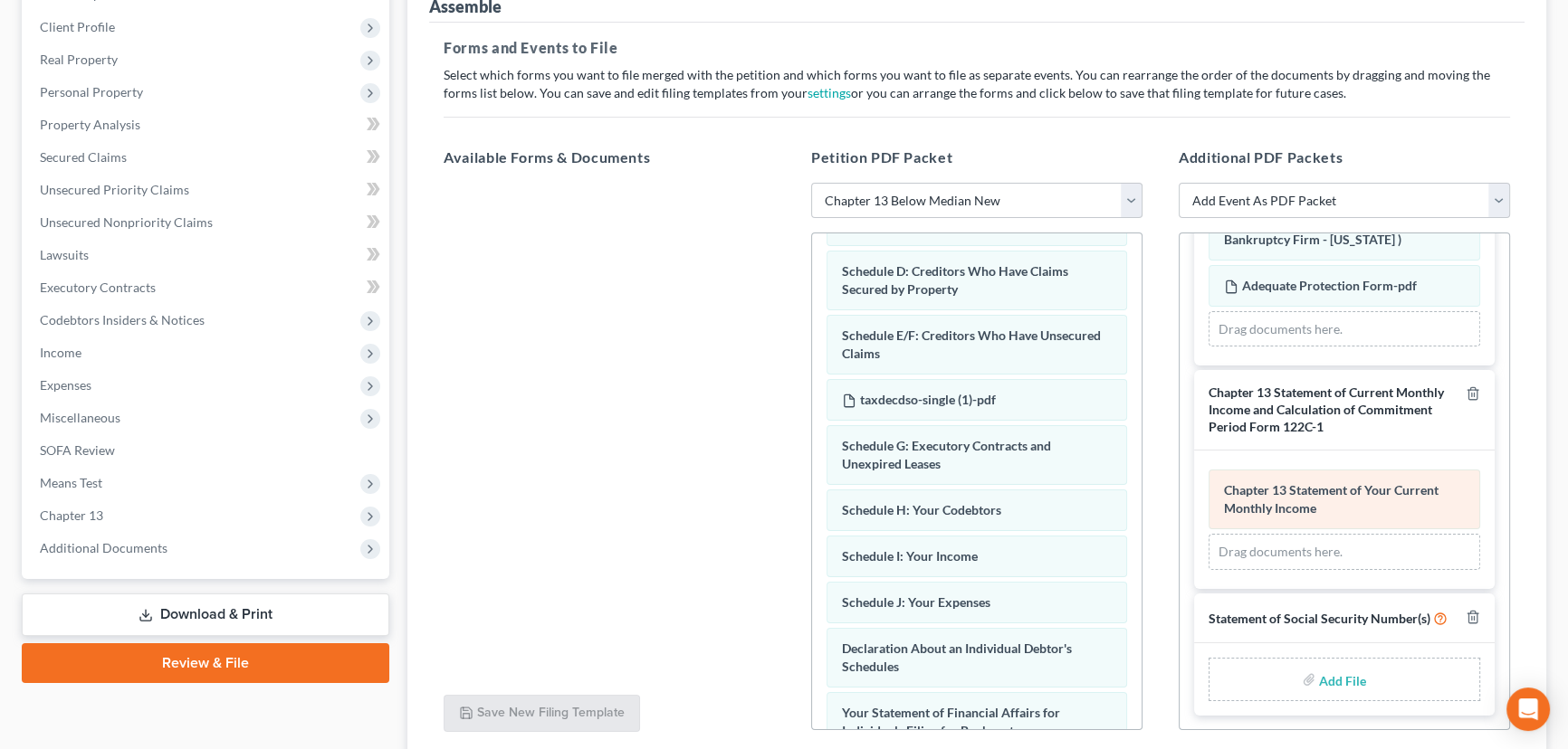
scroll to position [362, 0]
type input "C:\fakepath\Form 121 Hamilton.pdf"
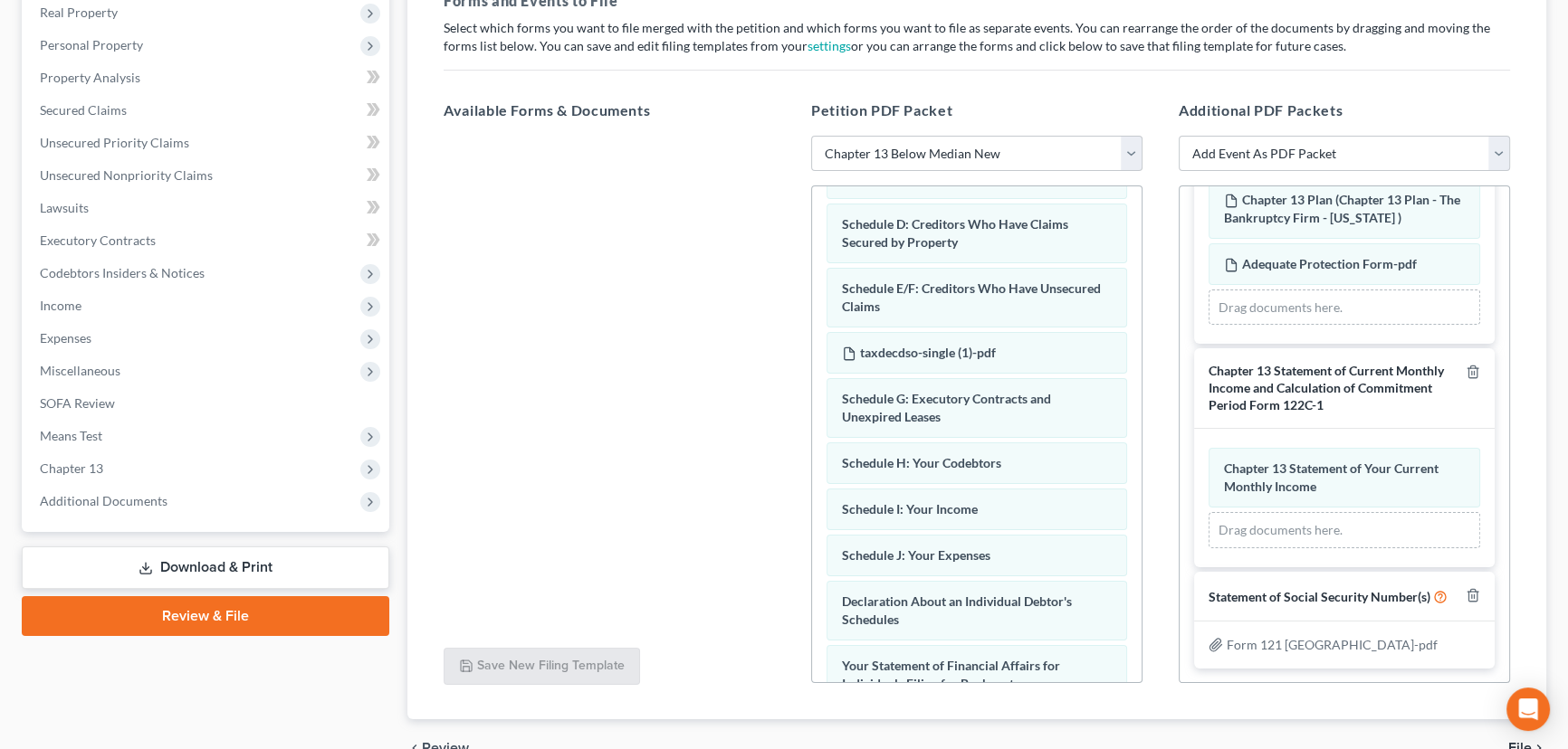
scroll to position [384, 0]
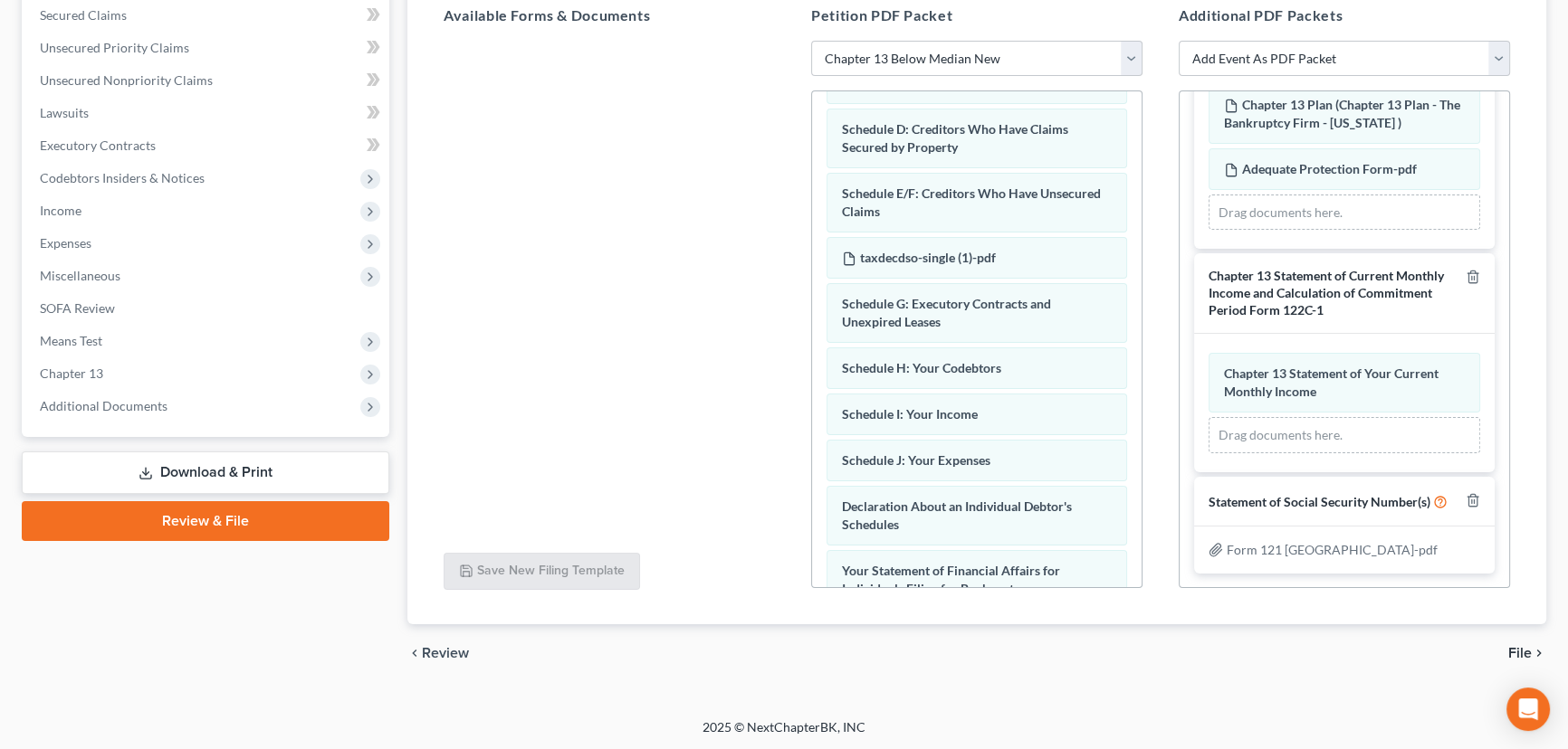
click at [1516, 646] on span "File" at bounding box center [1519, 652] width 23 height 14
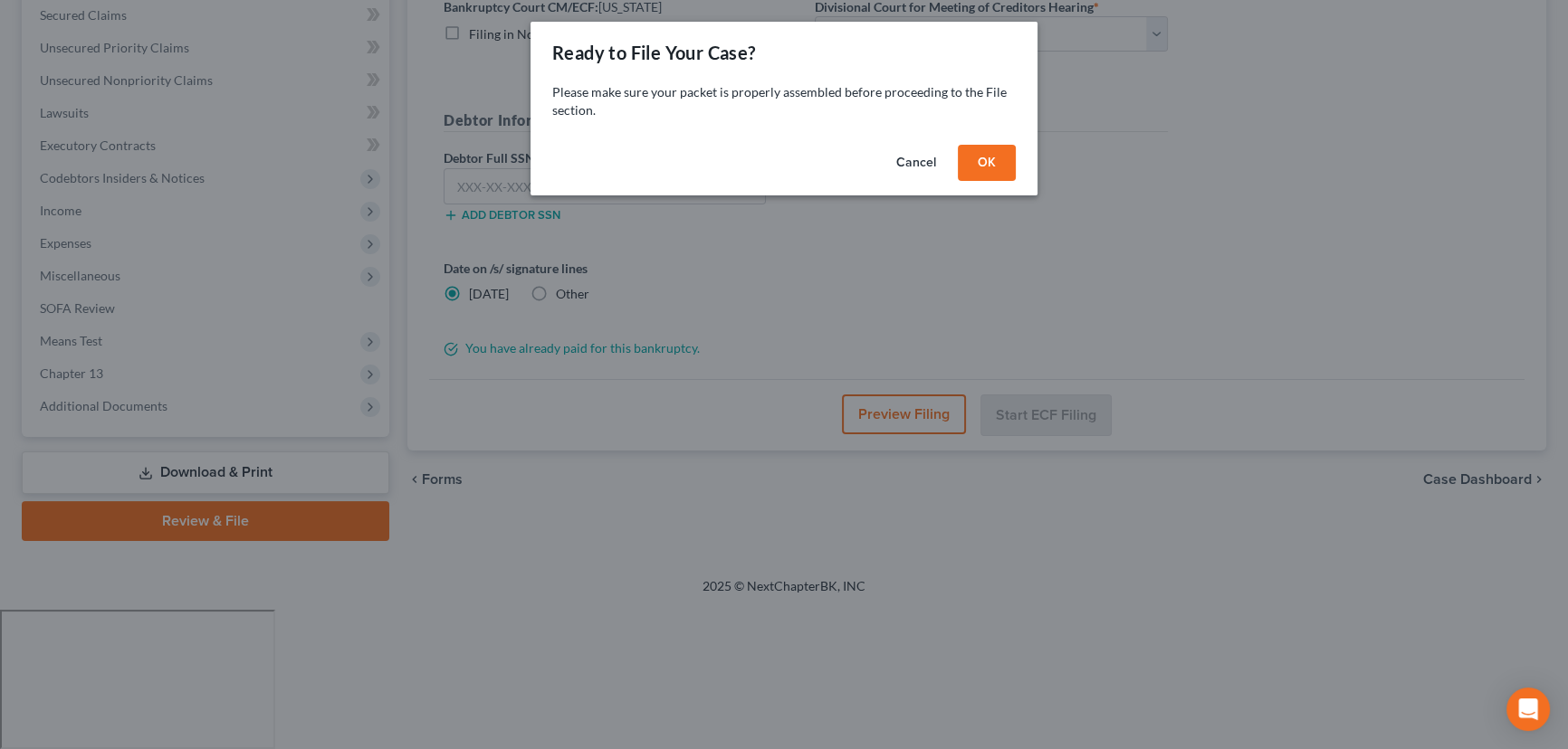
scroll to position [243, 0]
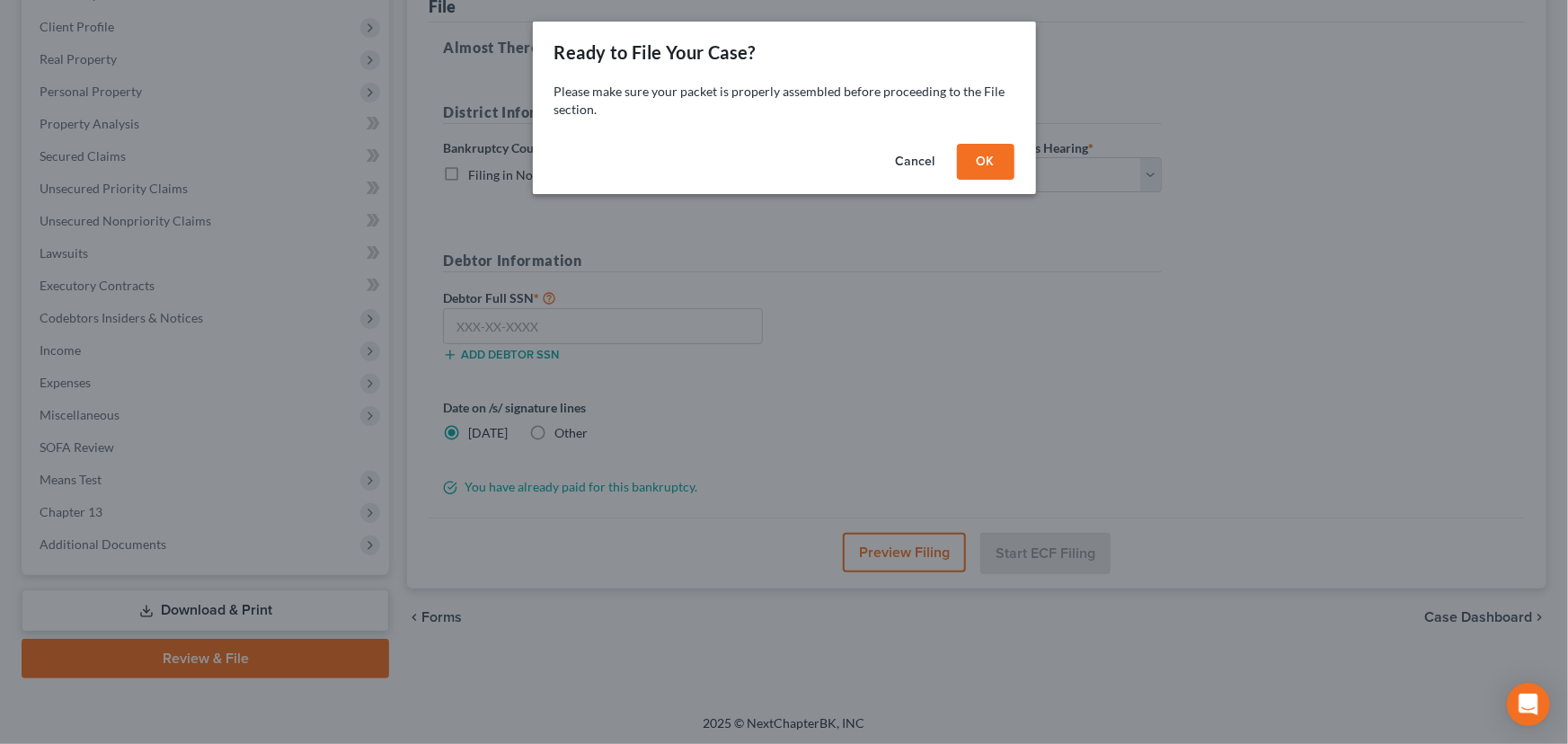
click at [969, 149] on button "OK" at bounding box center [986, 161] width 58 height 36
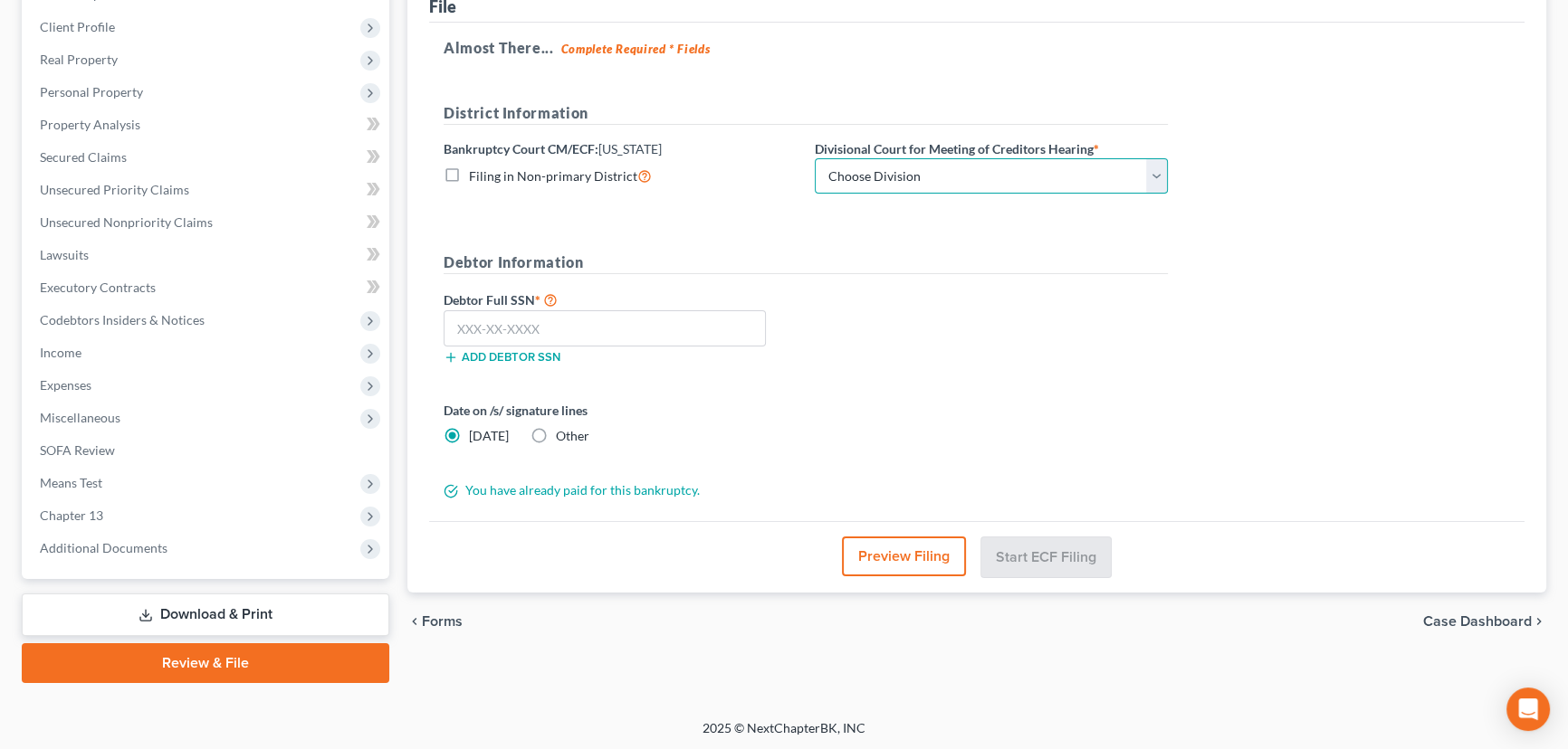
click at [1048, 170] on select "Choose Division [GEOGRAPHIC_DATA]" at bounding box center [991, 176] width 353 height 37
select select "0"
click at [815, 158] on select "Choose Division [GEOGRAPHIC_DATA]" at bounding box center [991, 176] width 353 height 37
click at [545, 327] on input "text" at bounding box center [605, 328] width 323 height 37
paste input "564-45-6678"
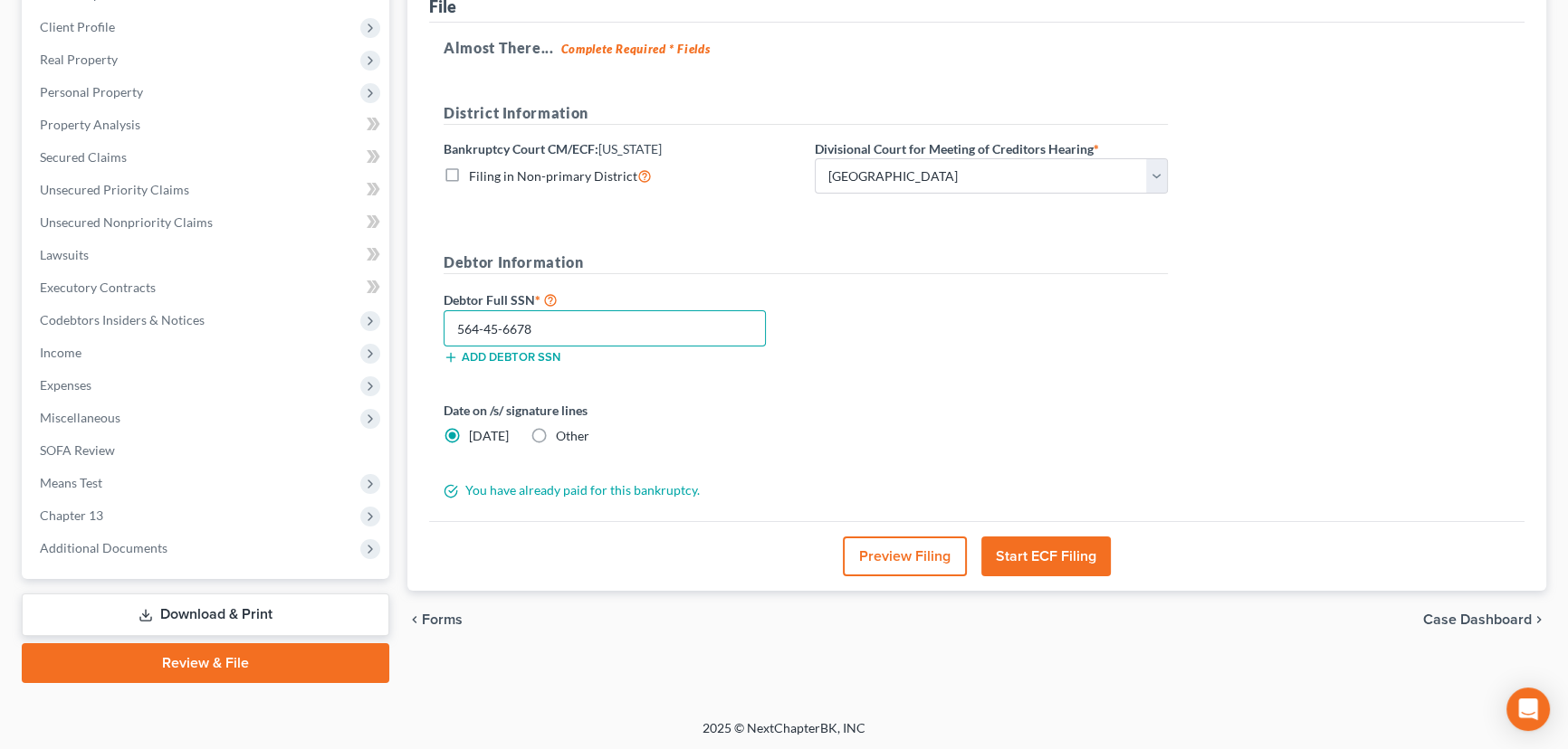
type input "564-45-6678"
click at [1033, 548] on button "Start ECF Filing" at bounding box center [1046, 556] width 129 height 39
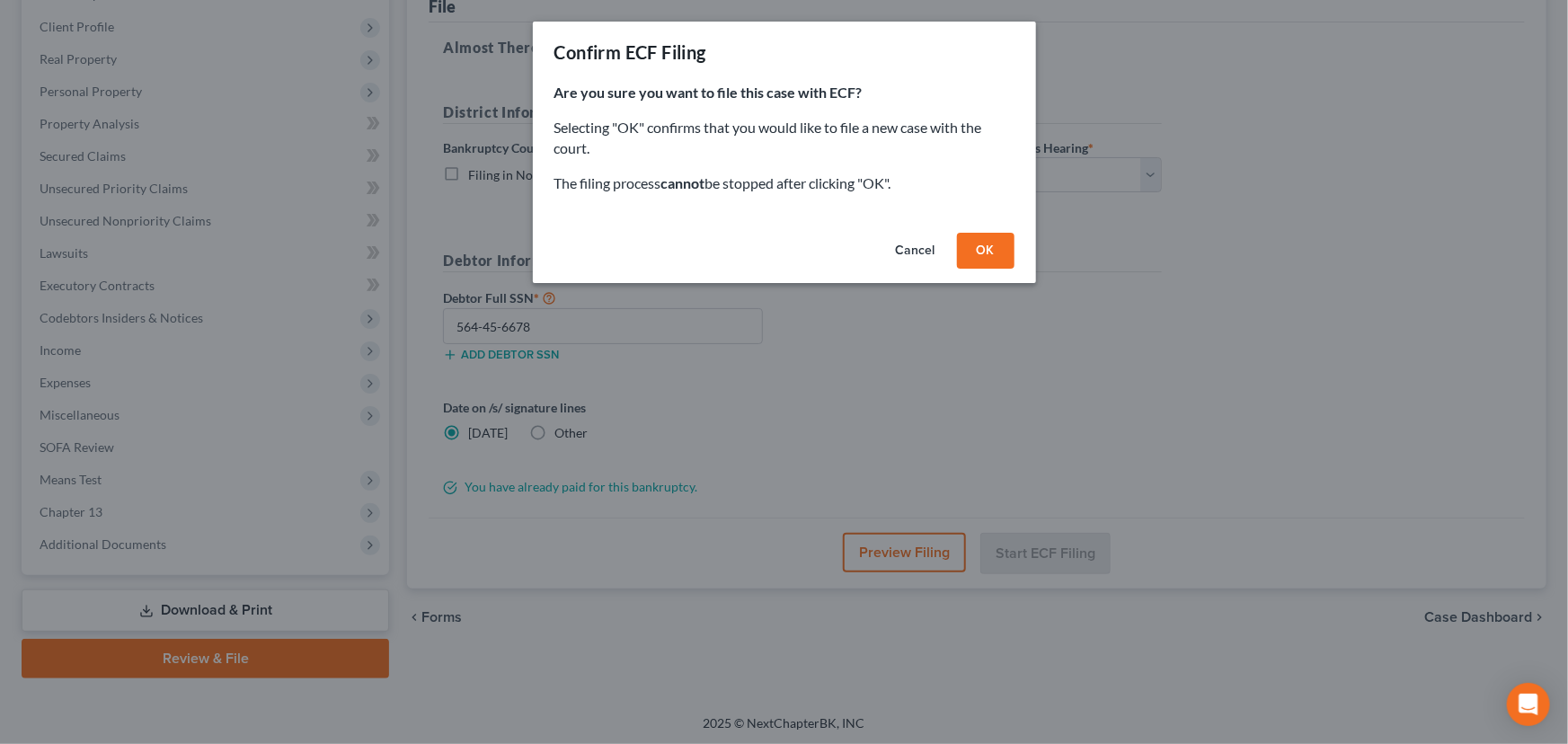
click at [988, 247] on button "OK" at bounding box center [986, 250] width 58 height 36
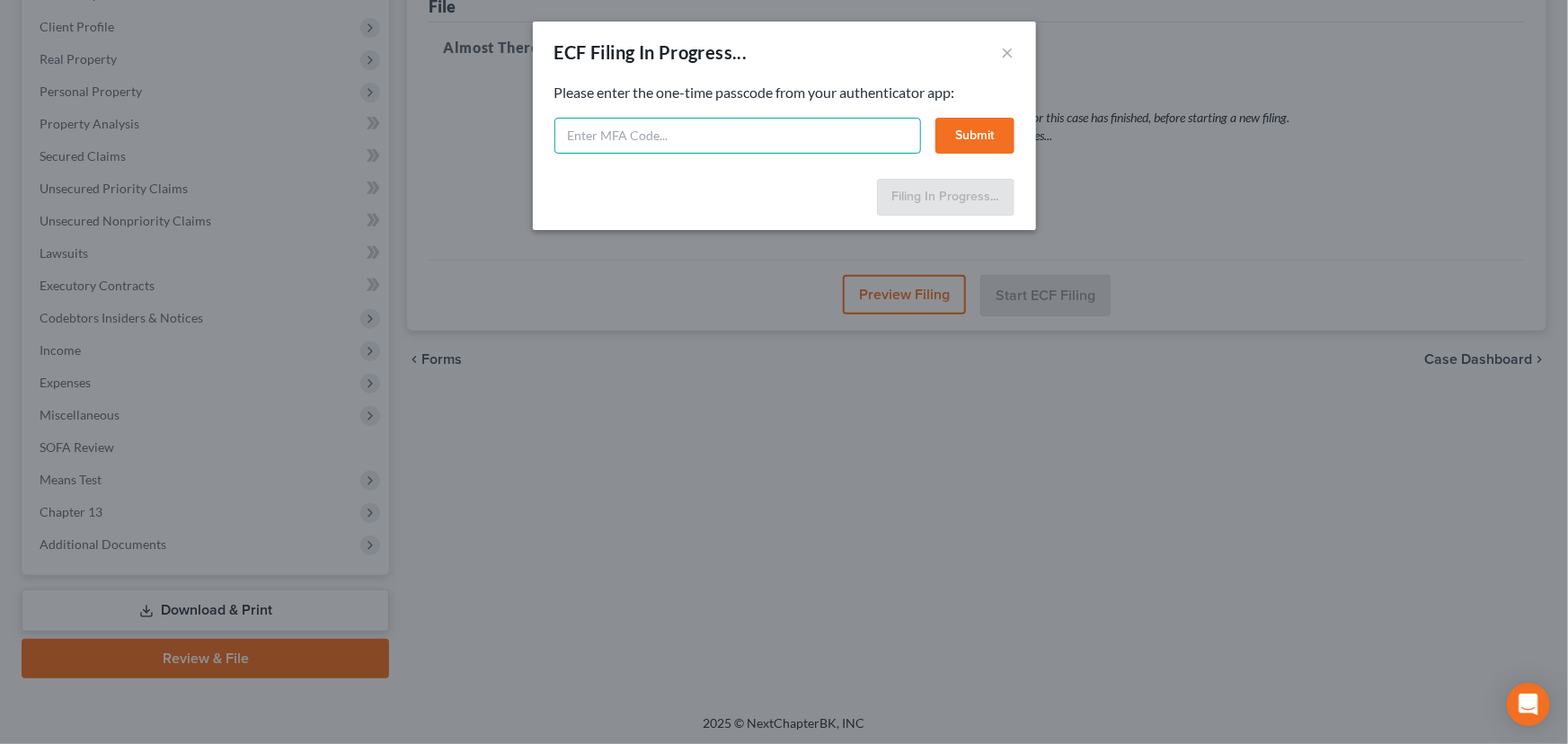
click at [629, 132] on input "text" at bounding box center [738, 135] width 367 height 36
type input "275729"
click at [989, 135] on button "Submit" at bounding box center [975, 135] width 79 height 36
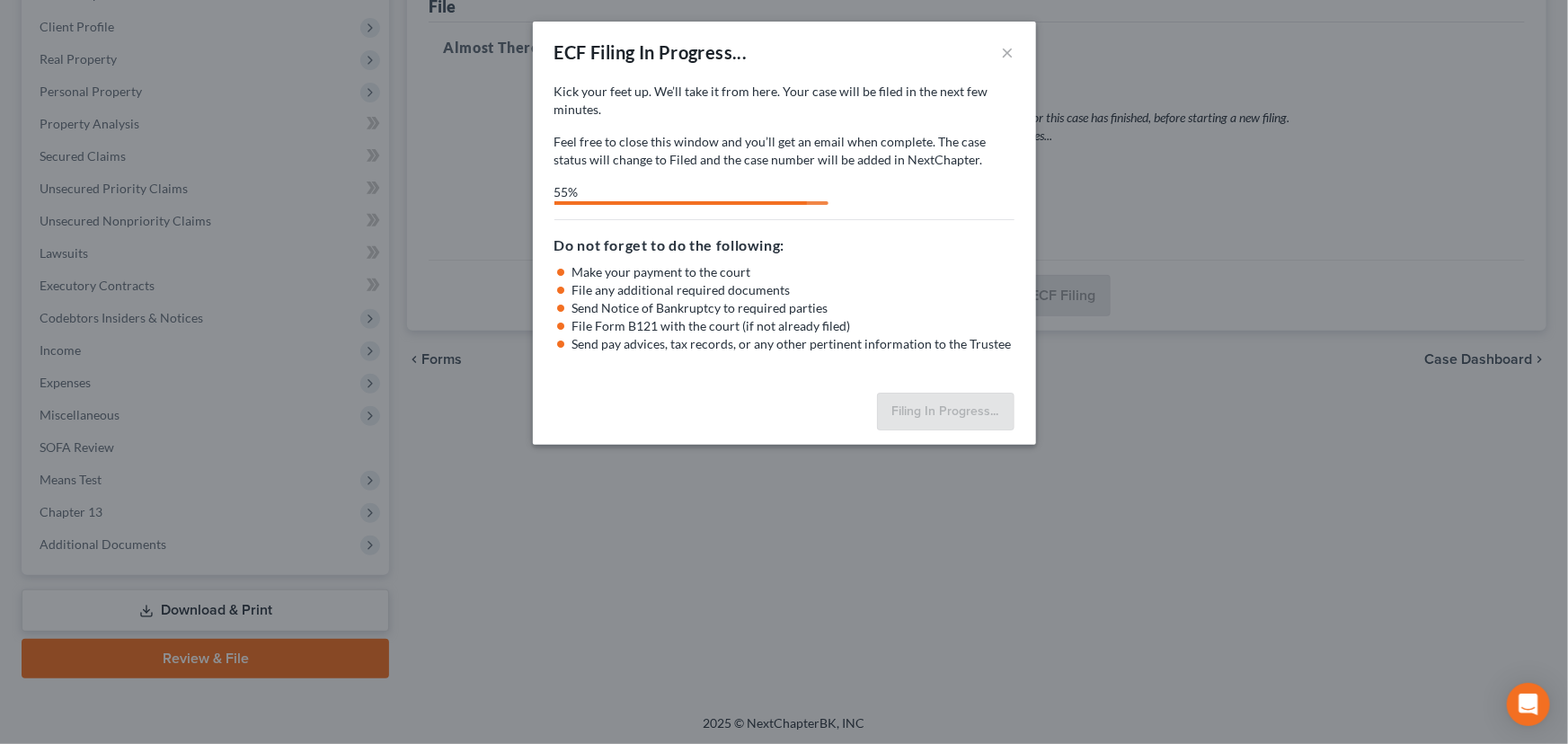
select select "0"
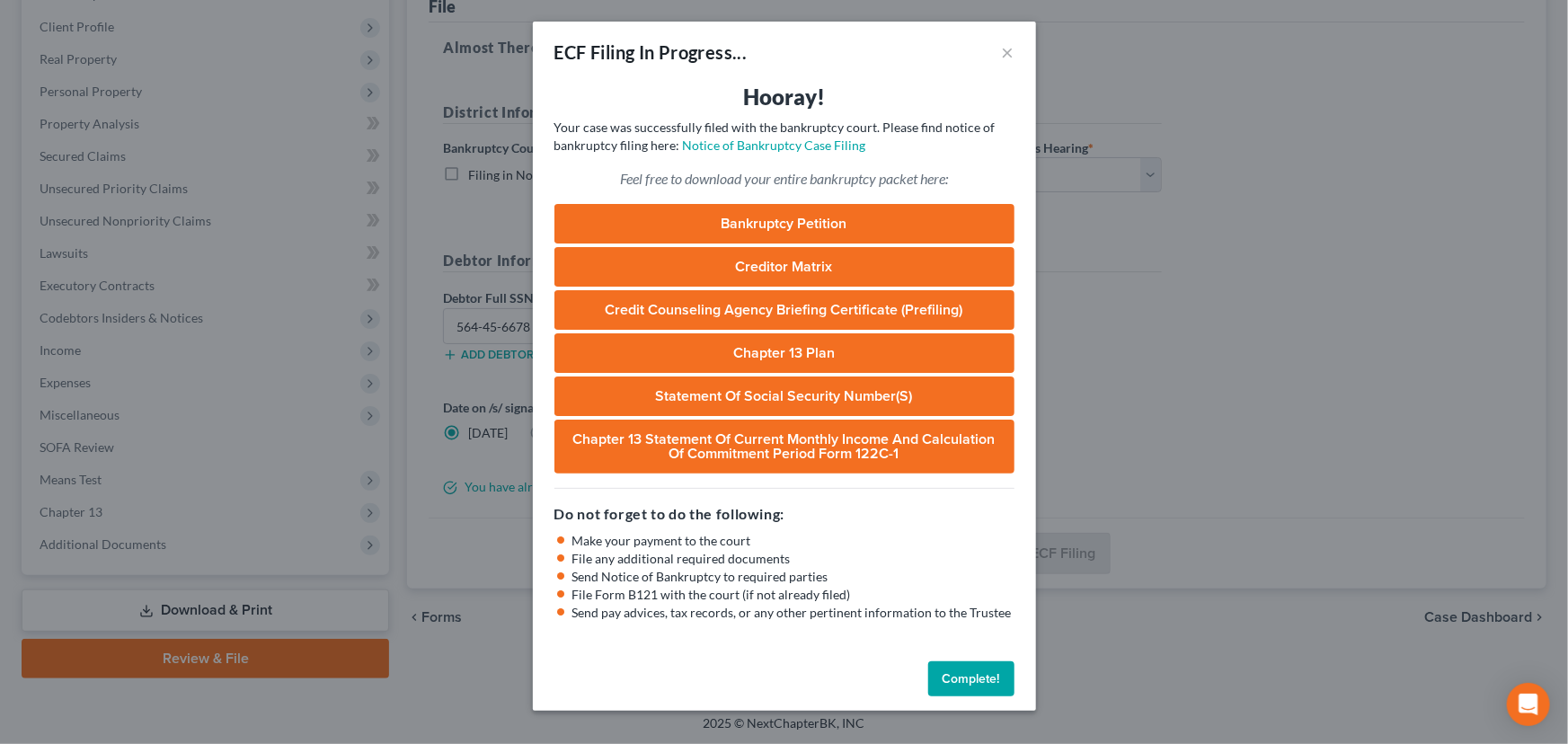
drag, startPoint x: 988, startPoint y: 682, endPoint x: 1096, endPoint y: 260, distance: 435.6
click at [988, 682] on button "Complete!" at bounding box center [971, 679] width 87 height 36
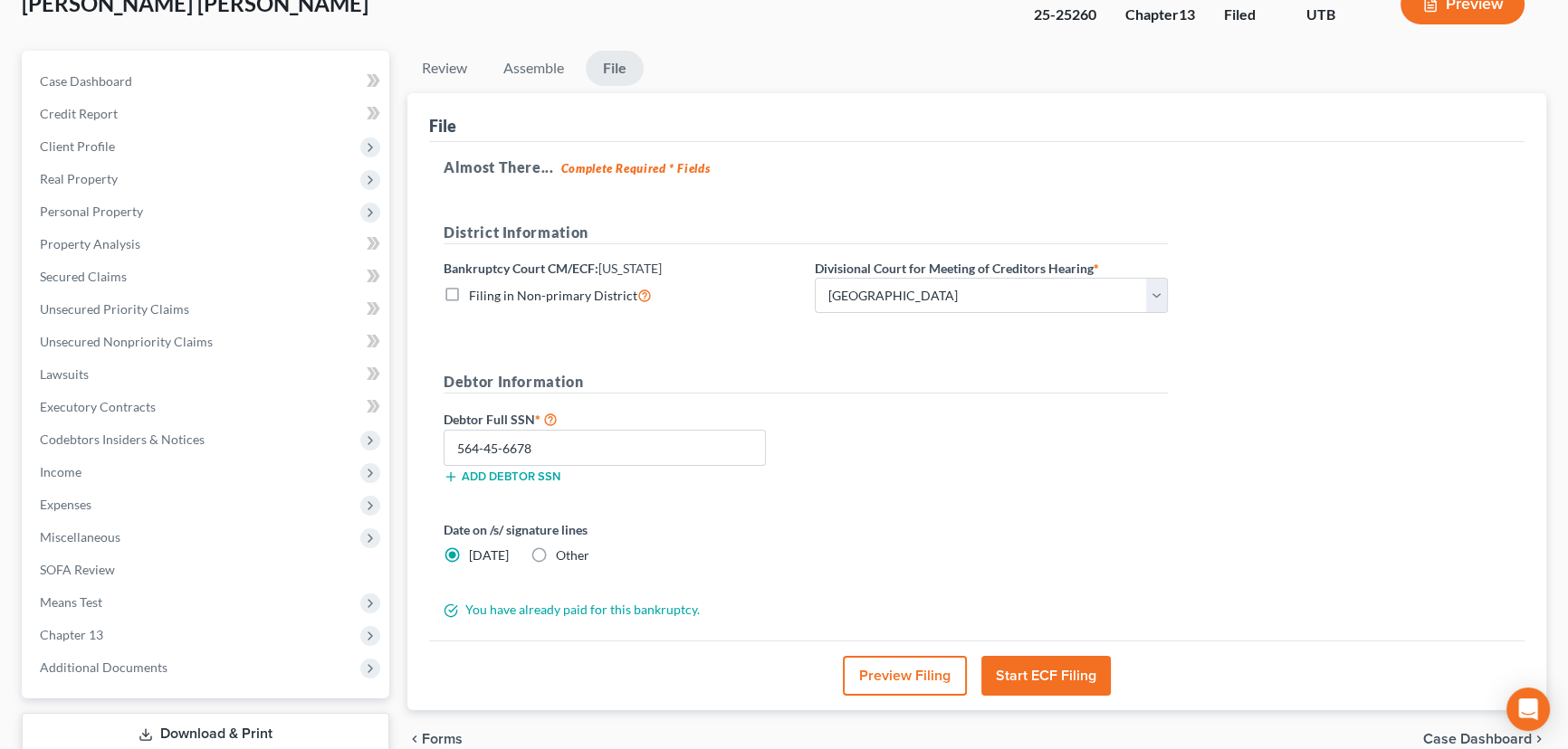
scroll to position [0, 0]
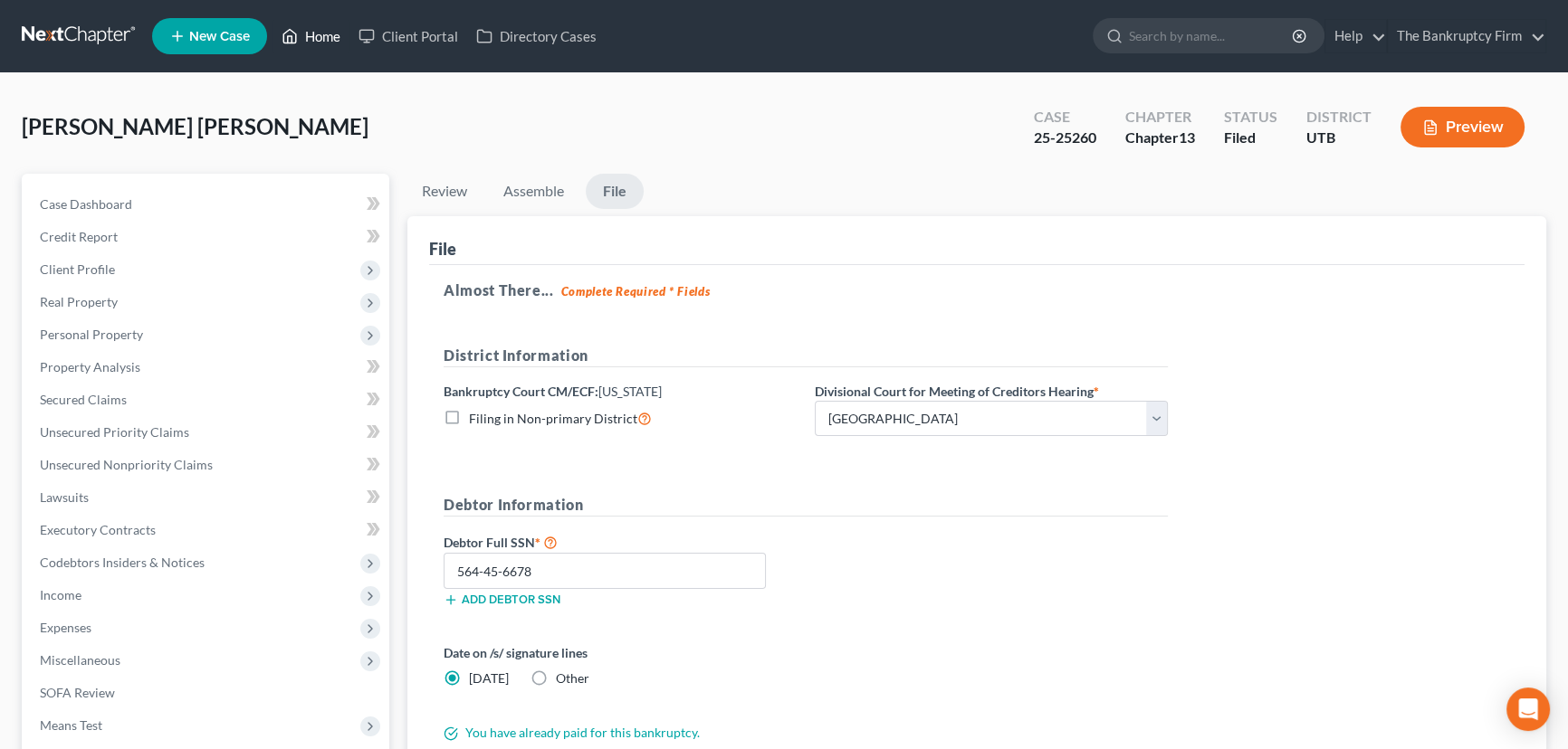
click at [311, 31] on link "Home" at bounding box center [311, 36] width 77 height 33
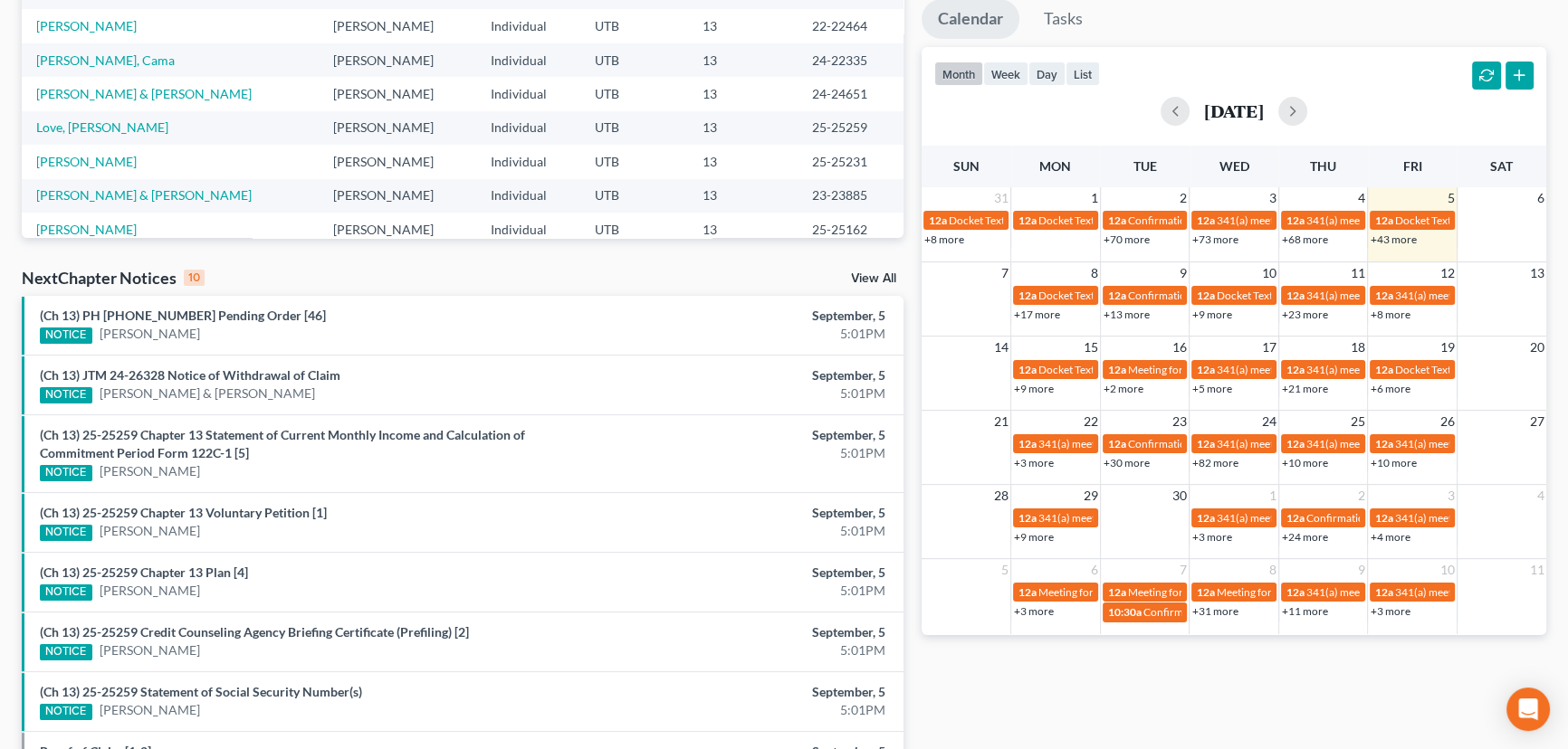
scroll to position [328, 0]
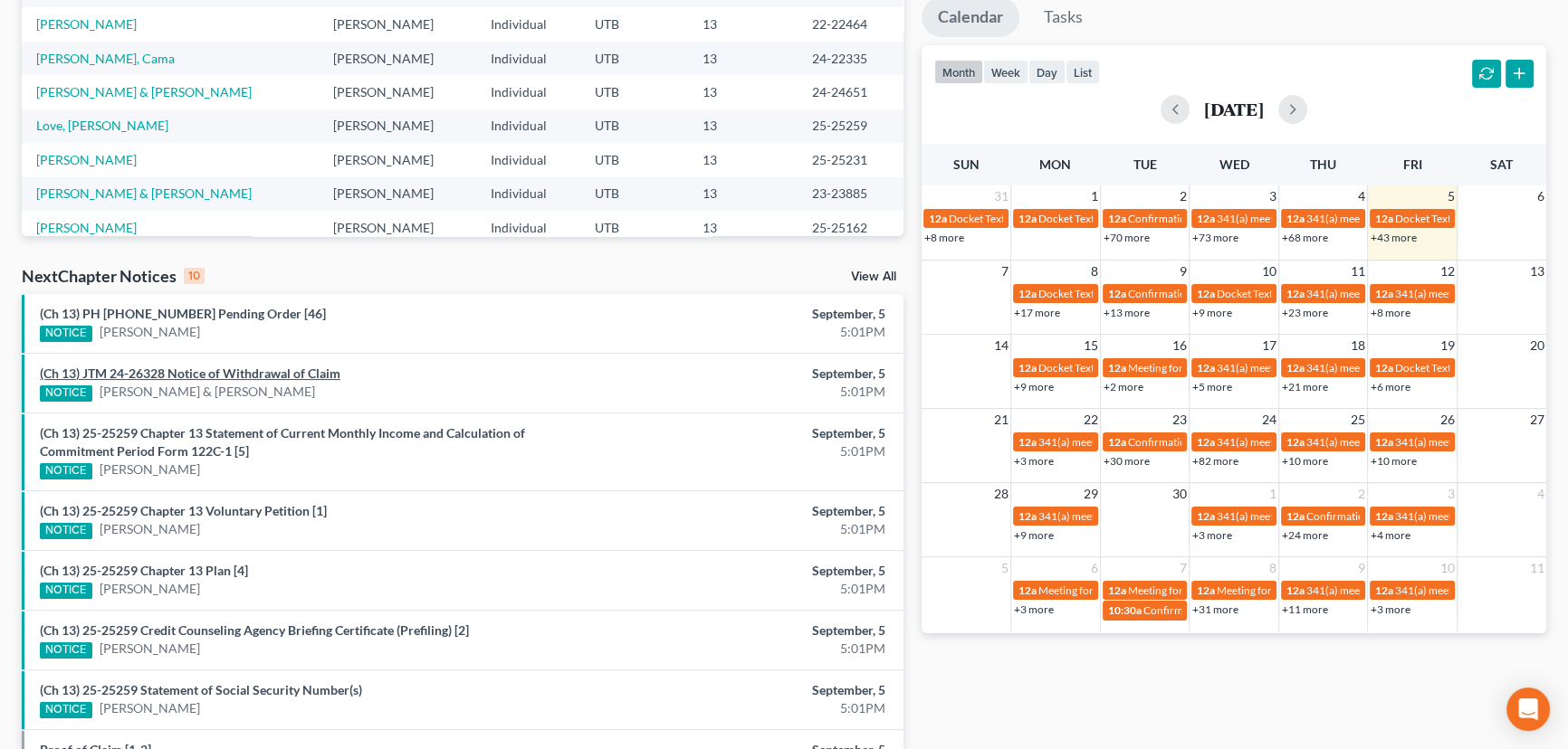
click at [276, 374] on link "(Ch 13) JTM 24-26328 Notice of Withdrawal of Claim" at bounding box center [189, 373] width 300 height 15
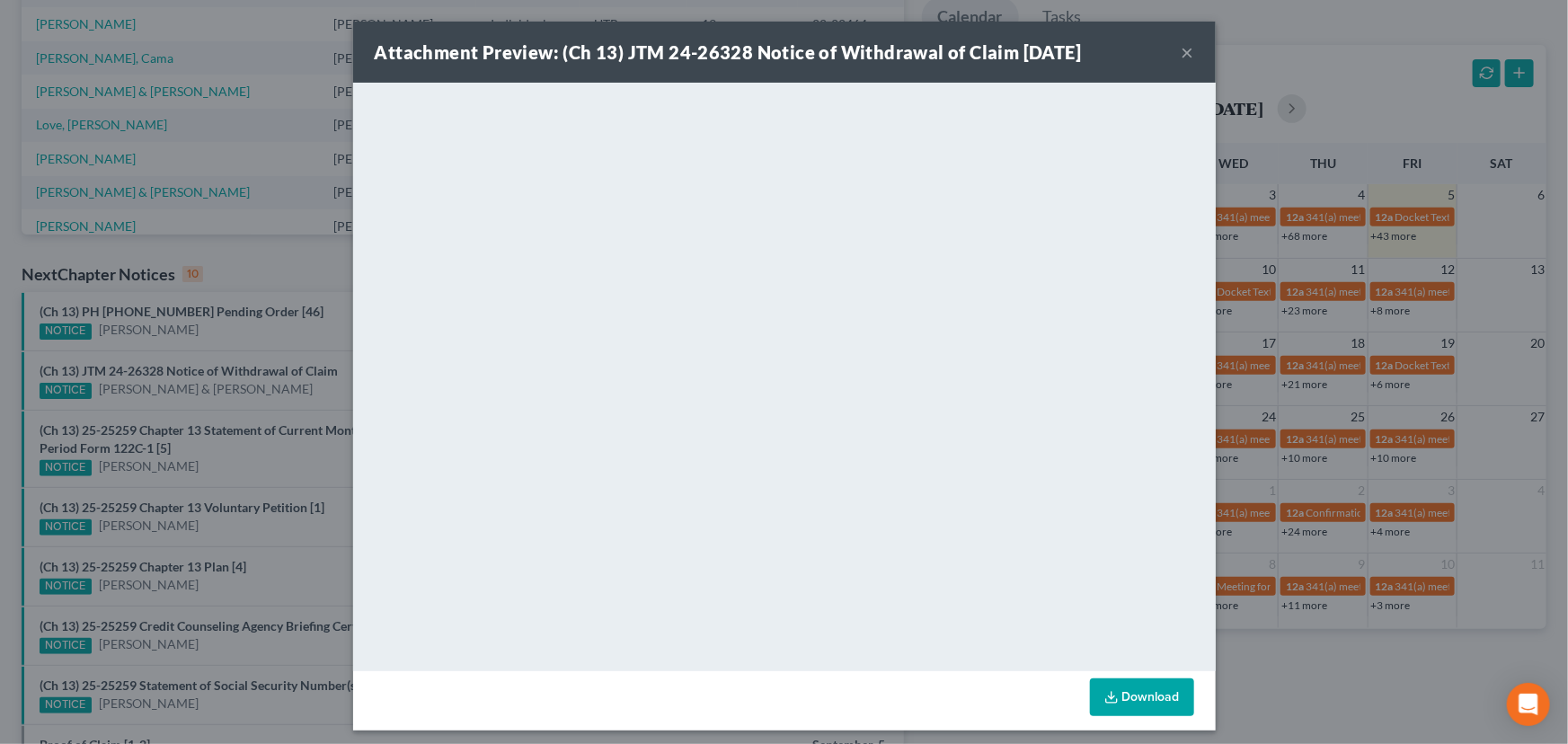
click at [233, 415] on div "Attachment Preview: (Ch 13) JTM 24-26328 Notice of Withdrawal of Claim 09/05/20…" at bounding box center [784, 372] width 1568 height 744
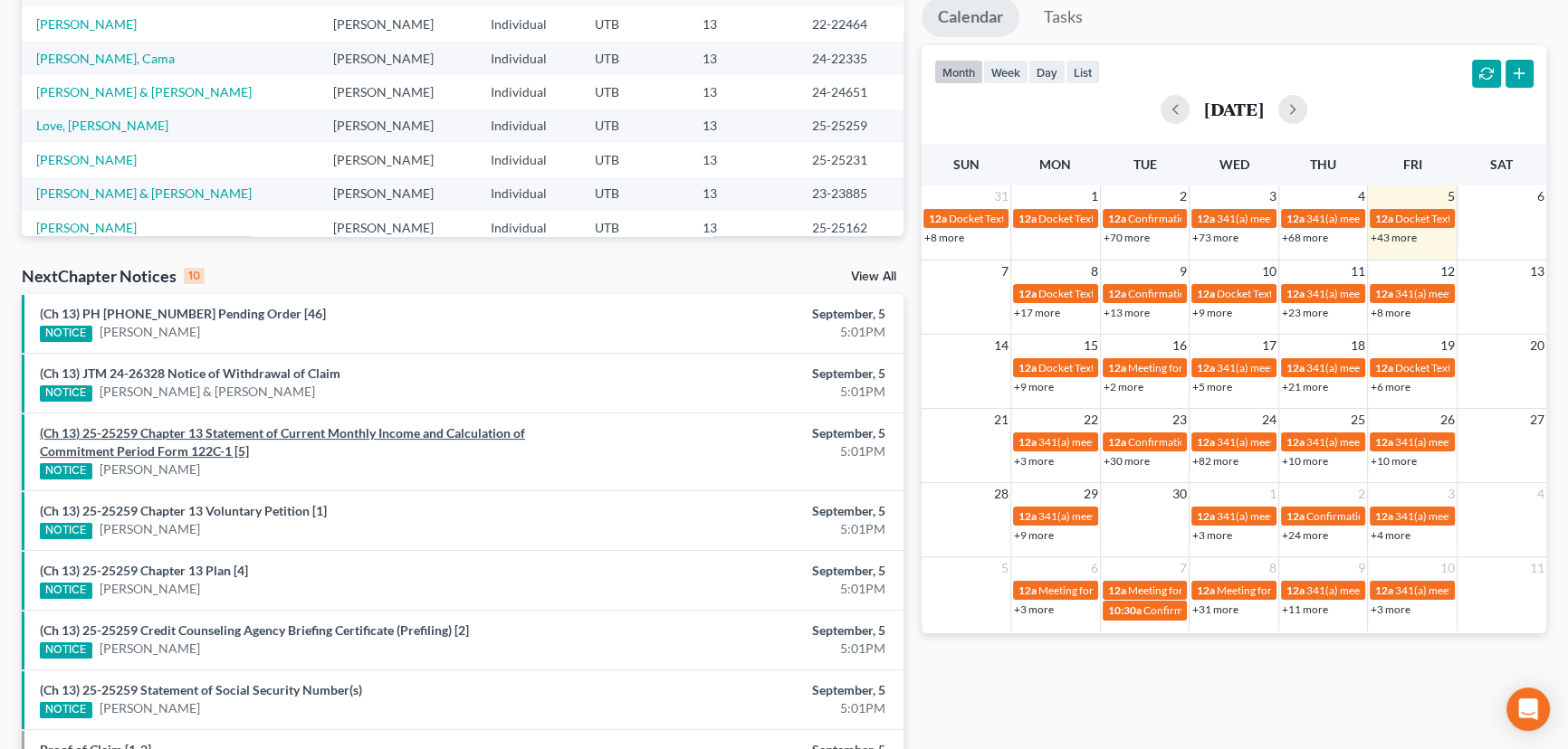
click at [268, 433] on link "(Ch 13) 25-25259 Chapter 13 Statement of Current Monthly Income and Calculation…" at bounding box center [281, 442] width 485 height 34
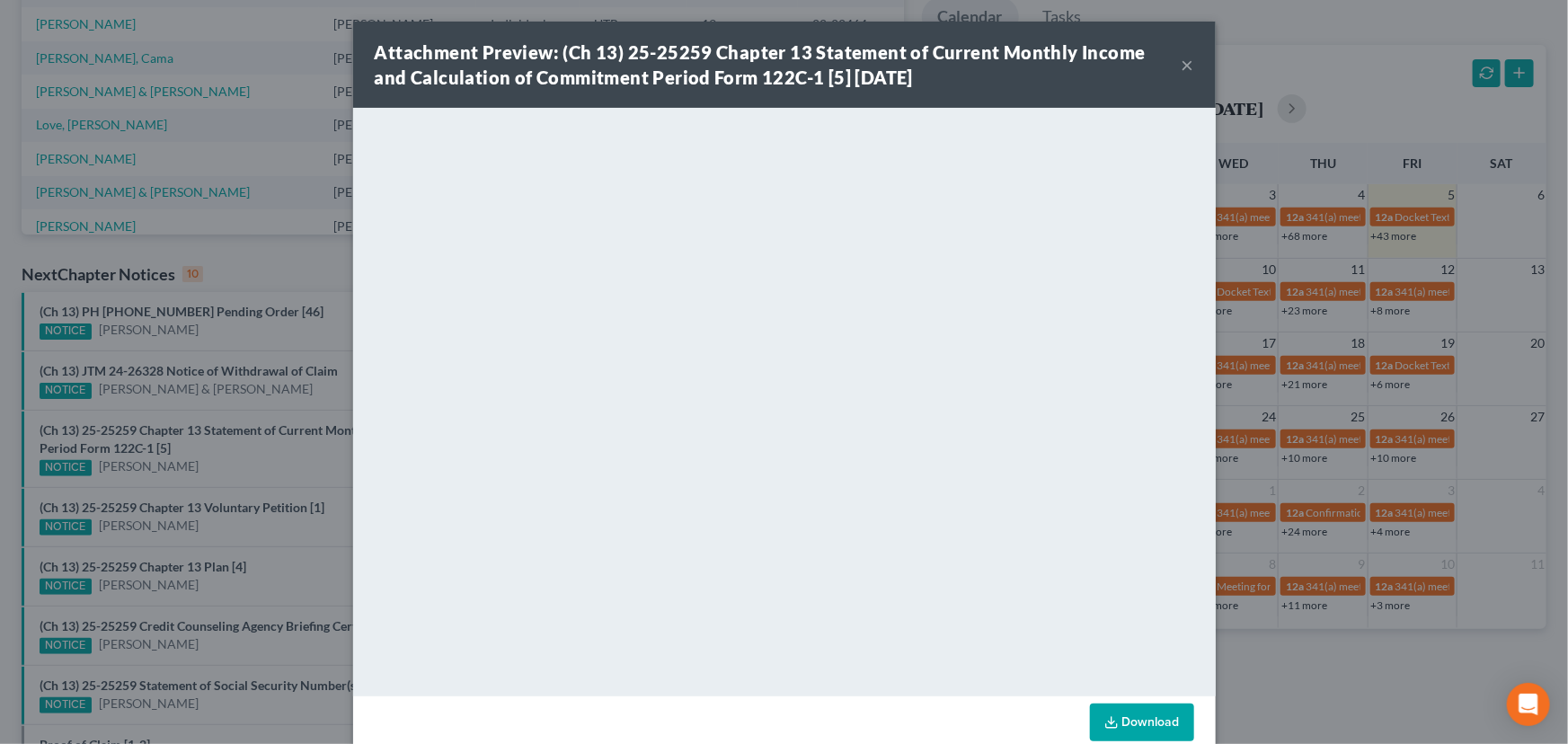
click at [270, 457] on div "Attachment Preview: (Ch 13) 25-25259 Chapter 13 Statement of Current Monthly In…" at bounding box center [784, 372] width 1568 height 744
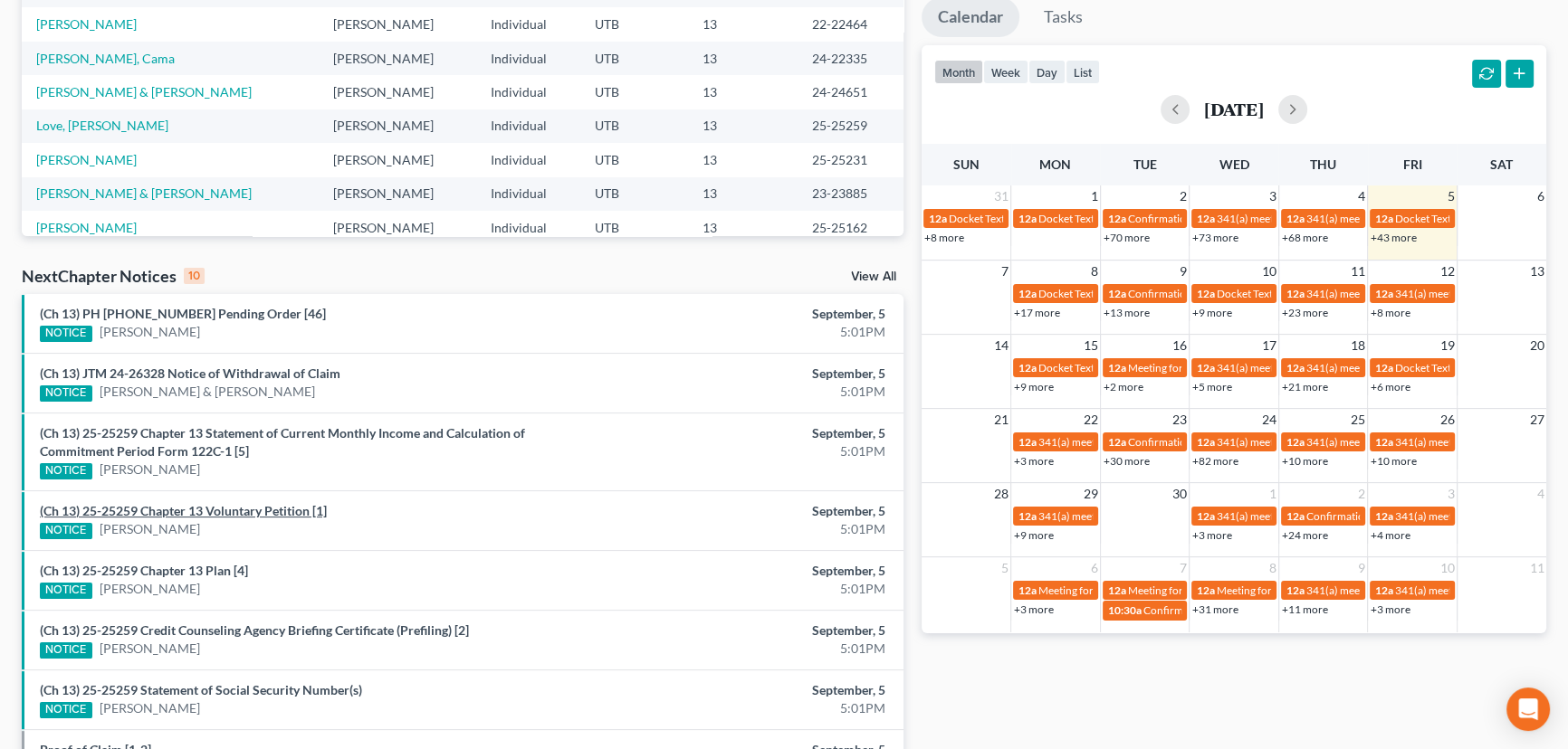
click at [249, 510] on link "(Ch 13) 25-25259 Chapter 13 Voluntary Petition [1]" at bounding box center [183, 511] width 287 height 15
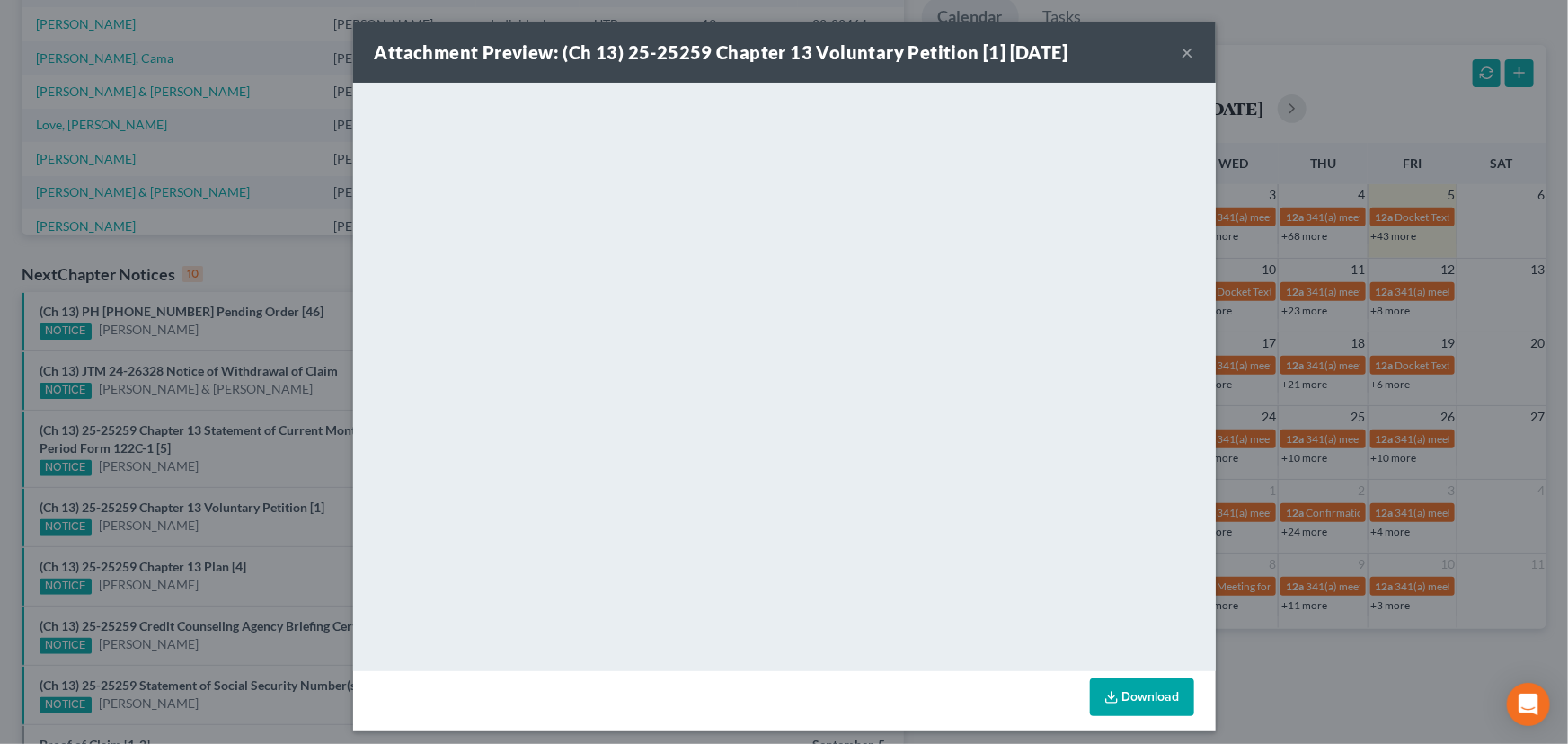
click at [234, 530] on div "Attachment Preview: (Ch 13) 25-25259 Chapter 13 Voluntary Petition [1] 09/05/20…" at bounding box center [784, 372] width 1568 height 744
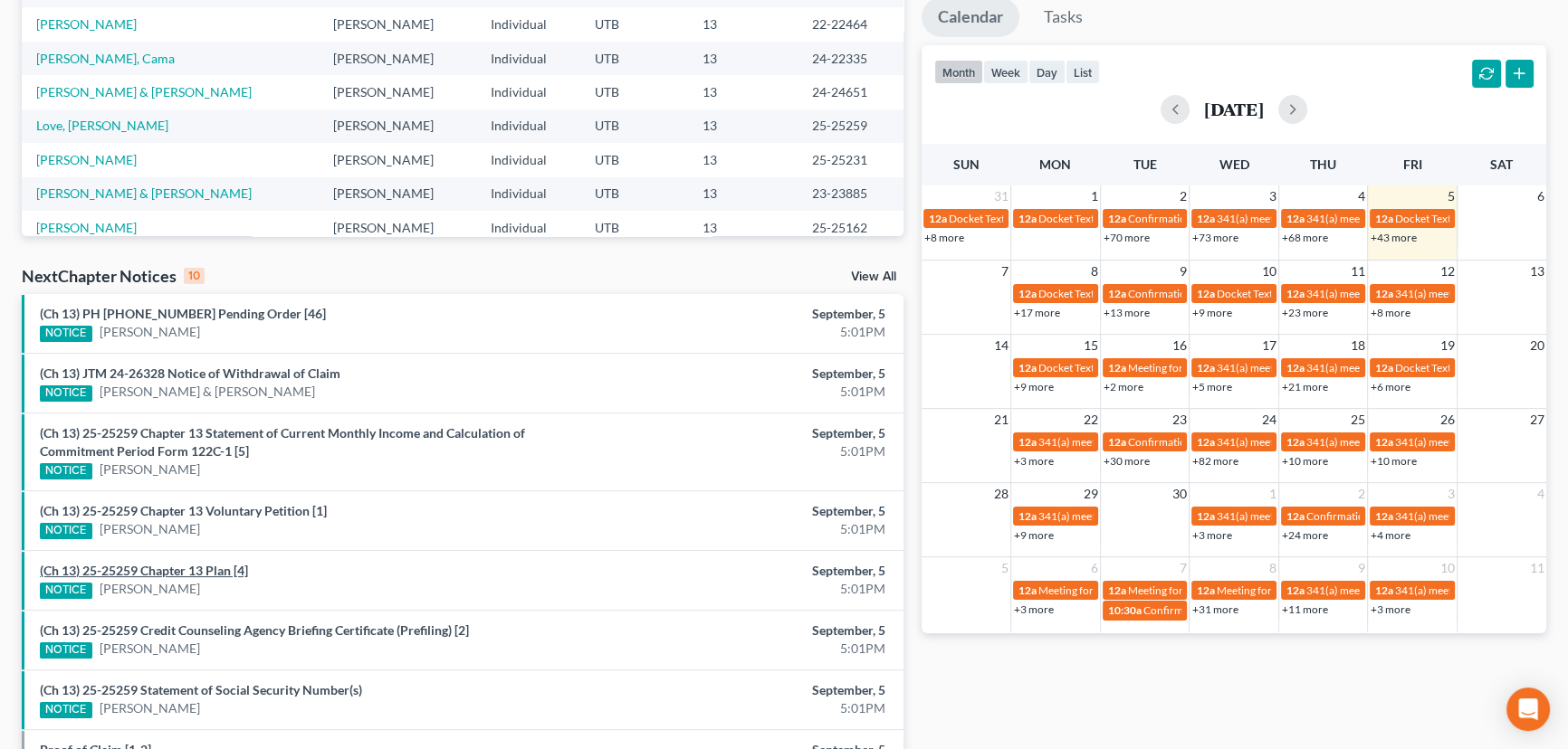
click at [158, 567] on link "(Ch 13) 25-25259 Chapter 13 Plan [4]" at bounding box center [143, 570] width 208 height 15
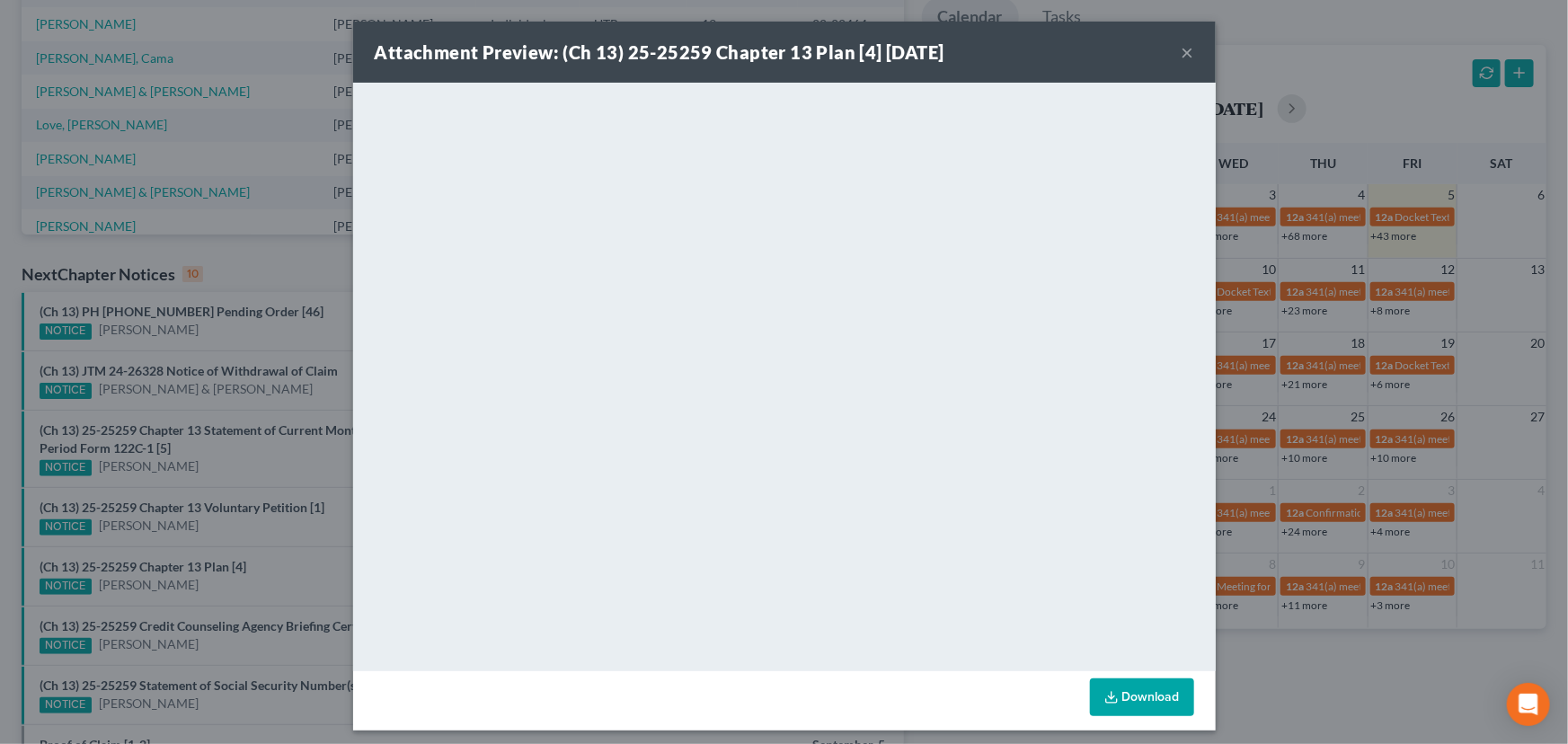
click at [200, 538] on div "Attachment Preview: (Ch 13) 25-25259 Chapter 13 Plan [4] 09/05/2025 × <object n…" at bounding box center [784, 372] width 1568 height 744
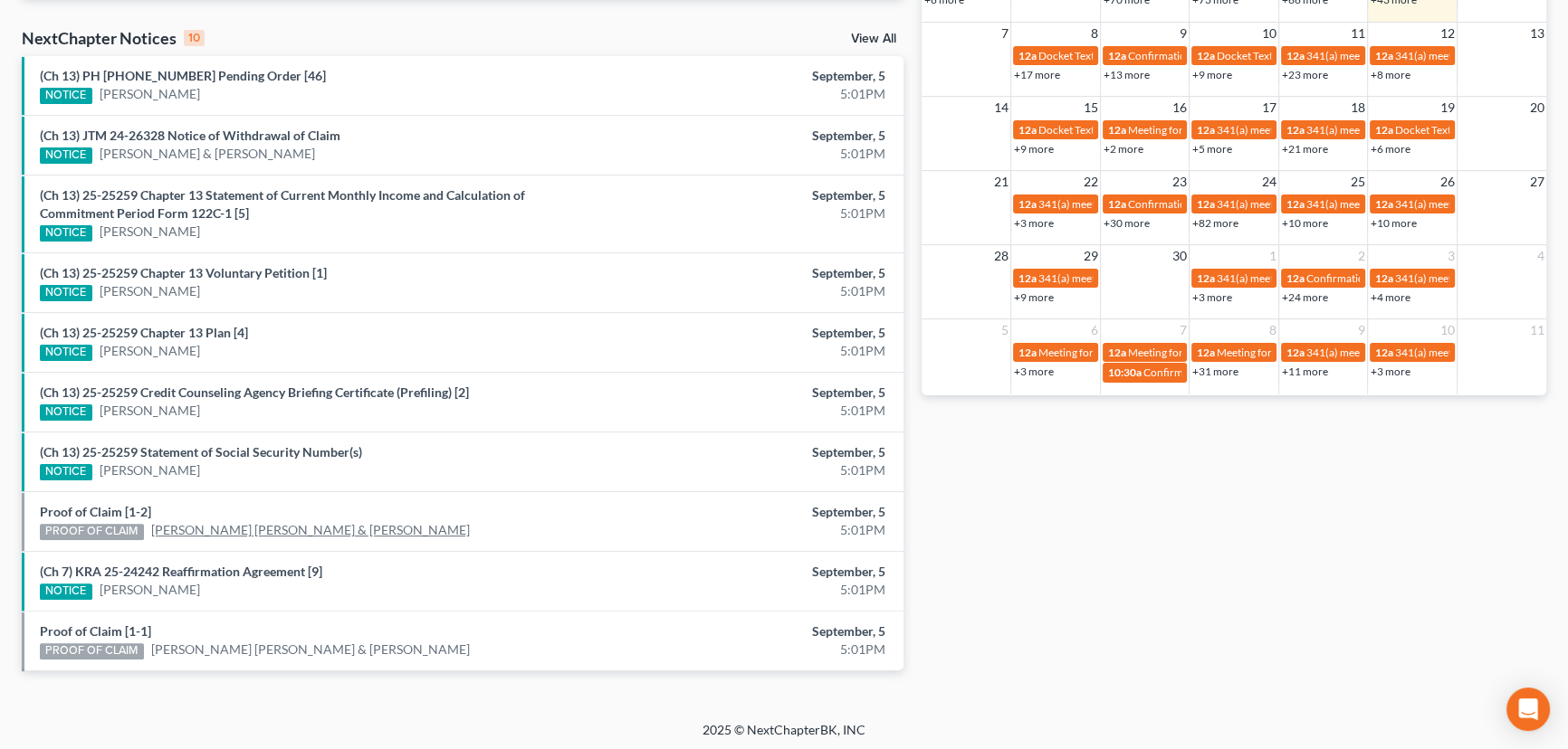
scroll to position [567, 0]
click at [228, 384] on link "(Ch 13) 25-25259 Credit Counseling Agency Briefing Certificate (Prefiling) [2]" at bounding box center [254, 391] width 430 height 15
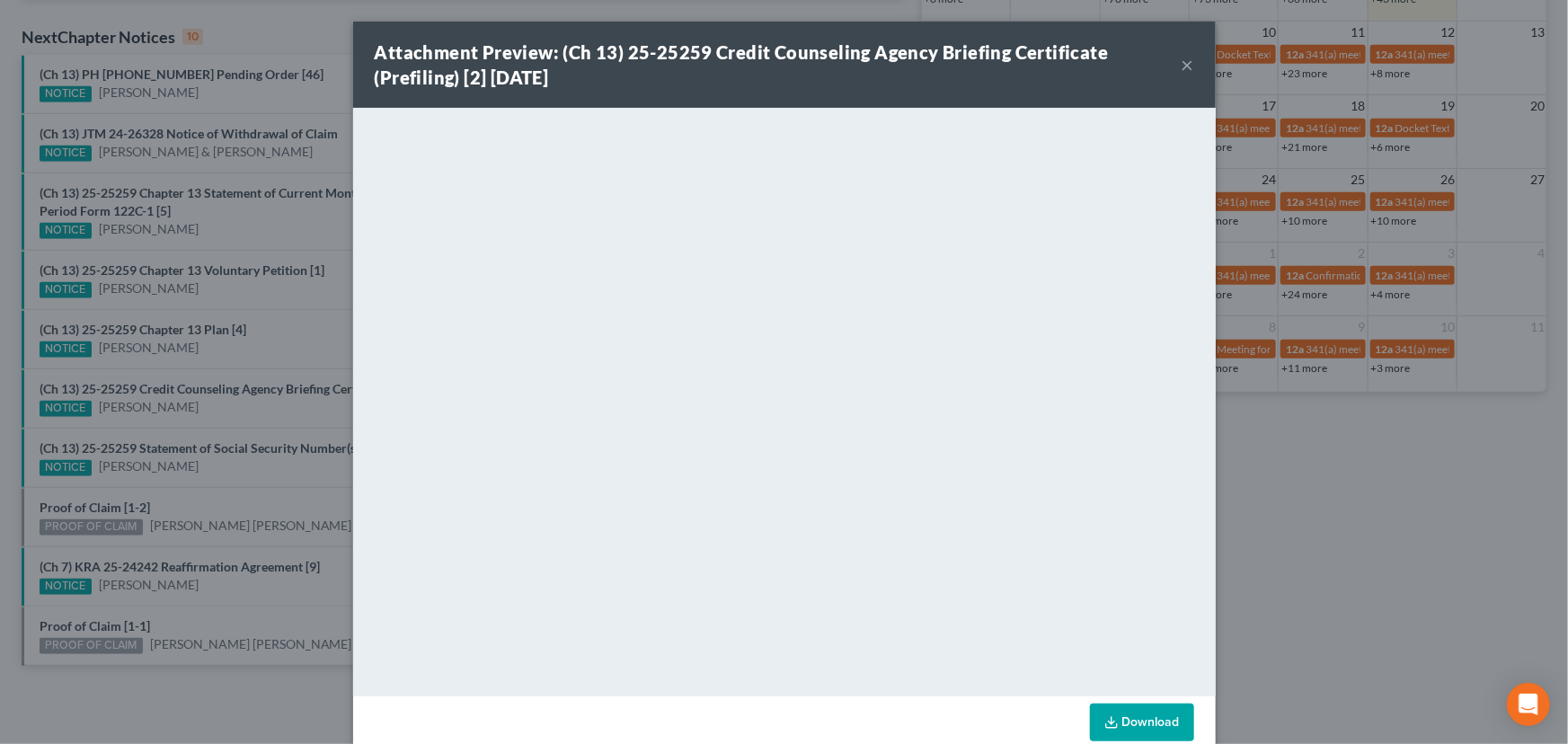
click at [219, 405] on div "Attachment Preview: (Ch 13) 25-25259 Credit Counseling Agency Briefing Certific…" at bounding box center [784, 372] width 1568 height 744
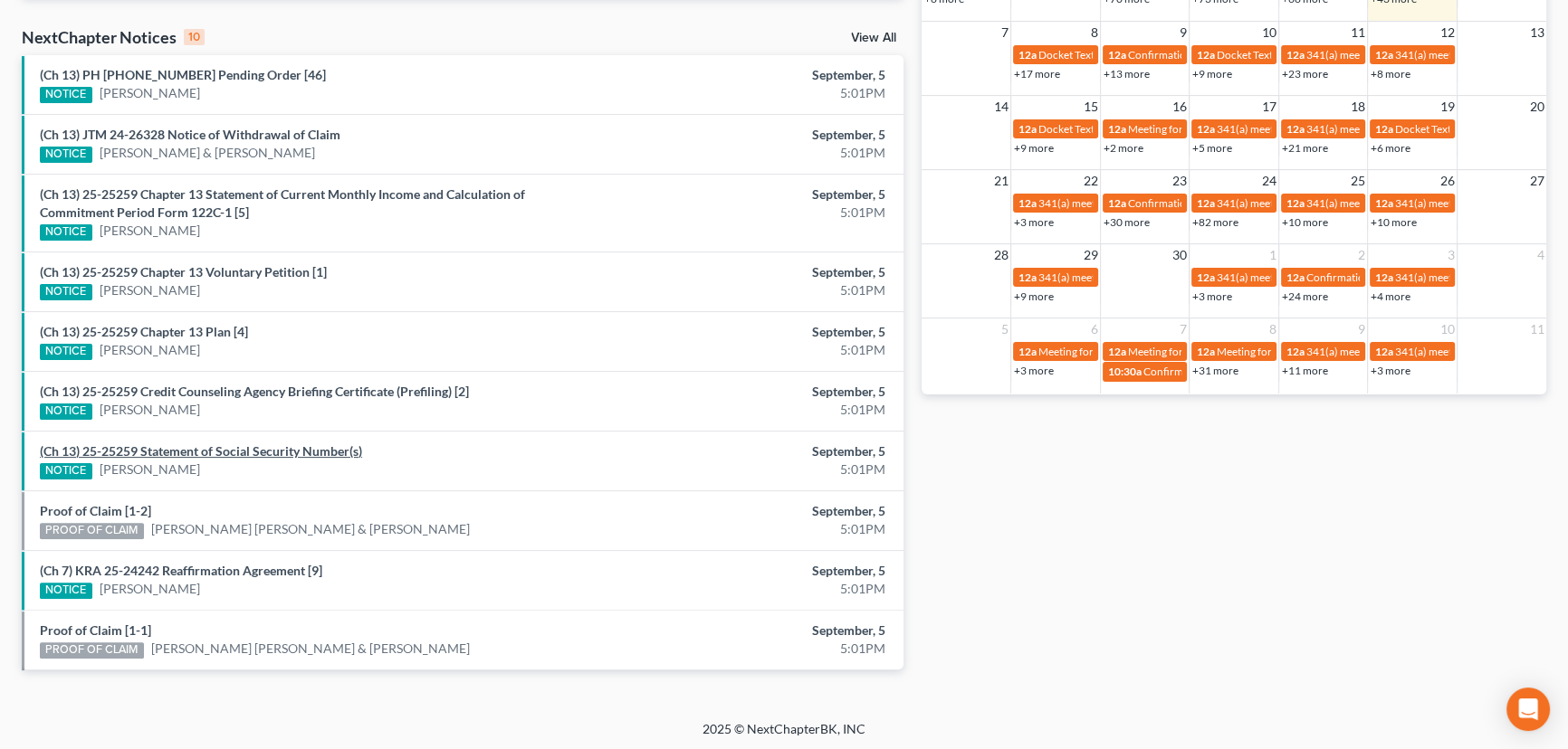
click at [195, 454] on link "(Ch 13) 25-25259 Statement of Social Security Number(s)" at bounding box center [201, 451] width 323 height 15
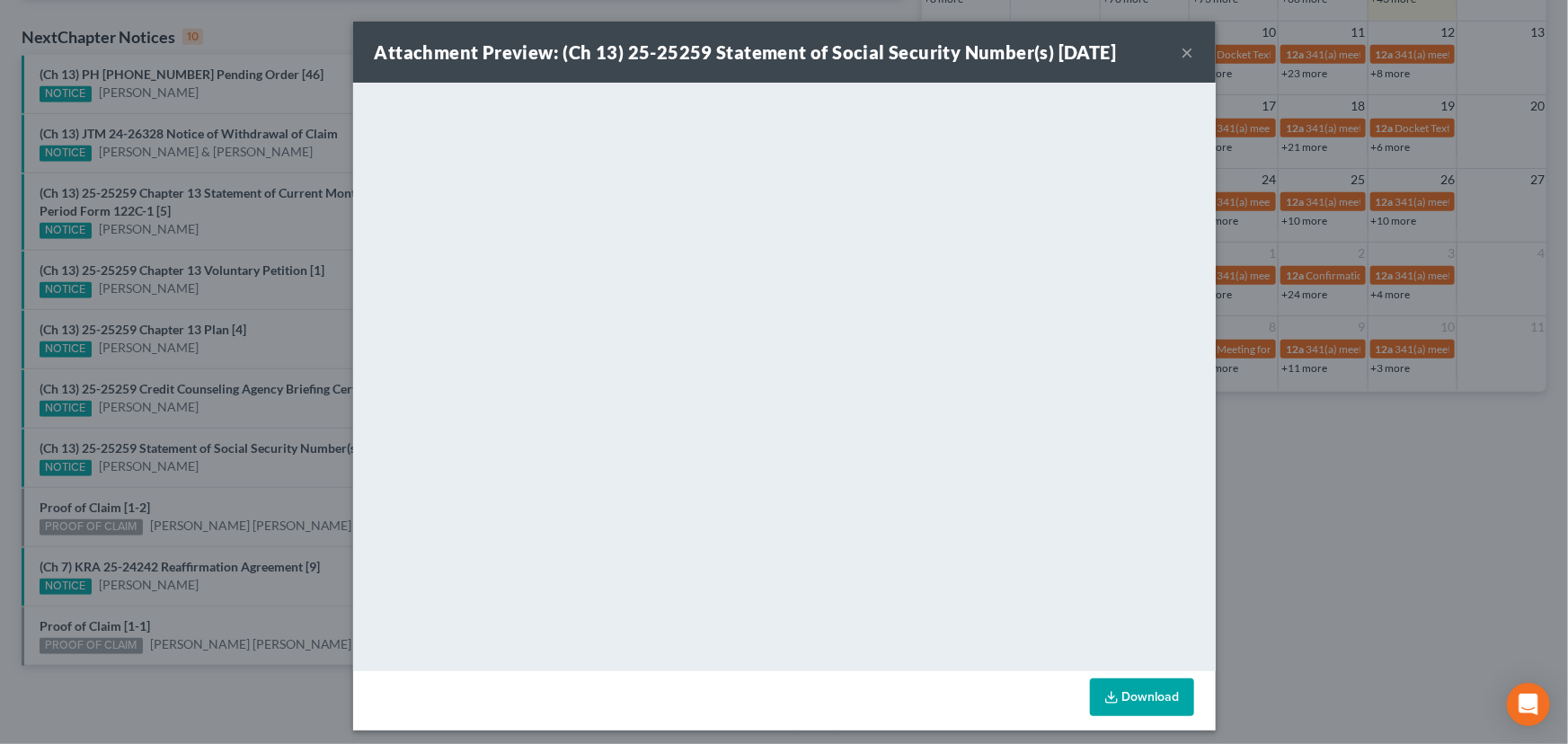
drag, startPoint x: 203, startPoint y: 469, endPoint x: 192, endPoint y: 480, distance: 15.6
click at [203, 469] on div "Attachment Preview: (Ch 13) 25-25259 Statement of Social Security Number(s) 09/…" at bounding box center [784, 372] width 1568 height 744
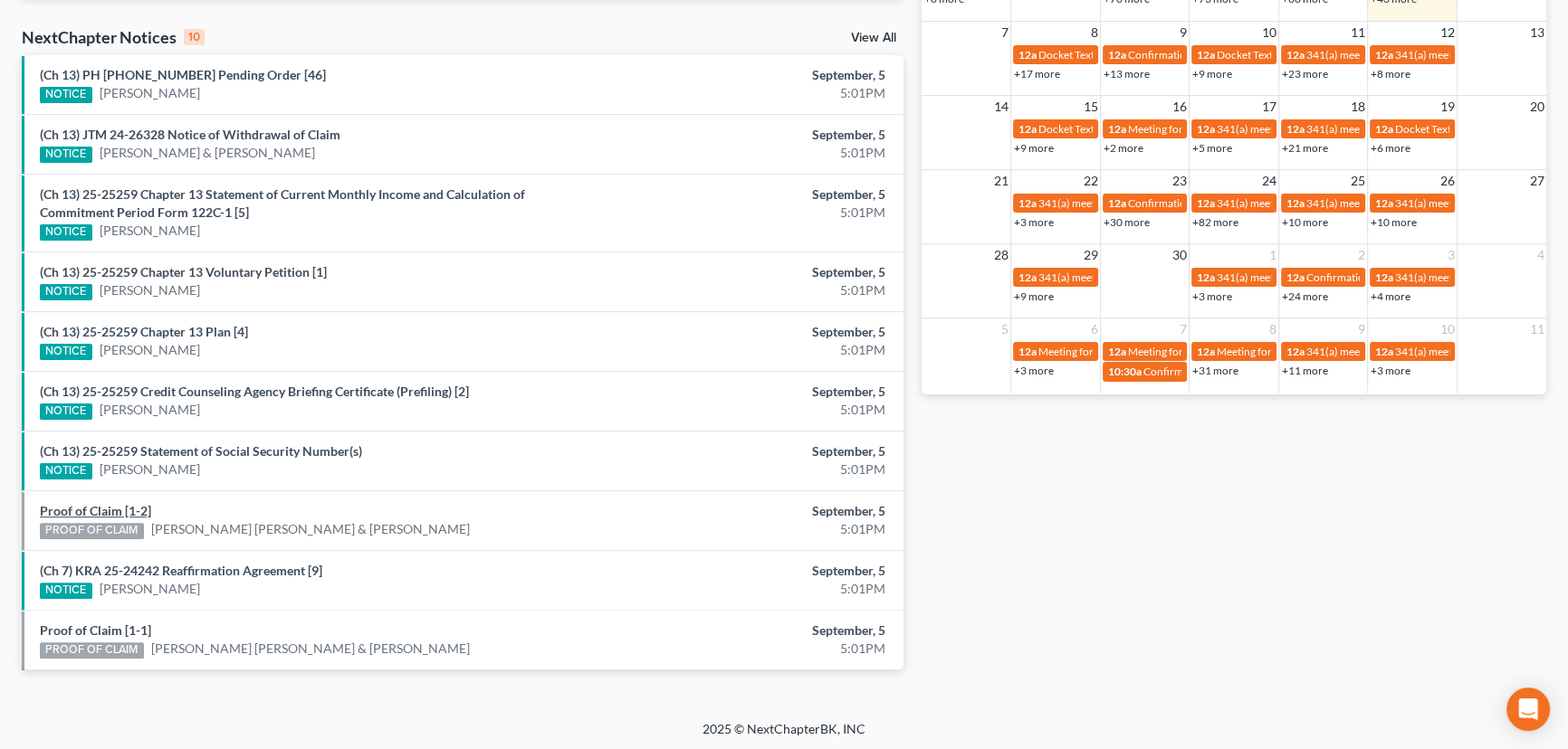
click at [95, 511] on link "Proof of Claim [1-2]" at bounding box center [95, 511] width 112 height 15
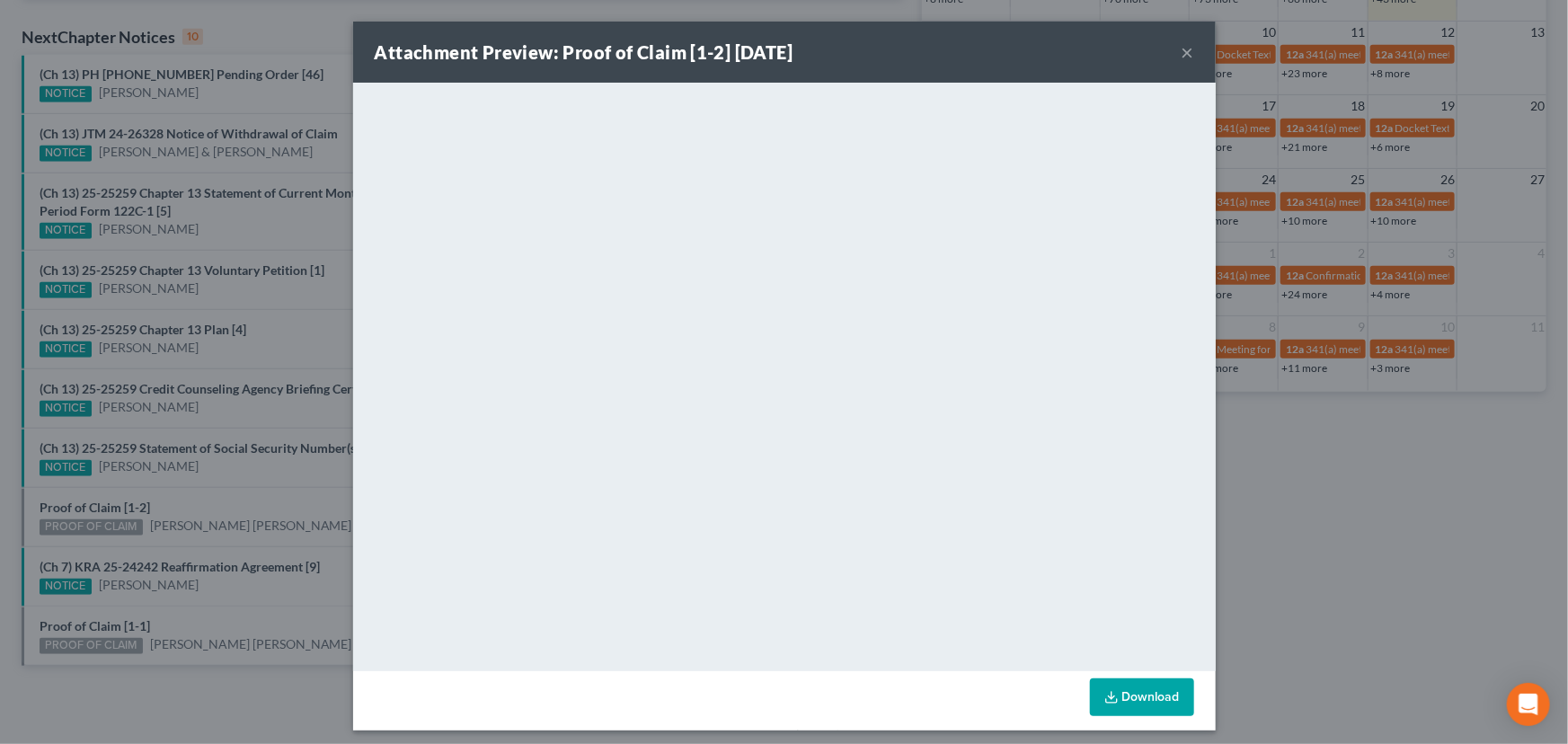
click at [236, 494] on div "Attachment Preview: Proof of Claim [1-2] 09/05/2025 × <object ng-attr-data='htt…" at bounding box center [784, 372] width 1568 height 744
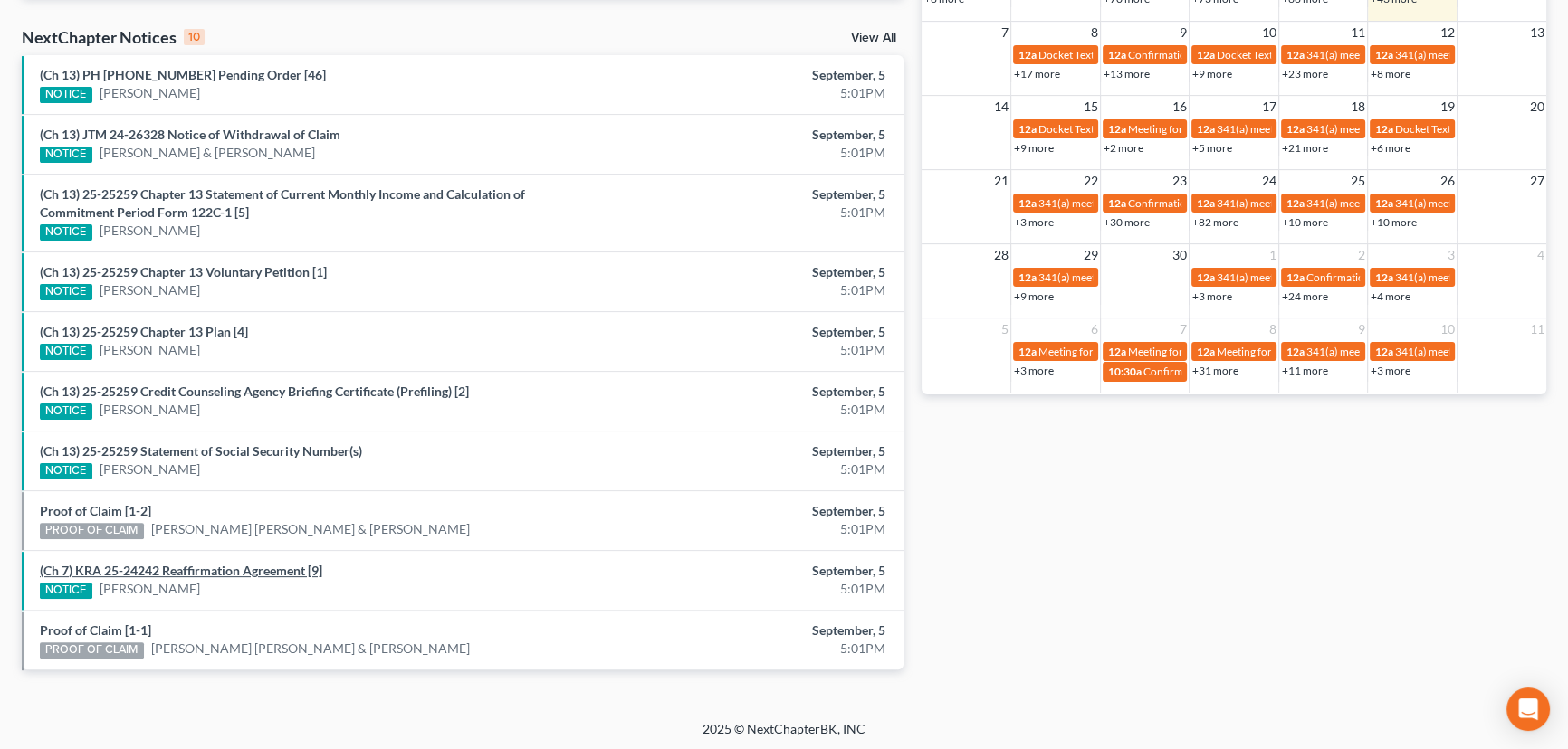
click at [212, 568] on link "(Ch 7) KRA 25-24242 Reaffirmation Agreement [9]" at bounding box center [180, 570] width 282 height 15
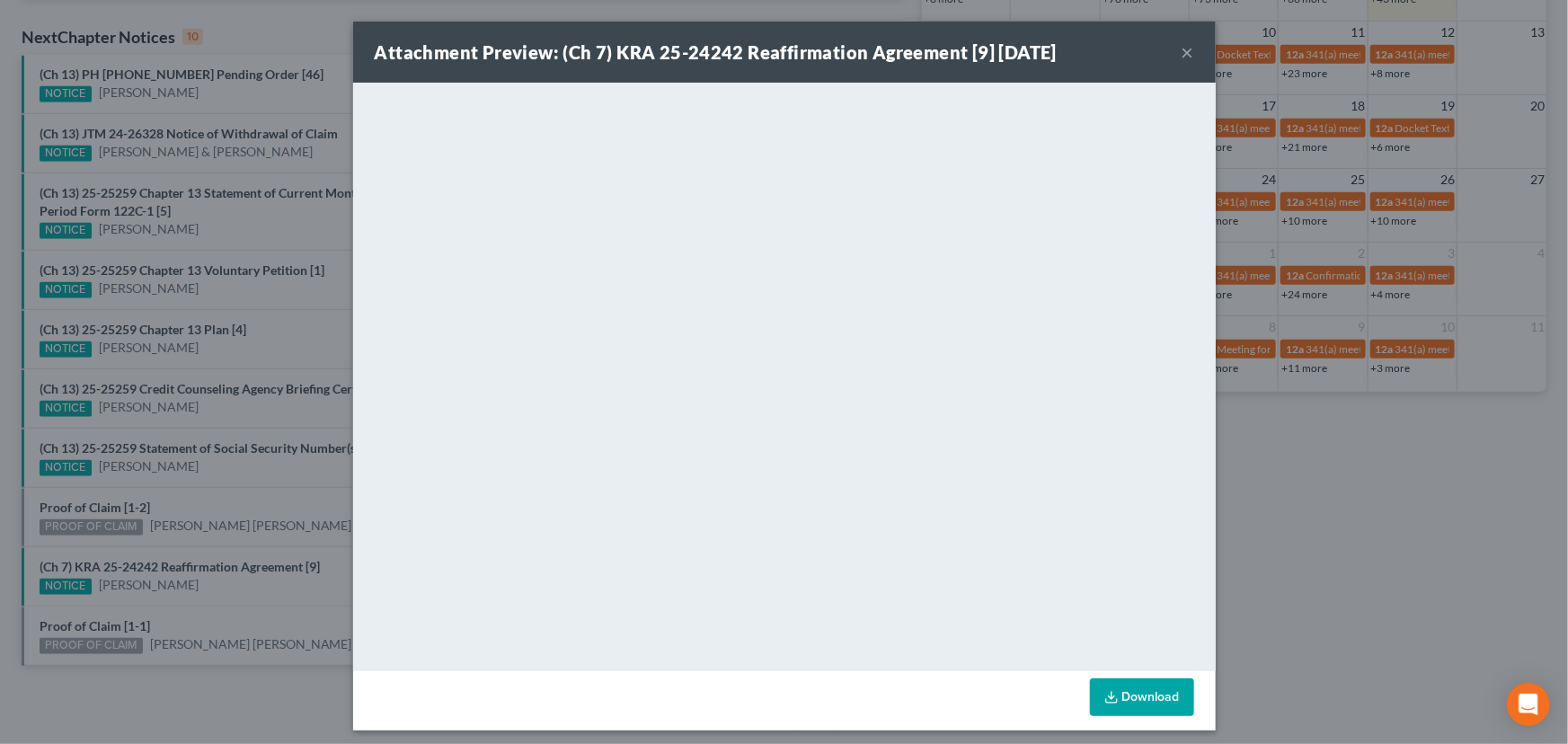
click at [210, 593] on div "Attachment Preview: (Ch 7) KRA 25-24242 Reaffirmation Agreement [9] 09/05/2025 …" at bounding box center [784, 372] width 1568 height 744
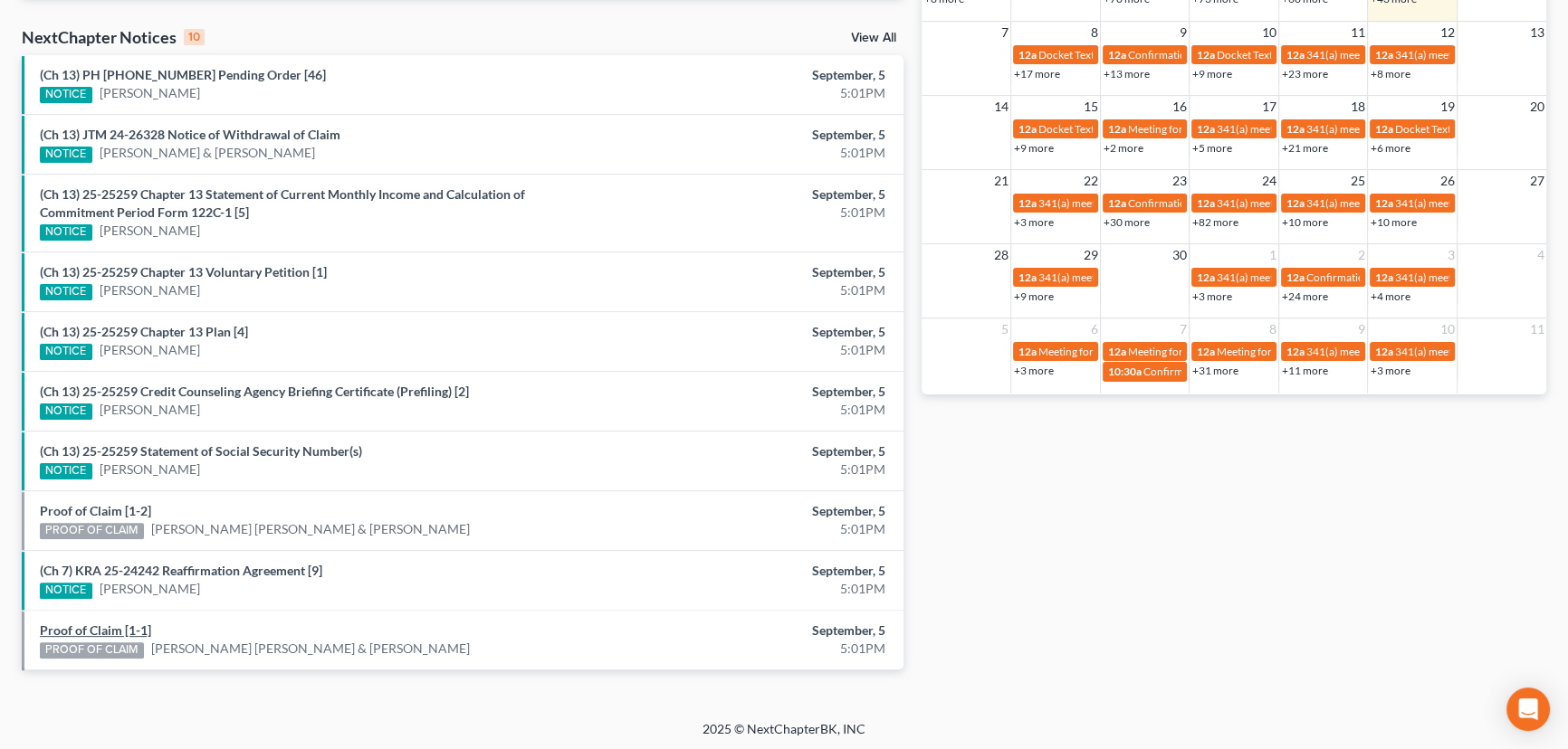
click at [98, 631] on link "Proof of Claim [1-1]" at bounding box center [95, 630] width 112 height 15
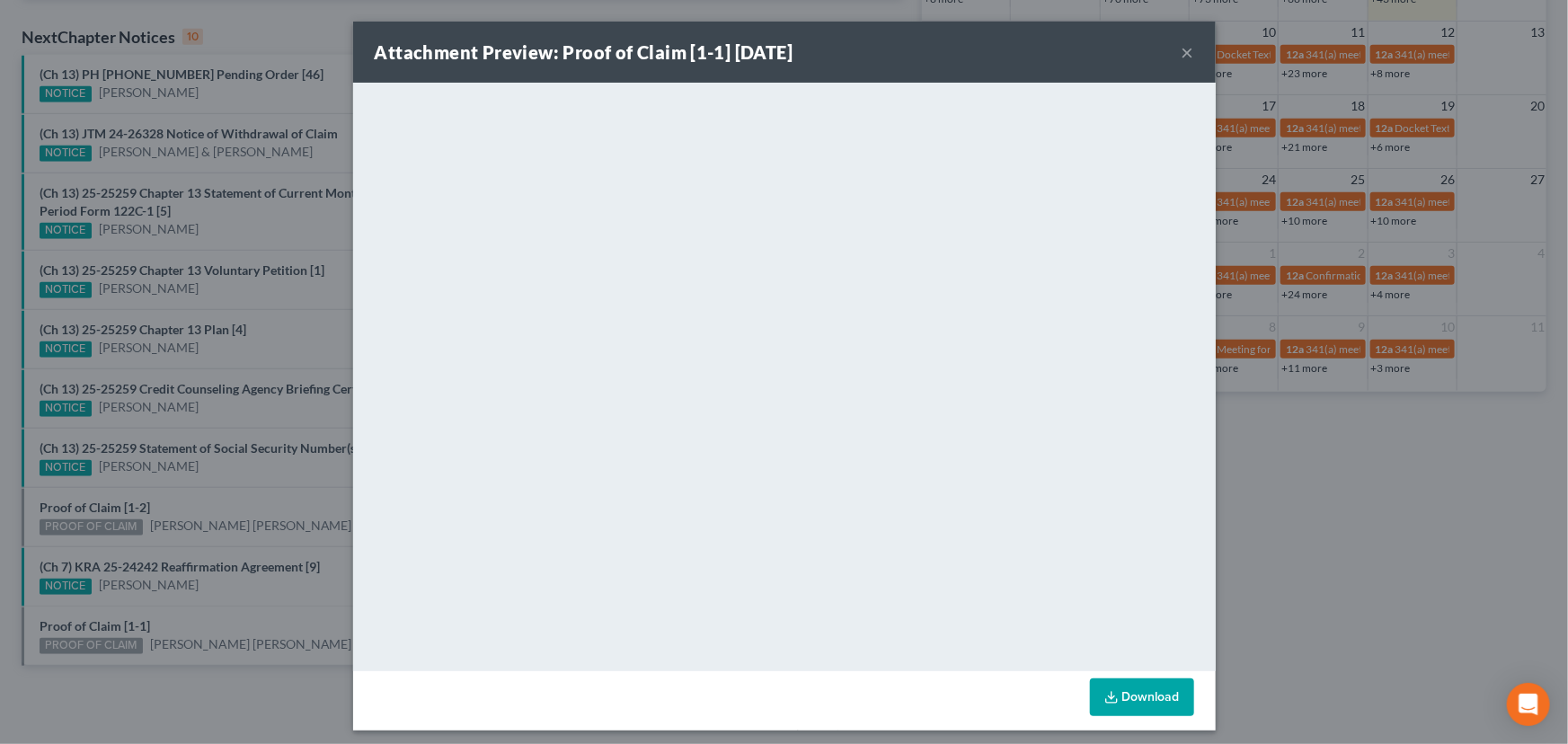
click at [214, 601] on div "Attachment Preview: Proof of Claim [1-1] 09/05/2025 × <object ng-attr-data='htt…" at bounding box center [784, 372] width 1568 height 744
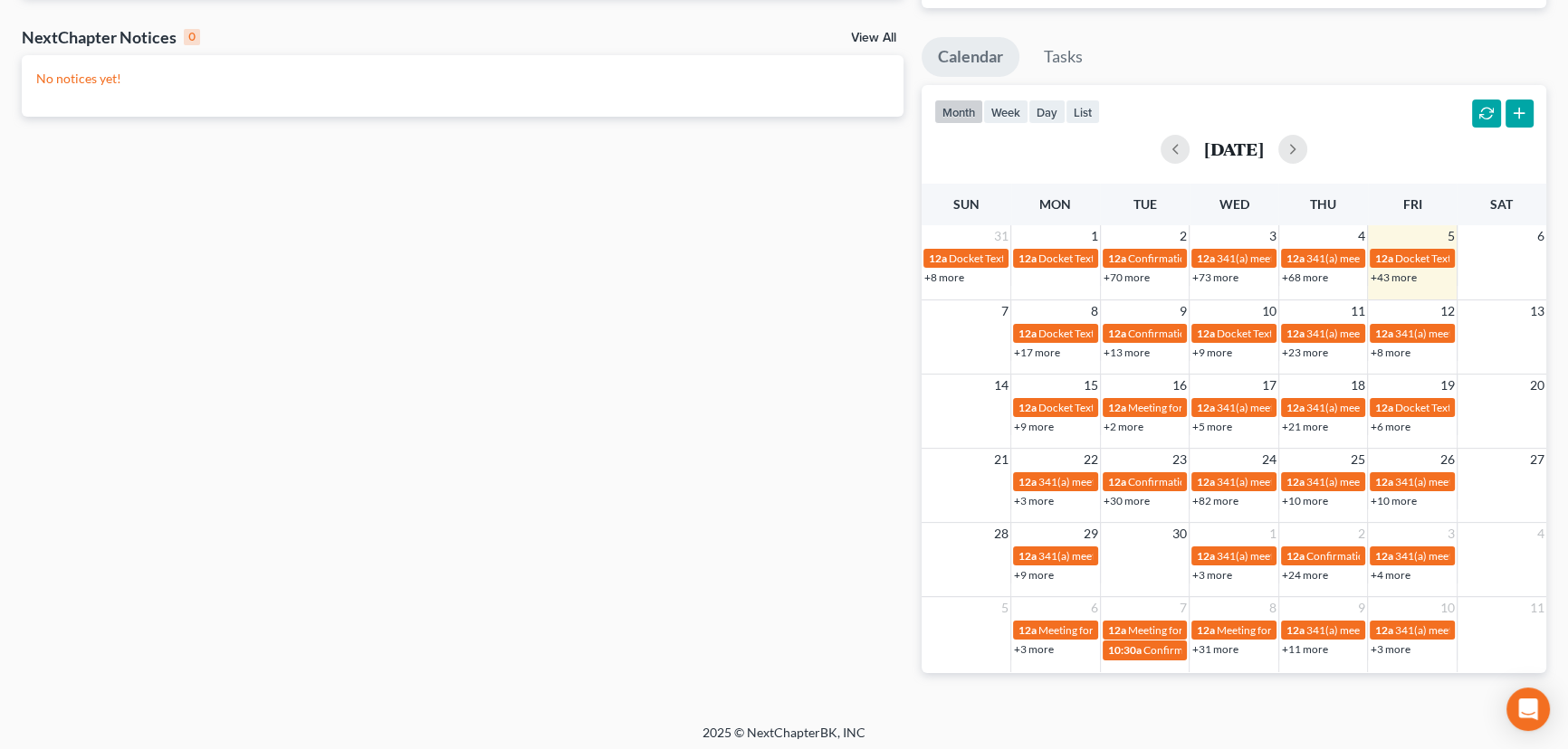
scroll to position [295, 0]
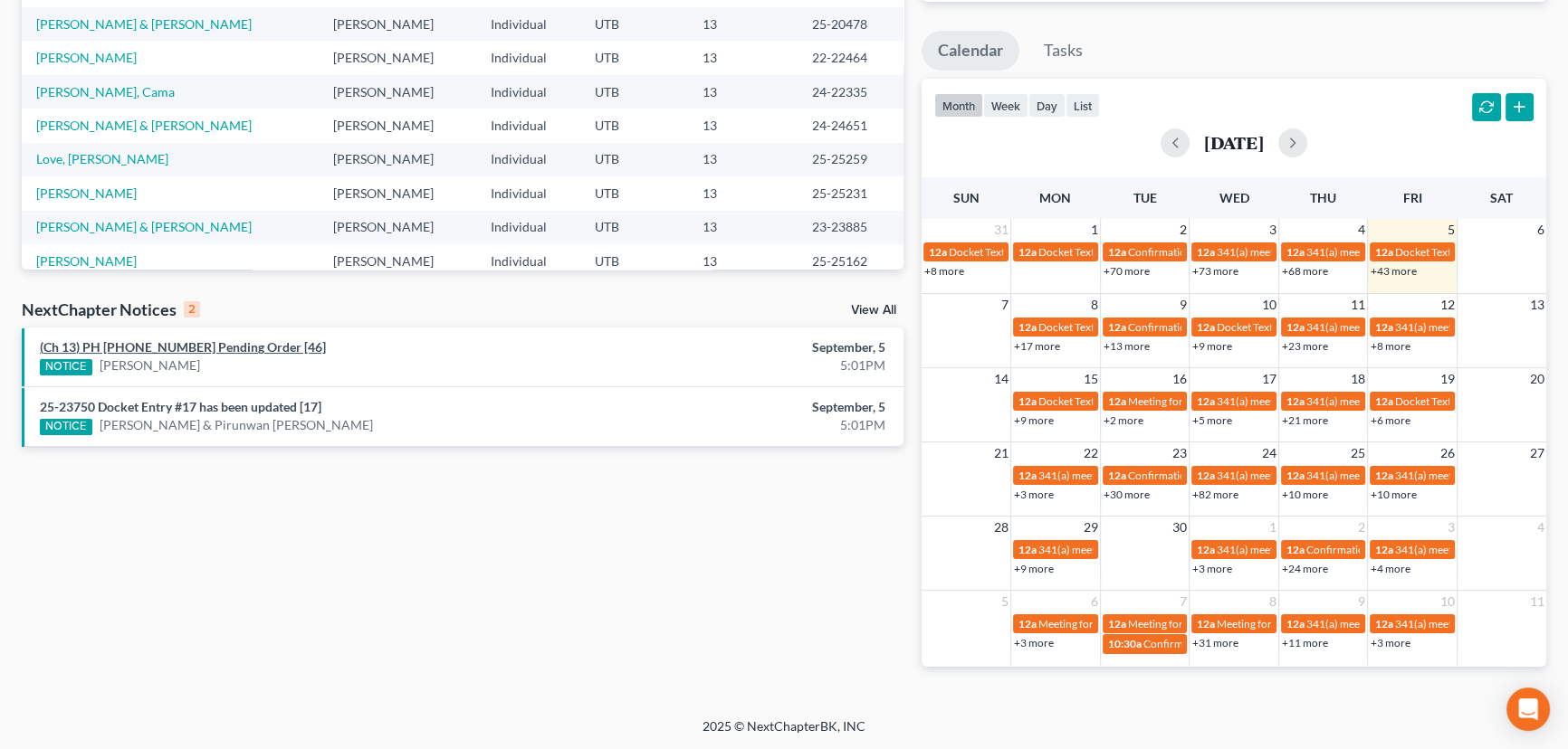
click at [145, 344] on link "(Ch 13) PH [PHONE_NUMBER] Pending Order [46]" at bounding box center [182, 347] width 286 height 15
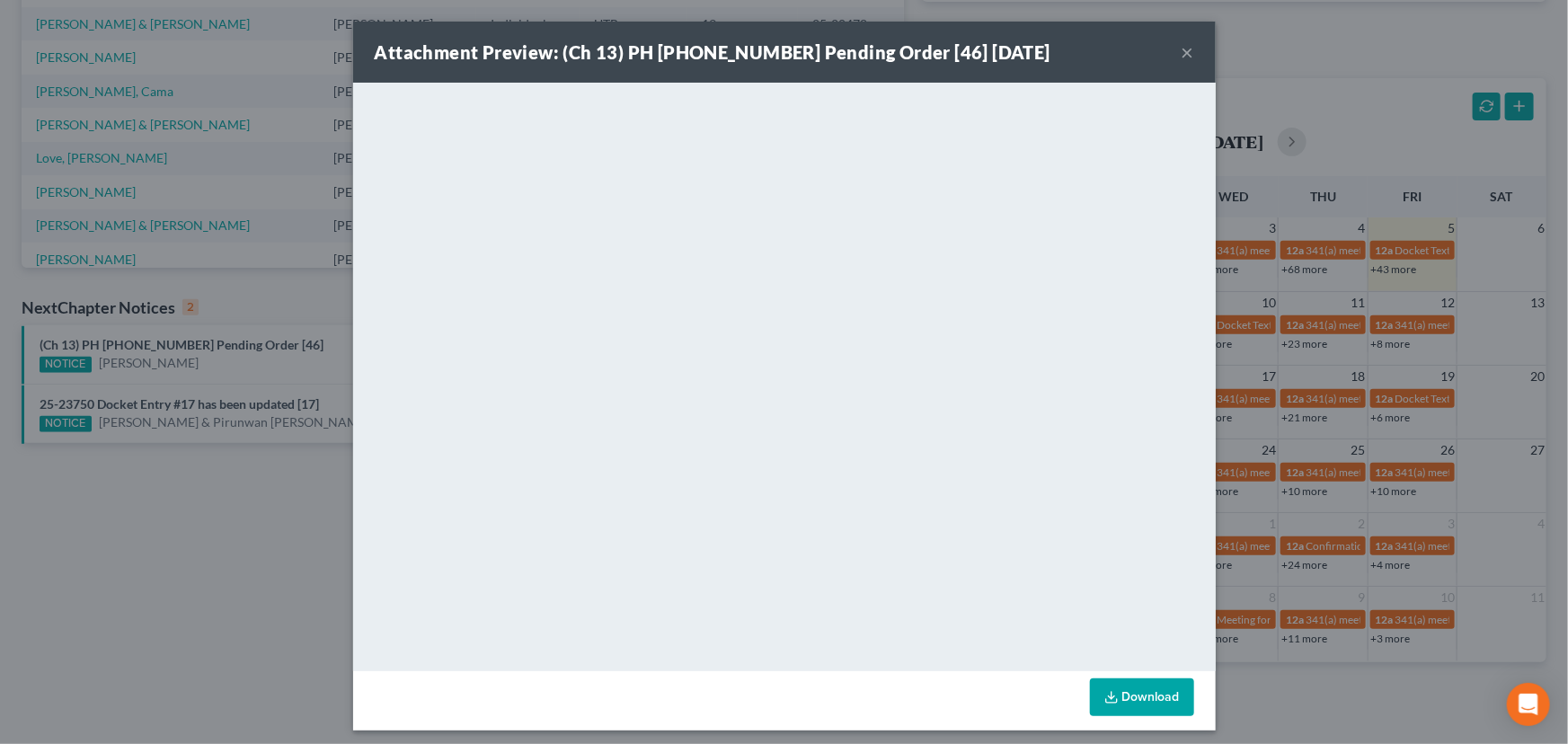
click at [281, 379] on div "Attachment Preview: (Ch 13) PH 24-22335 Pending Order [46] 09/05/2025 × <object…" at bounding box center [784, 372] width 1568 height 744
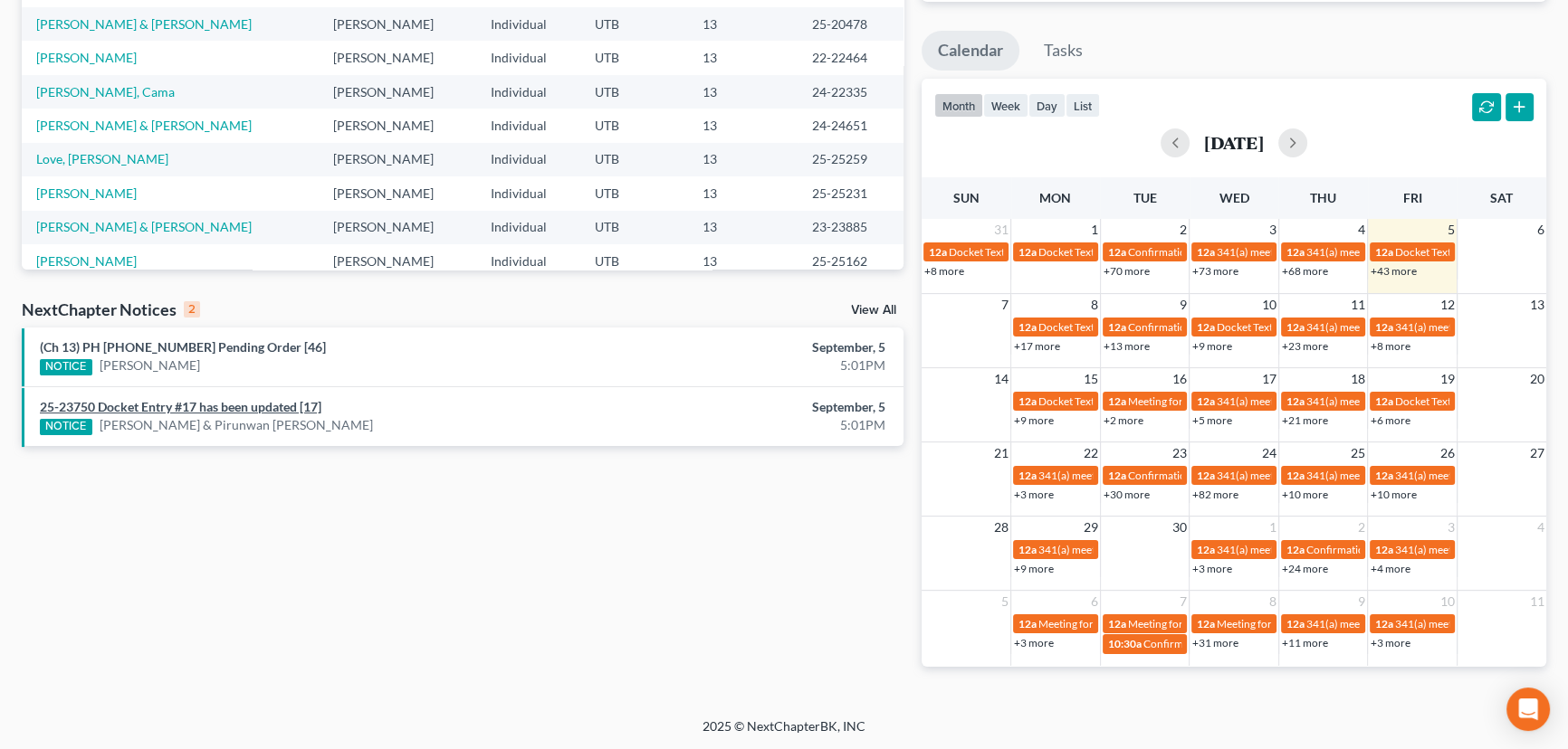
click at [245, 406] on link "25-23750 Docket Entry #17 has been updated [17]" at bounding box center [180, 407] width 281 height 15
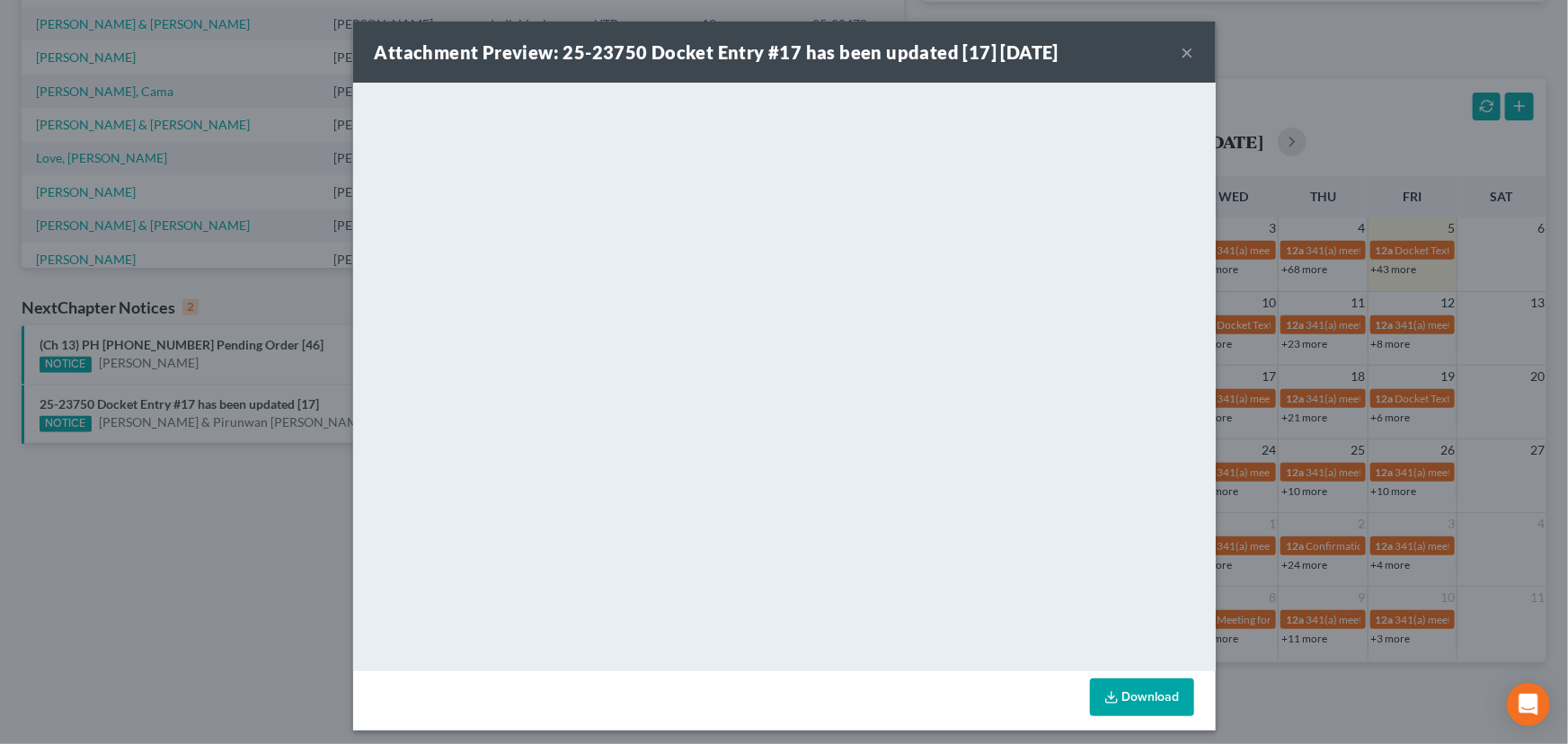
click at [186, 507] on div "Attachment Preview: 25-23750 Docket Entry #17 has been updated [17] 09/05/2025 …" at bounding box center [784, 372] width 1568 height 744
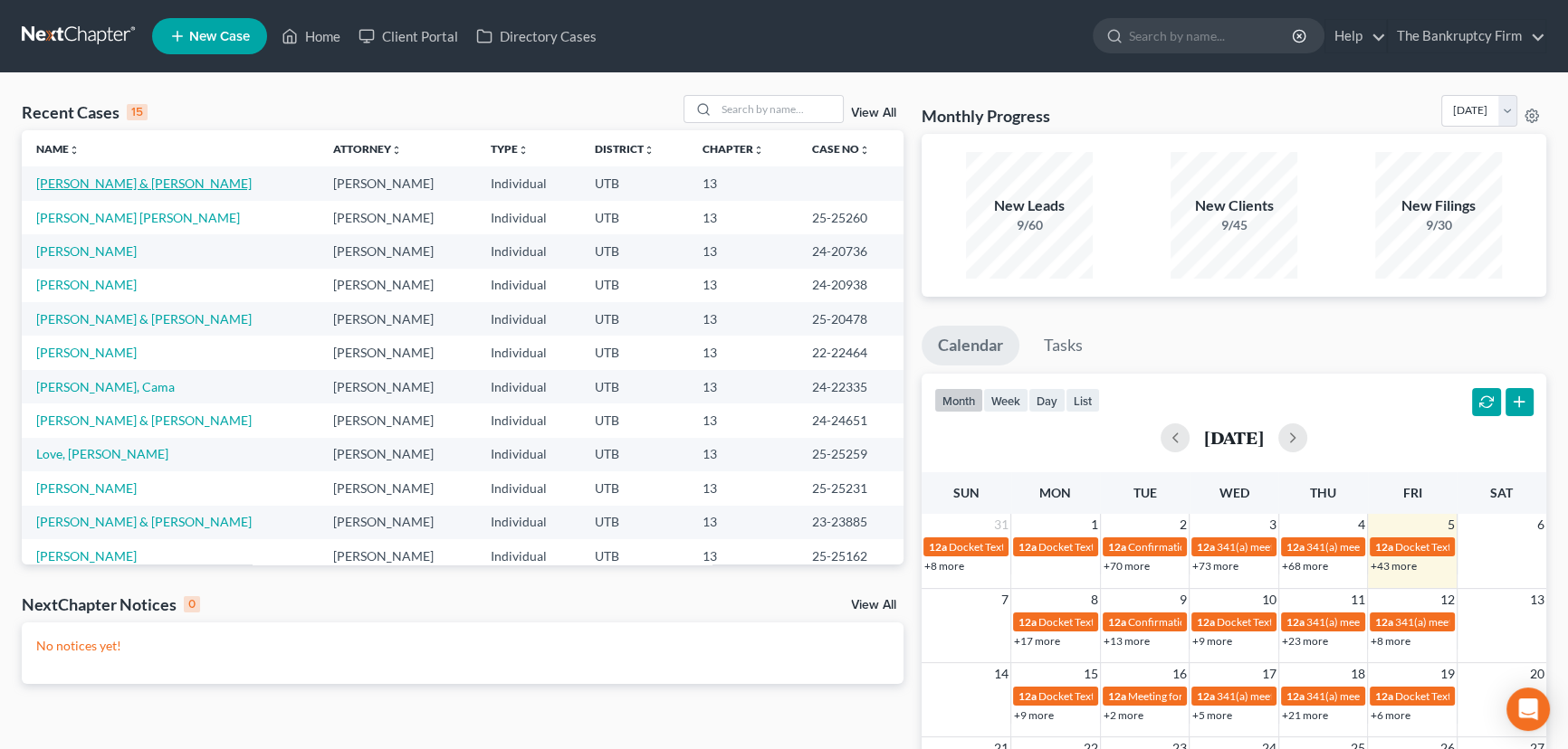
click at [117, 183] on link "[PERSON_NAME] & [PERSON_NAME]" at bounding box center [144, 183] width 216 height 15
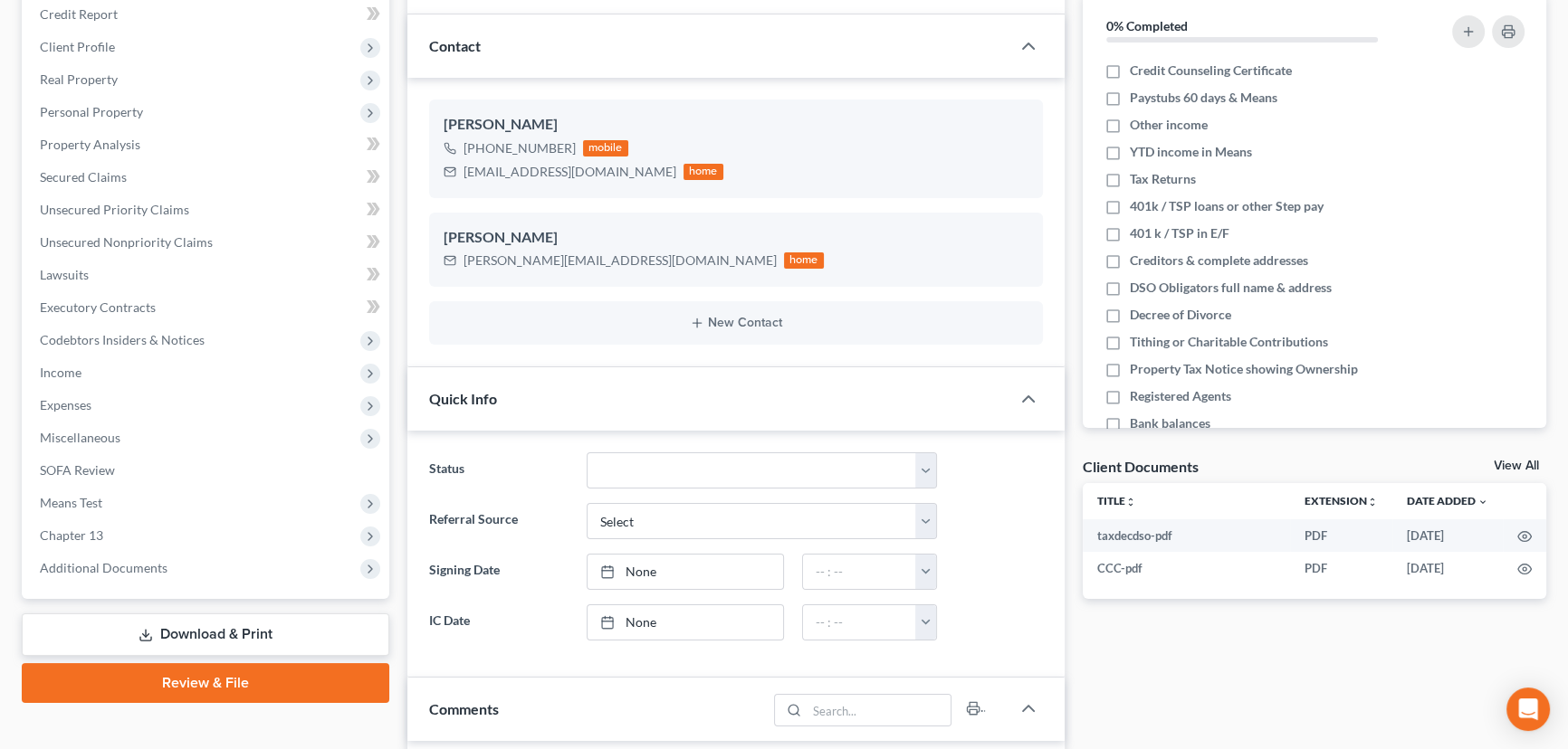
scroll to position [328, 0]
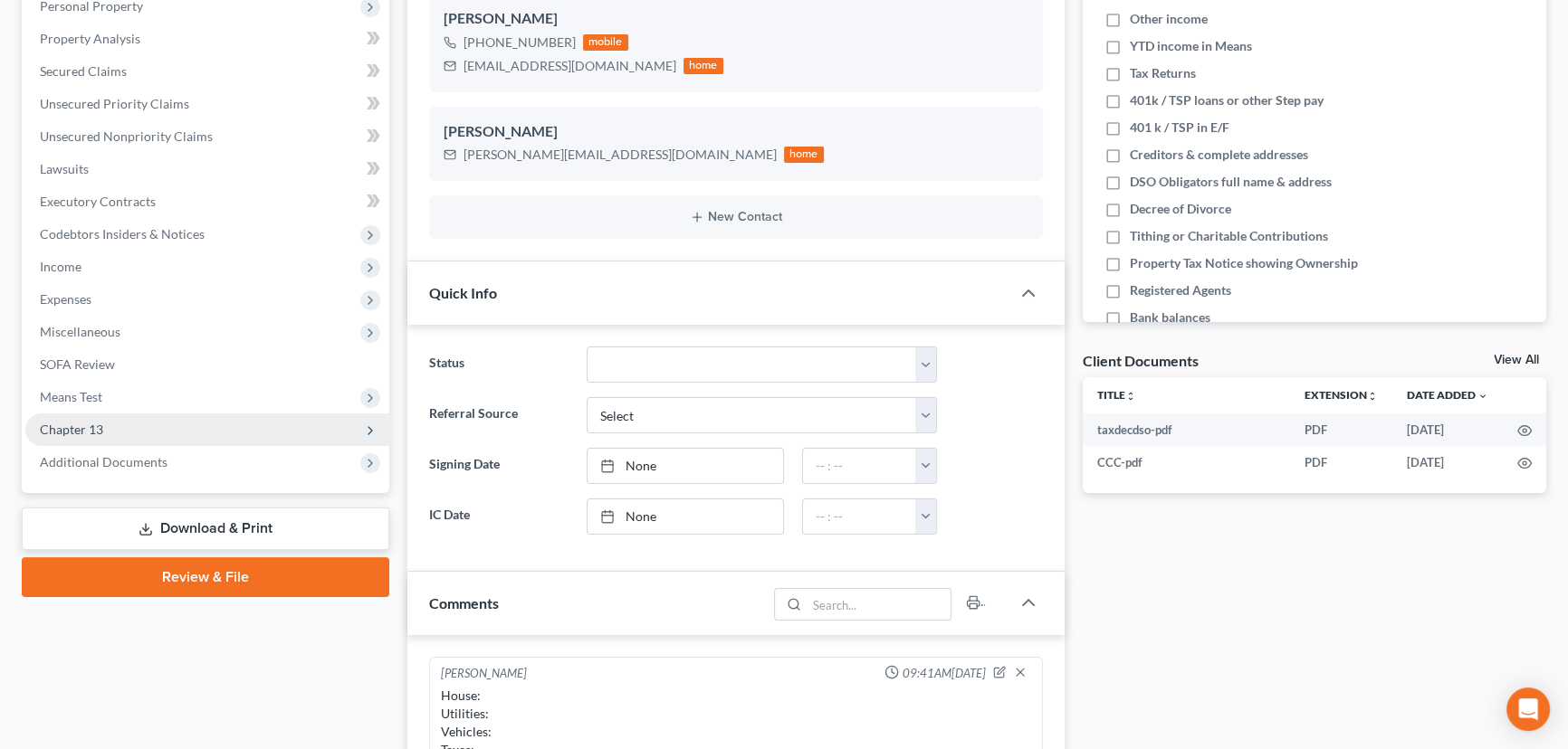
click at [82, 426] on span "Chapter 13" at bounding box center [71, 429] width 64 height 15
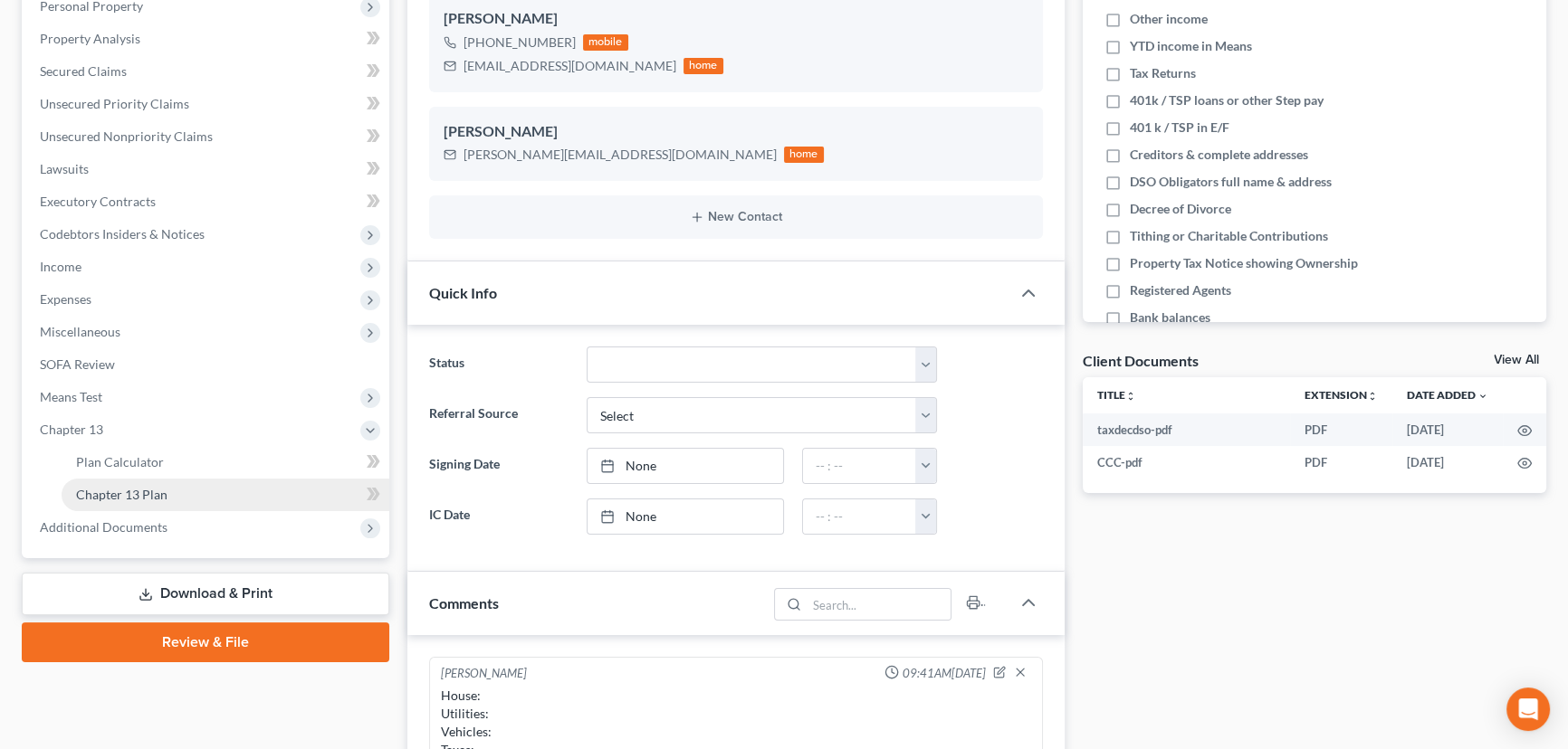
click at [149, 493] on span "Chapter 13 Plan" at bounding box center [121, 494] width 91 height 15
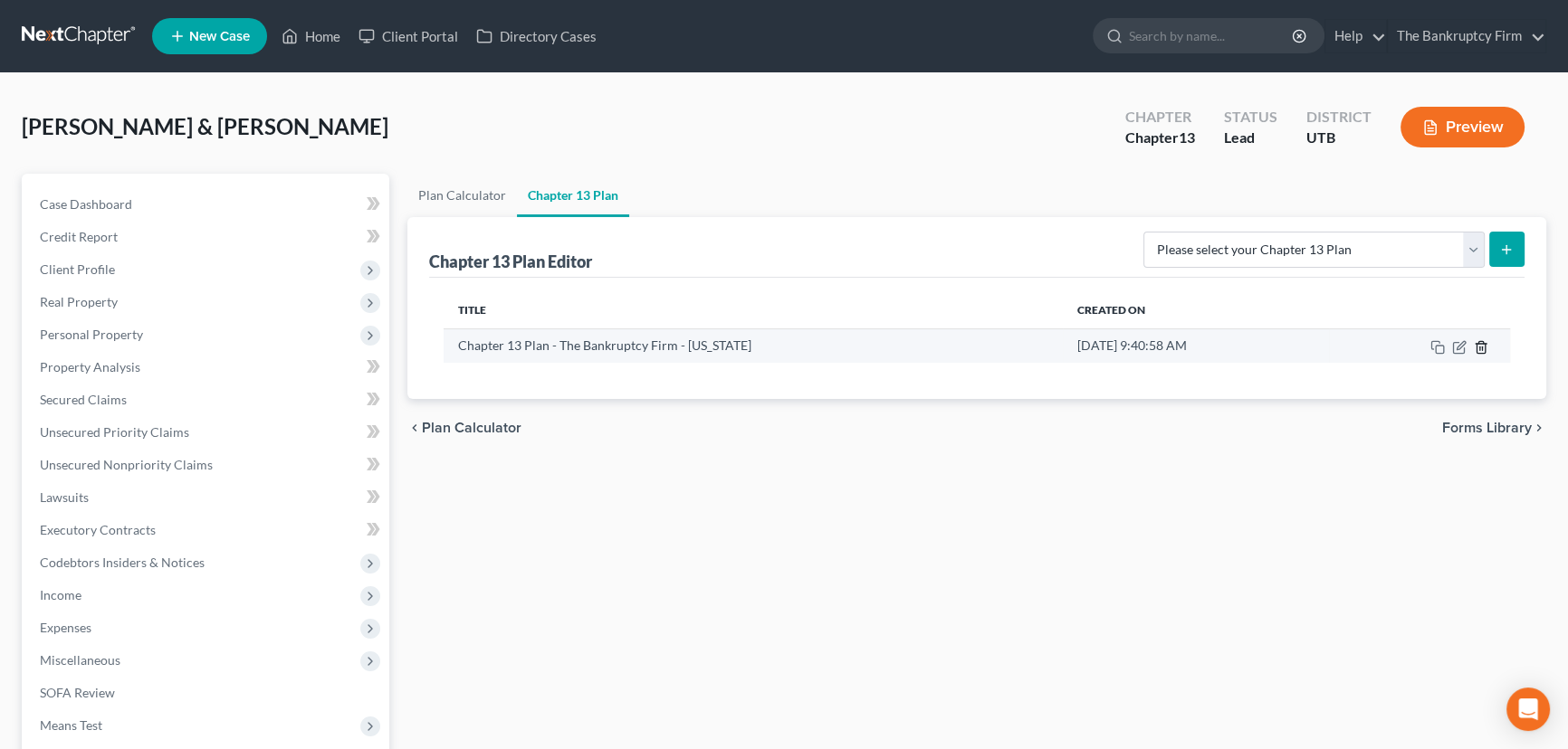
click at [1480, 347] on line "button" at bounding box center [1480, 349] width 0 height 4
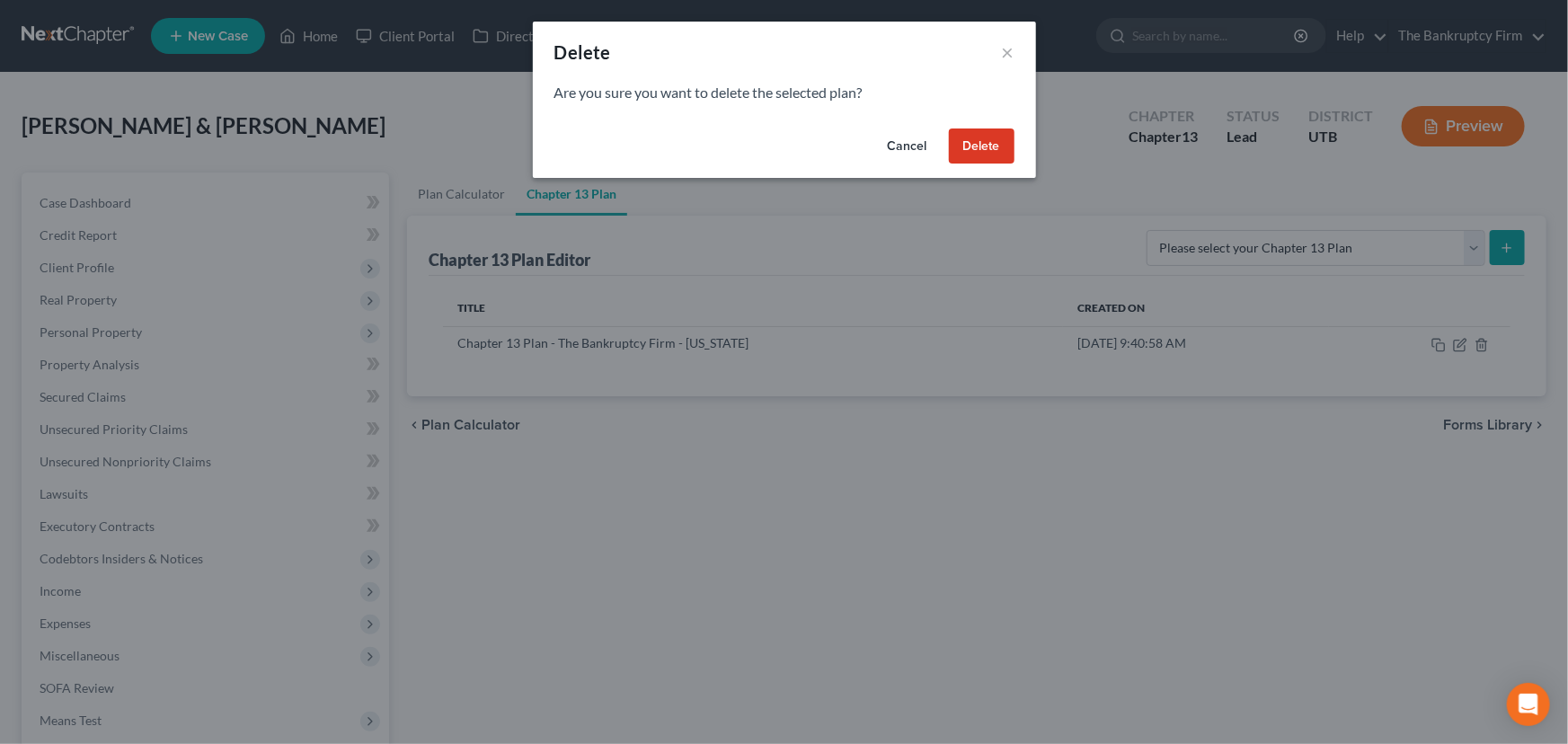
click at [985, 145] on button "Delete" at bounding box center [981, 146] width 65 height 36
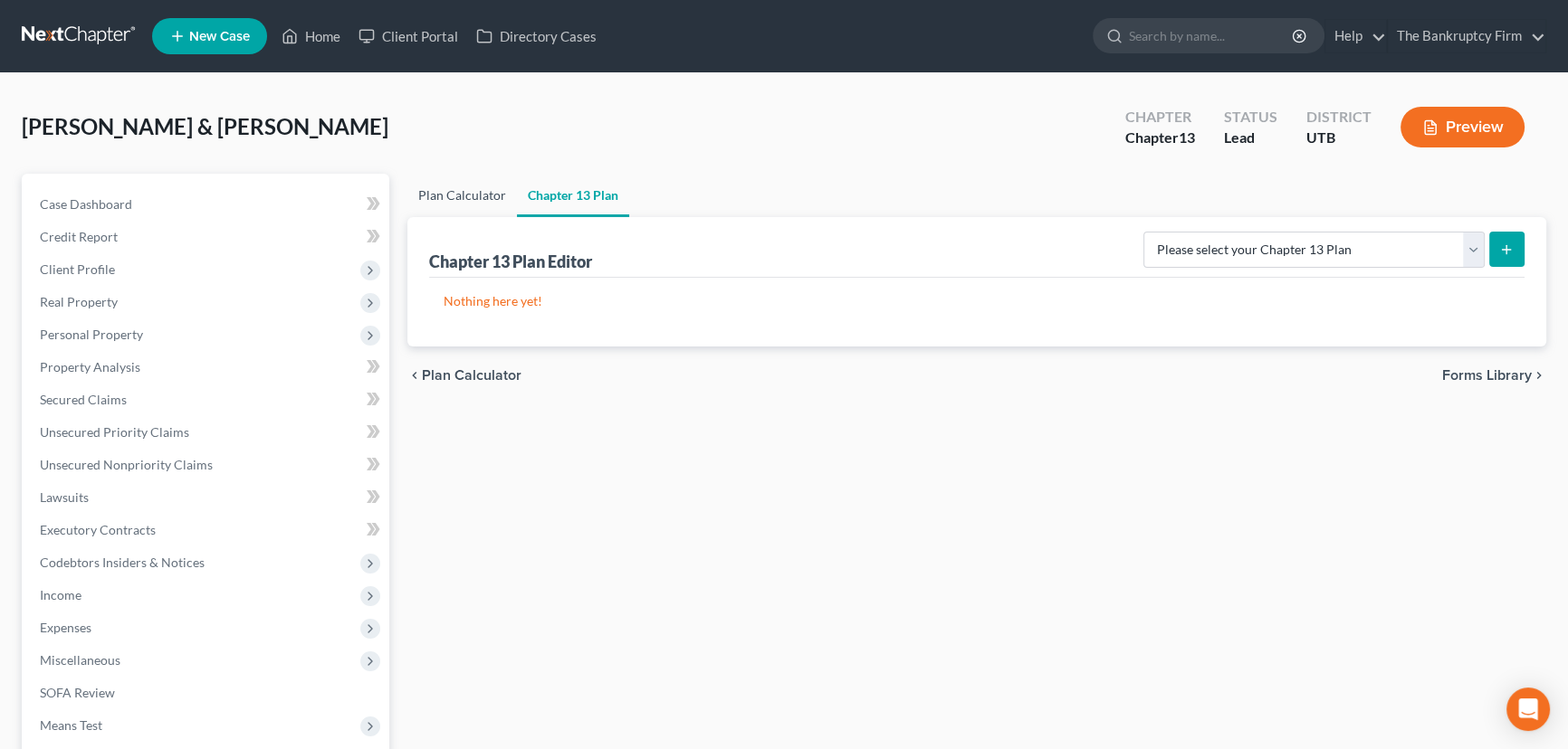
click at [460, 193] on link "Plan Calculator" at bounding box center [461, 195] width 110 height 43
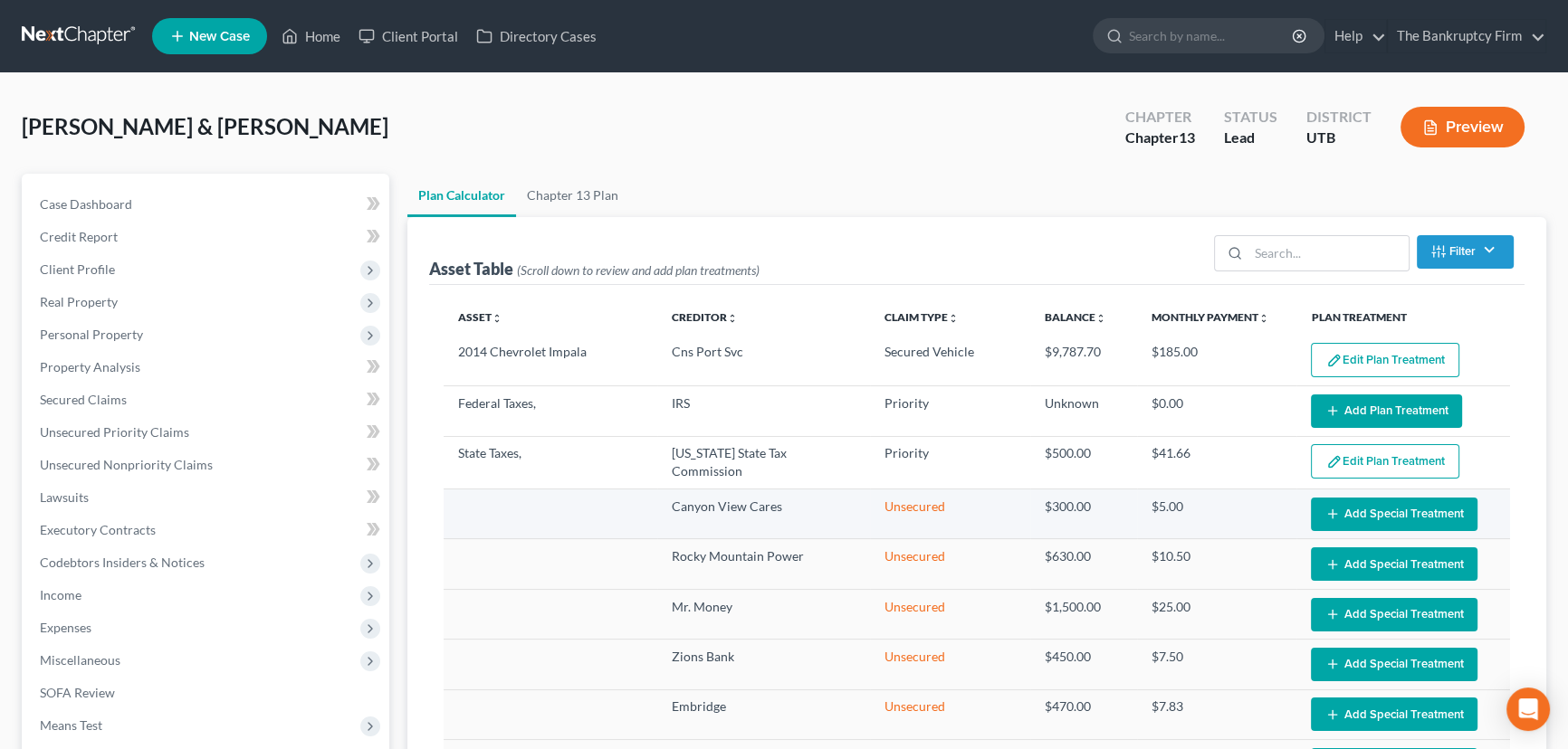
select select "59"
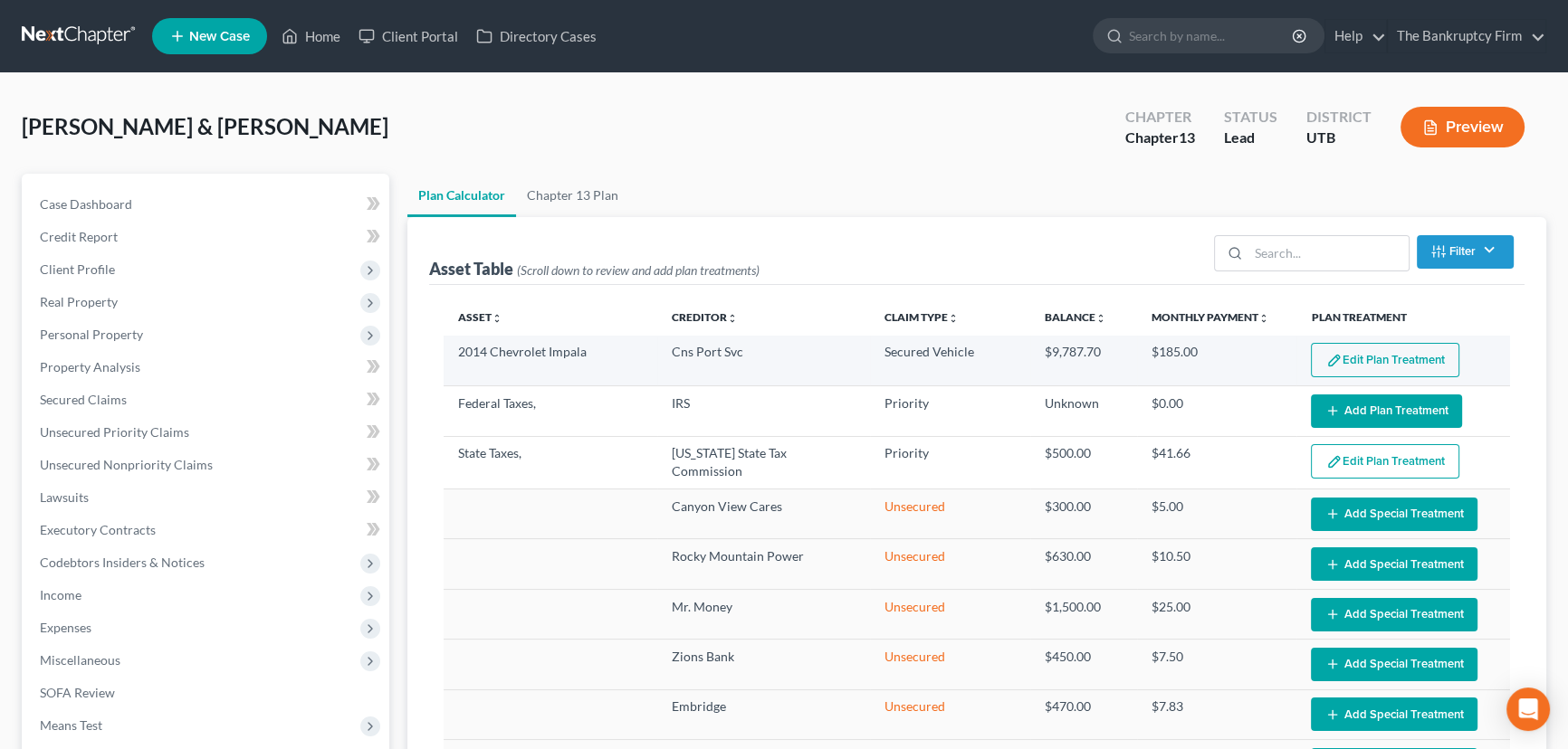
click at [1393, 355] on button "Edit Plan Treatment" at bounding box center [1385, 360] width 148 height 35
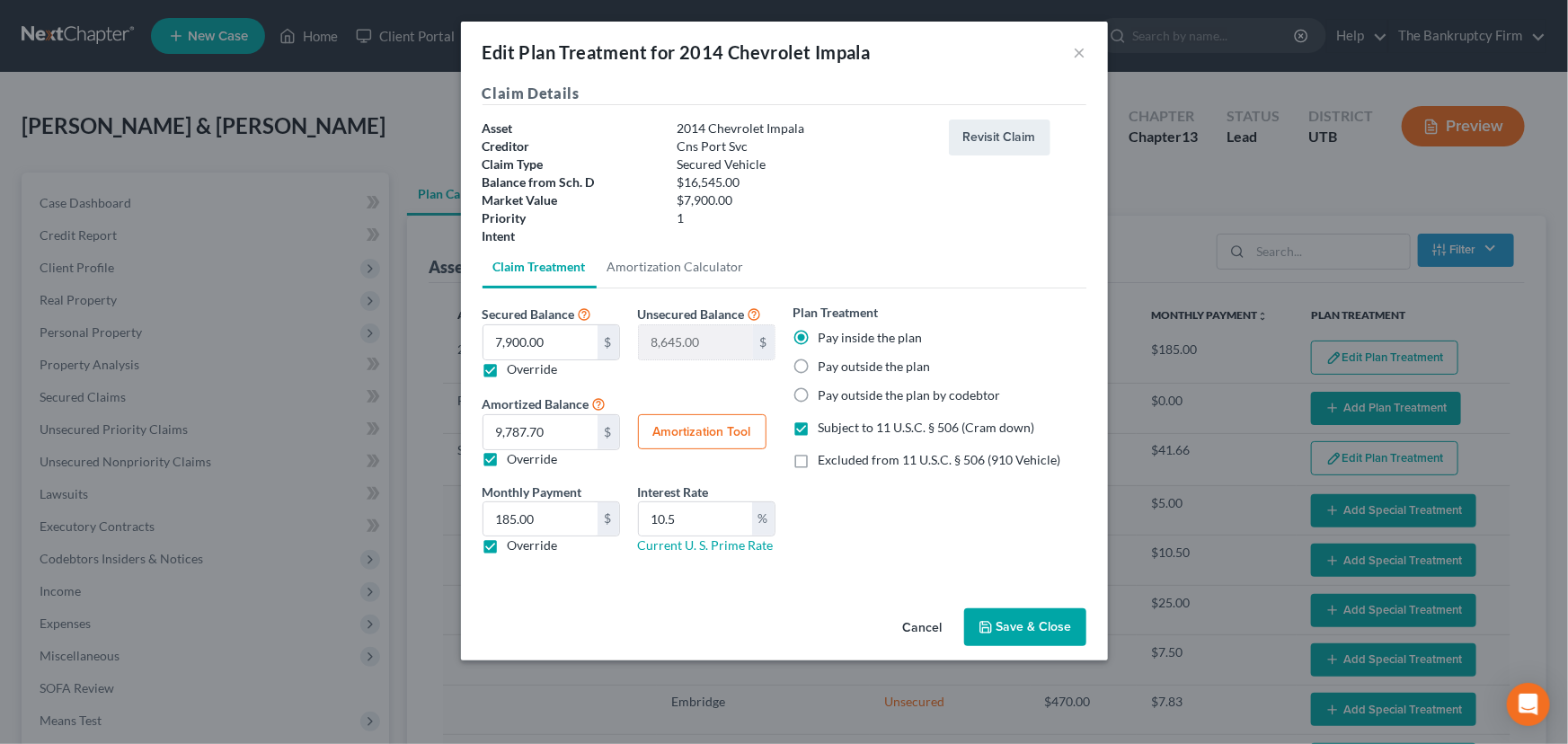
click at [1014, 627] on button "Save & Close" at bounding box center [1025, 627] width 122 height 38
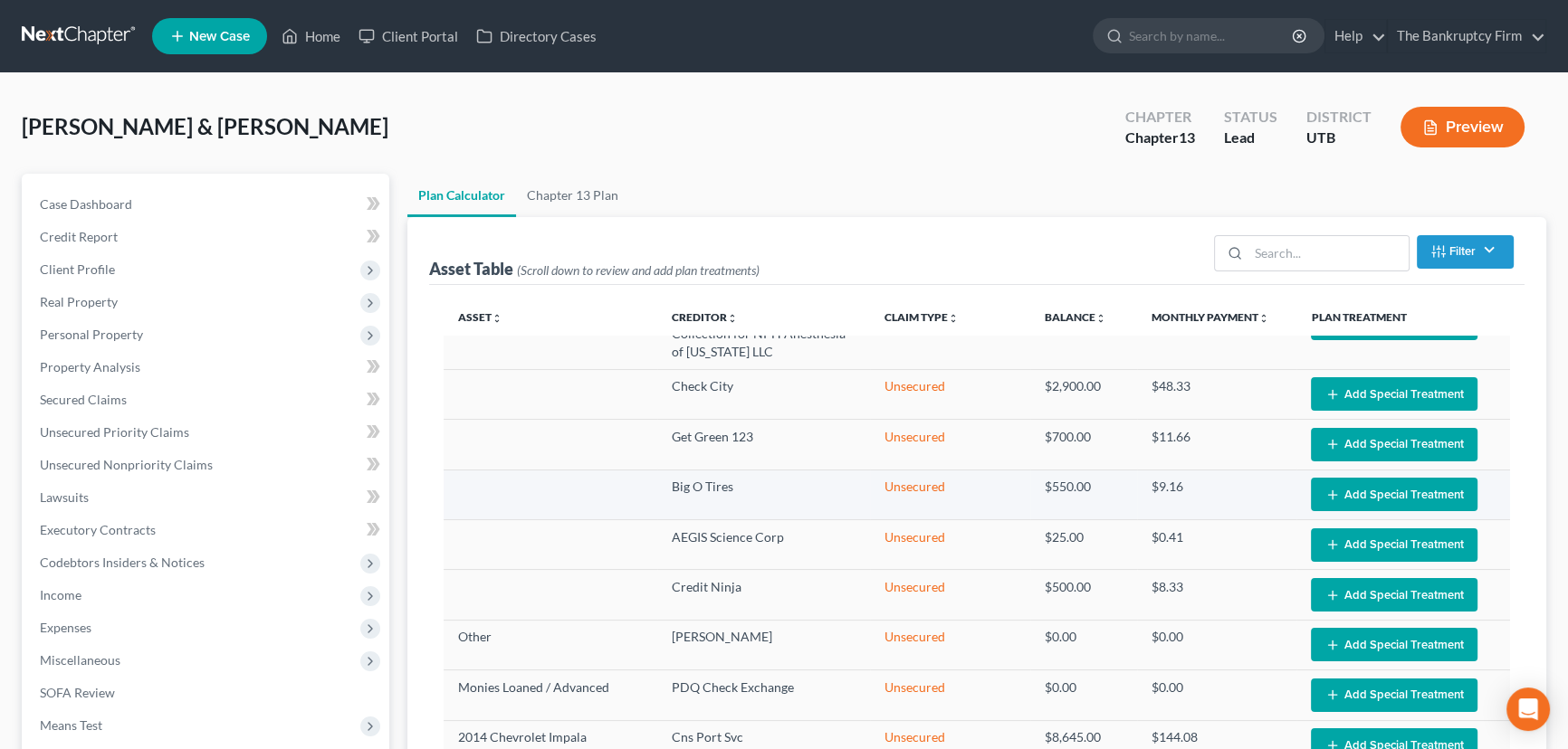
select select "59"
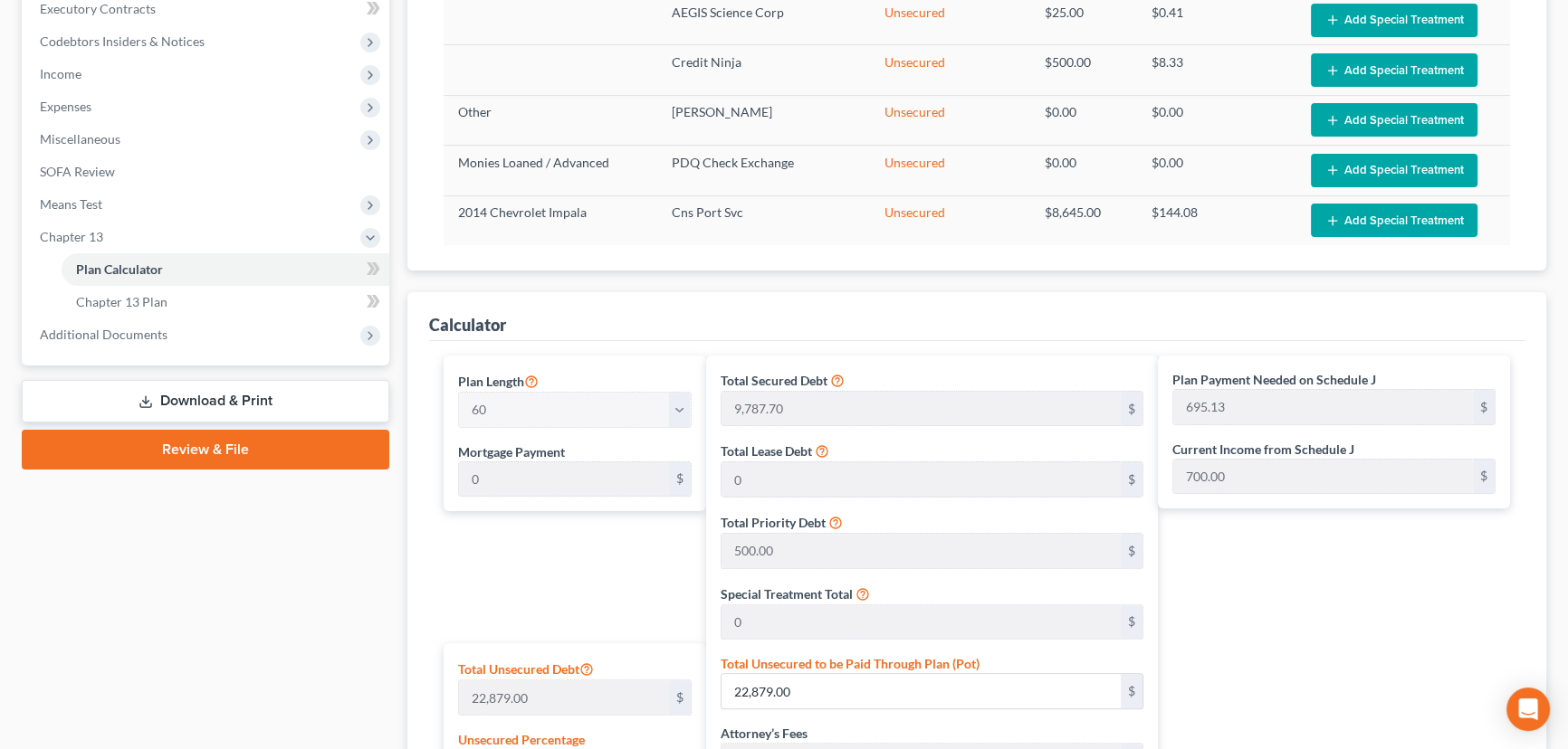
scroll to position [493, 0]
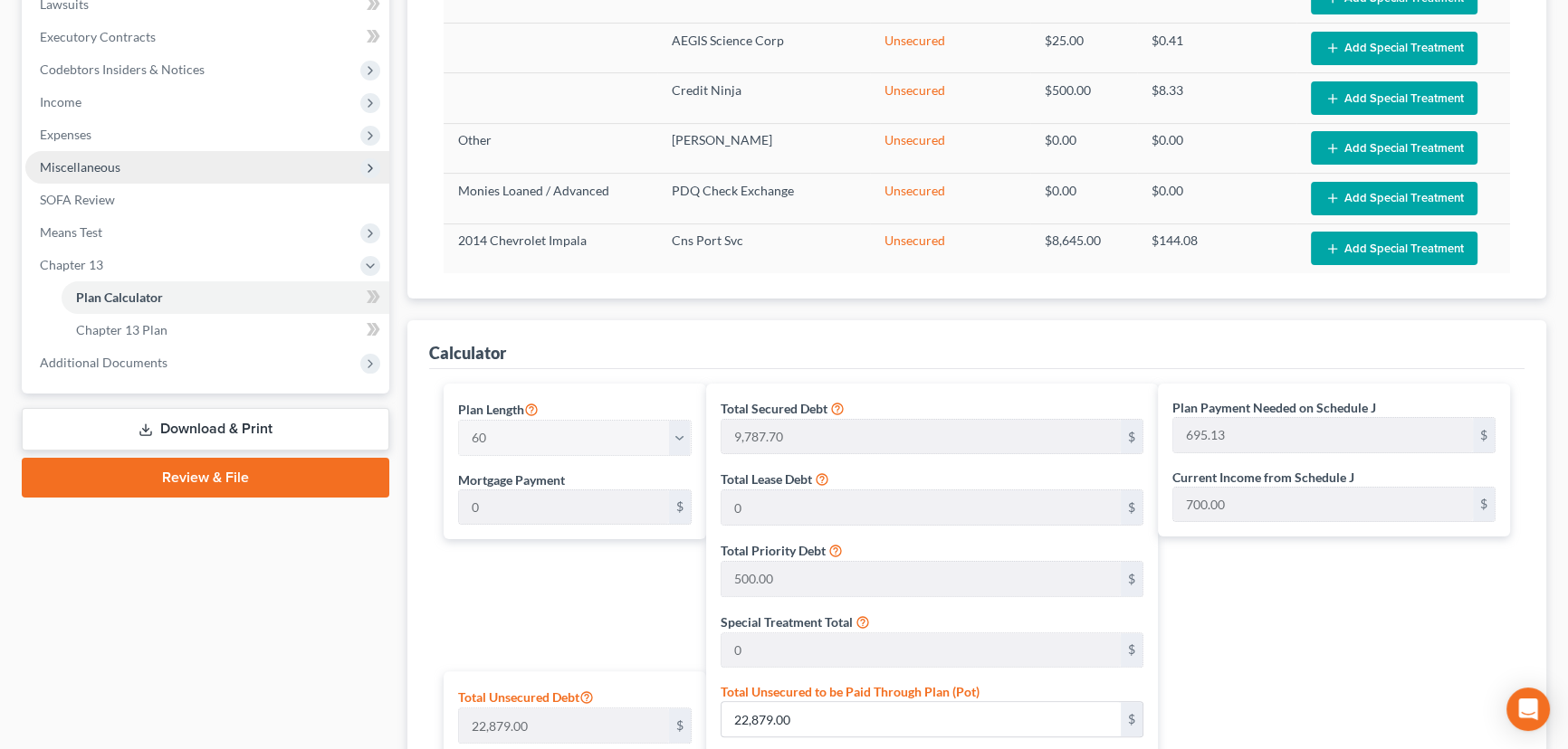
click at [101, 169] on span "Miscellaneous" at bounding box center [80, 167] width 81 height 15
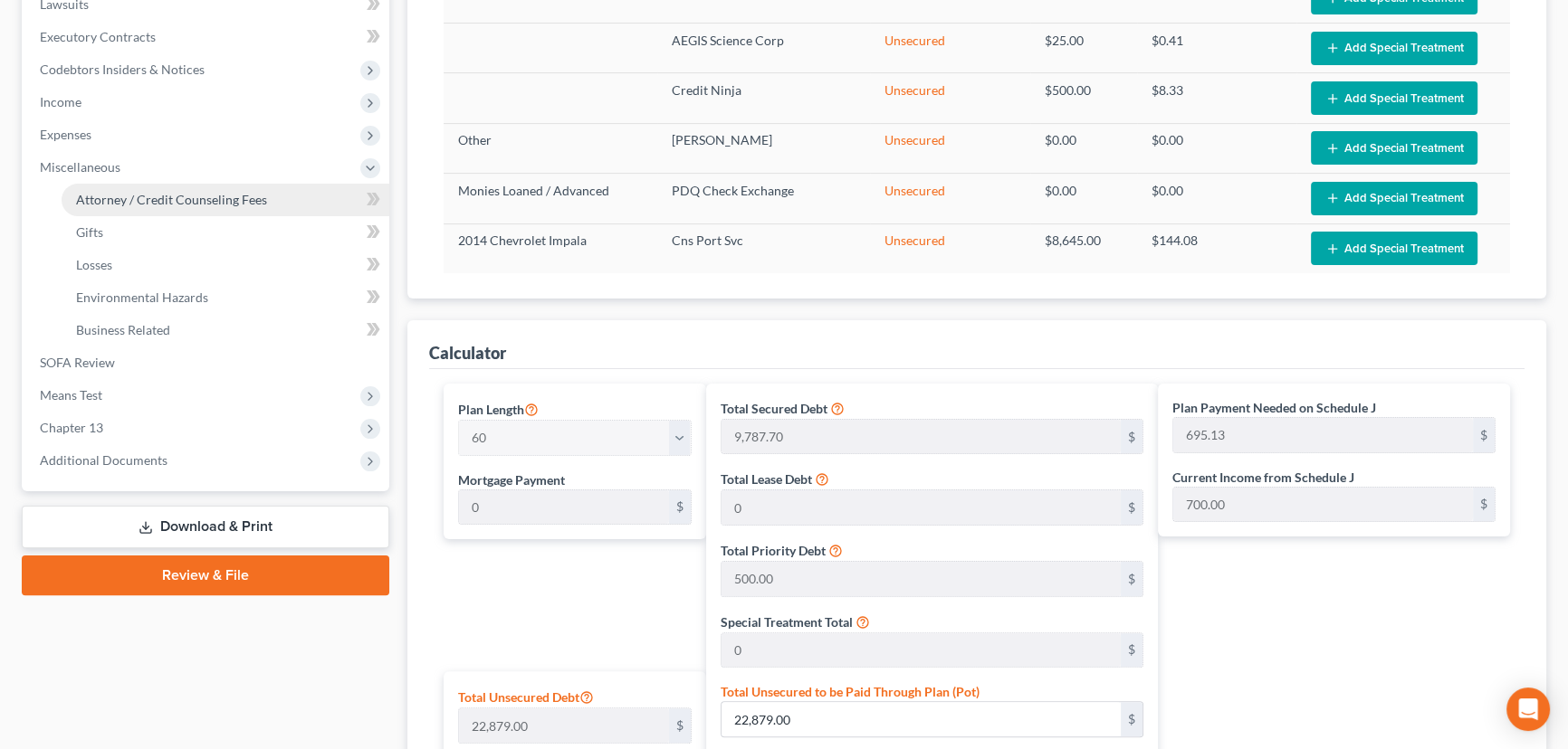
click at [124, 195] on span "Attorney / Credit Counseling Fees" at bounding box center [172, 200] width 191 height 15
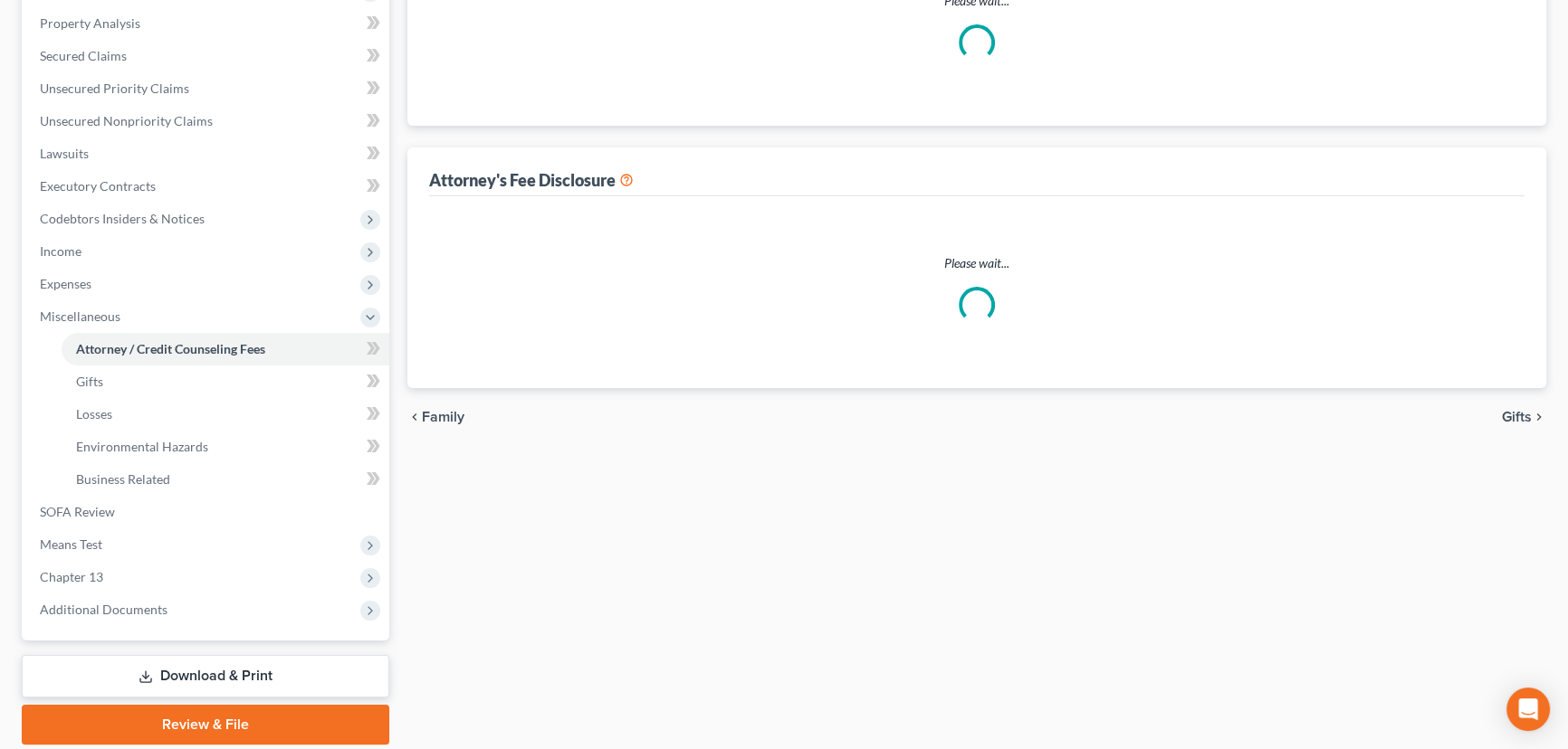
scroll to position [143, 0]
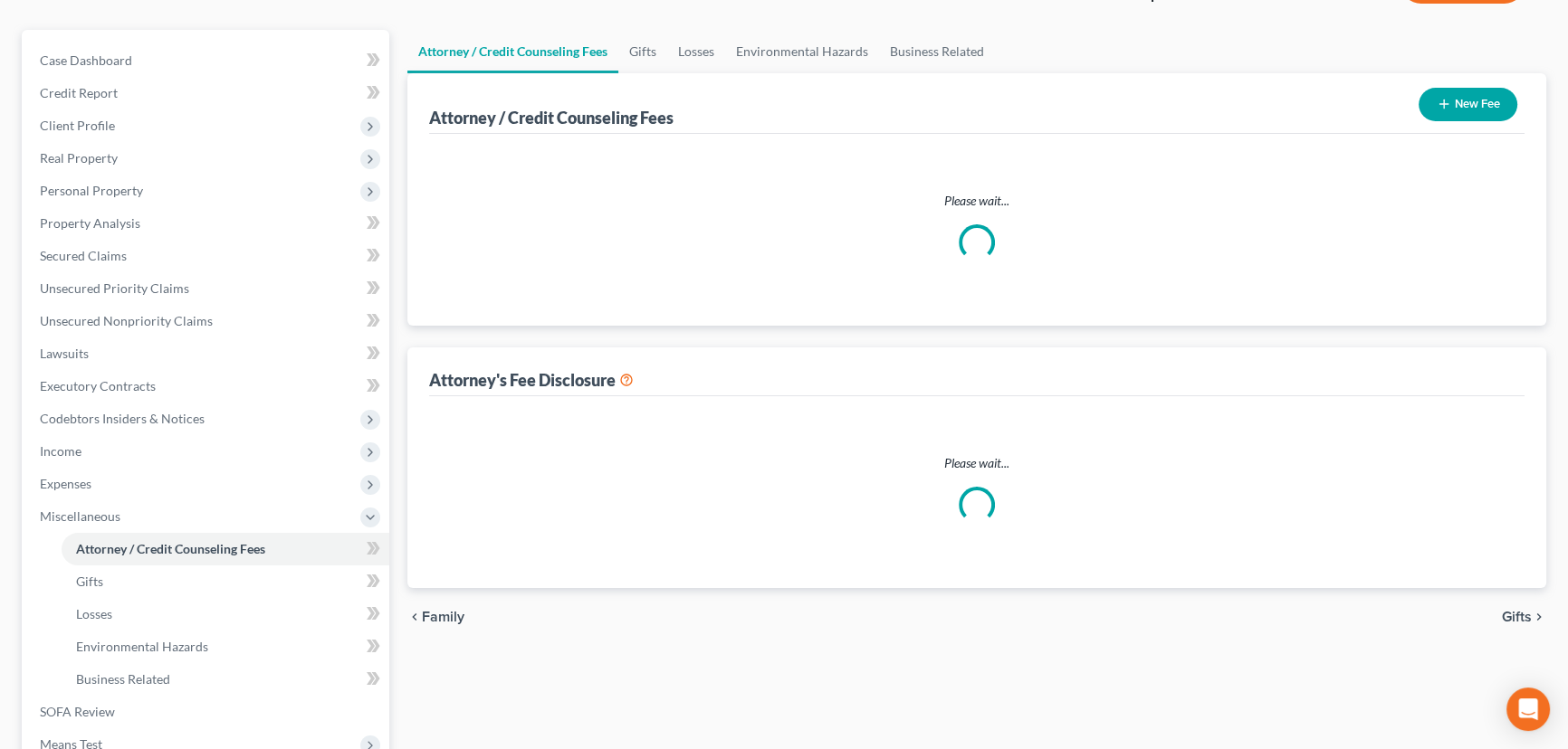
select select "0"
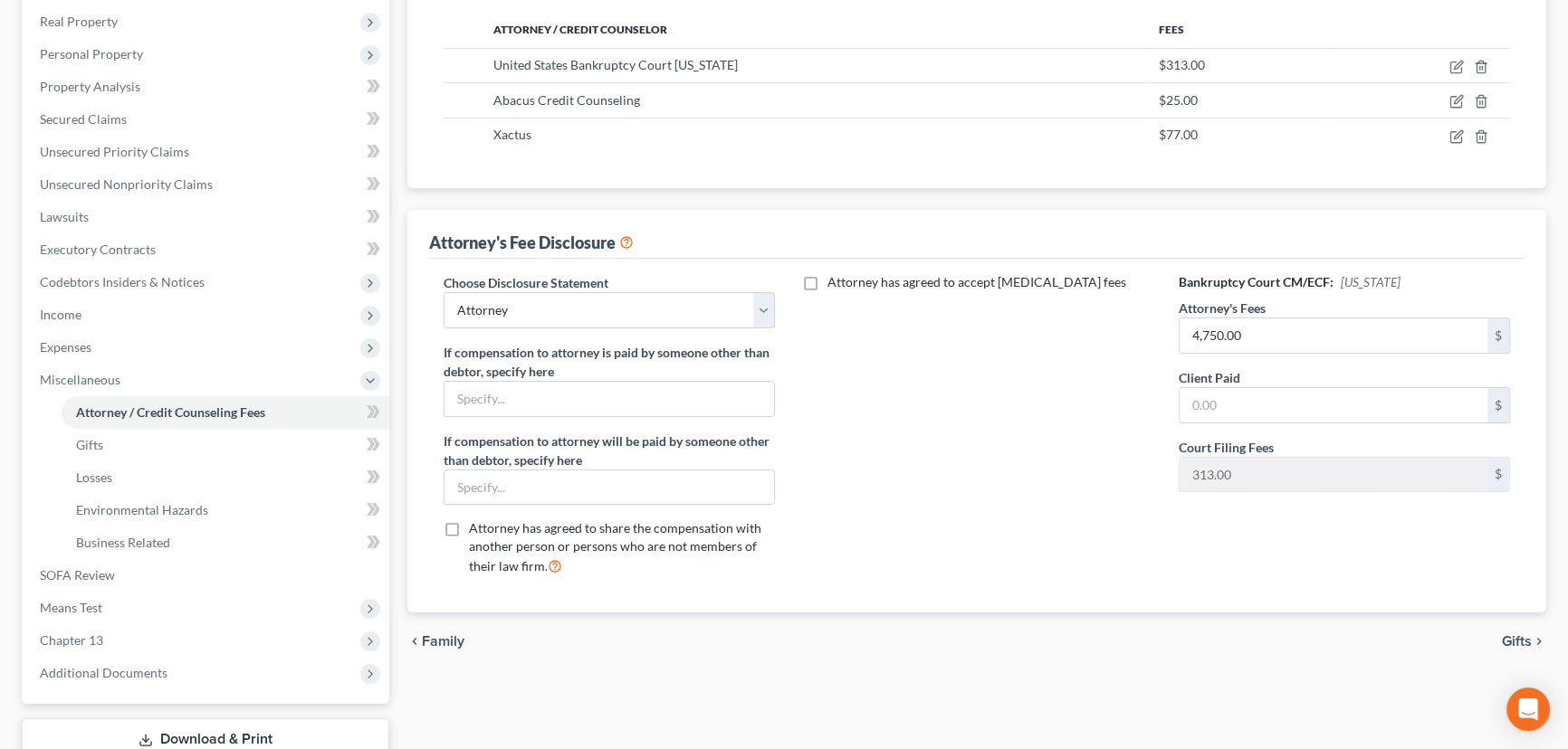
scroll to position [328, 0]
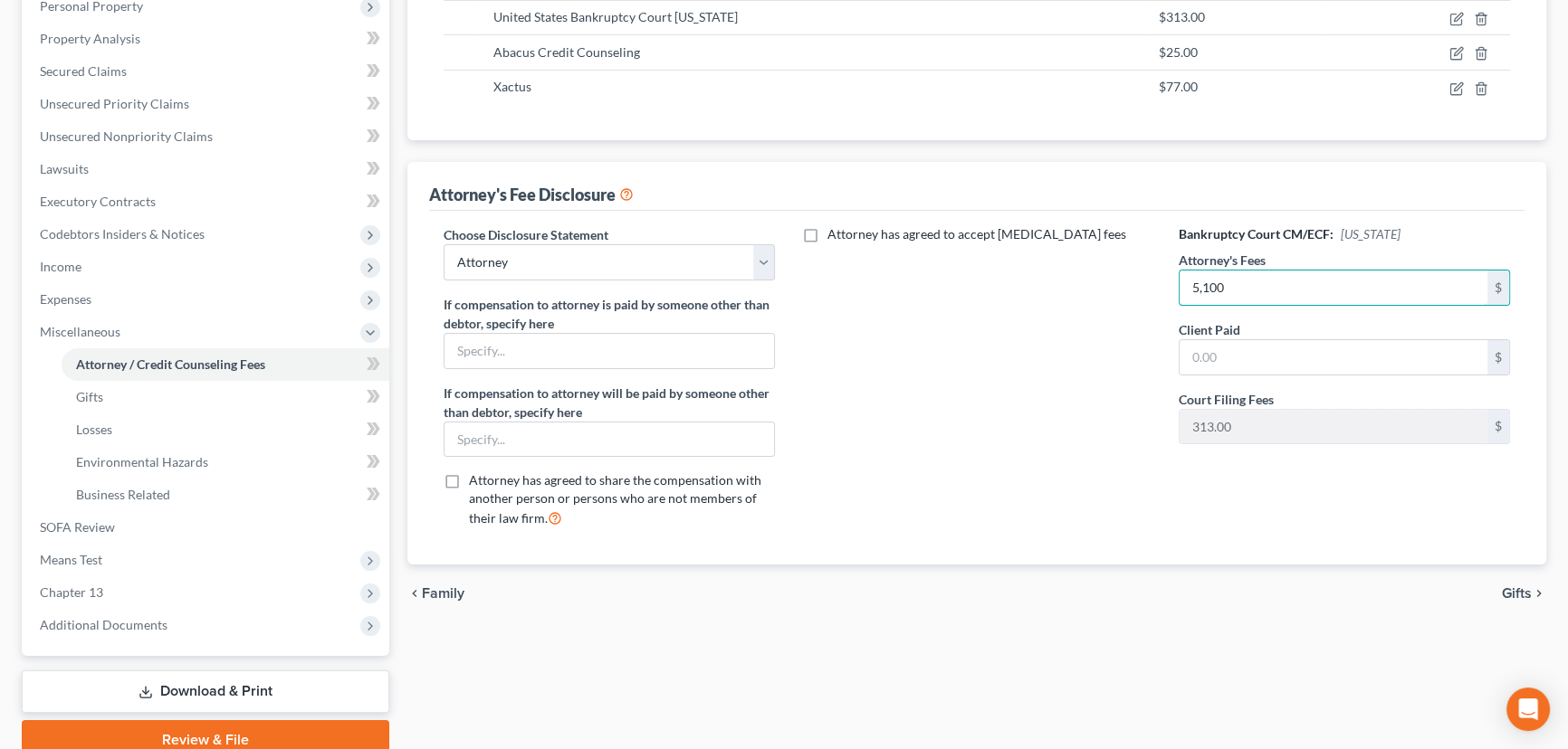
type input "5,100"
click at [203, 684] on link "Download & Print" at bounding box center [205, 691] width 368 height 42
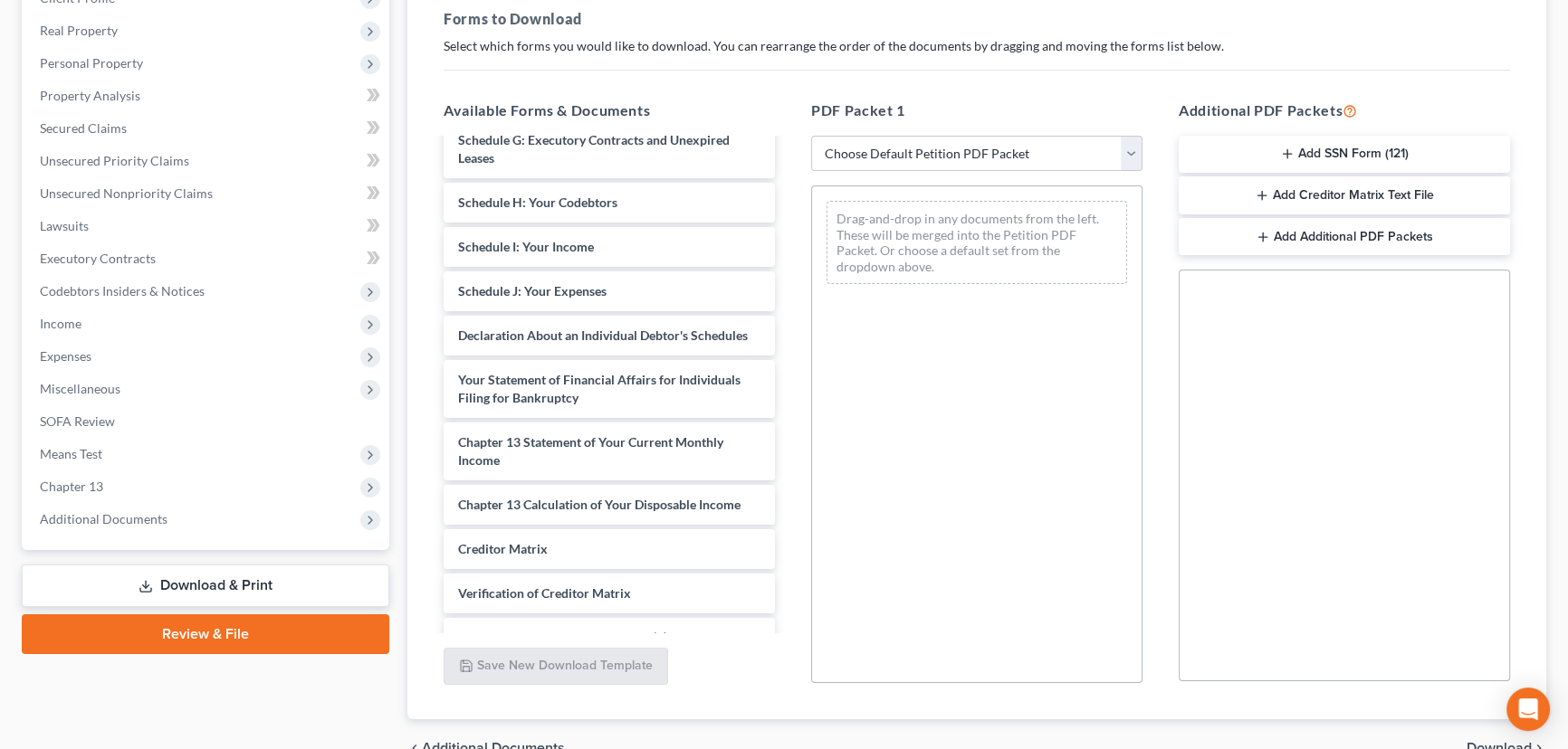
scroll to position [367, 0]
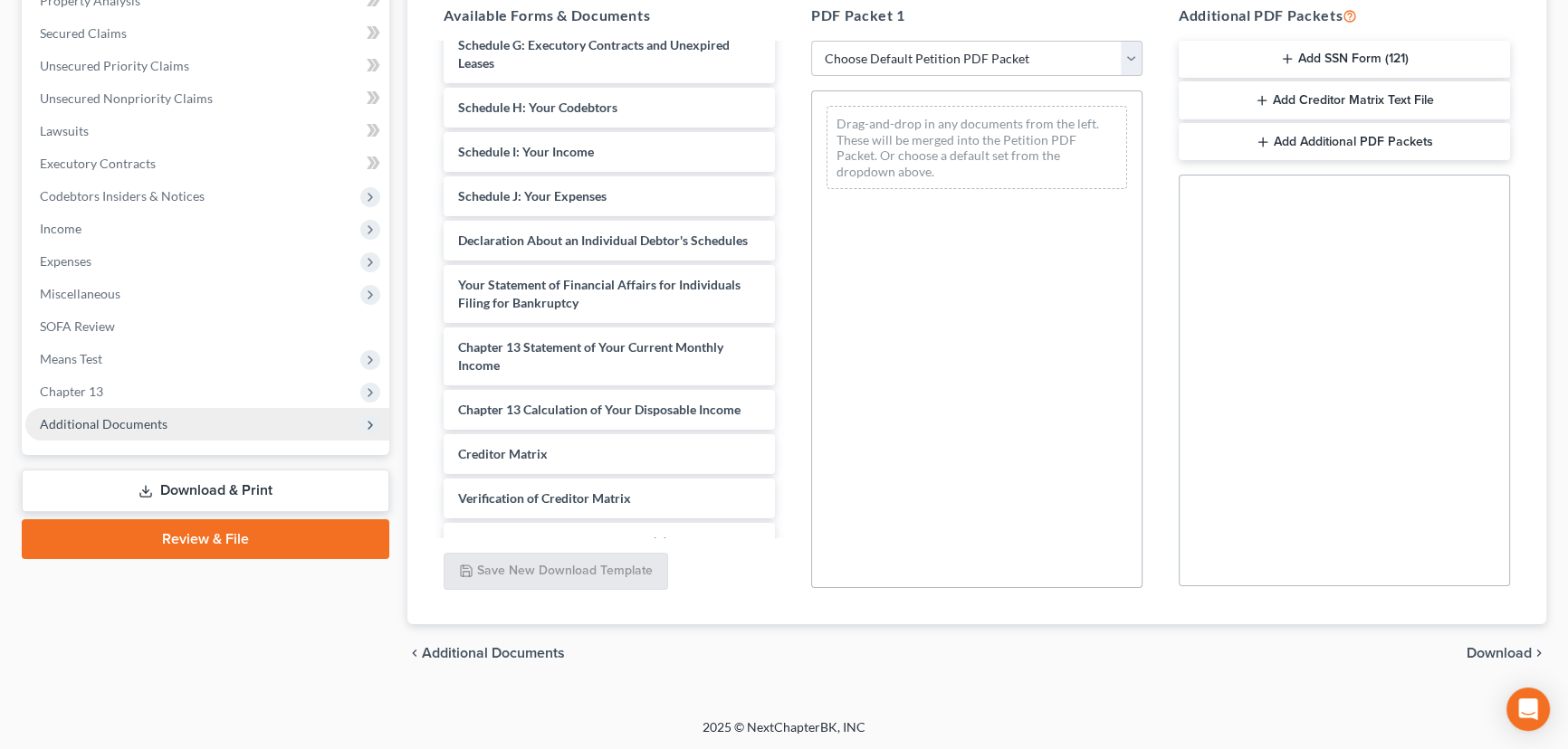
click at [117, 421] on span "Additional Documents" at bounding box center [103, 424] width 128 height 15
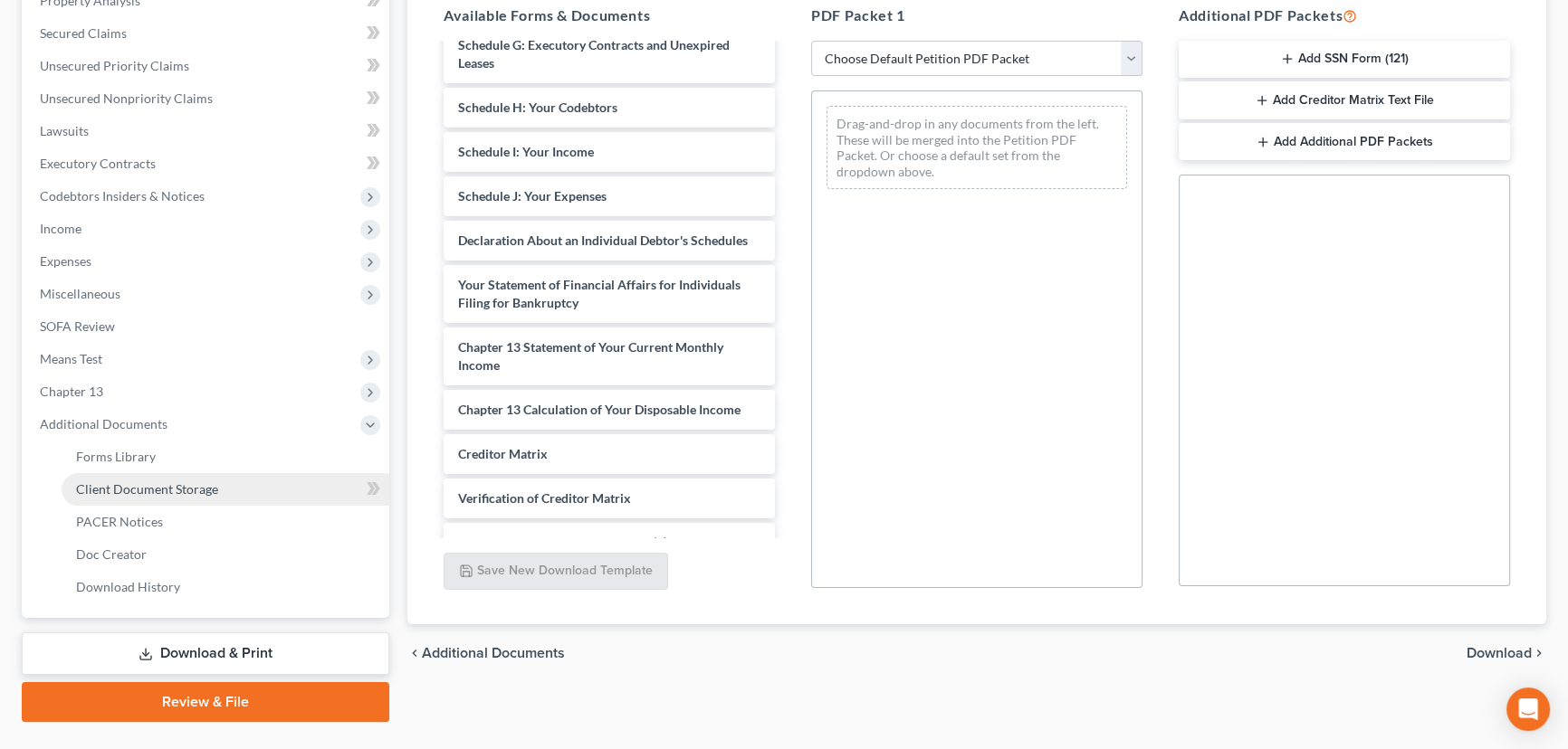
click at [141, 487] on span "Client Document Storage" at bounding box center [147, 489] width 143 height 15
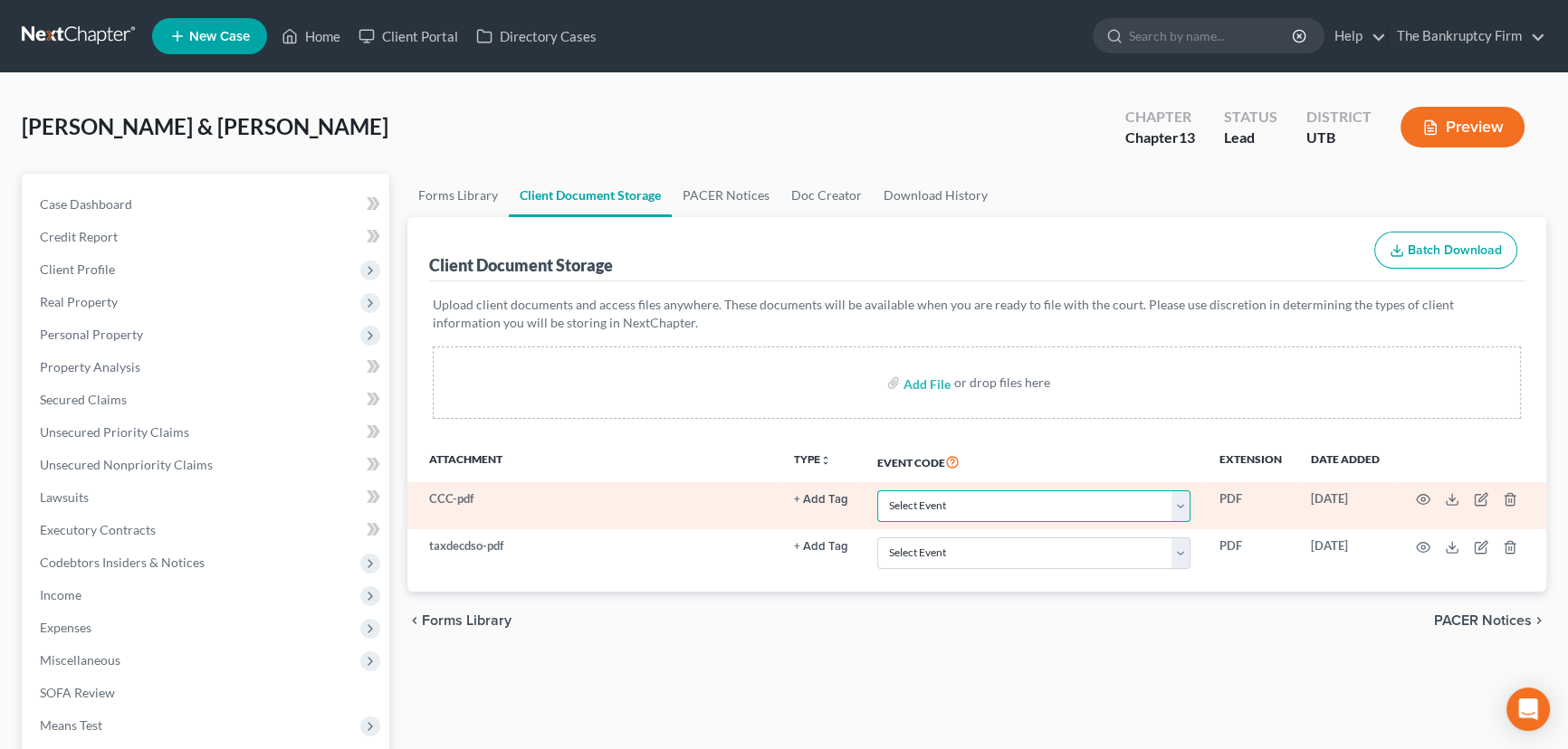
click at [1178, 498] on select "Select Event Affidavit/Declaration Amended Chapter 11 Plan Amended Disclosure S…" at bounding box center [1033, 506] width 313 height 32
select select "30"
click at [877, 490] on select "Select Event Affidavit/Declaration Amended Chapter 11 Plan Amended Disclosure S…" at bounding box center [1033, 506] width 313 height 32
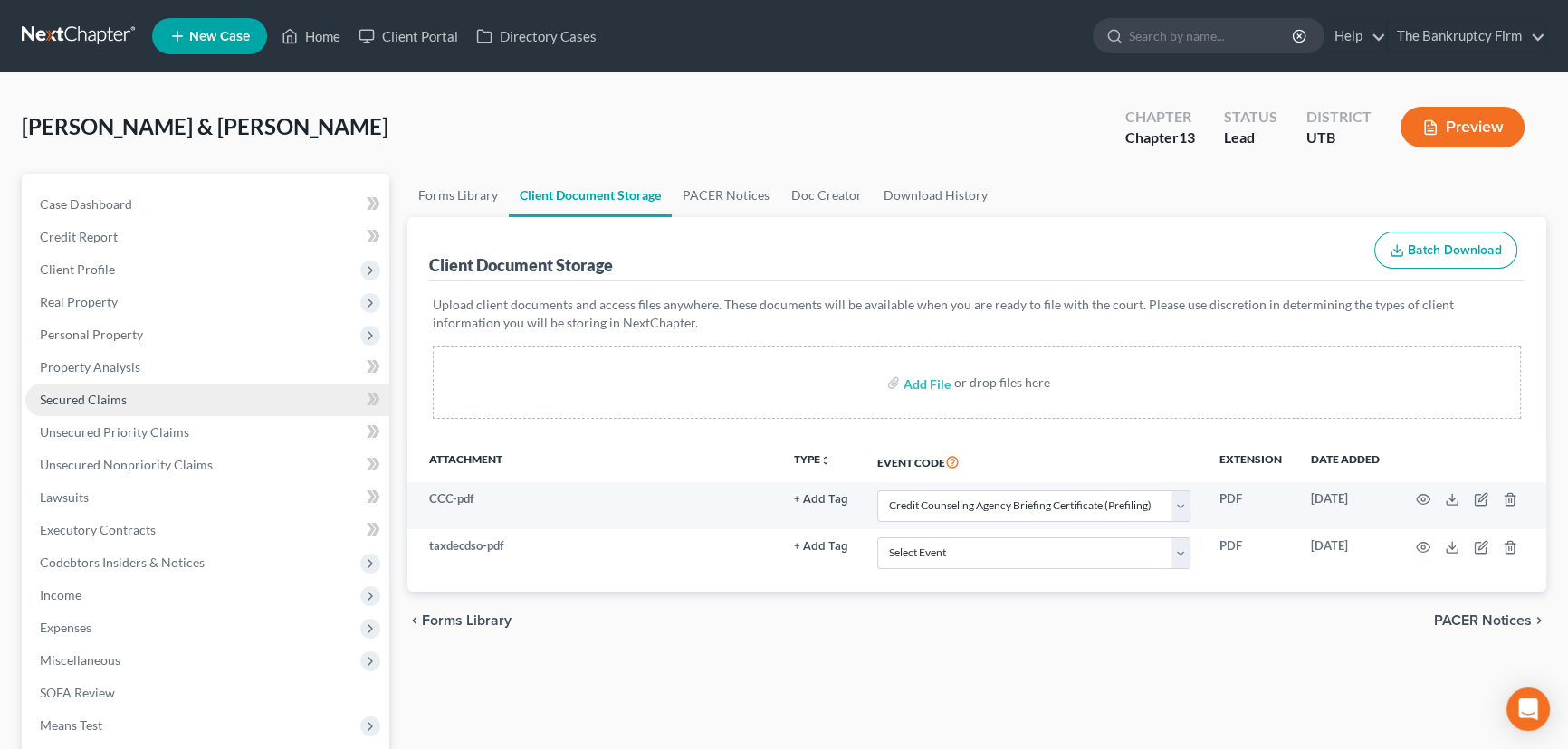
click at [89, 397] on span "Secured Claims" at bounding box center [83, 399] width 87 height 15
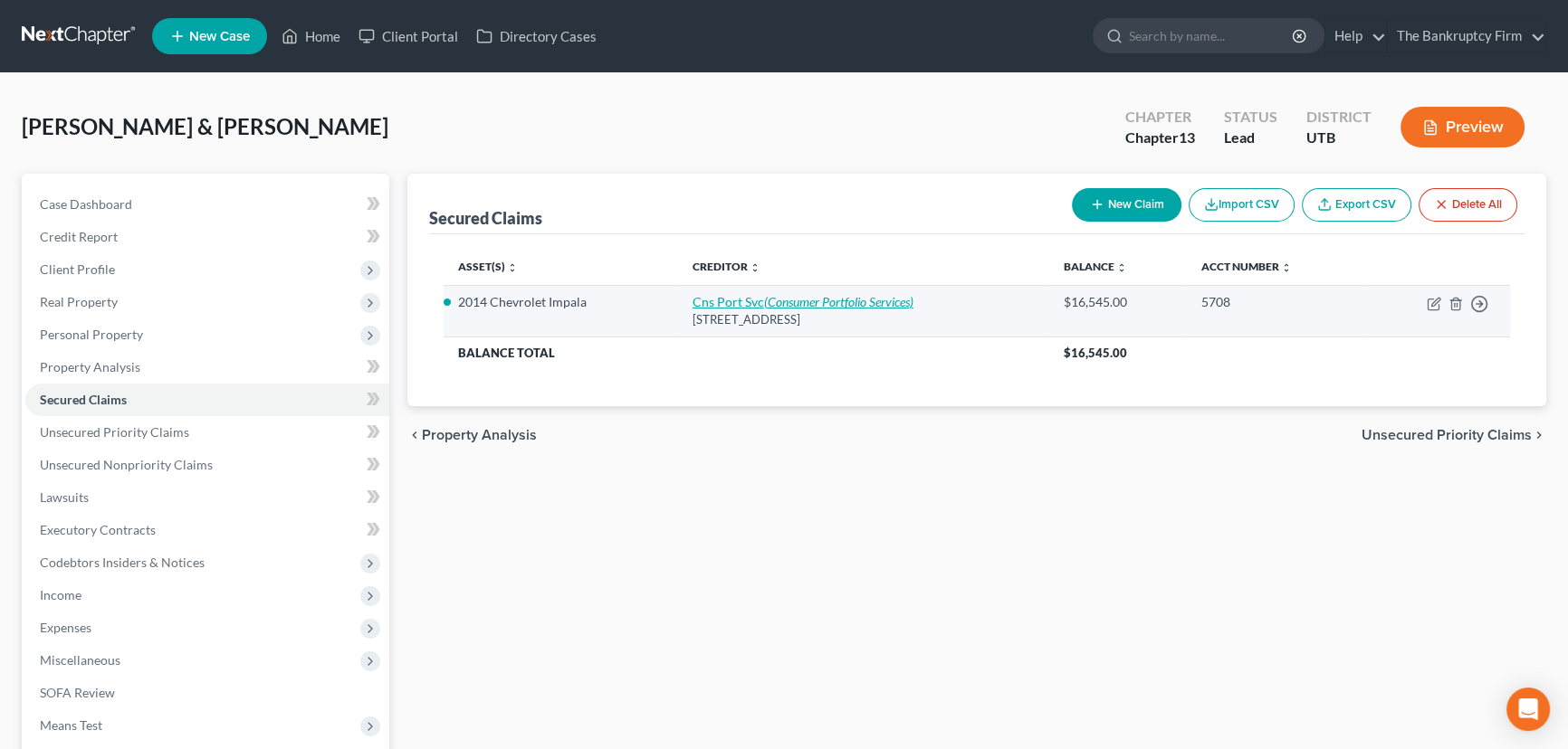
click at [727, 299] on link "Cns Port Svc (Consumer Portfolio Services)" at bounding box center [803, 302] width 221 height 15
select select "4"
select select "0"
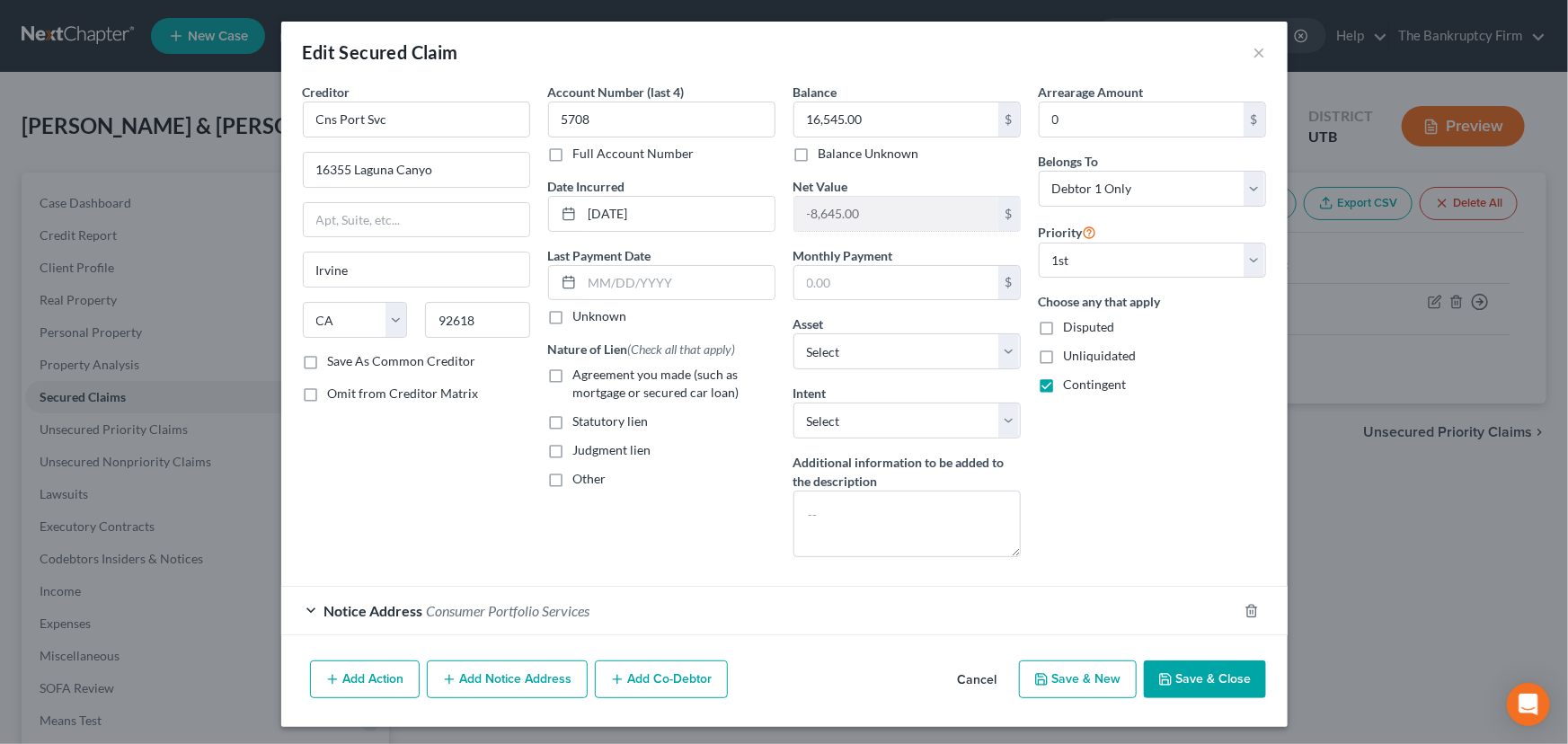
click at [1202, 683] on button "Save & Close" at bounding box center [1205, 679] width 122 height 38
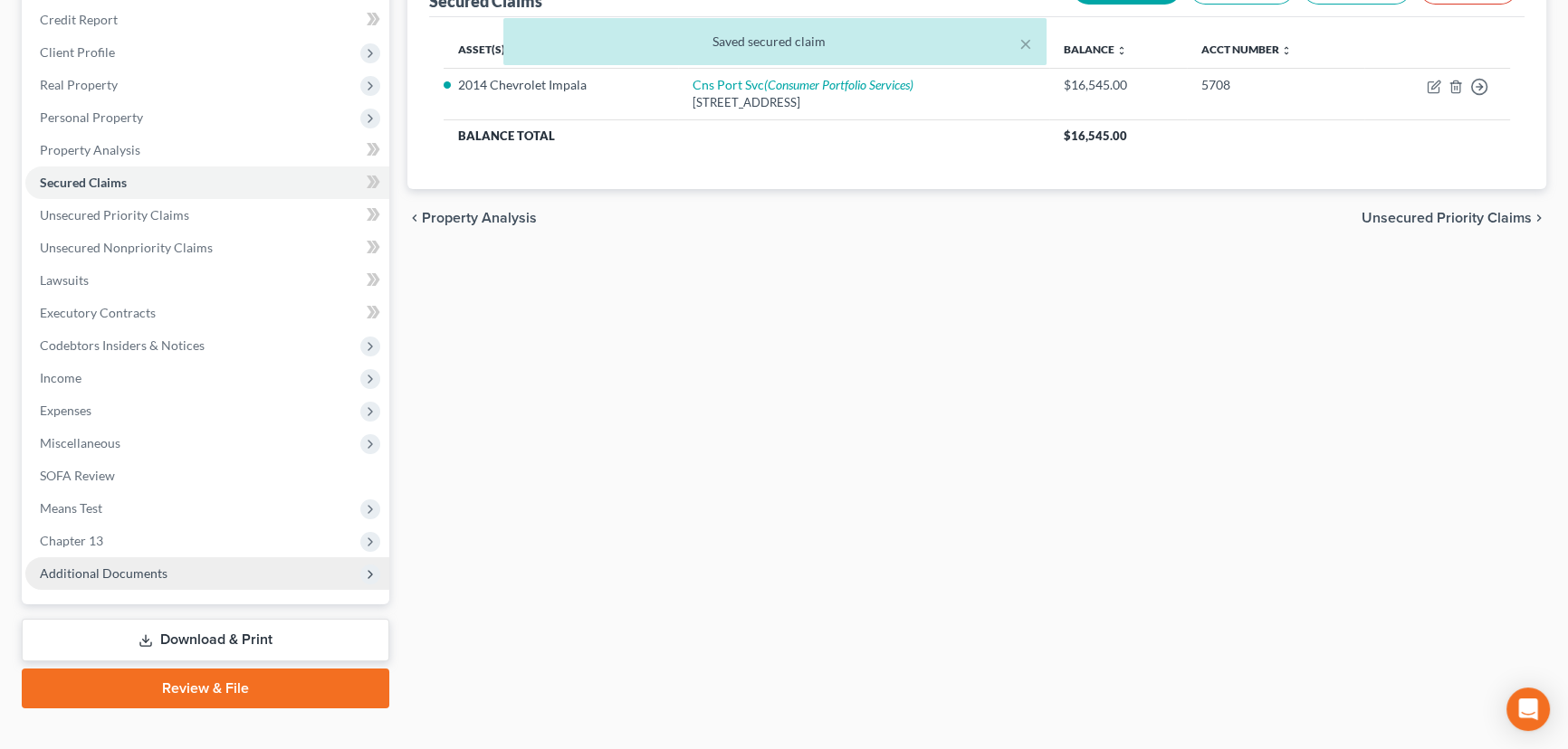
scroll to position [243, 0]
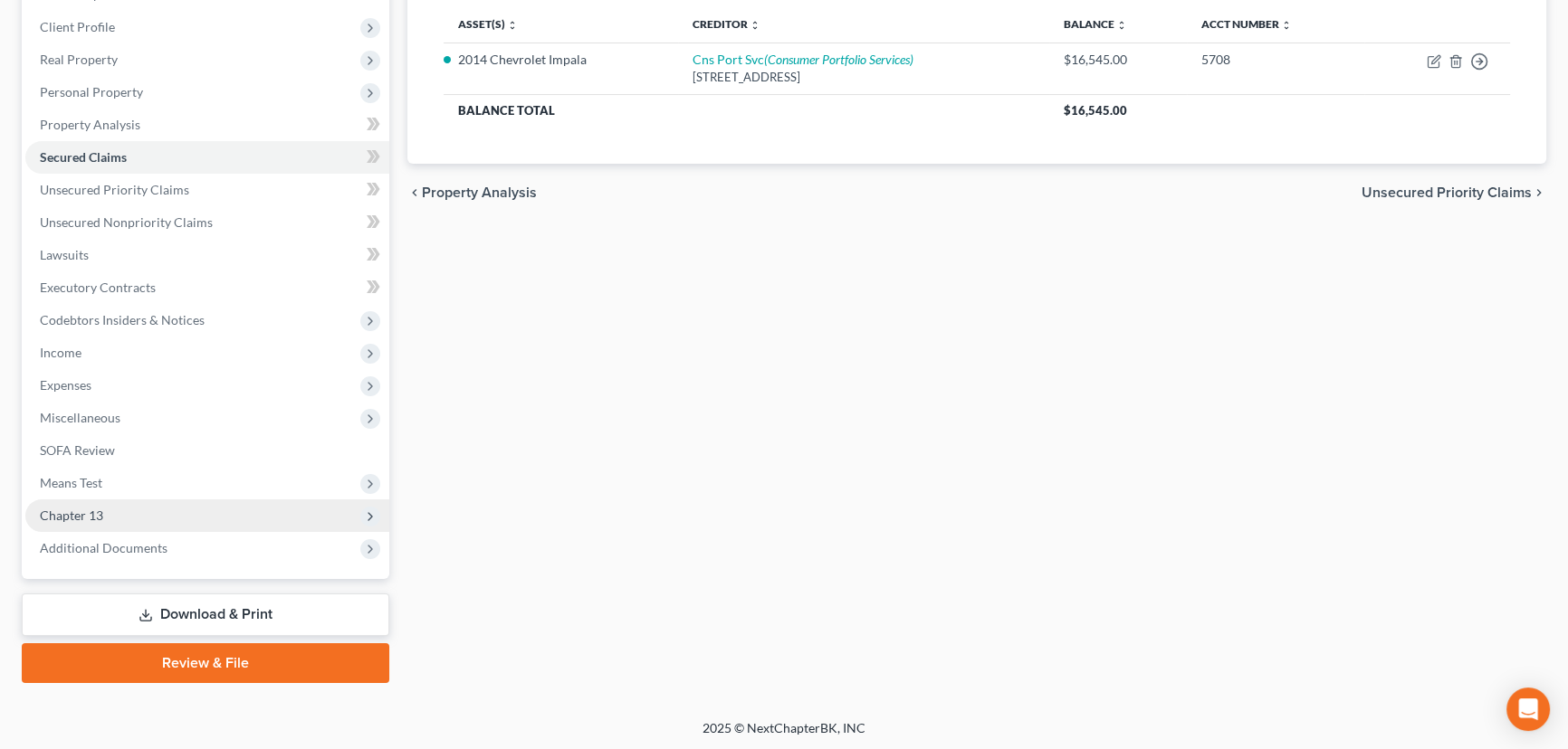
click at [98, 525] on span "Chapter 13" at bounding box center [207, 516] width 364 height 33
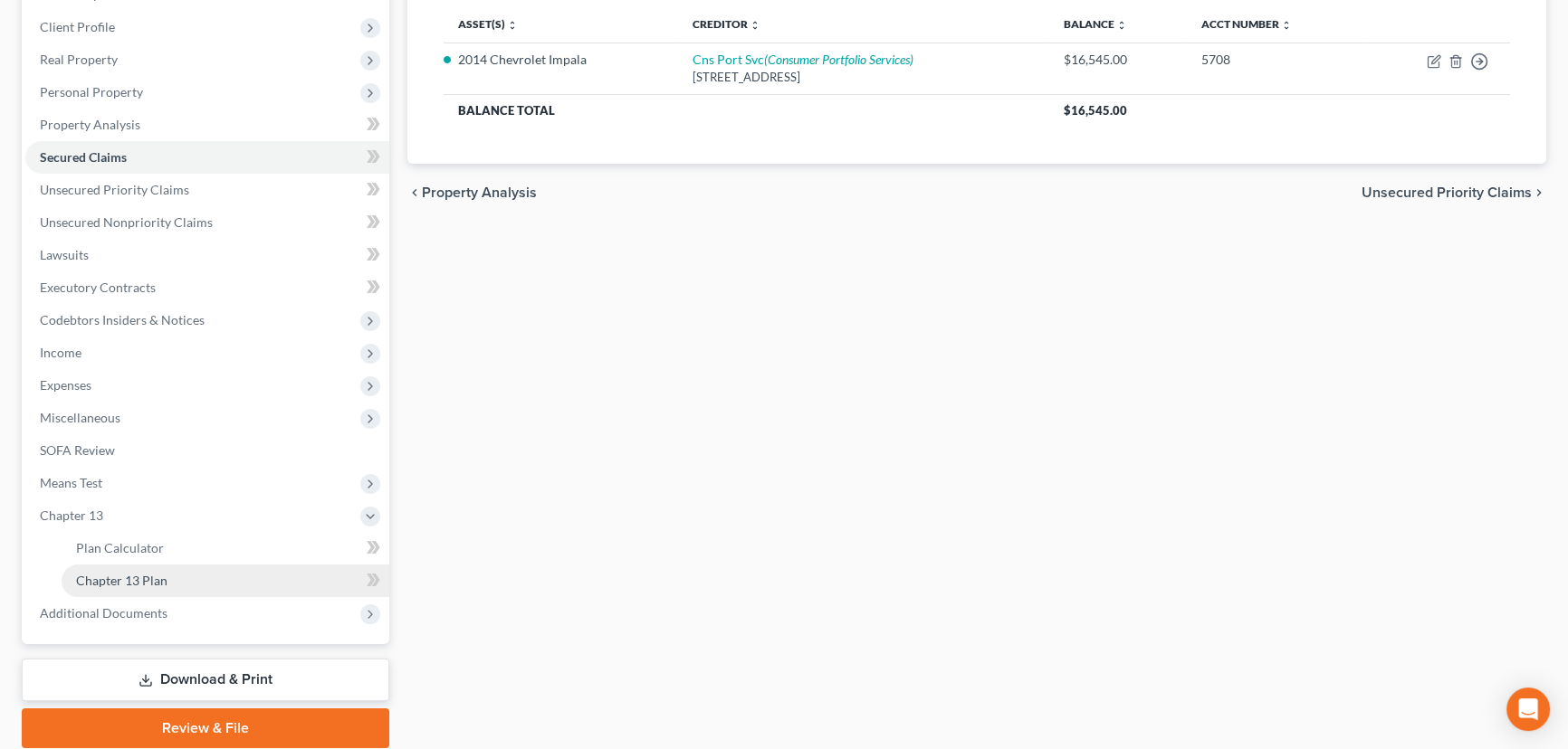
click at [125, 578] on span "Chapter 13 Plan" at bounding box center [121, 580] width 91 height 15
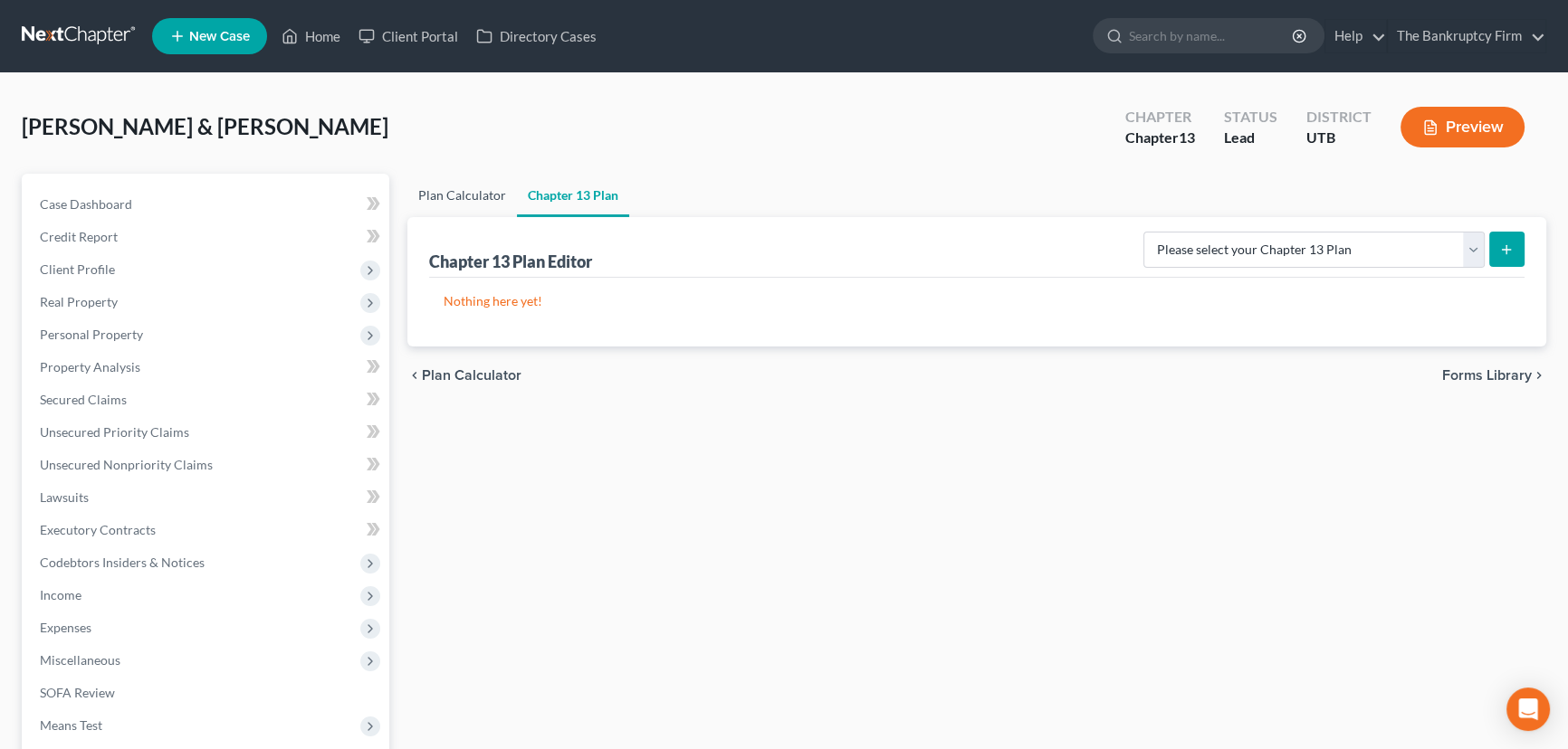
click at [468, 194] on link "Plan Calculator" at bounding box center [461, 195] width 110 height 43
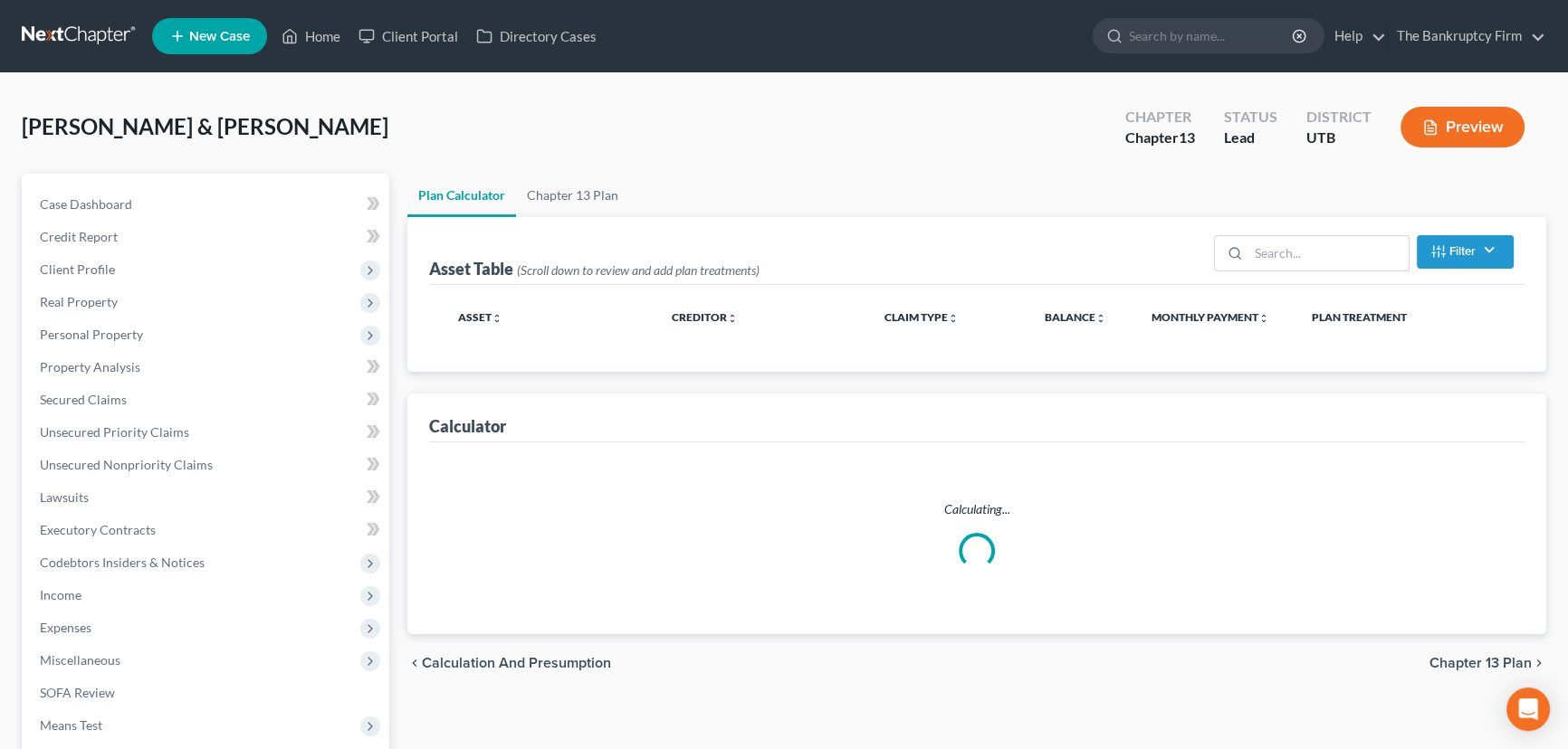
select select "59"
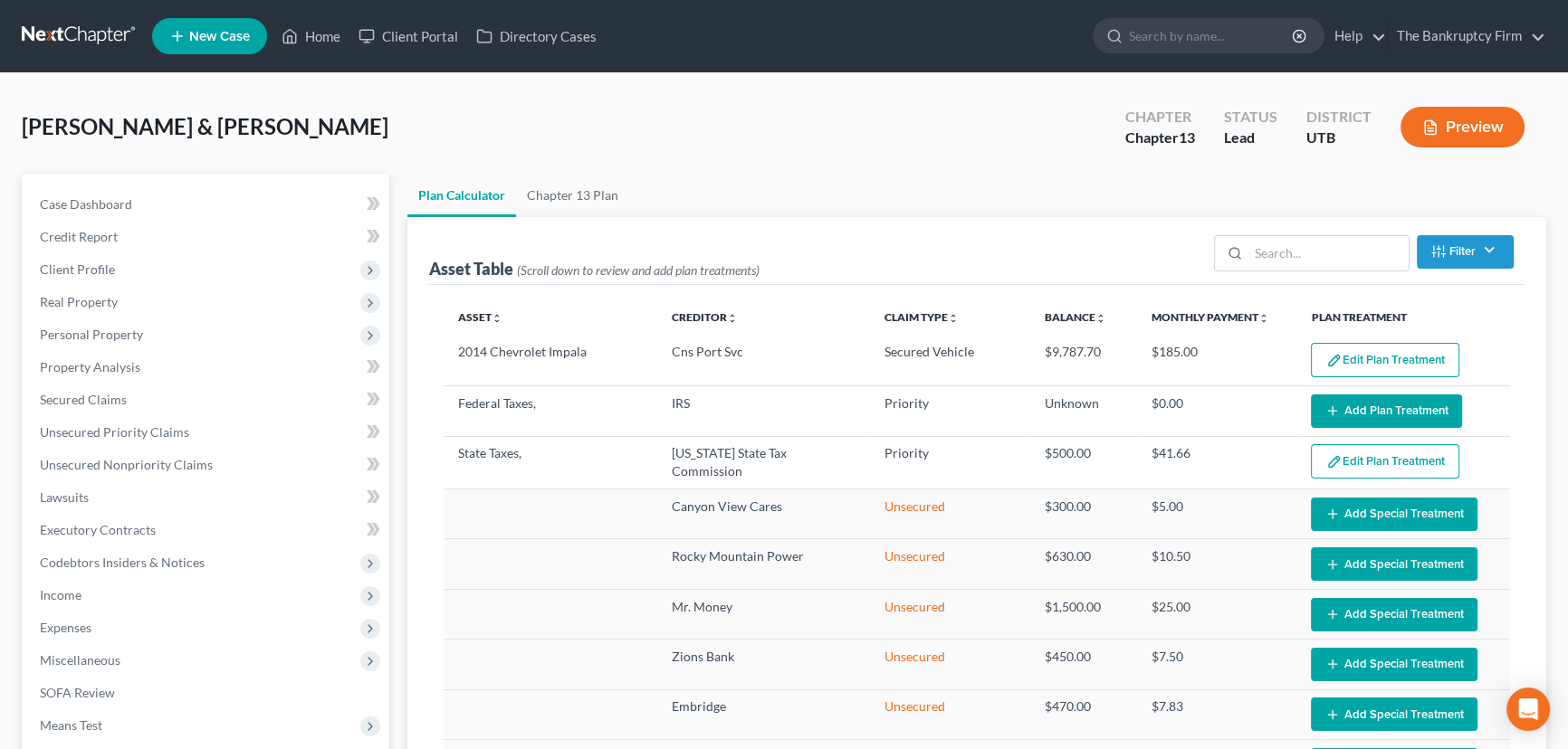
select select "59"
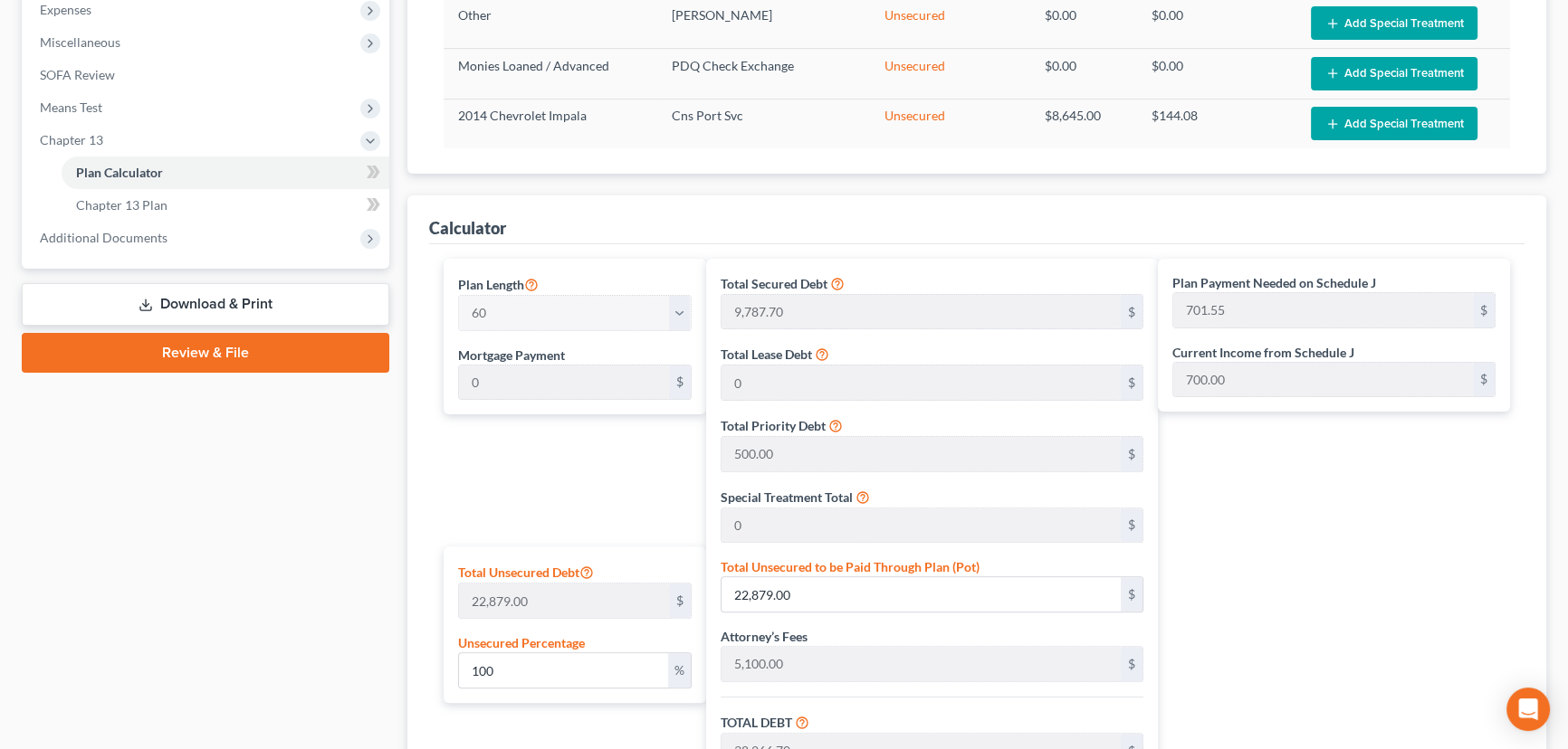
scroll to position [905, 0]
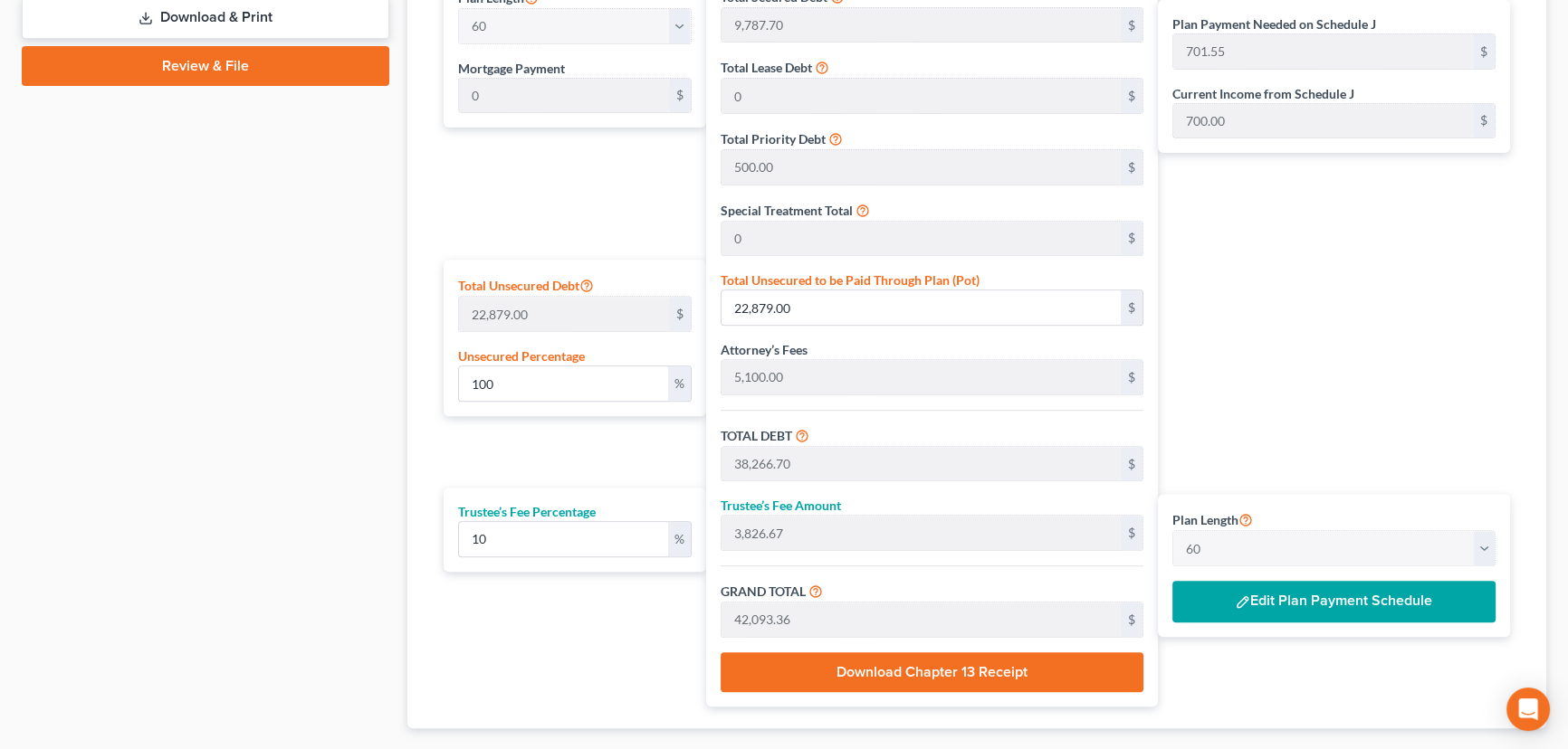
click at [1289, 596] on button "Edit Plan Payment Schedule" at bounding box center [1334, 602] width 324 height 41
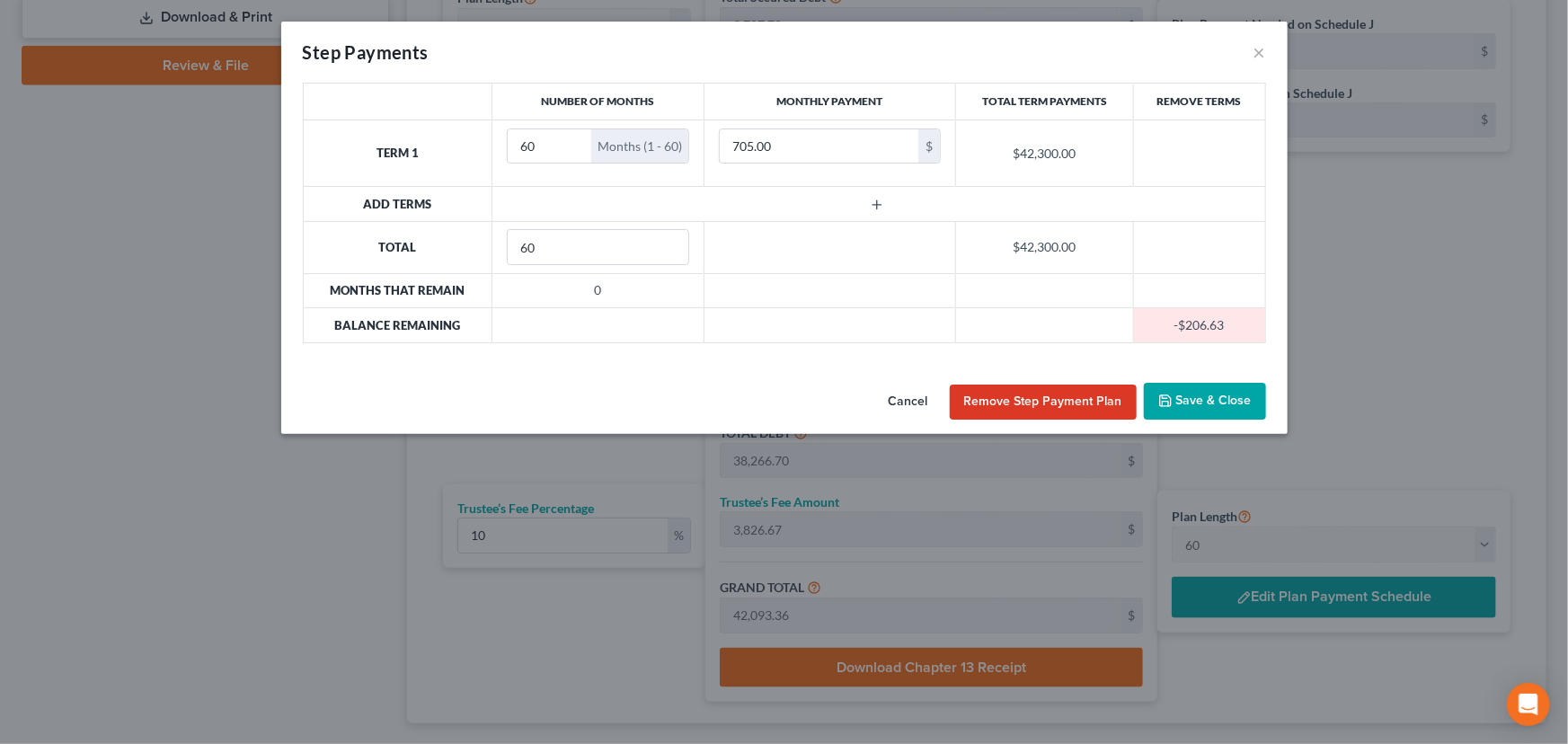
click at [1210, 406] on button "Save & Close" at bounding box center [1205, 401] width 122 height 38
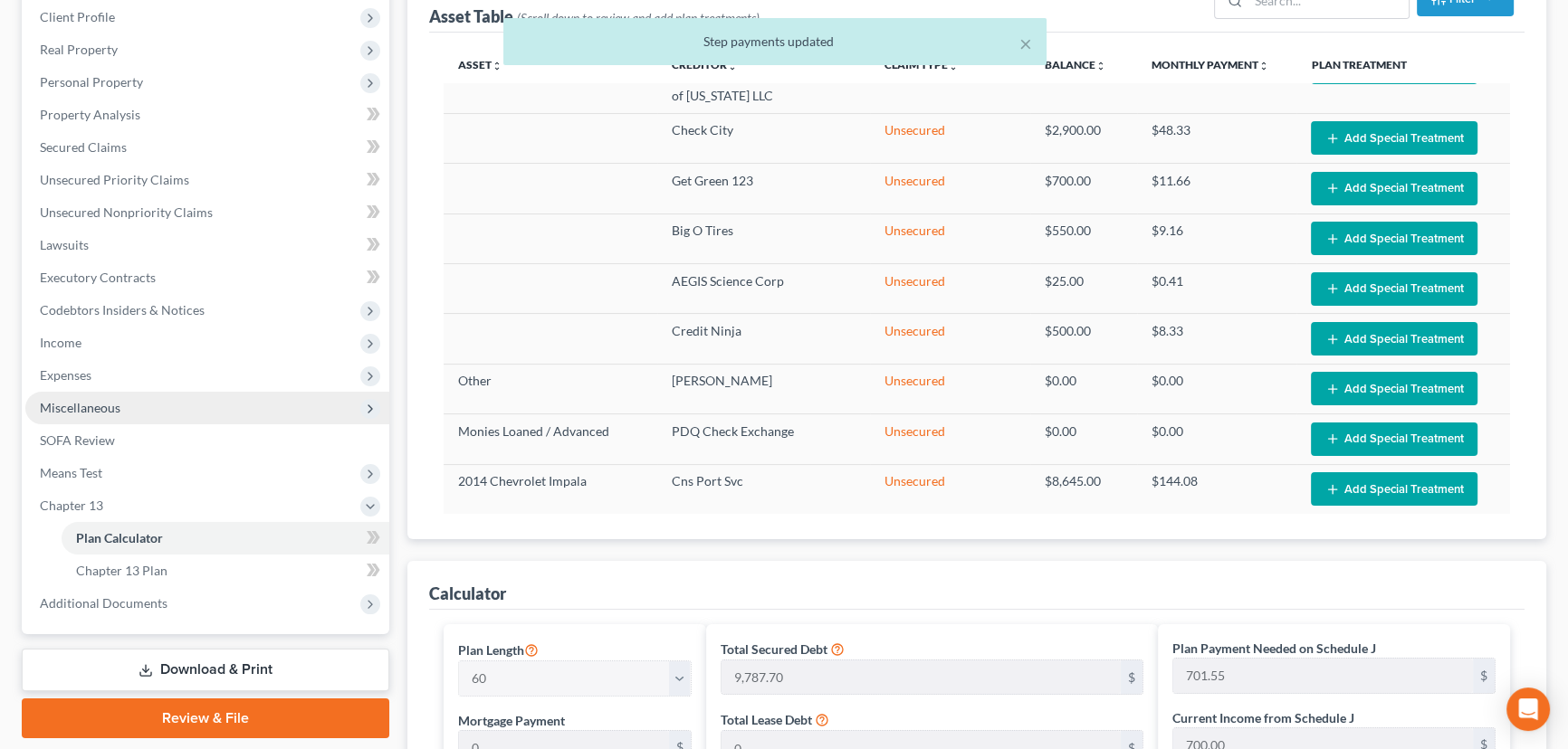
scroll to position [247, 0]
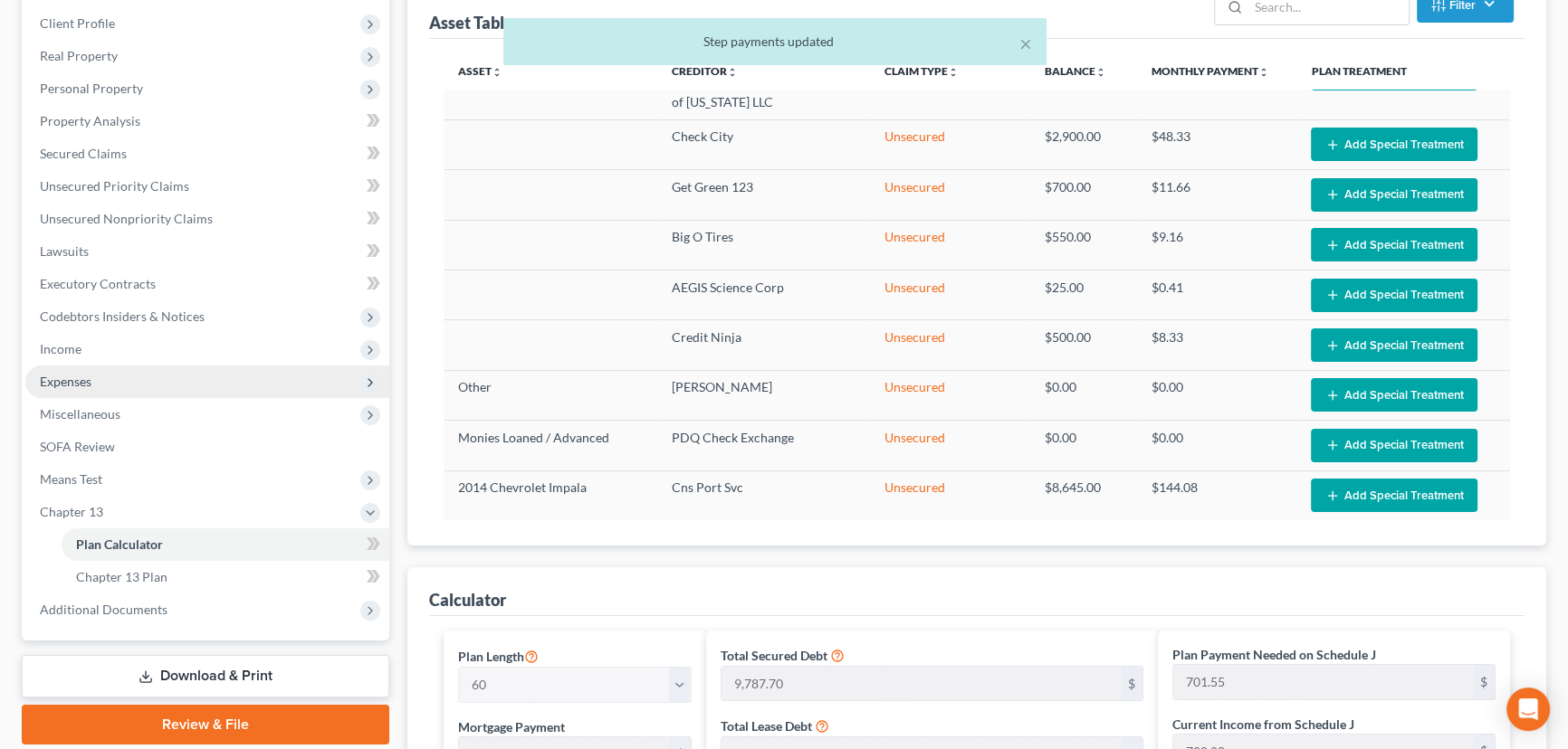
click at [64, 378] on span "Expenses" at bounding box center [65, 382] width 52 height 15
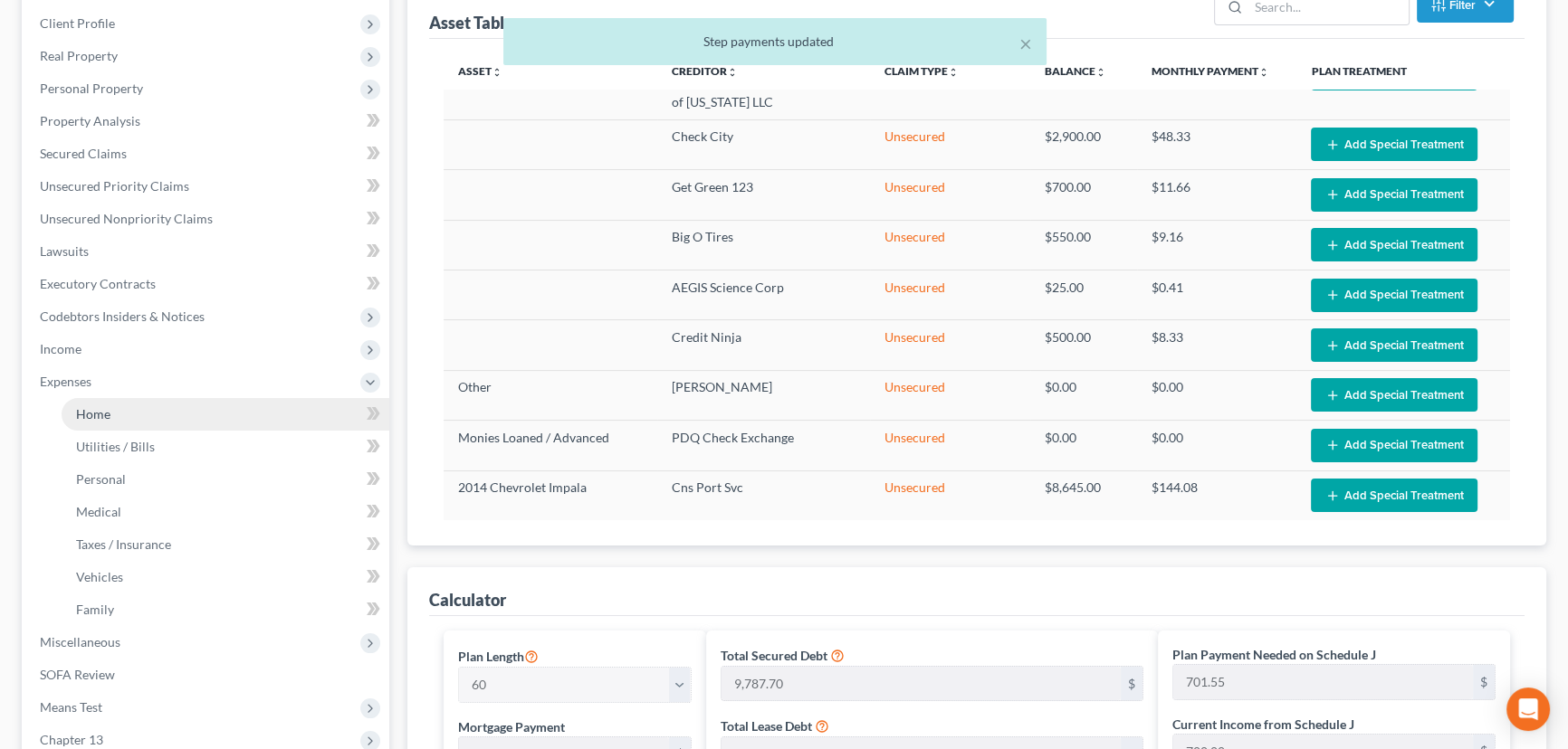
click at [108, 408] on span "Home" at bounding box center [93, 413] width 35 height 15
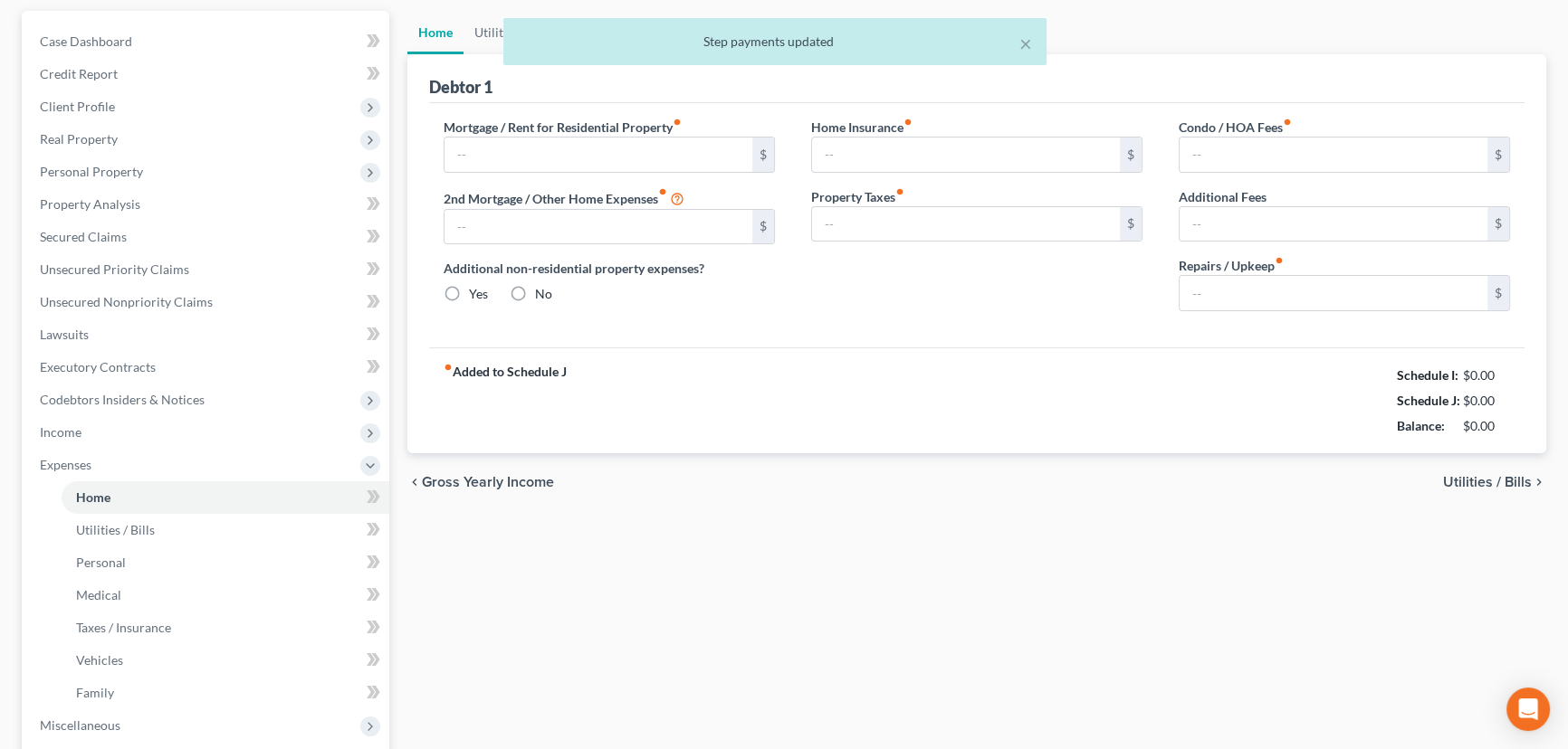
type input "1,700.00"
type input "0.00"
radio input "true"
type input "0.00"
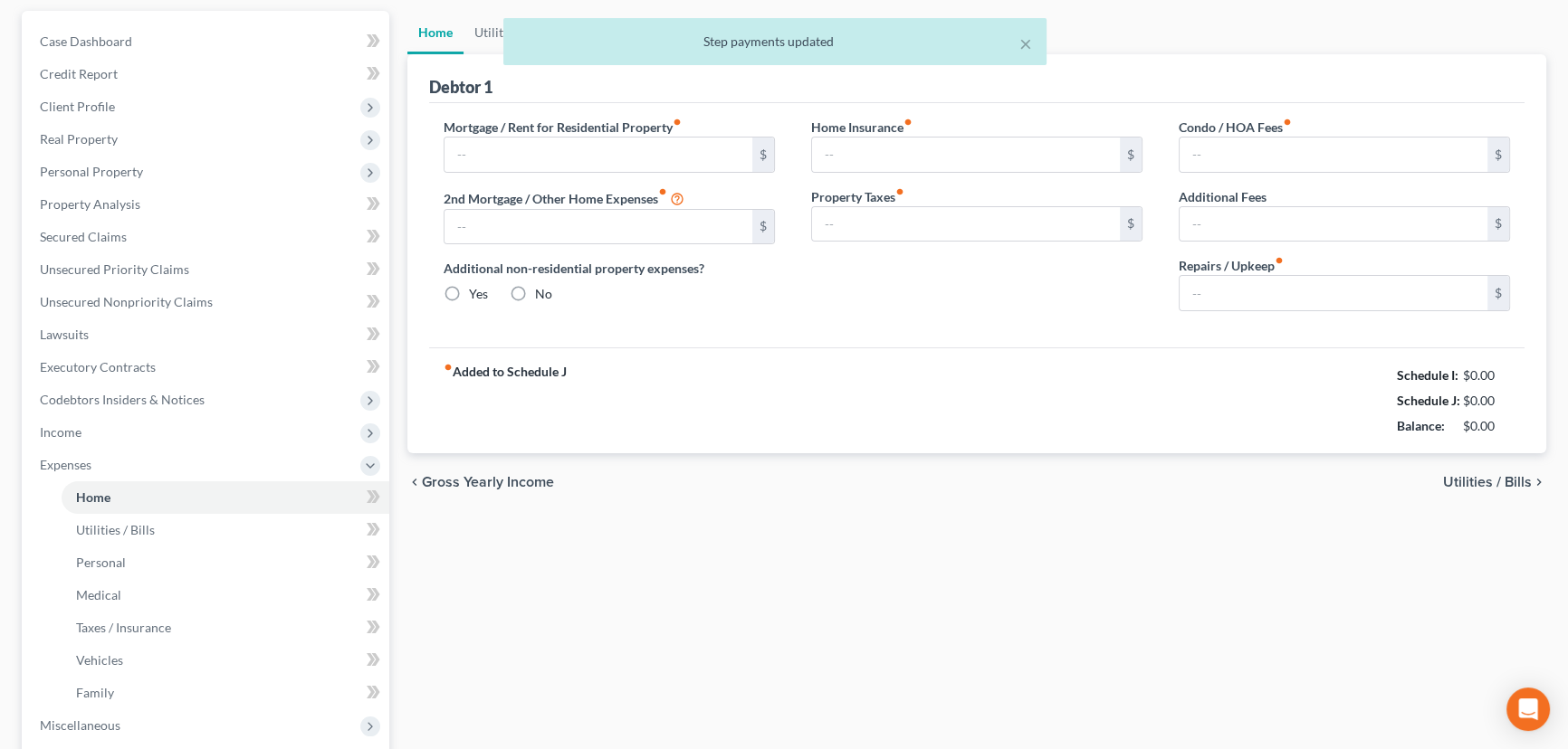
type input "0.00"
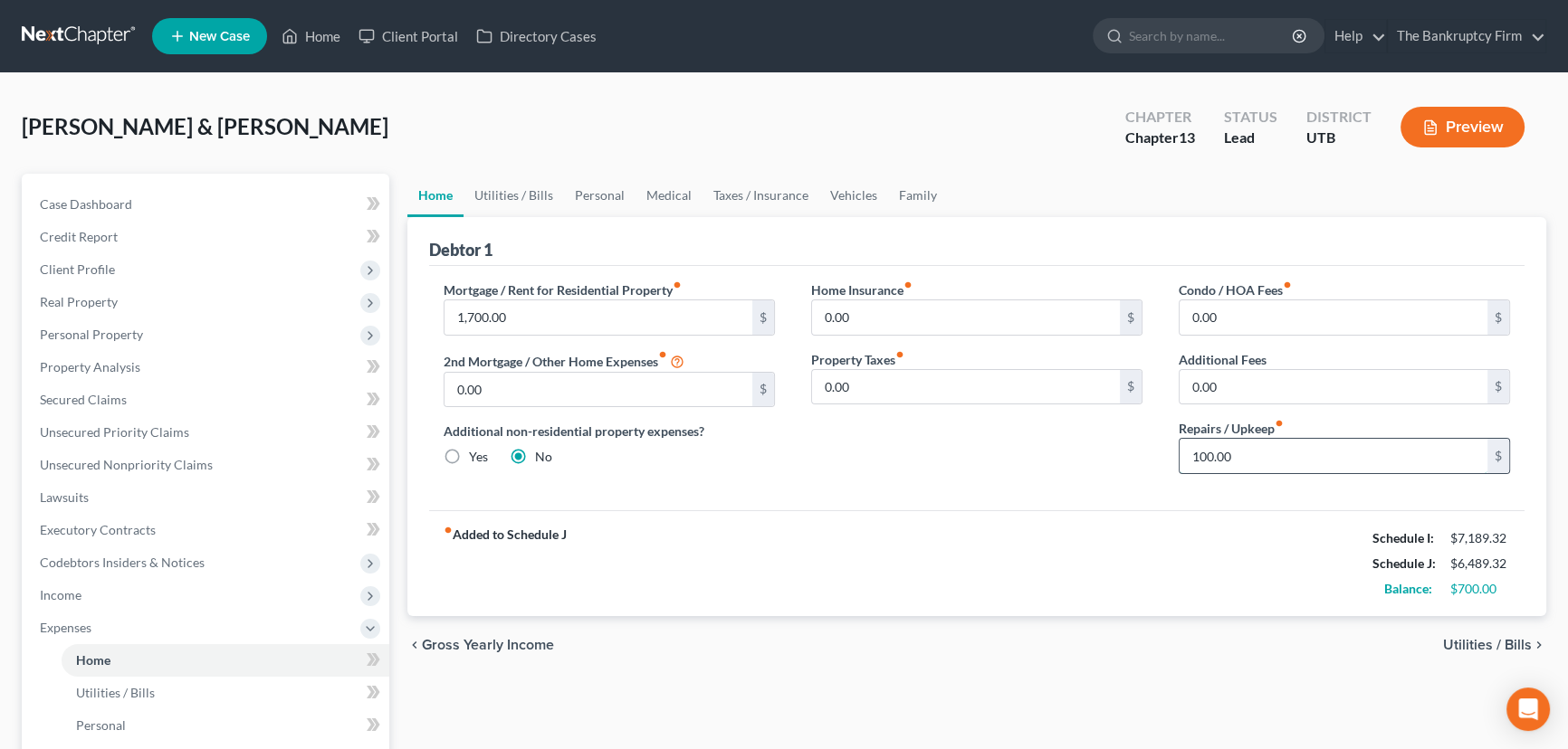
click at [1189, 457] on input "100.00" at bounding box center [1334, 456] width 308 height 35
click at [1191, 456] on input "100.00" at bounding box center [1334, 456] width 308 height 35
drag, startPoint x: 1191, startPoint y: 456, endPoint x: 1213, endPoint y: 459, distance: 22.2
click at [1214, 456] on input "100.00" at bounding box center [1334, 456] width 308 height 35
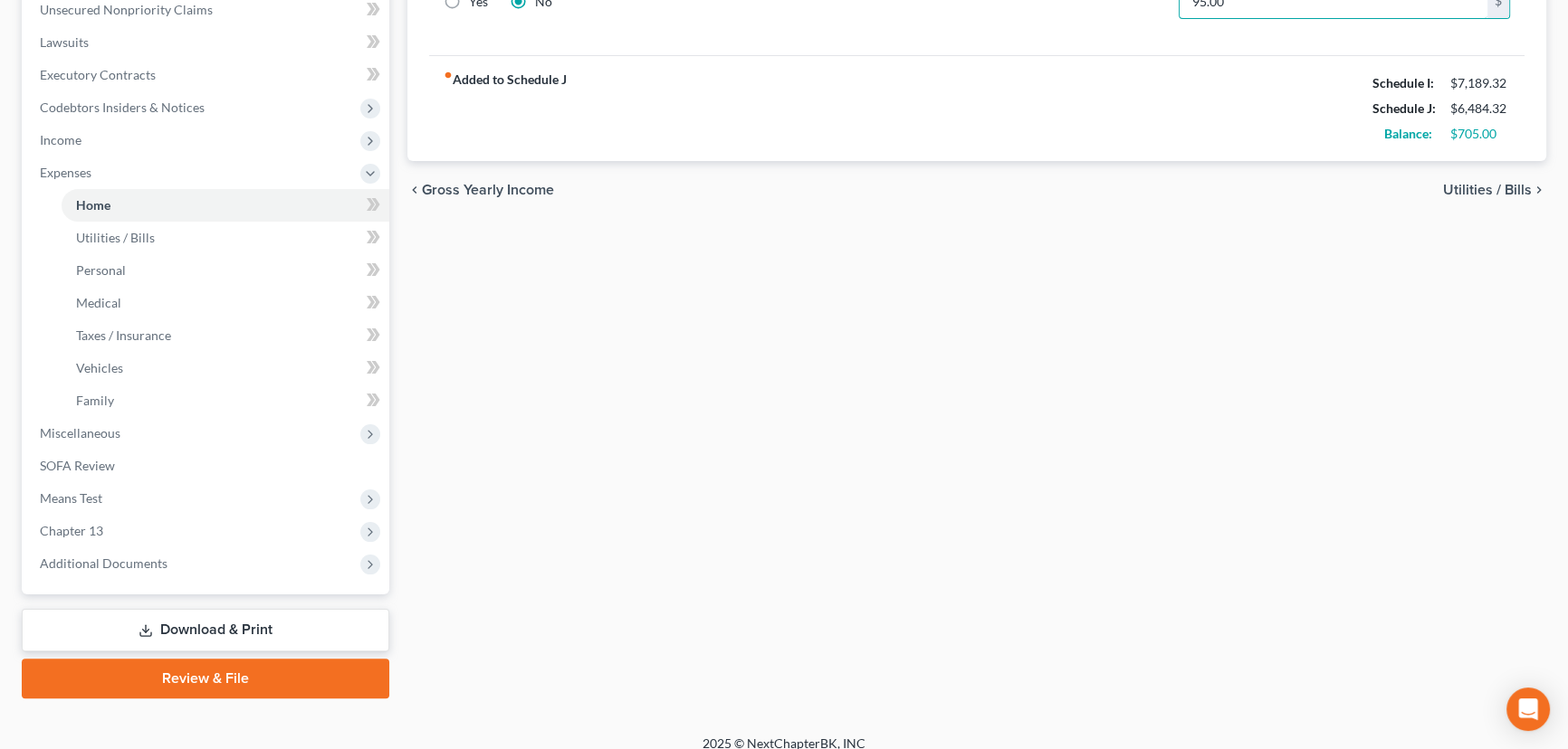
scroll to position [471, 0]
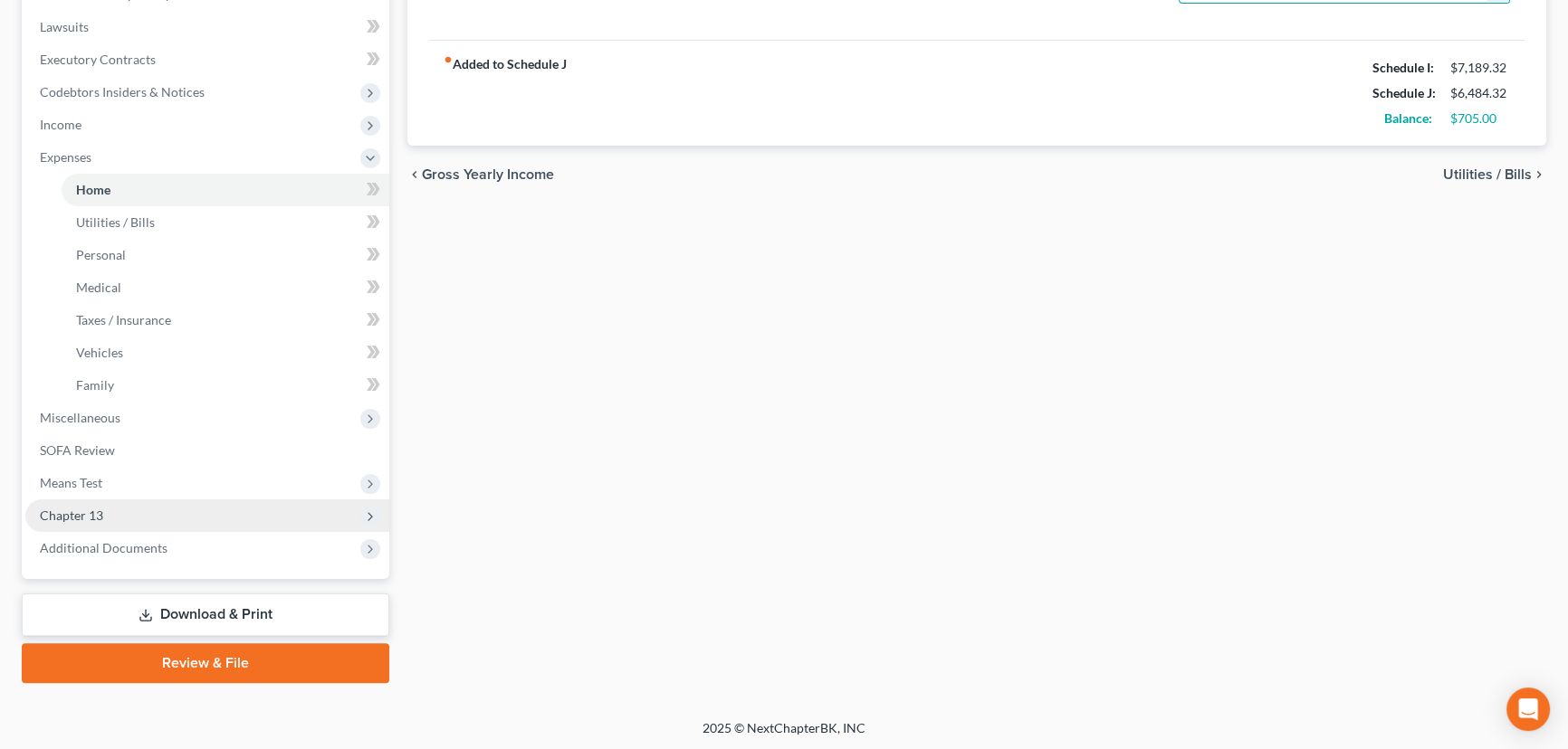
type input "95.00"
click at [68, 515] on span "Chapter 13" at bounding box center [71, 516] width 64 height 15
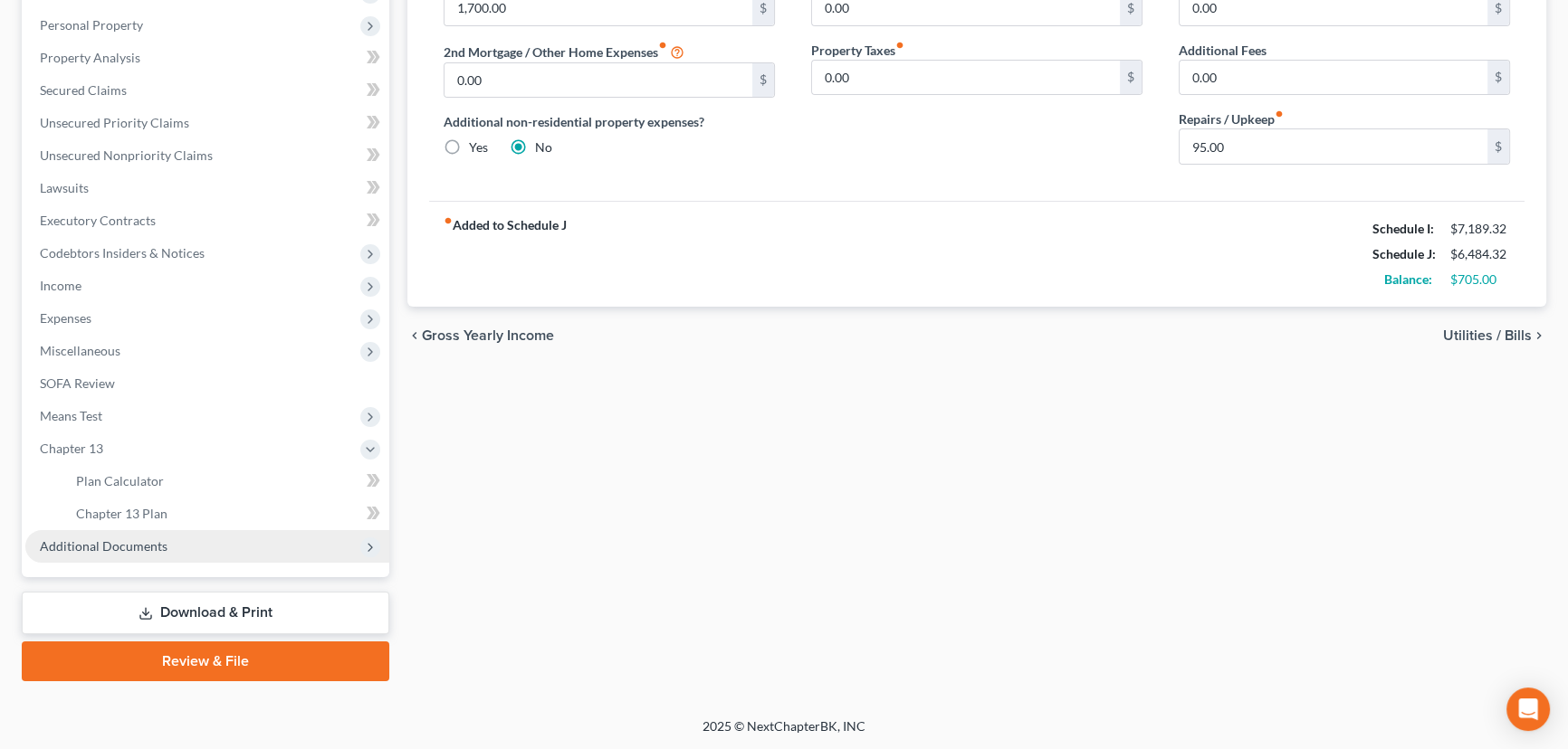
scroll to position [307, 0]
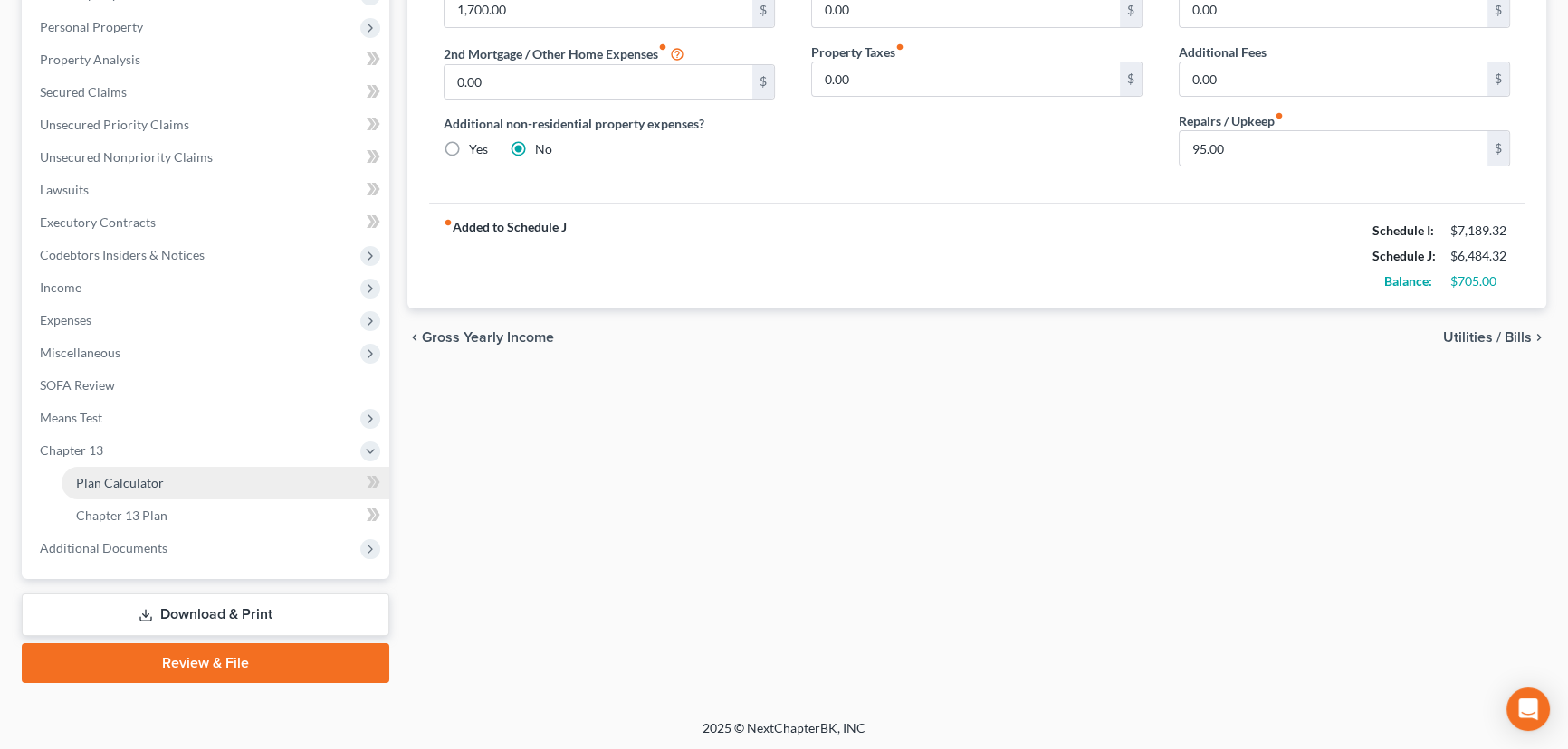
click at [143, 487] on span "Plan Calculator" at bounding box center [120, 483] width 88 height 15
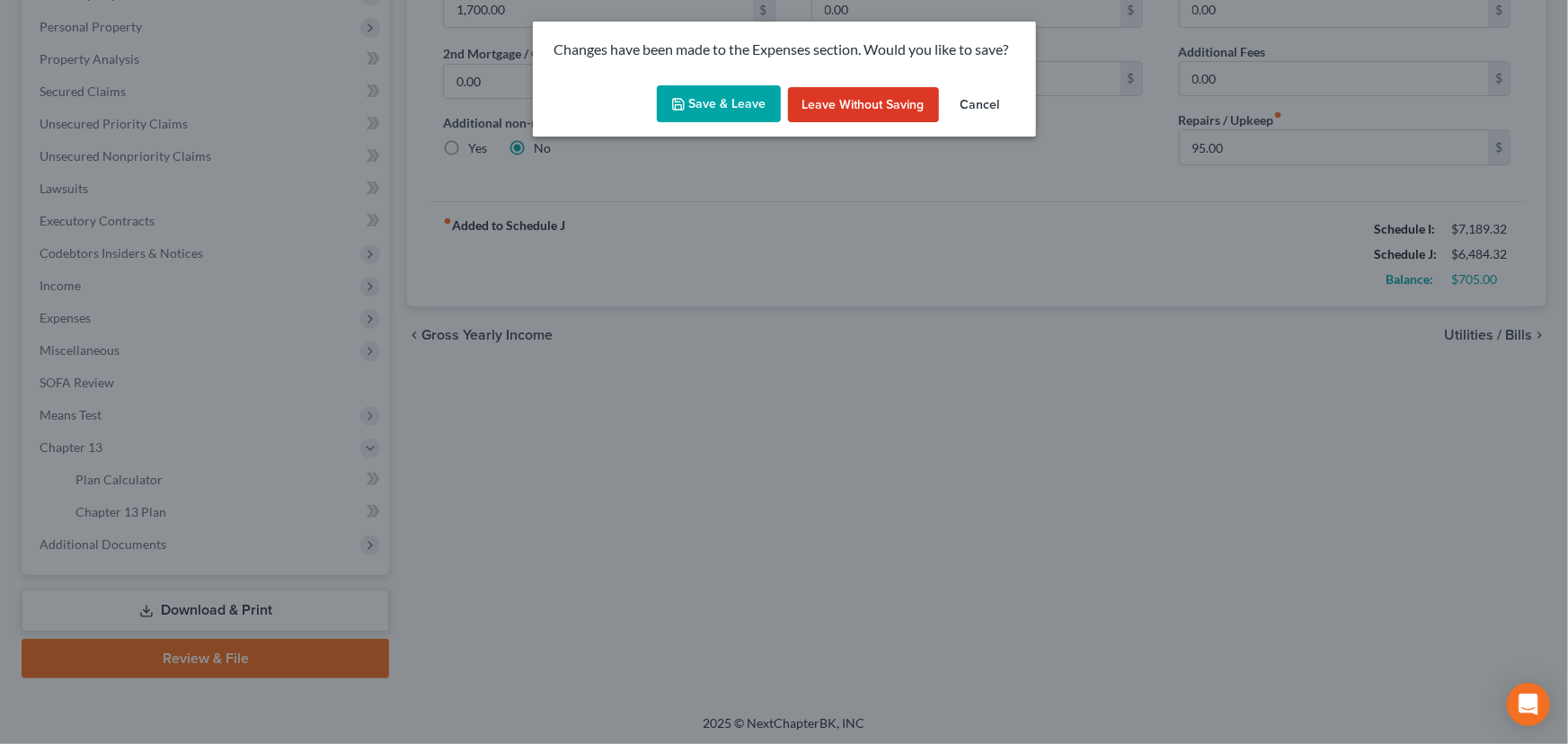
click at [717, 101] on button "Save & Leave" at bounding box center [719, 104] width 124 height 38
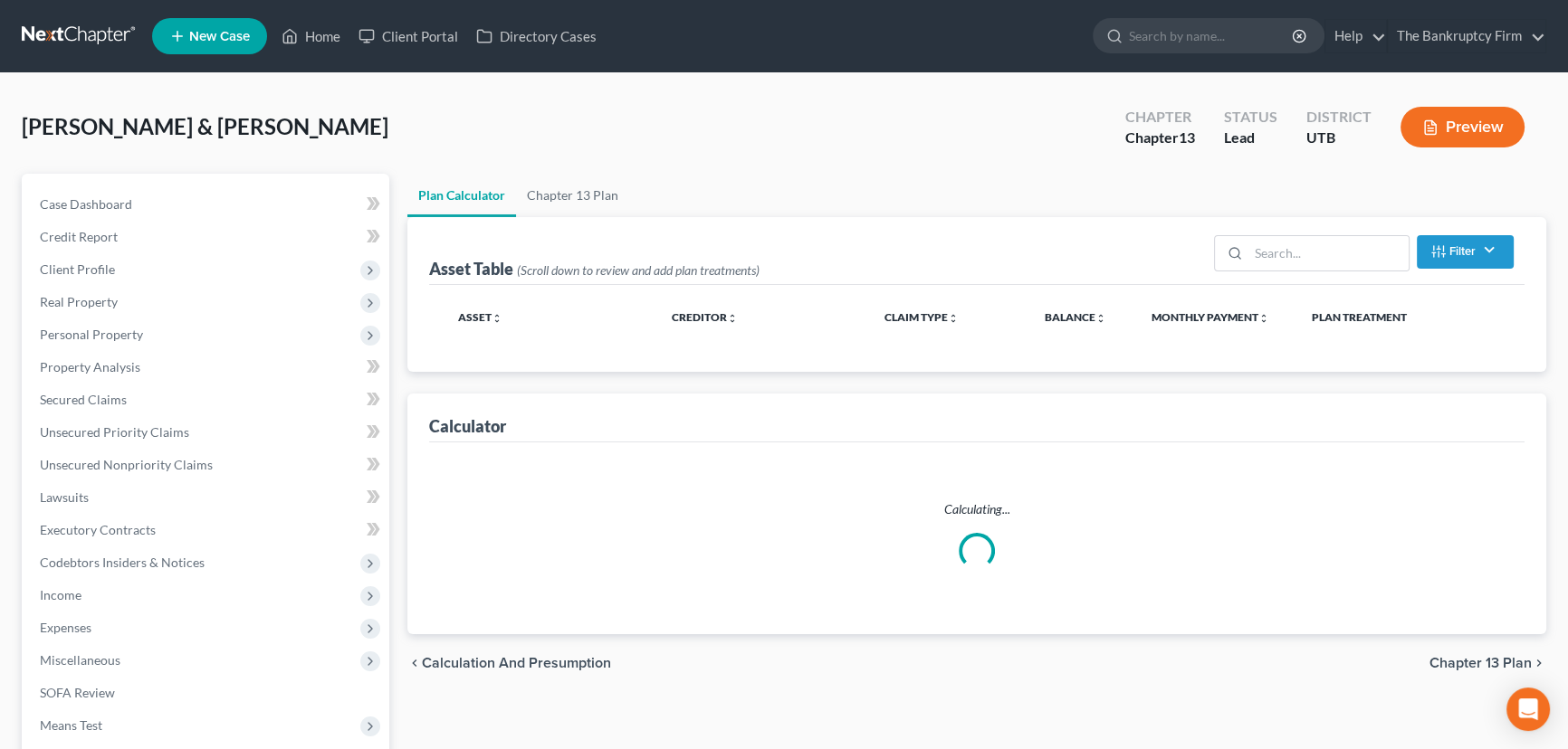
select select "59"
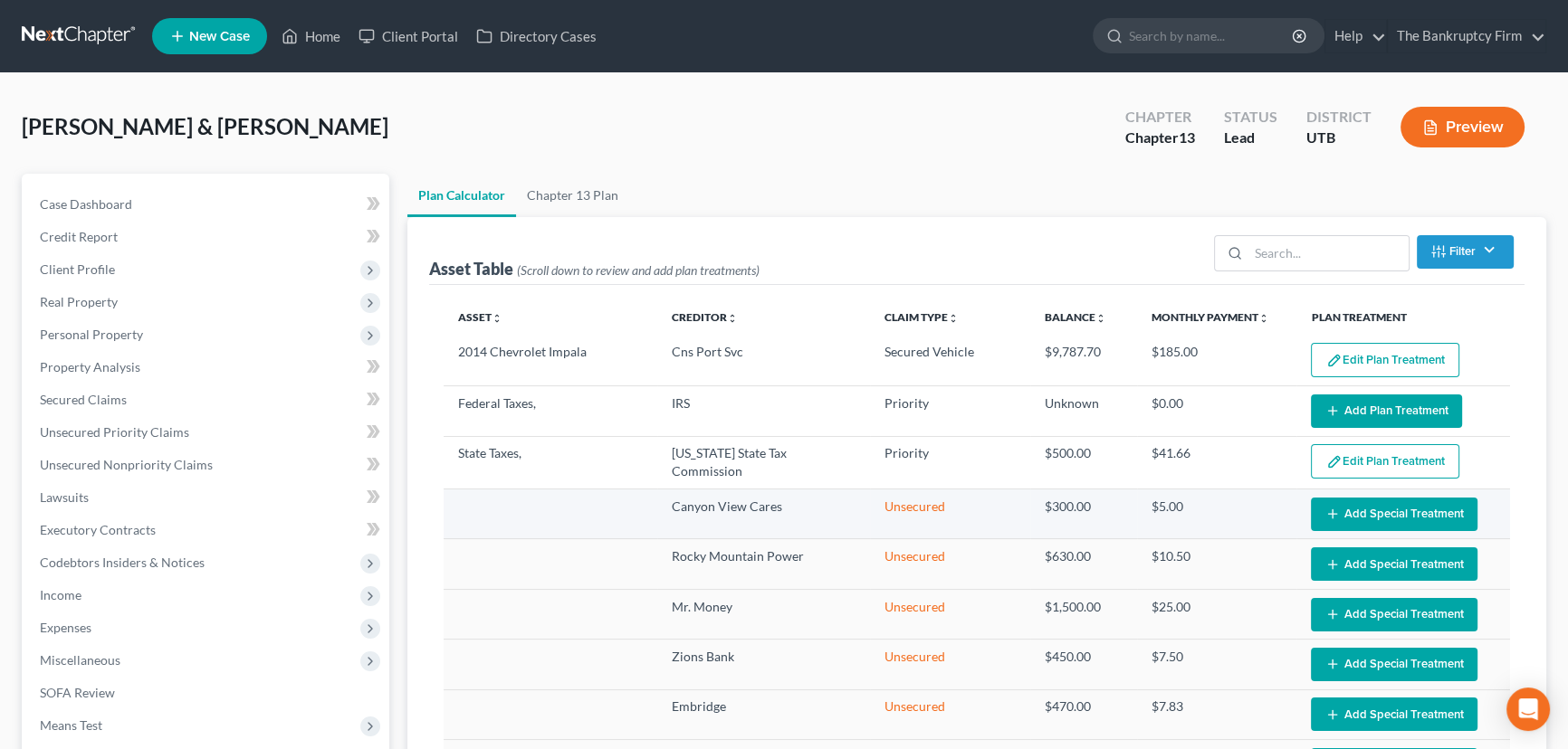
select select "59"
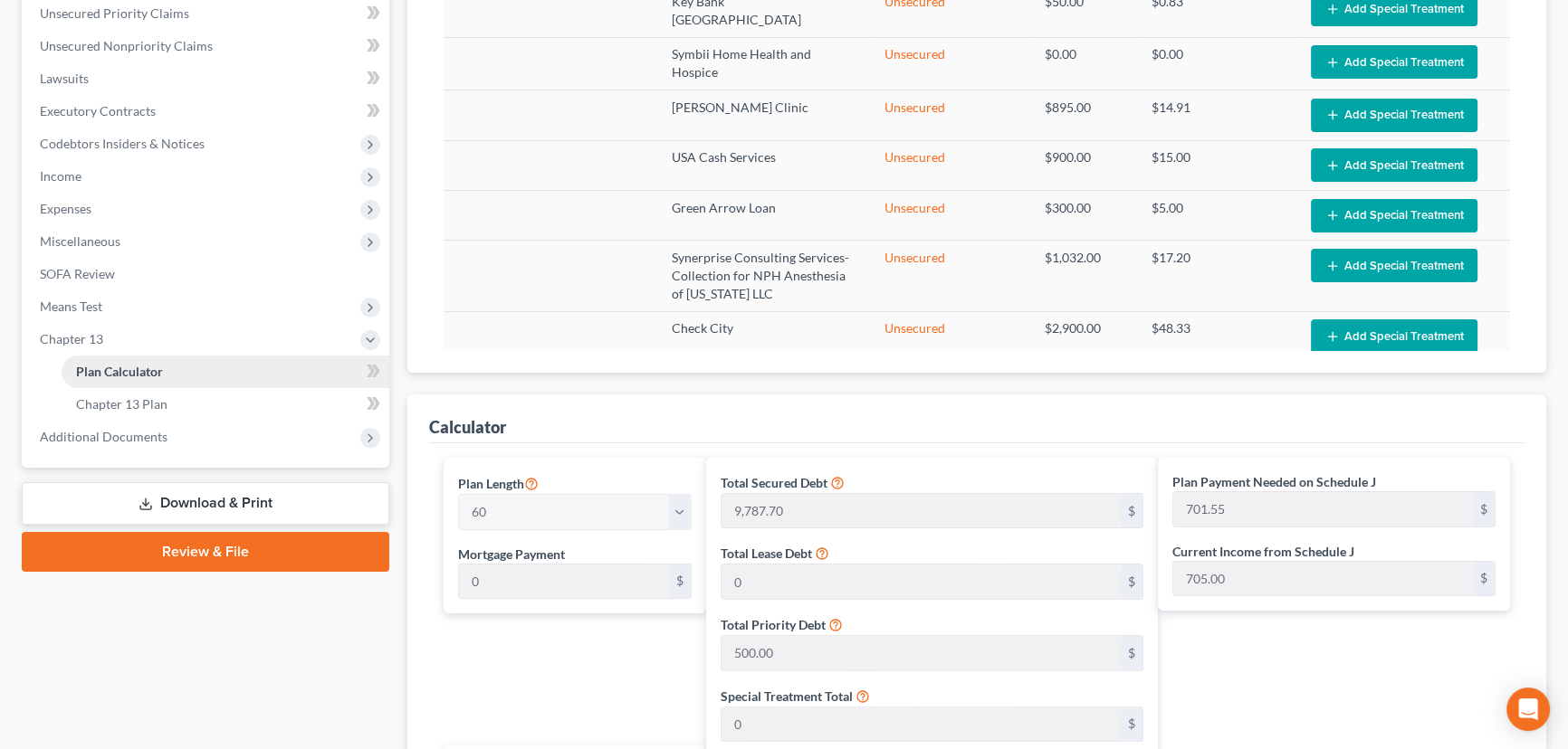
scroll to position [411, 0]
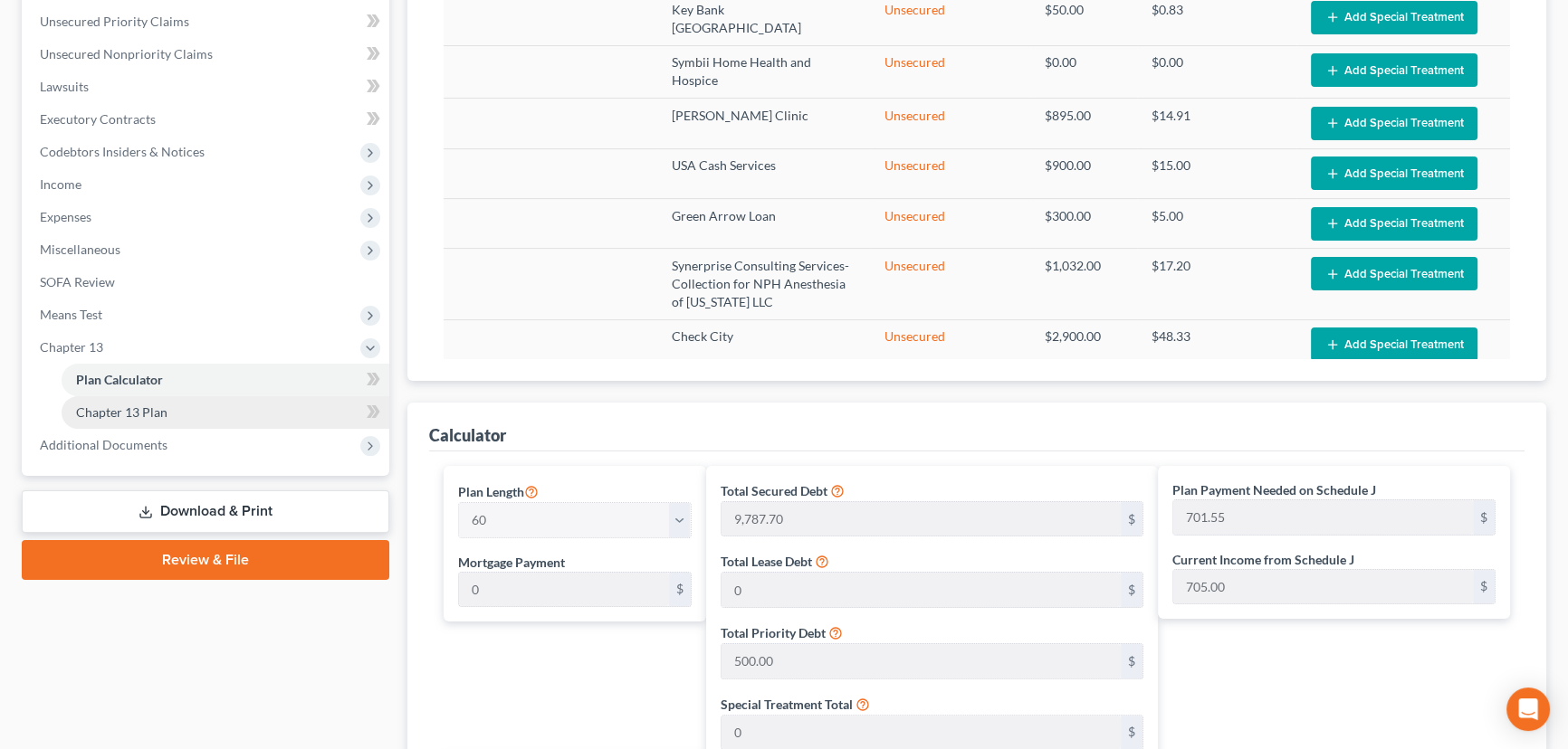
click at [132, 409] on span "Chapter 13 Plan" at bounding box center [121, 412] width 91 height 15
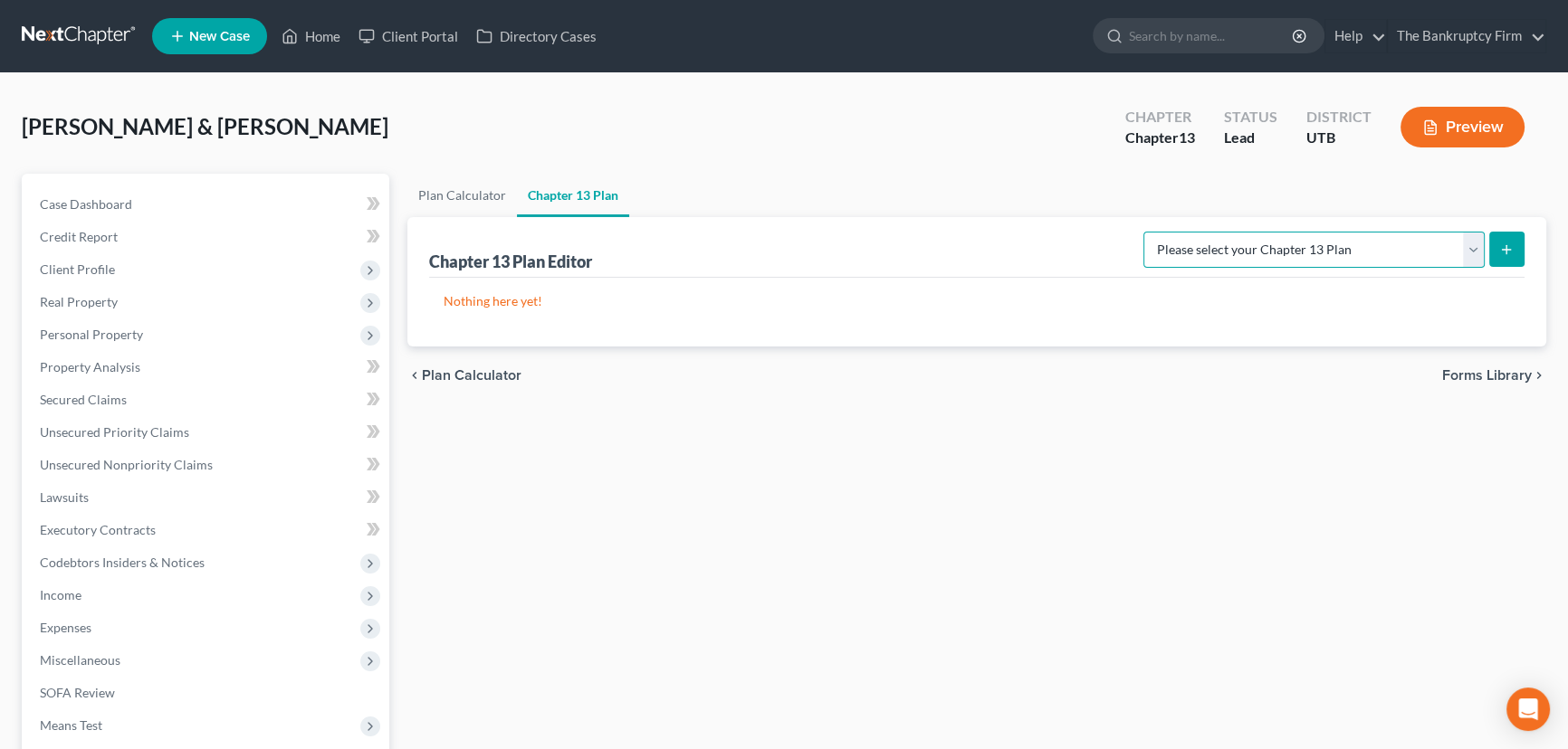
click at [1481, 249] on select "Please select your Chapter 13 Plan Chapter 13 Plan - The Bankruptcy Firm - [US_…" at bounding box center [1314, 249] width 341 height 37
select select "0"
click at [1184, 232] on select "Please select your Chapter 13 Plan Chapter 13 Plan - The Bankruptcy Firm - [US_…" at bounding box center [1314, 249] width 341 height 37
click at [1506, 248] on line "submit" at bounding box center [1506, 249] width 0 height 8
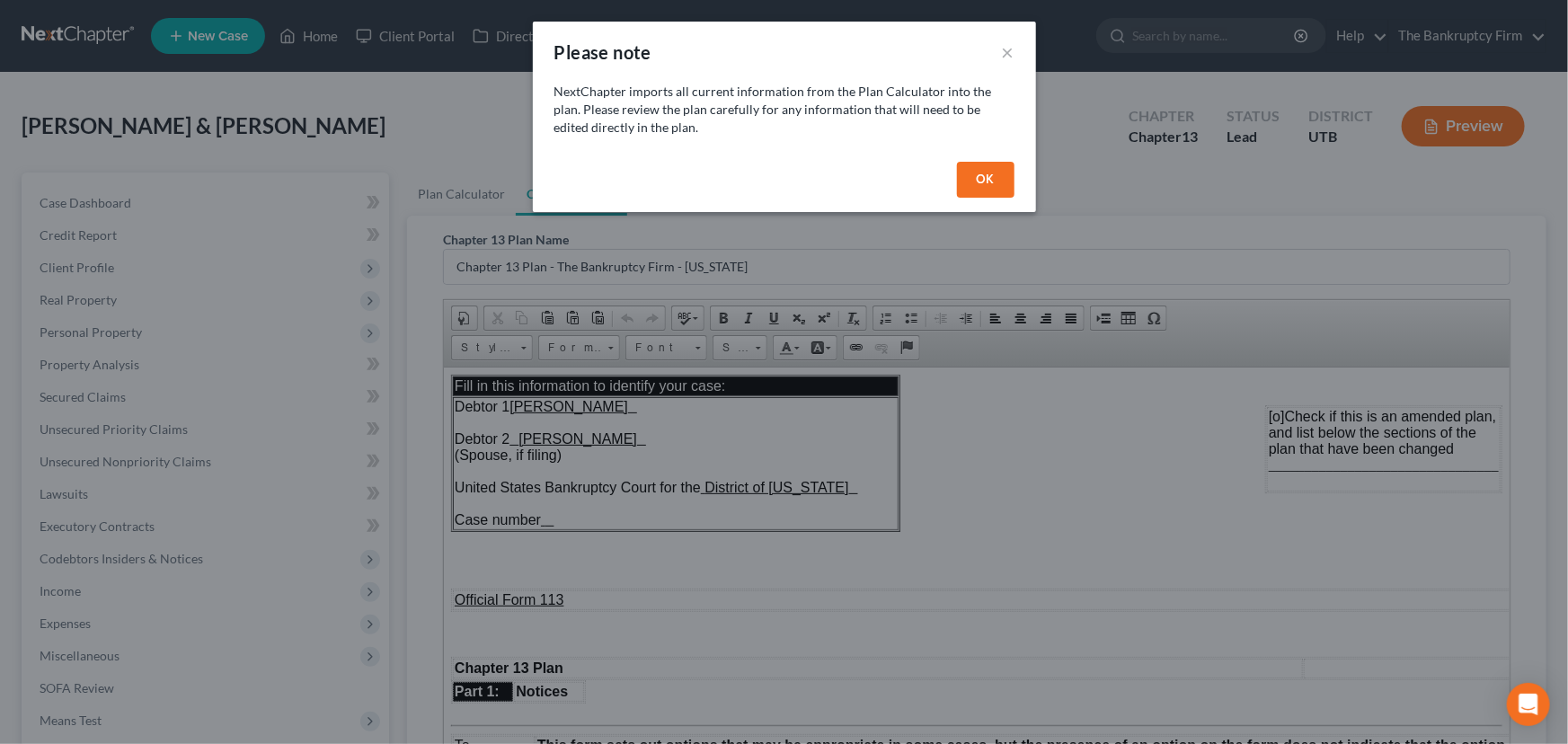
click at [989, 184] on button "OK" at bounding box center [986, 180] width 58 height 36
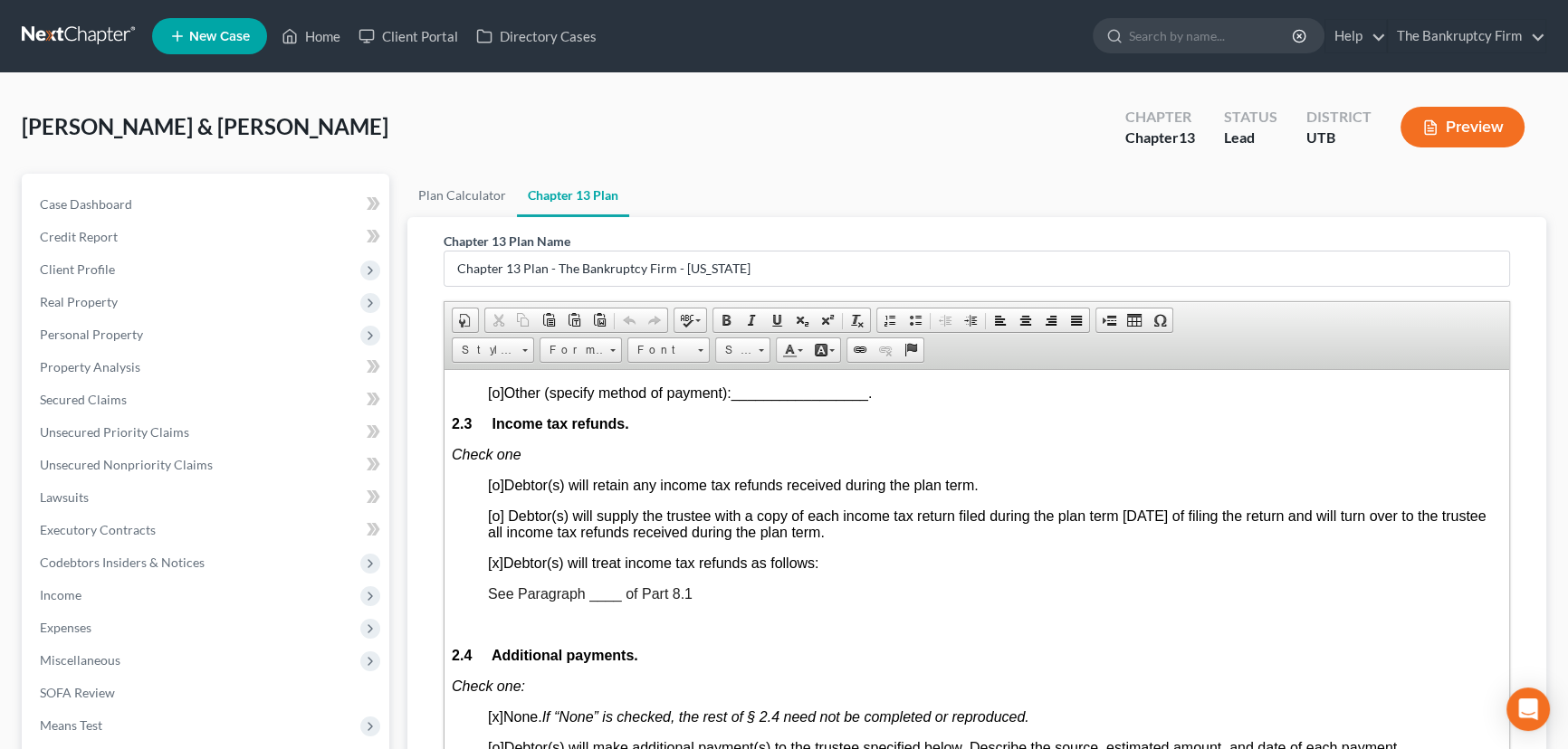
scroll to position [1398, 0]
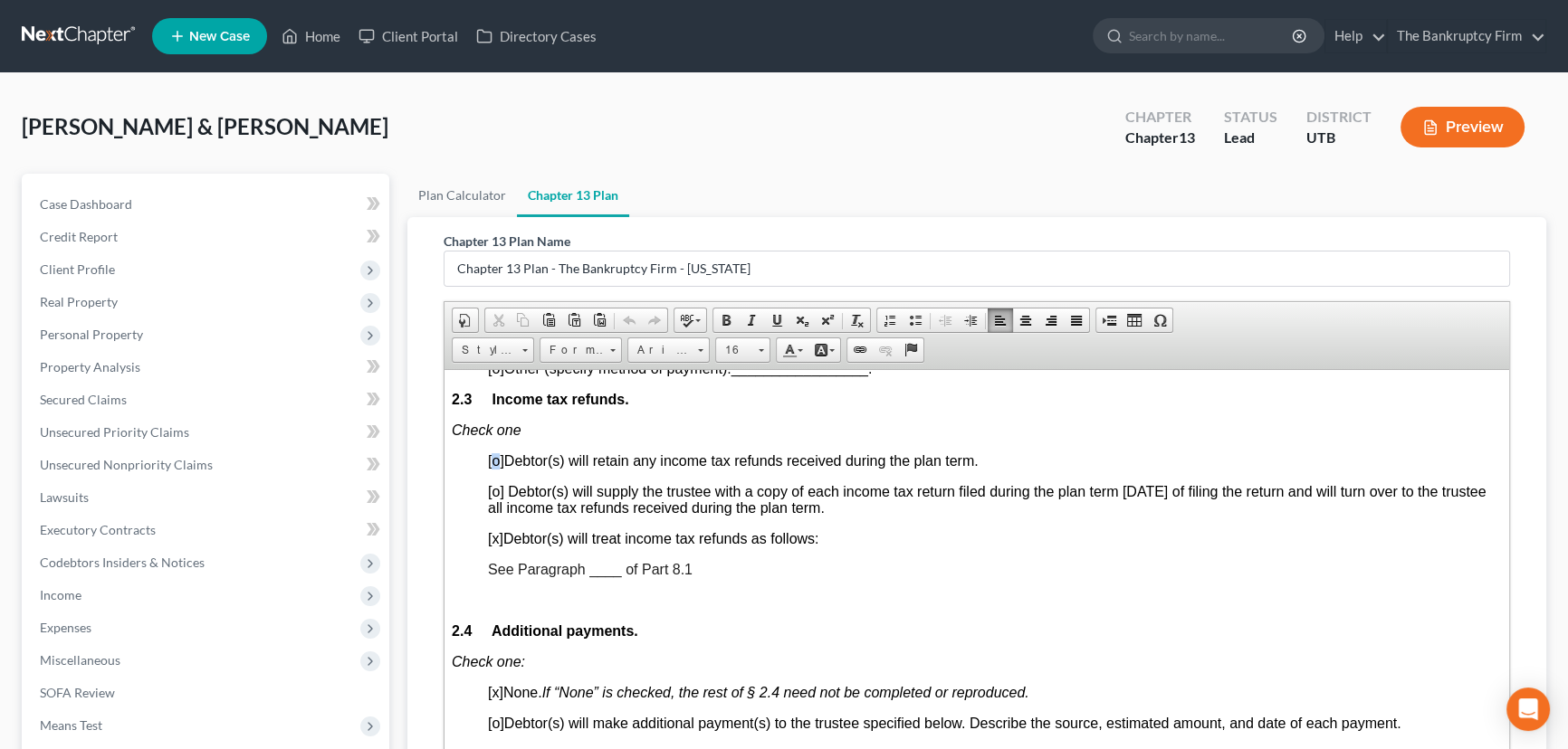
click at [494, 468] on span "[o]" at bounding box center [495, 460] width 16 height 15
click at [493, 546] on span "[x]" at bounding box center [495, 538] width 15 height 15
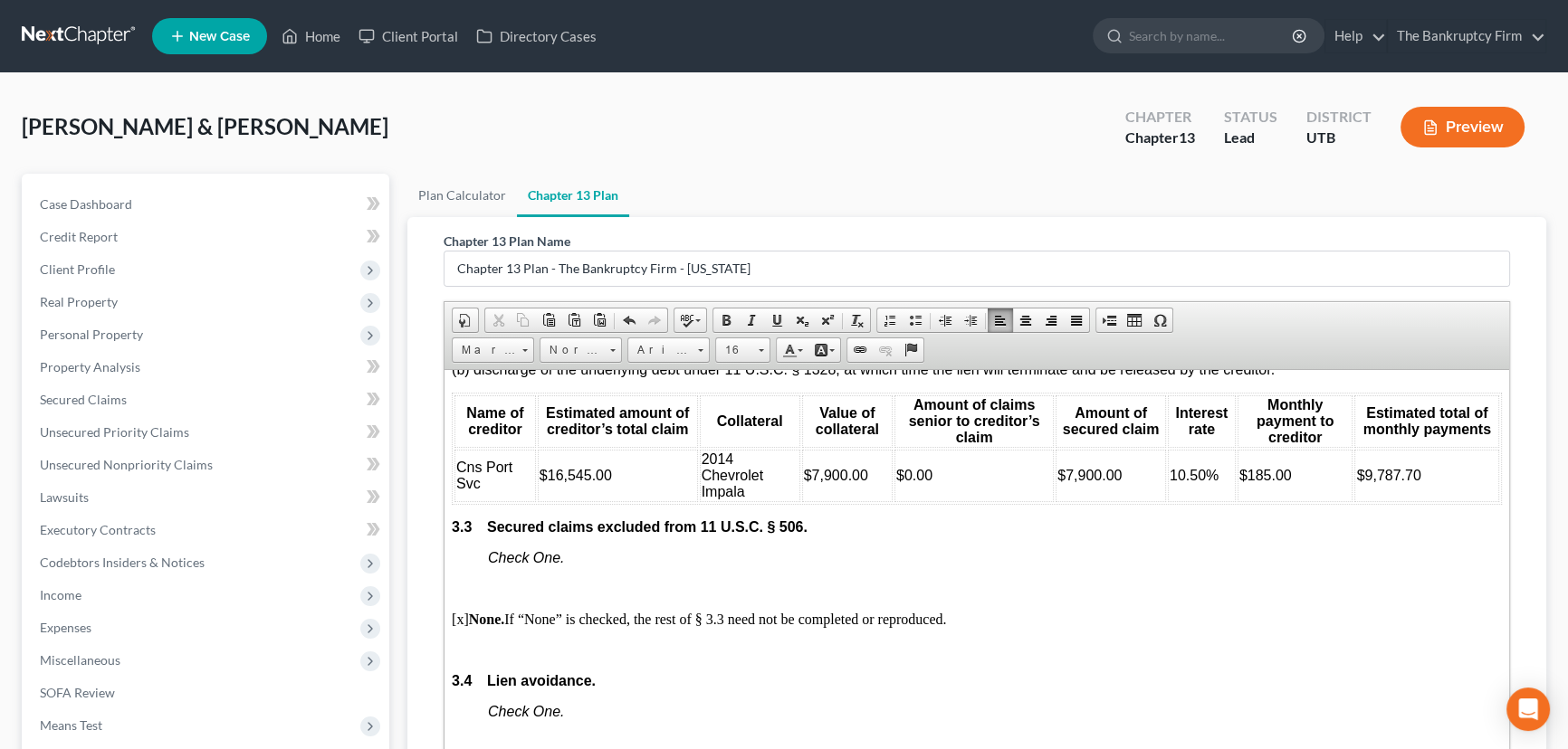
scroll to position [2467, 0]
drag, startPoint x: 1178, startPoint y: 563, endPoint x: 1164, endPoint y: 576, distance: 19.1
click at [1168, 501] on td "10.50%" at bounding box center [1201, 474] width 68 height 52
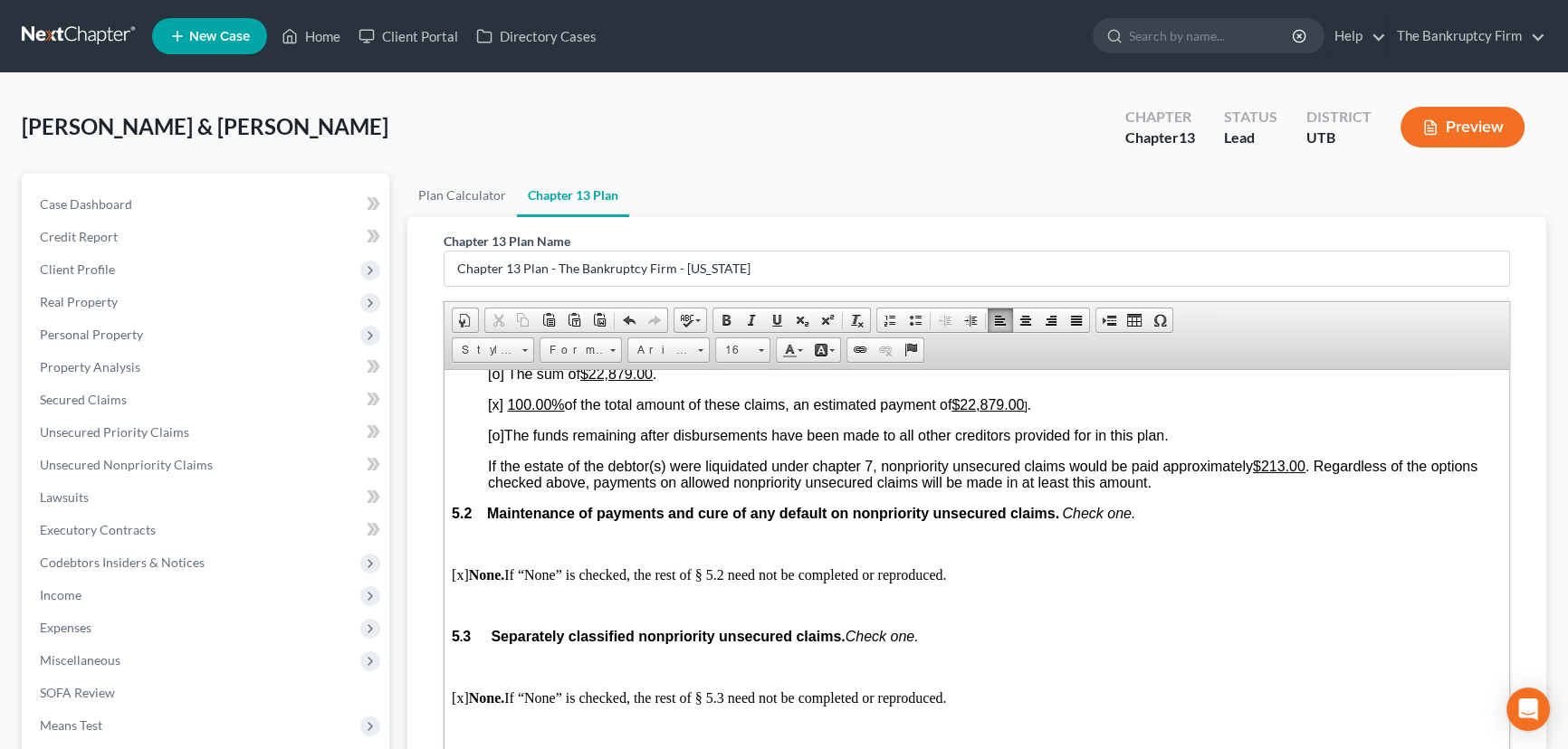
scroll to position [4030, 0]
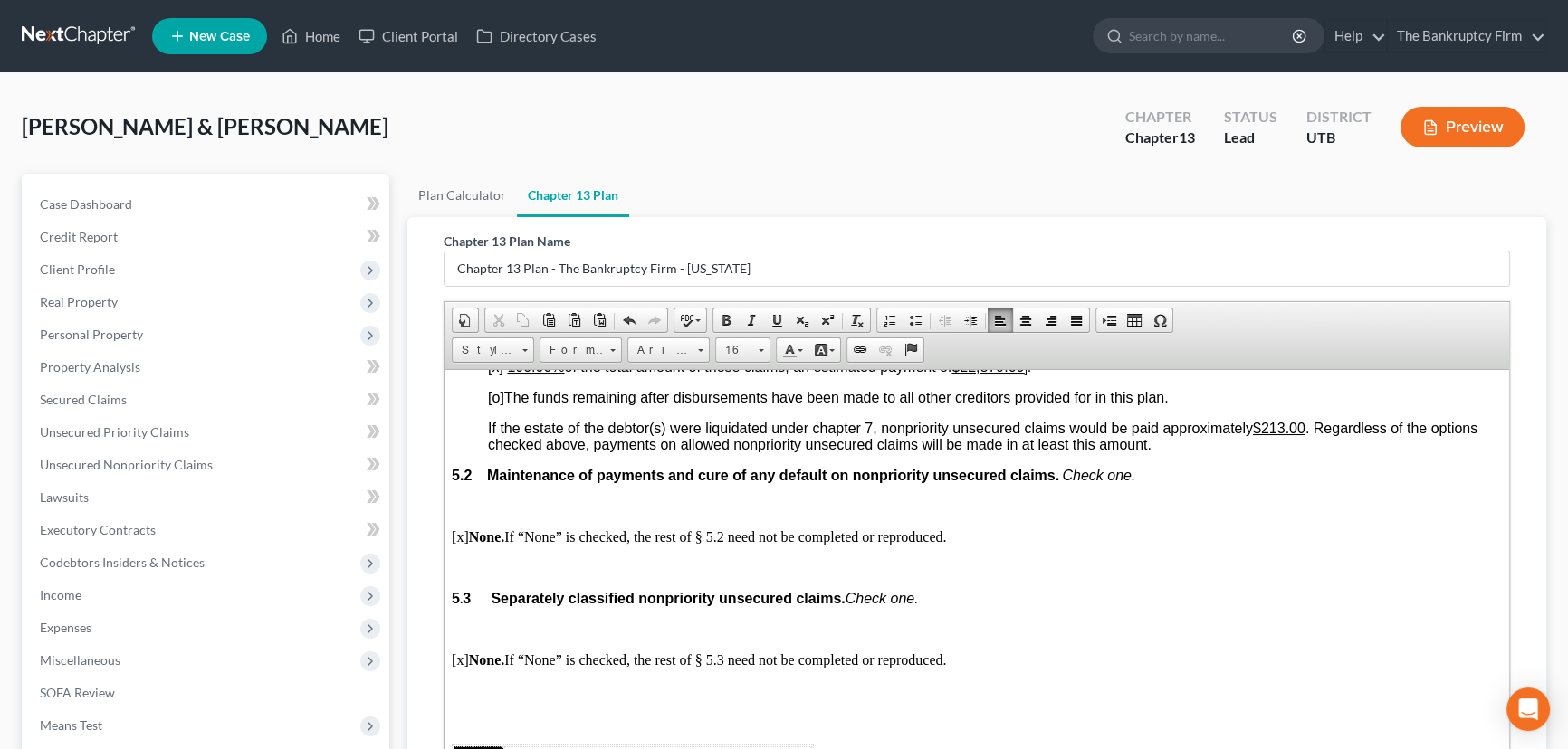
drag, startPoint x: 594, startPoint y: 467, endPoint x: 707, endPoint y: 471, distance: 113.1
click at [698, 344] on p "[o] The sum of $22,879.00 ." at bounding box center [994, 335] width 1014 height 16
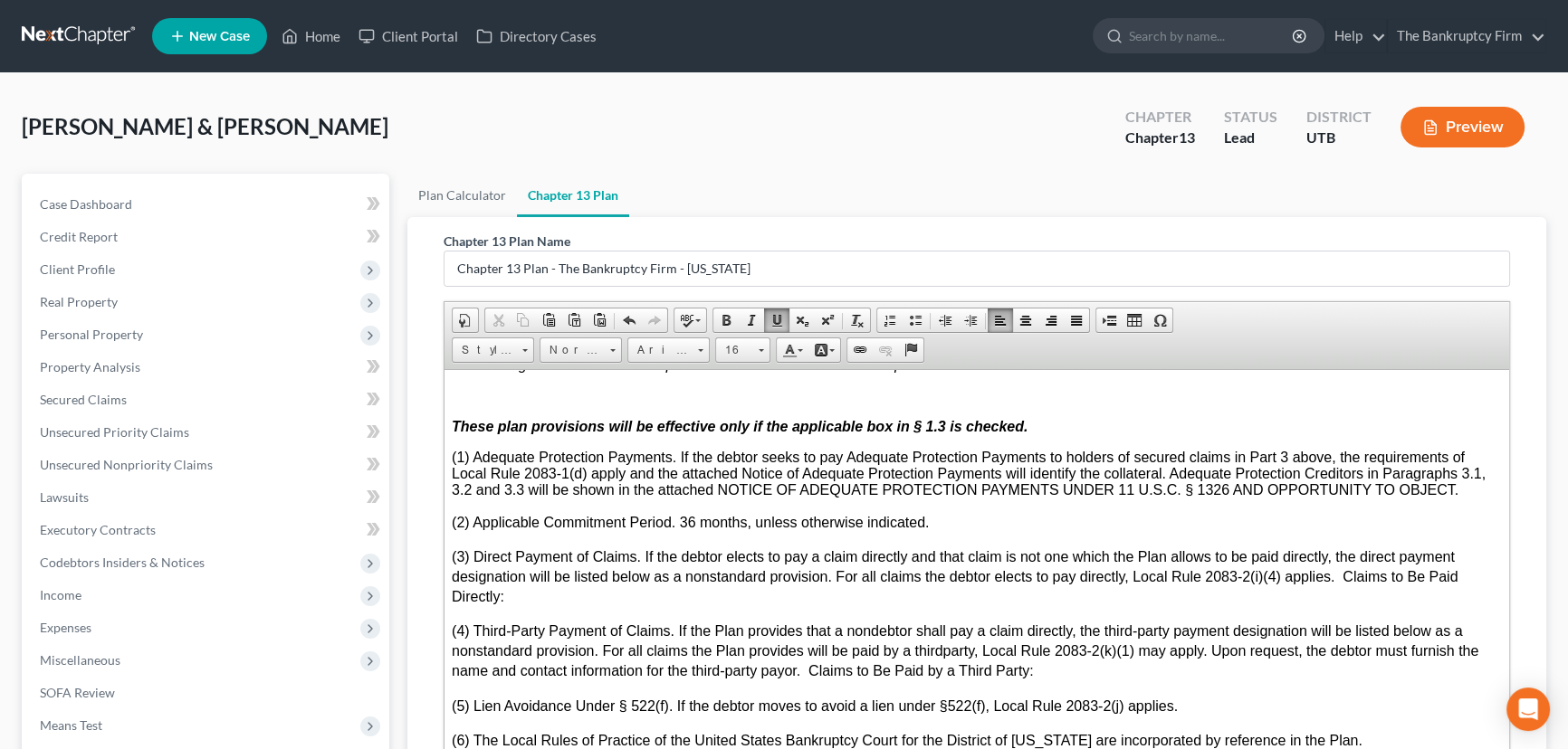
scroll to position [5182, 0]
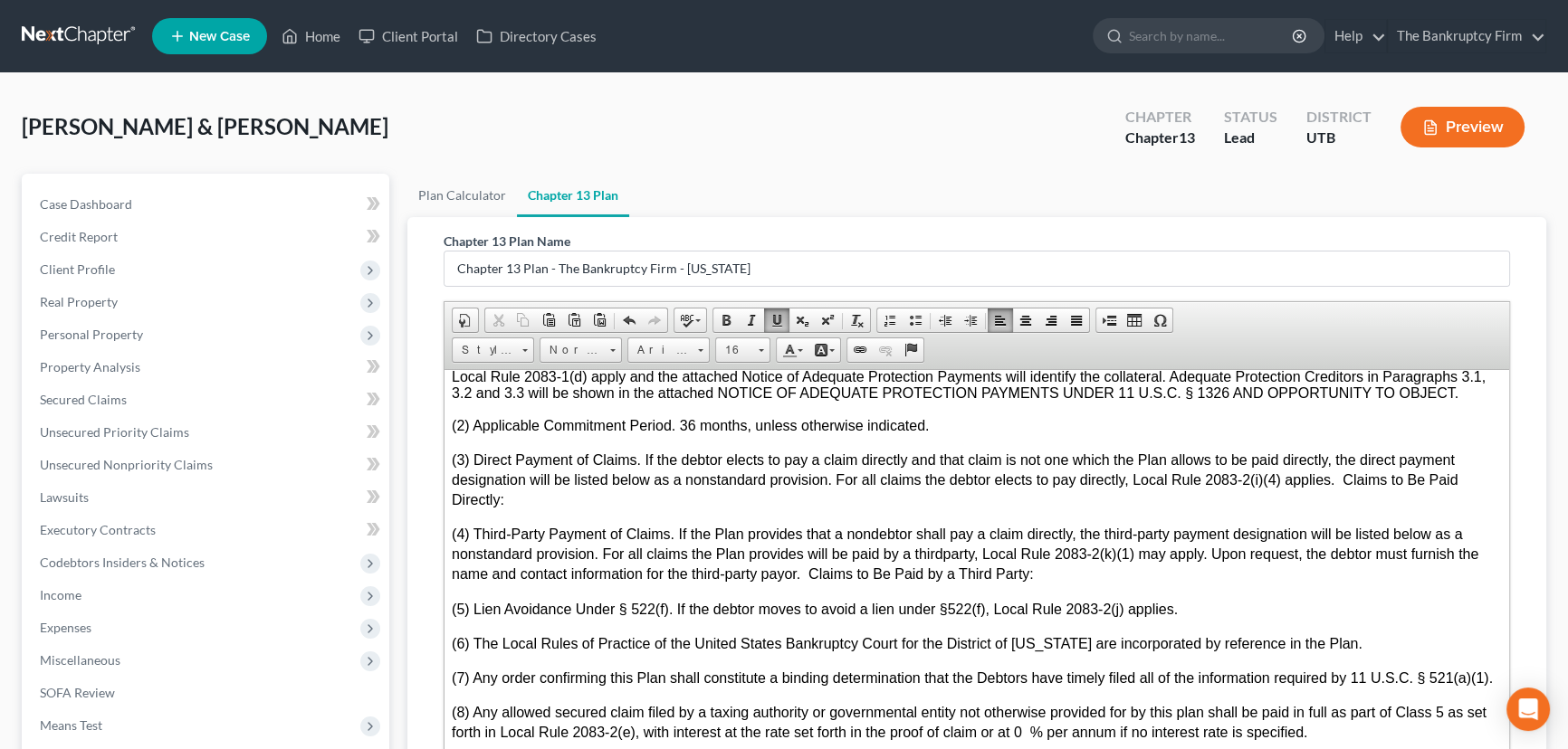
click at [1476, 401] on p "(1) Adequate Protection Payments. If the debtor seeks to pay Adequate Protectio…" at bounding box center [977, 376] width 1050 height 49
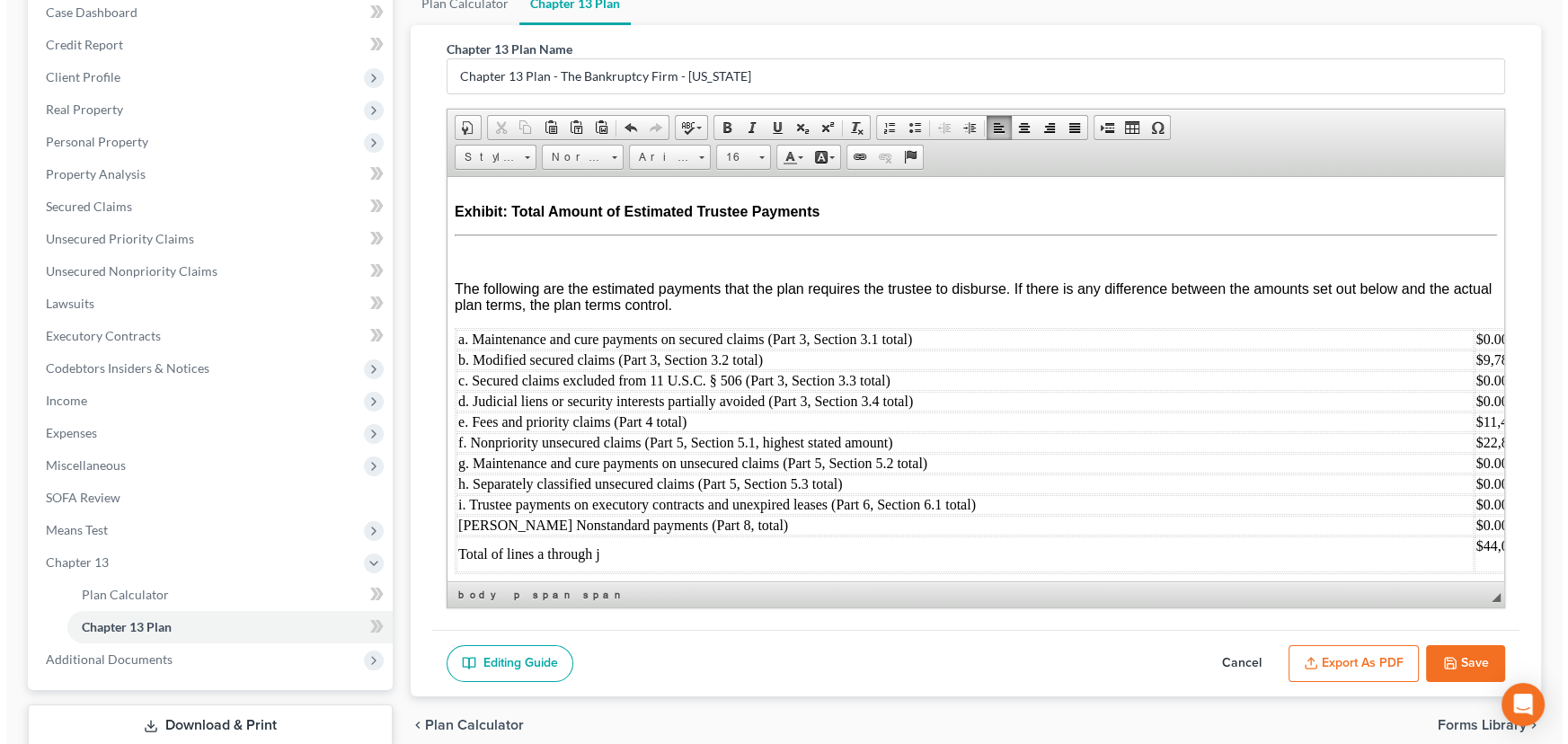
scroll to position [305, 0]
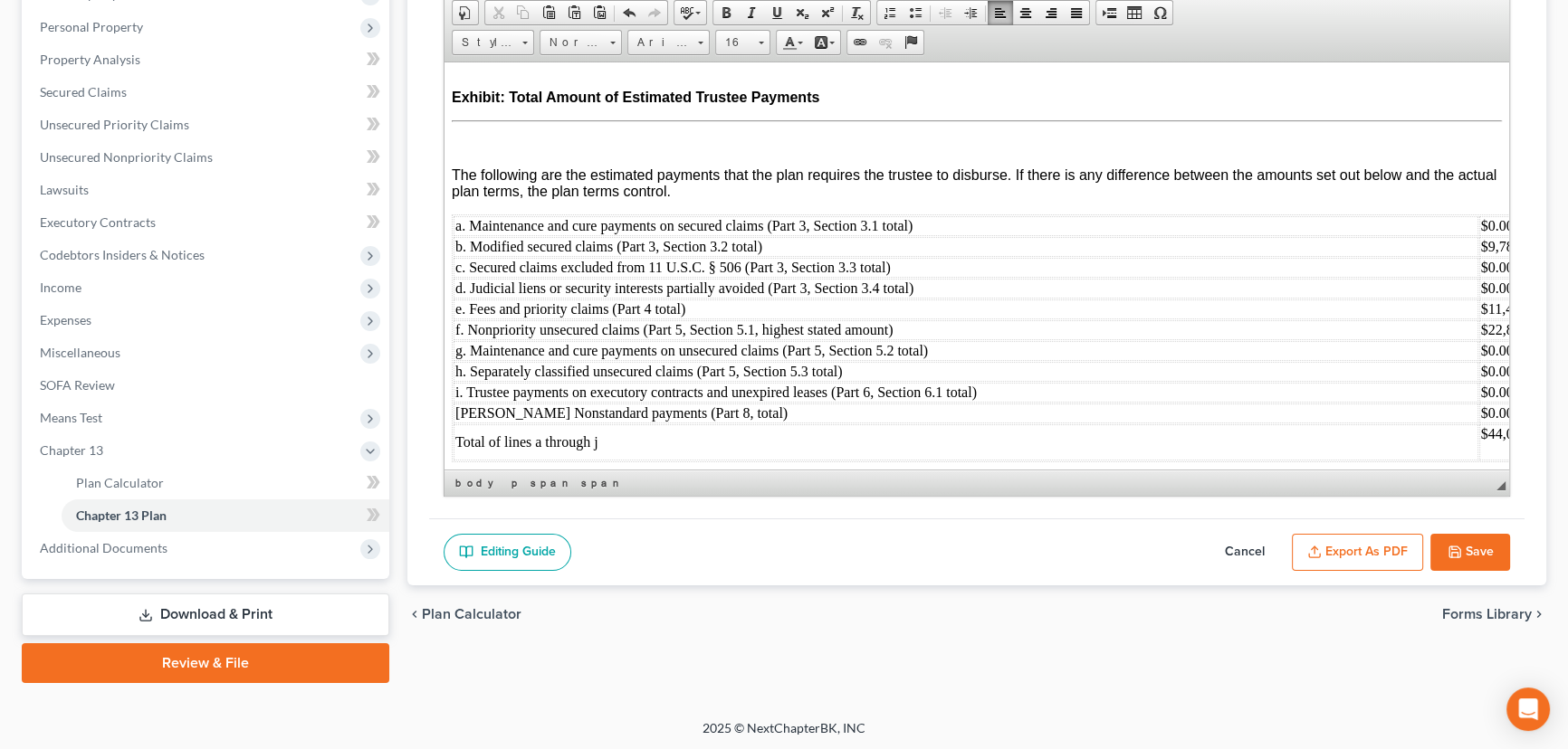
click at [1364, 542] on button "Export as PDF" at bounding box center [1357, 552] width 131 height 38
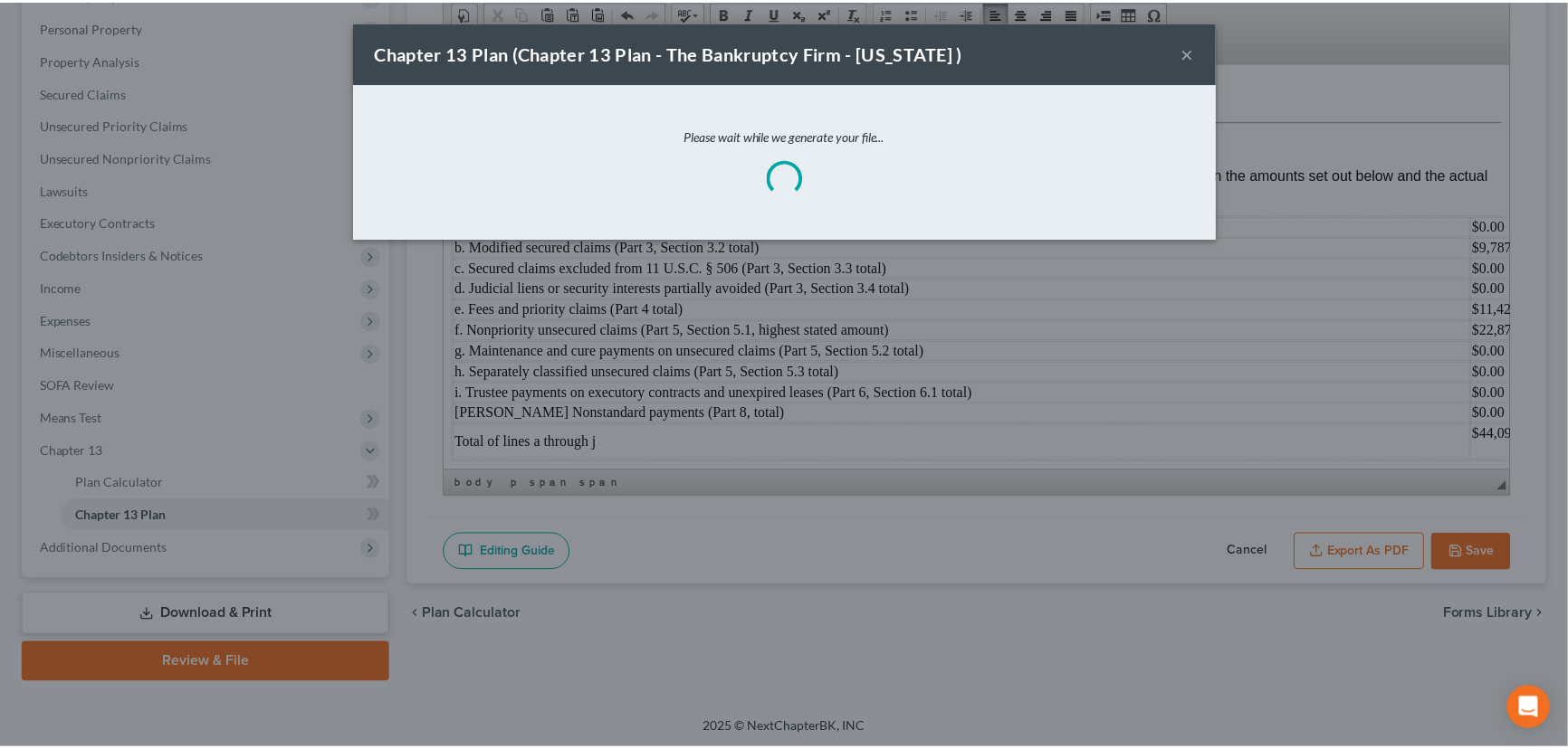
scroll to position [7330, 0]
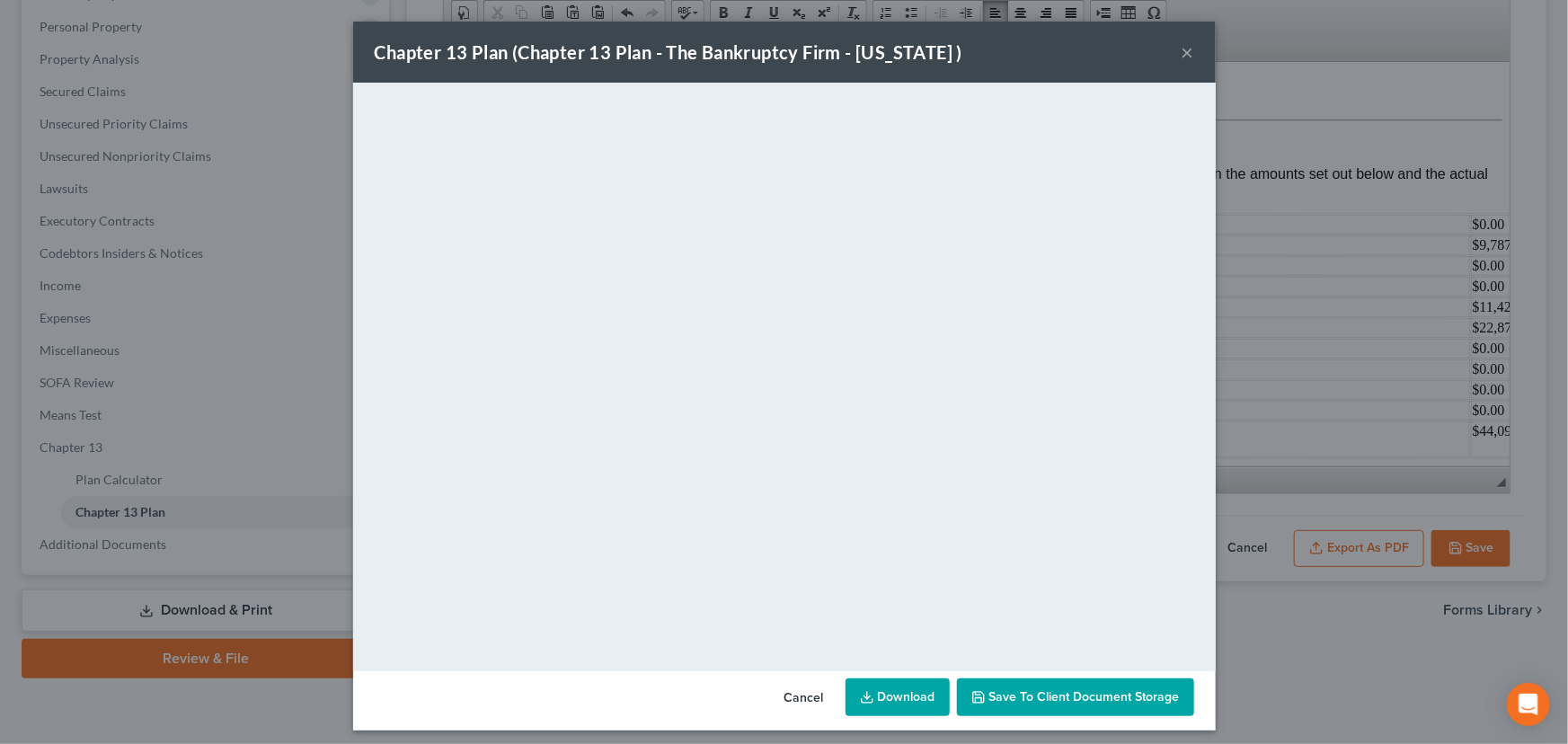
click at [1057, 702] on span "Save to Client Document Storage" at bounding box center [1085, 697] width 191 height 15
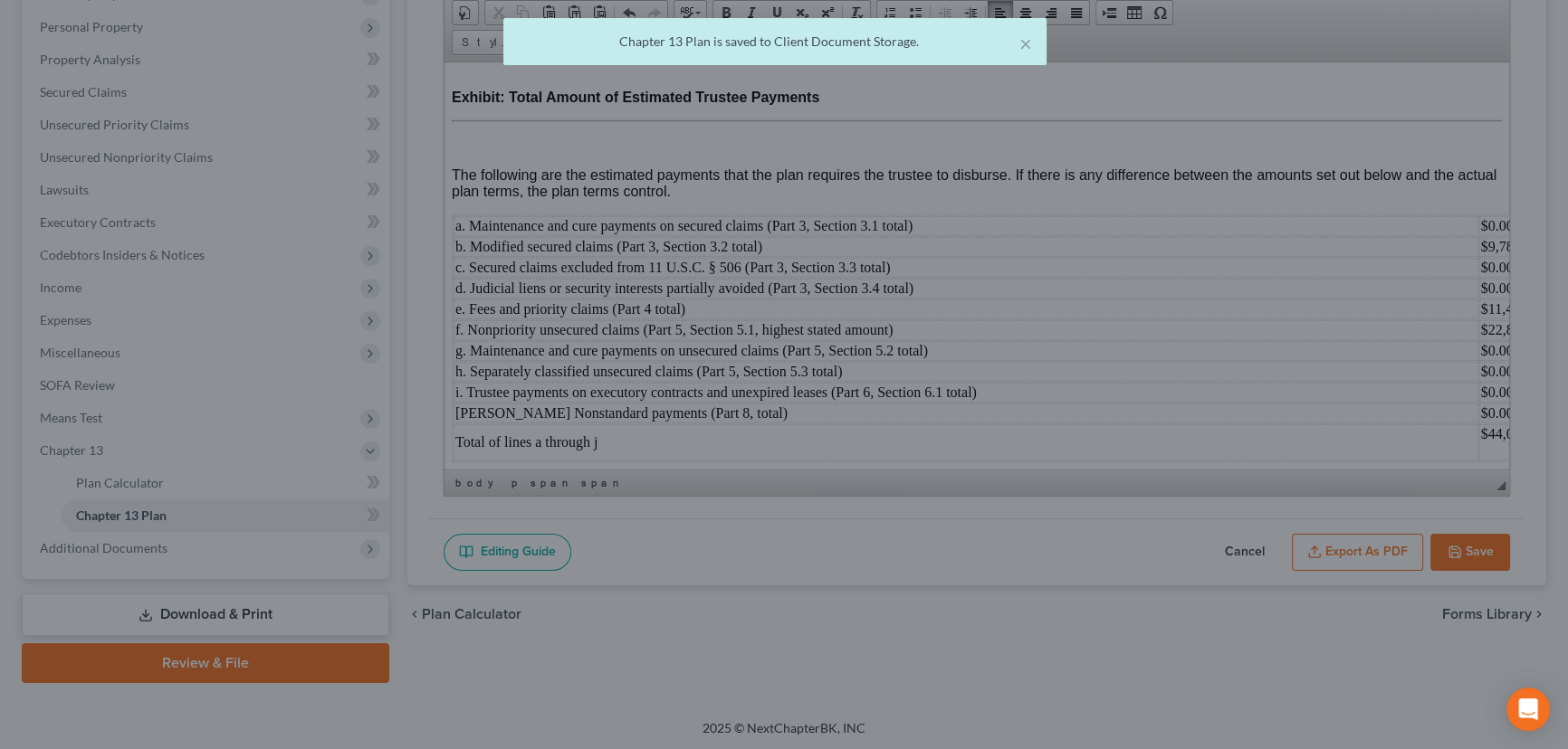
scroll to position [7371, 0]
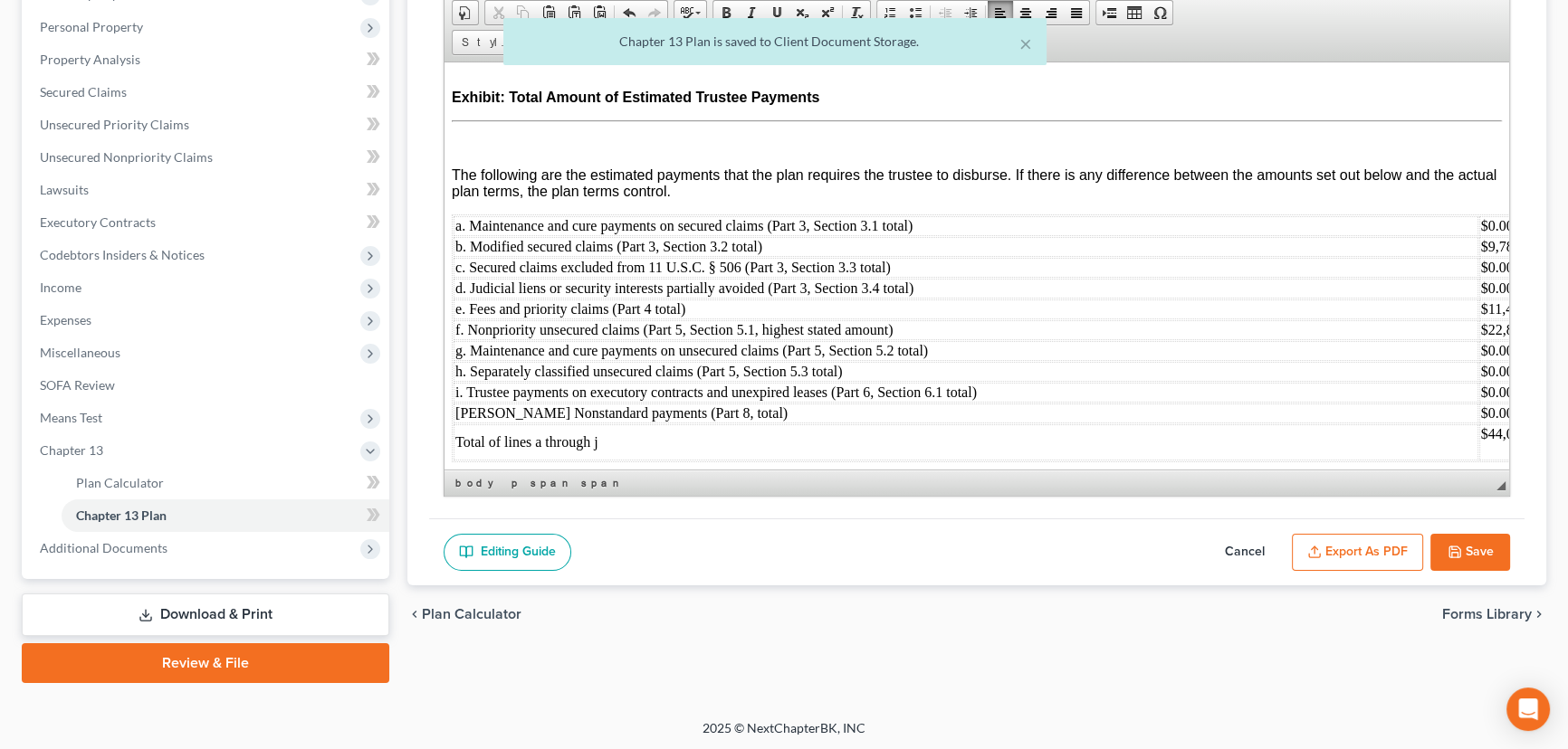
click at [1492, 551] on button "Save" at bounding box center [1470, 552] width 80 height 38
select select "0"
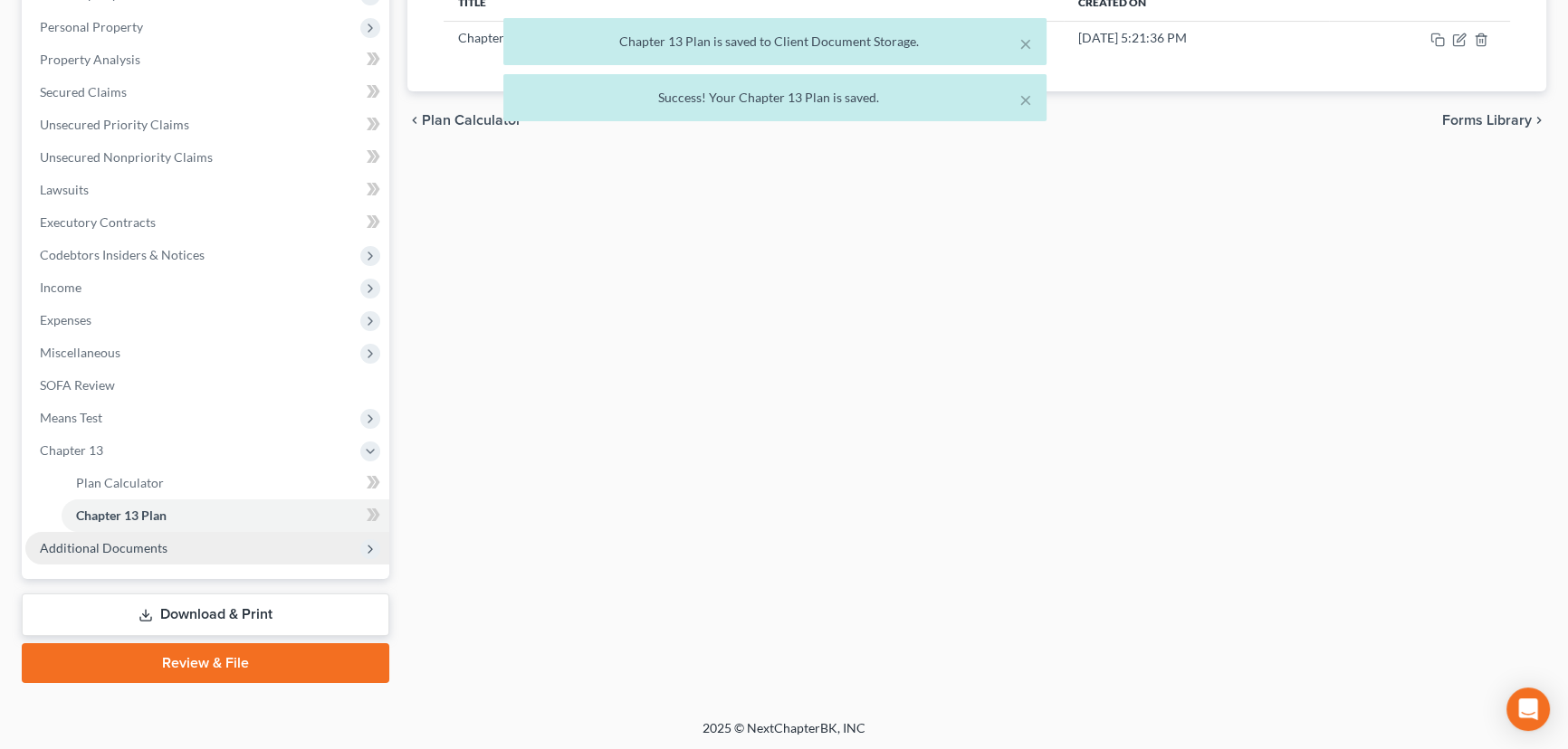
click at [143, 554] on span "Additional Documents" at bounding box center [207, 548] width 364 height 33
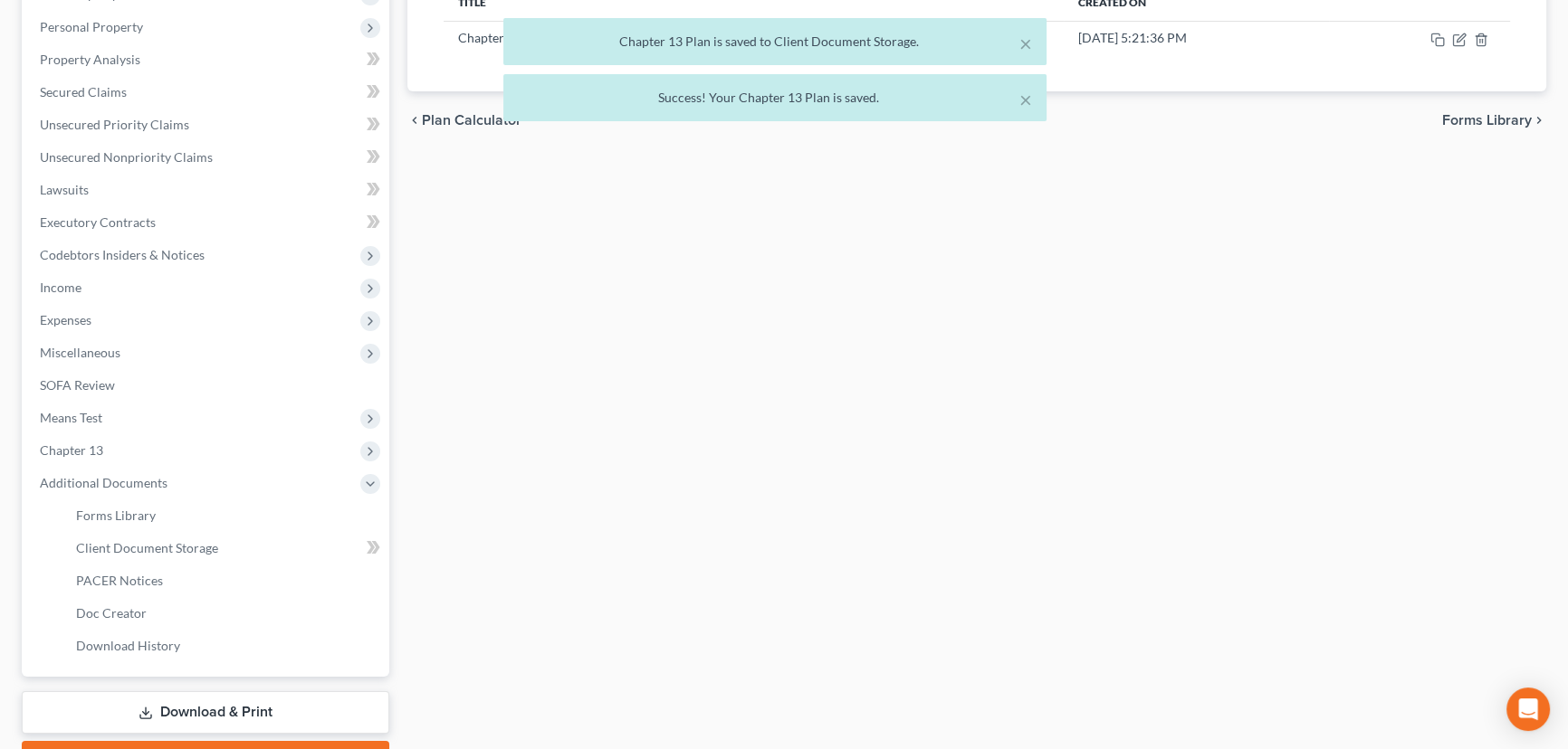
click at [224, 712] on link "Download & Print" at bounding box center [205, 712] width 368 height 42
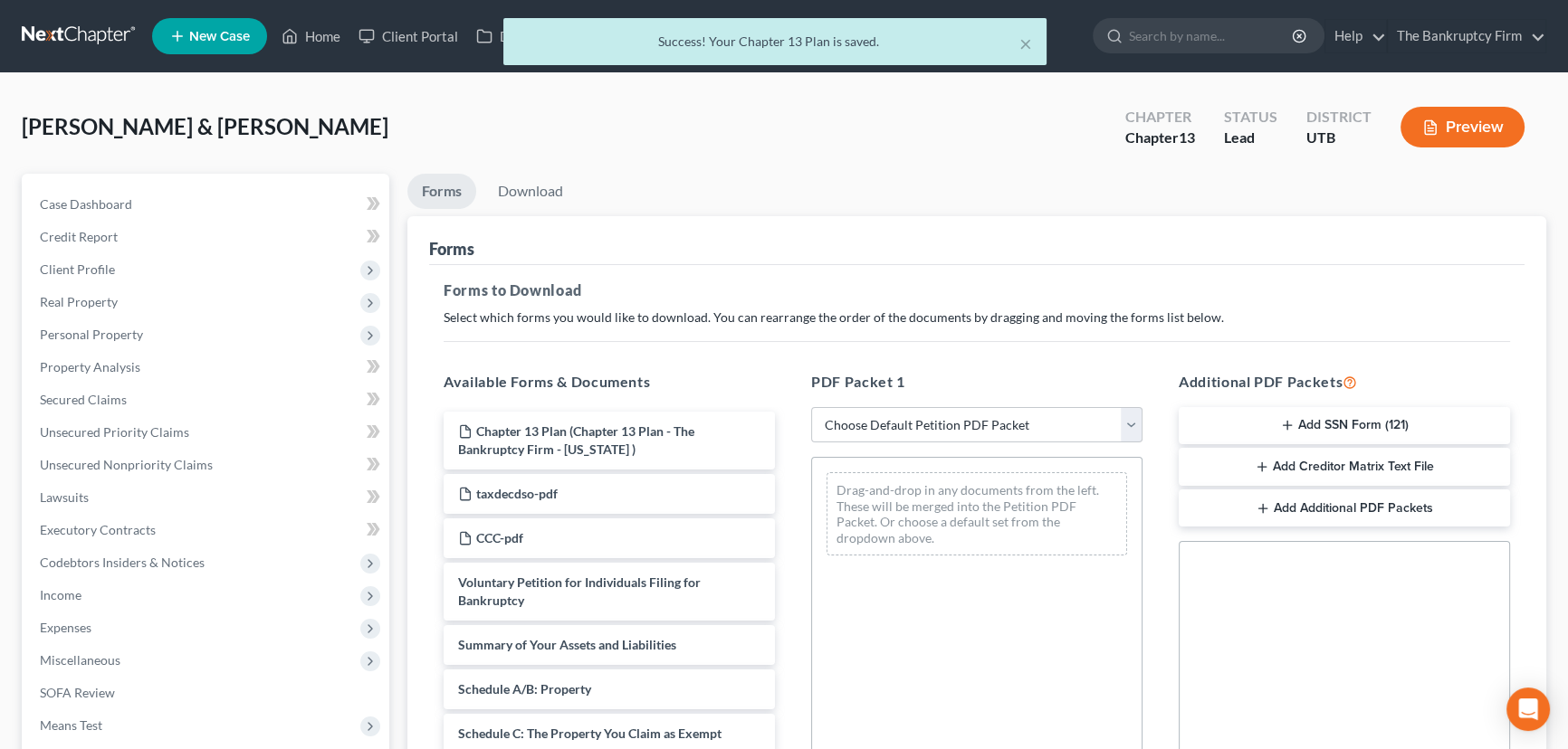
click at [1267, 428] on button "Add SSN Form (121)" at bounding box center [1344, 426] width 331 height 38
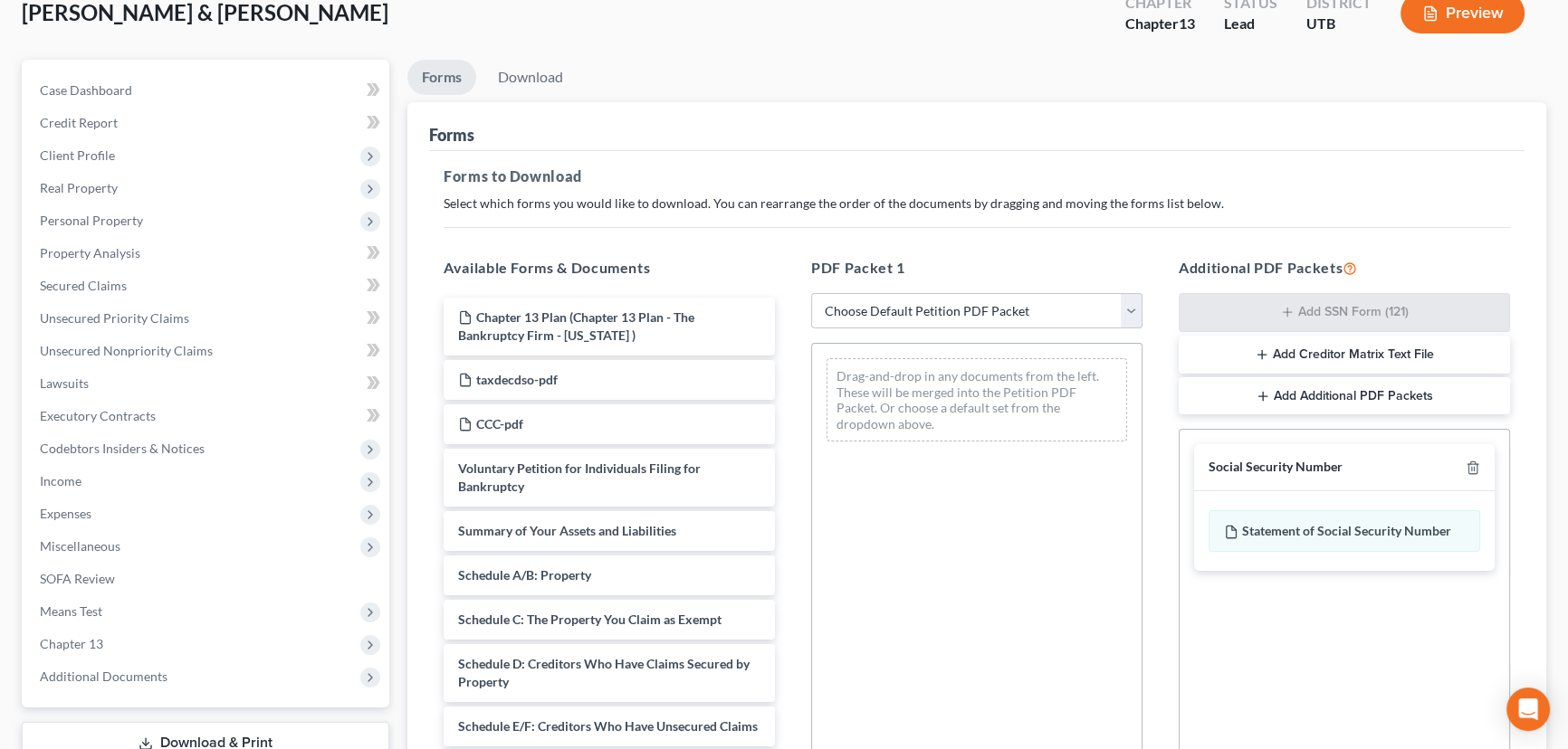
scroll to position [367, 0]
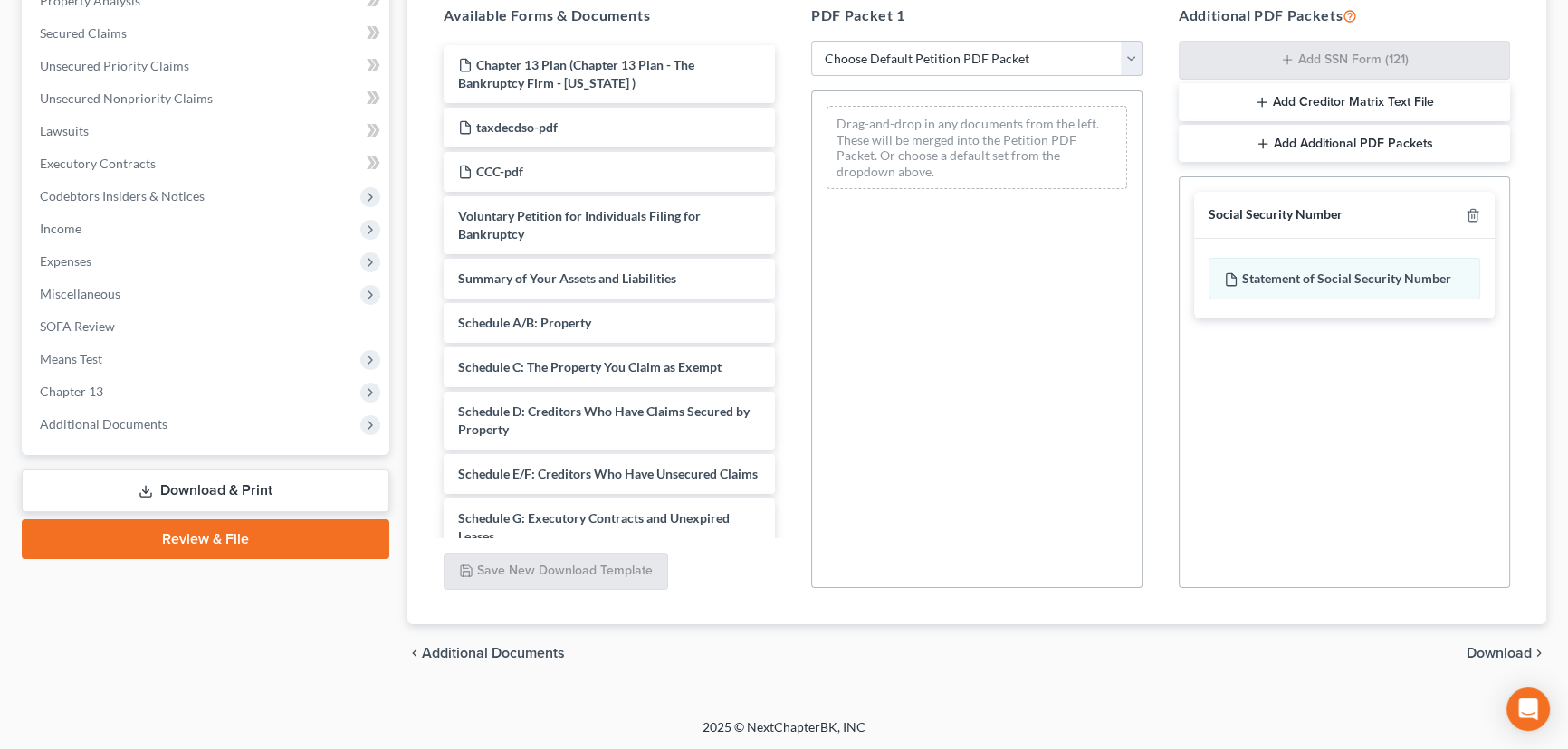
click at [1494, 652] on span "Download" at bounding box center [1499, 652] width 65 height 14
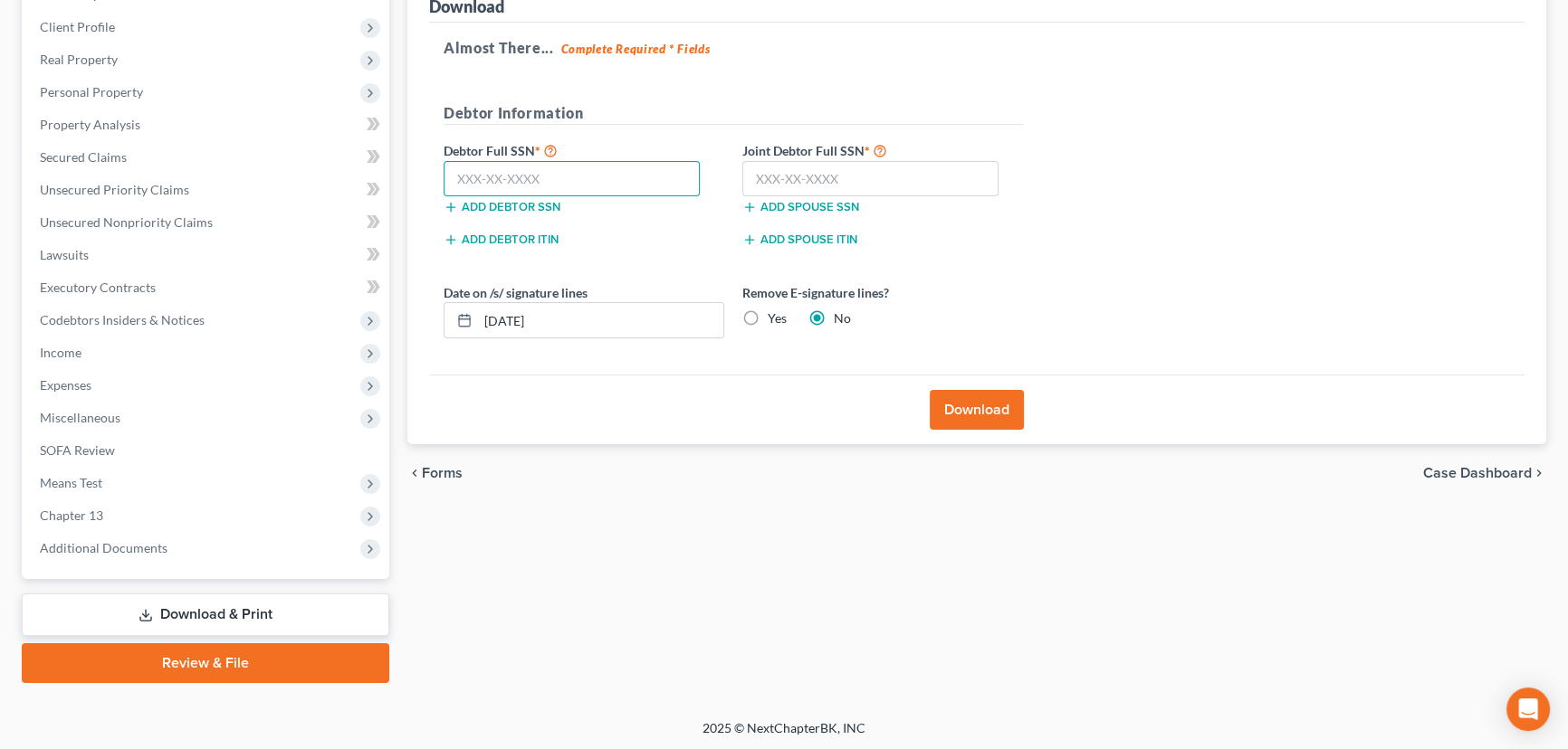
click at [476, 172] on input "text" at bounding box center [571, 179] width 256 height 37
paste input "528-27-6361"
type input "528-27-6361"
click at [766, 173] on input "text" at bounding box center [869, 179] width 256 height 37
paste input "528-67-2908"
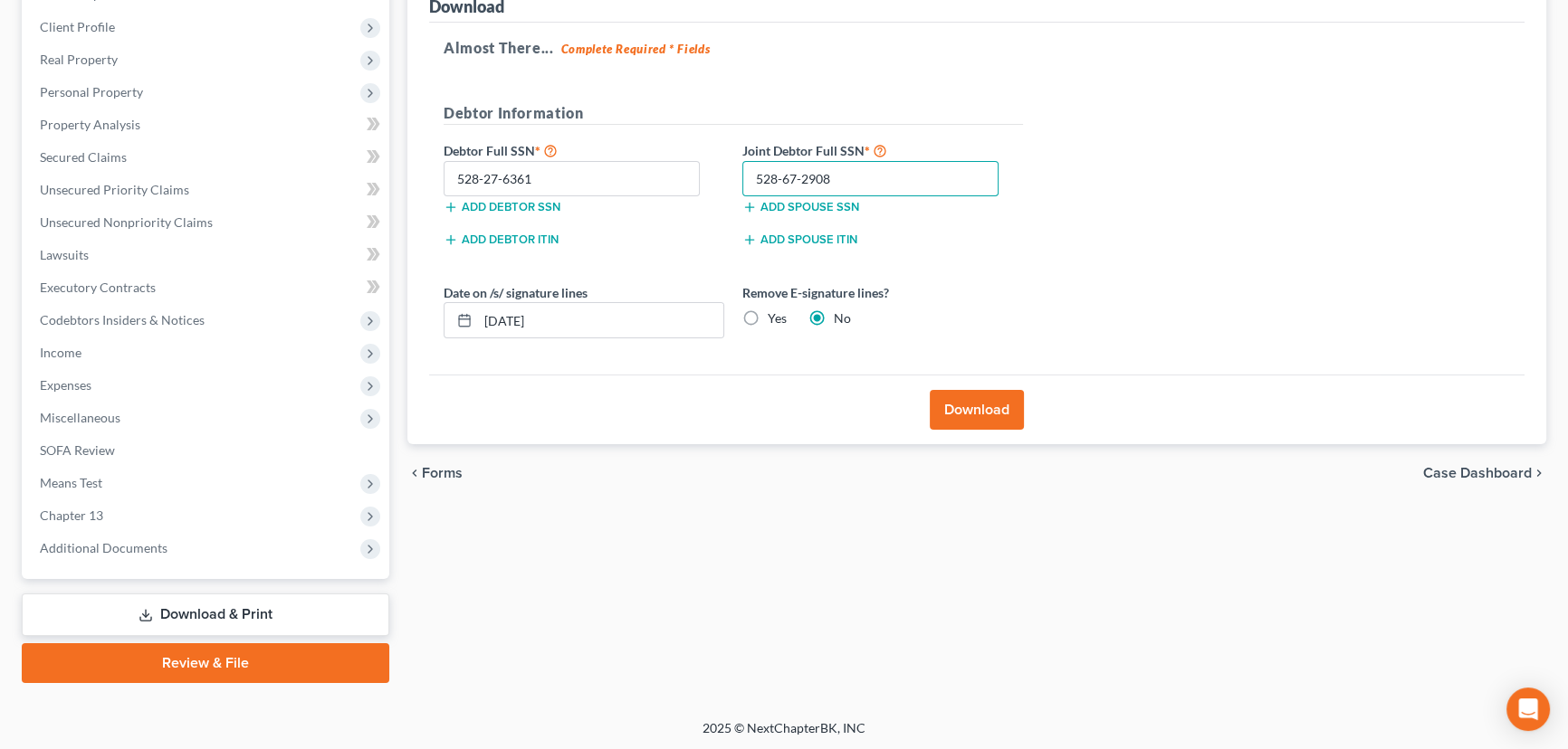
type input "528-67-2908"
click at [977, 411] on button "Download" at bounding box center [976, 410] width 94 height 39
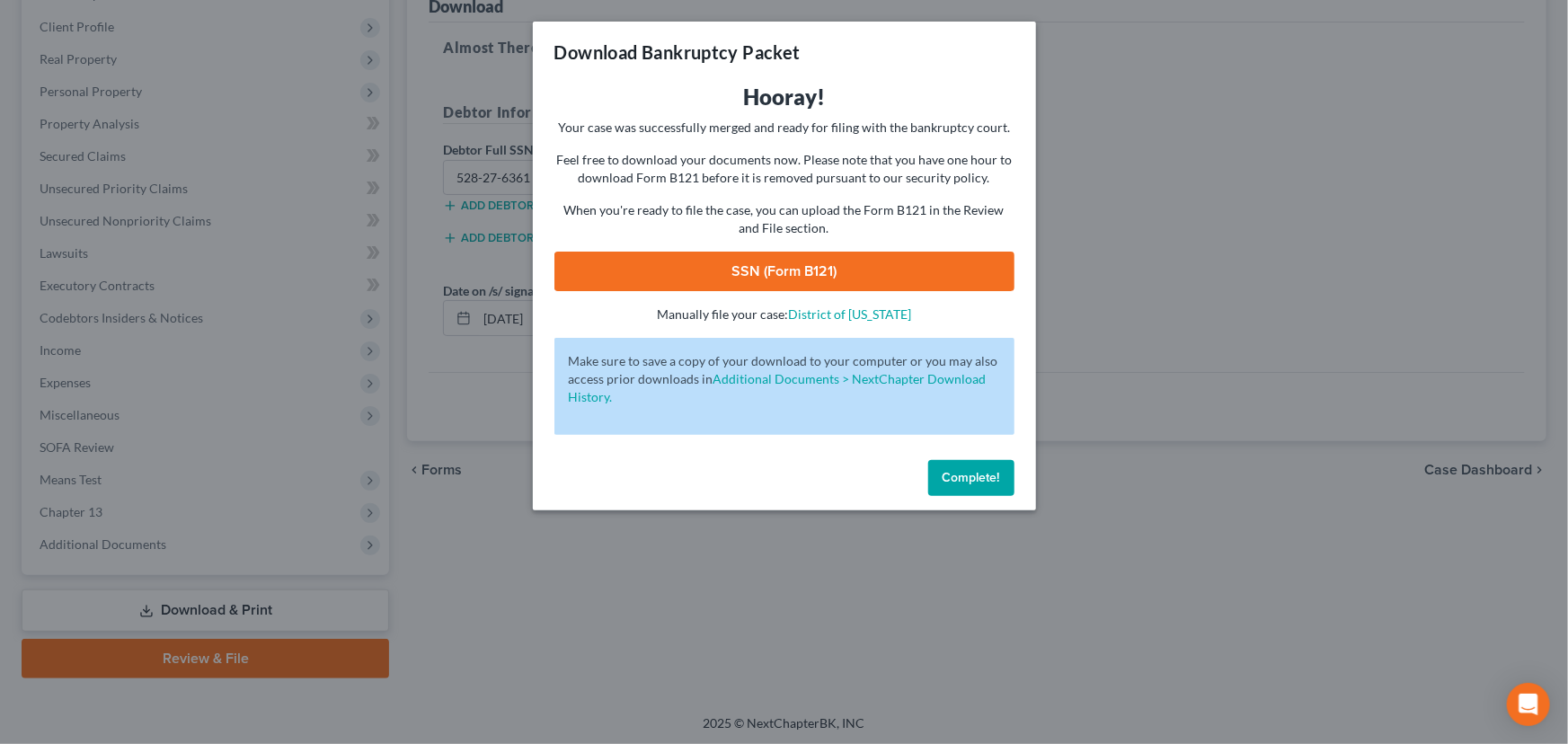
click at [819, 272] on link "SSN (Form B121)" at bounding box center [785, 271] width 460 height 39
click at [966, 475] on span "Complete!" at bounding box center [972, 478] width 58 height 15
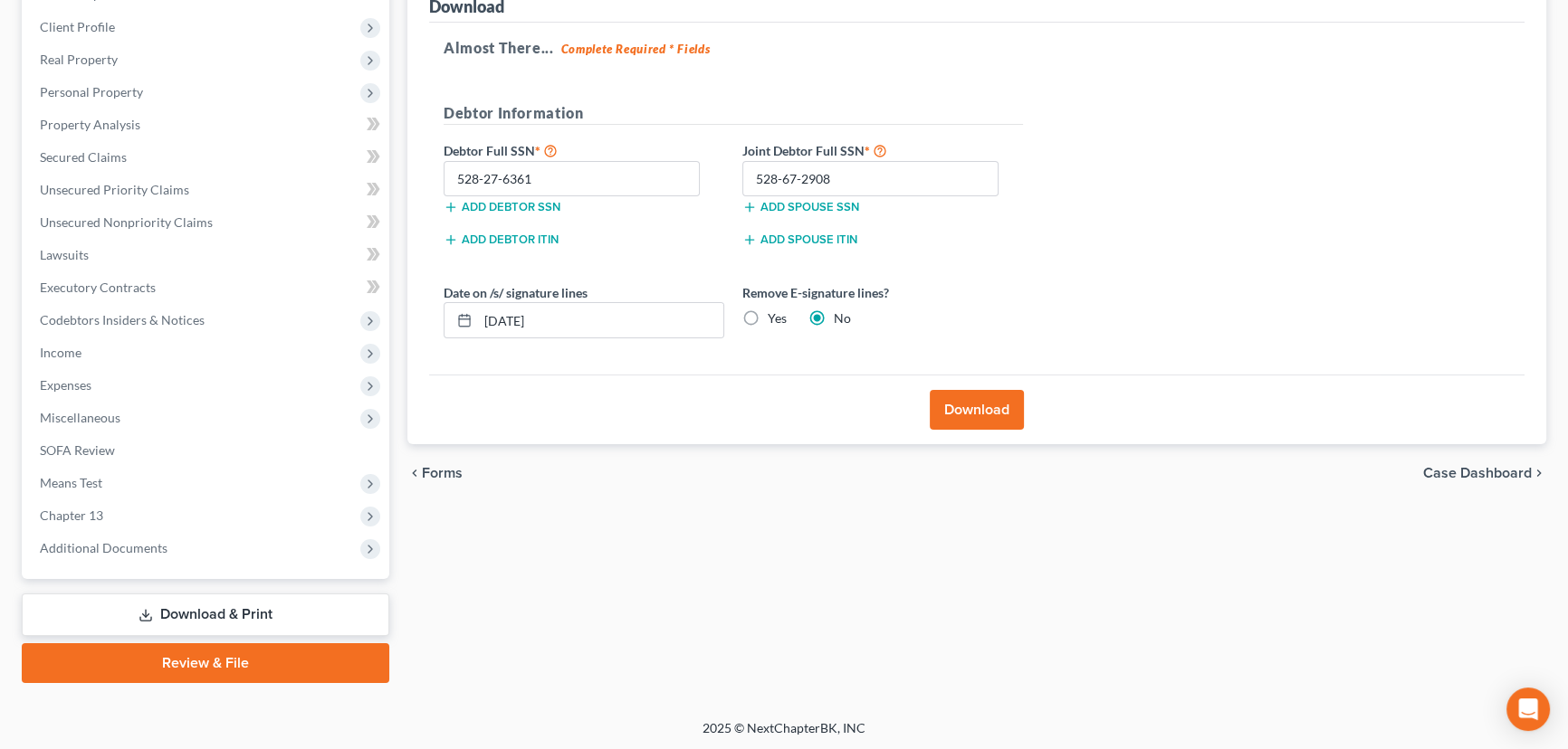
click at [229, 661] on link "Review & File" at bounding box center [205, 663] width 368 height 39
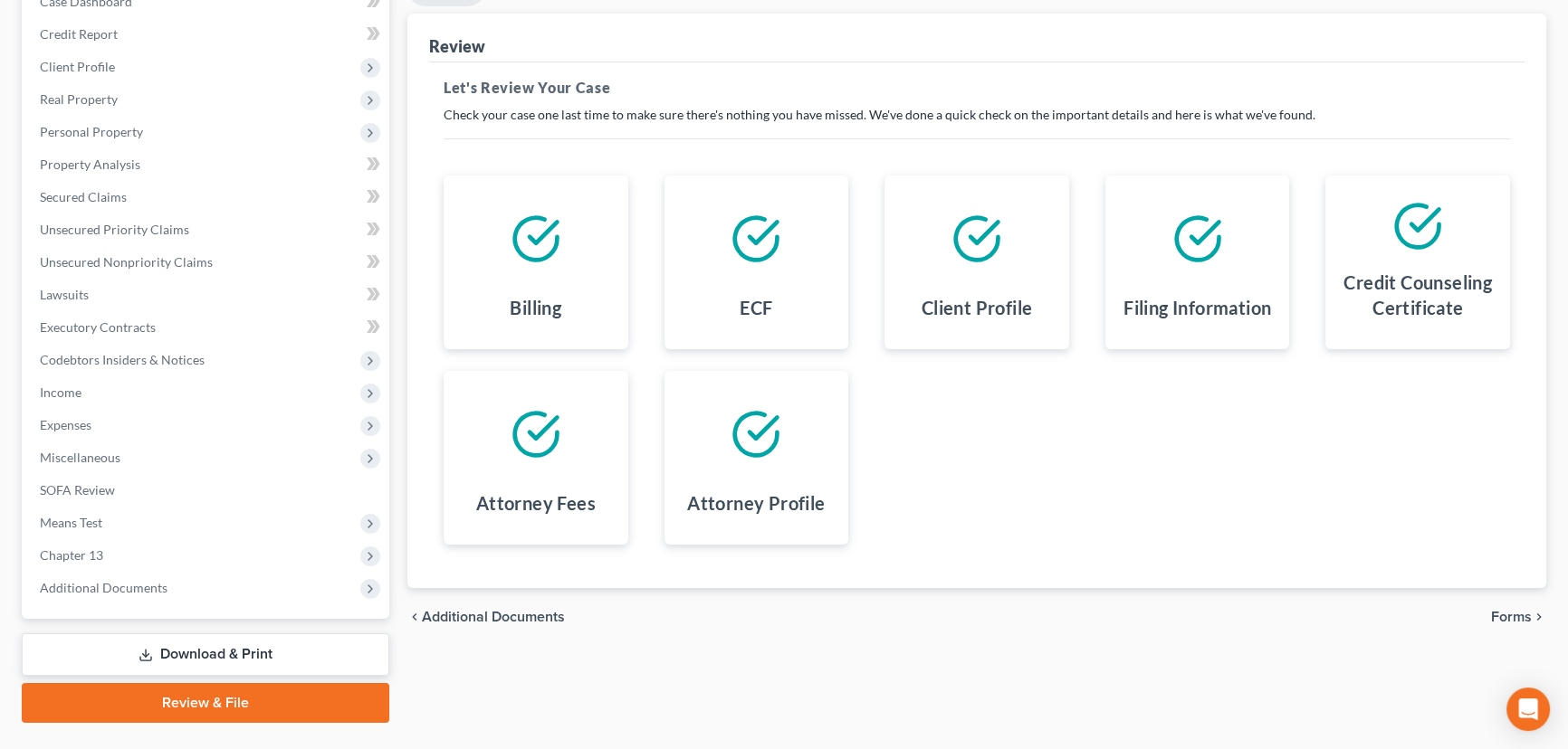
scroll to position [243, 0]
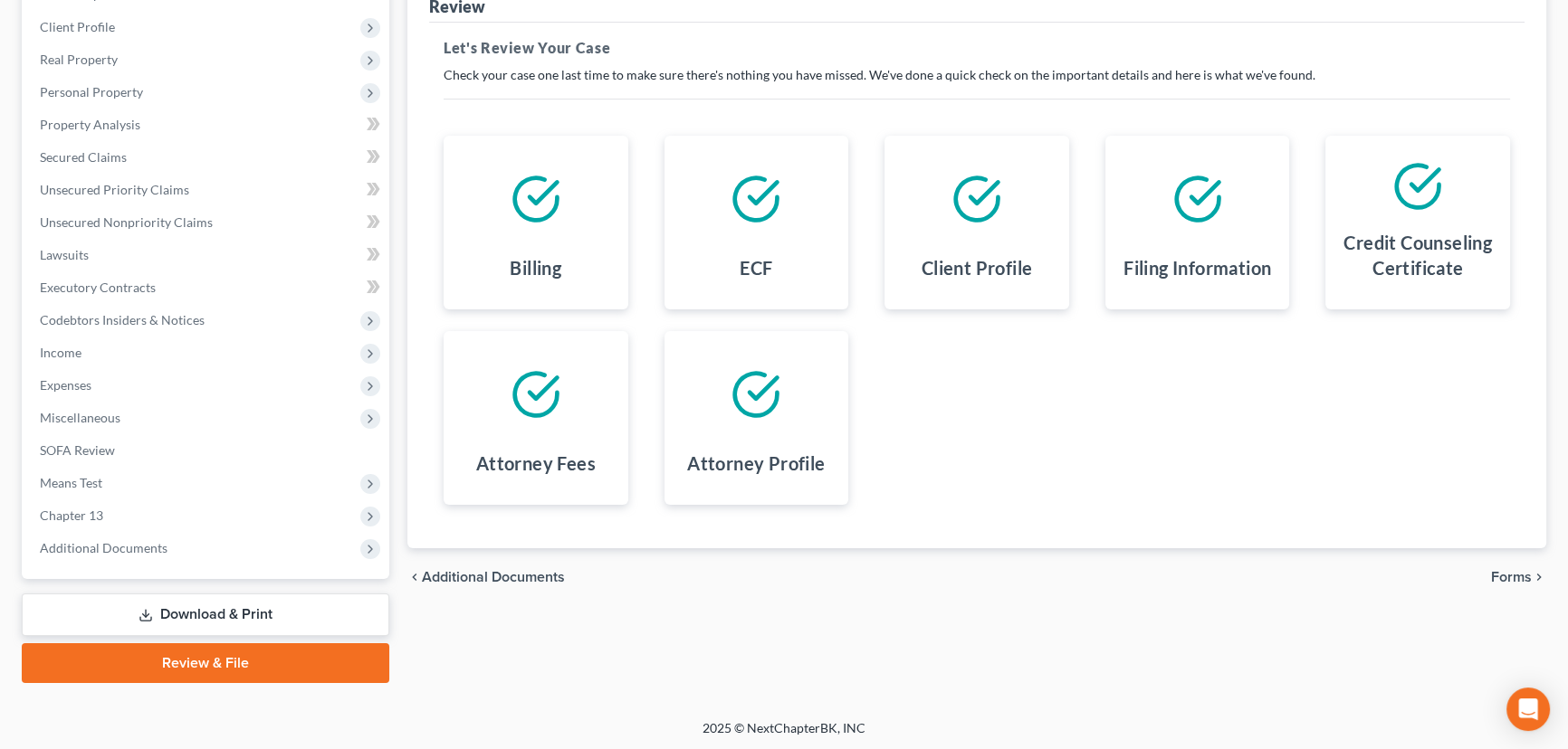
click at [1500, 570] on span "Forms" at bounding box center [1511, 577] width 40 height 14
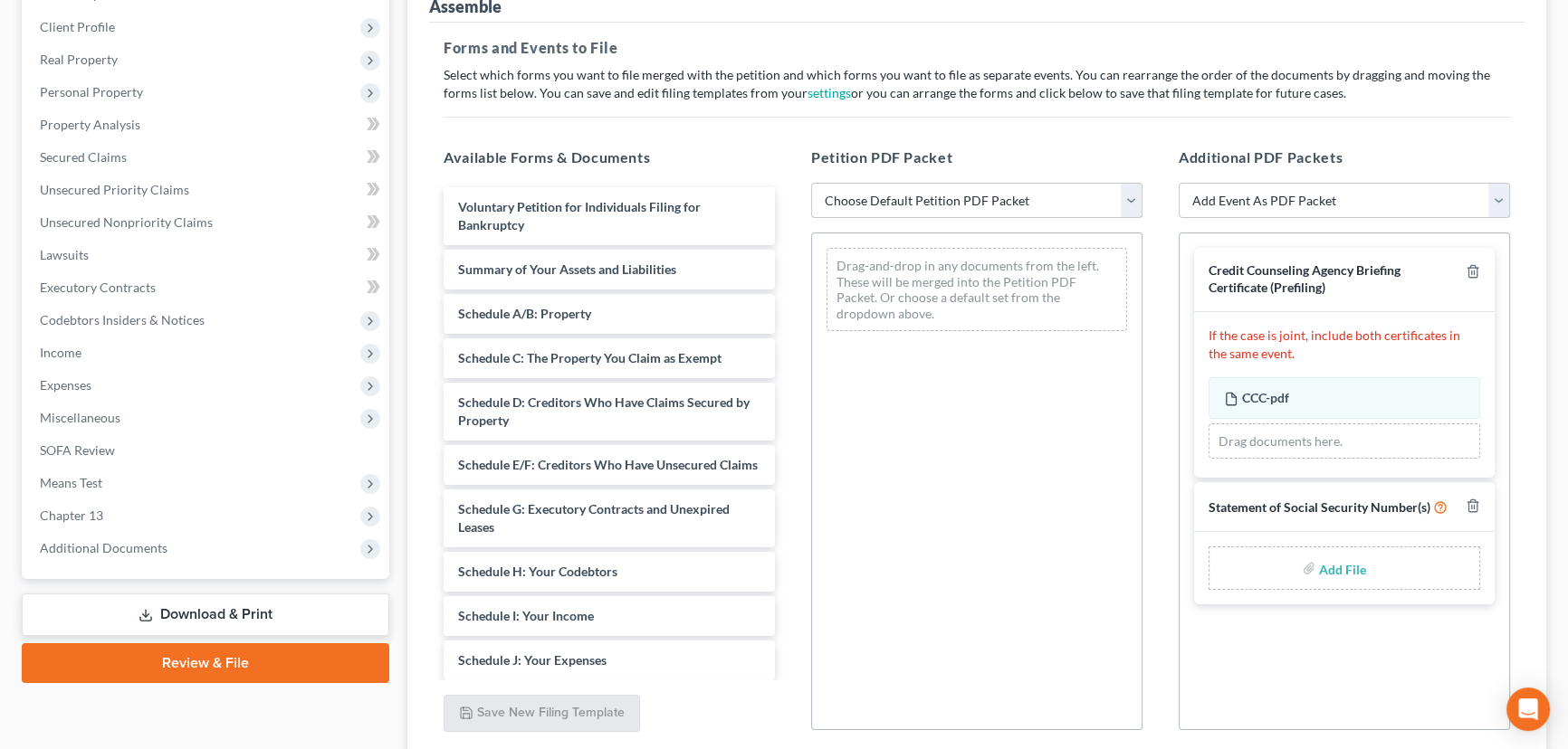
click at [854, 194] on select "Choose Default Petition PDF Packet Emergency Filing (Voluntary Petition and Cre…" at bounding box center [976, 201] width 331 height 37
select select "4"
click at [811, 183] on select "Choose Default Petition PDF Packet Emergency Filing (Voluntary Petition and Cre…" at bounding box center [976, 201] width 331 height 37
click at [1132, 200] on select "Choose Default Petition PDF Packet Emergency Filing (Voluntary Petition and Cre…" at bounding box center [976, 201] width 331 height 37
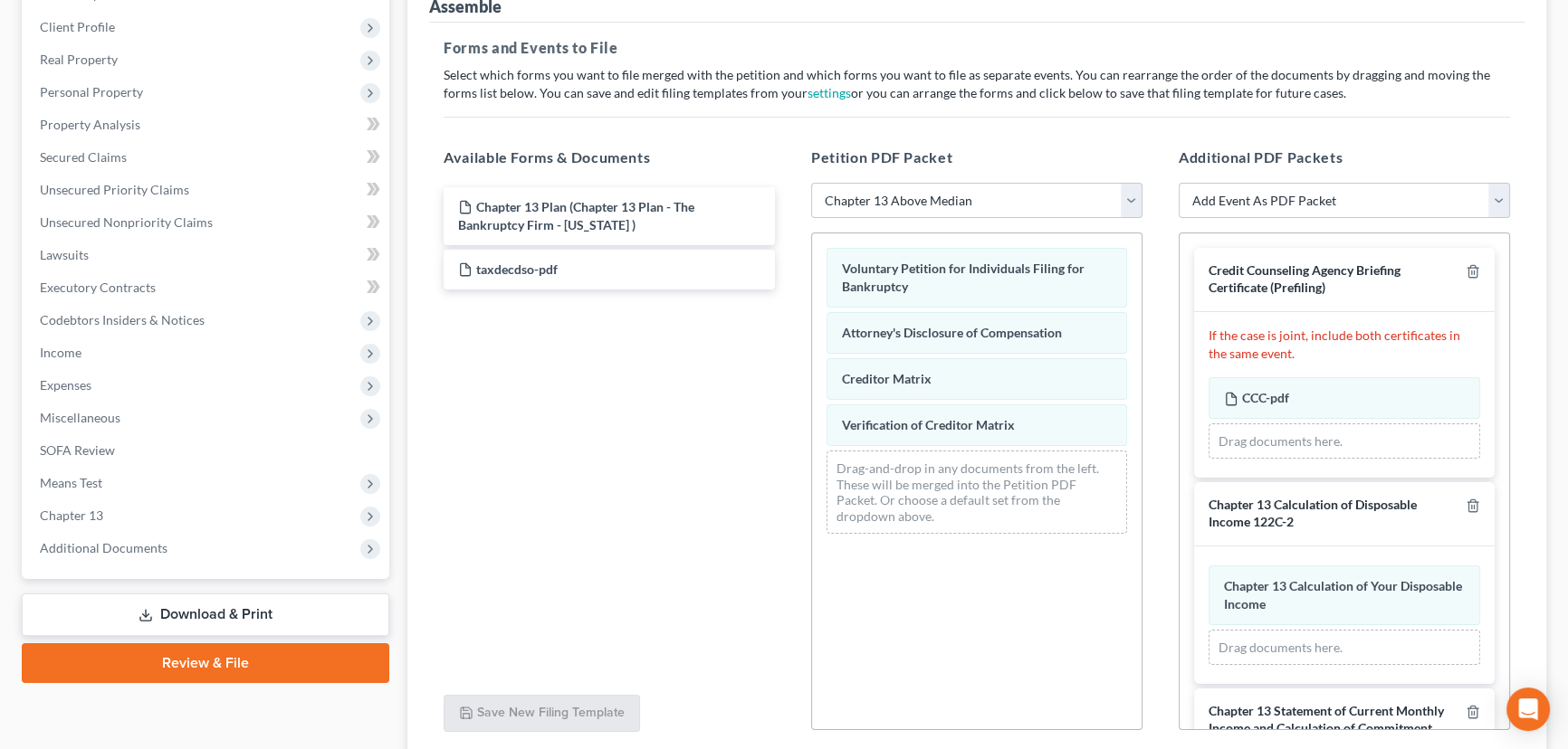
drag, startPoint x: 614, startPoint y: 504, endPoint x: 620, endPoint y: 479, distance: 25.7
click at [614, 500] on div "Chapter 13 Plan (Chapter 13 Plan - The Bankruptcy Firm - [US_STATE] ) taxdecdso…" at bounding box center [610, 431] width 360 height 498
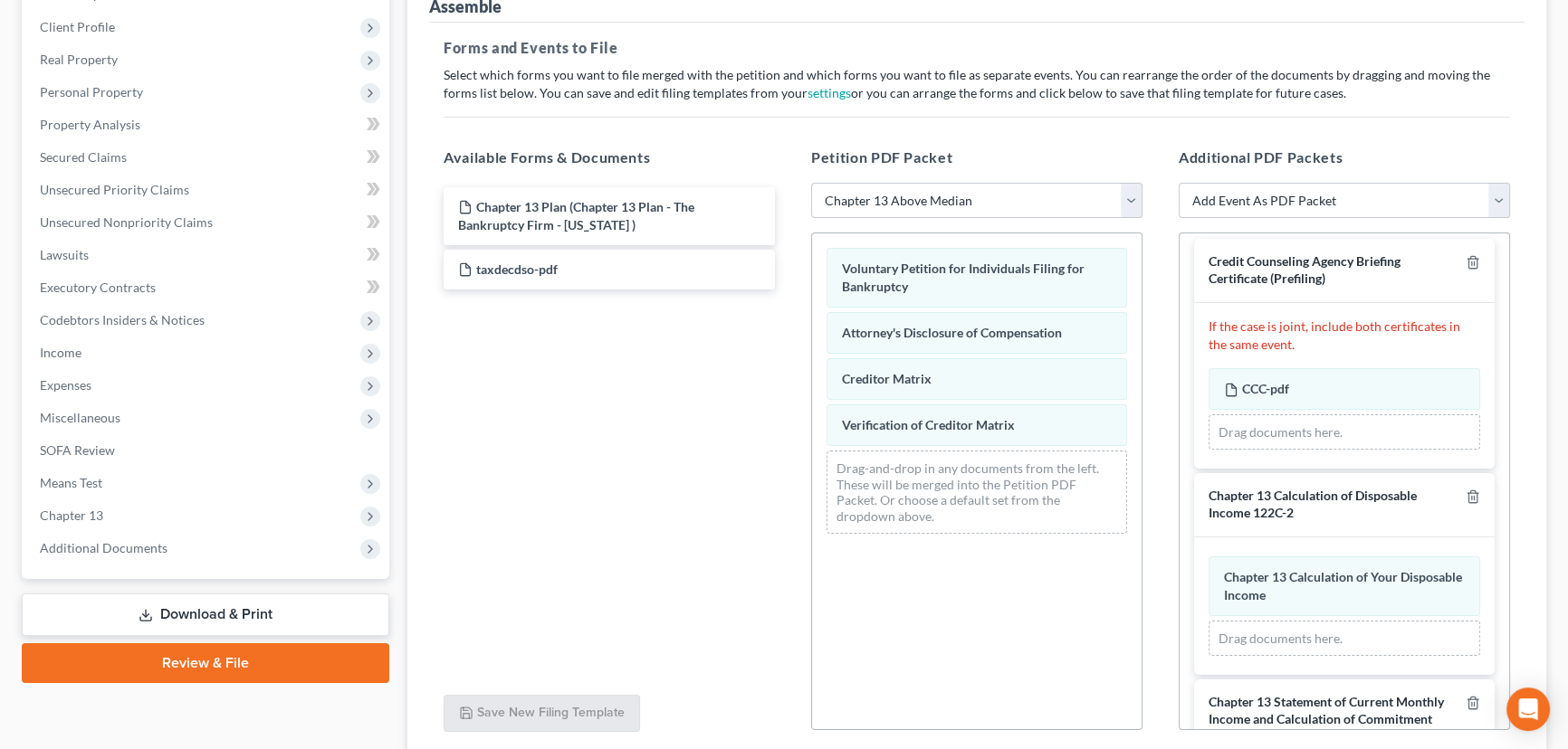
scroll to position [0, 0]
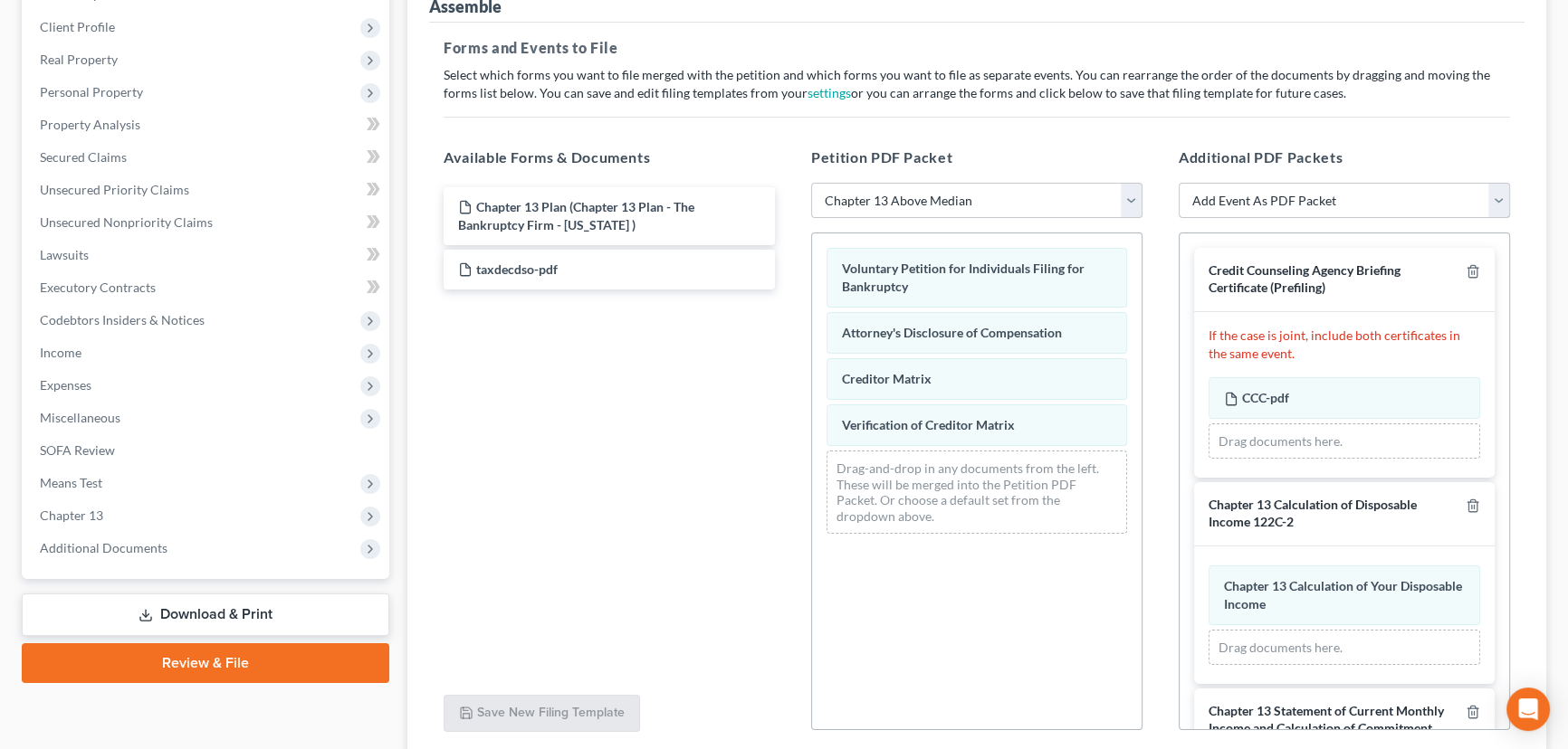
click at [1284, 195] on select "Add Event As PDF Packet Affidavit/Declaration Amended Document Amended Schedule…" at bounding box center [1344, 201] width 331 height 37
select select "12"
click at [1179, 183] on select "Add Event As PDF Packet Affidavit/Declaration Amended Document Amended Schedule…" at bounding box center [1344, 201] width 331 height 37
select select
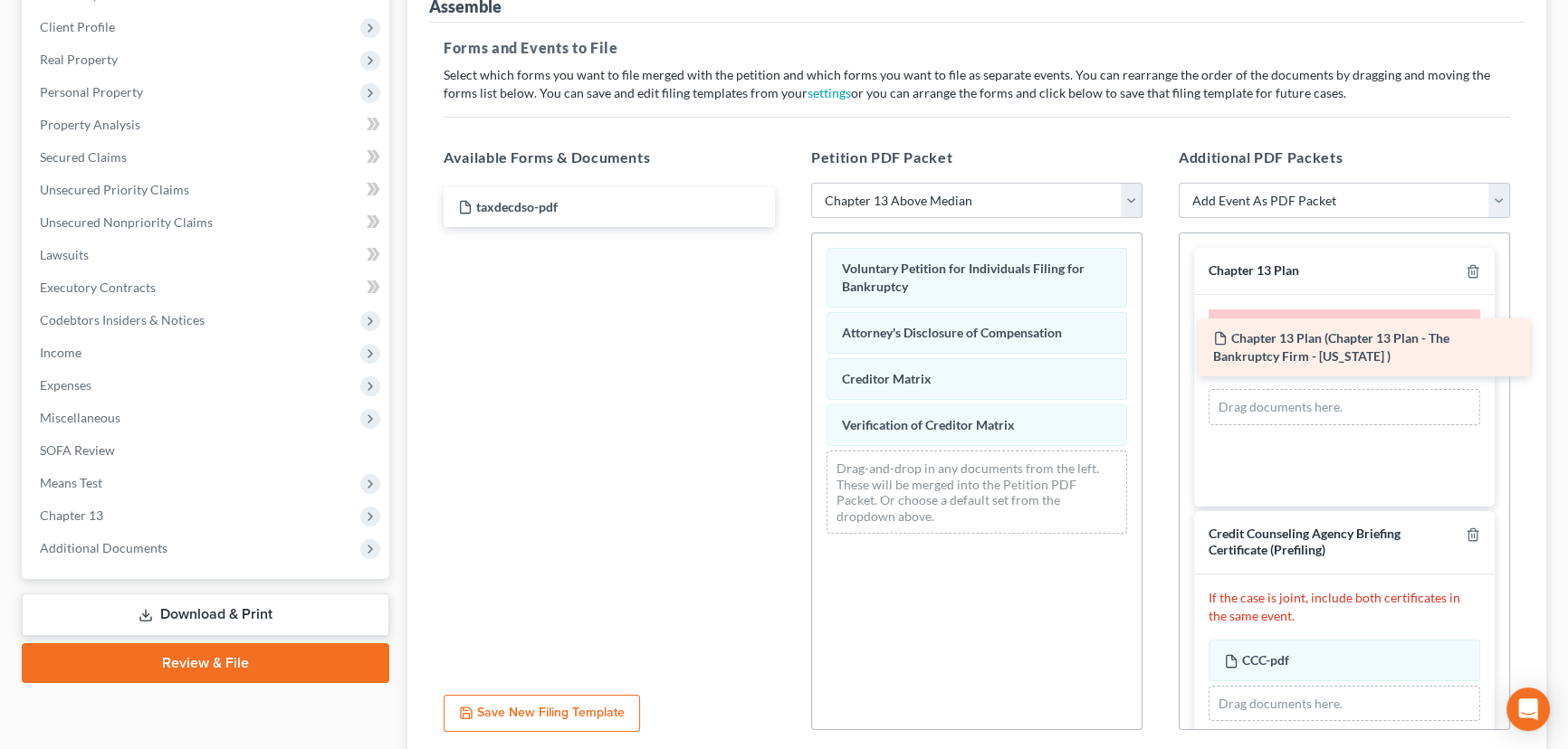
drag, startPoint x: 609, startPoint y: 207, endPoint x: 1364, endPoint y: 340, distance: 766.6
click at [790, 227] on div "Chapter 13 Plan (Chapter 13 Plan - The Bankruptcy Firm - [US_STATE] ) Chapter 1…" at bounding box center [610, 207] width 360 height 39
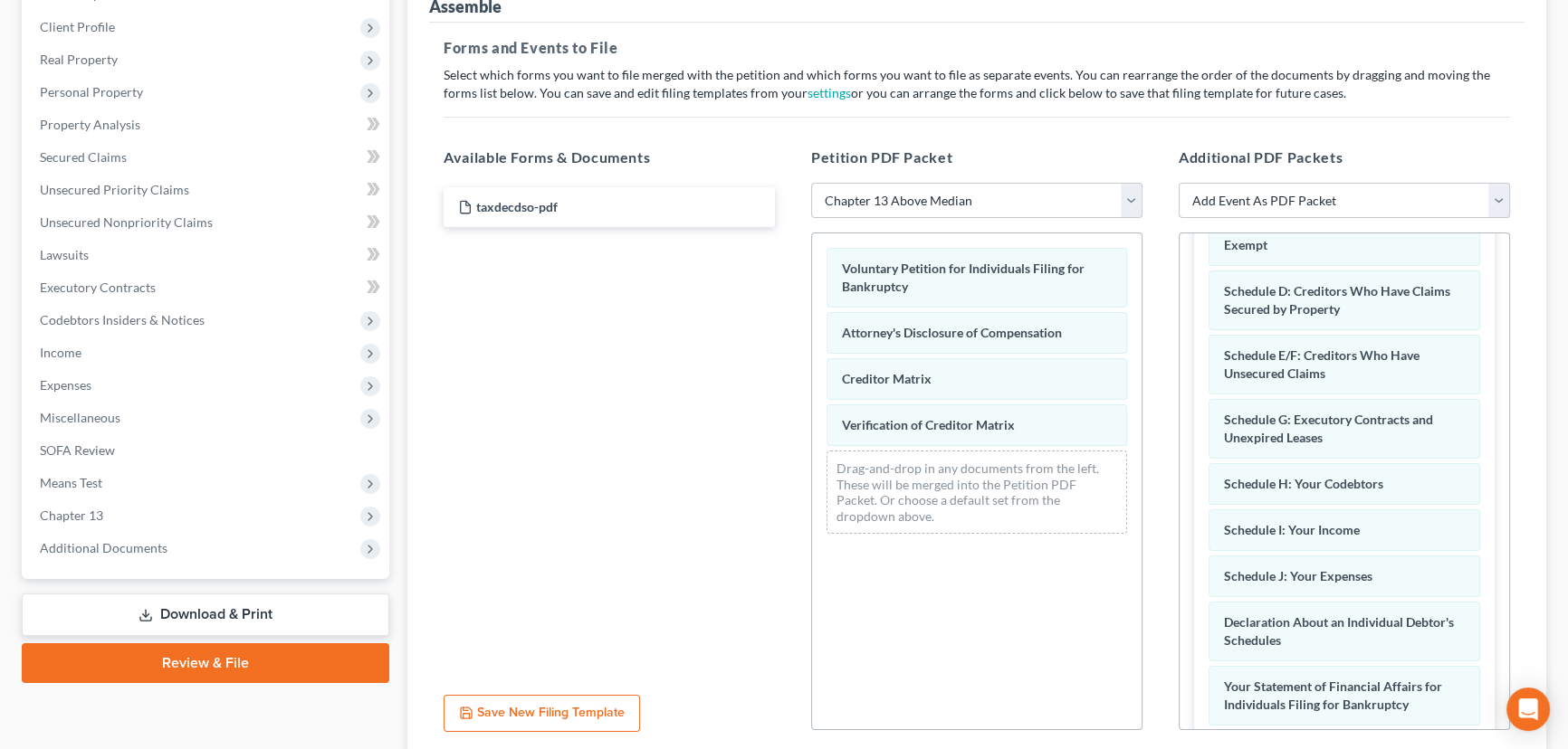
scroll to position [1176, 0]
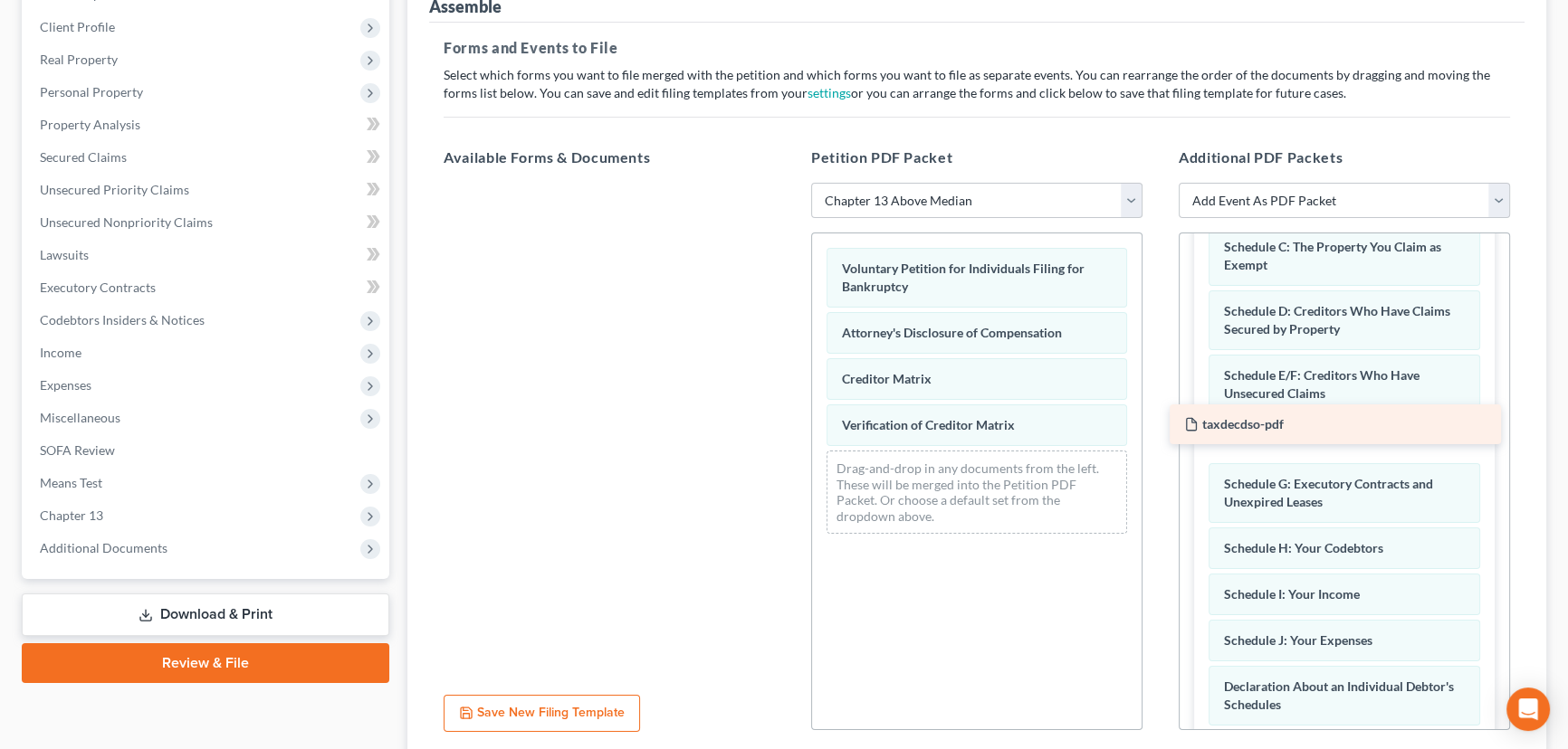
drag, startPoint x: 573, startPoint y: 207, endPoint x: 1319, endPoint y: 438, distance: 780.9
click at [790, 183] on div "taxdecdso-pdf taxdecdso-pdf" at bounding box center [610, 183] width 360 height 0
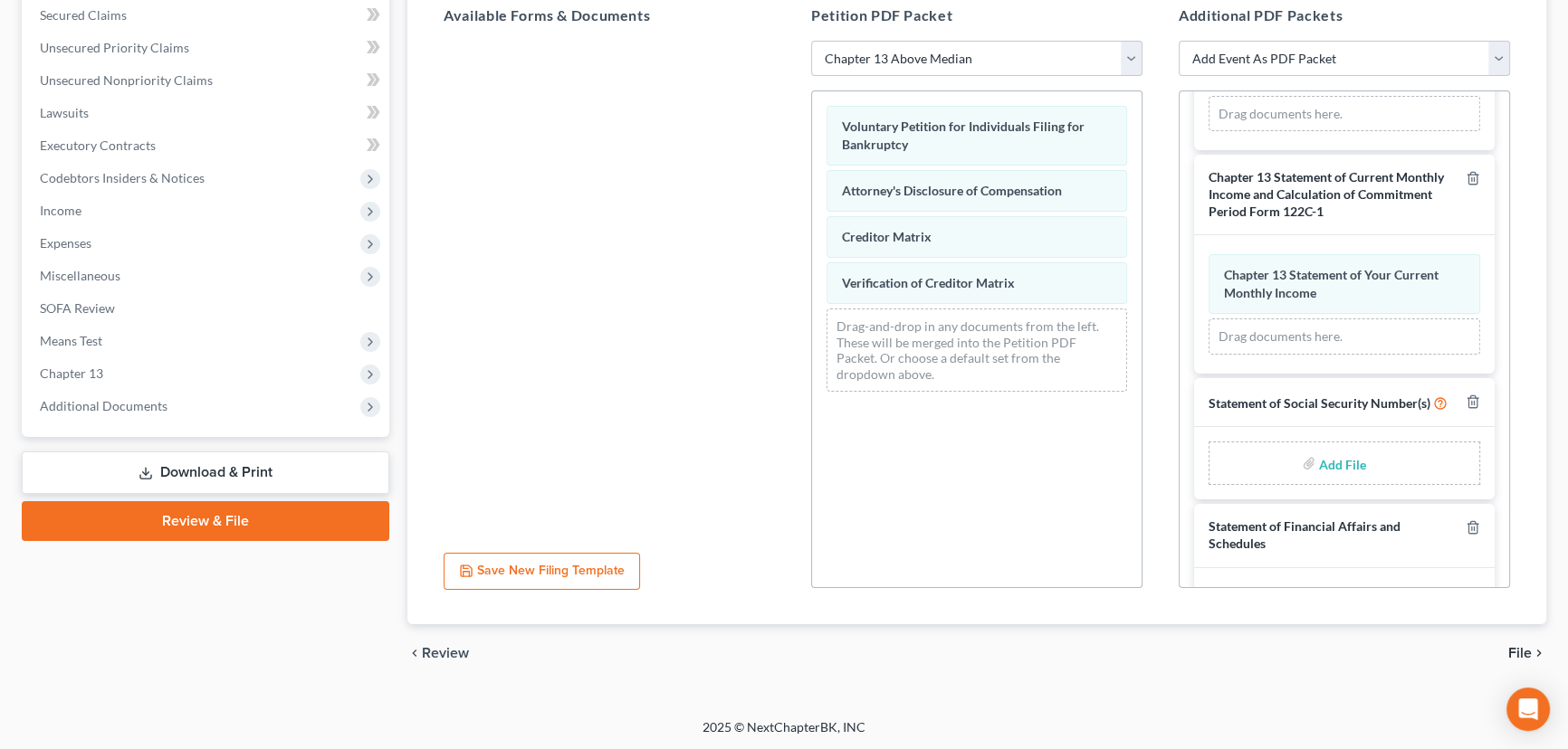
scroll to position [627, 0]
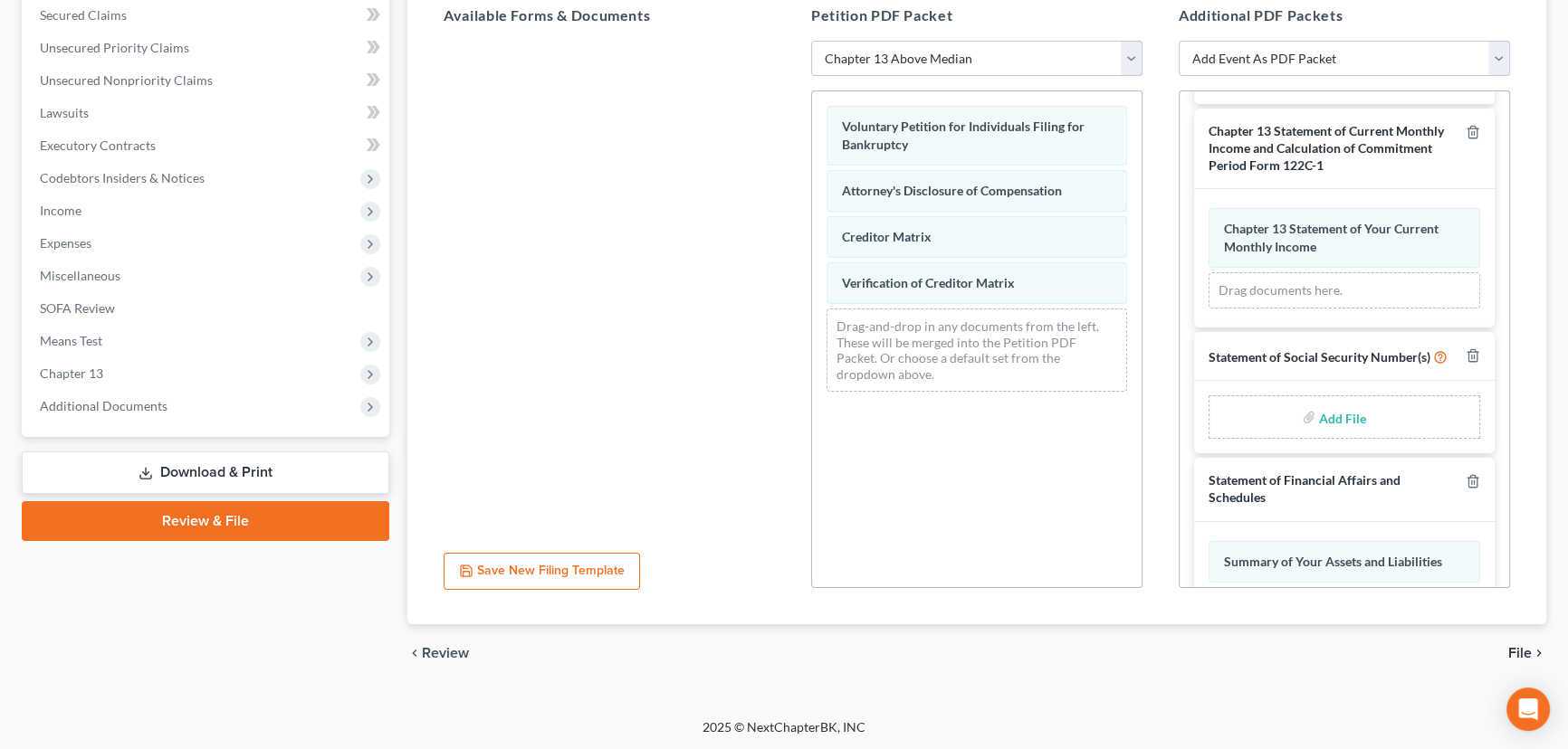
click at [203, 473] on link "Download & Print" at bounding box center [205, 472] width 368 height 42
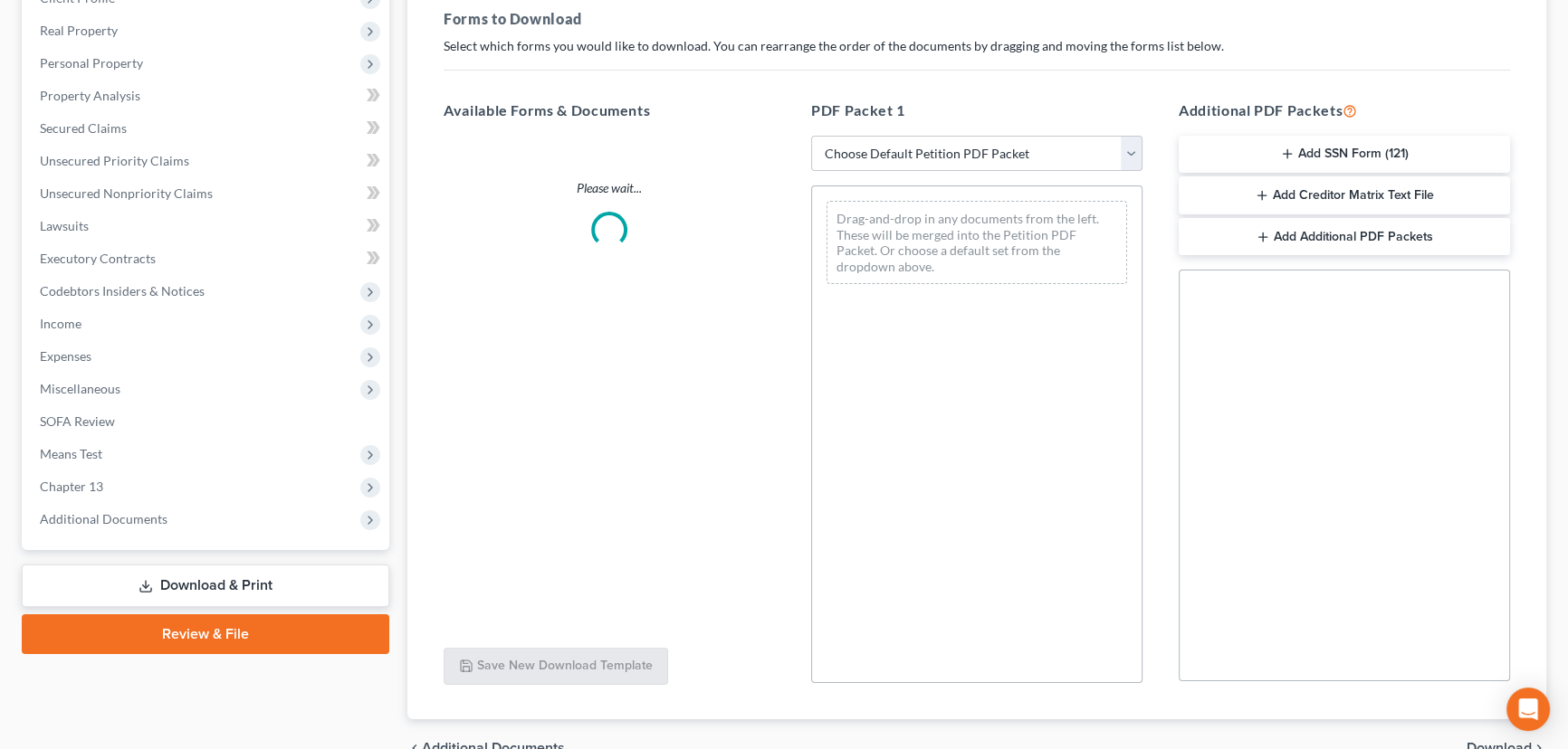
scroll to position [367, 0]
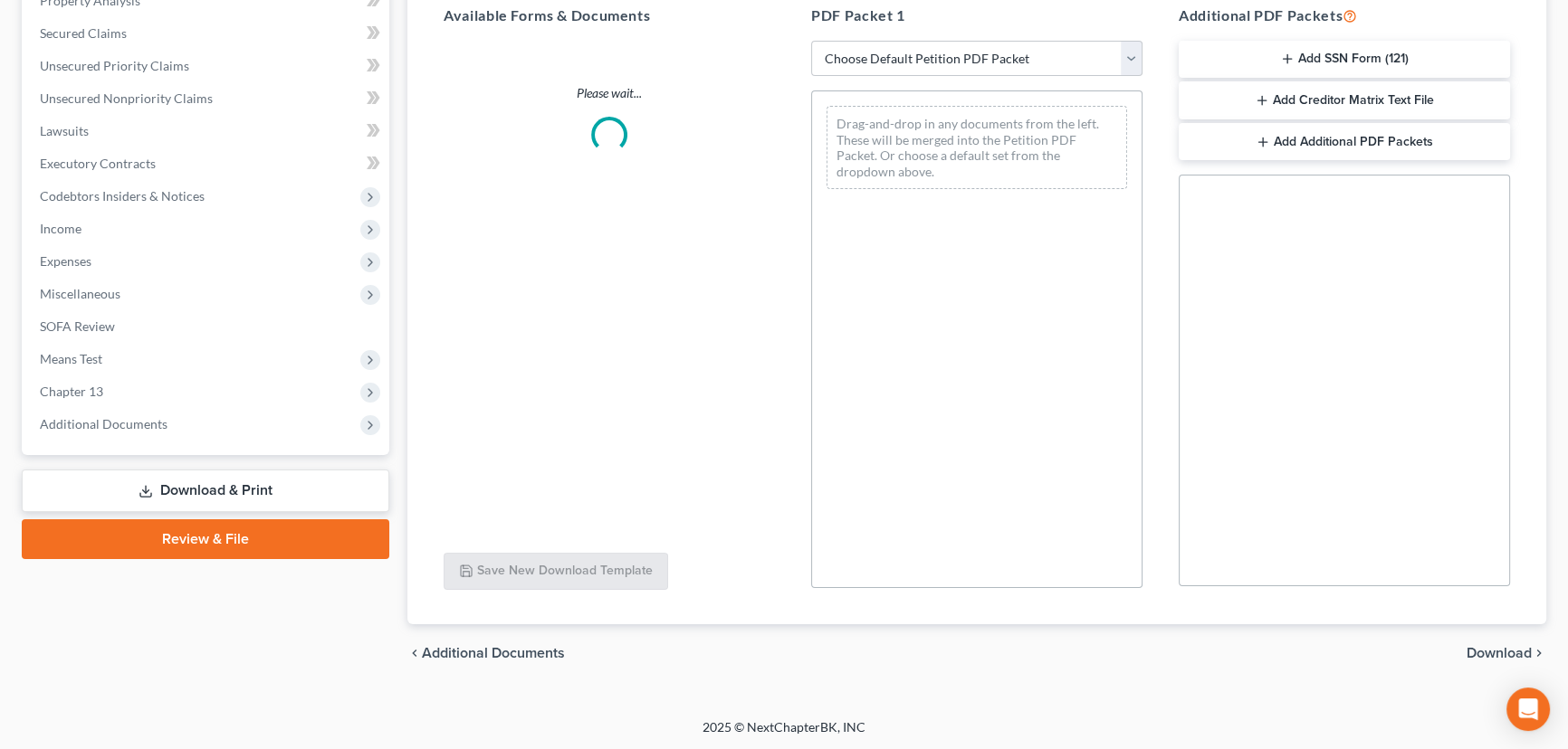
click at [177, 545] on link "Review & File" at bounding box center [205, 539] width 368 height 39
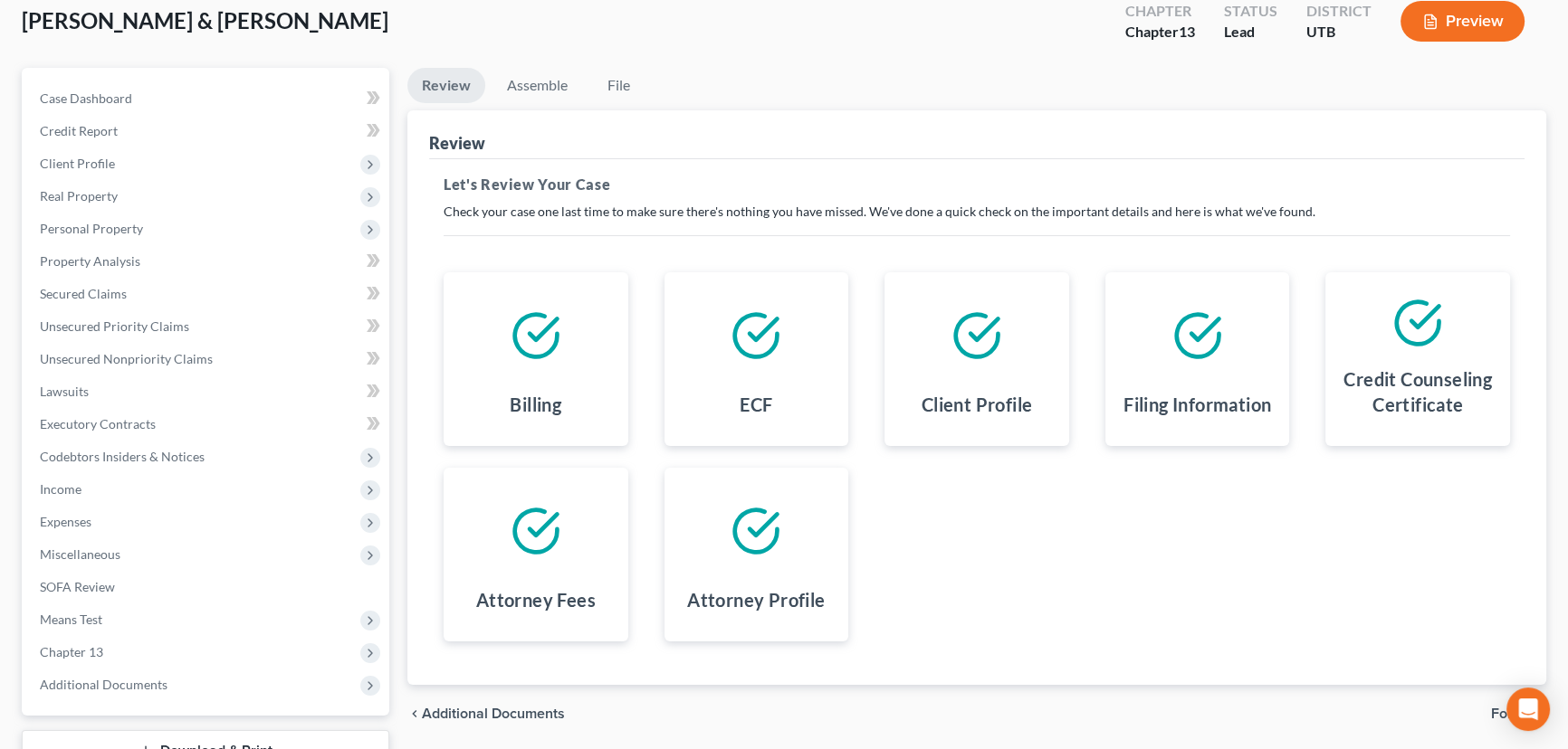
scroll to position [243, 0]
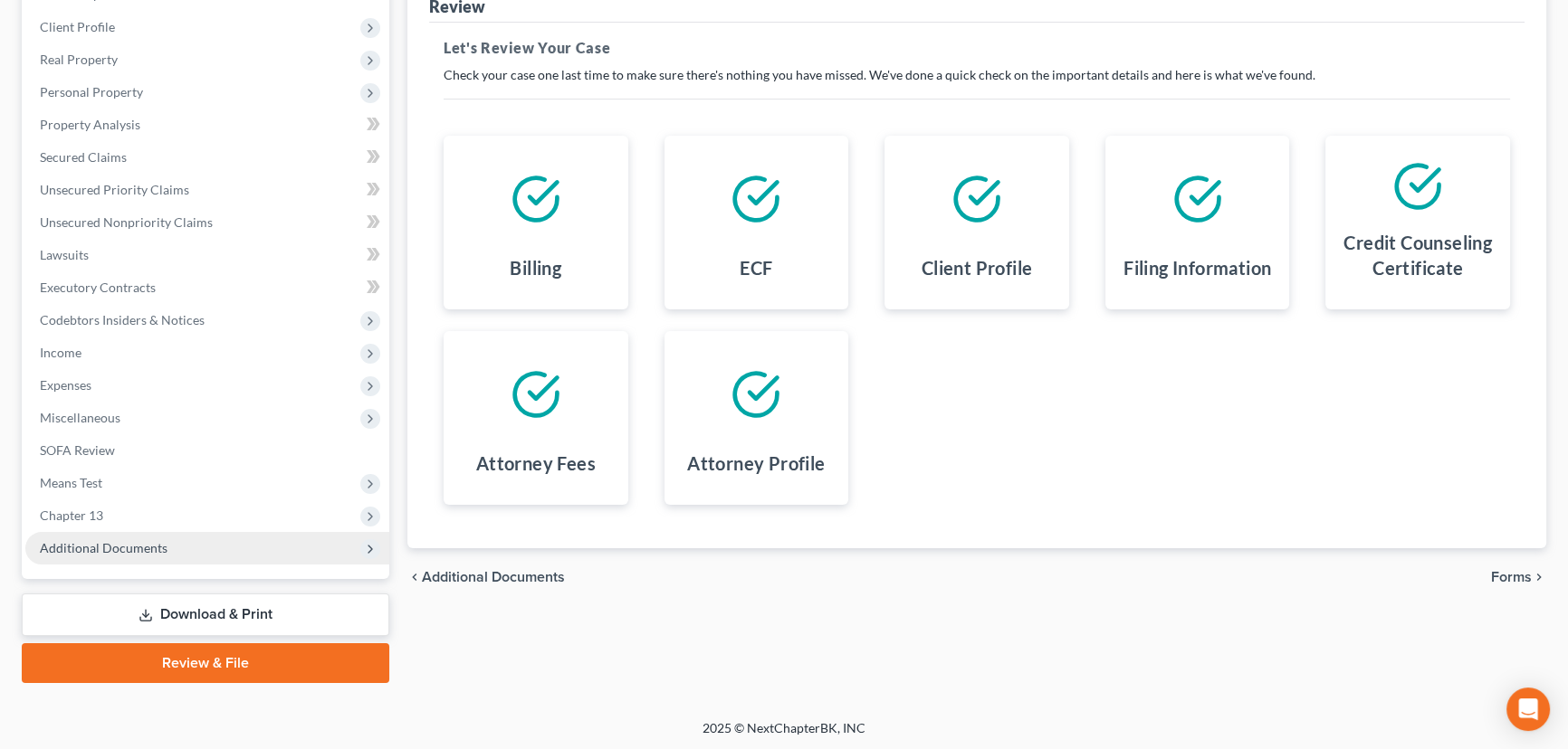
drag, startPoint x: 75, startPoint y: 545, endPoint x: 91, endPoint y: 560, distance: 21.9
click at [76, 546] on span "Additional Documents" at bounding box center [103, 547] width 128 height 15
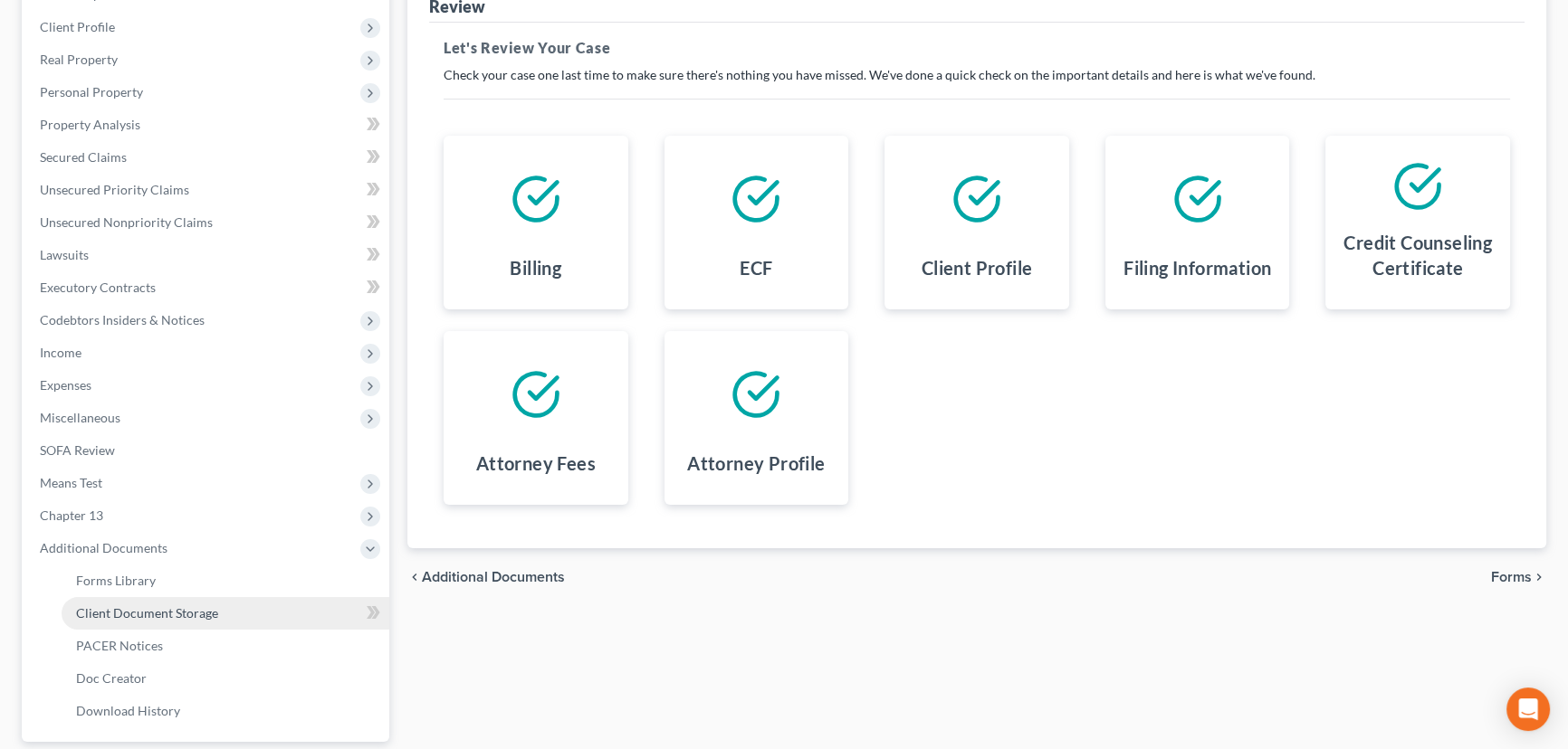
click at [150, 612] on span "Client Document Storage" at bounding box center [147, 613] width 143 height 15
select select "30"
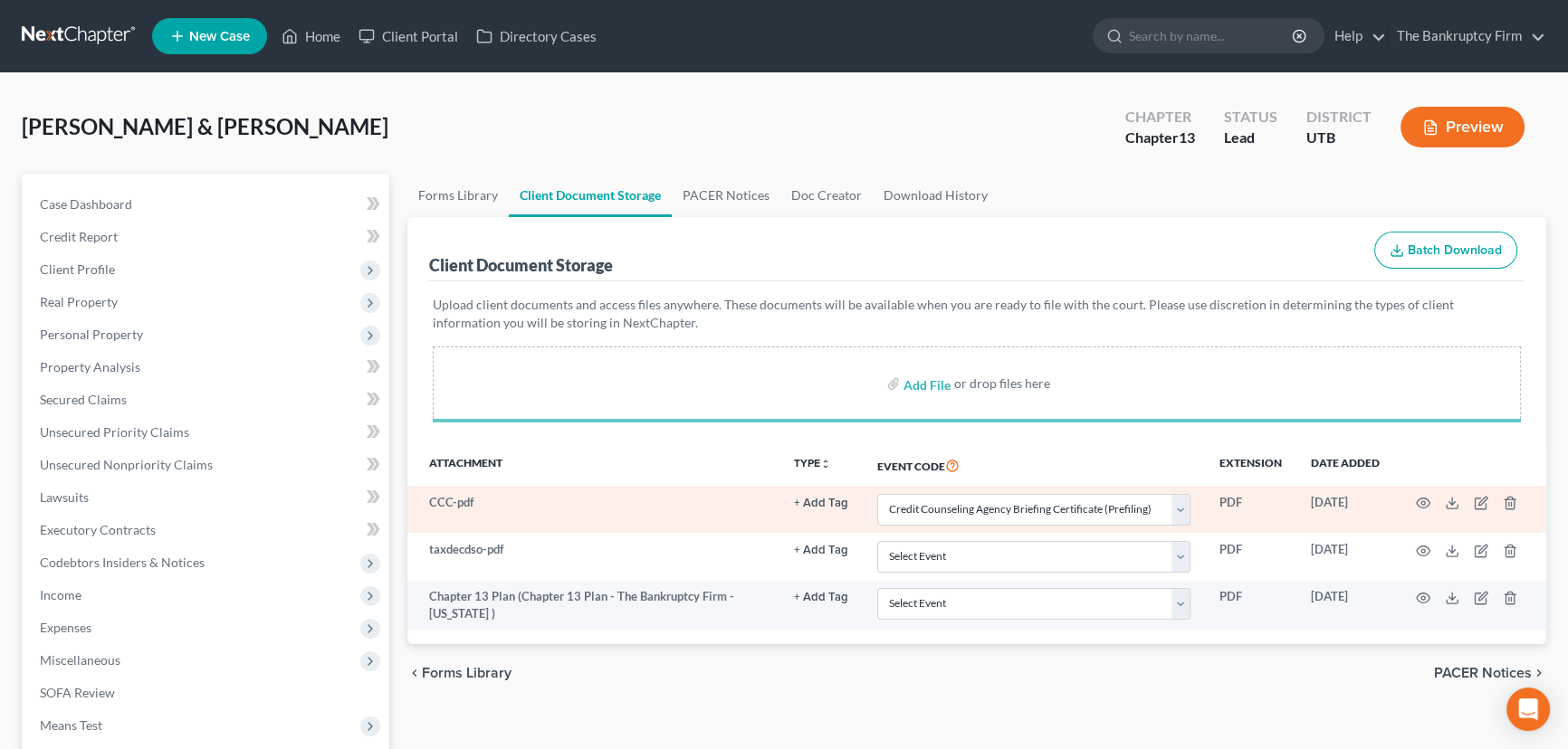
select select "30"
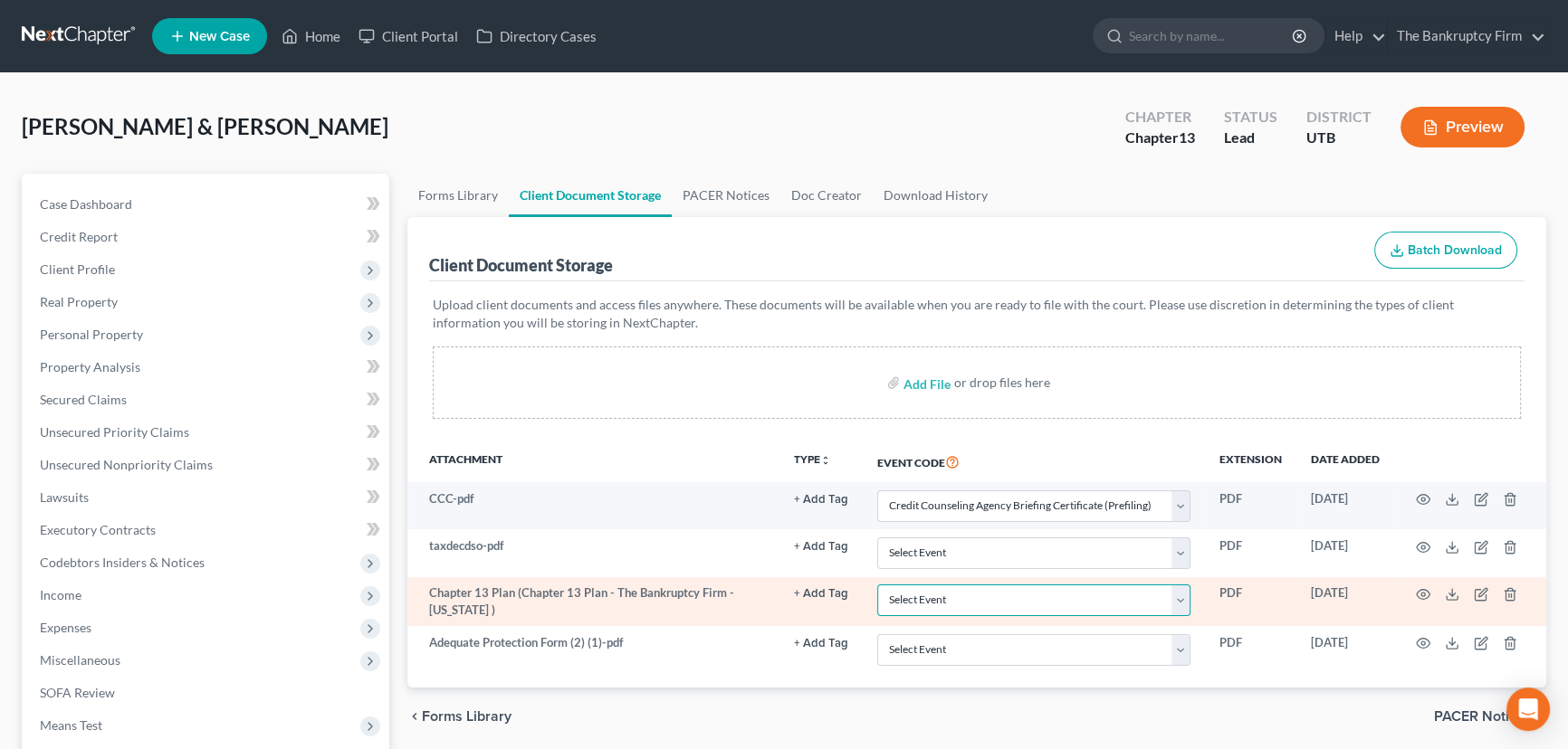
click at [913, 597] on select "Select Event Affidavit/Declaration Amended Chapter 11 Plan Amended Disclosure S…" at bounding box center [1033, 601] width 313 height 32
select select "26"
click at [877, 585] on select "Select Event Affidavit/Declaration Amended Chapter 11 Plan Amended Disclosure S…" at bounding box center [1033, 601] width 313 height 32
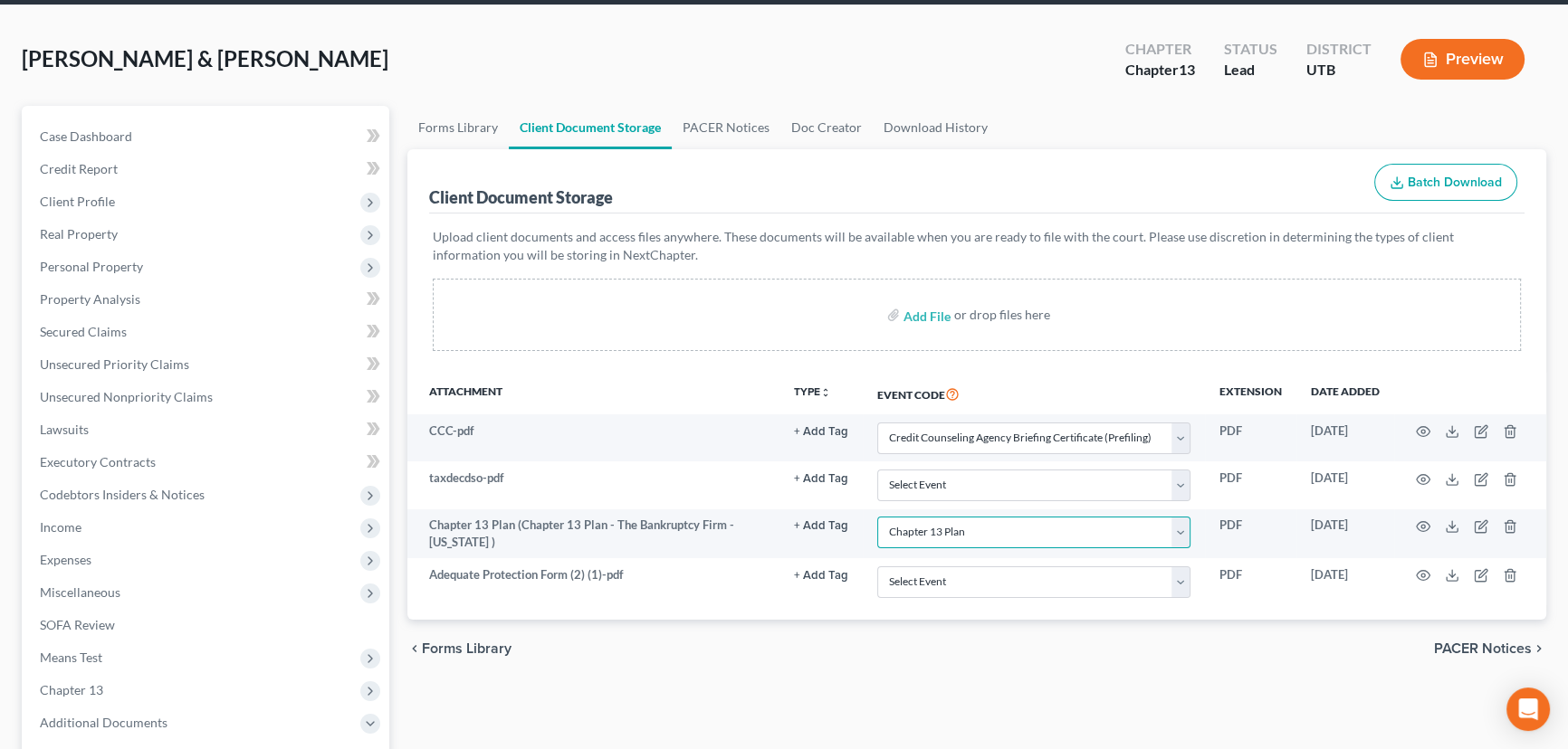
scroll to position [405, 0]
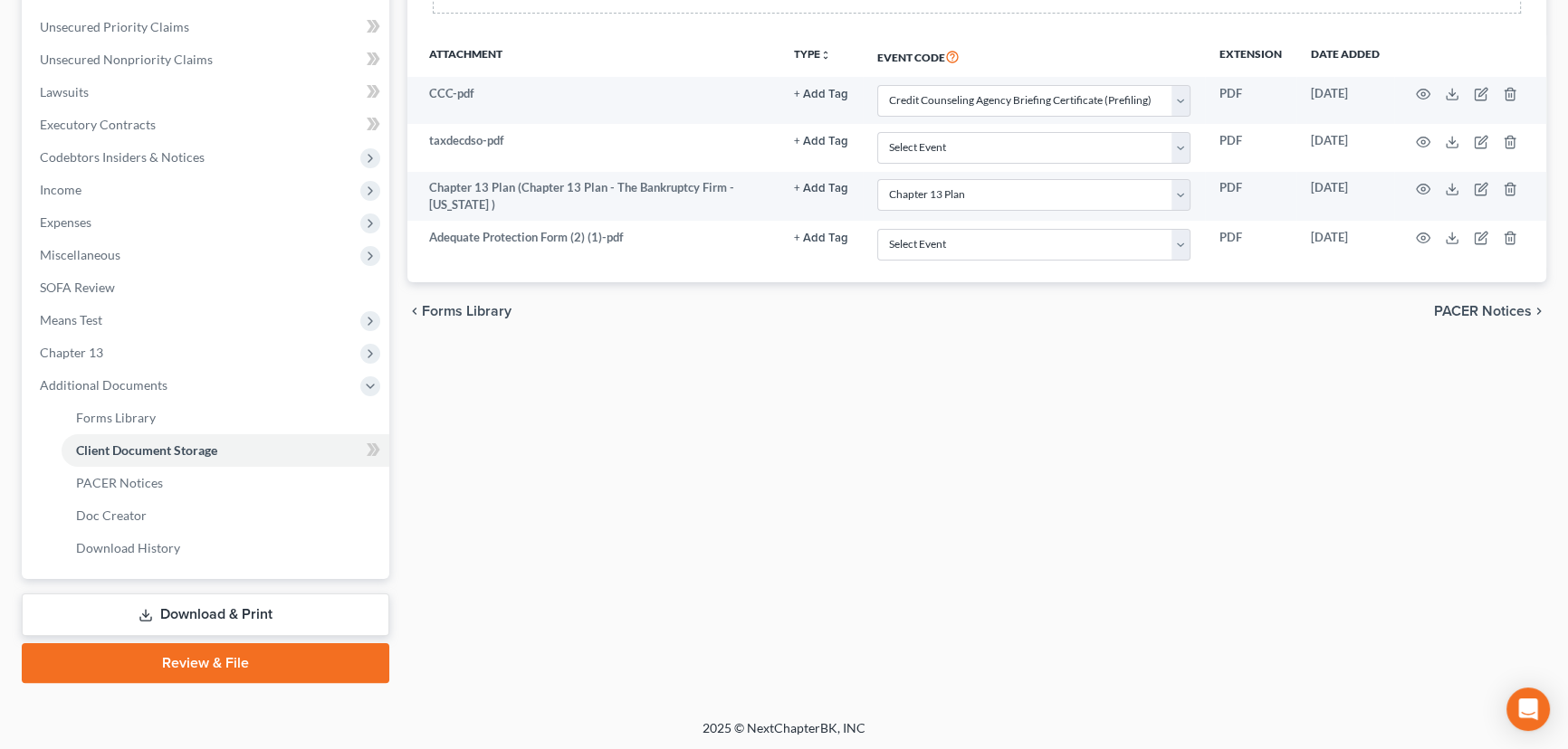
click at [221, 655] on link "Review & File" at bounding box center [205, 663] width 368 height 39
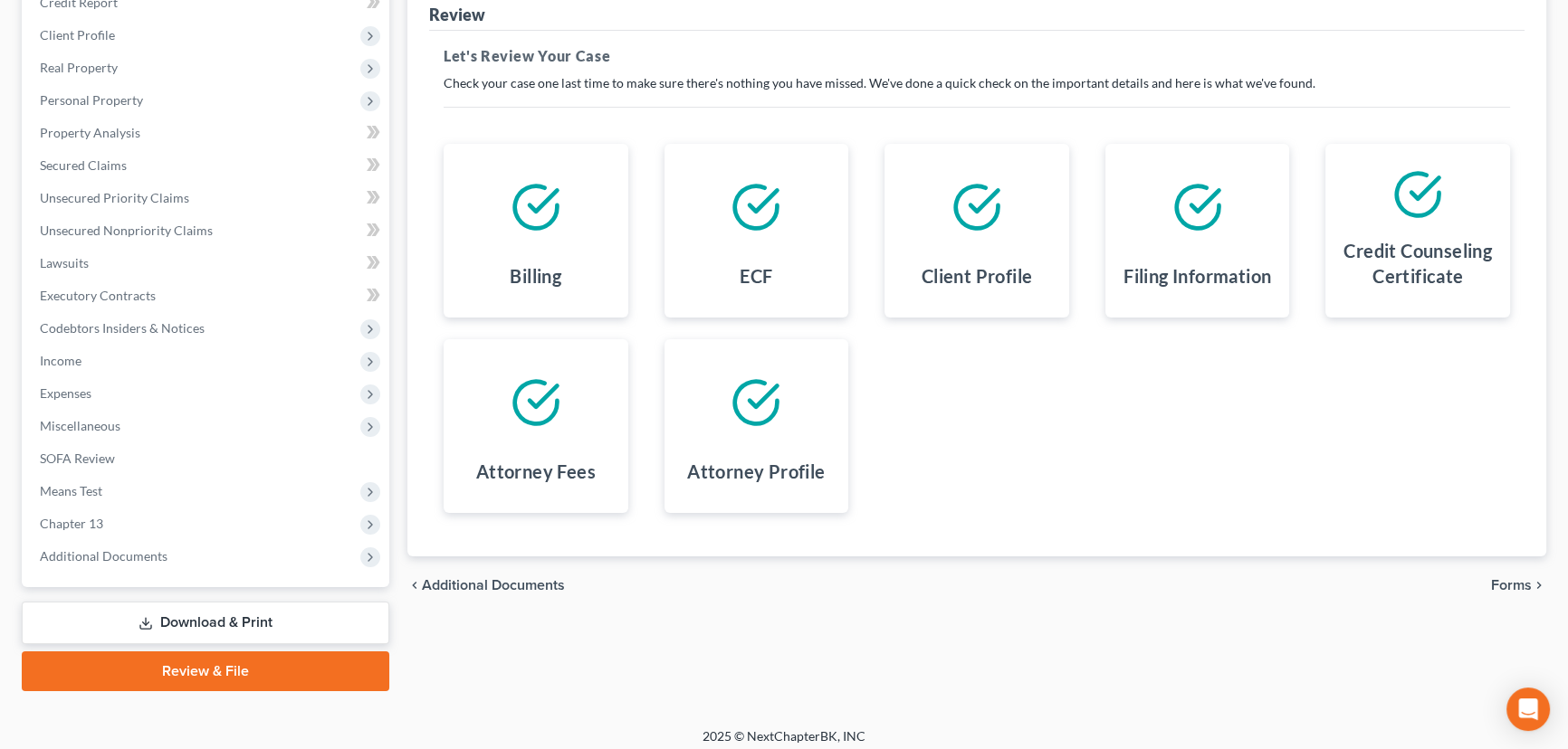
scroll to position [243, 0]
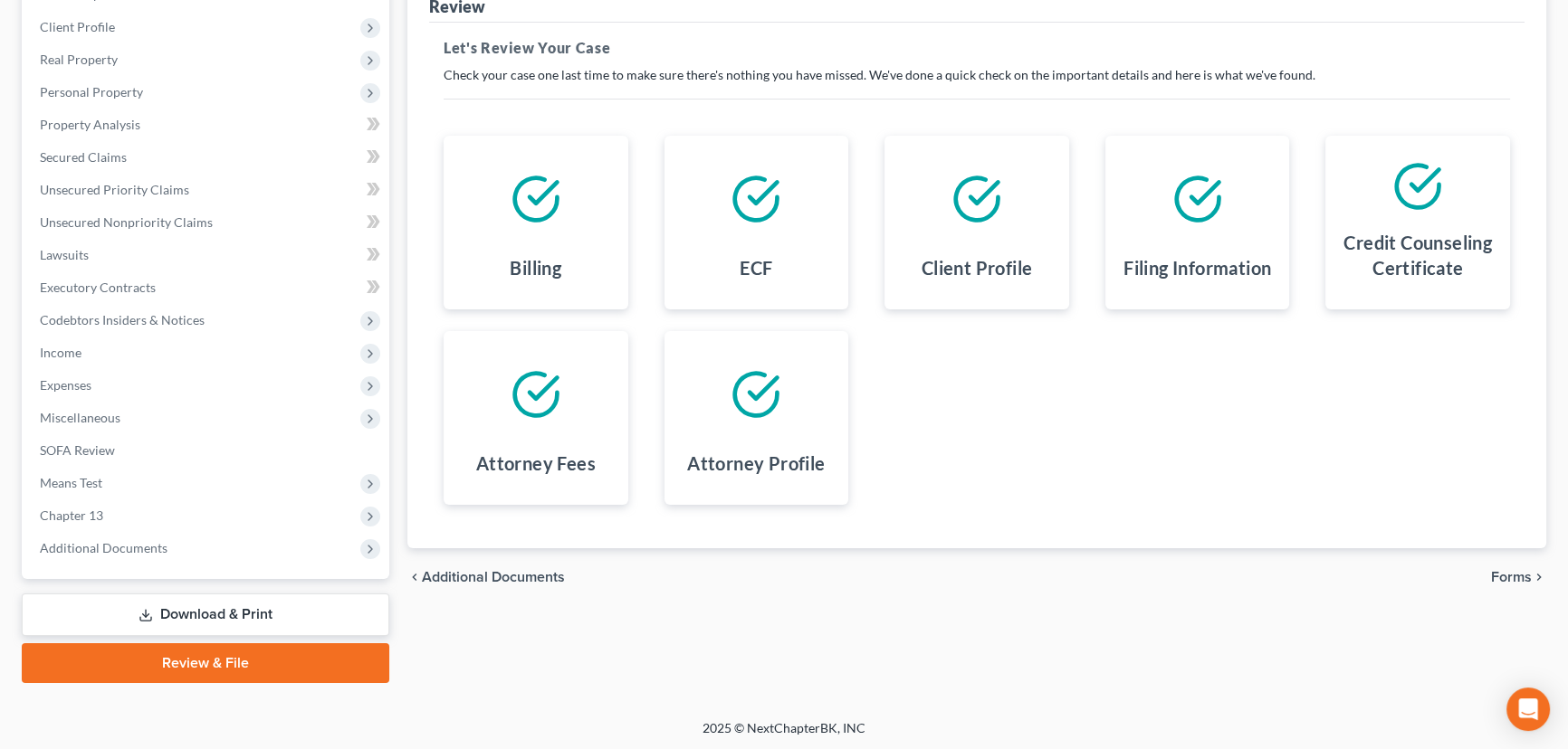
click at [1518, 575] on span "Forms" at bounding box center [1511, 577] width 40 height 14
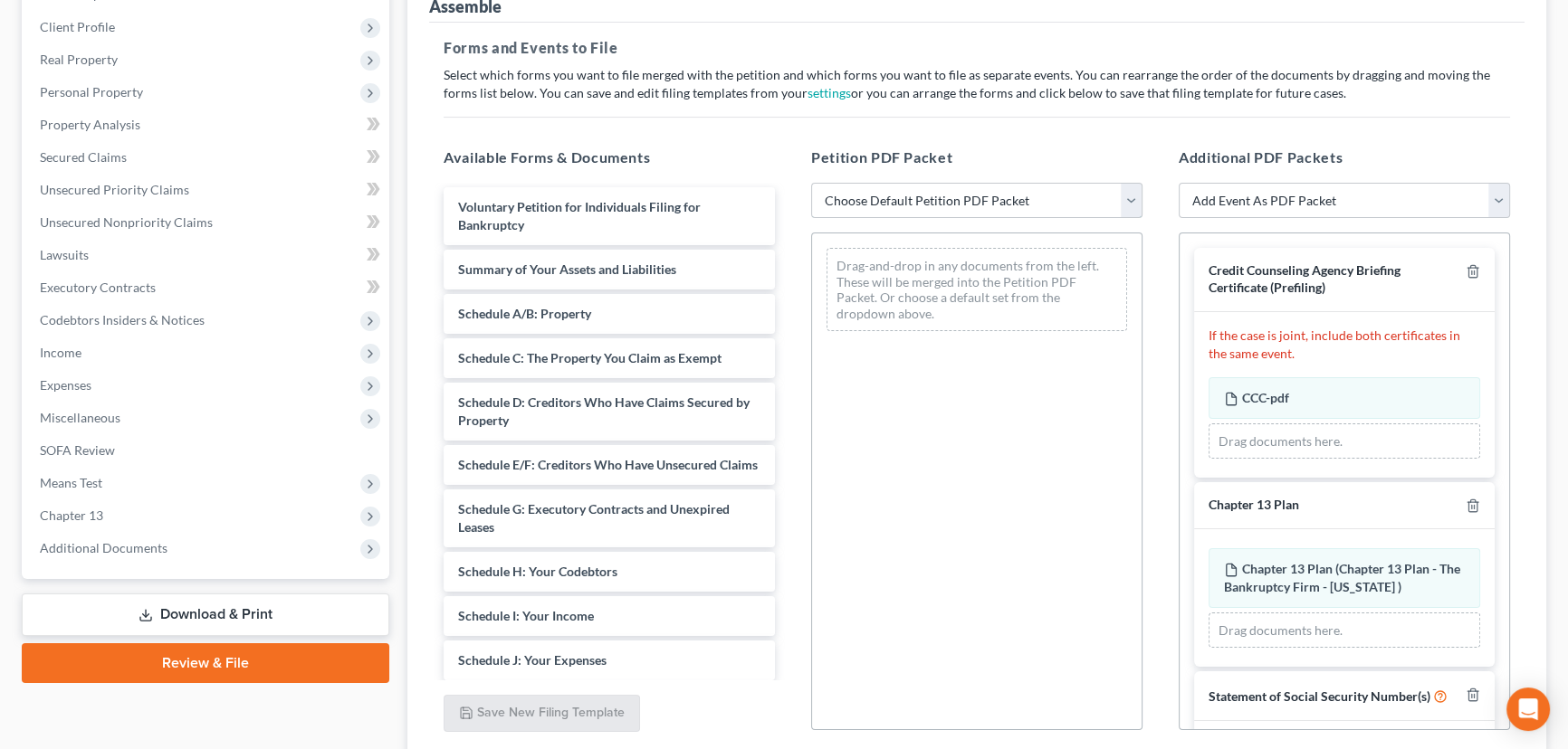
click at [940, 196] on select "Choose Default Petition PDF Packet Emergency Filing (Voluntary Petition and Cre…" at bounding box center [976, 201] width 331 height 37
select select "4"
click at [811, 183] on select "Choose Default Petition PDF Packet Emergency Filing (Voluntary Petition and Cre…" at bounding box center [976, 201] width 331 height 37
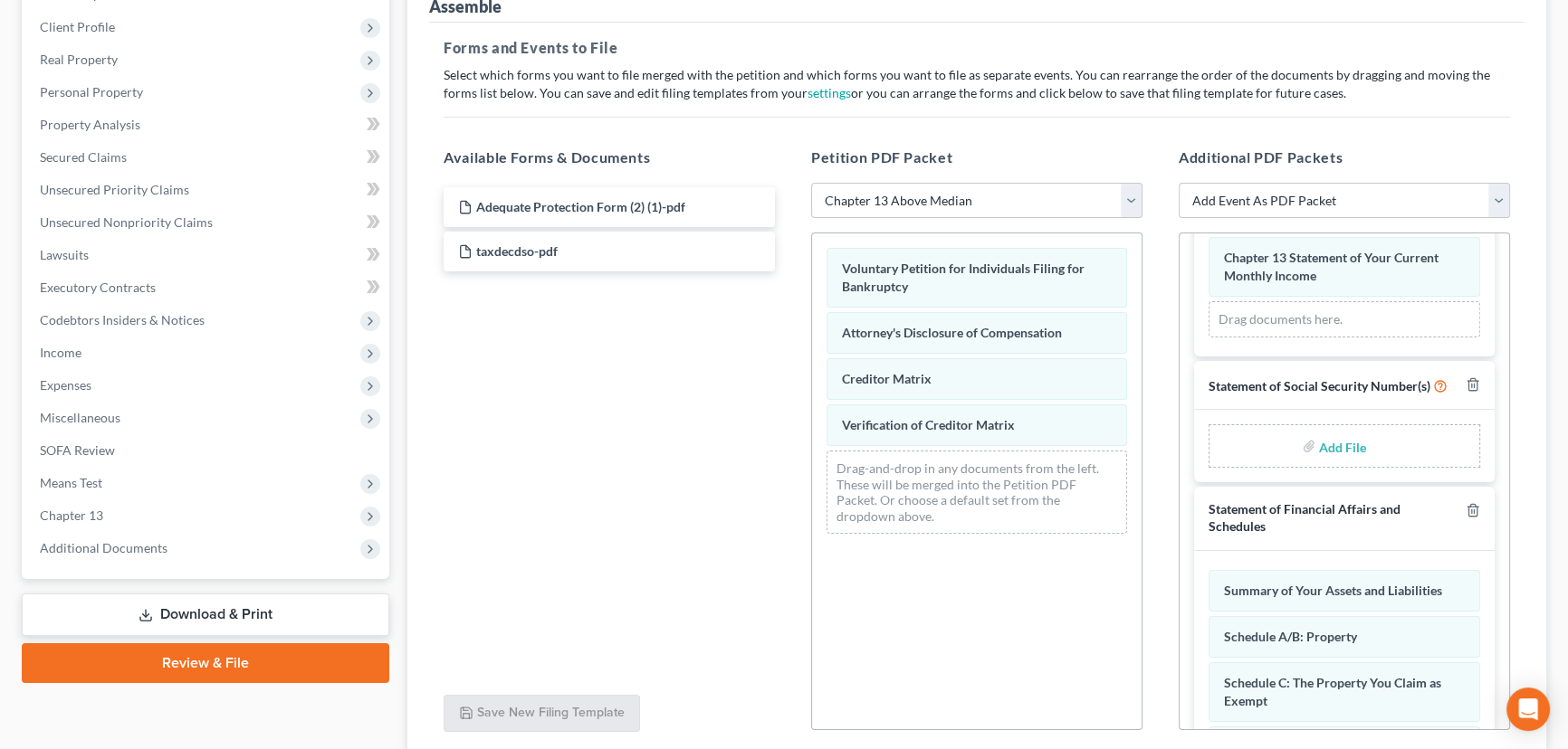
scroll to position [658, 0]
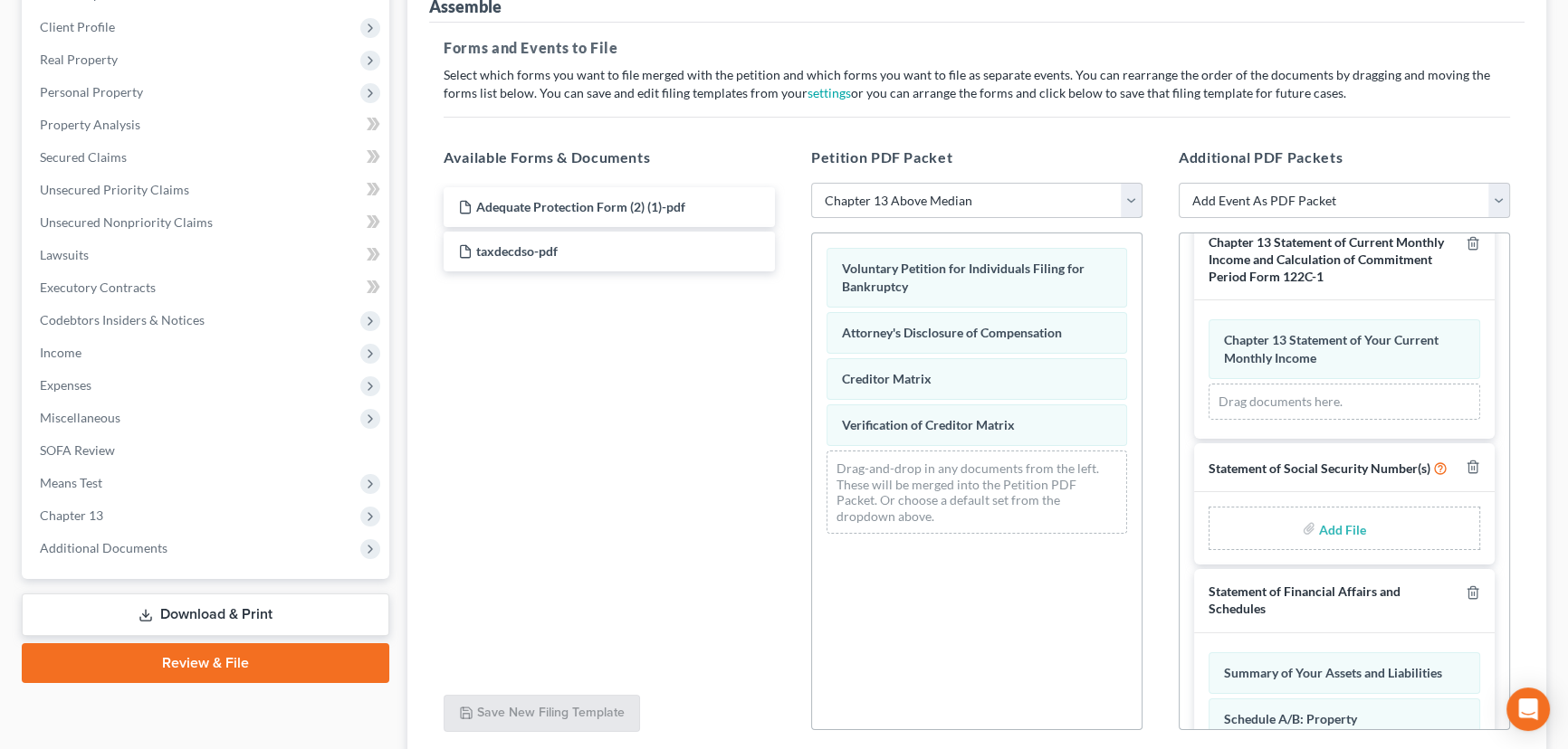
type input "C:\fakepath\Form 121 [PERSON_NAME].pdf"
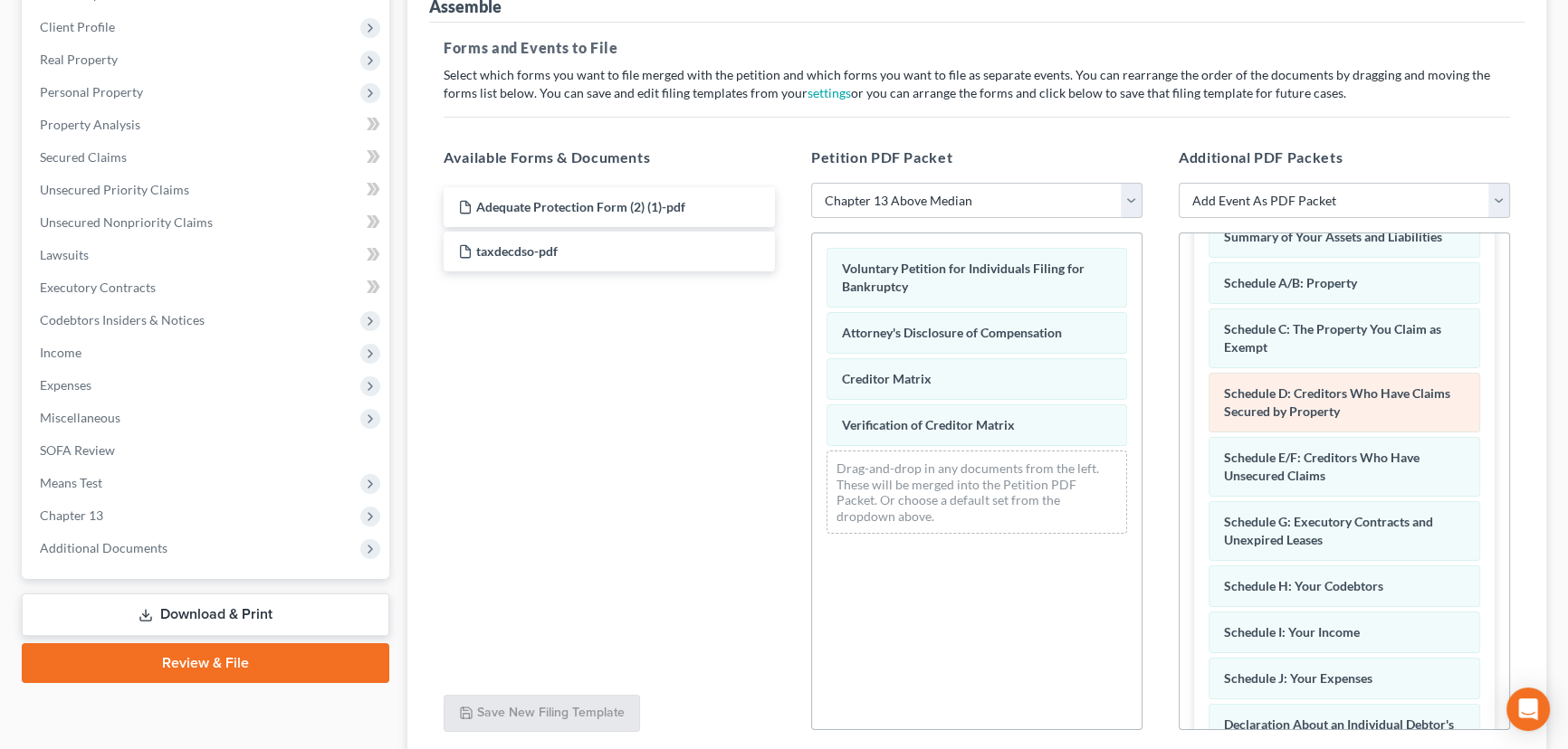
scroll to position [1041, 0]
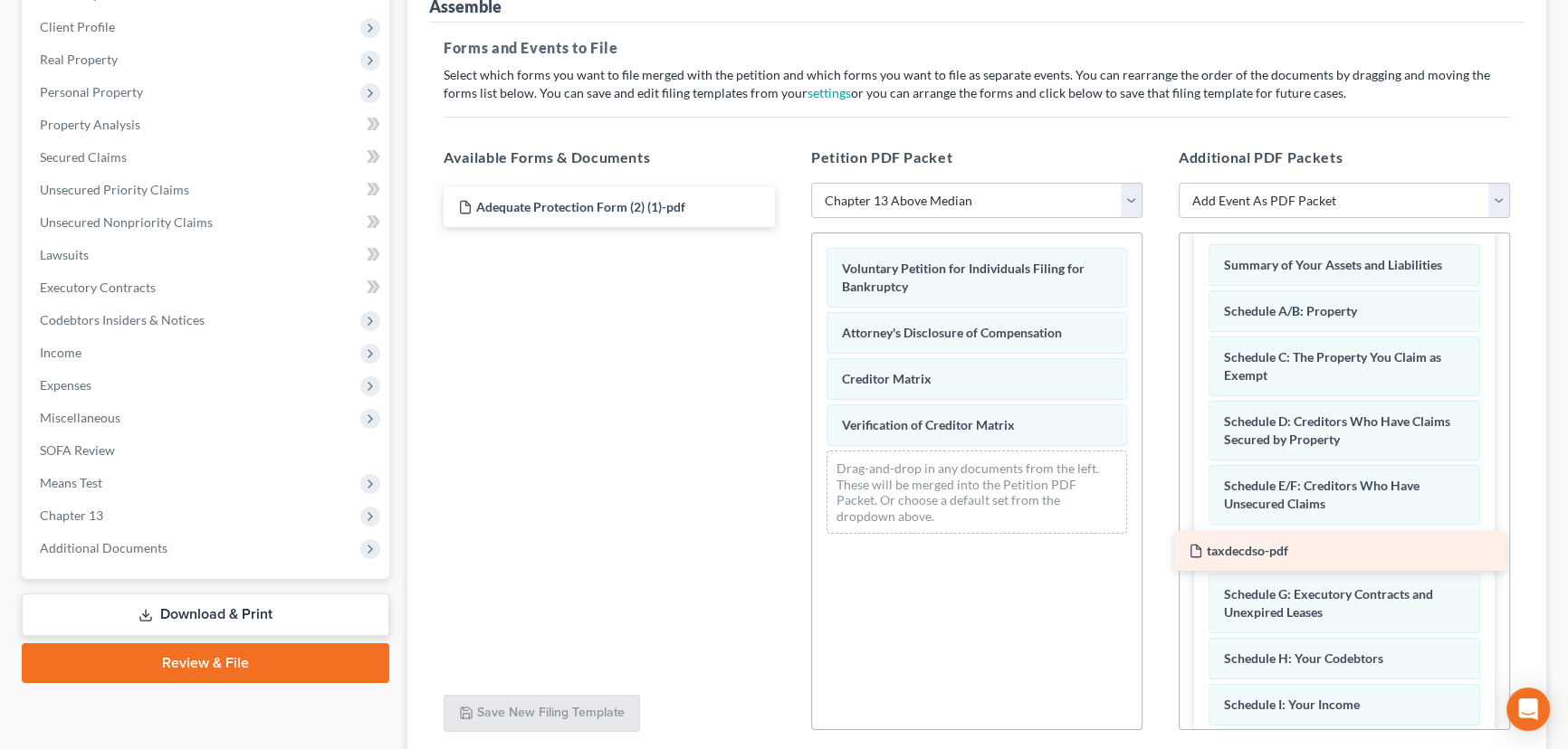
drag, startPoint x: 510, startPoint y: 253, endPoint x: 1241, endPoint y: 555, distance: 790.9
click at [790, 227] on div "taxdecdso-pdf Adequate Protection Form (2) (1)-pdf taxdecdso-pdf" at bounding box center [610, 207] width 360 height 39
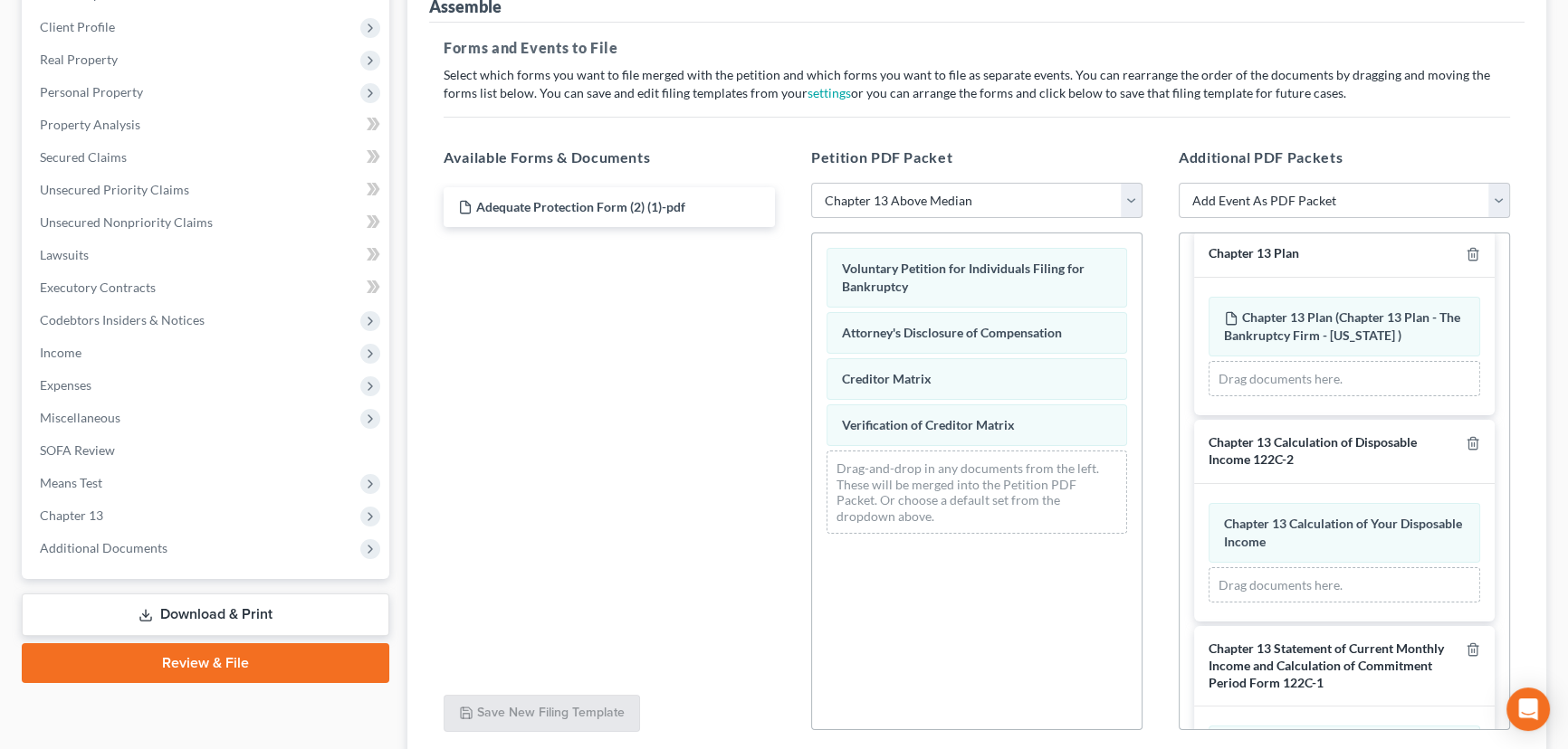
scroll to position [210, 0]
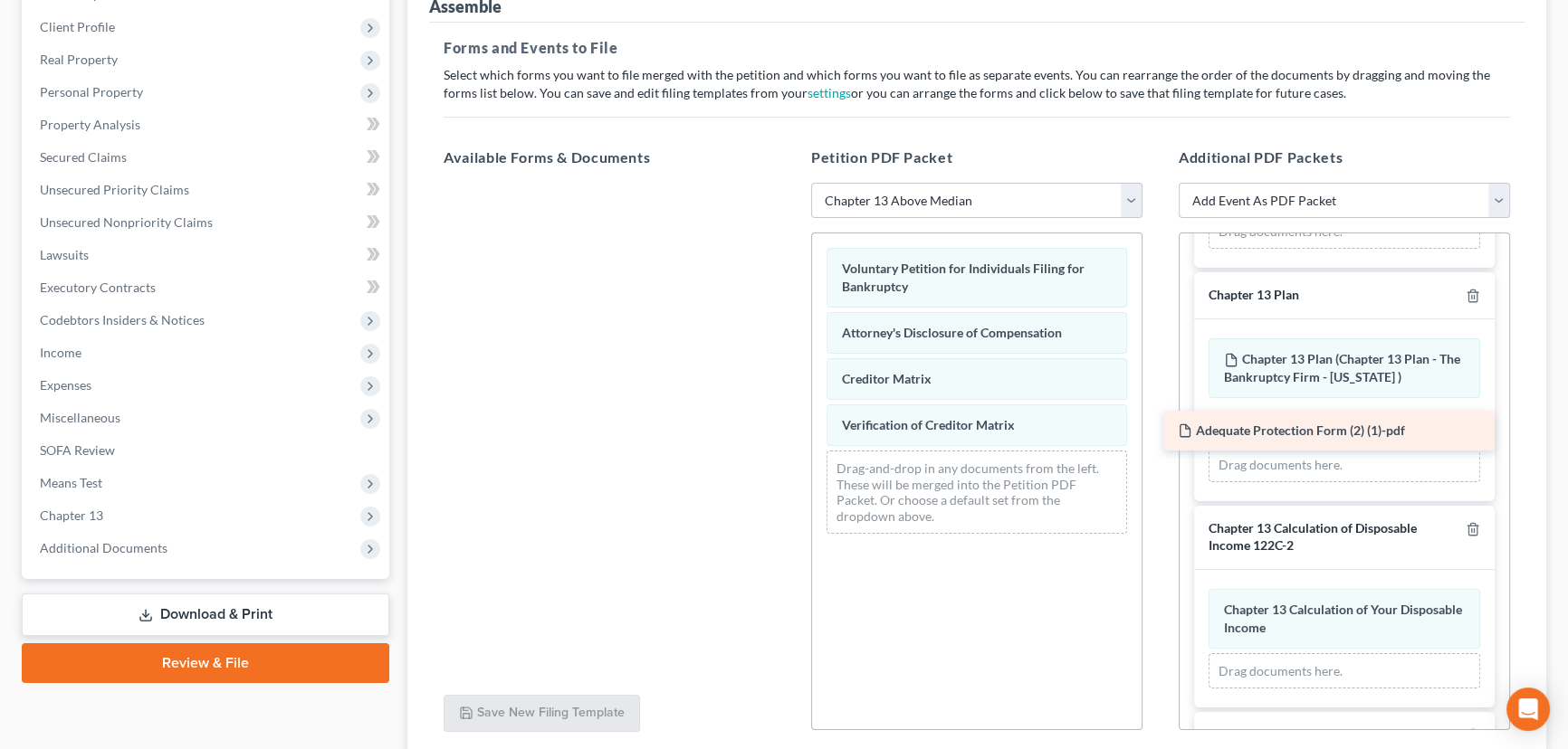
drag, startPoint x: 520, startPoint y: 200, endPoint x: 1240, endPoint y: 426, distance: 754.6
click at [790, 183] on div "Adequate Protection Form (2) (1)-pdf Adequate Protection Form (2) (1)-pdf" at bounding box center [610, 183] width 360 height 0
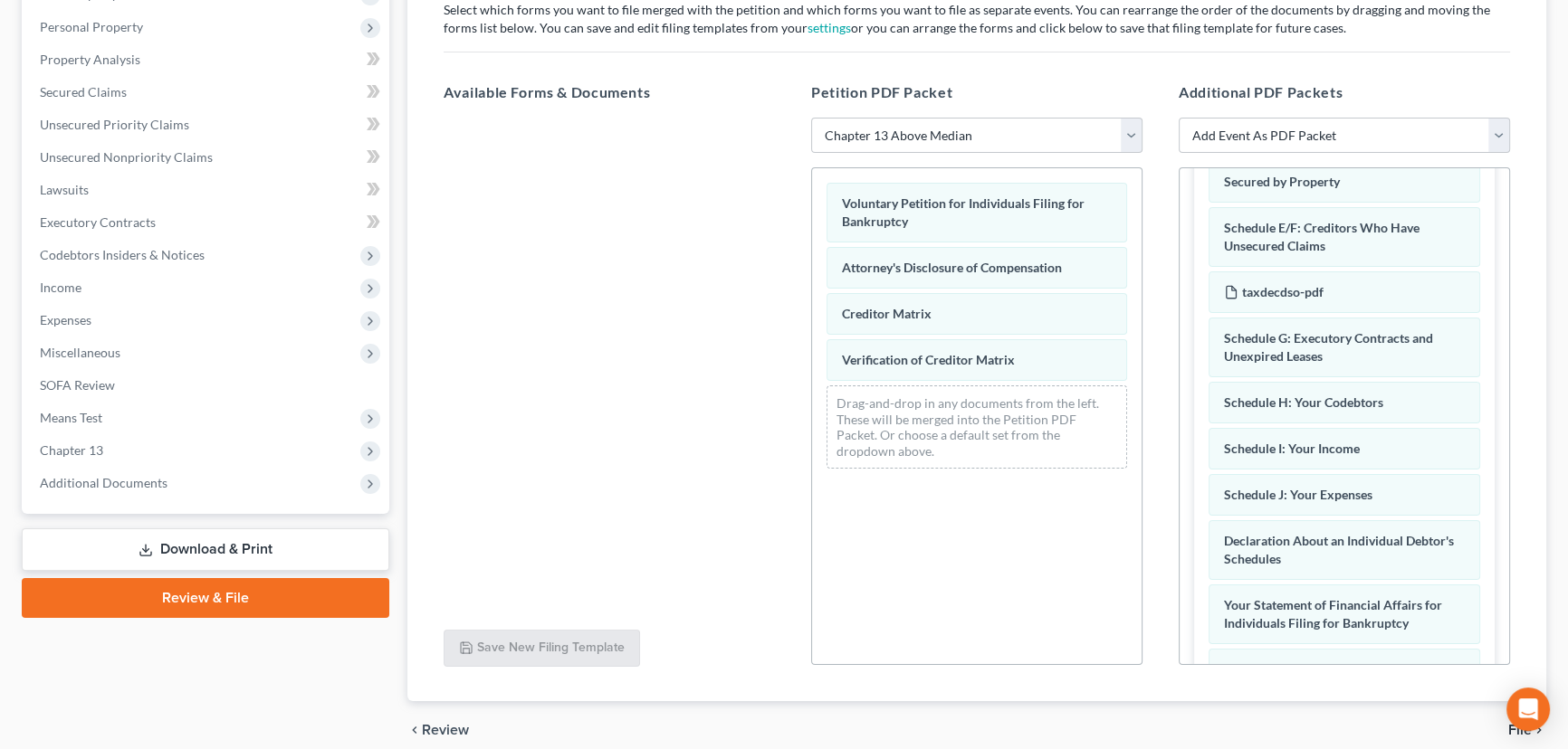
scroll to position [384, 0]
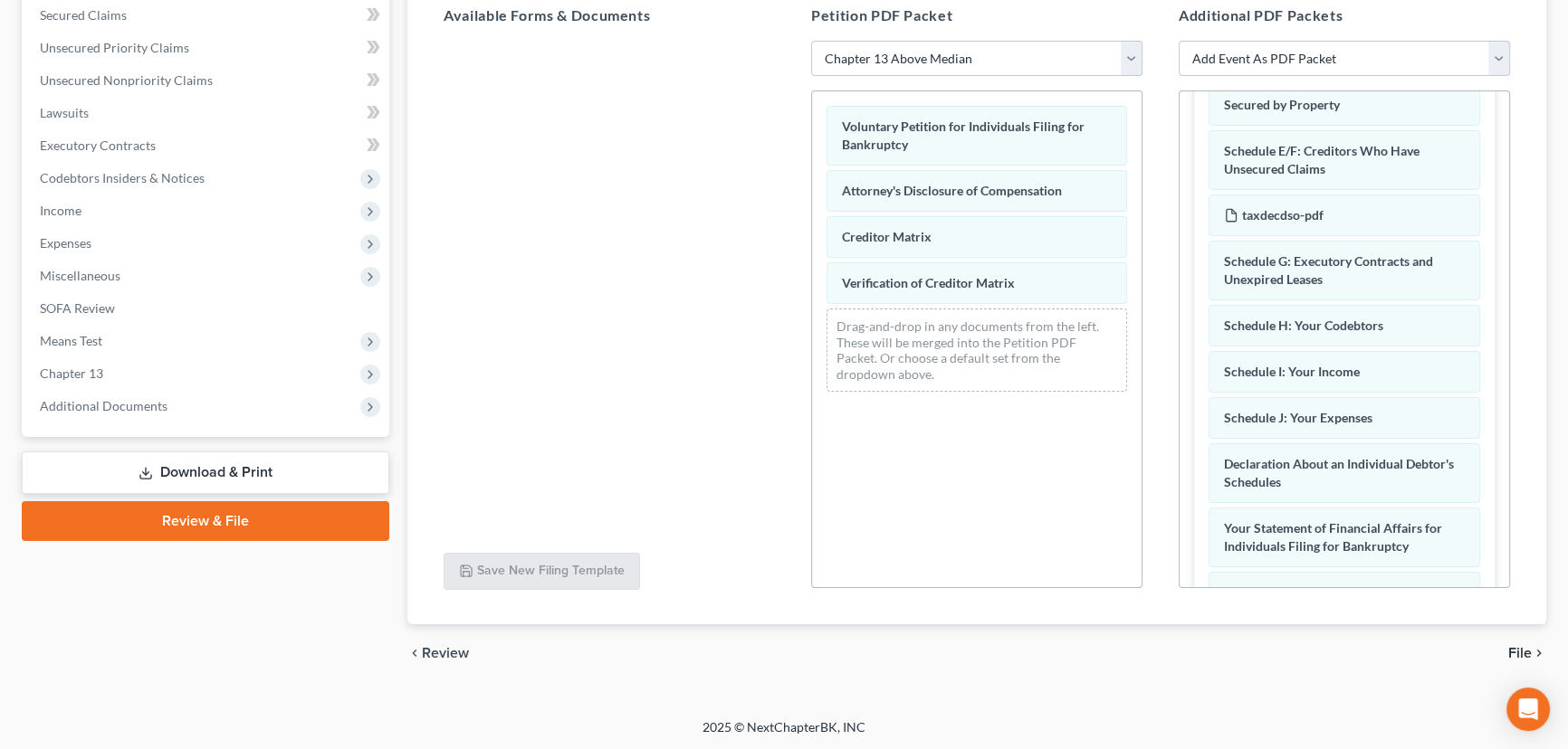
click at [1526, 647] on span "File" at bounding box center [1519, 652] width 23 height 14
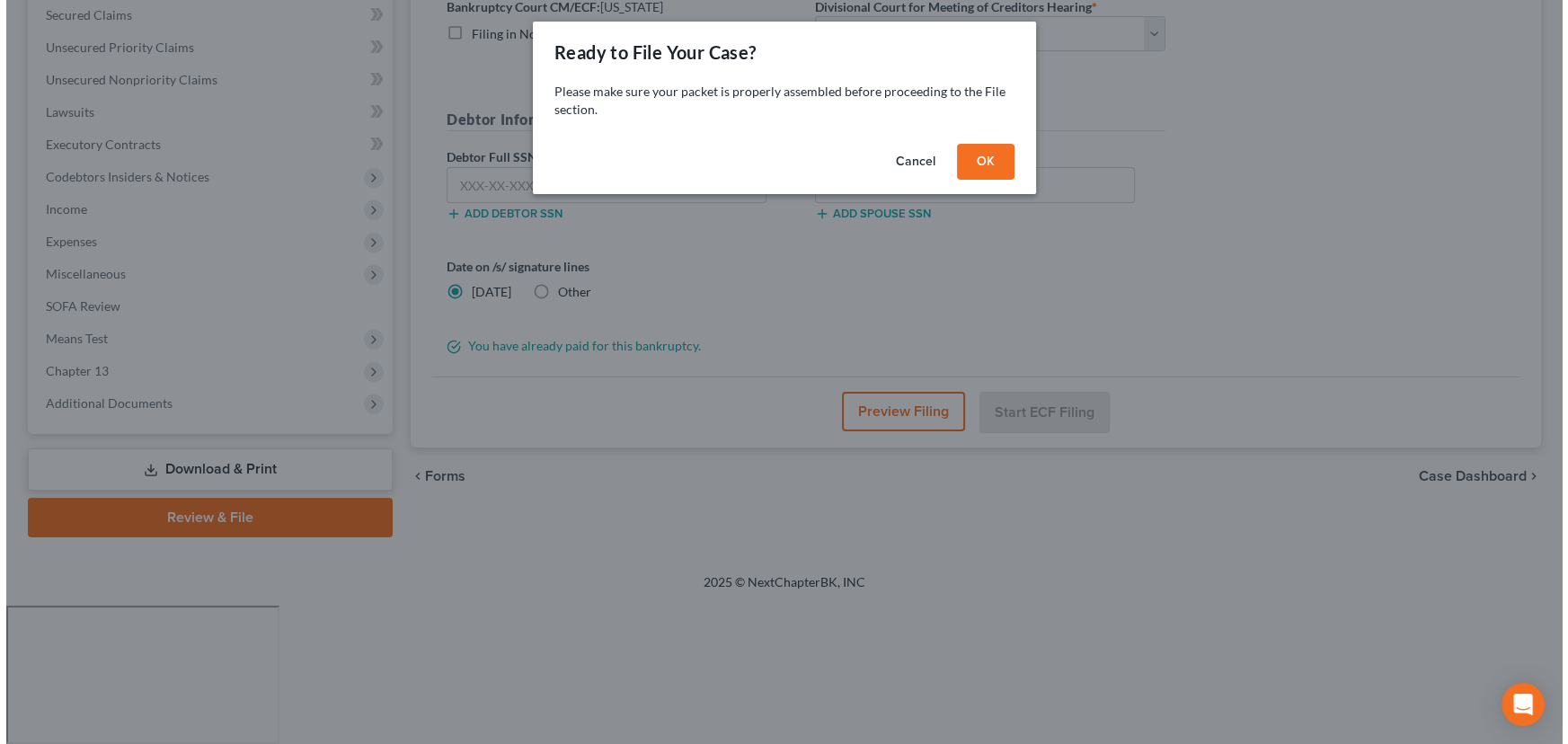
scroll to position [241, 0]
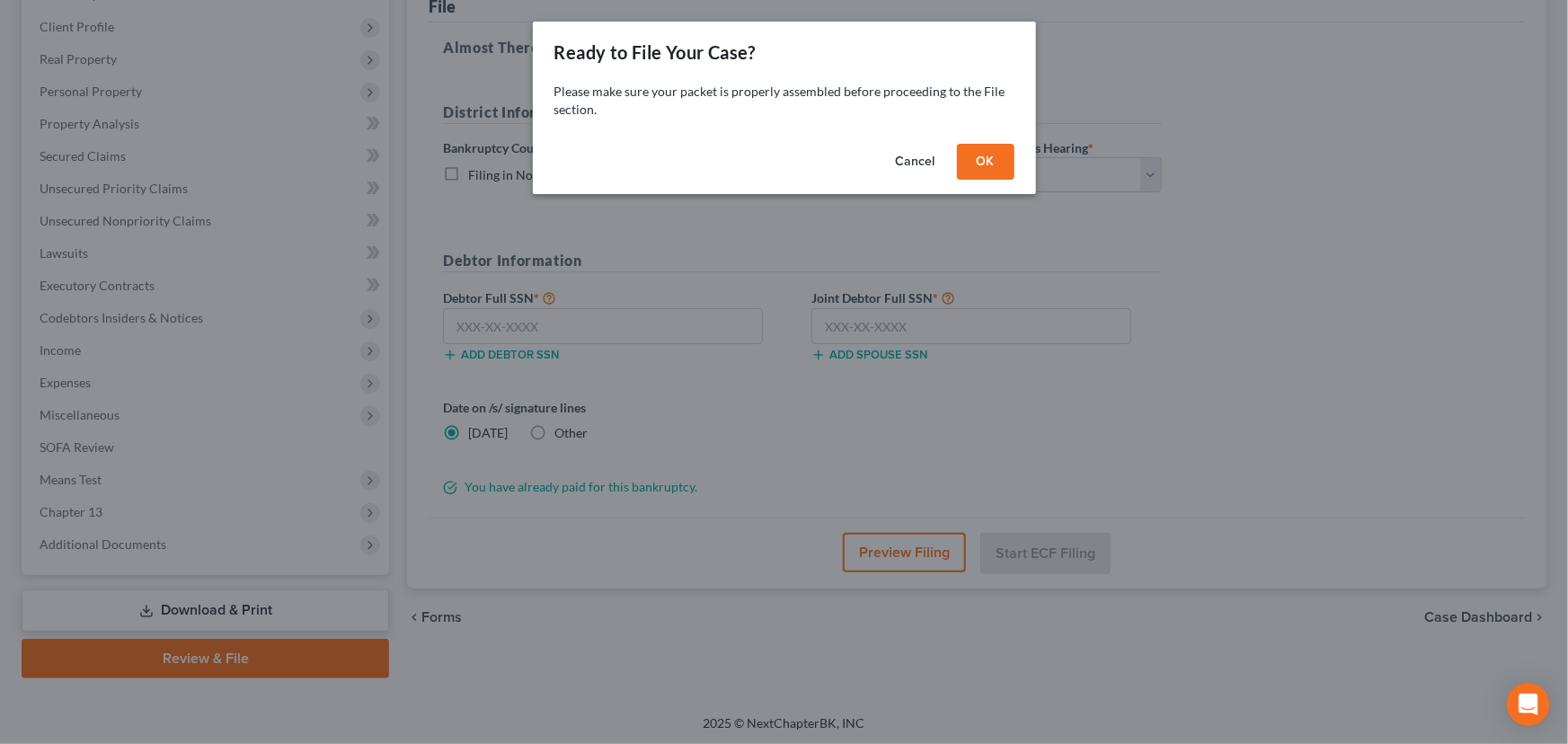
click at [983, 161] on button "OK" at bounding box center [986, 161] width 58 height 36
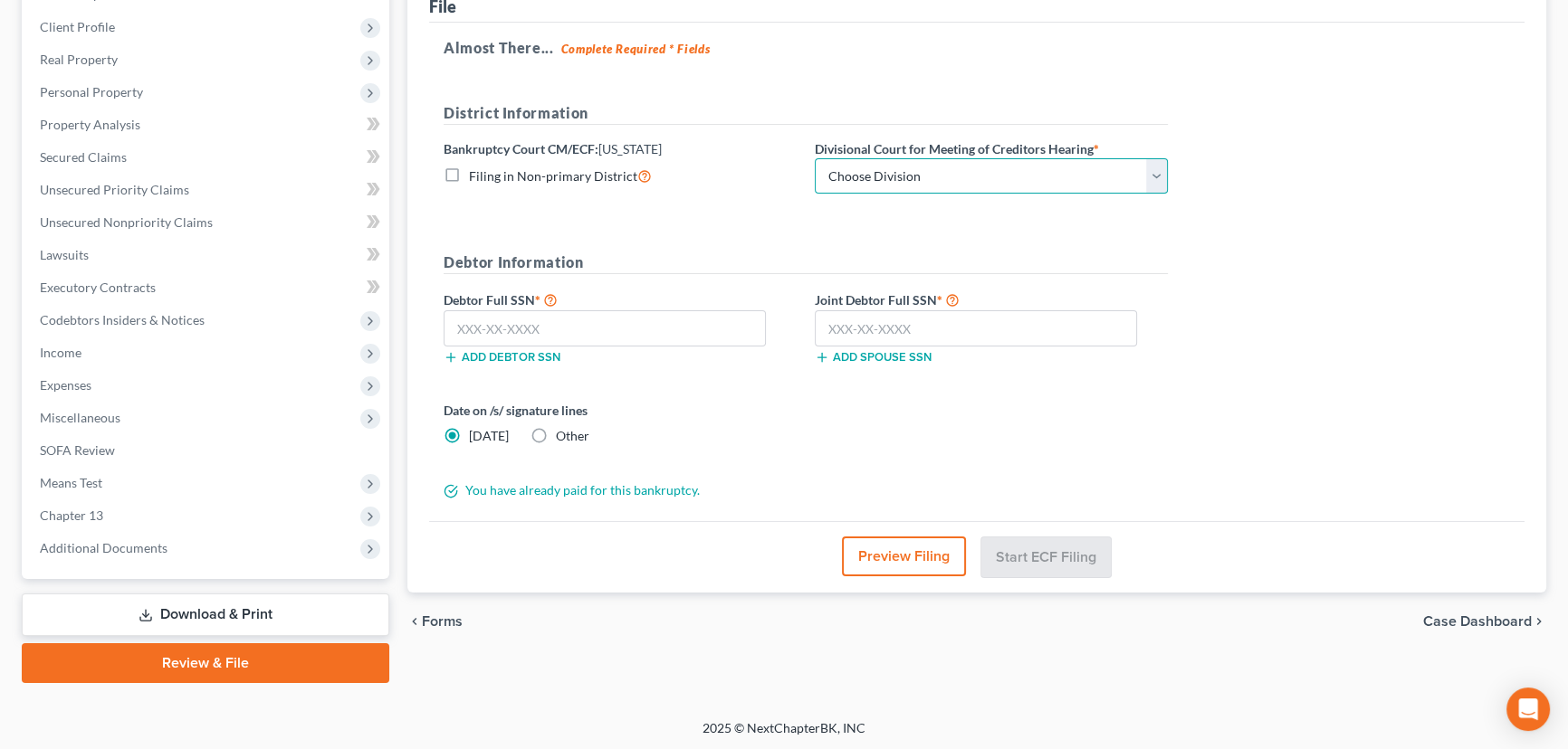
click at [932, 175] on select "Choose Division [GEOGRAPHIC_DATA]" at bounding box center [991, 176] width 353 height 37
select select "0"
click at [815, 158] on select "Choose Division [GEOGRAPHIC_DATA]" at bounding box center [991, 176] width 353 height 37
click at [838, 331] on input "text" at bounding box center [976, 328] width 323 height 37
paste input "528-67-2908"
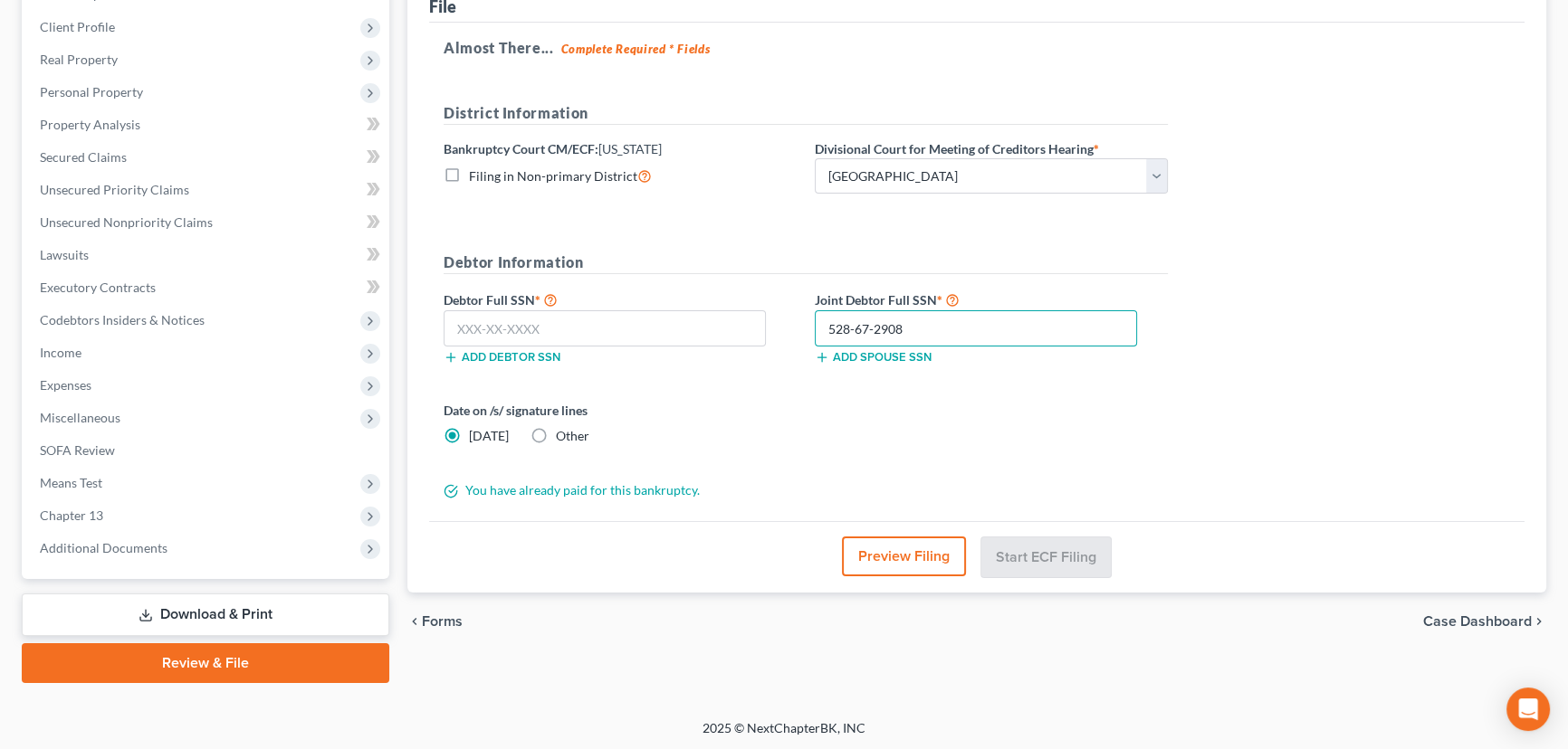
type input "528-67-2908"
click at [527, 326] on input "text" at bounding box center [605, 328] width 323 height 37
paste input "528-27-6361"
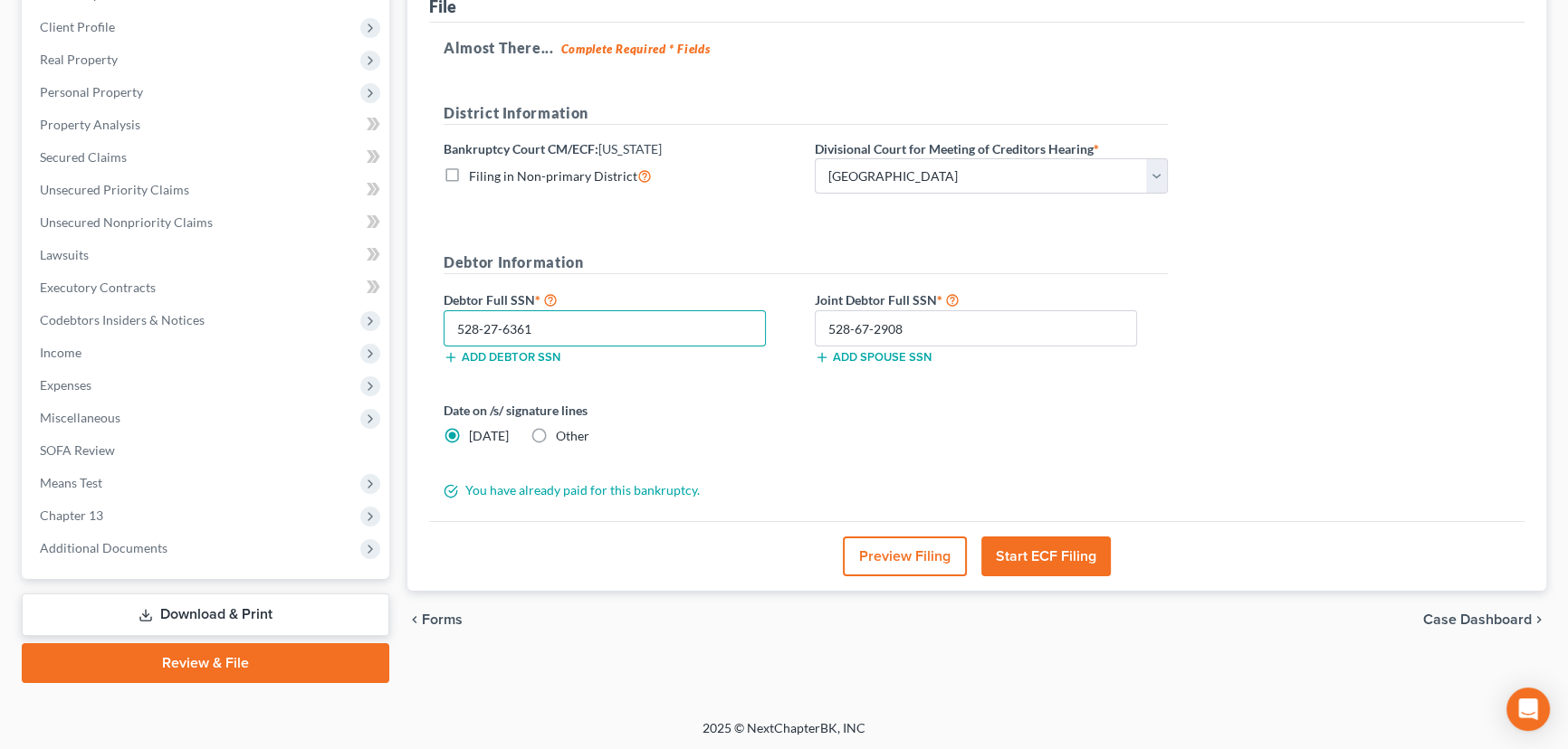
type input "528-27-6361"
click at [1053, 556] on button "Start ECF Filing" at bounding box center [1046, 556] width 129 height 39
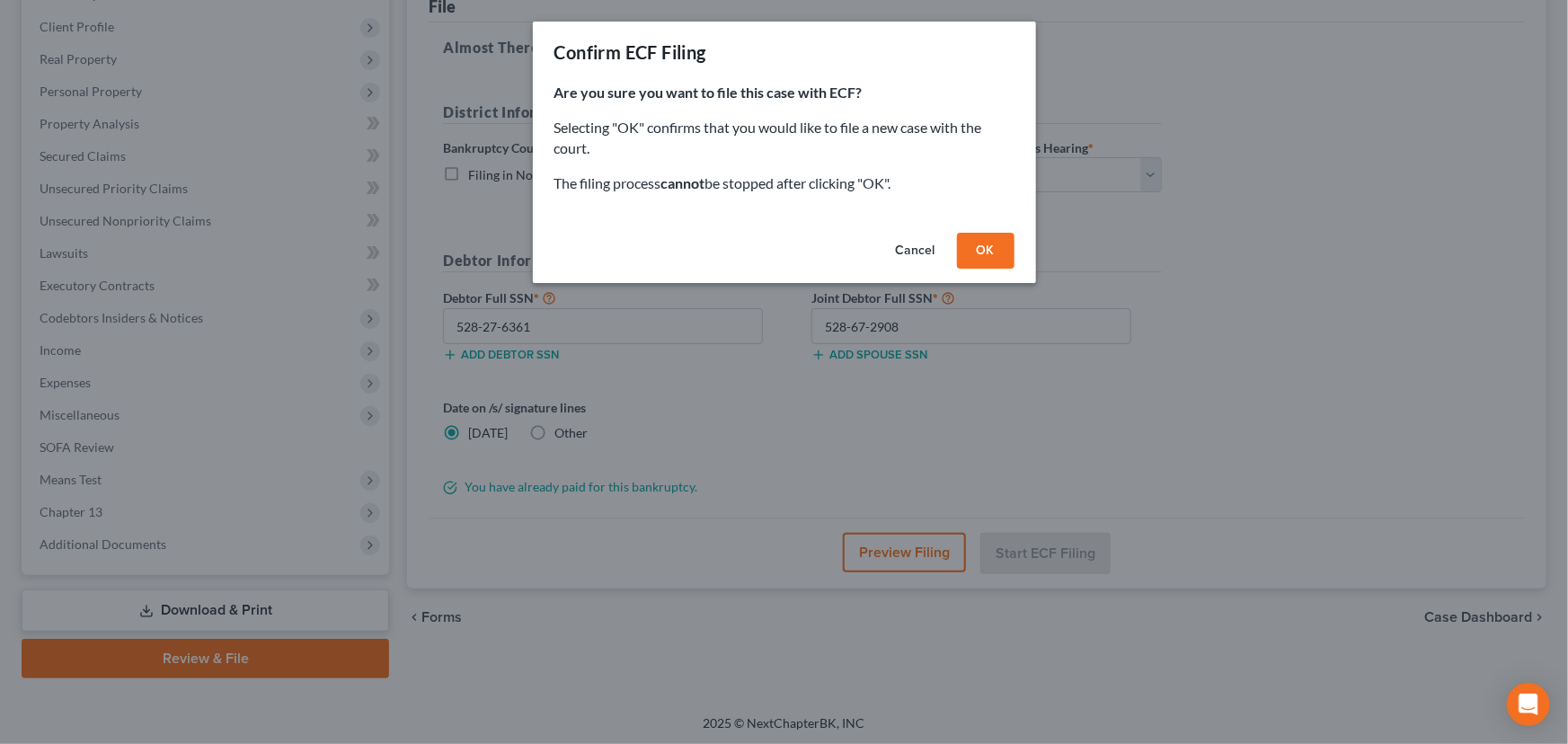
click at [980, 247] on button "OK" at bounding box center [986, 250] width 58 height 36
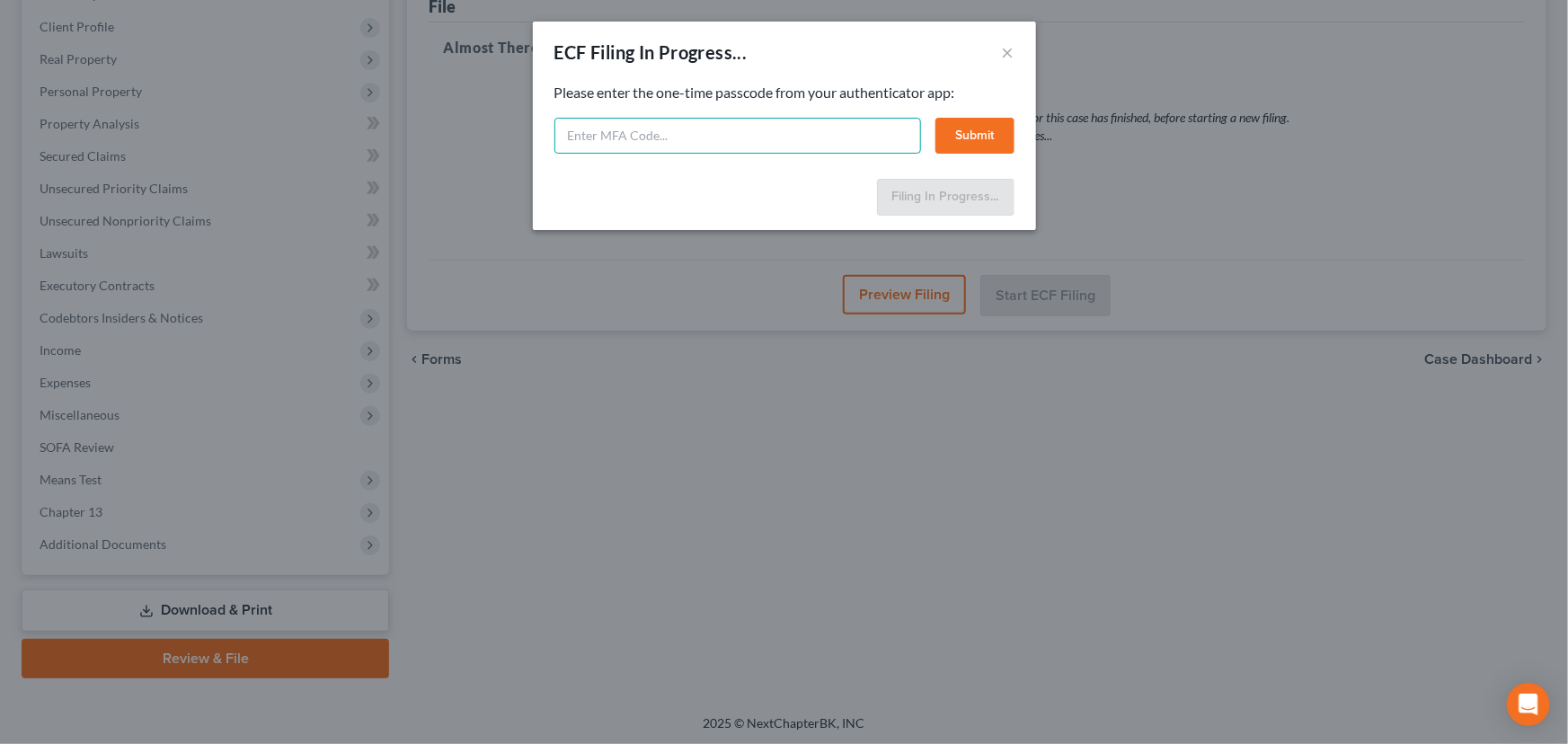
click at [594, 136] on input "text" at bounding box center [738, 135] width 367 height 36
type input "734391"
click at [972, 131] on button "Submit" at bounding box center [975, 135] width 79 height 36
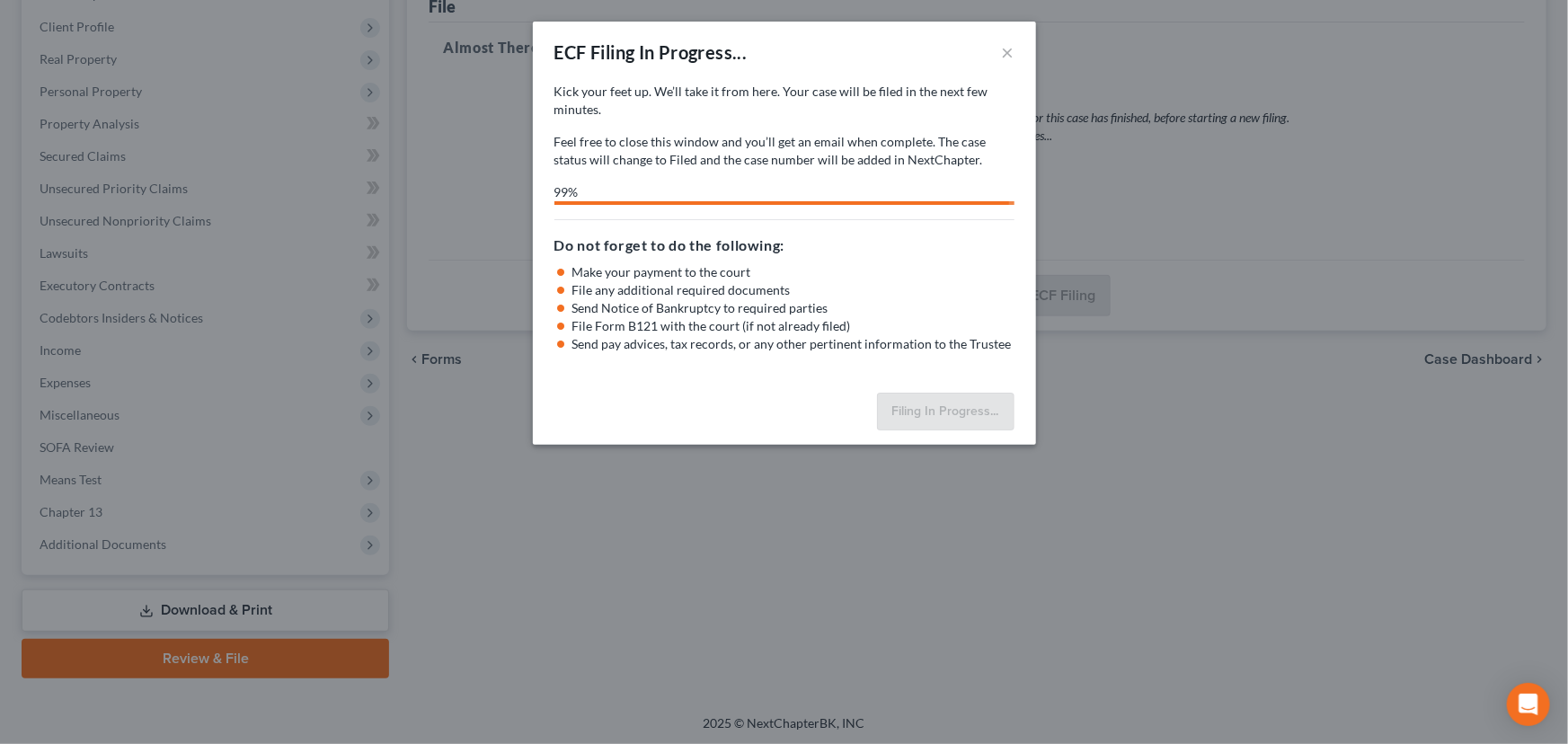
select select "0"
